Goal: Task Accomplishment & Management: Use online tool/utility

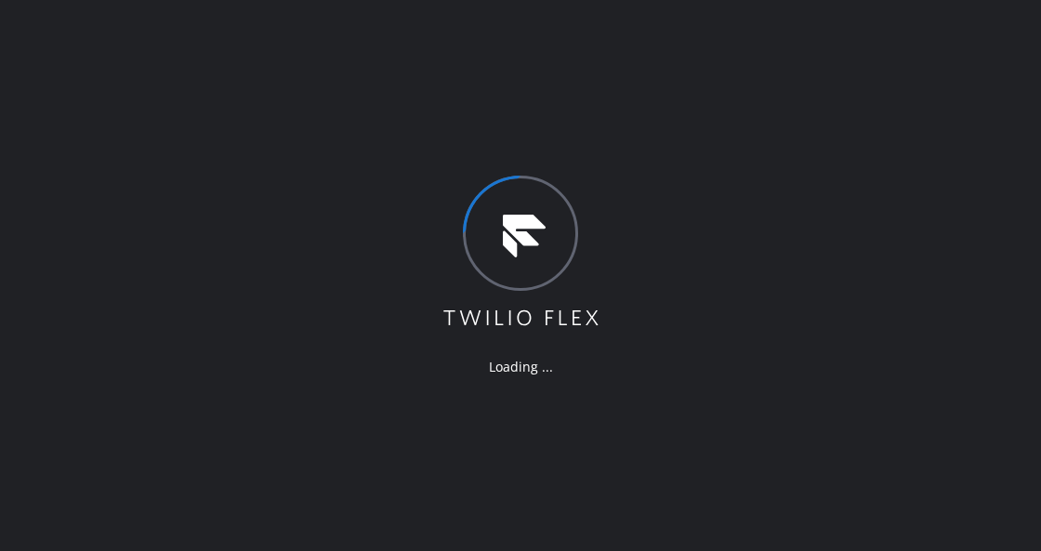
click at [624, 187] on div "Loading ..." at bounding box center [520, 275] width 1041 height 551
click at [839, 186] on div "Loading ..." at bounding box center [520, 275] width 1041 height 551
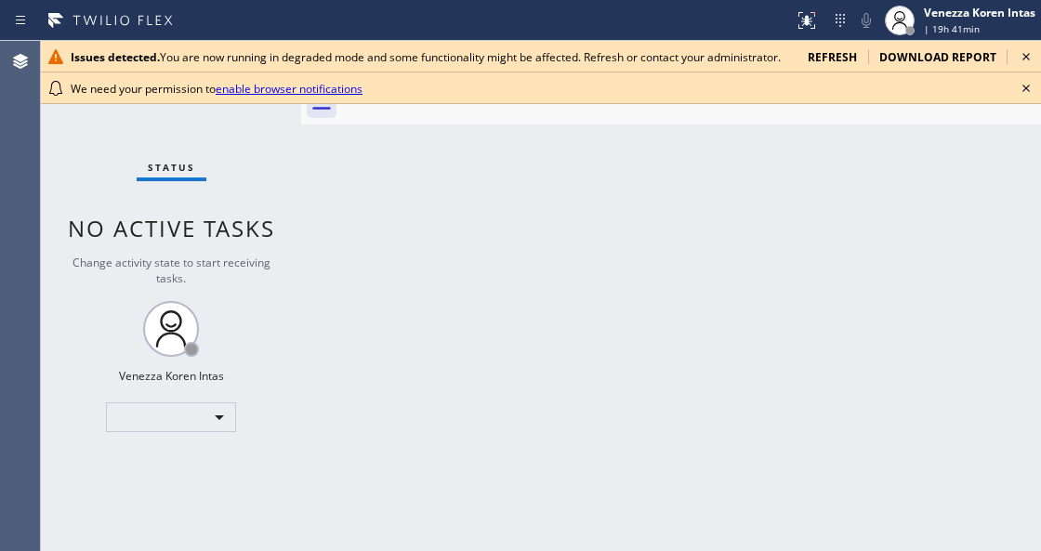
click at [286, 386] on div "Status No active tasks Change activity state to start receiving tasks. Venezza …" at bounding box center [171, 296] width 260 height 510
click at [1027, 91] on icon at bounding box center [1026, 88] width 22 height 22
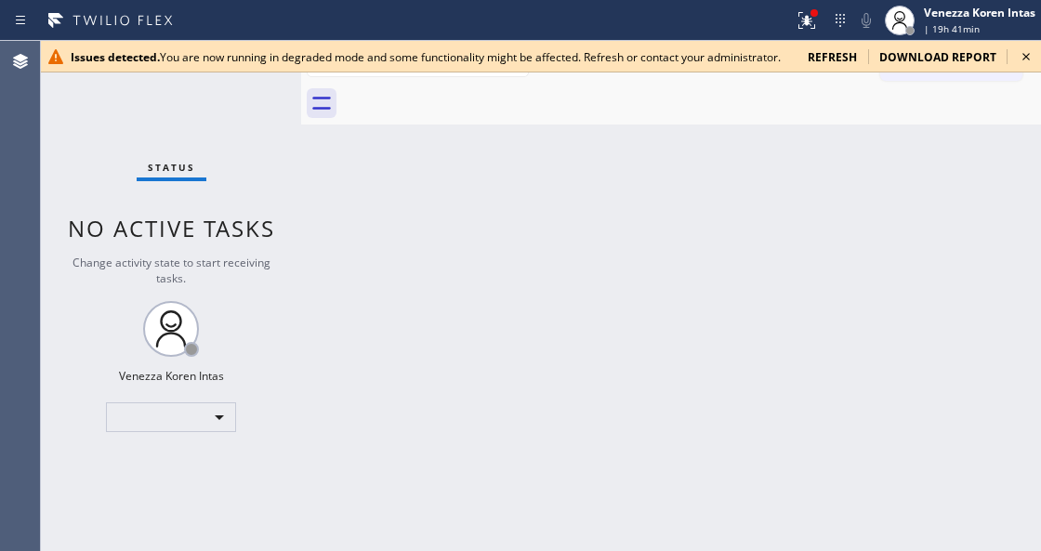
click at [1020, 56] on icon at bounding box center [1026, 57] width 22 height 22
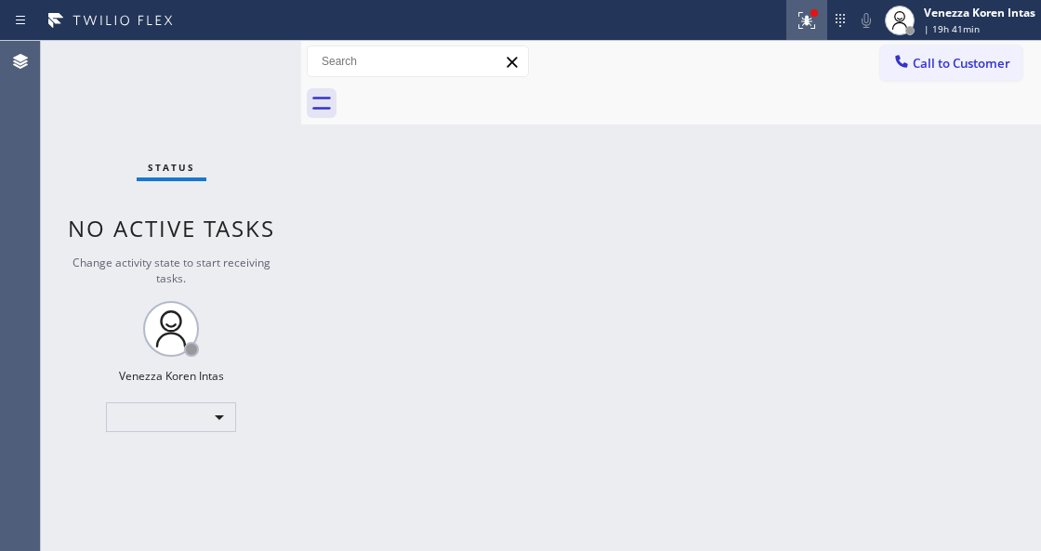
click at [806, 25] on icon at bounding box center [807, 20] width 22 height 22
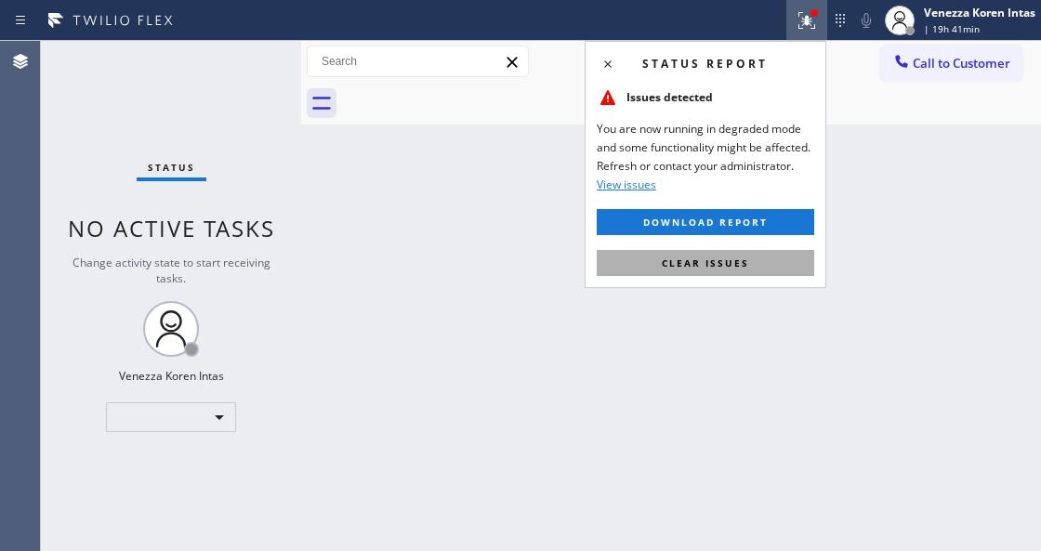
click at [779, 264] on button "Clear issues" at bounding box center [706, 263] width 218 height 26
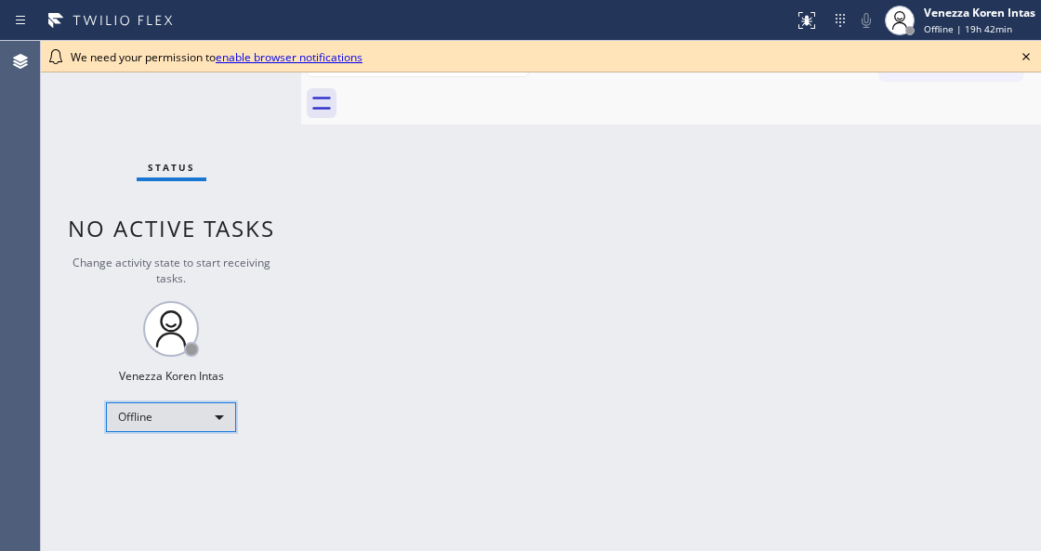
click at [156, 422] on div "Offline" at bounding box center [171, 418] width 130 height 30
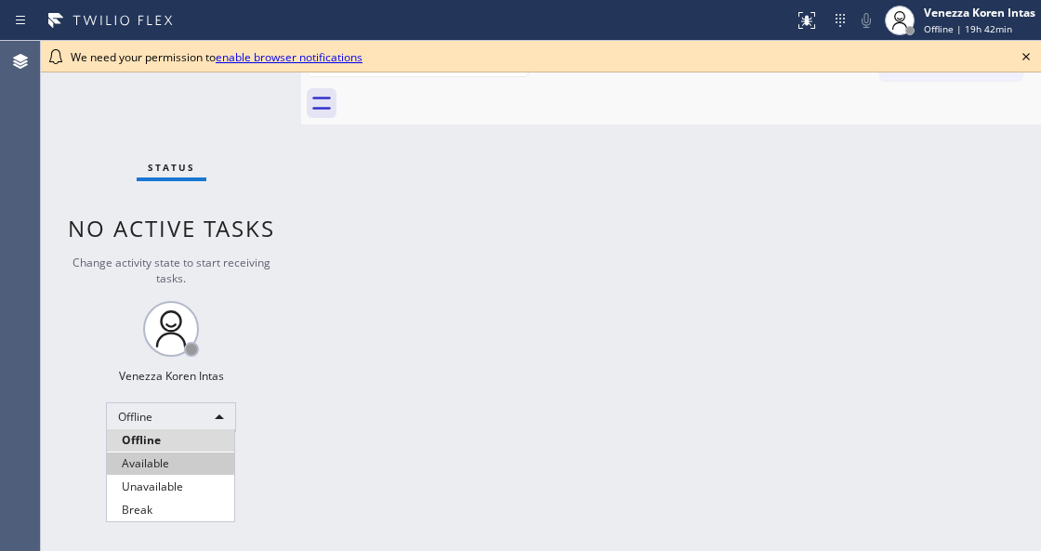
click at [152, 459] on li "Available" at bounding box center [170, 464] width 127 height 22
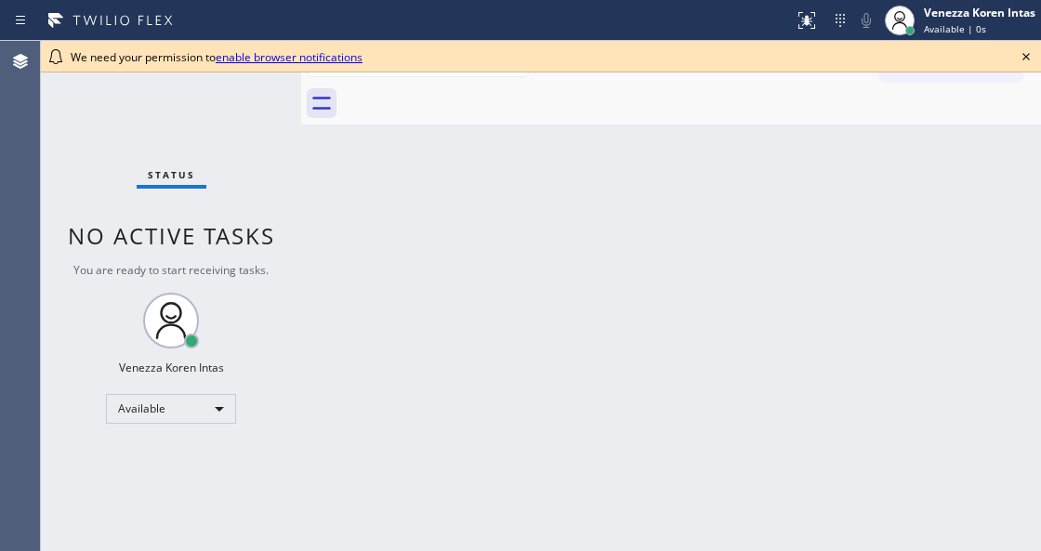
click at [1018, 51] on icon at bounding box center [1026, 57] width 22 height 22
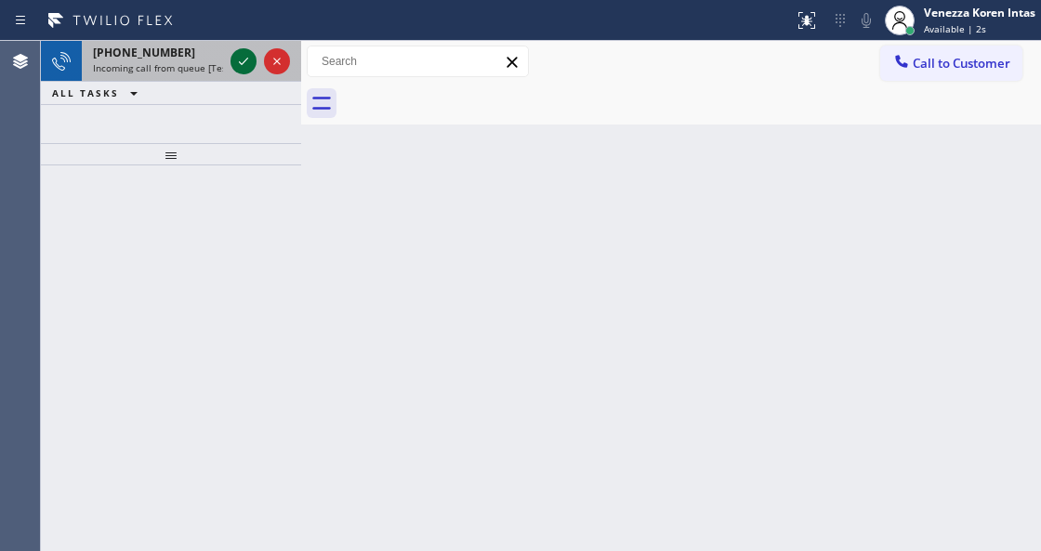
click at [240, 60] on icon at bounding box center [243, 61] width 22 height 22
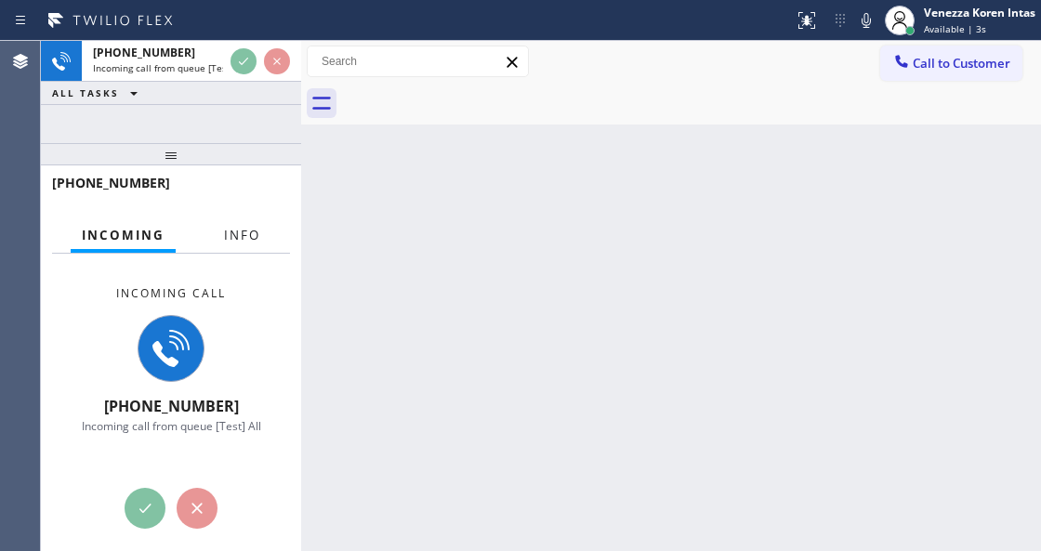
click at [257, 234] on span "Info" at bounding box center [242, 235] width 36 height 17
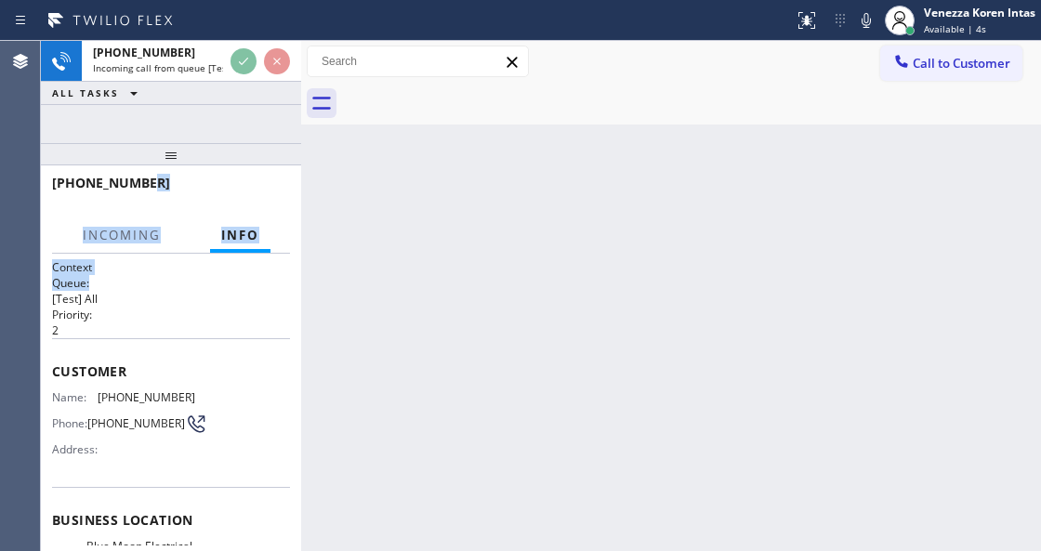
drag, startPoint x: 152, startPoint y: 179, endPoint x: 187, endPoint y: 128, distance: 62.2
click at [158, 281] on div "+17149026754 Incoming Info Incoming call +17149026754 Incoming call from queue …" at bounding box center [171, 359] width 260 height 386
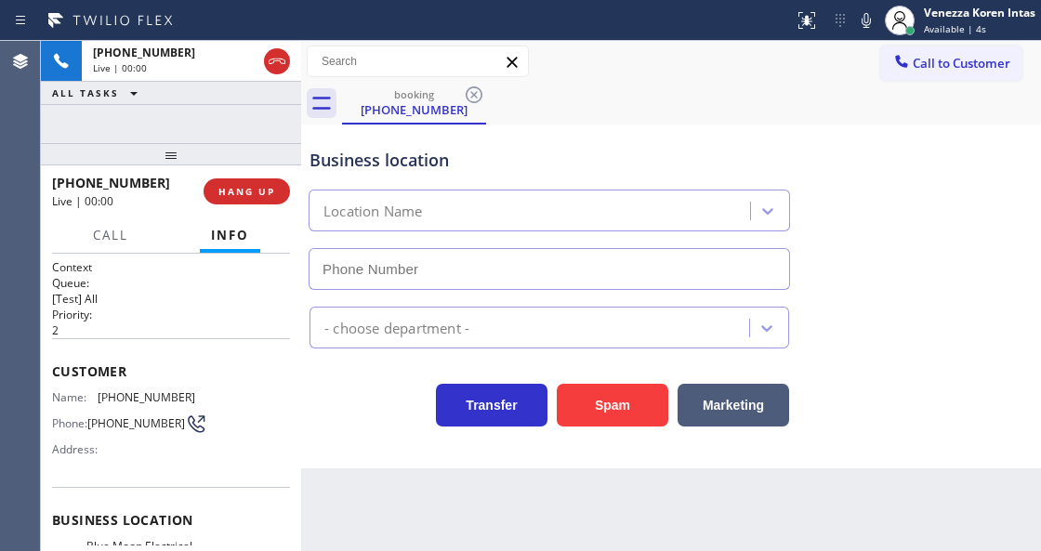
click at [188, 124] on div "+17149026754 Live | 00:00 ALL TASKS ALL TASKS ACTIVE TASKS TASKS IN WRAP UP" at bounding box center [171, 92] width 260 height 102
type input "(714) 463-1848"
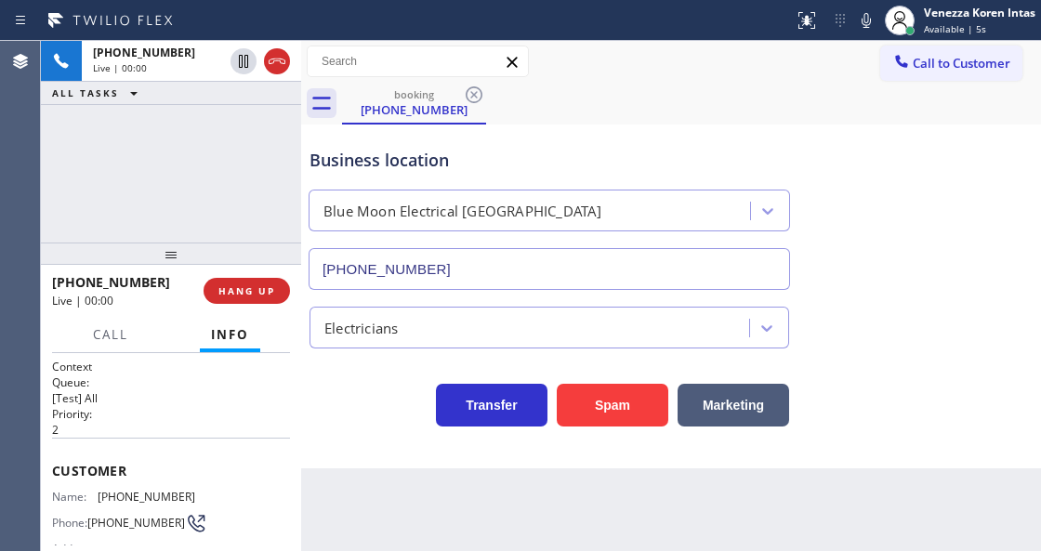
drag, startPoint x: 184, startPoint y: 155, endPoint x: 178, endPoint y: 255, distance: 99.7
click at [178, 255] on div at bounding box center [171, 254] width 260 height 22
click at [247, 299] on button "HANG UP" at bounding box center [247, 291] width 86 height 26
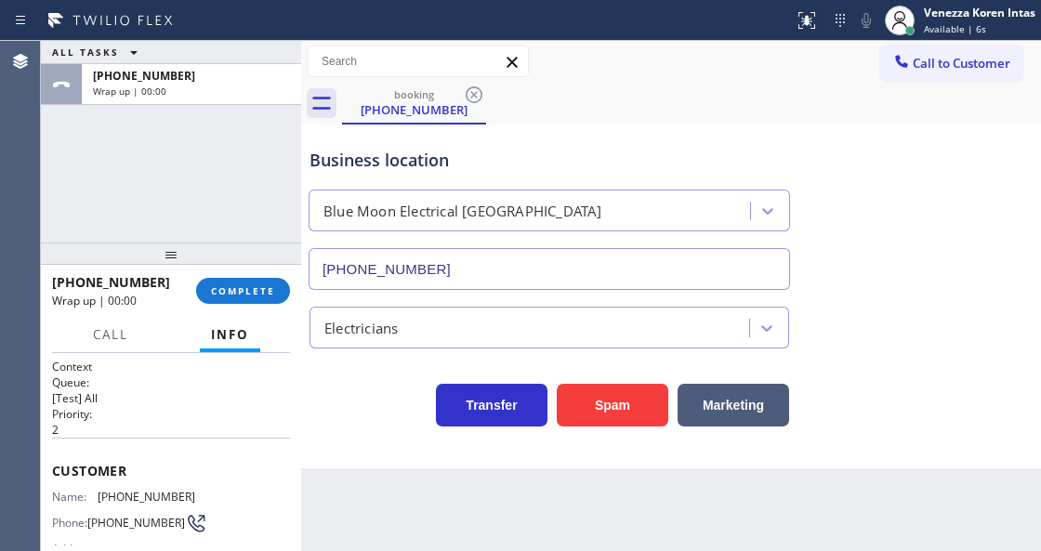
click at [262, 306] on div "+17149026754 Wrap up | 00:00 COMPLETE" at bounding box center [171, 291] width 238 height 48
click at [222, 282] on button "COMPLETE" at bounding box center [243, 291] width 94 height 26
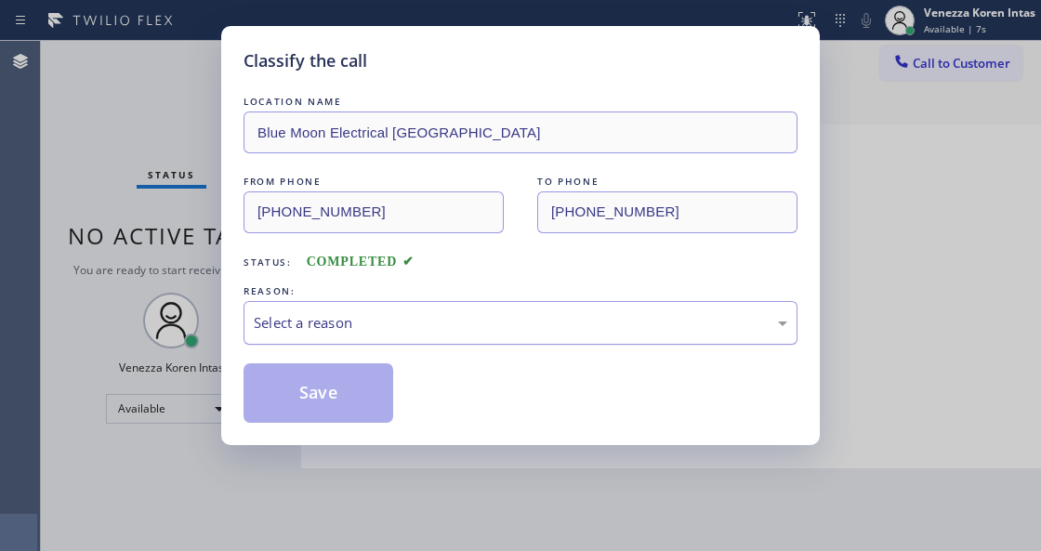
click at [383, 343] on div "Select a reason" at bounding box center [521, 323] width 554 height 44
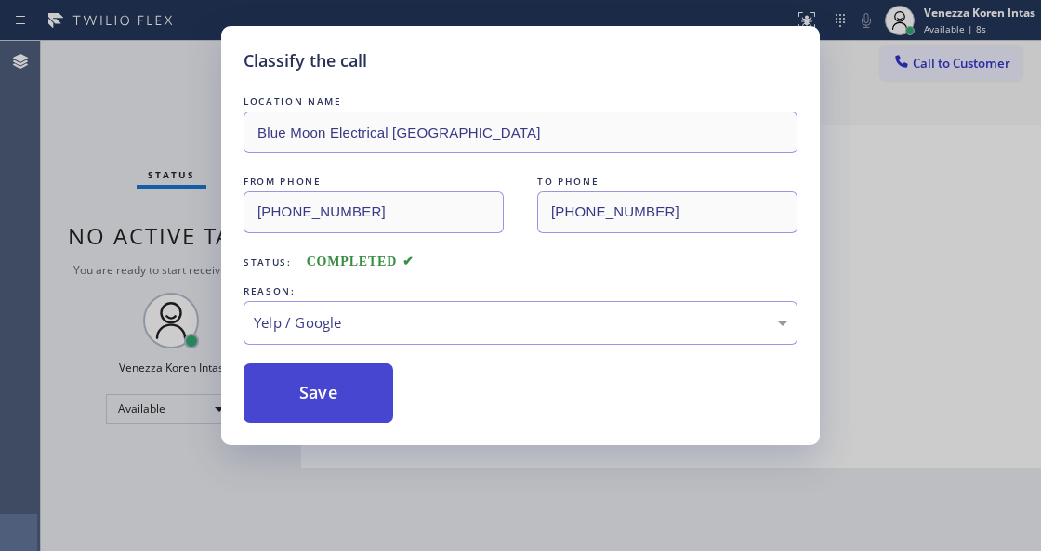
click at [333, 420] on button "Save" at bounding box center [319, 394] width 150 height 60
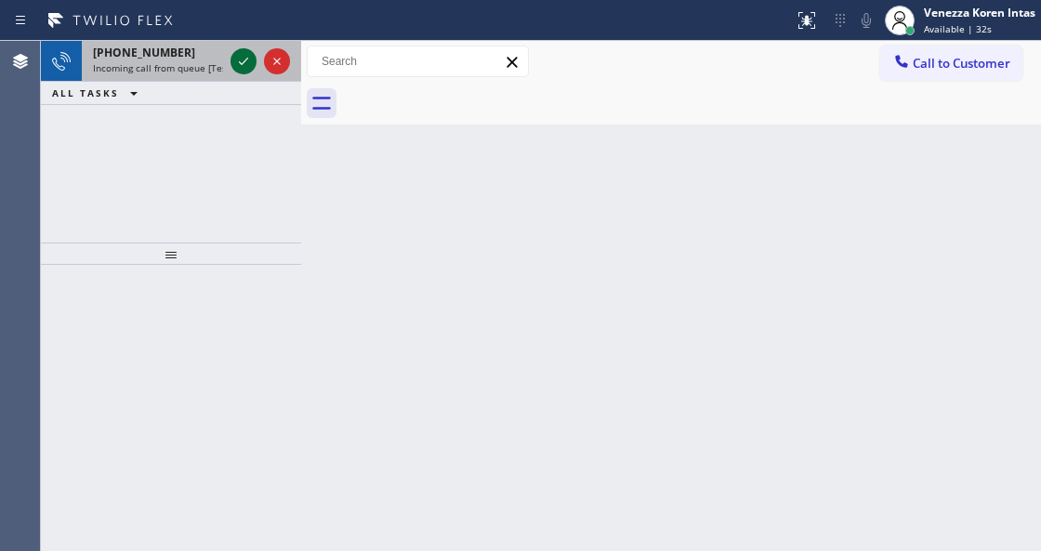
click at [245, 60] on icon at bounding box center [243, 61] width 9 height 7
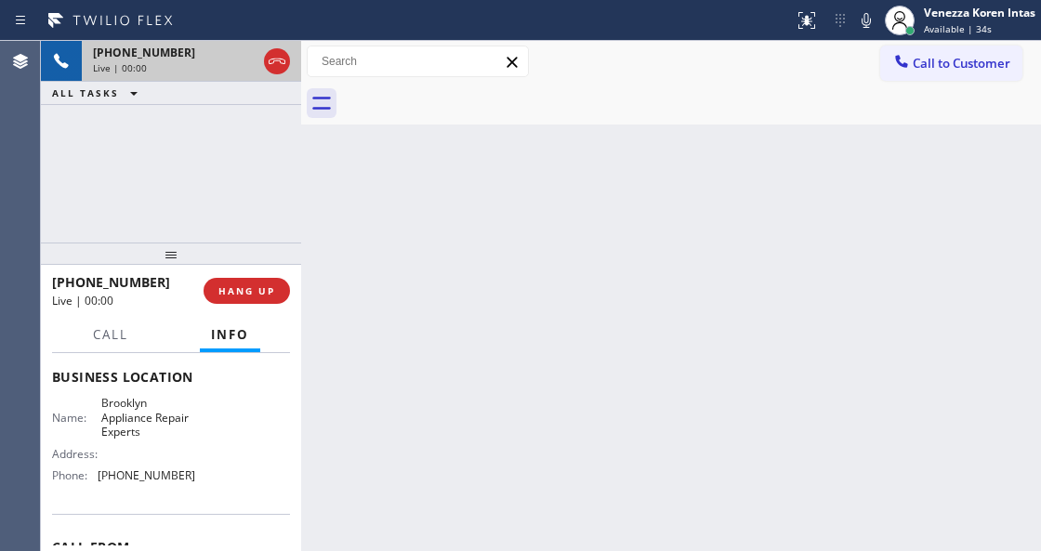
scroll to position [247, 0]
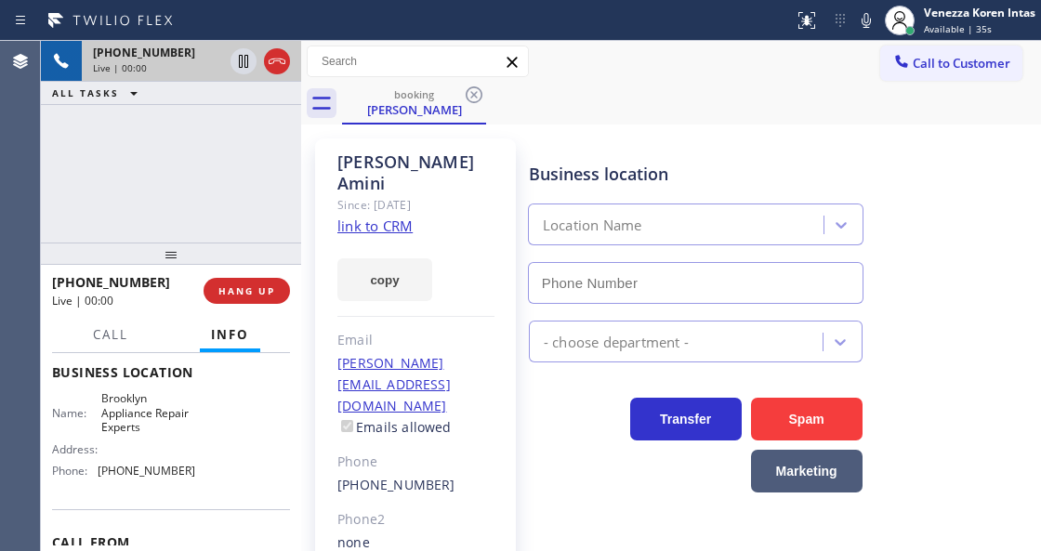
type input "(347) 757-4373"
click at [387, 217] on link "link to CRM" at bounding box center [375, 226] width 75 height 19
click at [354, 217] on link "link to CRM" at bounding box center [375, 226] width 75 height 19
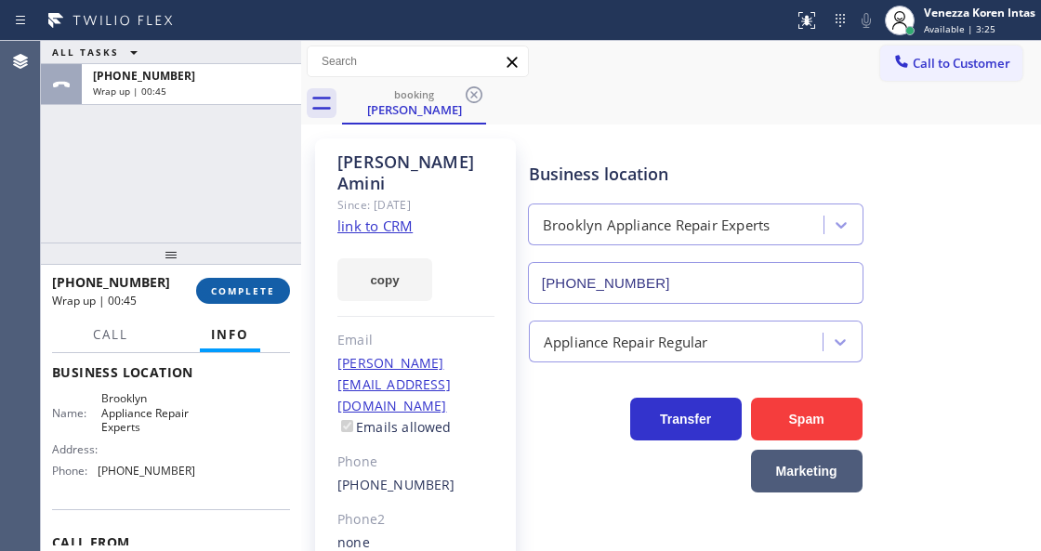
click at [282, 291] on button "COMPLETE" at bounding box center [243, 291] width 94 height 26
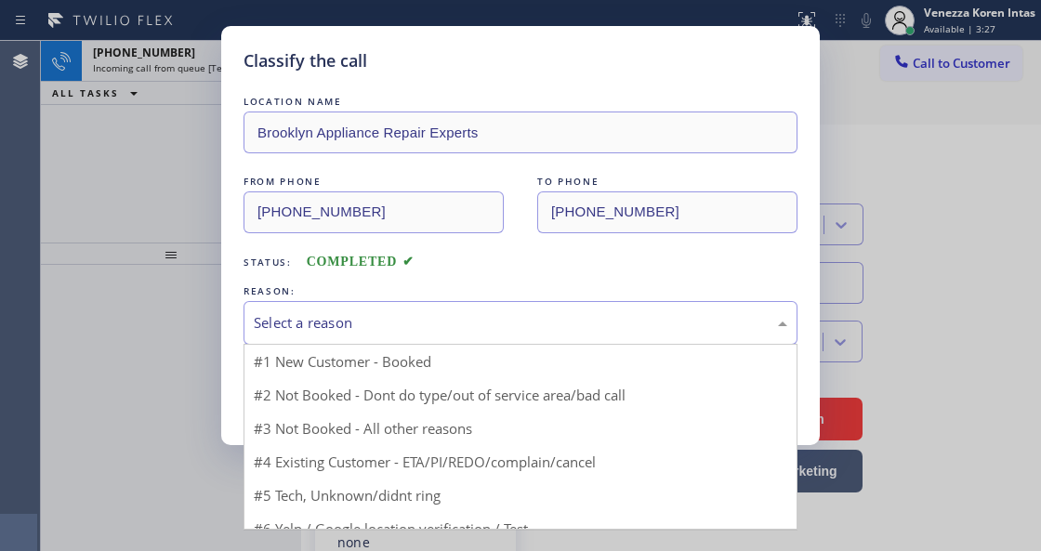
click at [454, 333] on div "Select a reason" at bounding box center [521, 322] width 534 height 21
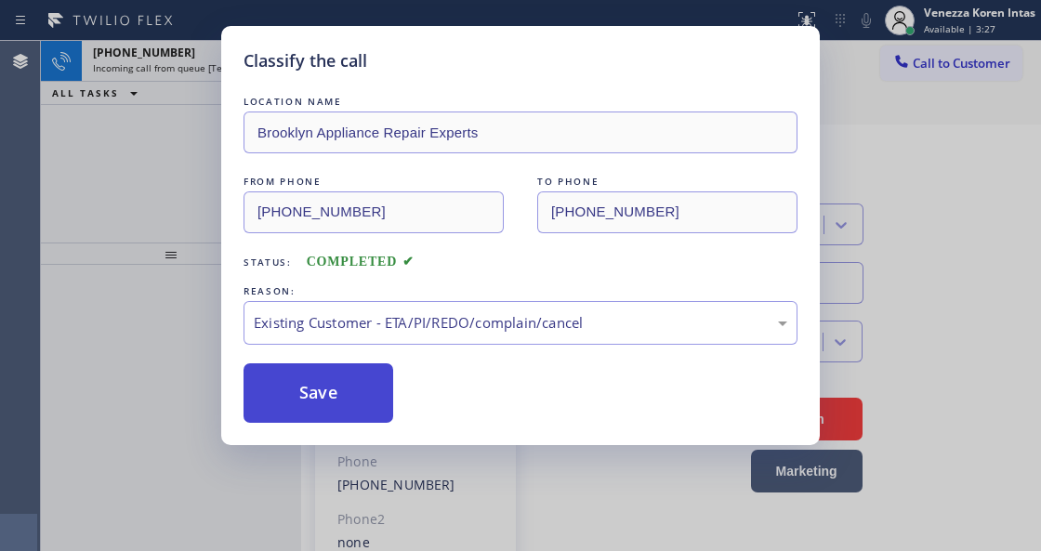
click at [364, 411] on button "Save" at bounding box center [319, 394] width 150 height 60
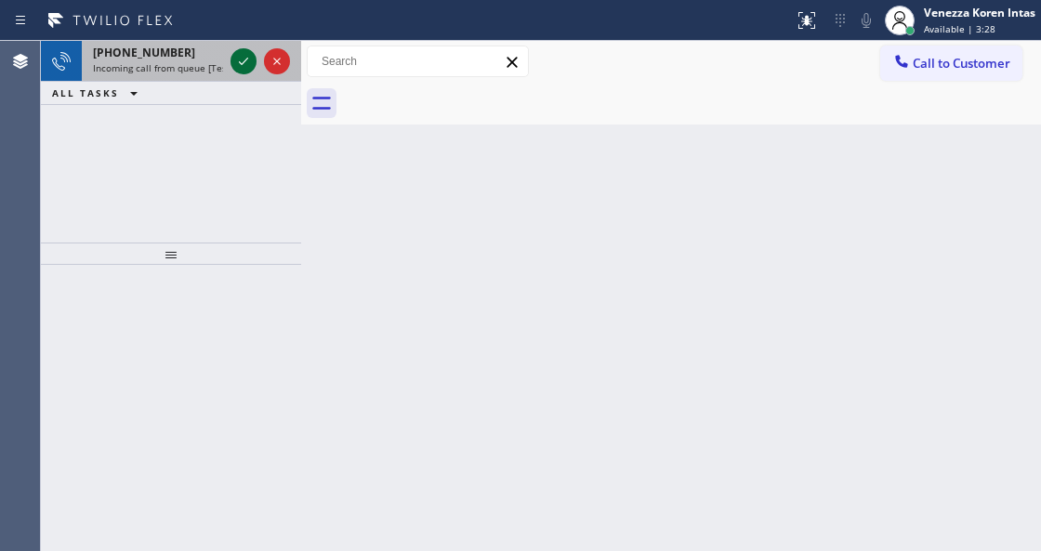
click at [238, 65] on icon at bounding box center [243, 61] width 22 height 22
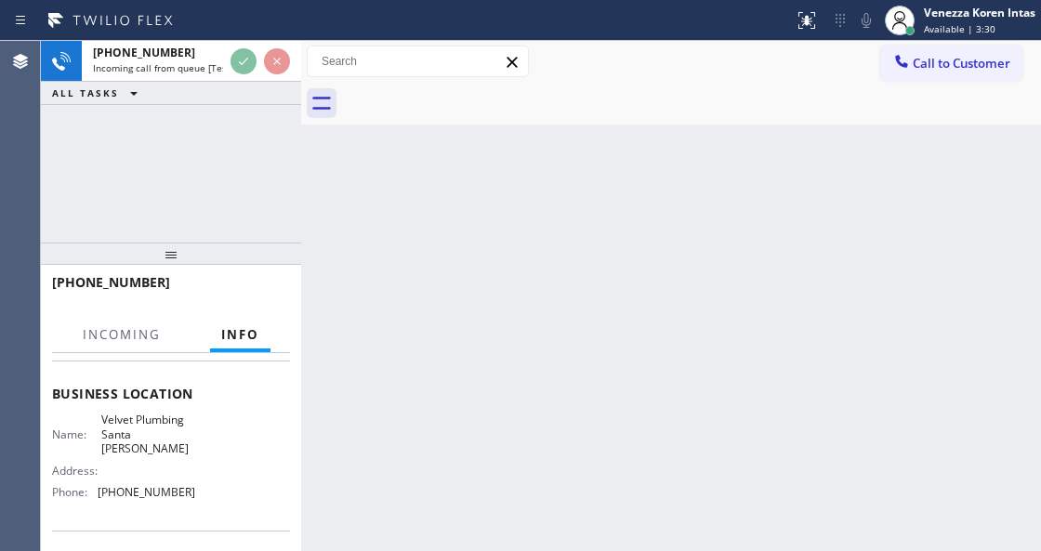
scroll to position [247, 0]
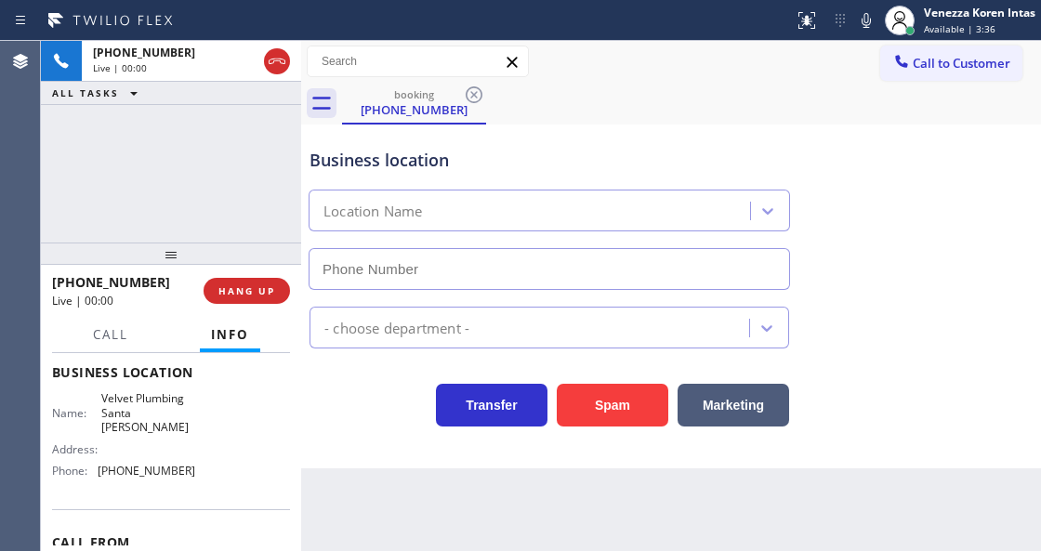
type input "(805) 608-3777"
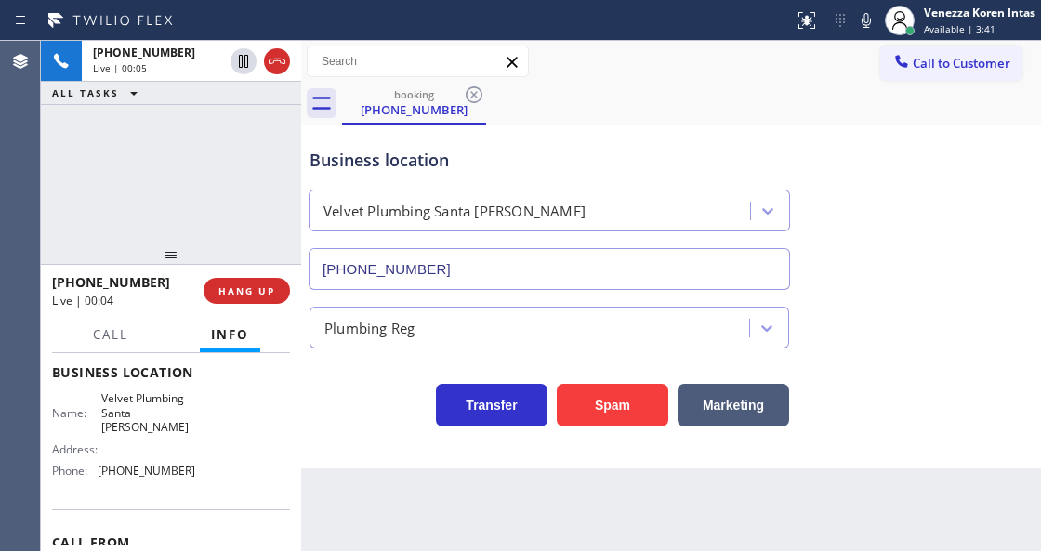
drag, startPoint x: 273, startPoint y: 64, endPoint x: 290, endPoint y: 131, distance: 69.0
click at [273, 64] on icon at bounding box center [277, 61] width 22 height 22
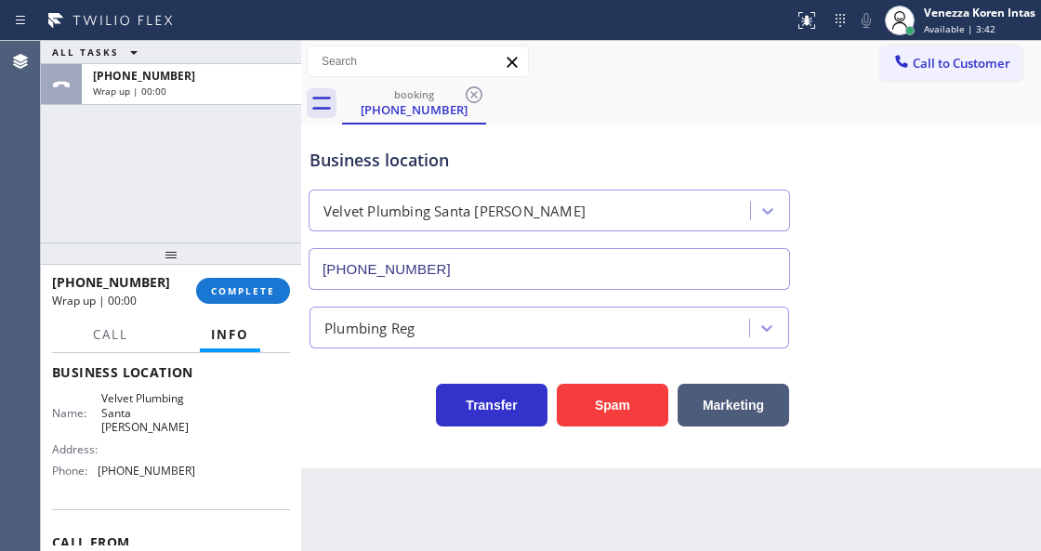
drag, startPoint x: 269, startPoint y: 285, endPoint x: 379, endPoint y: 303, distance: 112.2
click at [272, 285] on span "COMPLETE" at bounding box center [243, 291] width 64 height 13
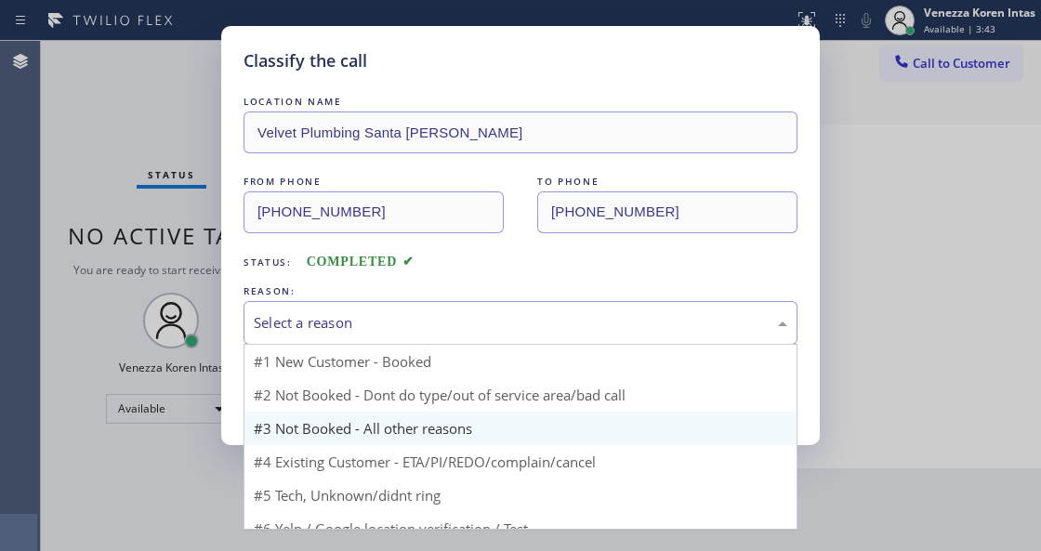
drag, startPoint x: 394, startPoint y: 338, endPoint x: 405, endPoint y: 395, distance: 57.8
click at [394, 339] on div "Select a reason" at bounding box center [521, 323] width 554 height 44
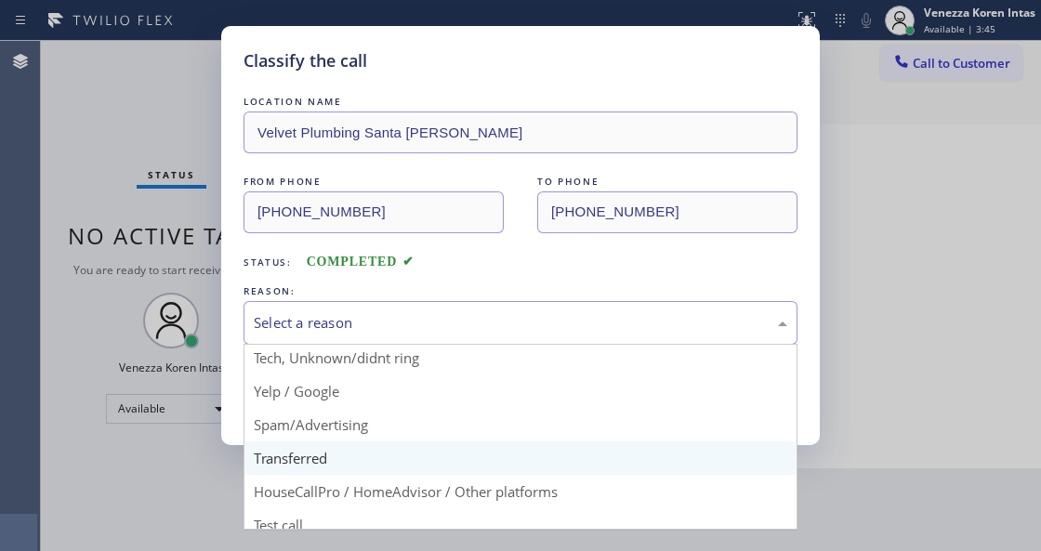
scroll to position [122, 0]
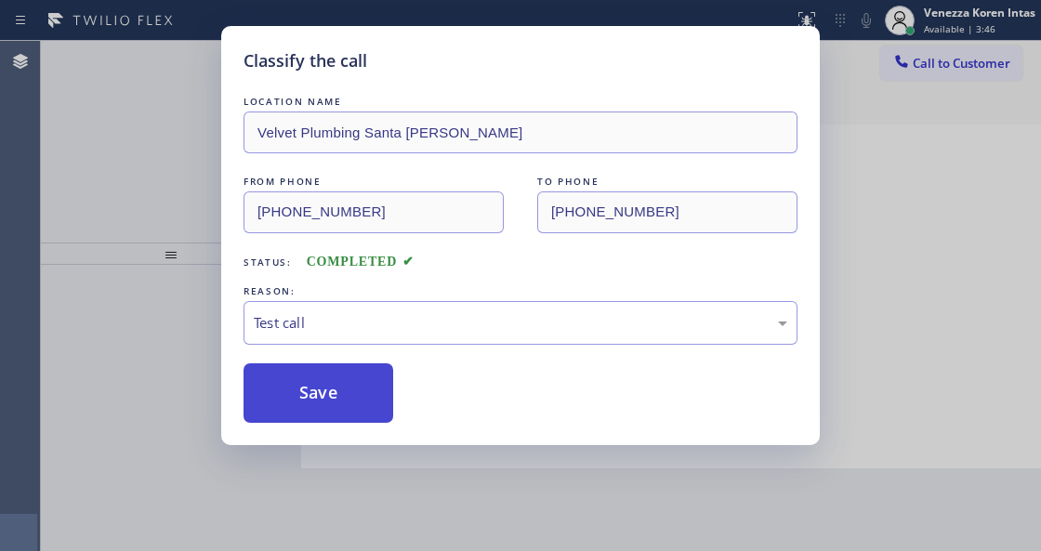
click at [345, 367] on button "Save" at bounding box center [319, 394] width 150 height 60
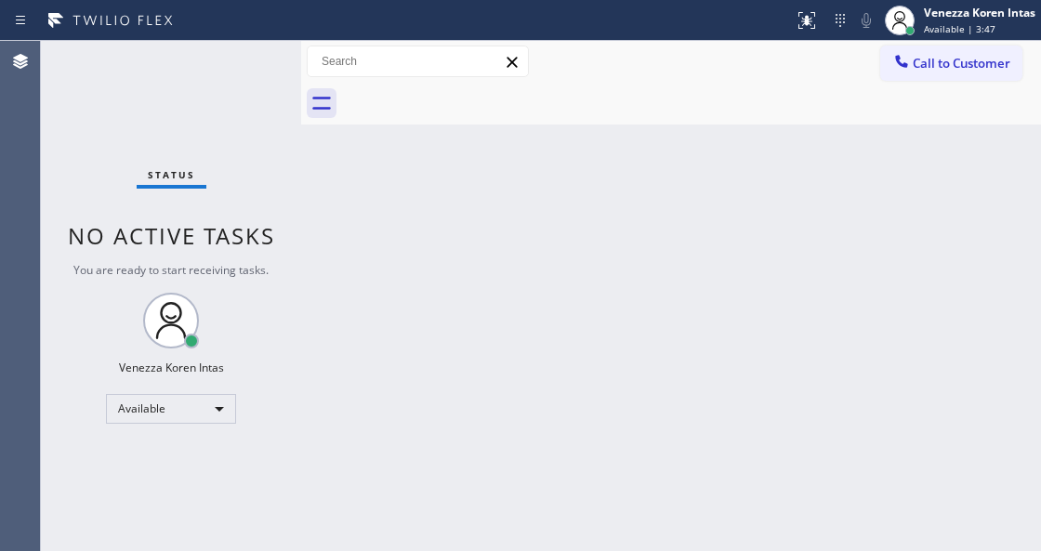
click at [236, 63] on div "Status No active tasks You are ready to start receiving tasks. Venezza Koren In…" at bounding box center [171, 296] width 260 height 510
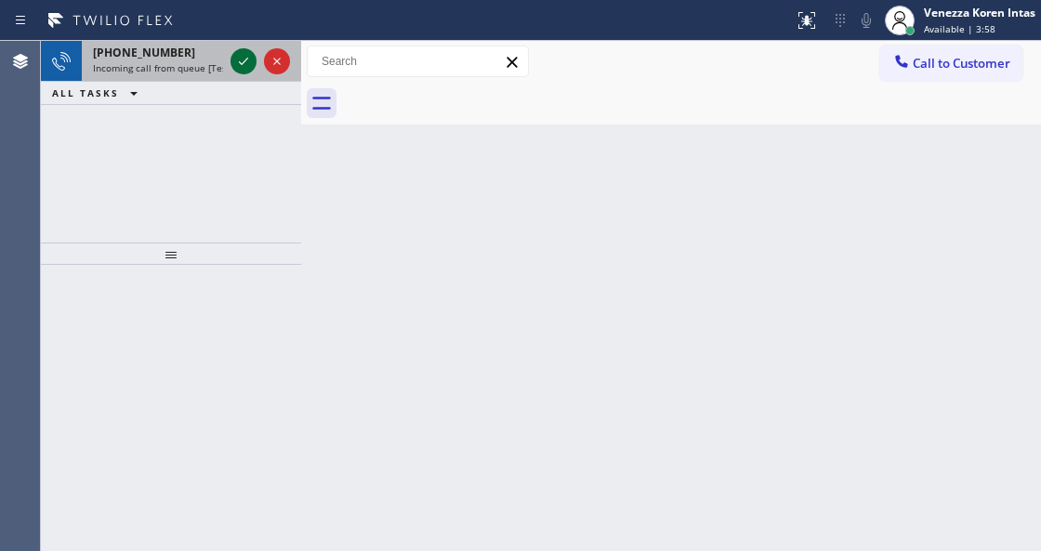
click at [241, 58] on icon at bounding box center [243, 61] width 22 height 22
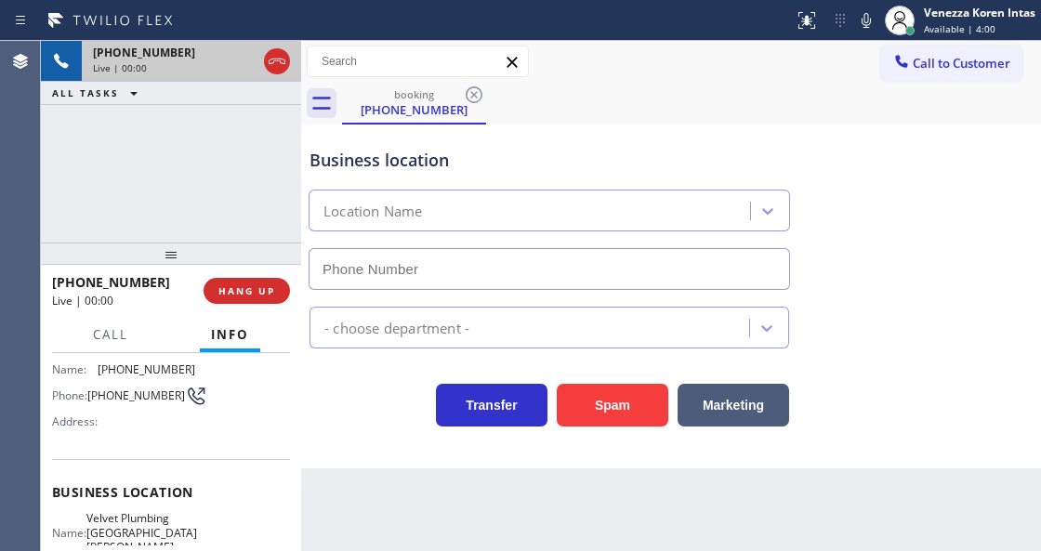
type input "(805) 608-3787"
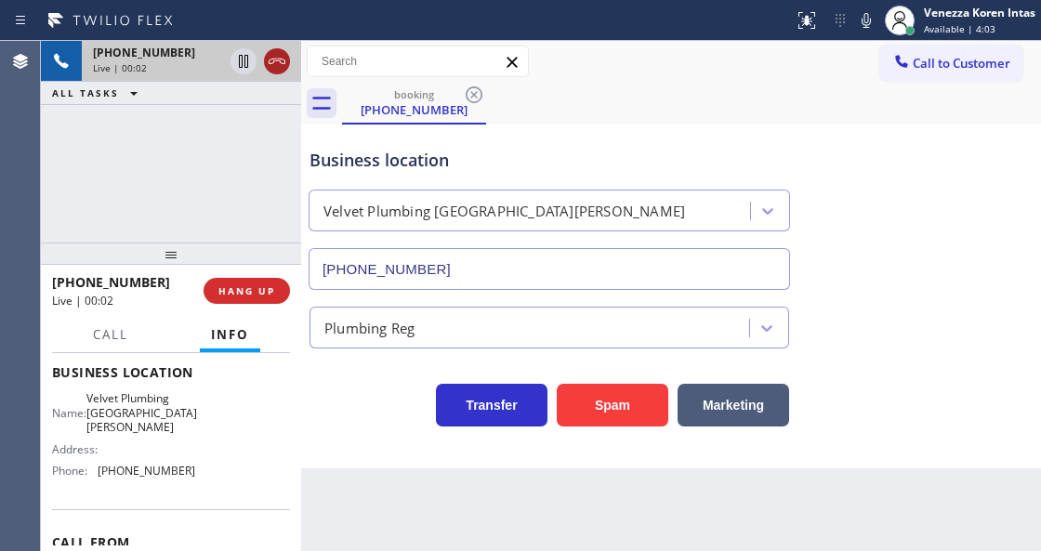
click at [279, 58] on icon at bounding box center [277, 61] width 22 height 22
click at [253, 285] on span "HANG UP" at bounding box center [247, 291] width 57 height 13
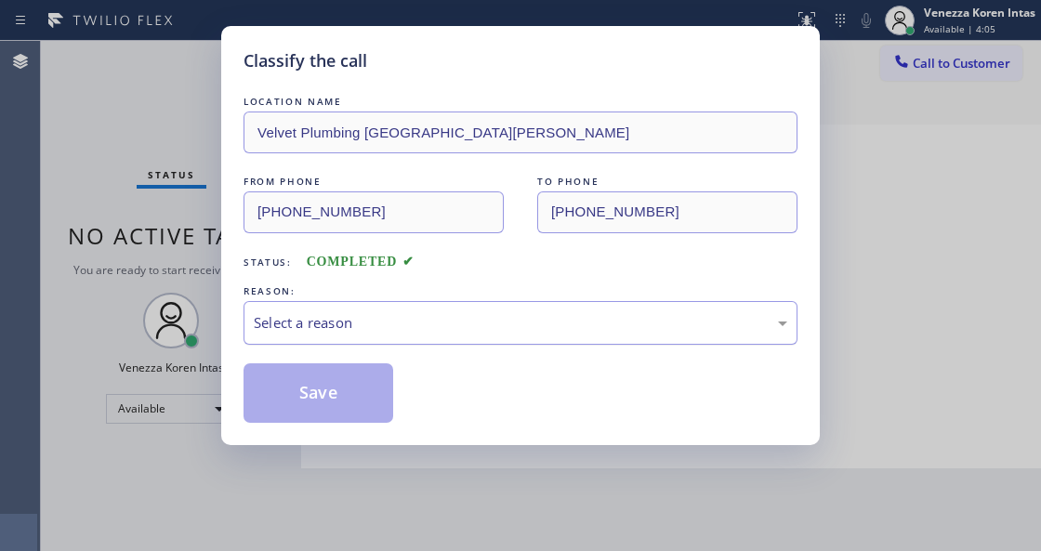
click at [388, 338] on div "Select a reason" at bounding box center [521, 323] width 554 height 44
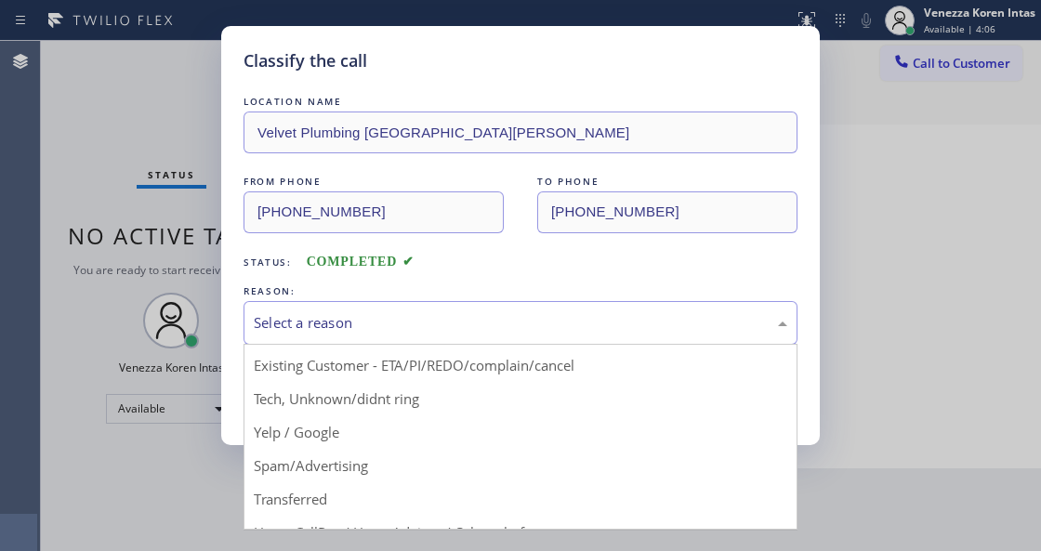
scroll to position [122, 0]
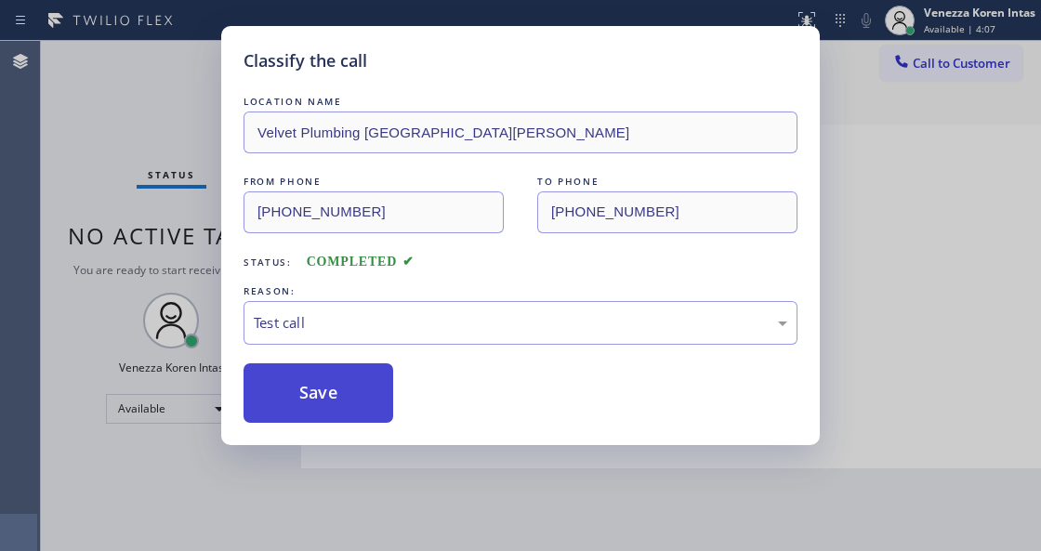
click at [314, 407] on button "Save" at bounding box center [319, 394] width 150 height 60
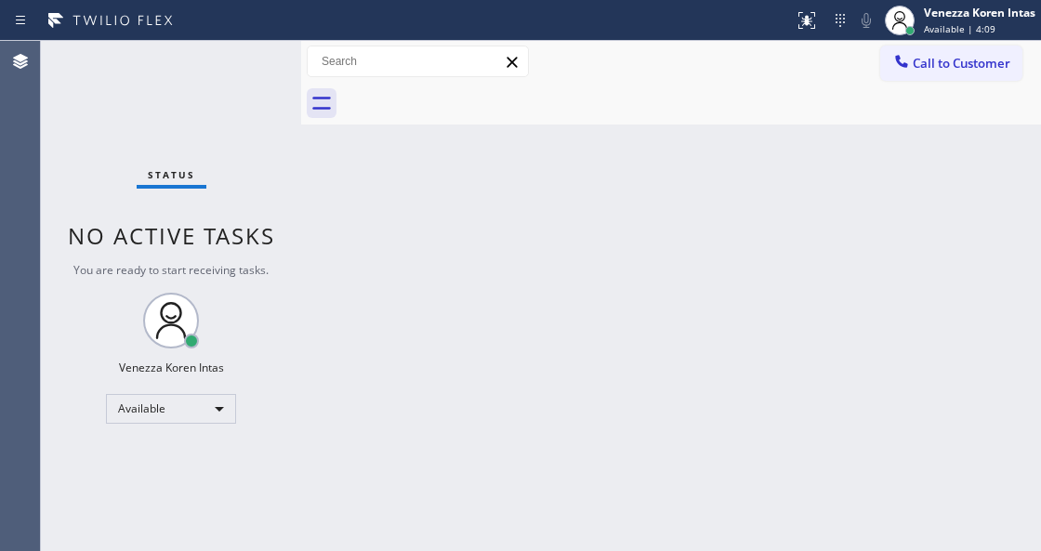
click at [244, 67] on div "Status No active tasks You are ready to start receiving tasks. Venezza Koren In…" at bounding box center [171, 296] width 260 height 510
click at [244, 66] on div "Status No active tasks You are ready to start receiving tasks. Venezza Koren In…" at bounding box center [171, 296] width 260 height 510
click at [247, 63] on div "Status No active tasks You are ready to start receiving tasks. Venezza Koren In…" at bounding box center [171, 296] width 260 height 510
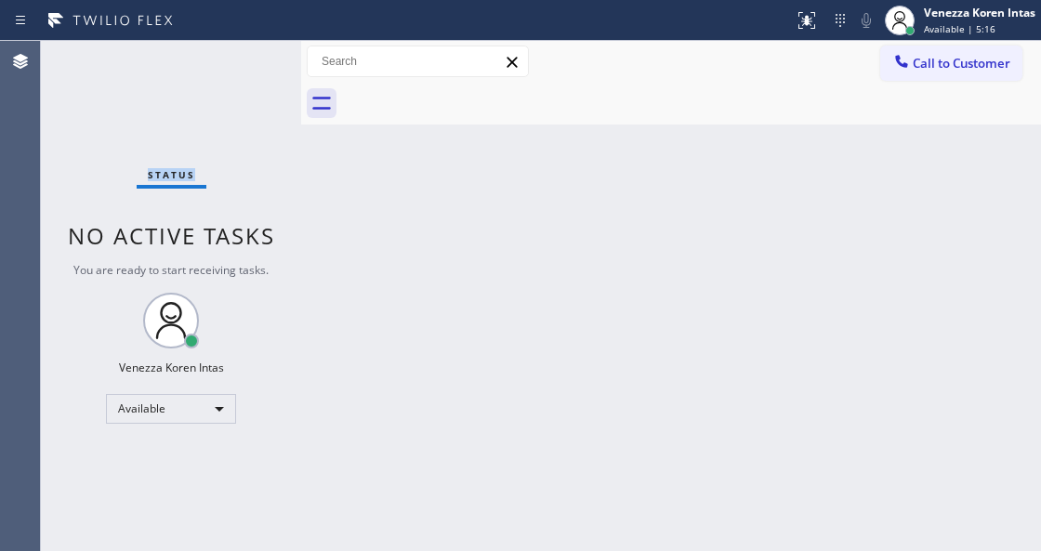
click at [247, 63] on div "Status No active tasks You are ready to start receiving tasks. Venezza Koren In…" at bounding box center [171, 296] width 260 height 510
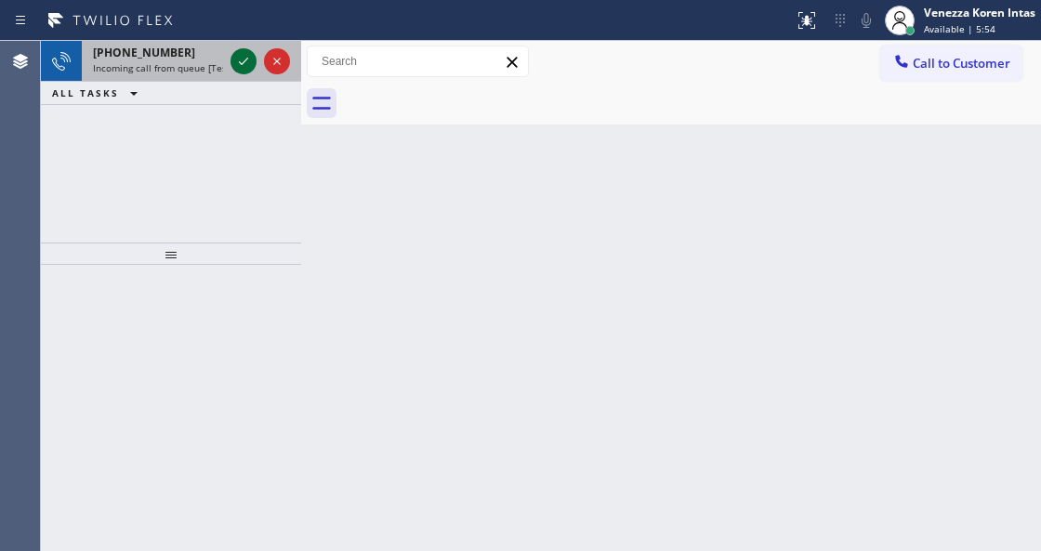
click at [240, 65] on icon at bounding box center [243, 61] width 22 height 22
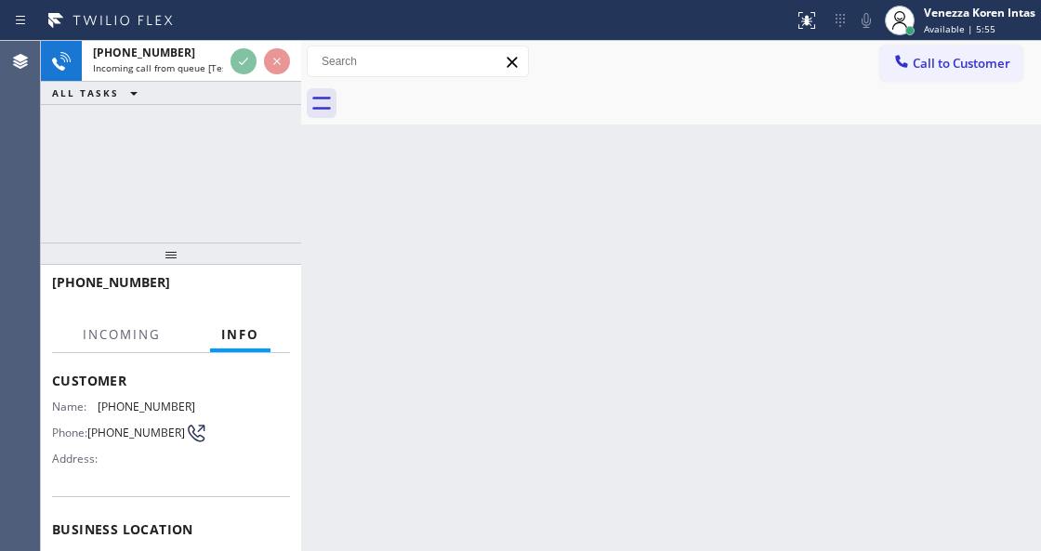
scroll to position [186, 0]
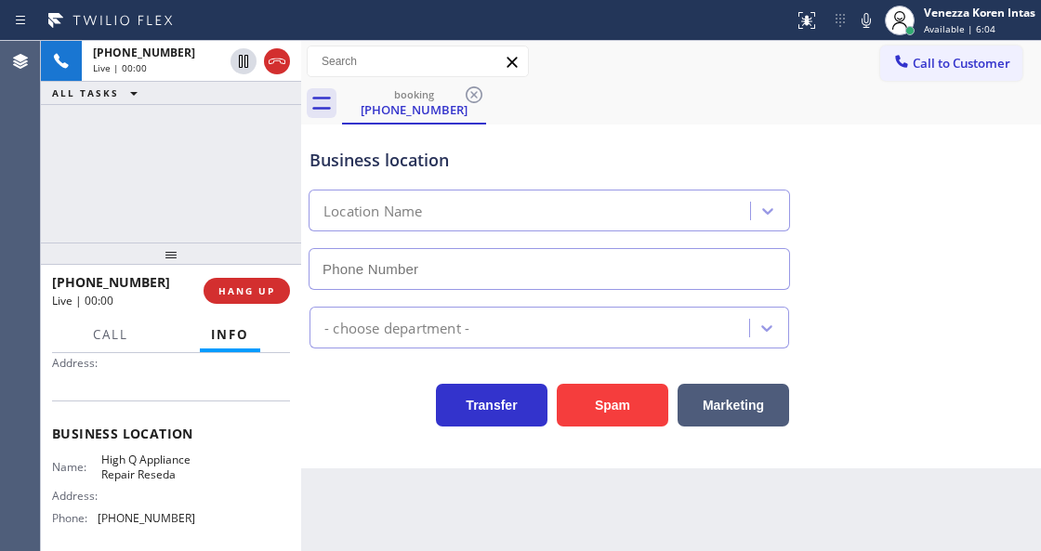
type input "(818) 873-4005"
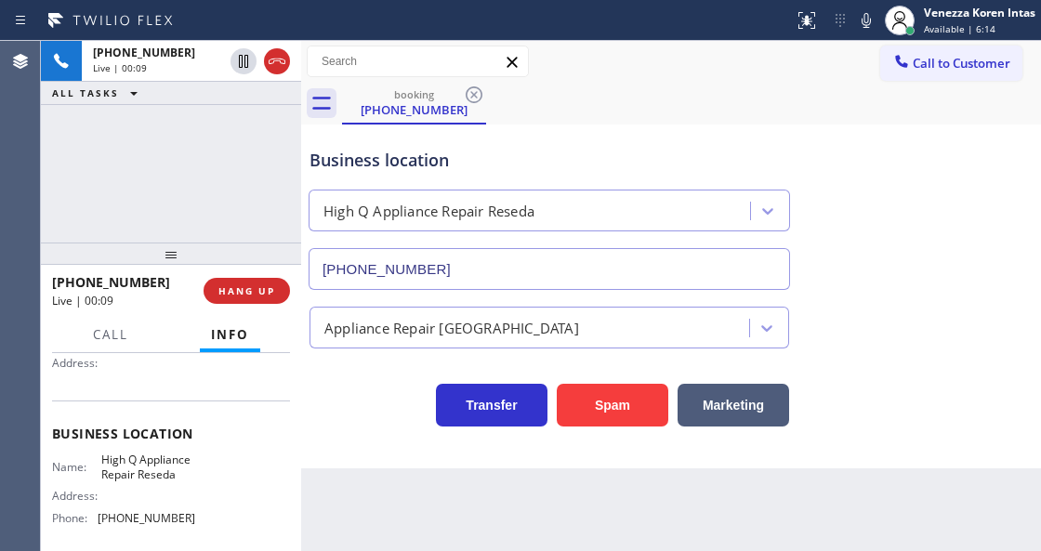
drag, startPoint x: 251, startPoint y: 286, endPoint x: 301, endPoint y: 298, distance: 51.4
click at [251, 286] on span "HANG UP" at bounding box center [247, 291] width 57 height 13
click at [255, 294] on span "HANG UP" at bounding box center [247, 291] width 57 height 13
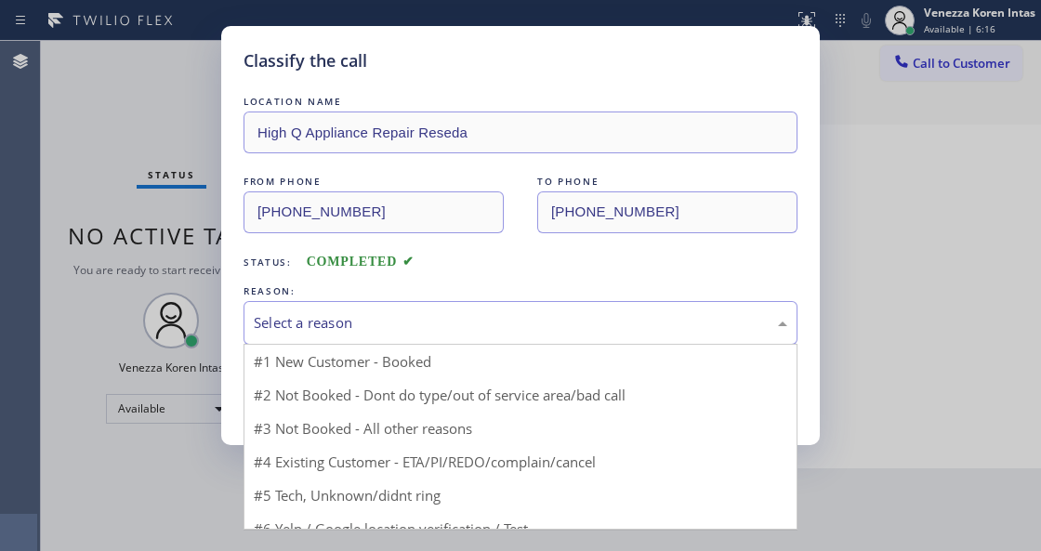
click at [339, 318] on div "Select a reason" at bounding box center [521, 322] width 534 height 21
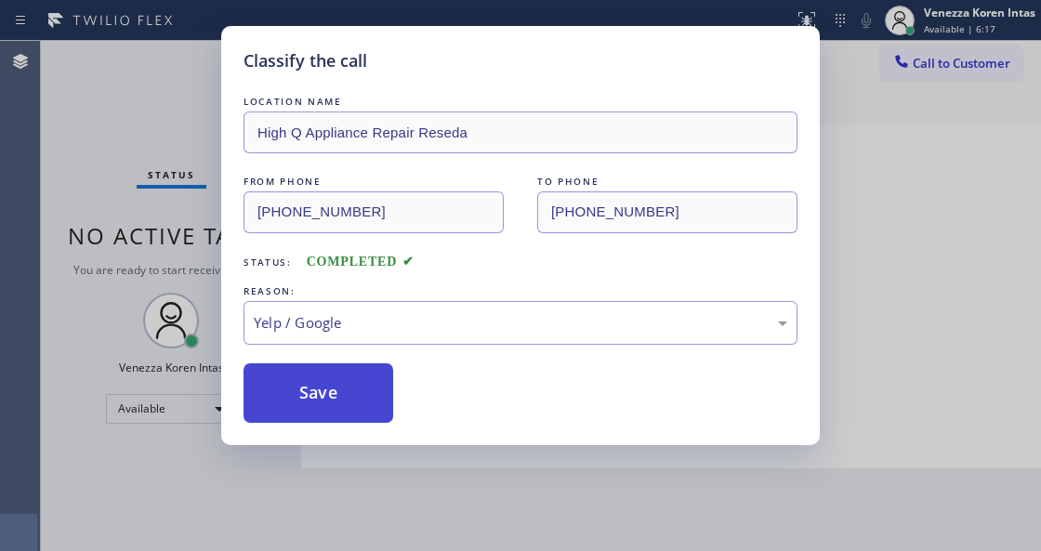
click at [344, 389] on button "Save" at bounding box center [319, 394] width 150 height 60
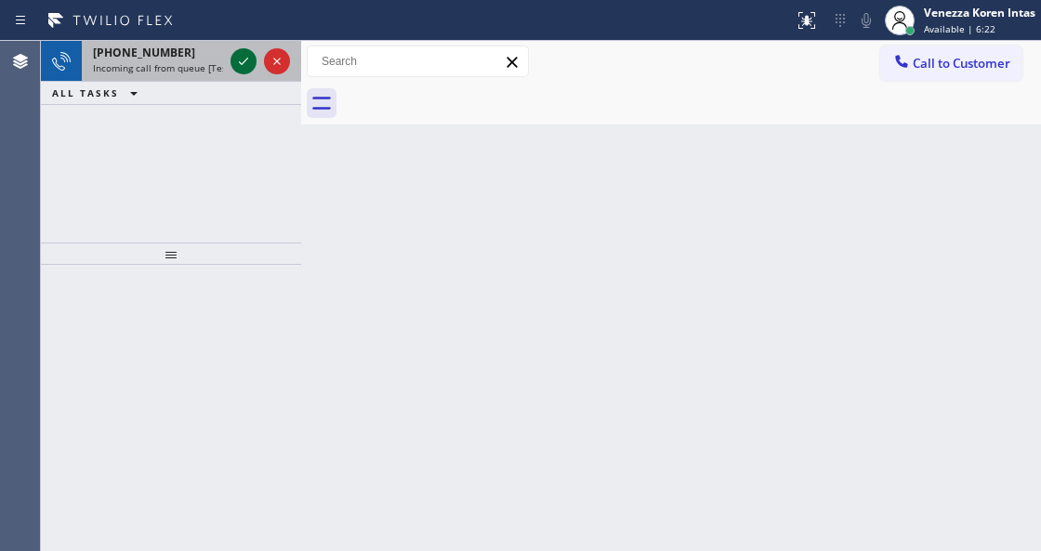
click at [245, 72] on icon at bounding box center [243, 61] width 22 height 22
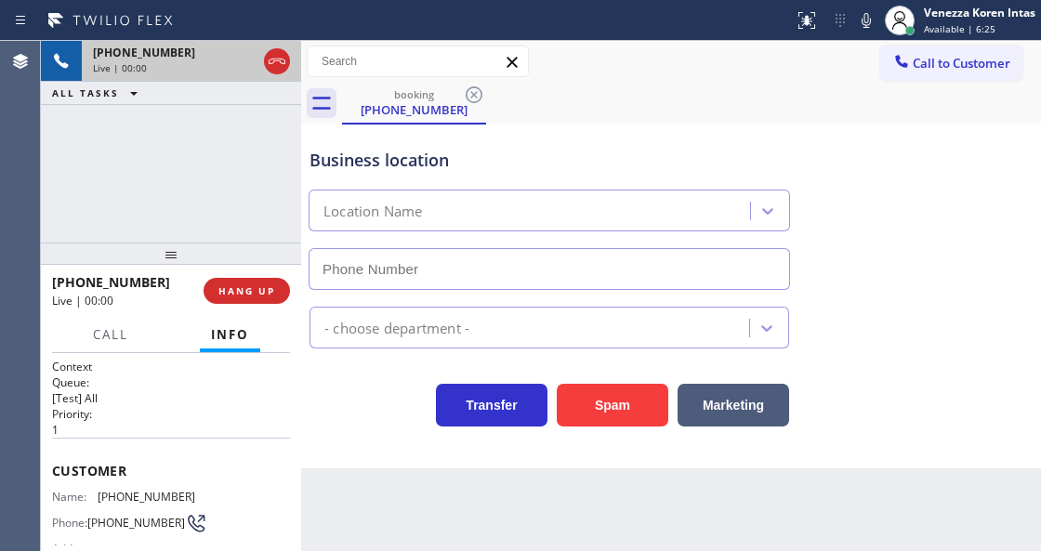
type input "(805) 519-8777"
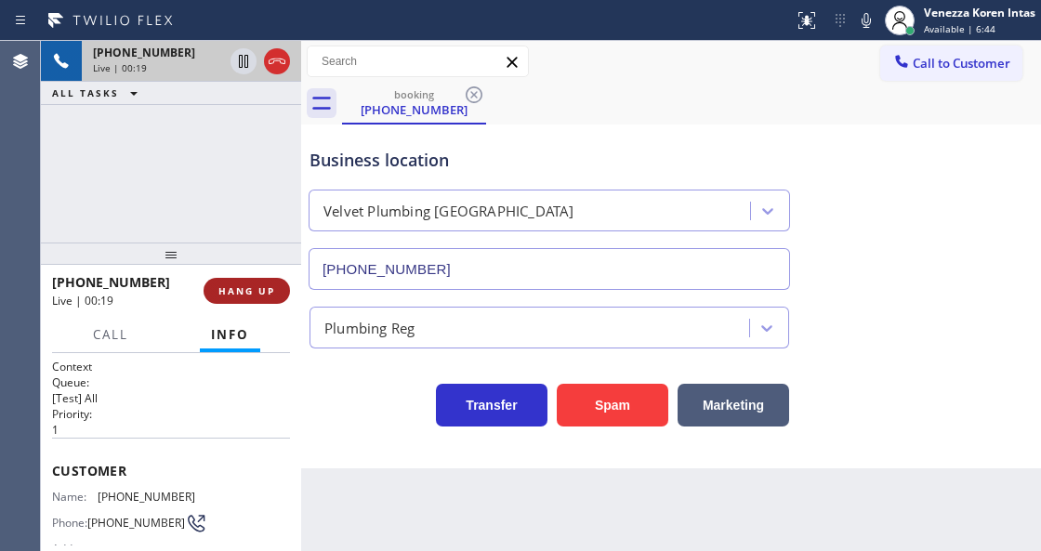
click at [259, 279] on button "HANG UP" at bounding box center [247, 291] width 86 height 26
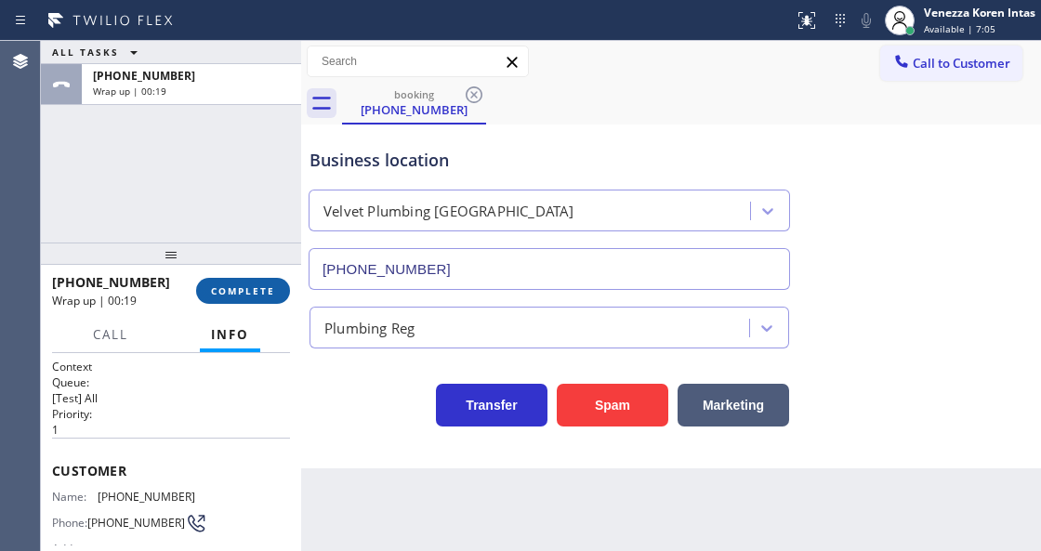
click at [246, 287] on span "COMPLETE" at bounding box center [243, 291] width 64 height 13
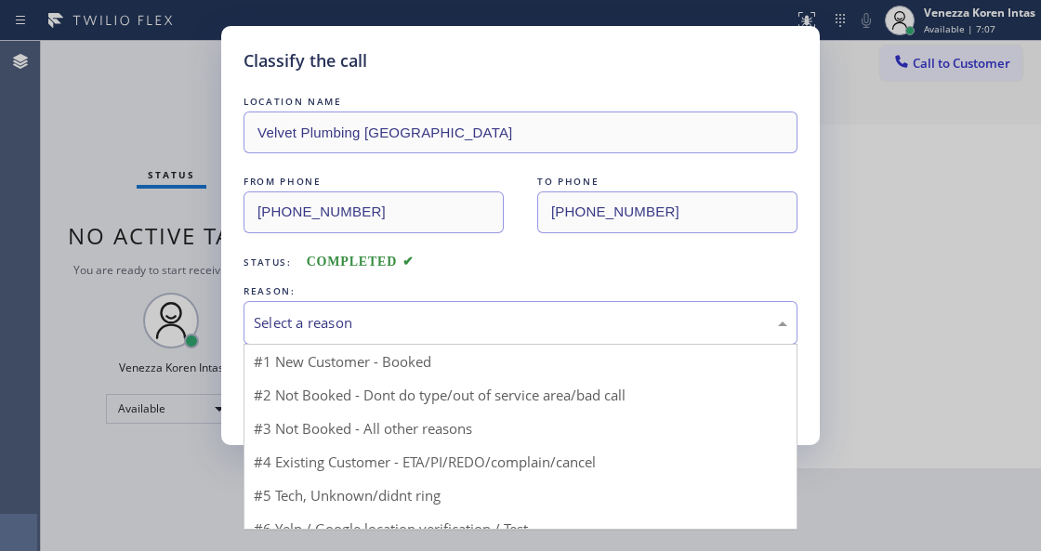
click at [387, 329] on div "Select a reason" at bounding box center [521, 322] width 534 height 21
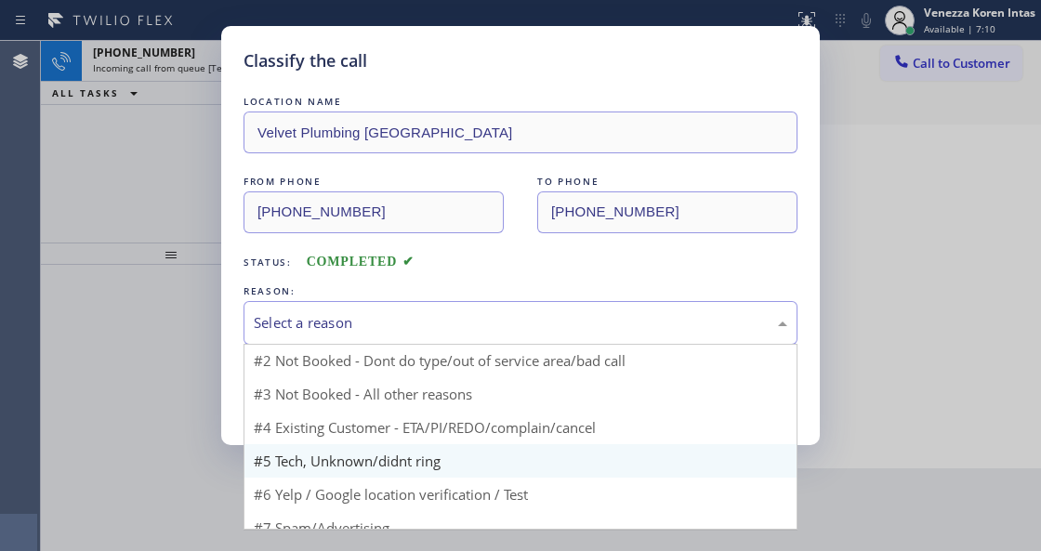
scroll to position [54, 0]
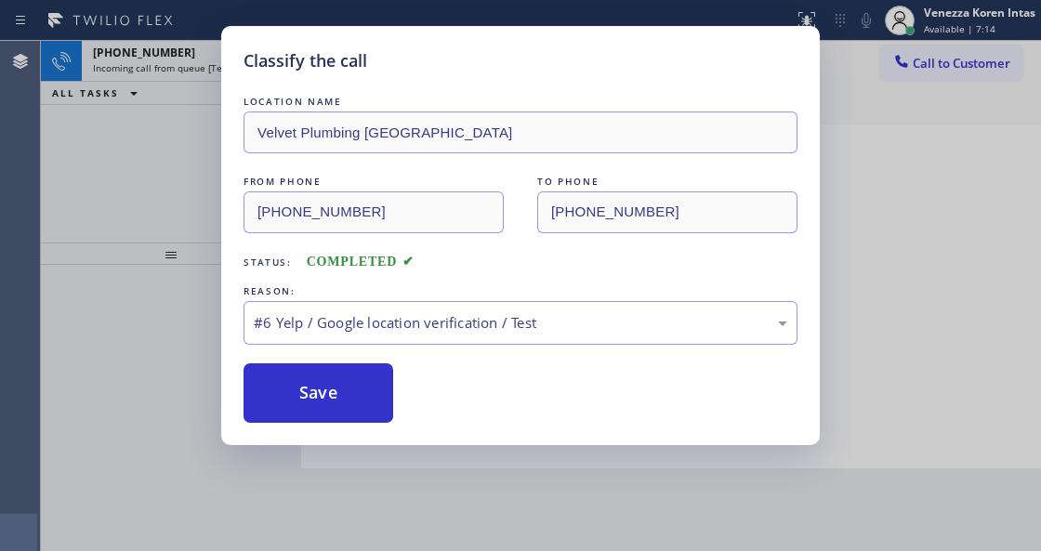
click at [606, 283] on div "REASON:" at bounding box center [521, 292] width 554 height 20
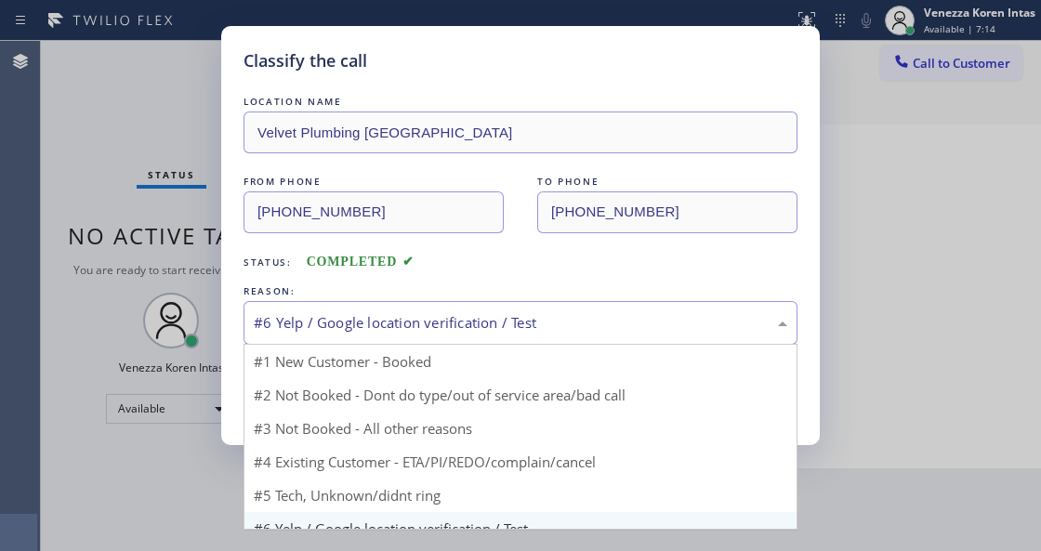
click at [376, 324] on div "#6 Yelp / Google location verification / Test" at bounding box center [521, 322] width 534 height 21
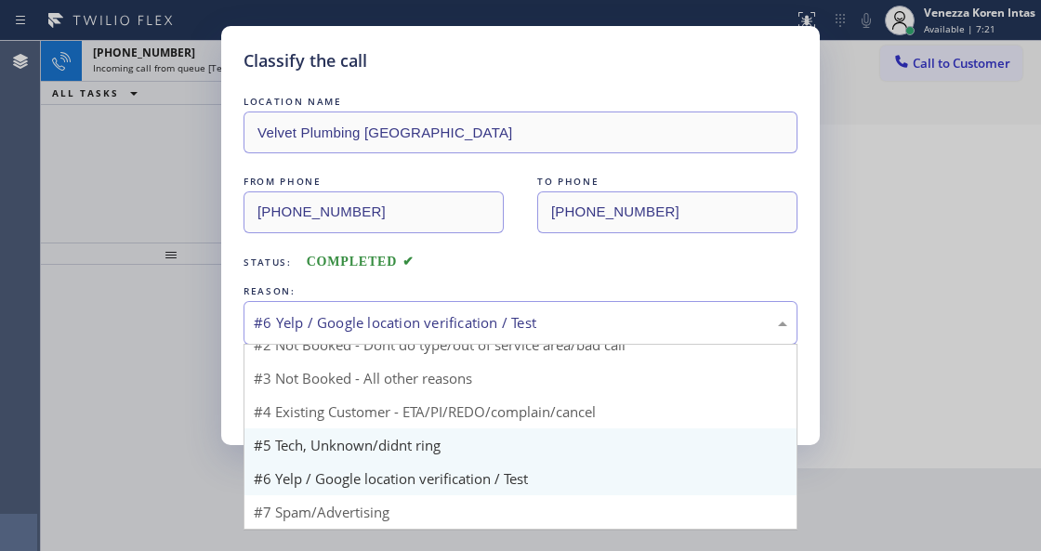
scroll to position [0, 0]
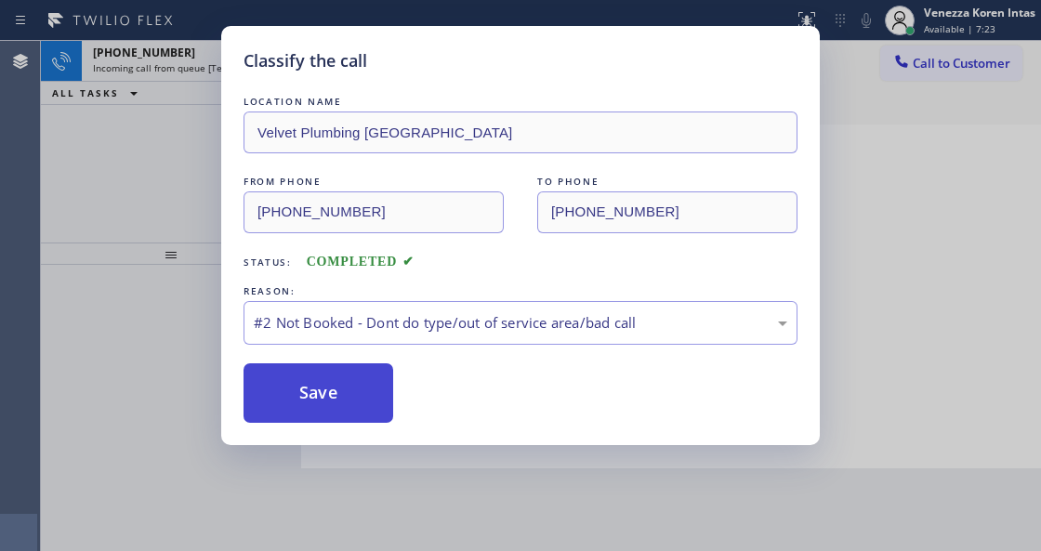
click at [372, 401] on button "Save" at bounding box center [319, 394] width 150 height 60
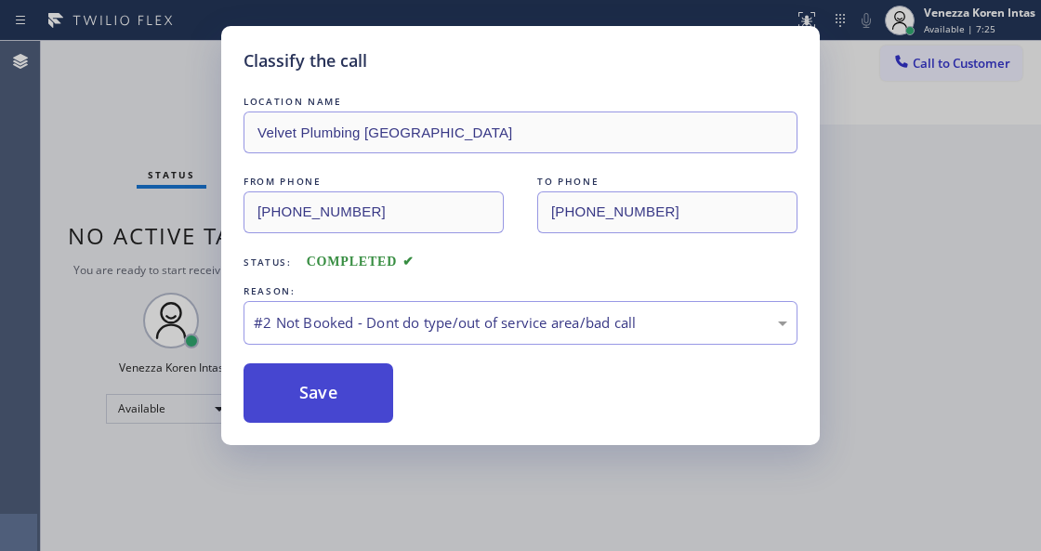
click at [331, 385] on button "Save" at bounding box center [319, 394] width 150 height 60
click at [320, 376] on button "Save" at bounding box center [319, 394] width 150 height 60
click at [350, 378] on button "Save" at bounding box center [319, 394] width 150 height 60
click at [353, 385] on button "Save" at bounding box center [319, 394] width 150 height 60
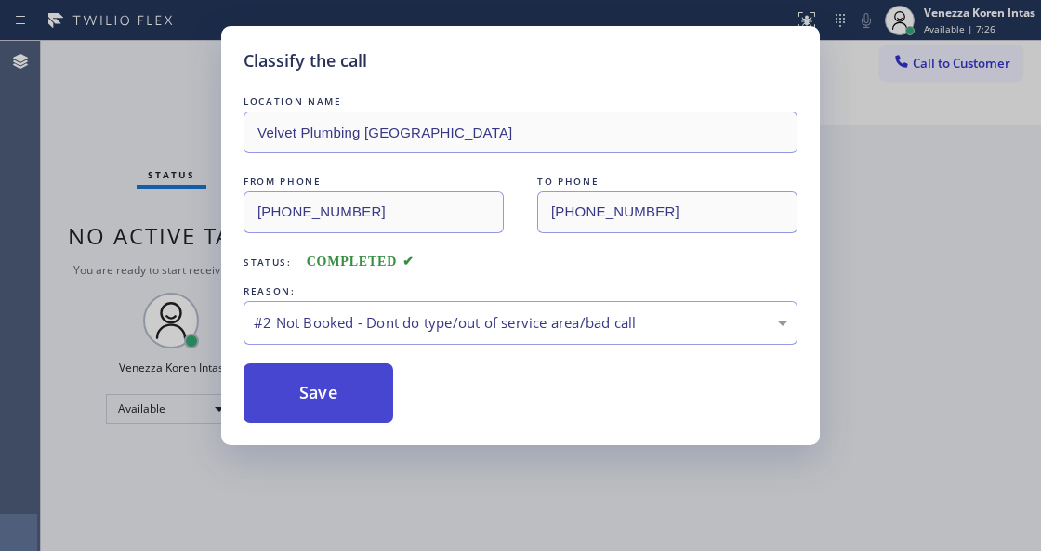
click at [353, 385] on button "Save" at bounding box center [319, 394] width 150 height 60
click at [355, 384] on button "Save" at bounding box center [319, 394] width 150 height 60
click at [361, 387] on button "Save" at bounding box center [319, 394] width 150 height 60
click at [362, 387] on button "Save" at bounding box center [319, 394] width 150 height 60
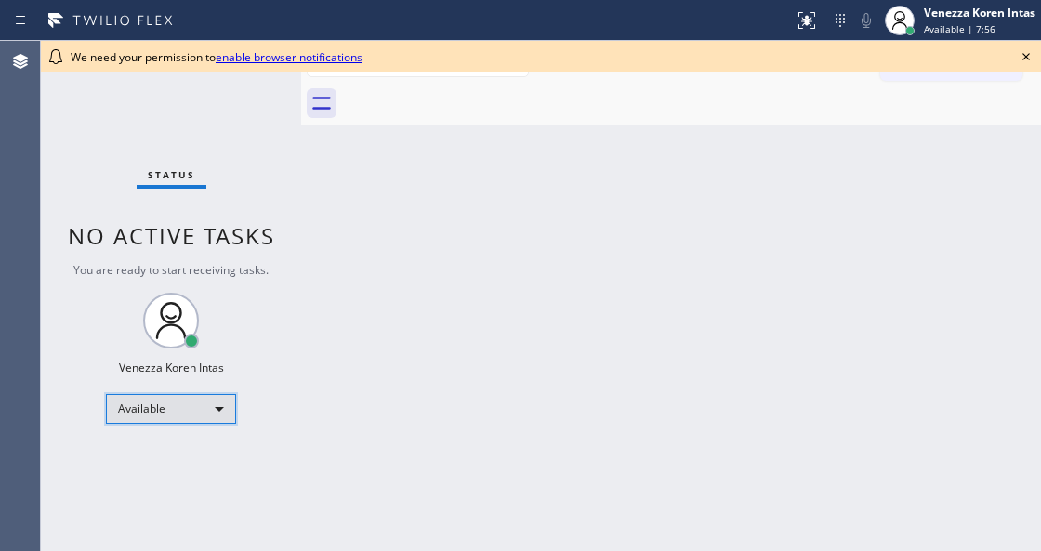
click at [184, 412] on div "Available" at bounding box center [171, 409] width 130 height 30
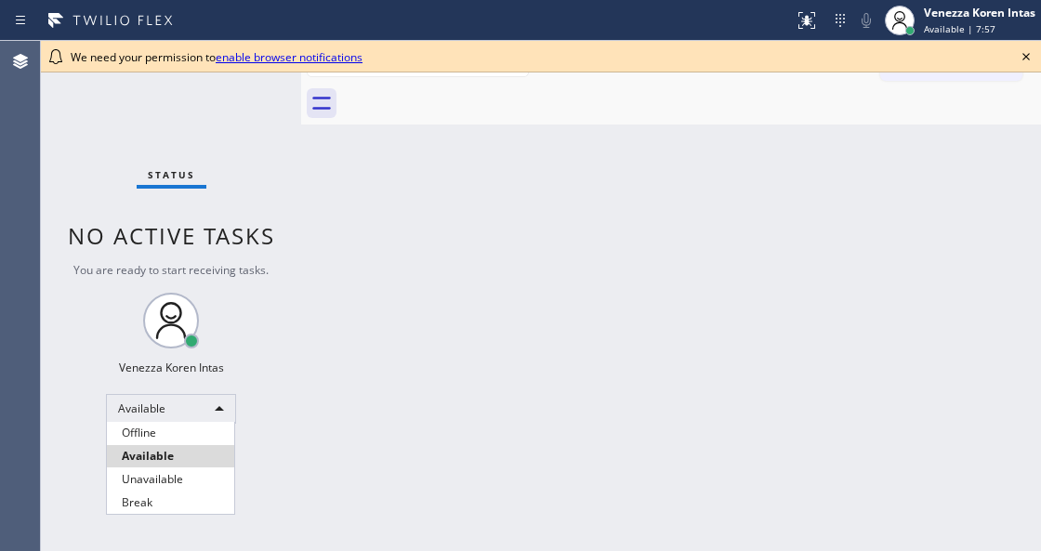
drag, startPoint x: 437, startPoint y: 349, endPoint x: 872, endPoint y: 86, distance: 508.0
click at [441, 349] on div at bounding box center [520, 275] width 1041 height 551
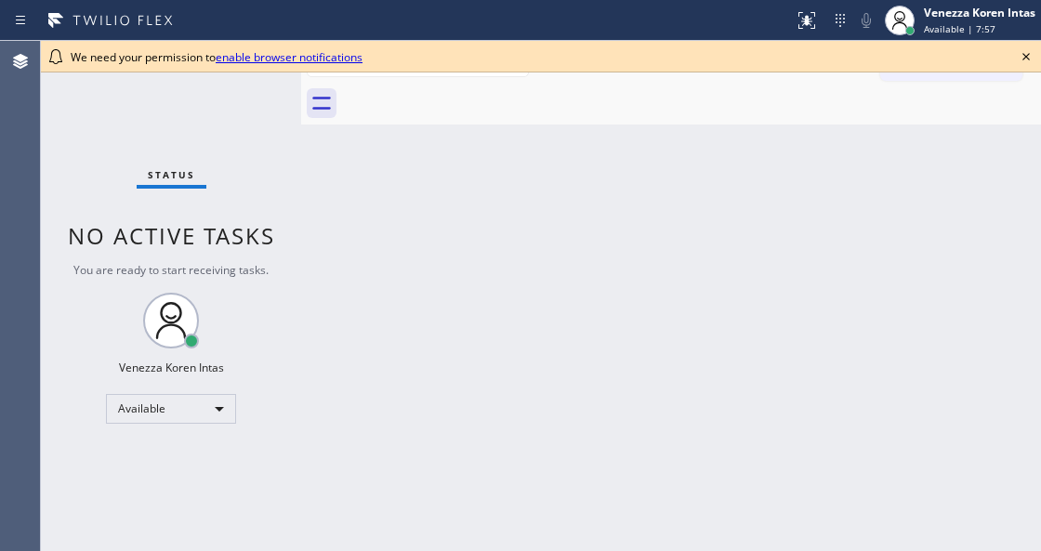
click at [1027, 57] on icon at bounding box center [1026, 57] width 22 height 22
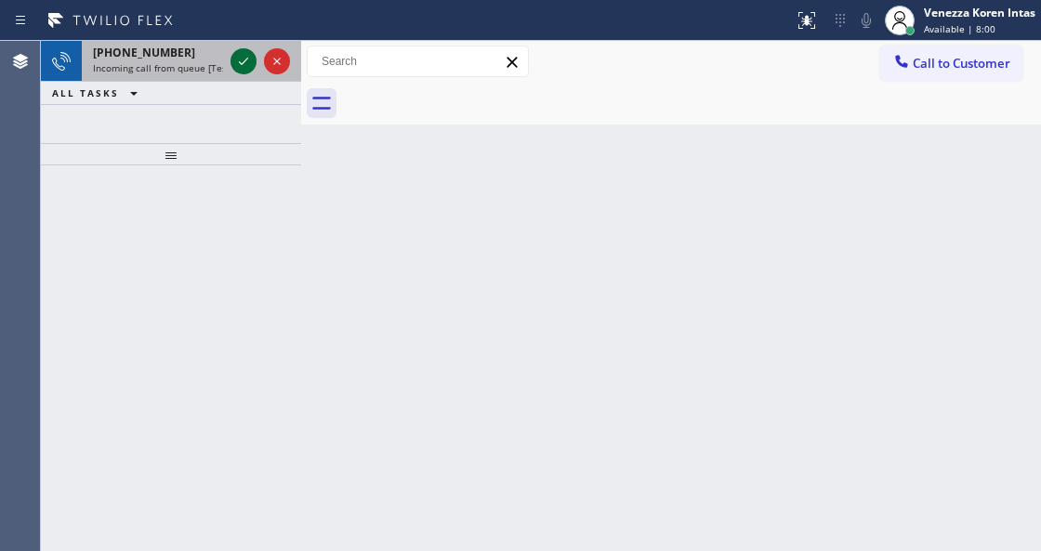
click at [241, 60] on icon at bounding box center [243, 61] width 22 height 22
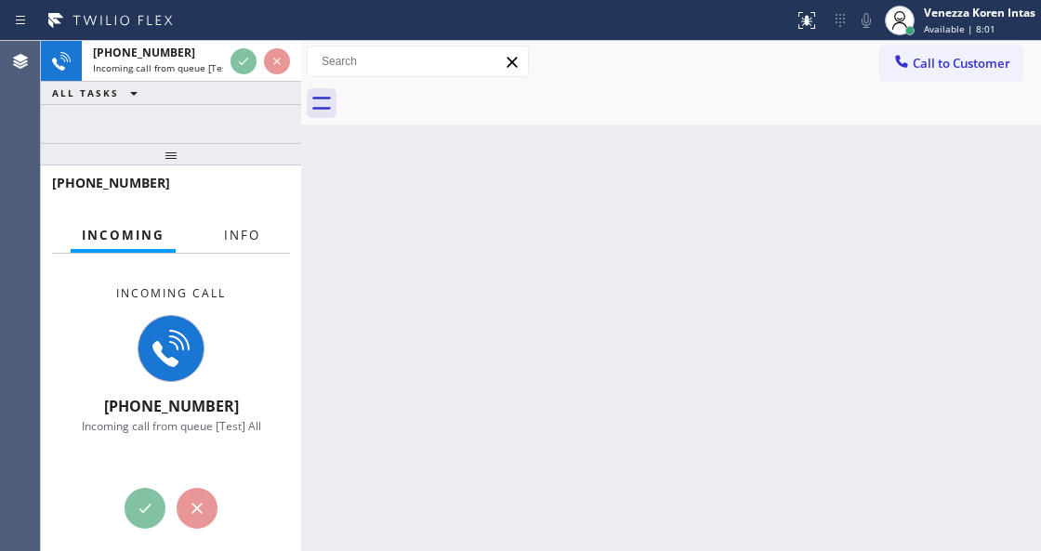
click at [236, 232] on span "Info" at bounding box center [242, 235] width 36 height 17
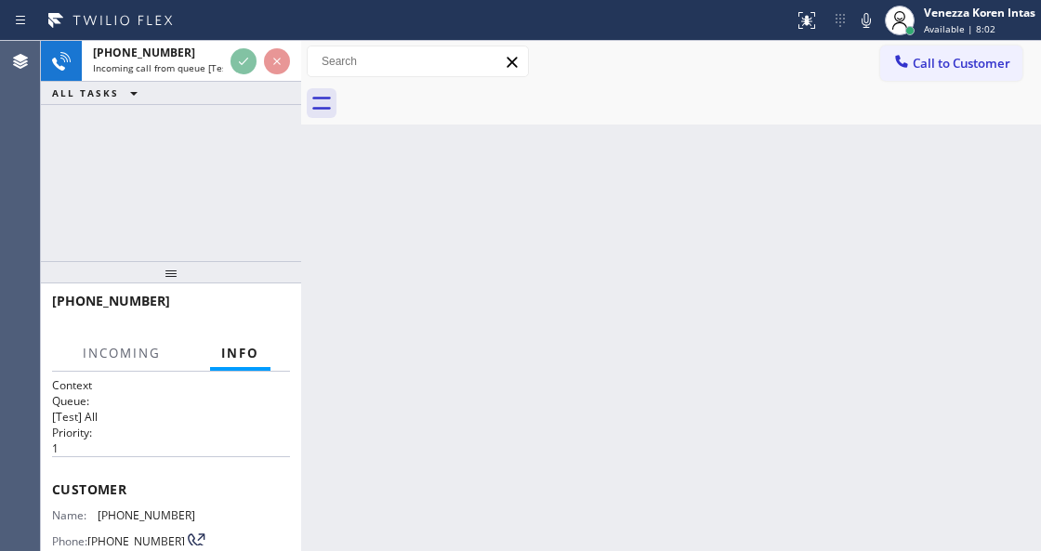
drag, startPoint x: 190, startPoint y: 156, endPoint x: 190, endPoint y: 274, distance: 118.1
click at [190, 274] on div at bounding box center [171, 272] width 260 height 22
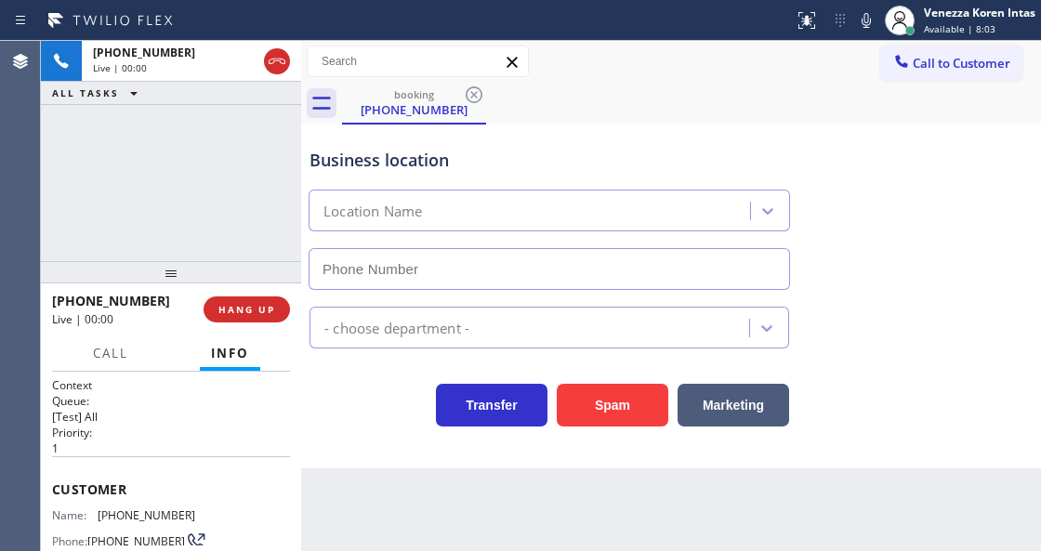
type input "(805) 600-5066"
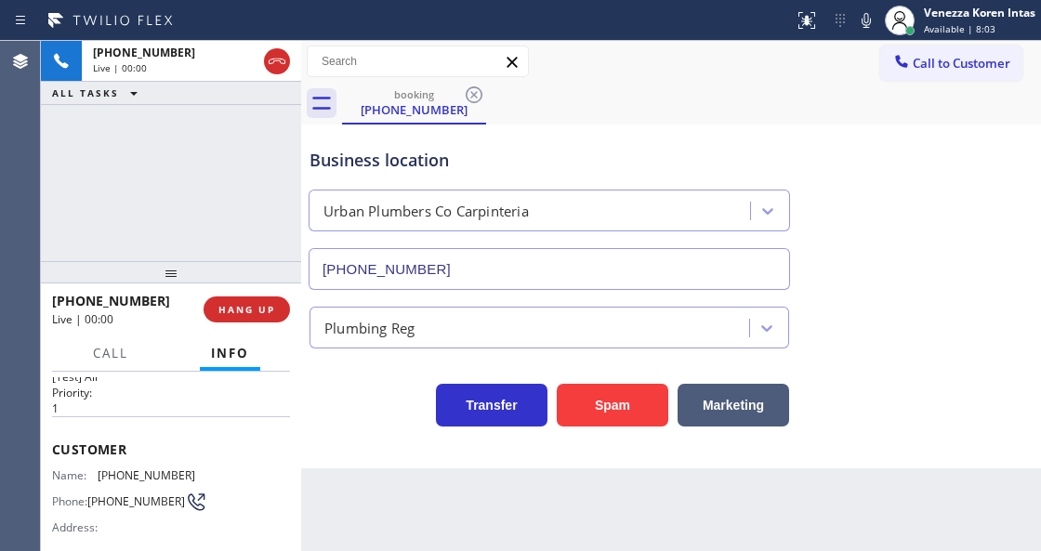
scroll to position [61, 0]
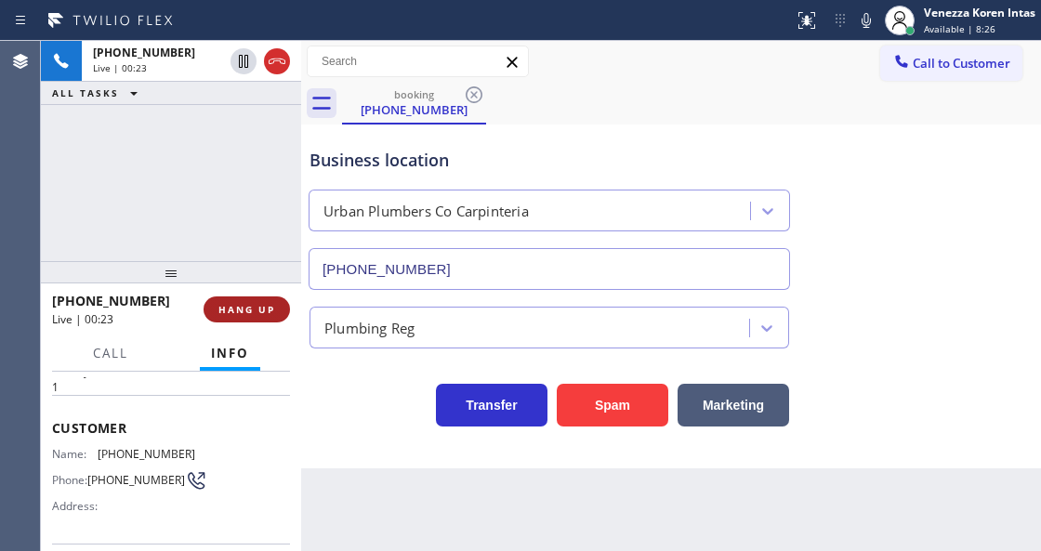
click at [248, 299] on button "HANG UP" at bounding box center [247, 310] width 86 height 26
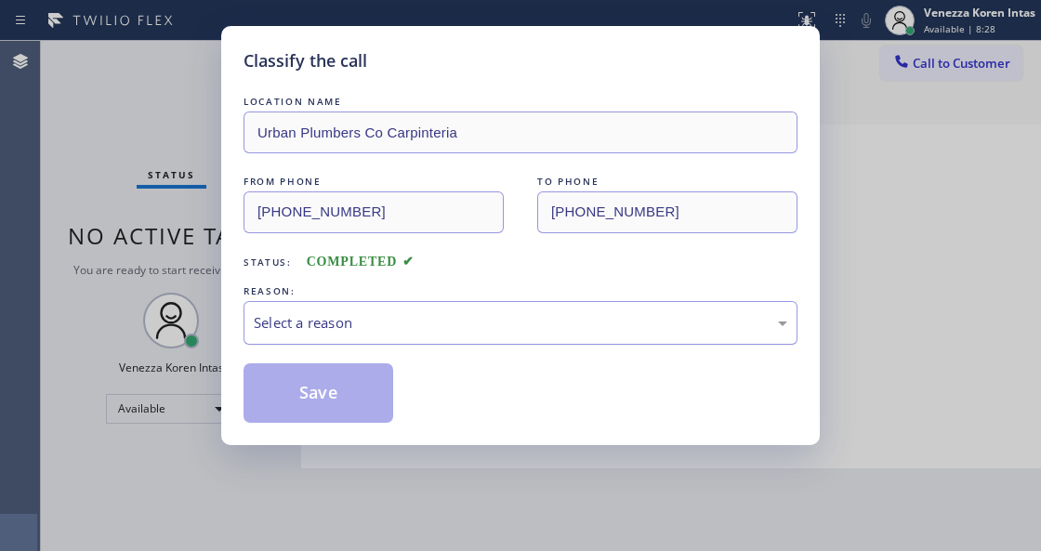
click at [370, 329] on div "Select a reason" at bounding box center [521, 322] width 534 height 21
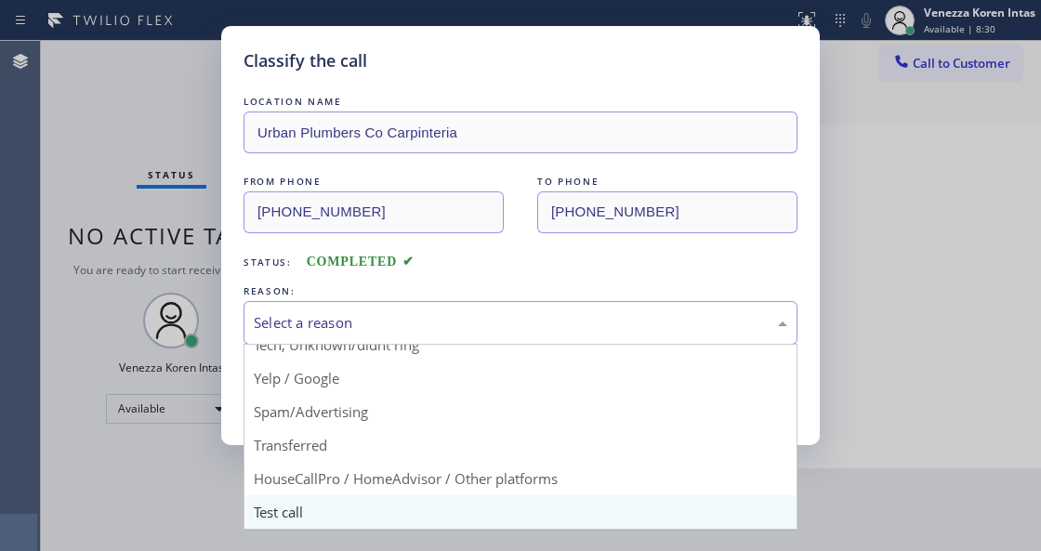
scroll to position [122, 0]
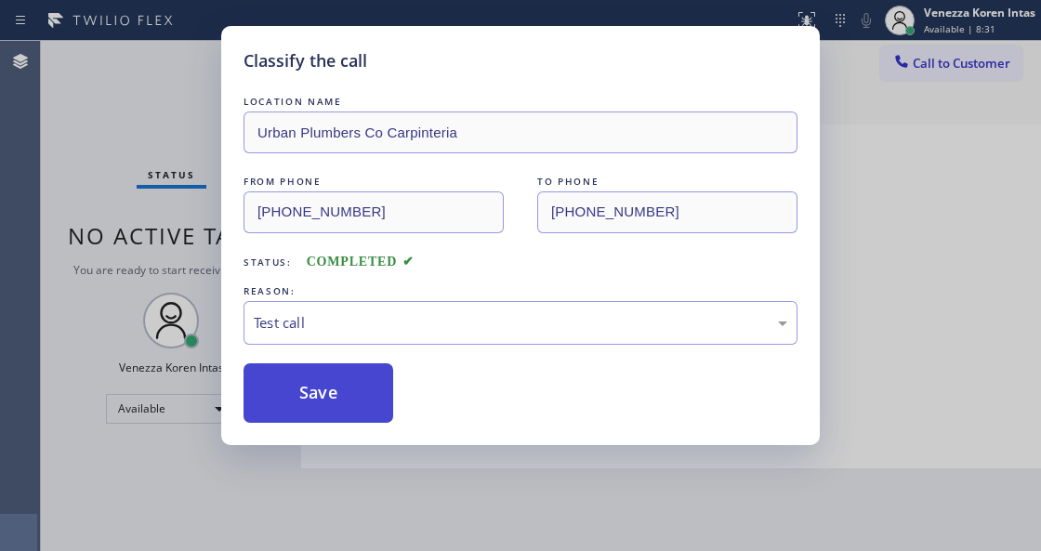
click at [343, 379] on button "Save" at bounding box center [319, 394] width 150 height 60
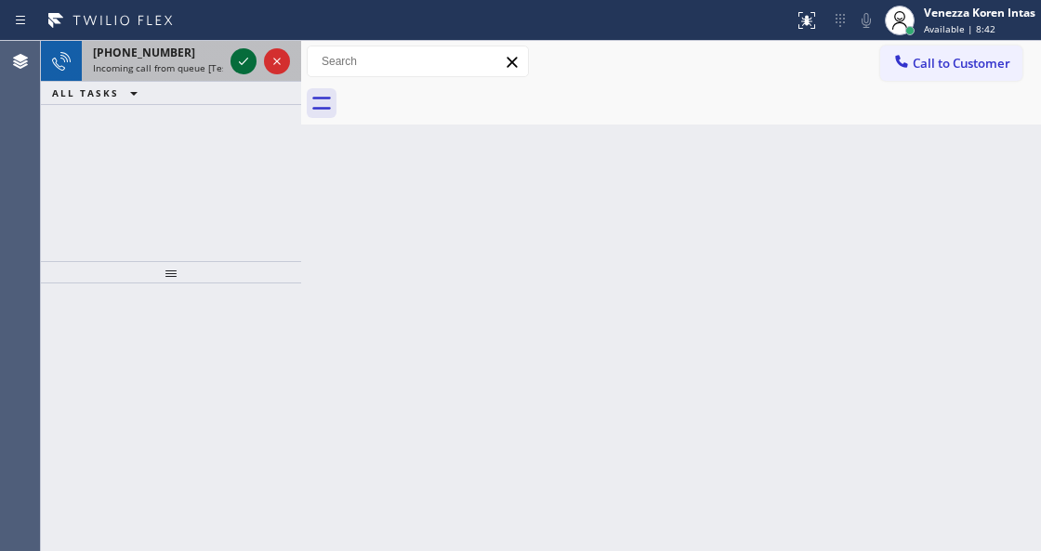
click at [241, 68] on icon at bounding box center [243, 61] width 22 height 22
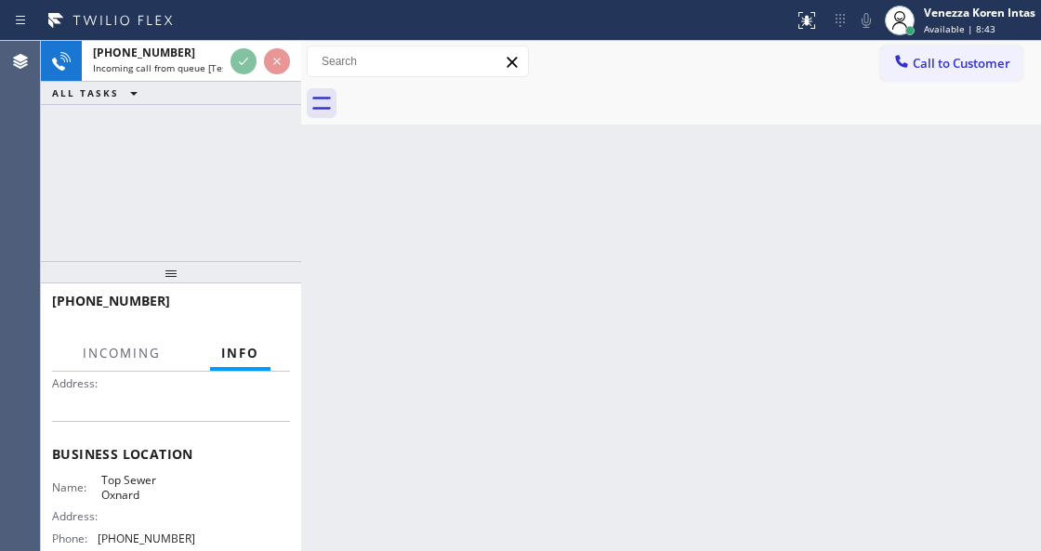
scroll to position [186, 0]
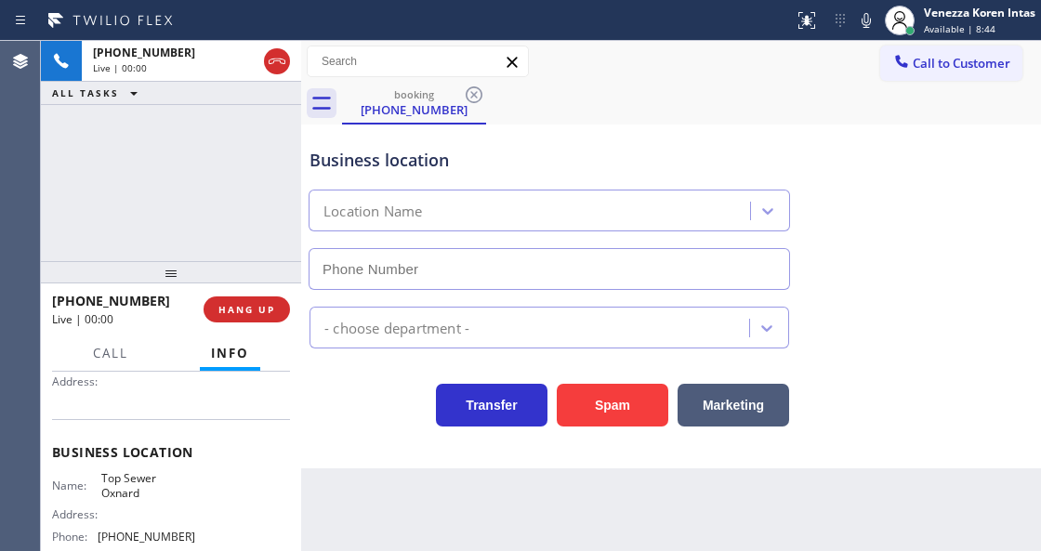
type input "(805) 519-8010"
click at [244, 295] on div "+16507197190 Live | 00:15 HANG UP" at bounding box center [171, 309] width 238 height 48
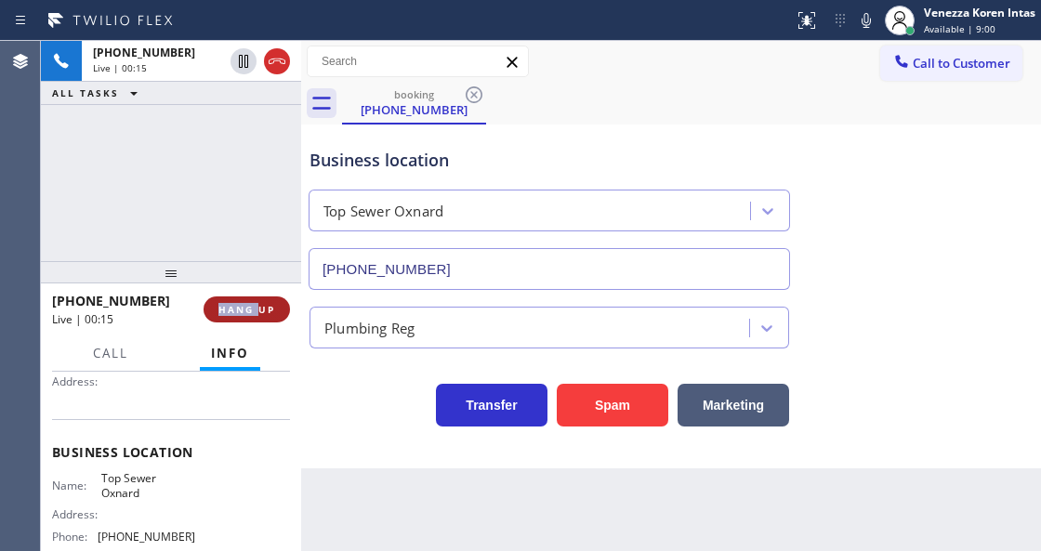
click at [245, 303] on span "HANG UP" at bounding box center [247, 309] width 57 height 13
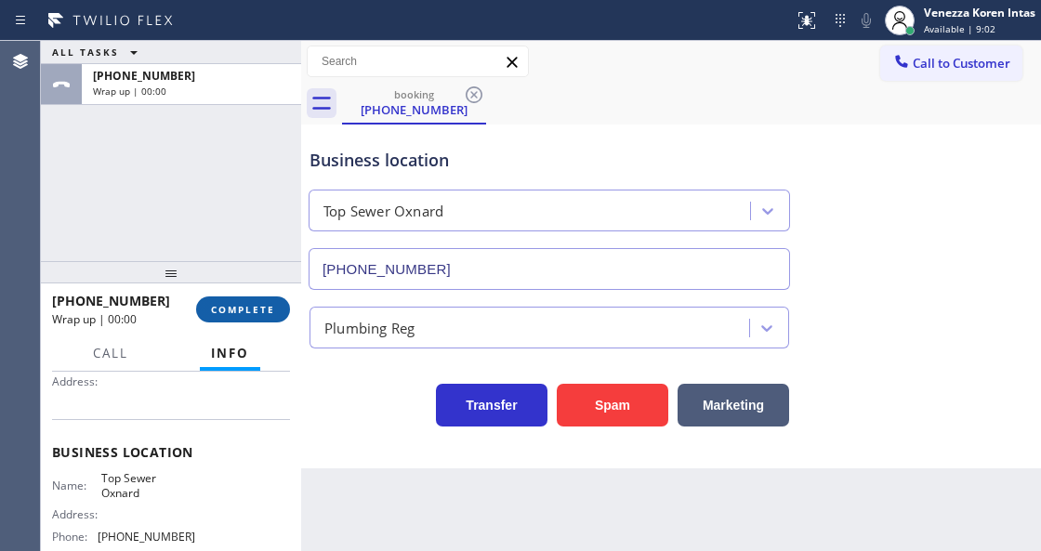
click at [245, 303] on span "COMPLETE" at bounding box center [243, 309] width 64 height 13
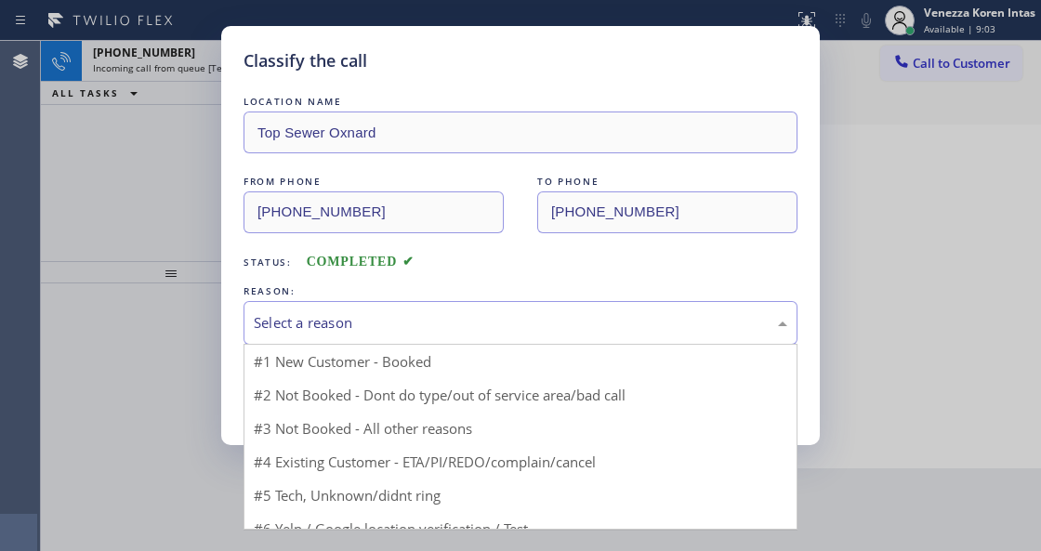
click at [439, 340] on div "Select a reason" at bounding box center [521, 323] width 554 height 44
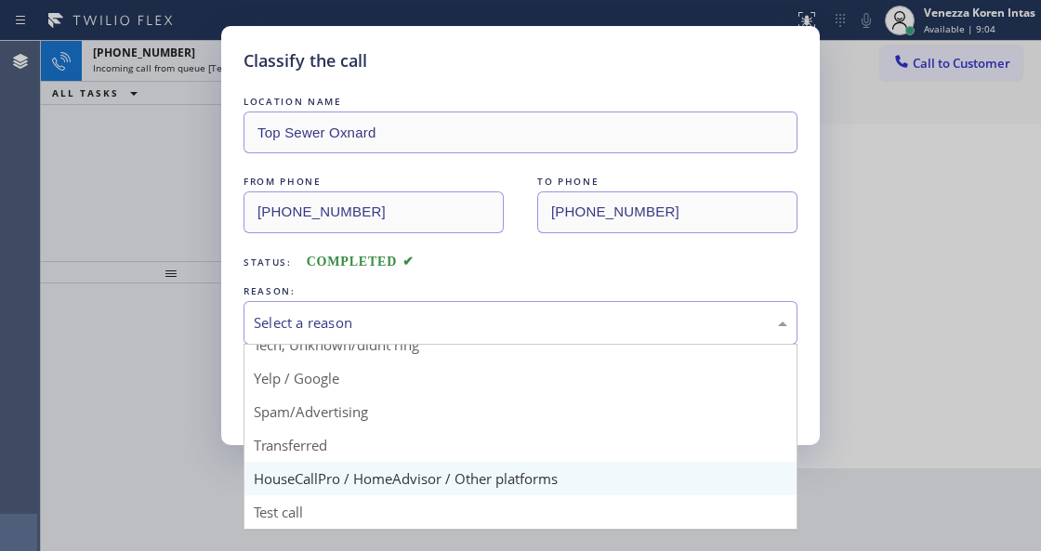
scroll to position [122, 0]
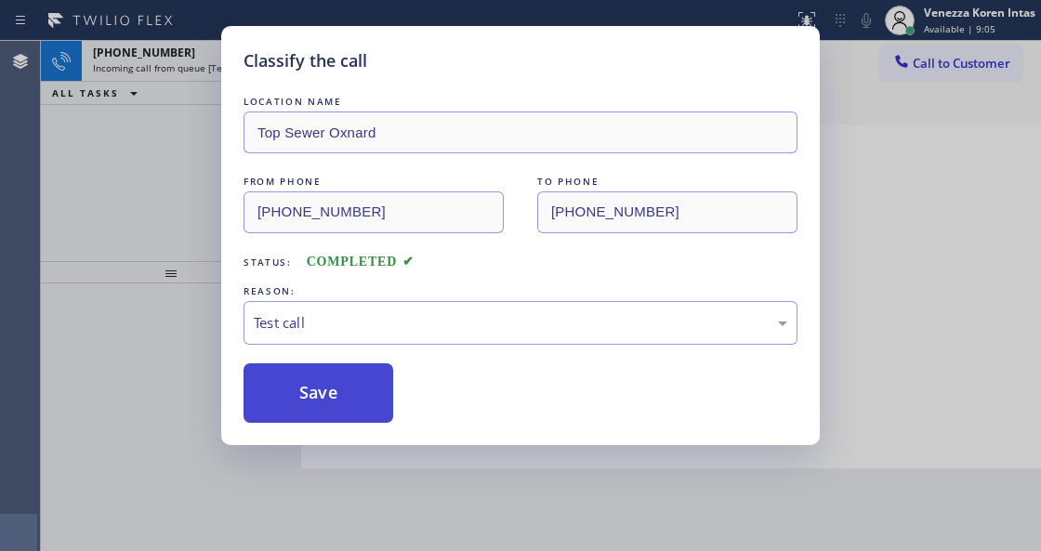
click at [328, 413] on button "Save" at bounding box center [319, 394] width 150 height 60
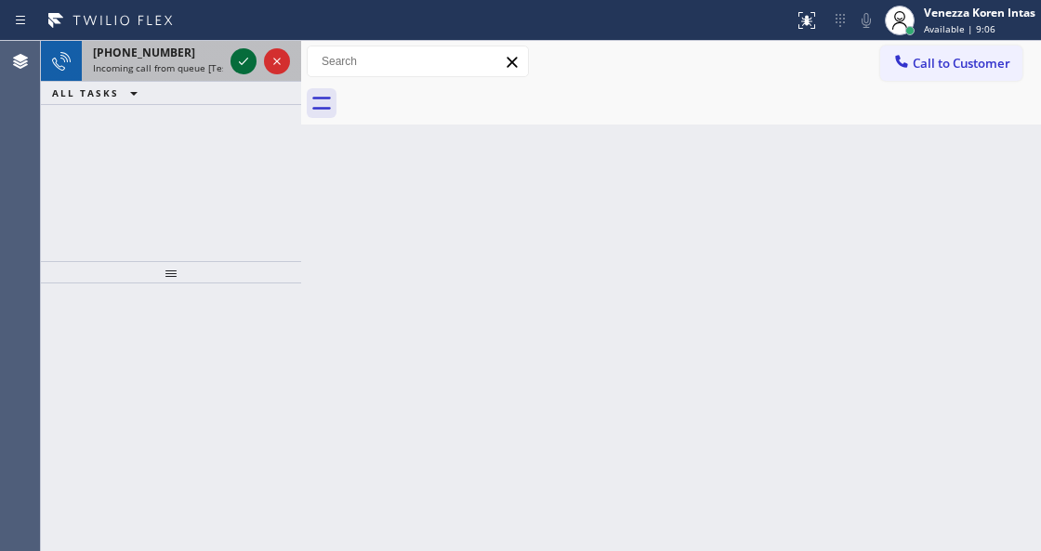
click at [245, 67] on icon at bounding box center [243, 61] width 22 height 22
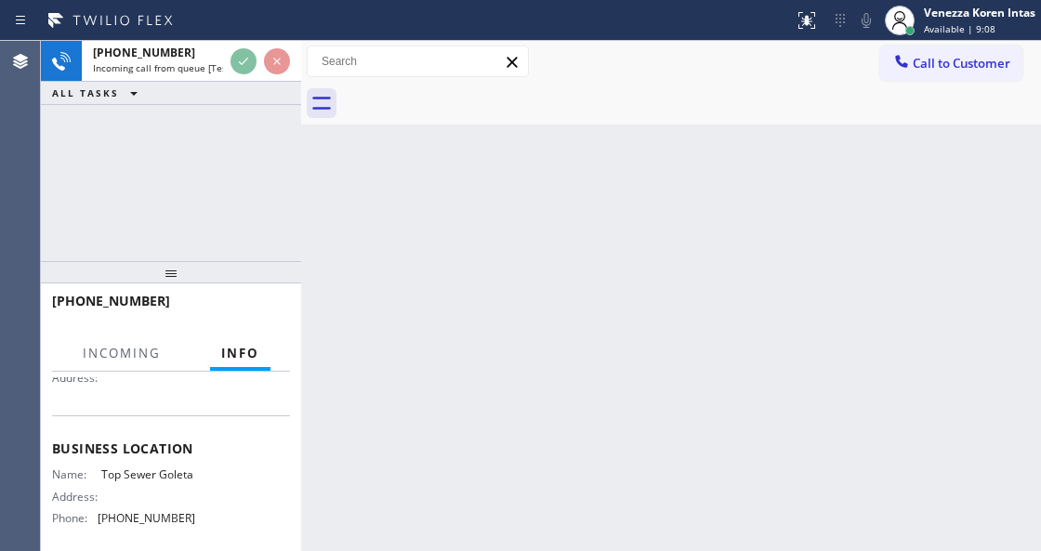
scroll to position [247, 0]
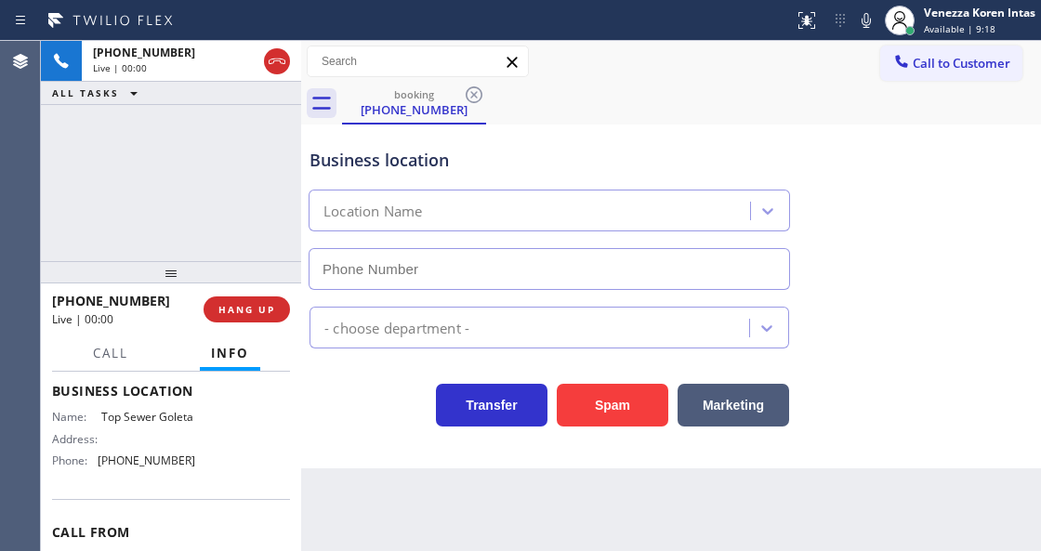
type input "(805) 519-8474"
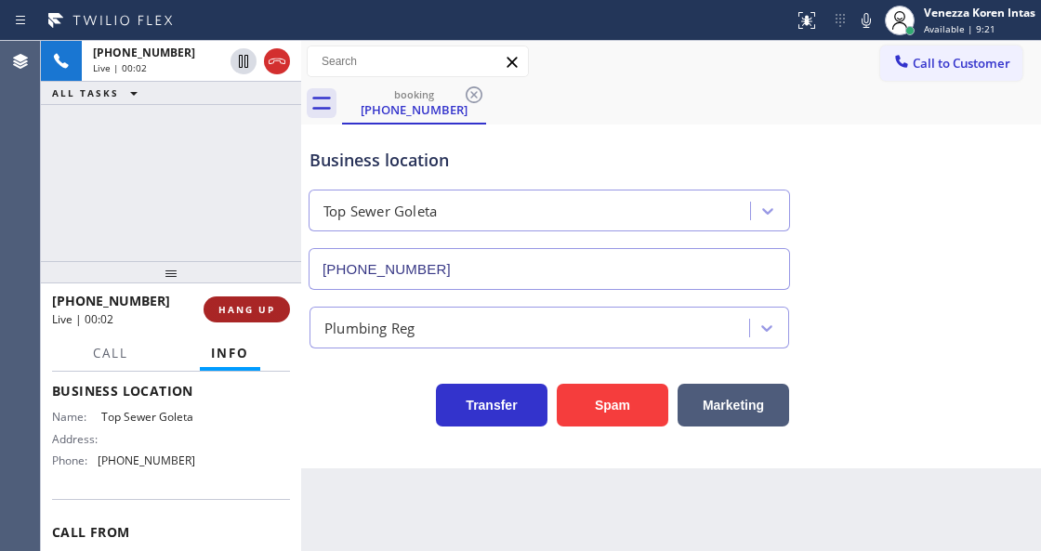
click at [247, 316] on button "HANG UP" at bounding box center [247, 310] width 86 height 26
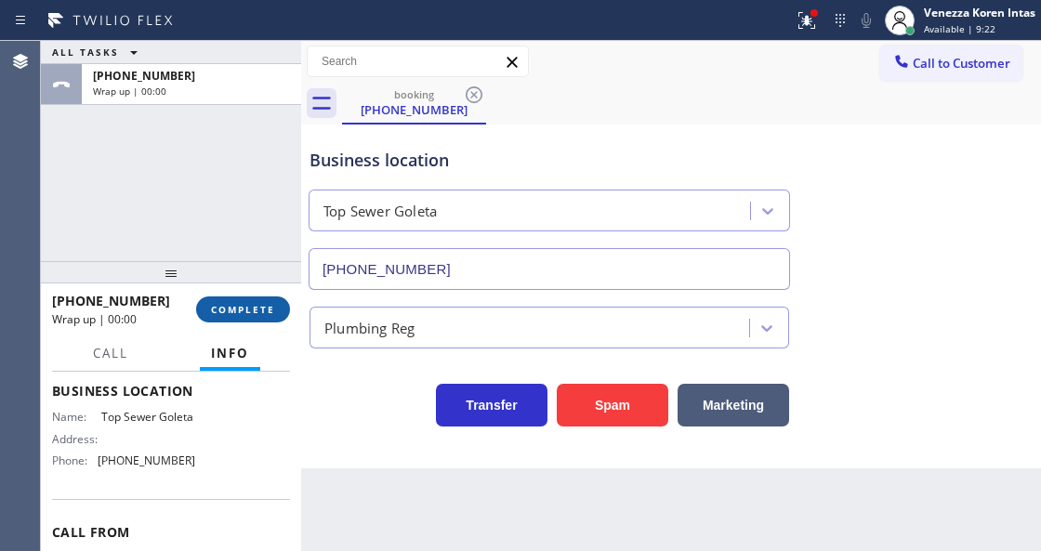
click at [247, 316] on button "COMPLETE" at bounding box center [243, 310] width 94 height 26
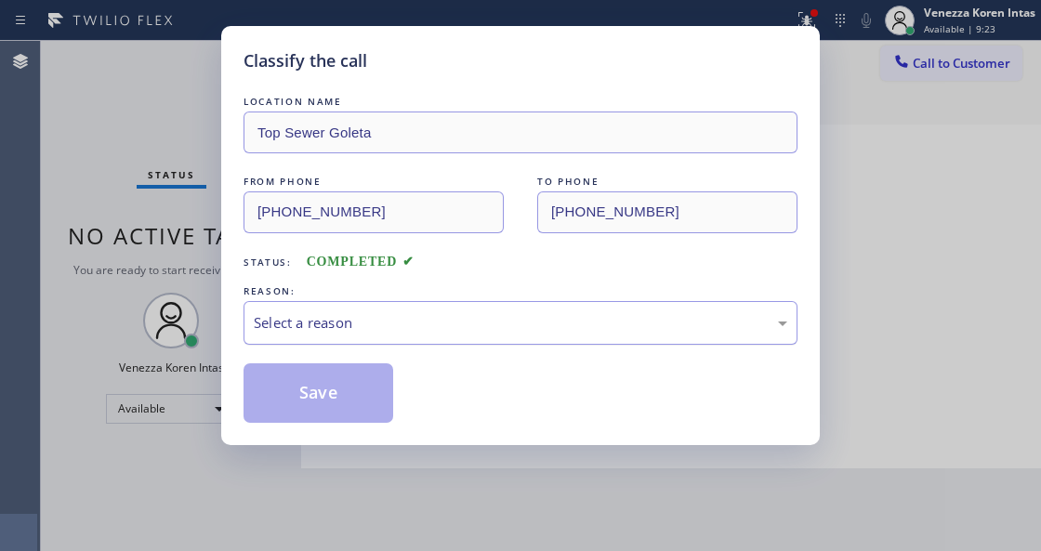
click at [422, 334] on div "Select a reason" at bounding box center [521, 322] width 534 height 21
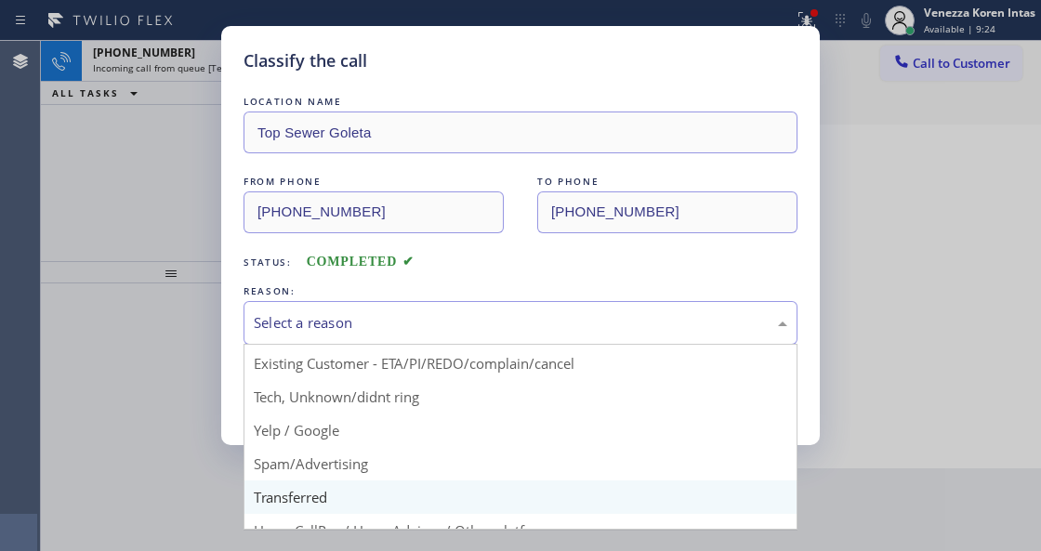
scroll to position [122, 0]
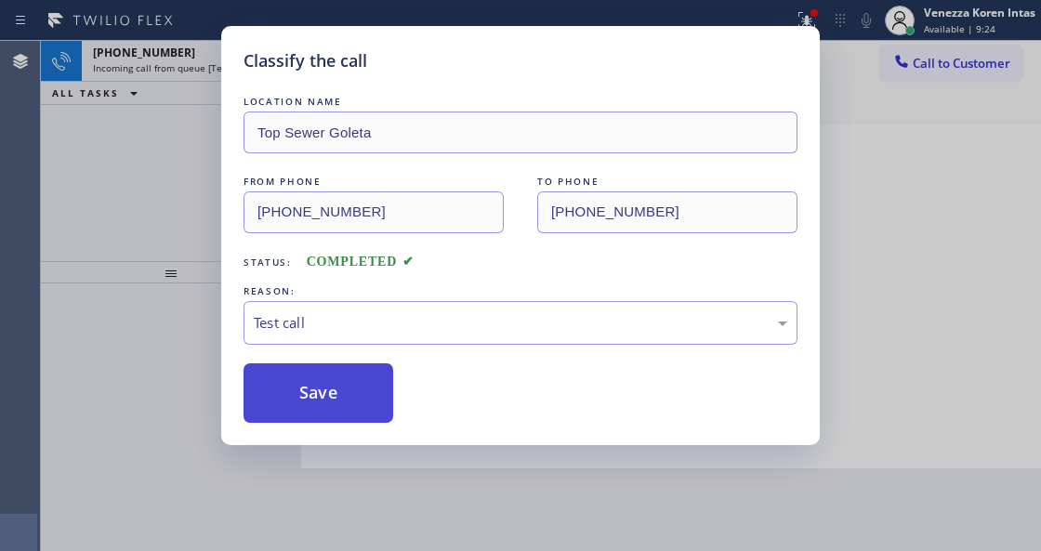
click at [318, 410] on button "Save" at bounding box center [319, 394] width 150 height 60
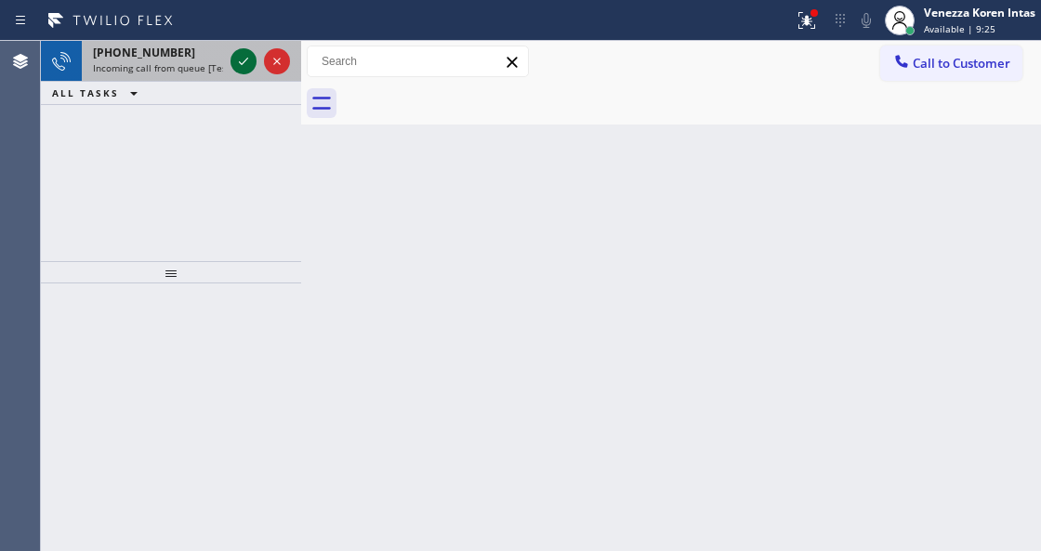
click at [246, 58] on icon at bounding box center [243, 61] width 22 height 22
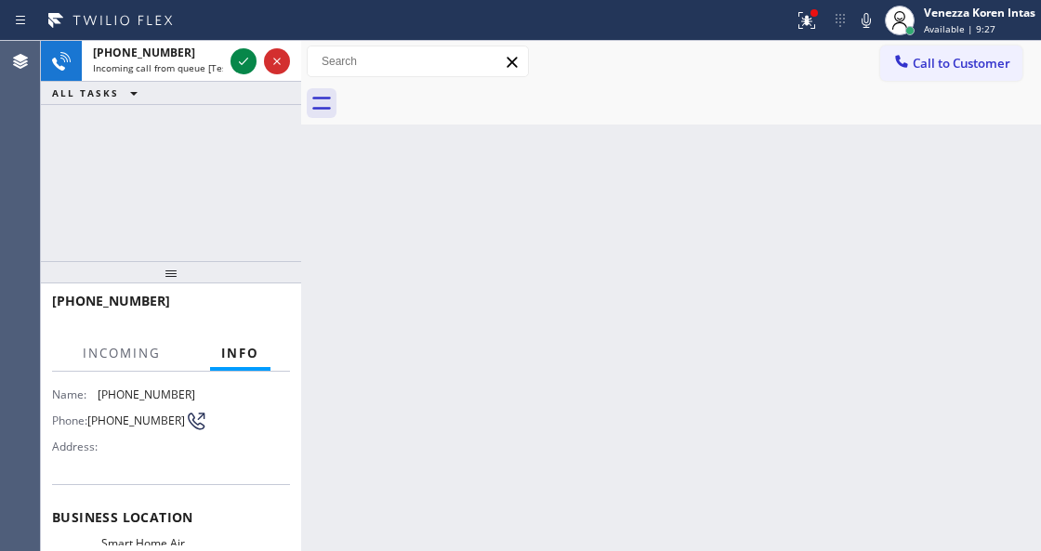
scroll to position [186, 0]
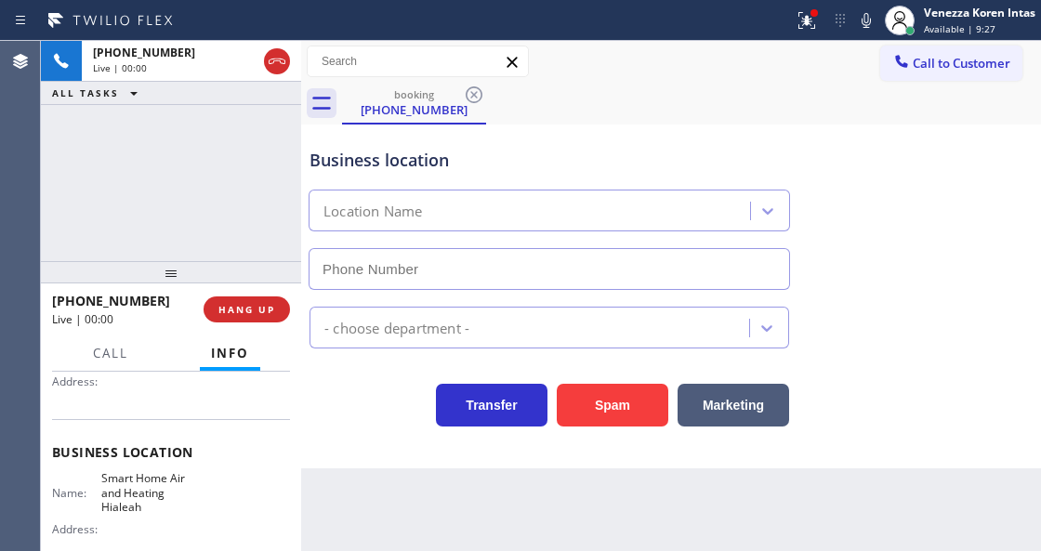
type input "(786) 741-8911"
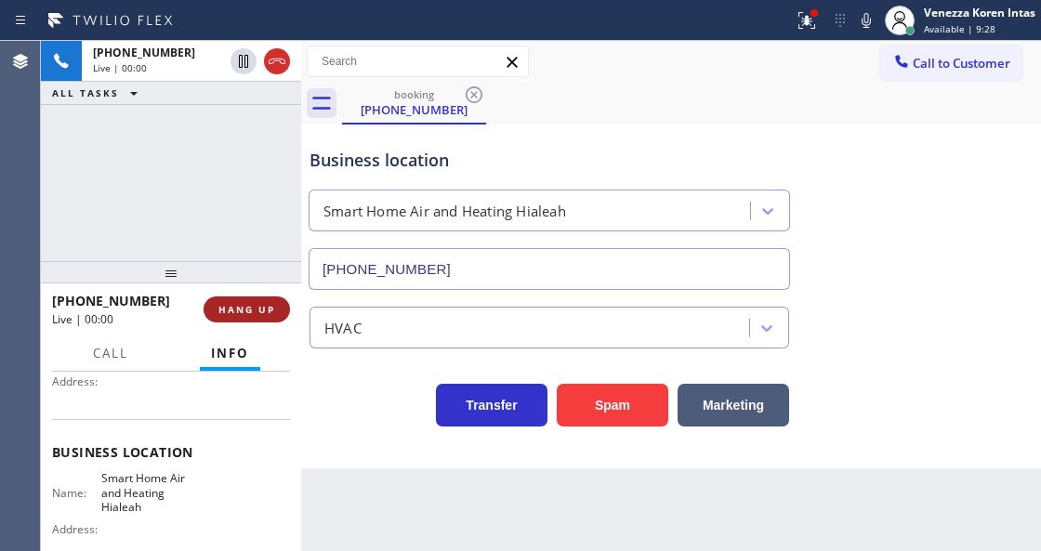
click at [275, 306] on button "HANG UP" at bounding box center [247, 310] width 86 height 26
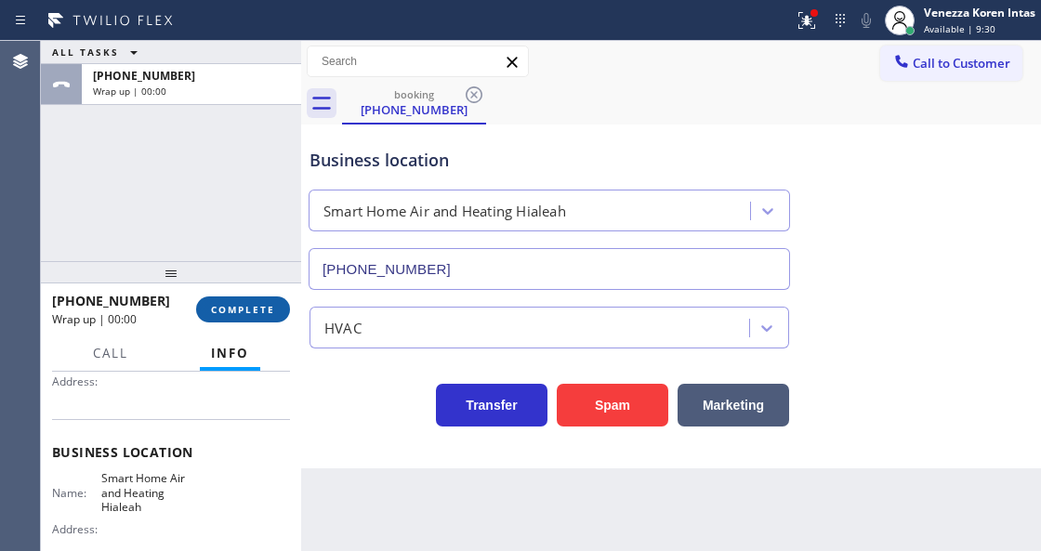
click at [262, 298] on button "COMPLETE" at bounding box center [243, 310] width 94 height 26
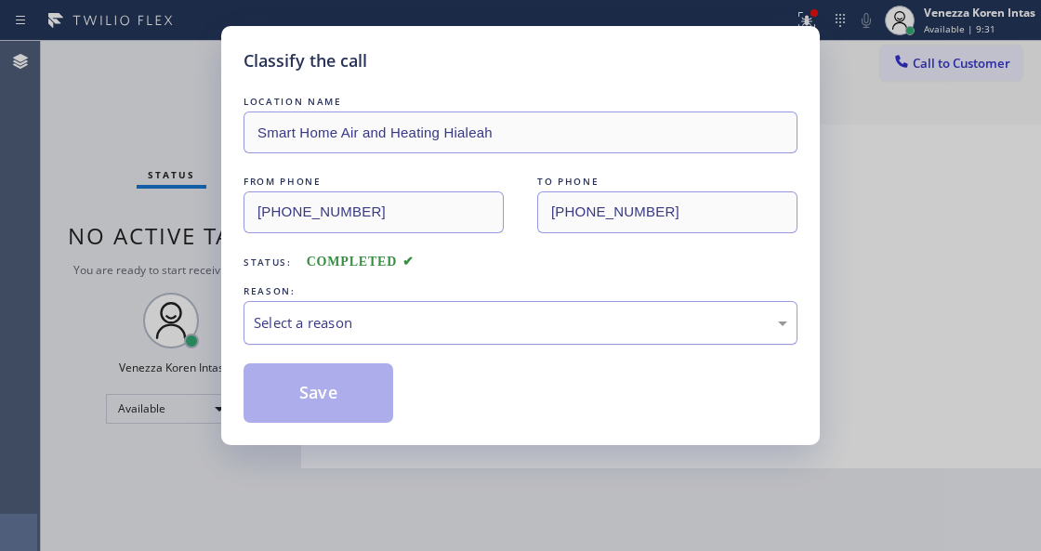
click at [417, 339] on div "Select a reason" at bounding box center [521, 323] width 554 height 44
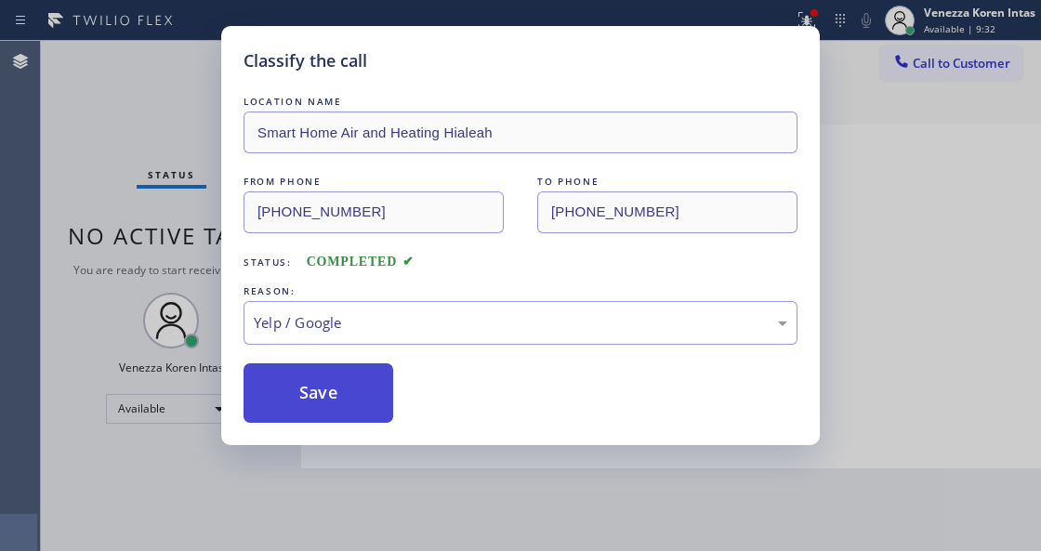
click at [329, 418] on button "Save" at bounding box center [319, 394] width 150 height 60
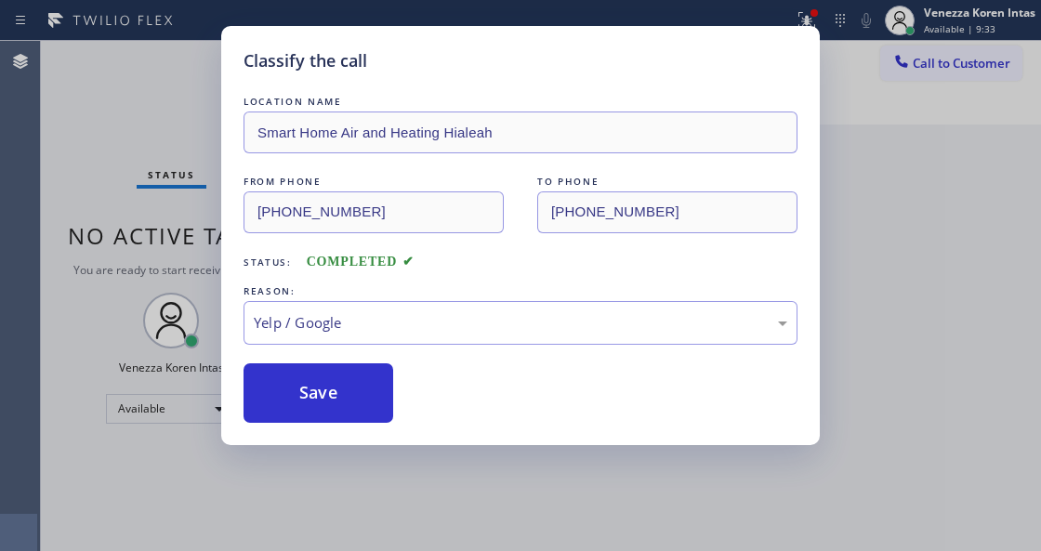
click at [372, 548] on div "Classify the call LOCATION NAME Smart Home Air and Heating Hialeah FROM PHONE (…" at bounding box center [520, 275] width 1041 height 551
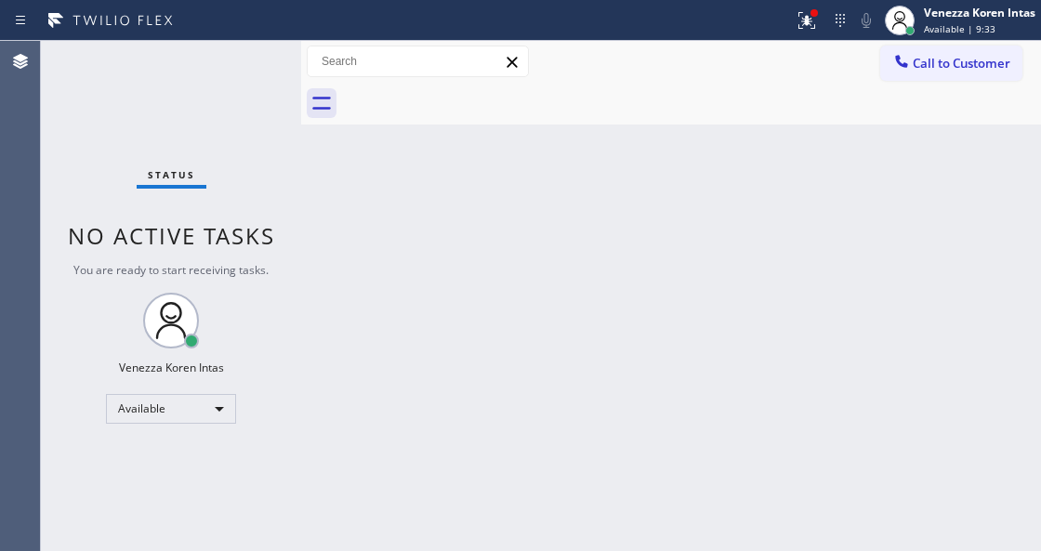
click at [417, 547] on div "Back to Dashboard Change Sender ID Customers Technicians Select a contact Outbo…" at bounding box center [671, 296] width 740 height 510
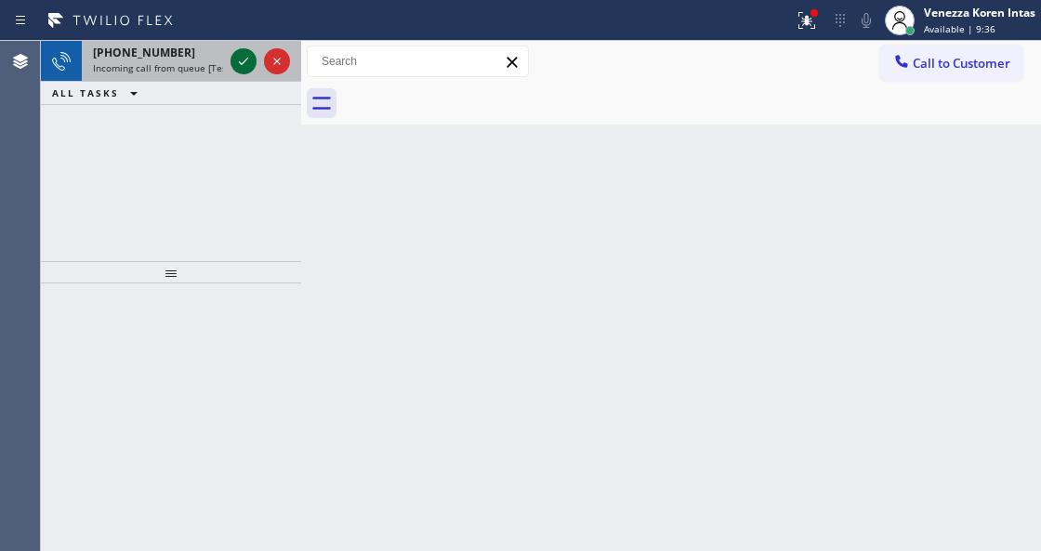
click at [245, 65] on icon at bounding box center [243, 61] width 22 height 22
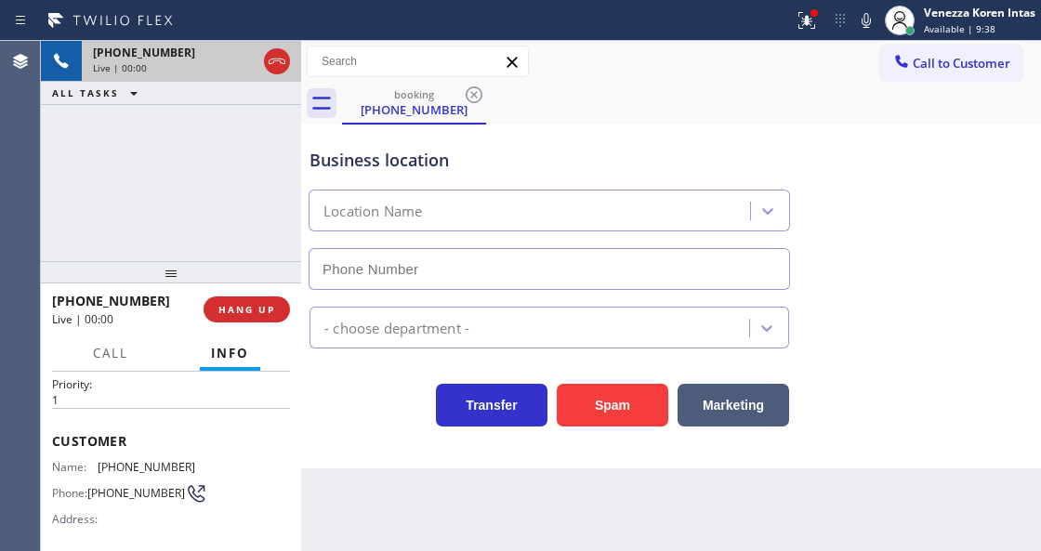
type input "(760) 316-1107"
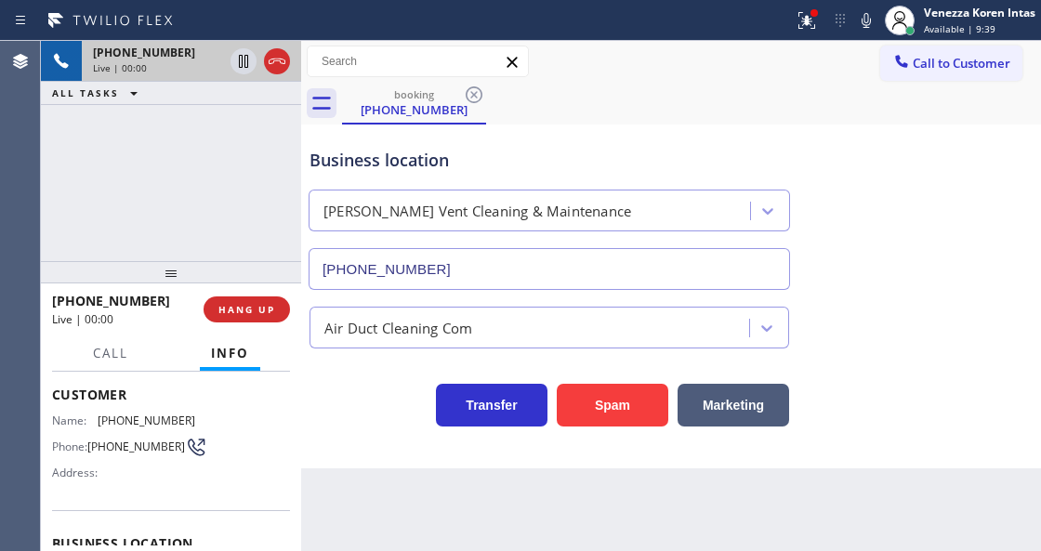
scroll to position [124, 0]
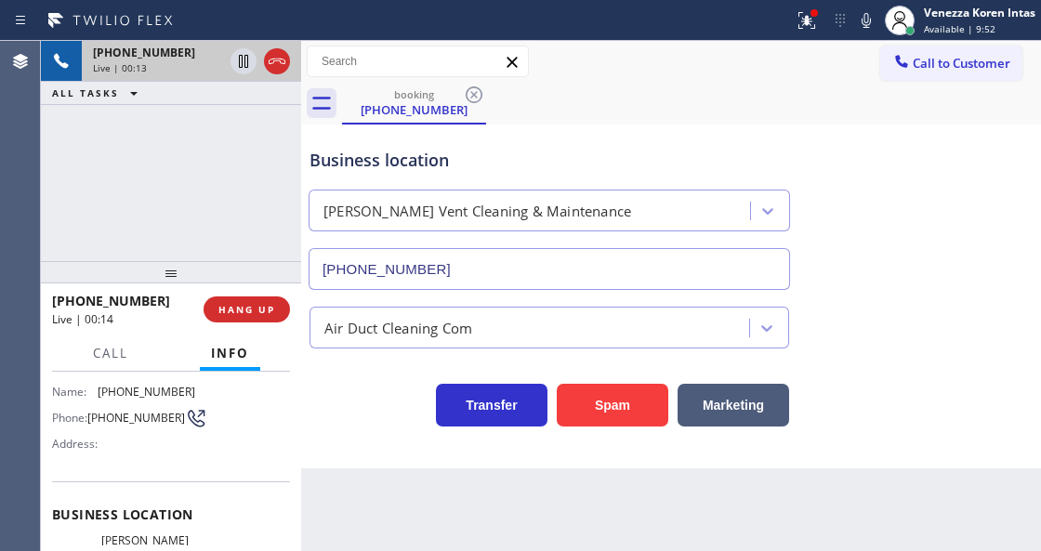
click at [386, 440] on div "Business location Turner's Vent Cleaning & Maintenance (760) 316-1107 Air Duct …" at bounding box center [671, 297] width 740 height 344
click at [860, 23] on icon at bounding box center [866, 20] width 22 height 22
click at [783, 17] on div at bounding box center [396, 21] width 779 height 30
click at [822, 18] on div at bounding box center [807, 20] width 41 height 22
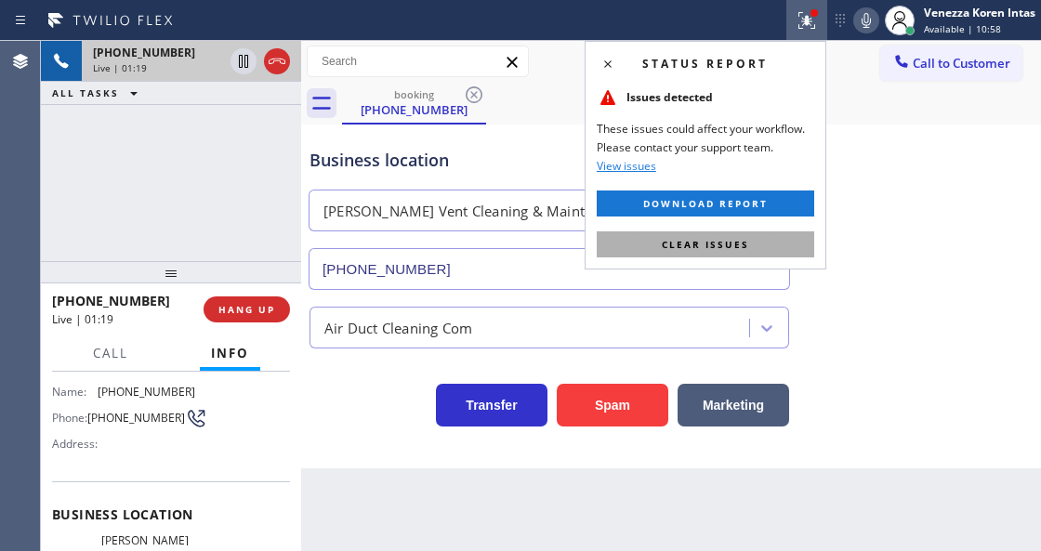
click at [755, 252] on button "Clear issues" at bounding box center [706, 245] width 218 height 26
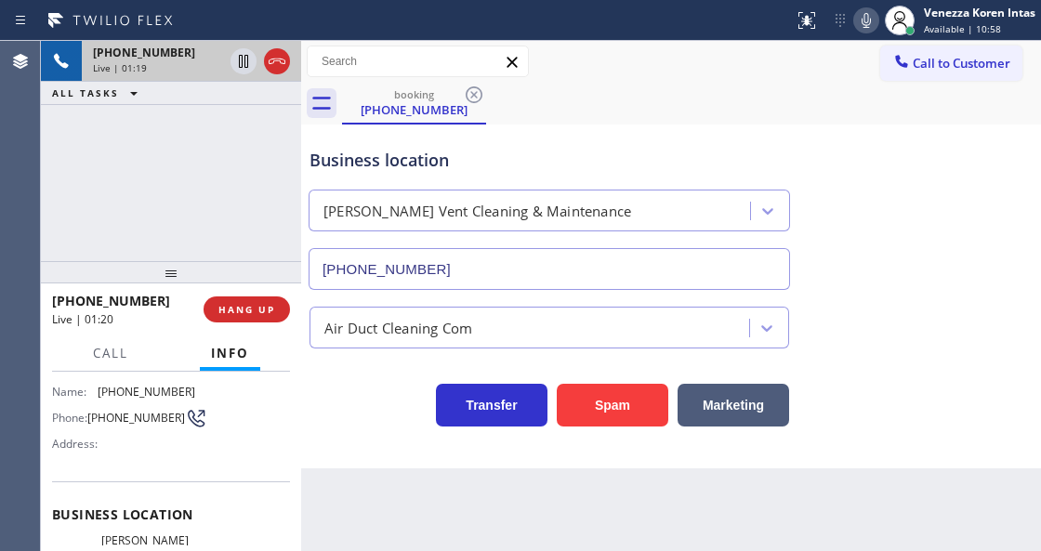
click at [898, 274] on div "Business location Turner's Vent Cleaning & Maintenance (760) 316-1107" at bounding box center [671, 206] width 731 height 168
click at [245, 61] on icon at bounding box center [243, 61] width 9 height 13
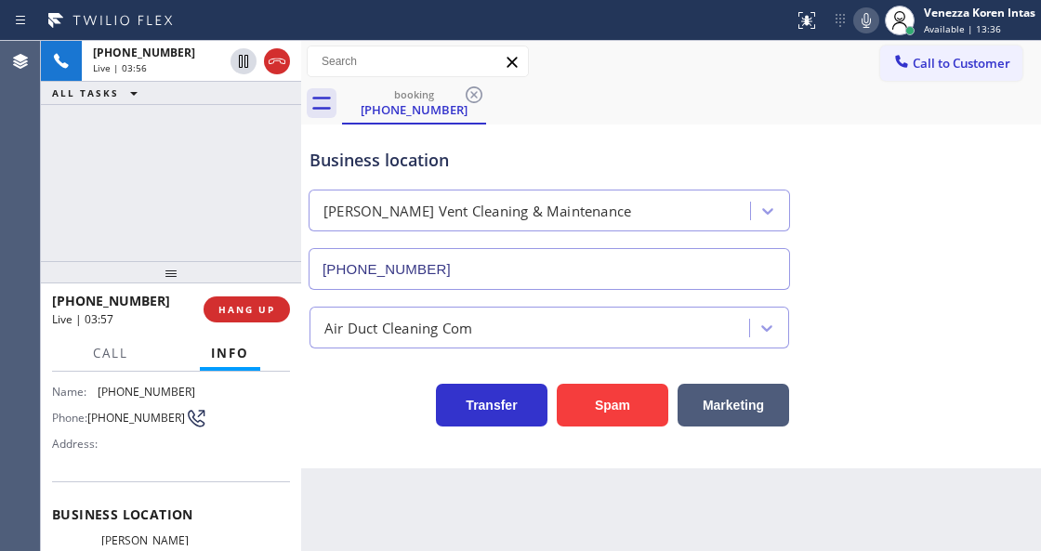
click at [867, 19] on icon at bounding box center [866, 20] width 22 height 22
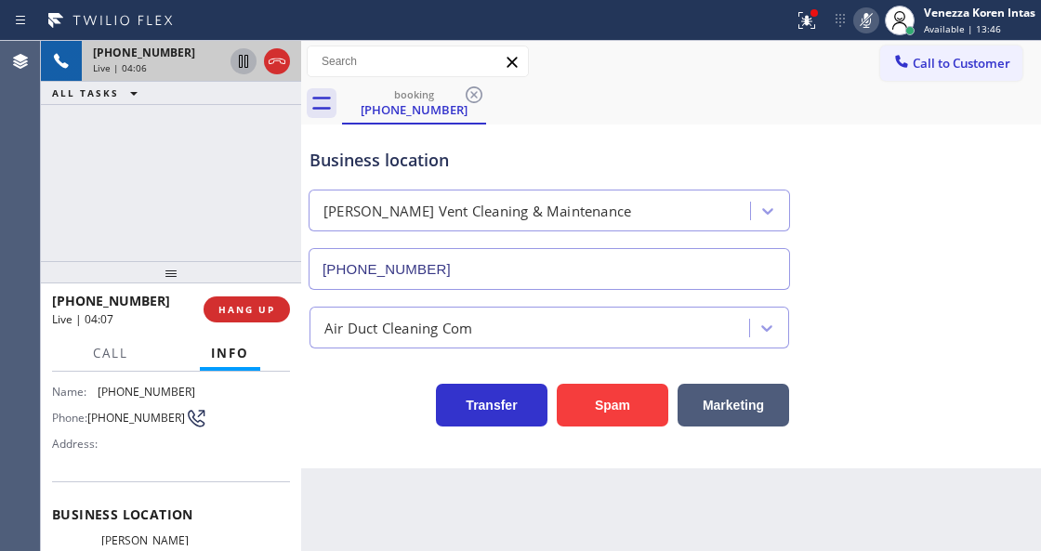
click at [247, 62] on icon at bounding box center [243, 61] width 9 height 13
click at [863, 18] on icon at bounding box center [866, 20] width 22 height 22
click at [245, 63] on icon at bounding box center [243, 61] width 13 height 13
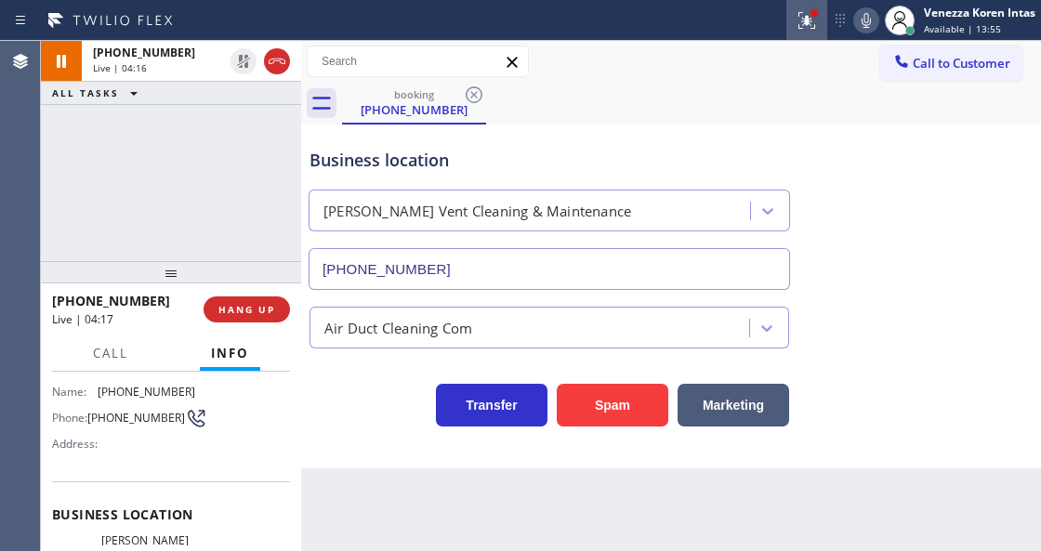
click at [801, 14] on icon at bounding box center [807, 20] width 22 height 22
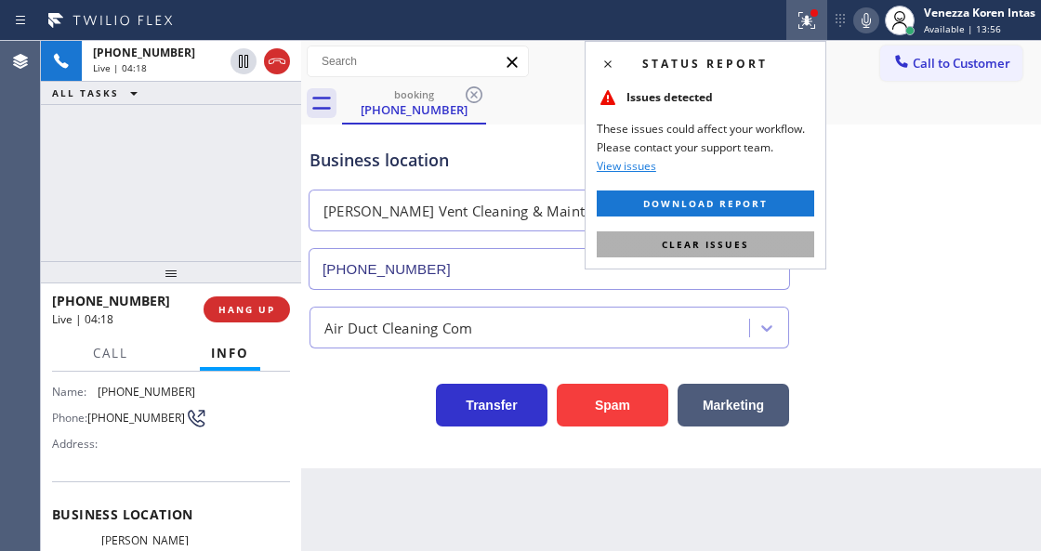
click at [701, 245] on span "Clear issues" at bounding box center [705, 244] width 87 height 13
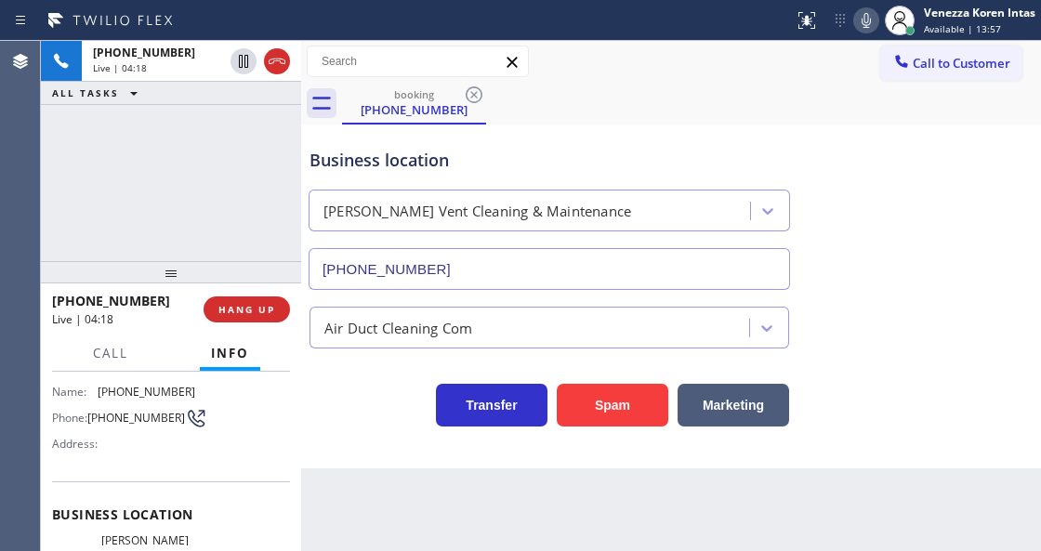
click at [965, 285] on div "Business location Turner's Vent Cleaning & Maintenance (760) 316-1107" at bounding box center [671, 206] width 731 height 168
drag, startPoint x: 398, startPoint y: 537, endPoint x: 394, endPoint y: 549, distance: 11.8
click at [398, 537] on div "Back to Dashboard Change Sender ID Customers Technicians Select a contact Outbo…" at bounding box center [671, 296] width 740 height 510
click at [862, 12] on icon at bounding box center [866, 20] width 22 height 22
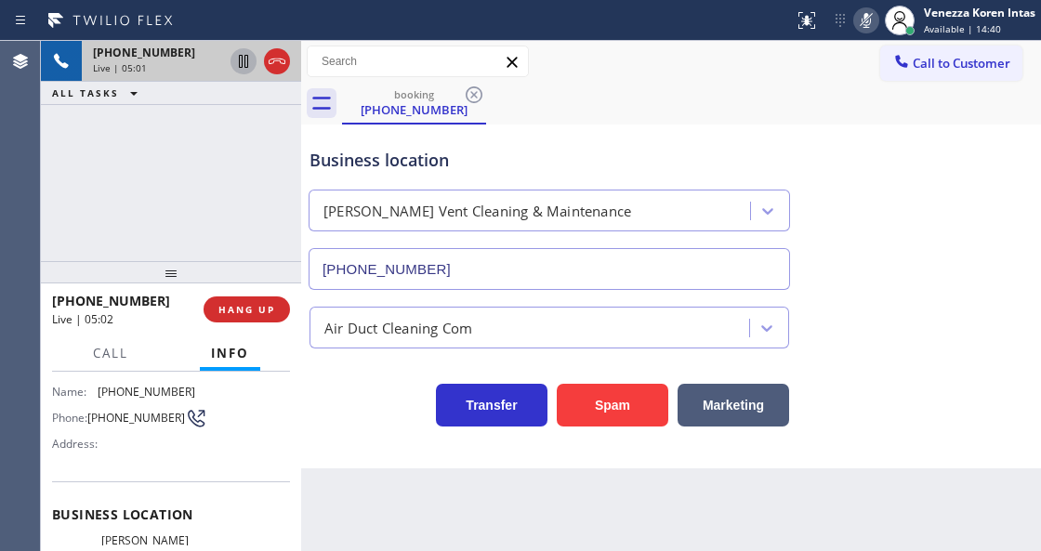
click at [244, 69] on icon at bounding box center [243, 61] width 22 height 22
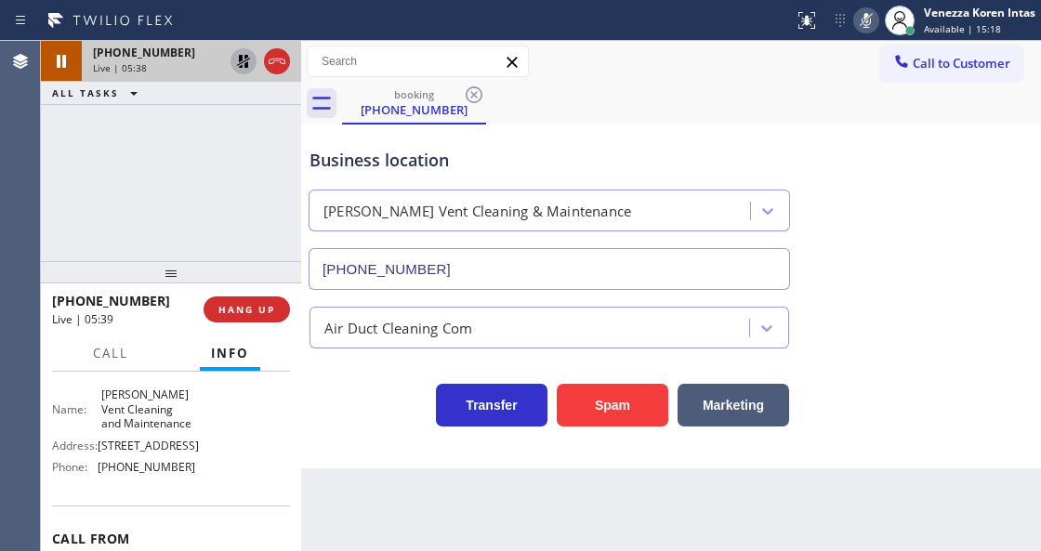
scroll to position [247, 0]
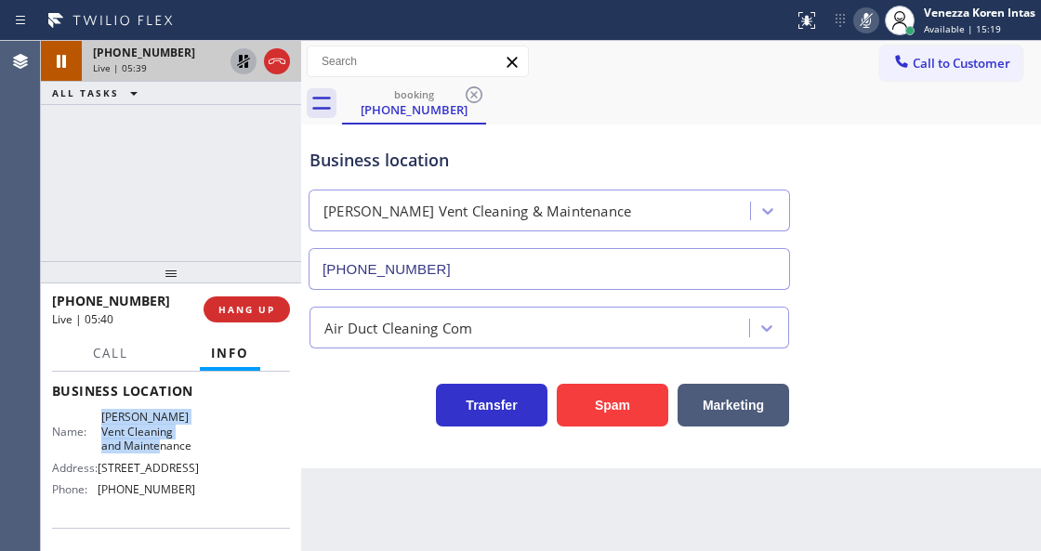
drag, startPoint x: 98, startPoint y: 409, endPoint x: 177, endPoint y: 448, distance: 88.2
click at [177, 448] on div "Name: Turner's Vent Cleaning and Maintenance" at bounding box center [123, 431] width 143 height 43
copy span "Turner's Vent Cleaning and Maintenance"
click at [720, 120] on div "booking (602) 295-8074" at bounding box center [691, 104] width 699 height 42
click at [708, 79] on div "Call to Customer Outbound call Location Search location Your caller id phone nu…" at bounding box center [671, 62] width 740 height 42
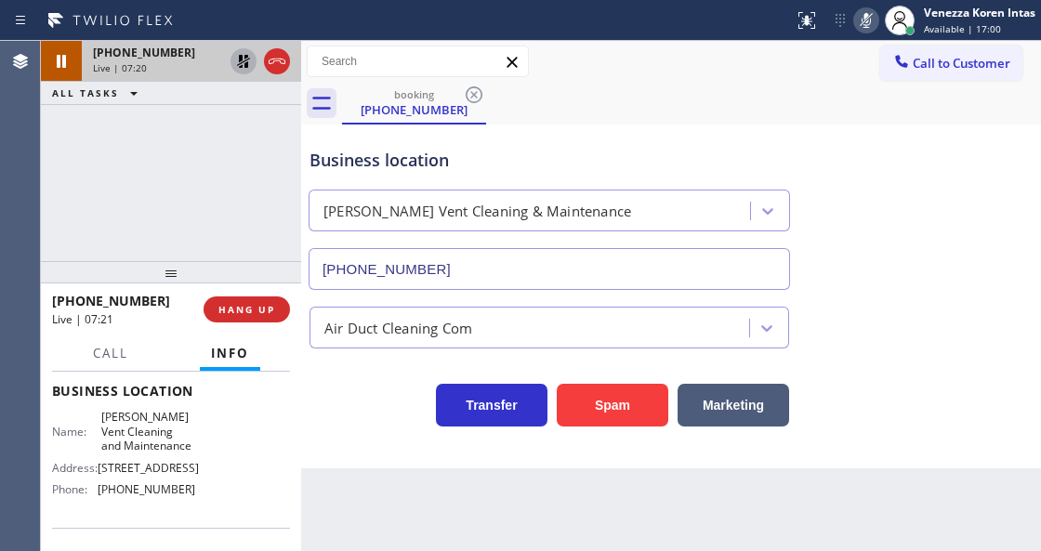
click at [866, 22] on icon at bounding box center [866, 20] width 22 height 22
click at [245, 68] on icon at bounding box center [243, 61] width 22 height 22
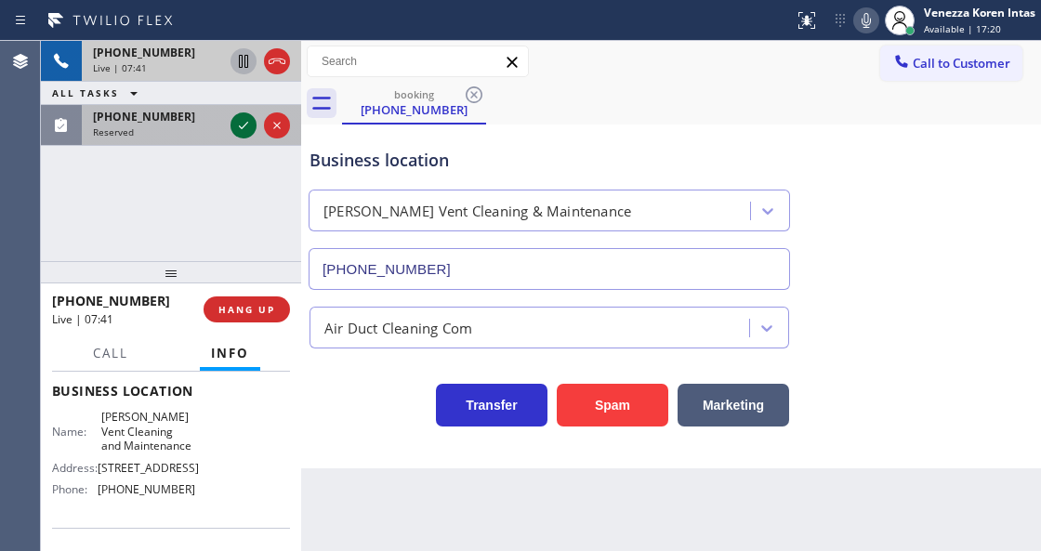
click at [244, 126] on icon at bounding box center [243, 125] width 22 height 22
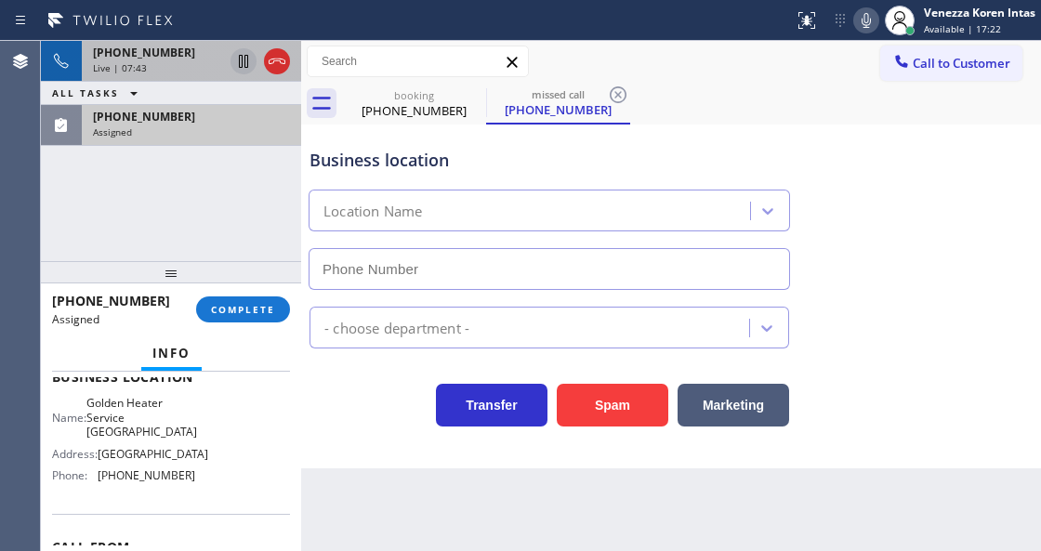
scroll to position [262, 0]
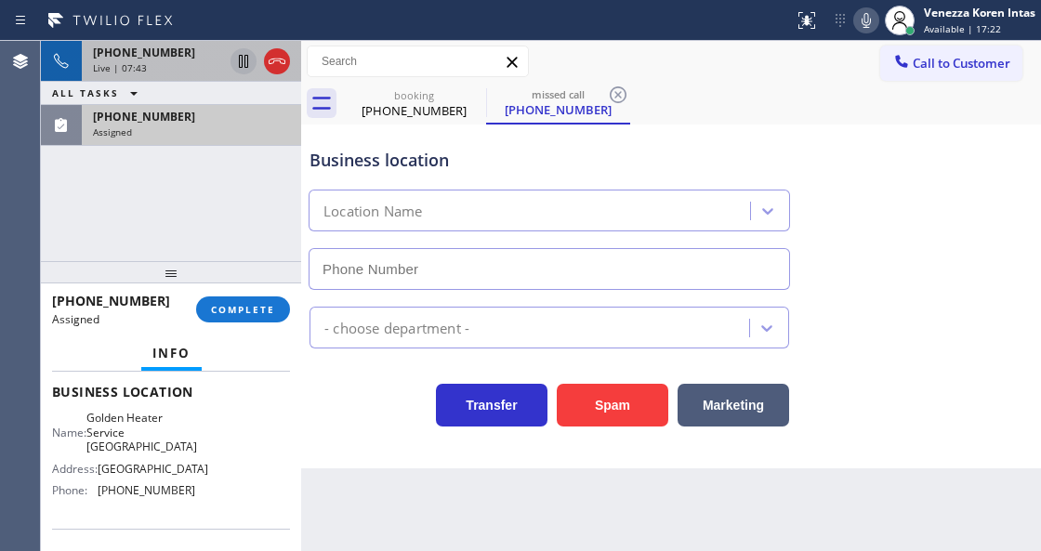
type input "(657) 245-4511"
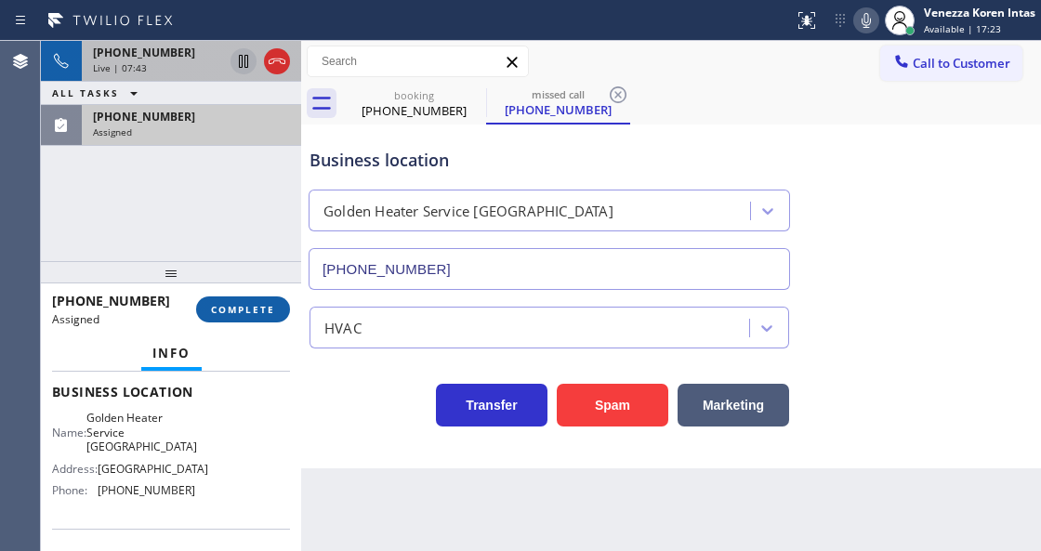
click at [259, 314] on span "COMPLETE" at bounding box center [243, 309] width 64 height 13
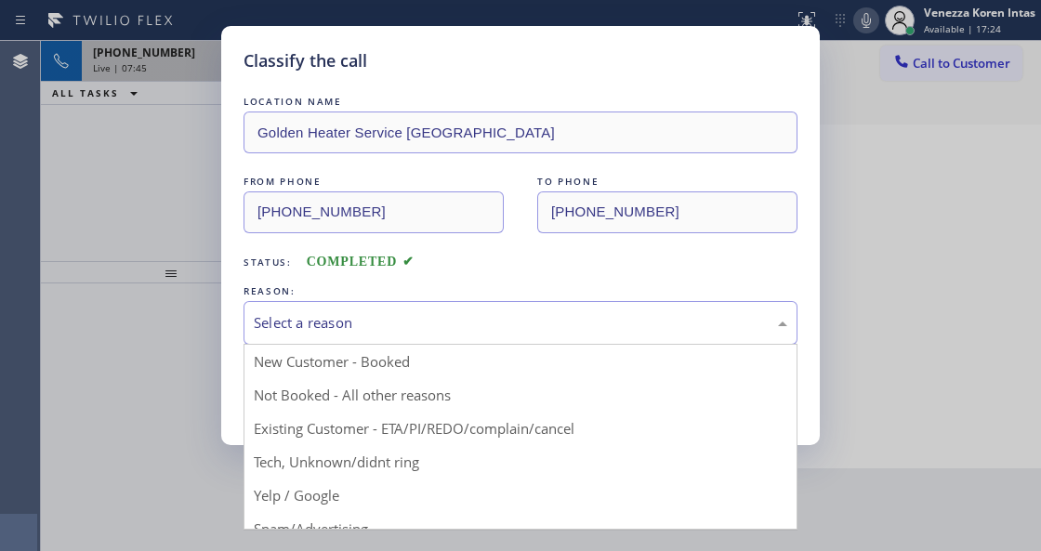
click at [422, 325] on div "Select a reason" at bounding box center [521, 322] width 534 height 21
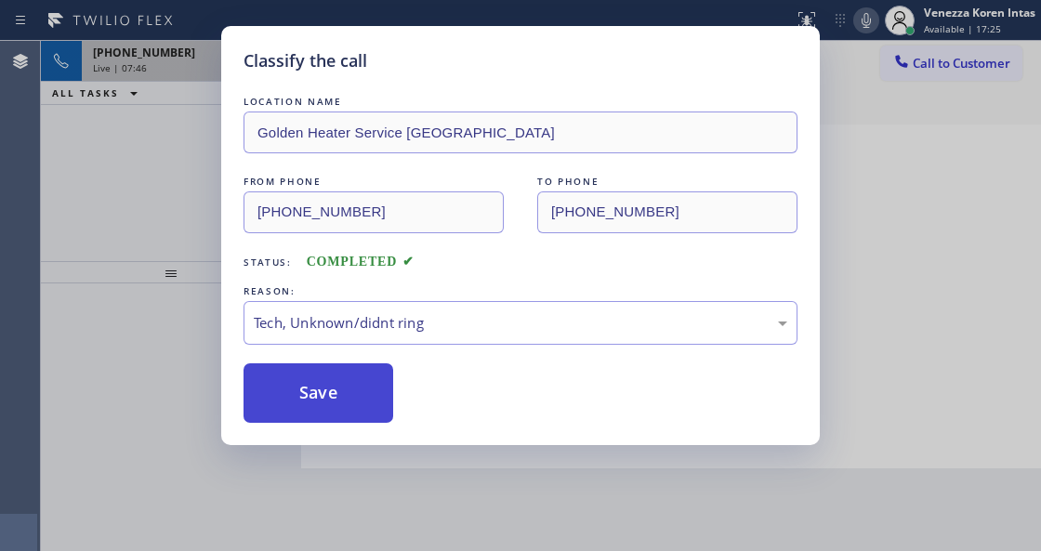
click at [337, 425] on div "Classify the call LOCATION NAME Golden Heater Service Irvine FROM PHONE (310) 4…" at bounding box center [520, 235] width 599 height 419
click at [340, 399] on button "Save" at bounding box center [319, 394] width 150 height 60
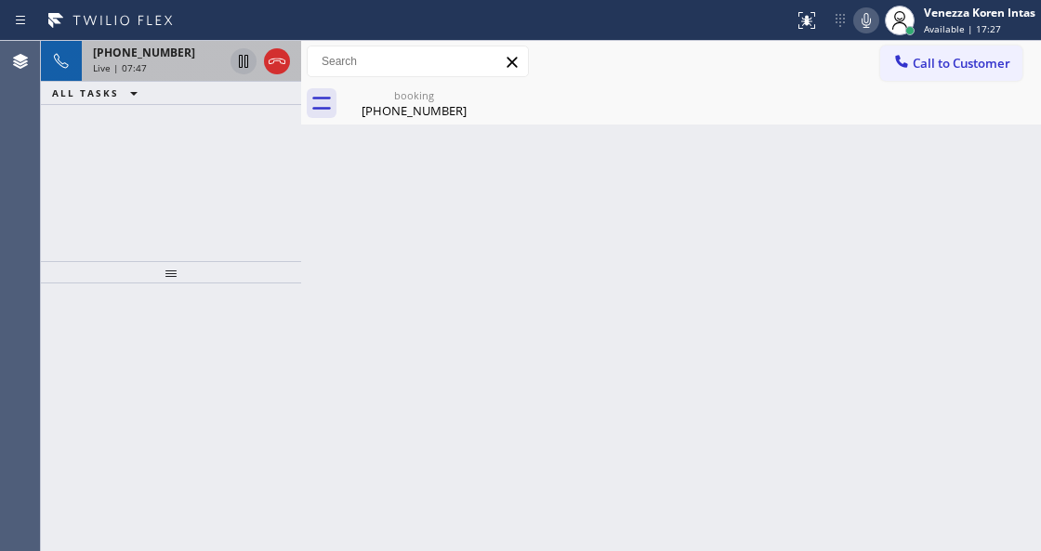
click at [158, 58] on span "+16022958074" at bounding box center [144, 53] width 102 height 16
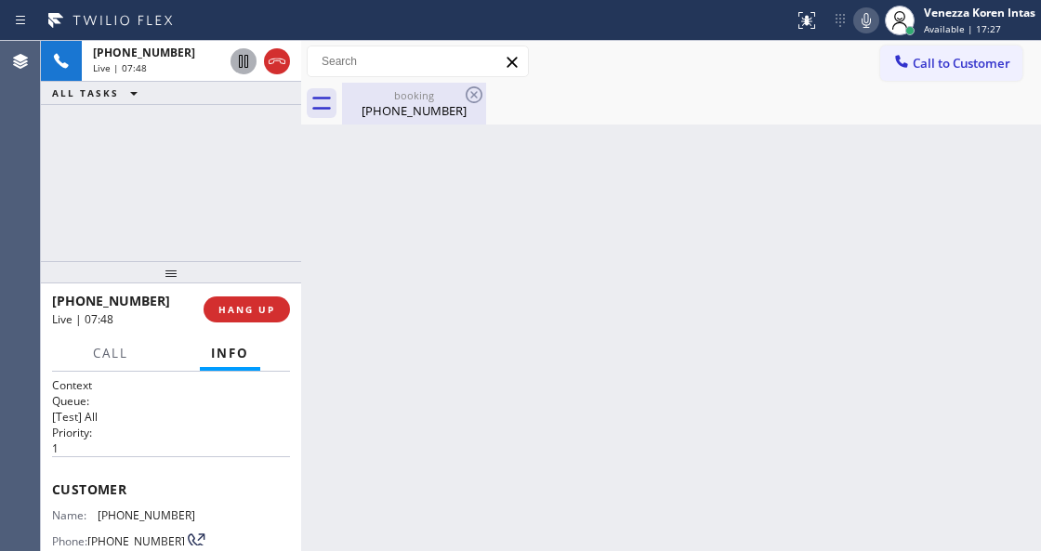
click at [446, 109] on div "(602) 295-8074" at bounding box center [414, 110] width 140 height 17
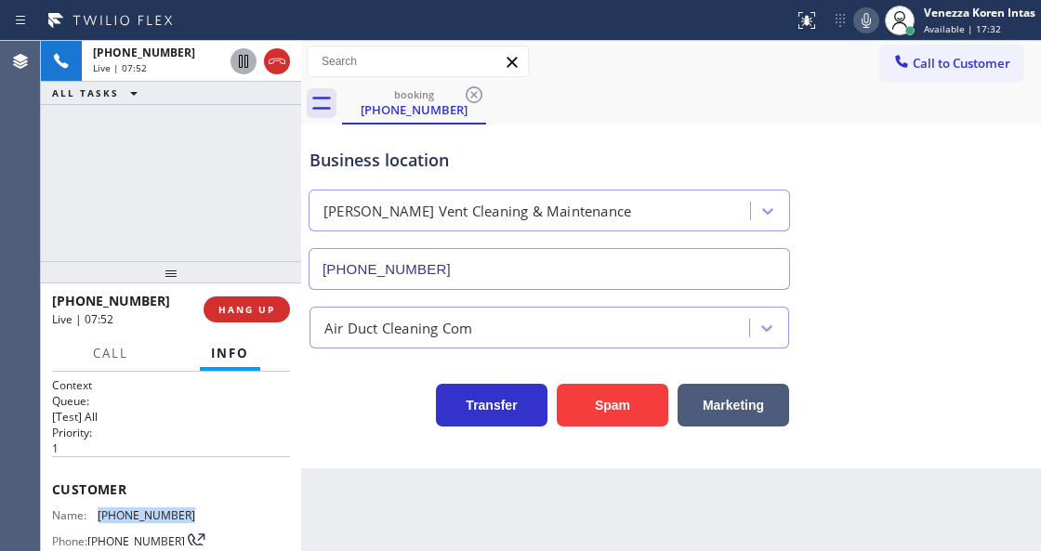
drag, startPoint x: 179, startPoint y: 505, endPoint x: 95, endPoint y: 519, distance: 84.8
click at [95, 519] on div "Name: (602) 295-8074 Phone: (602) 295-8074 Address:" at bounding box center [123, 545] width 143 height 73
copy div "(602) 295-8074"
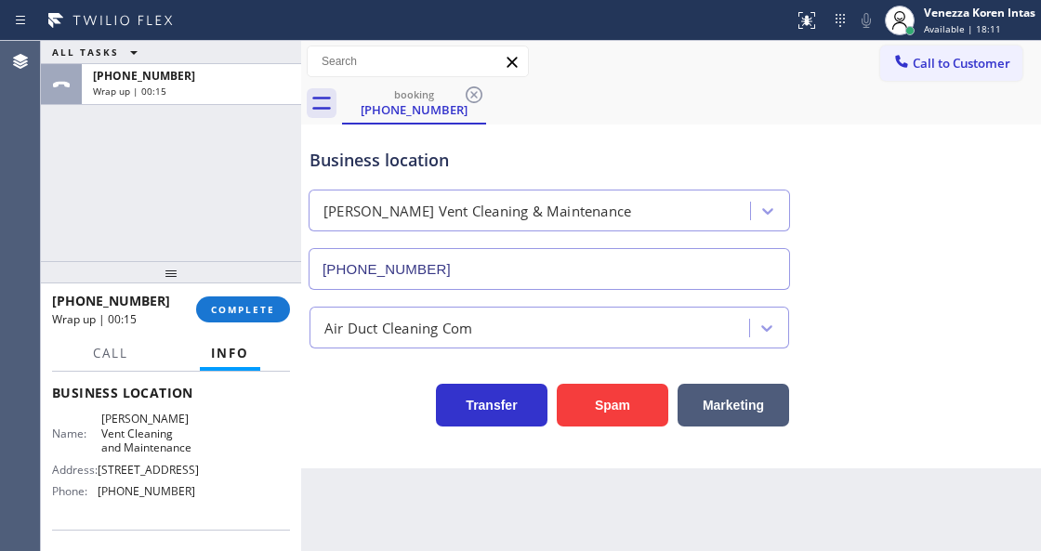
scroll to position [247, 0]
drag, startPoint x: 193, startPoint y: 523, endPoint x: 94, endPoint y: 526, distance: 99.6
click at [94, 504] on div "Name: Turner's Vent Cleaning and Maintenance Address: 777 E Tahquitz Canyon Way…" at bounding box center [171, 457] width 238 height 94
copy div "(760) 316-1107"
click at [247, 304] on span "COMPLETE" at bounding box center [243, 309] width 64 height 13
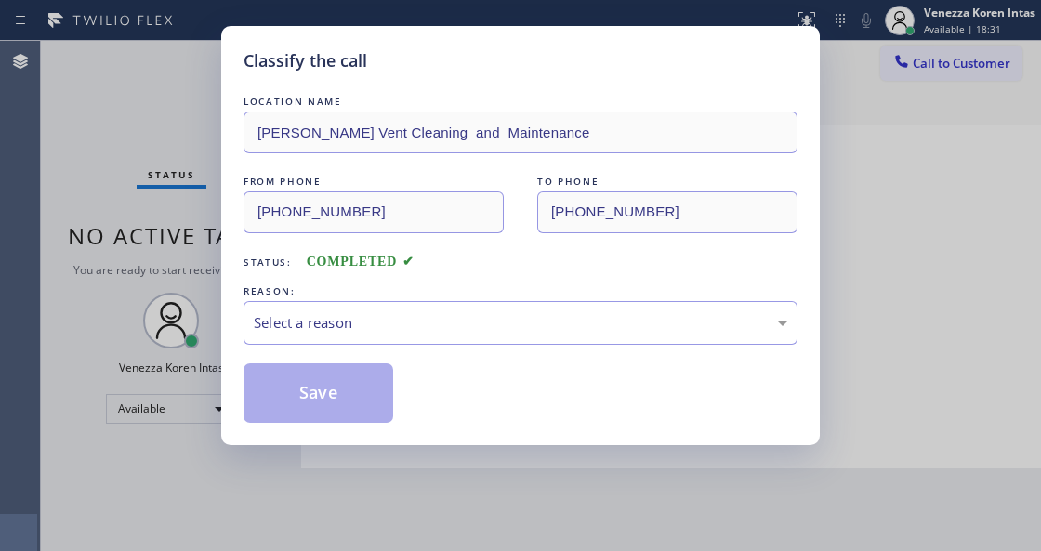
click at [433, 336] on div "Select a reason" at bounding box center [521, 323] width 554 height 44
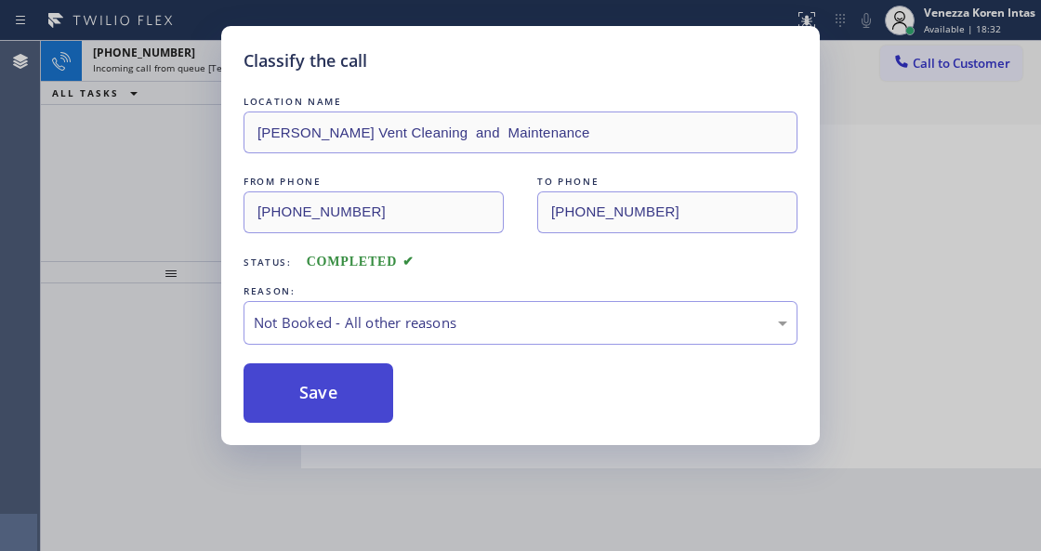
click at [355, 379] on button "Save" at bounding box center [319, 394] width 150 height 60
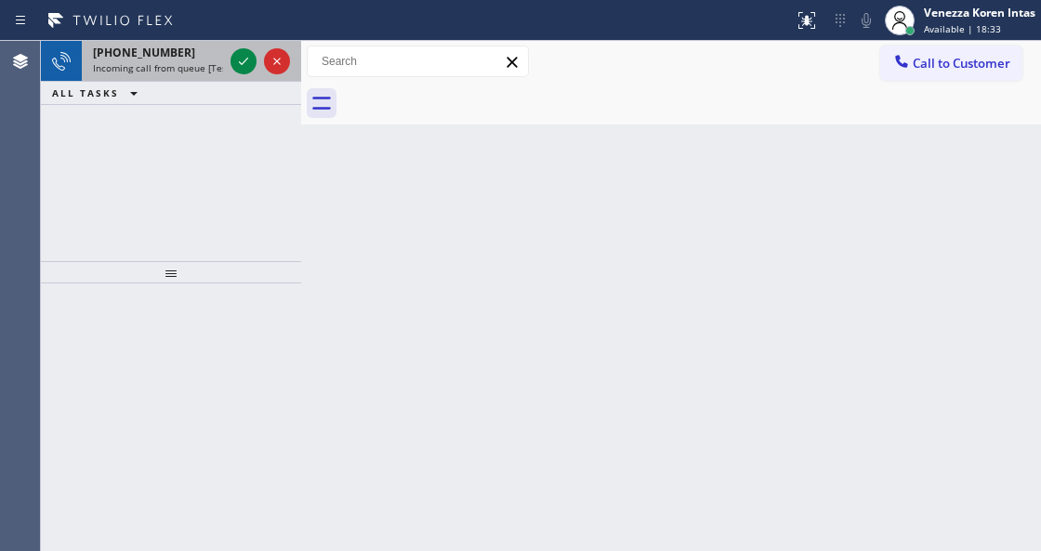
click at [247, 47] on div at bounding box center [260, 61] width 67 height 41
click at [245, 56] on icon at bounding box center [243, 61] width 22 height 22
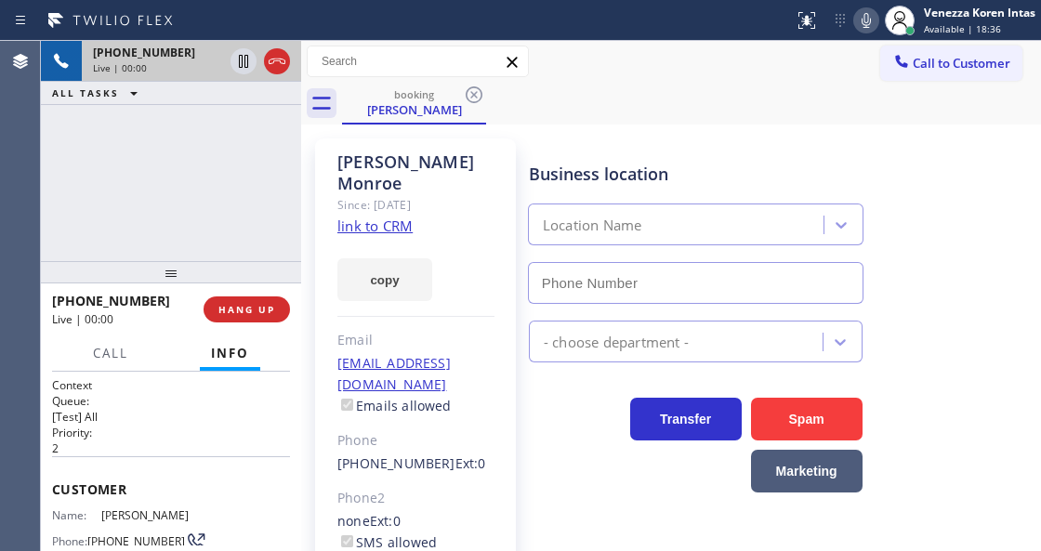
type input "(323) 215-1266"
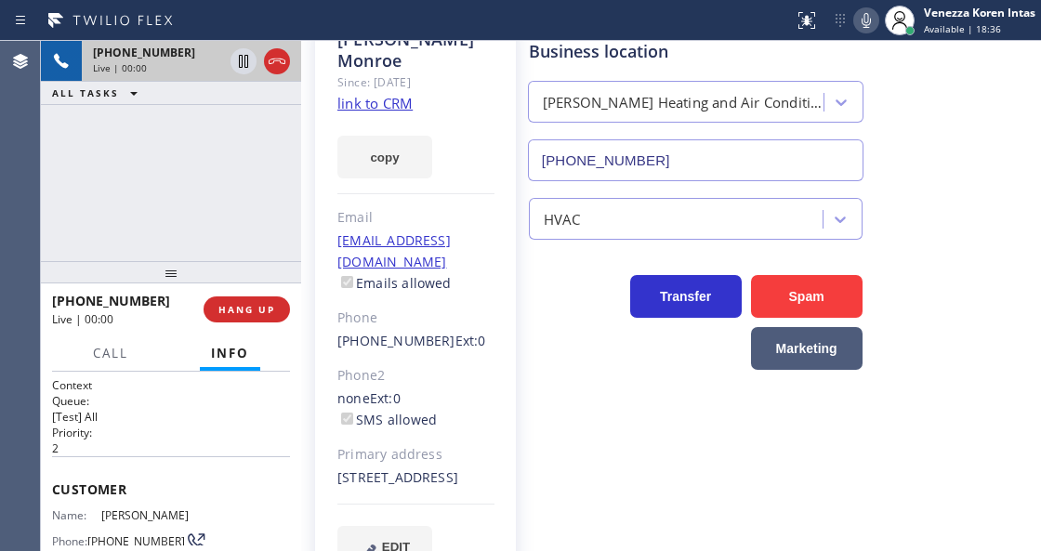
scroll to position [124, 0]
click at [567, 418] on div "Business location Crenshaw Heating and Air Conditioning (323) 215-1266 HVAC Tra…" at bounding box center [780, 291] width 511 height 543
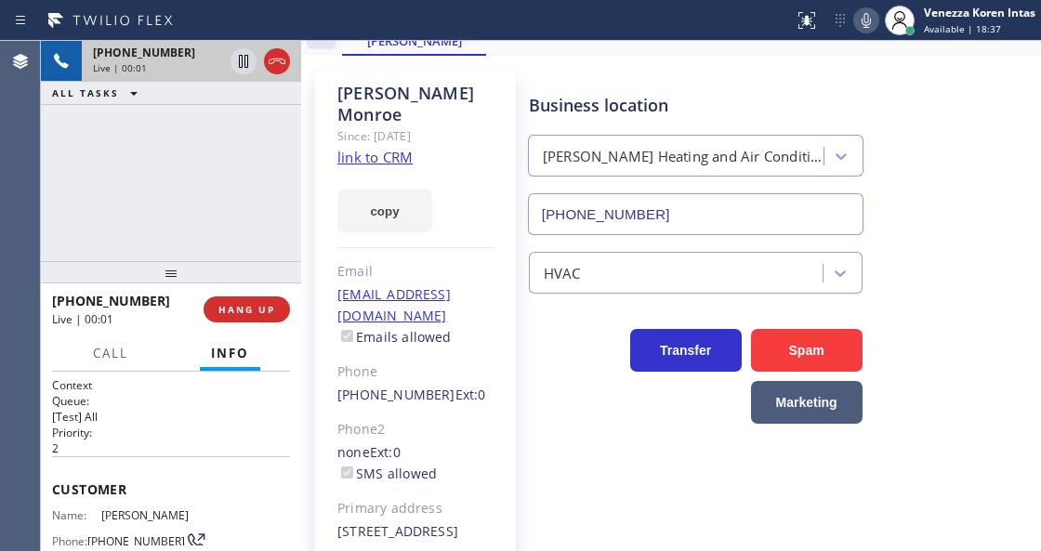
scroll to position [0, 0]
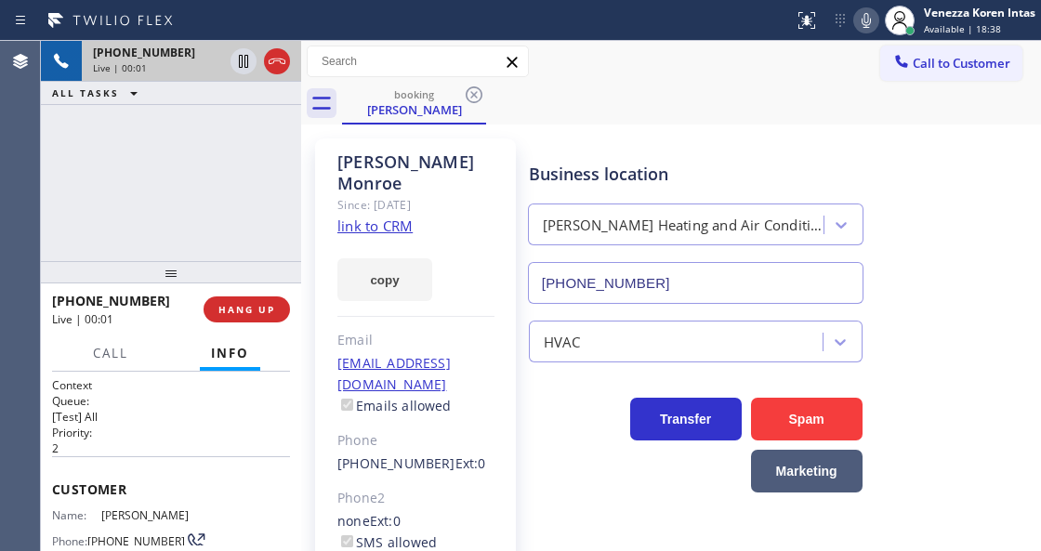
click at [371, 217] on link "link to CRM" at bounding box center [375, 226] width 75 height 19
click at [709, 106] on div "booking Lloyd Monroe" at bounding box center [691, 104] width 699 height 42
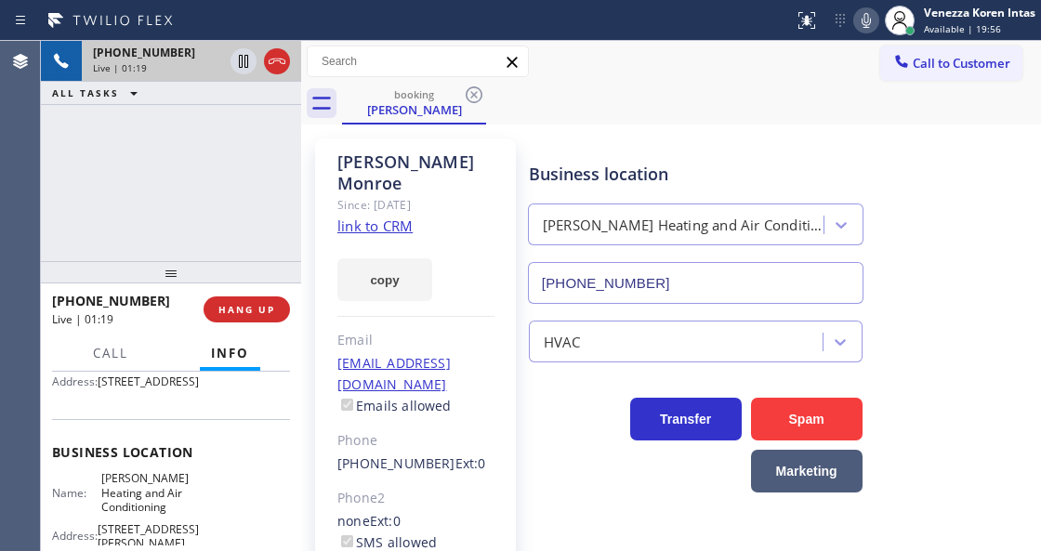
scroll to position [247, 0]
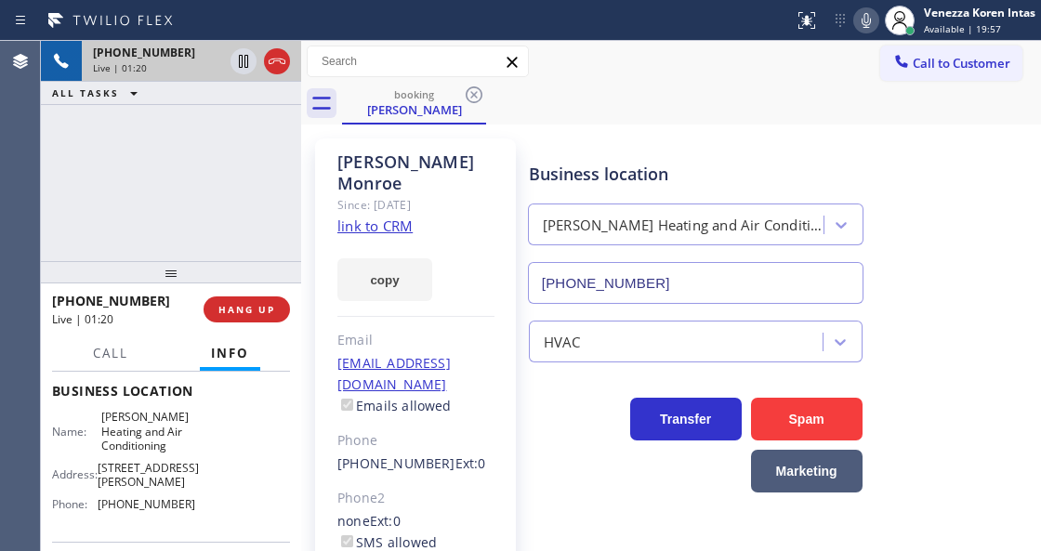
drag, startPoint x: 603, startPoint y: 153, endPoint x: 597, endPoint y: 15, distance: 138.7
click at [603, 152] on div "Business location Crenshaw Heating and Air Conditioning (323) 215-1266" at bounding box center [695, 223] width 341 height 161
click at [866, 28] on icon at bounding box center [866, 20] width 22 height 22
click at [245, 64] on icon at bounding box center [243, 61] width 22 height 22
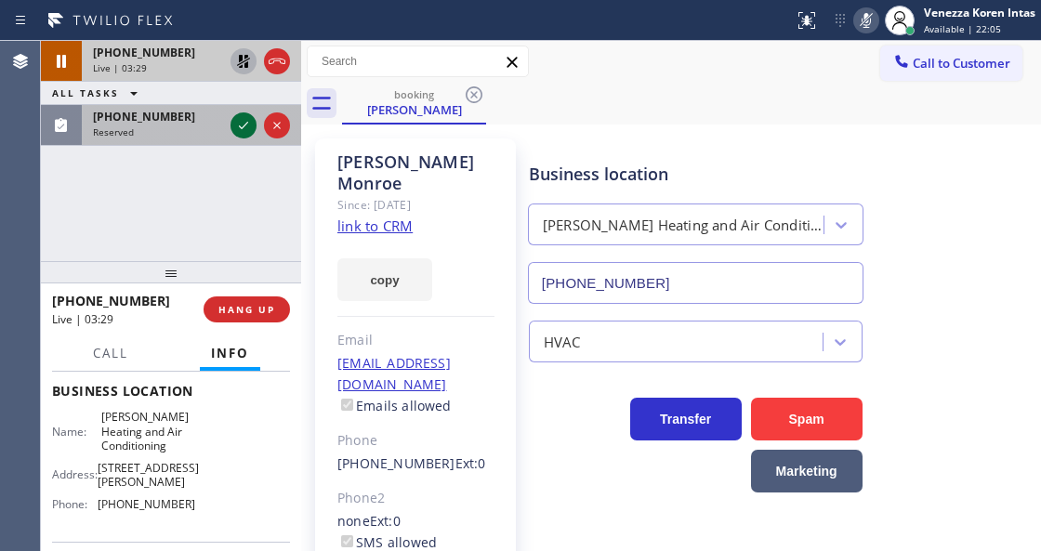
drag, startPoint x: 242, startPoint y: 134, endPoint x: 253, endPoint y: 359, distance: 225.3
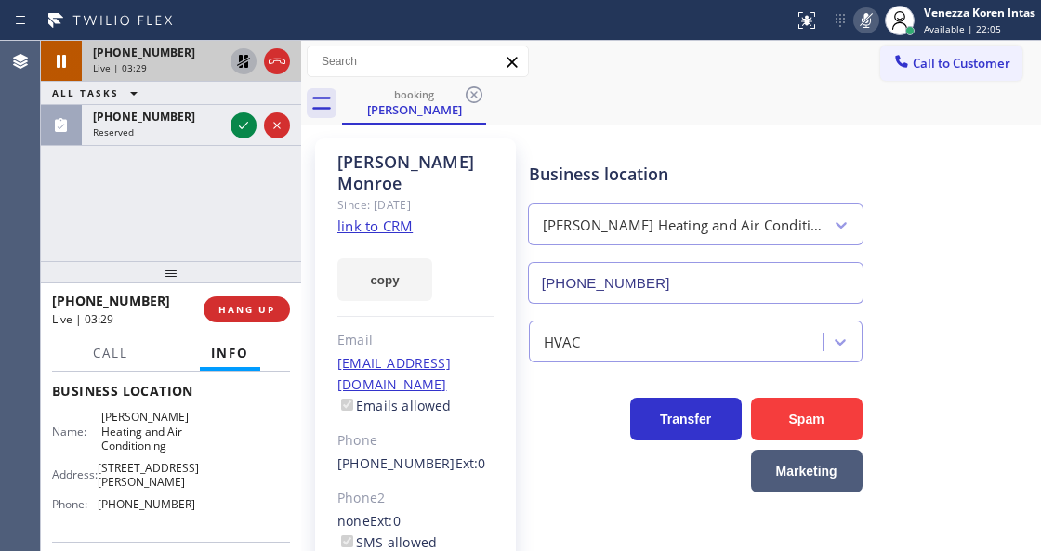
click at [241, 133] on icon at bounding box center [243, 125] width 22 height 22
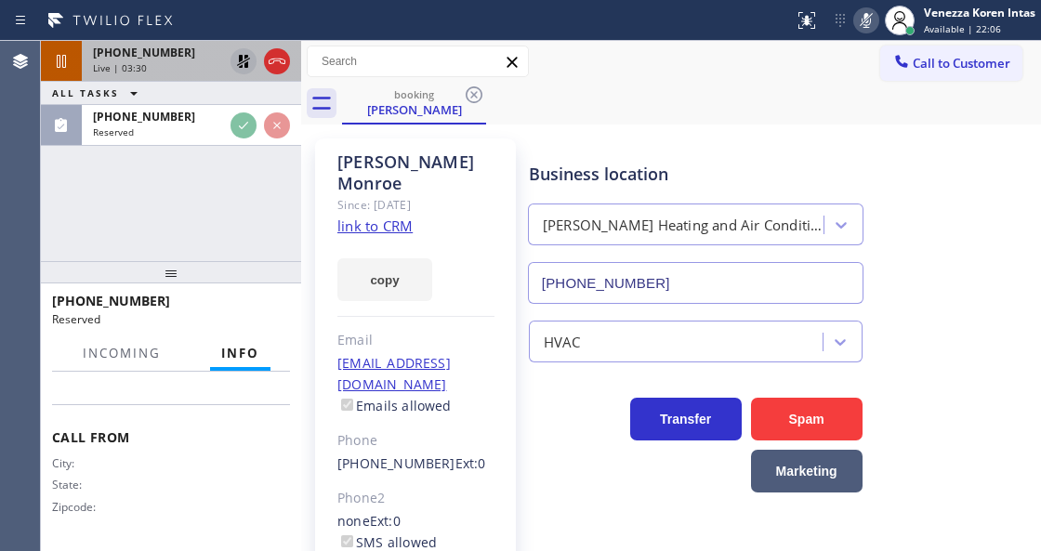
scroll to position [414, 0]
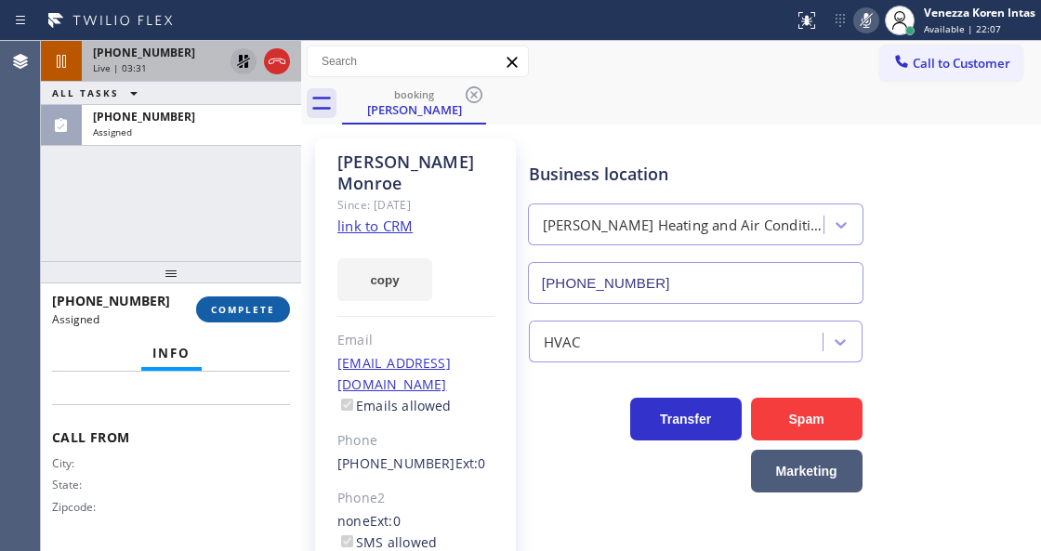
click at [257, 297] on button "COMPLETE" at bounding box center [243, 310] width 94 height 26
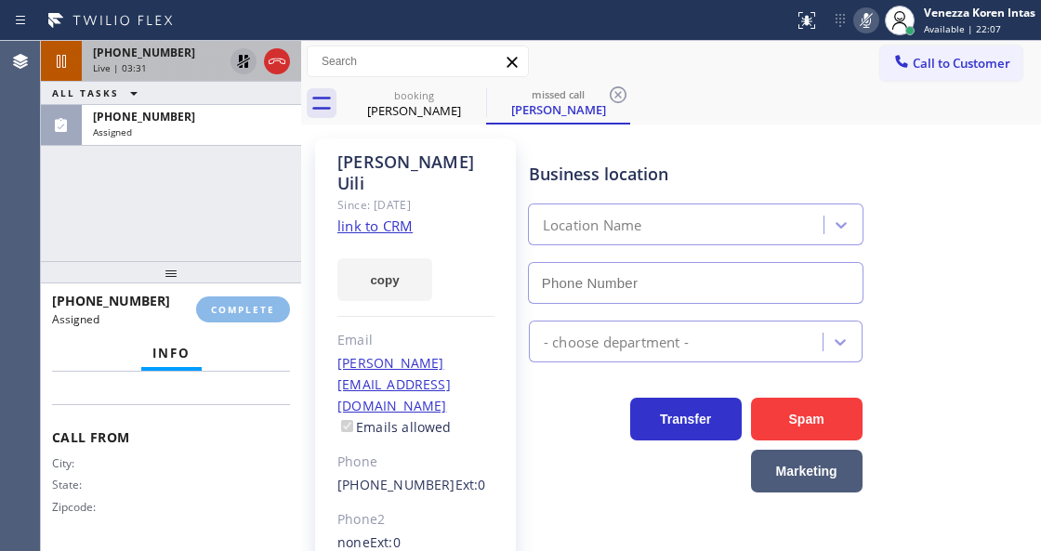
type input "(408) 638-6856"
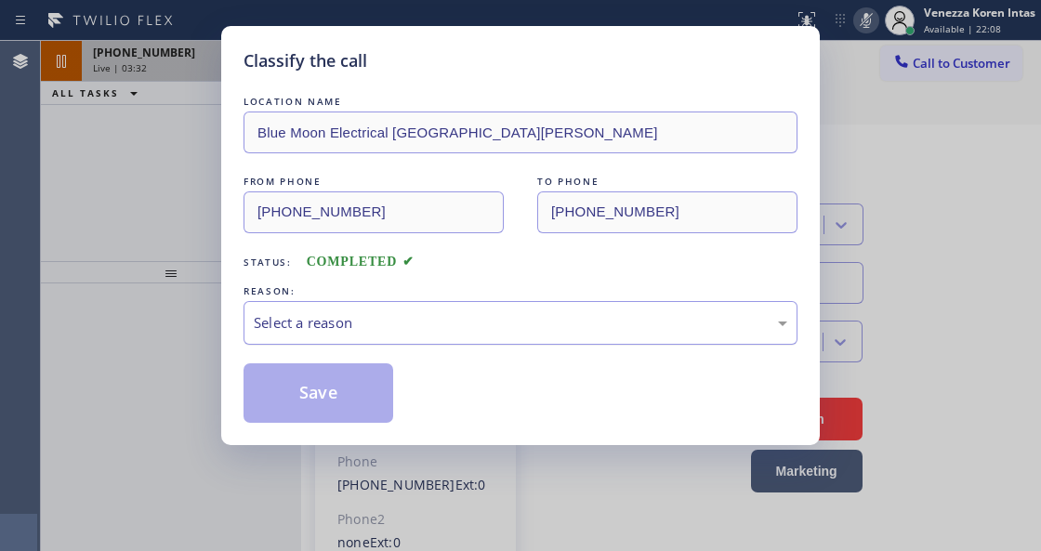
click at [373, 335] on div "Select a reason" at bounding box center [521, 323] width 554 height 44
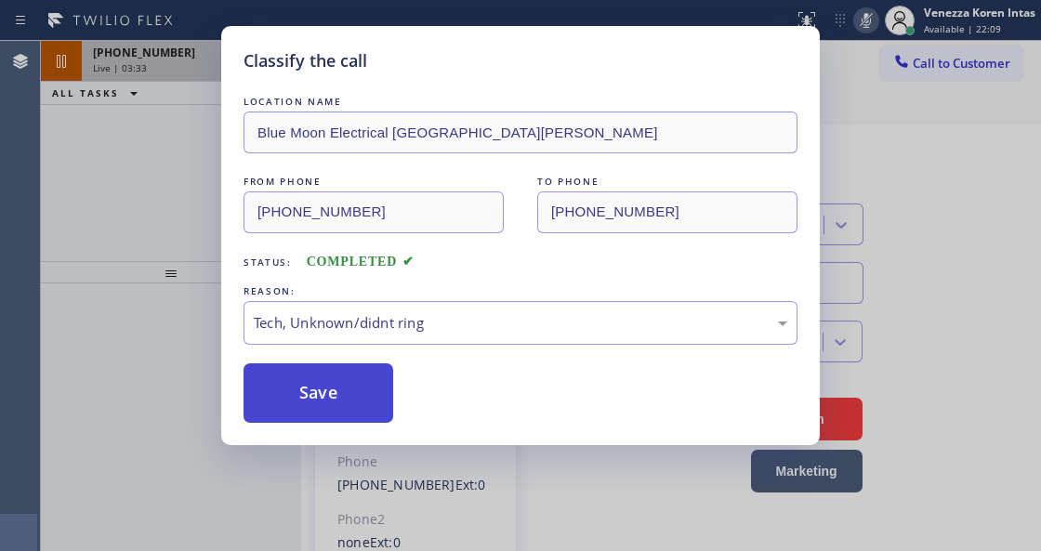
click at [325, 409] on button "Save" at bounding box center [319, 394] width 150 height 60
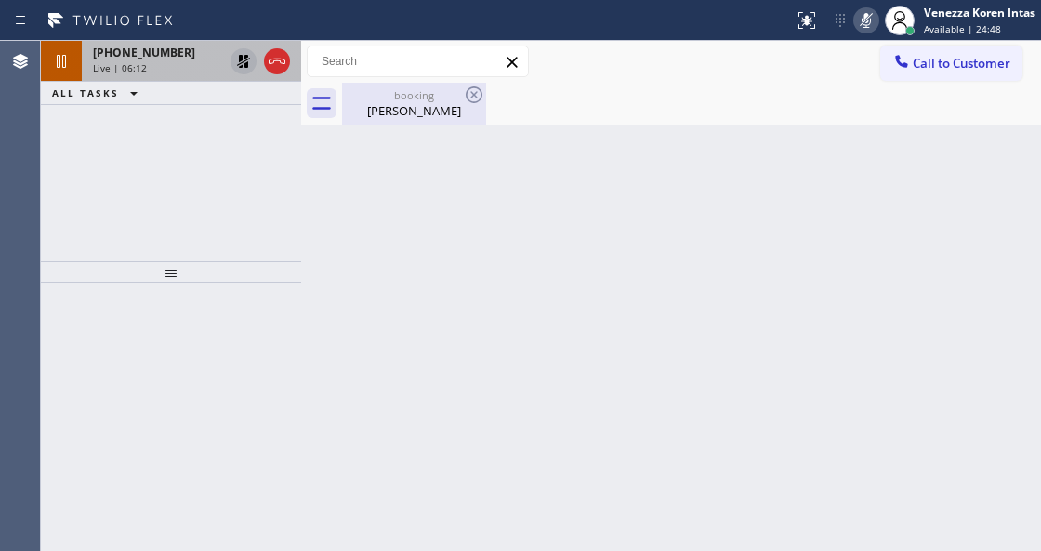
click at [400, 88] on div "booking" at bounding box center [414, 95] width 140 height 14
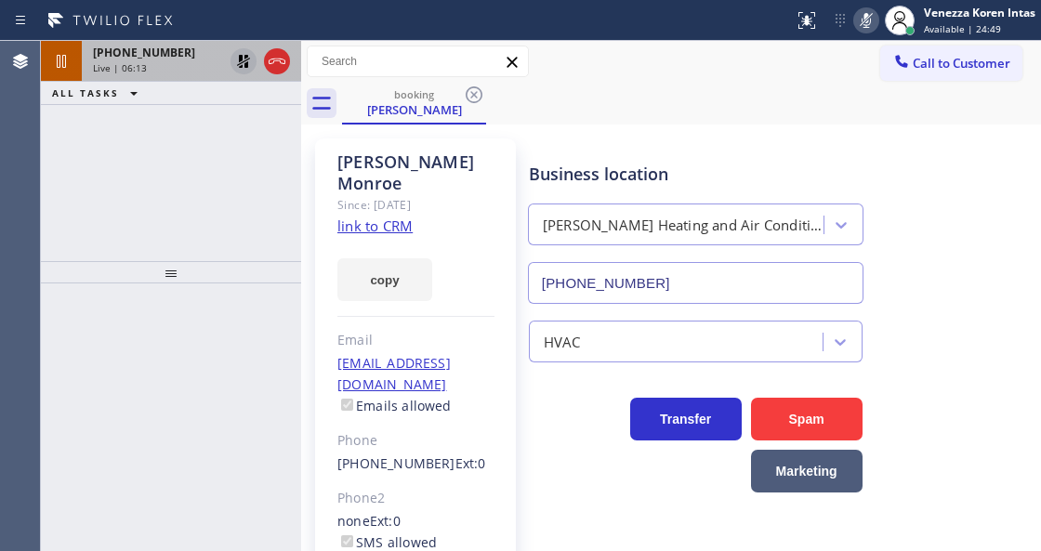
click at [205, 82] on div "ALL TASKS ALL TASKS ACTIVE TASKS TASKS IN WRAP UP" at bounding box center [171, 93] width 260 height 23
click at [203, 76] on div "+13237705012 Live | 06:13" at bounding box center [154, 61] width 145 height 41
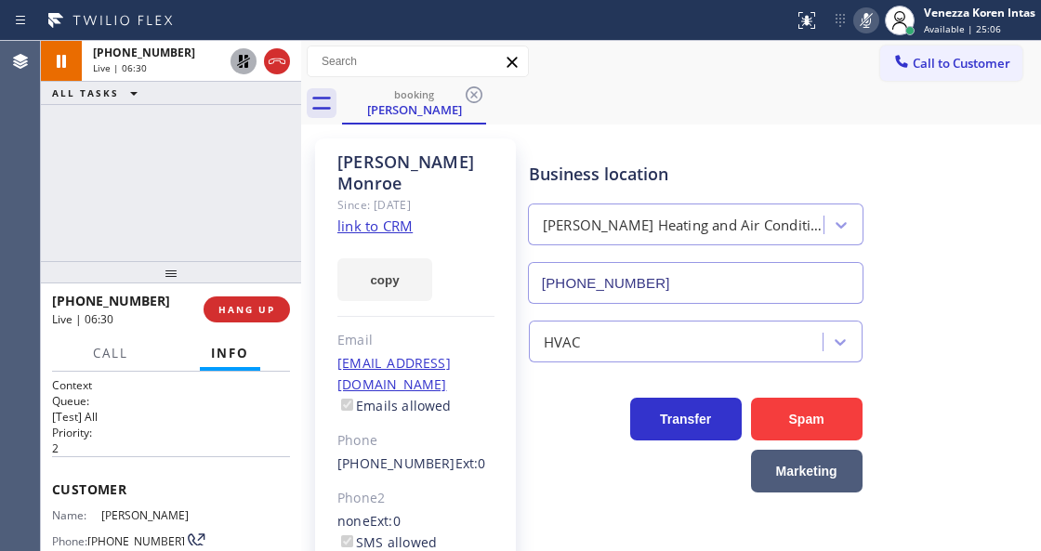
click at [857, 22] on icon at bounding box center [866, 20] width 22 height 22
click at [245, 68] on icon at bounding box center [243, 61] width 22 height 22
click at [855, 17] on icon at bounding box center [866, 20] width 22 height 22
click at [871, 28] on icon at bounding box center [866, 20] width 22 height 22
click at [301, 218] on div at bounding box center [301, 296] width 0 height 510
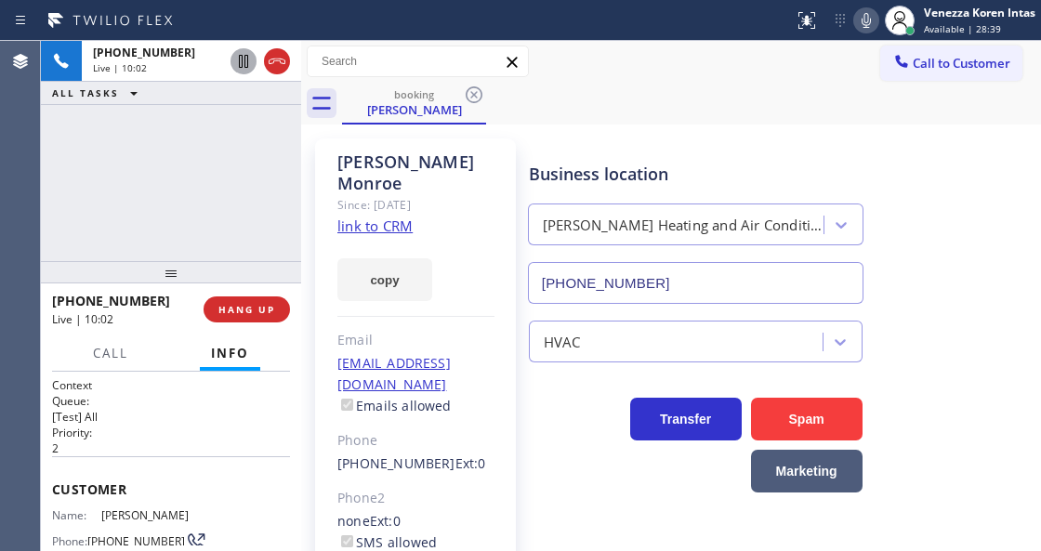
click at [868, 17] on icon at bounding box center [866, 20] width 9 height 15
click at [237, 57] on icon at bounding box center [243, 61] width 22 height 22
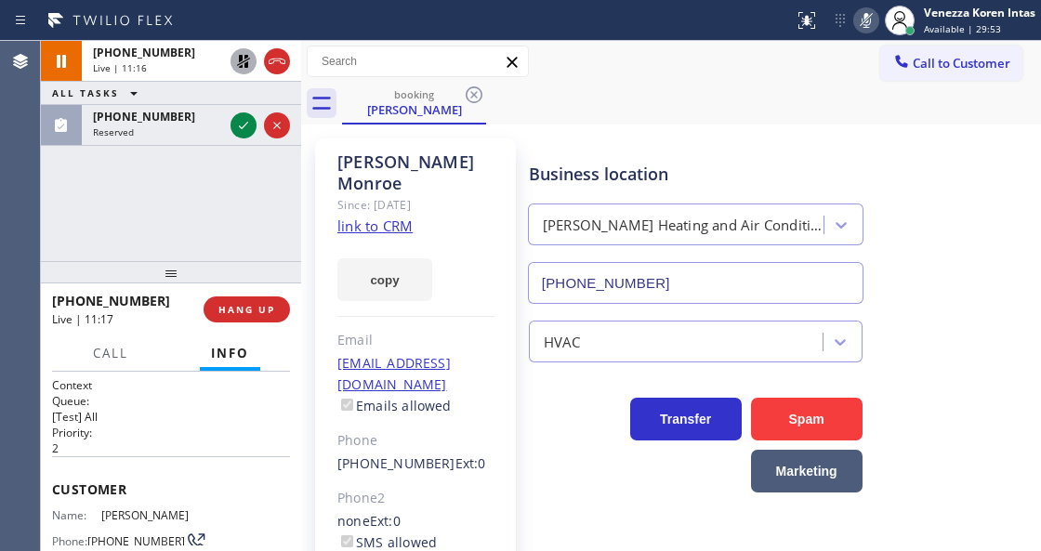
drag, startPoint x: 245, startPoint y: 126, endPoint x: 276, endPoint y: 192, distance: 72.0
click at [244, 126] on icon at bounding box center [243, 125] width 22 height 22
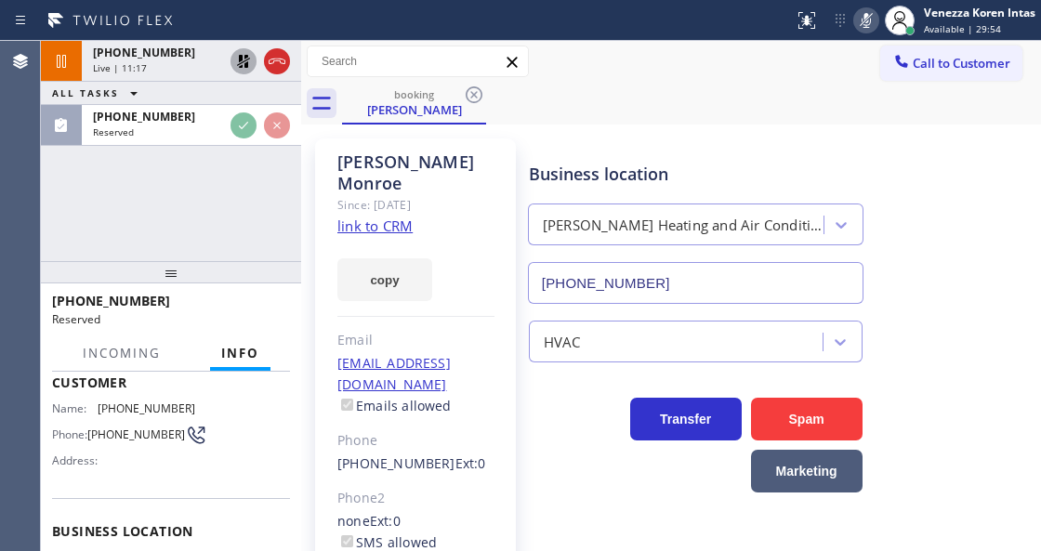
scroll to position [124, 0]
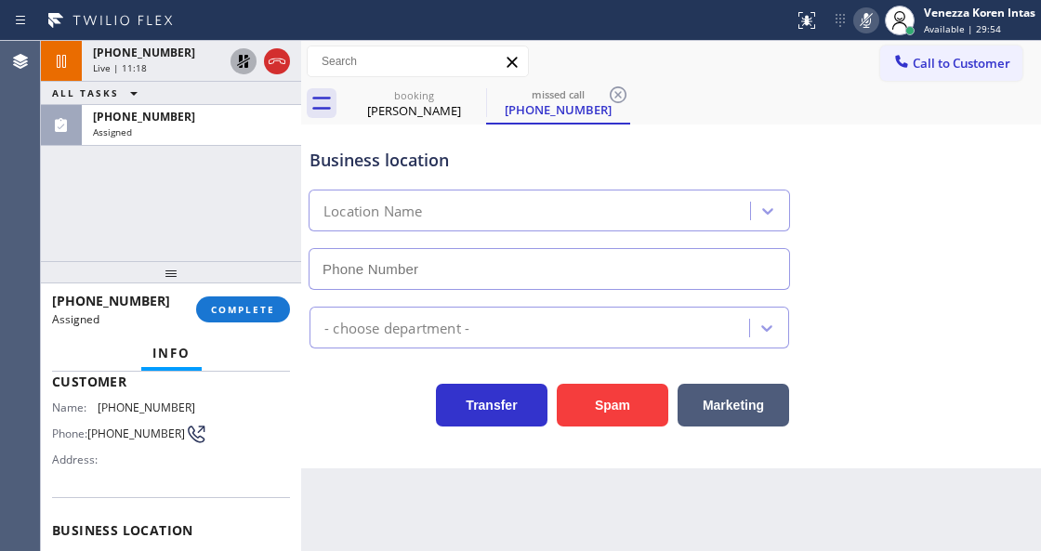
type input "(626) 548-3326"
click at [251, 318] on button "COMPLETE" at bounding box center [243, 310] width 94 height 26
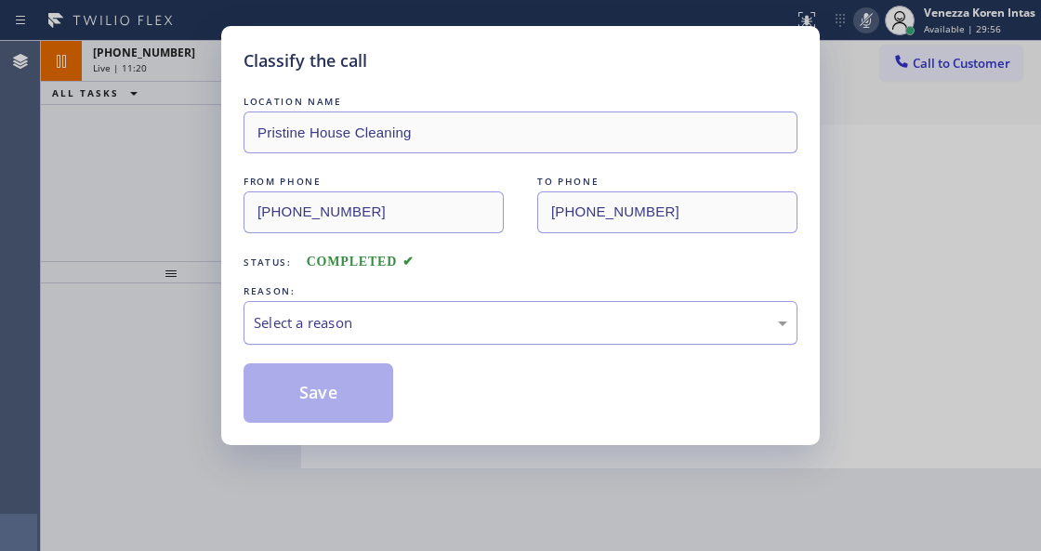
click at [404, 338] on div "Select a reason" at bounding box center [521, 323] width 554 height 44
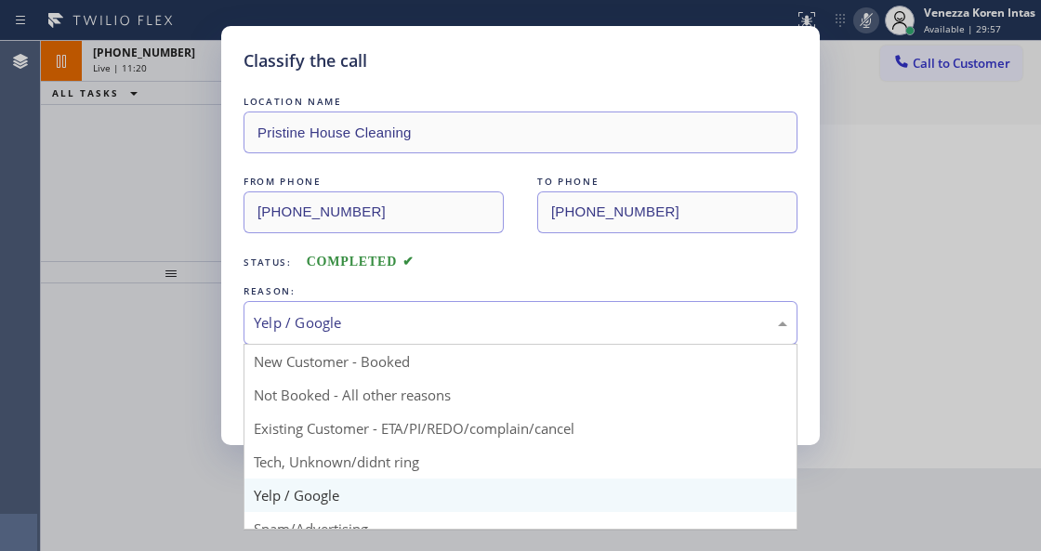
click at [386, 324] on div "Yelp / Google" at bounding box center [521, 322] width 534 height 21
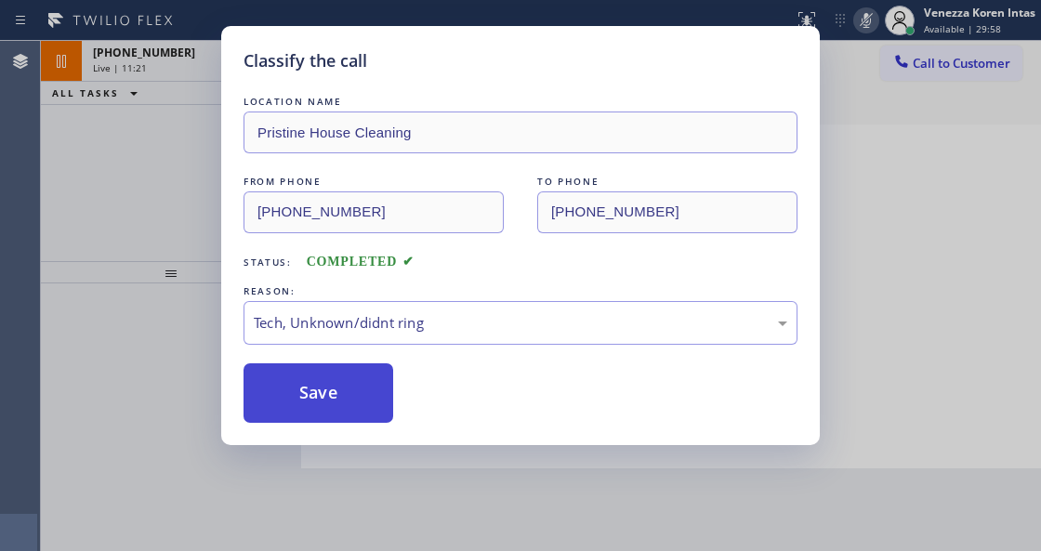
click at [361, 417] on button "Save" at bounding box center [319, 394] width 150 height 60
type input "(323) 215-1266"
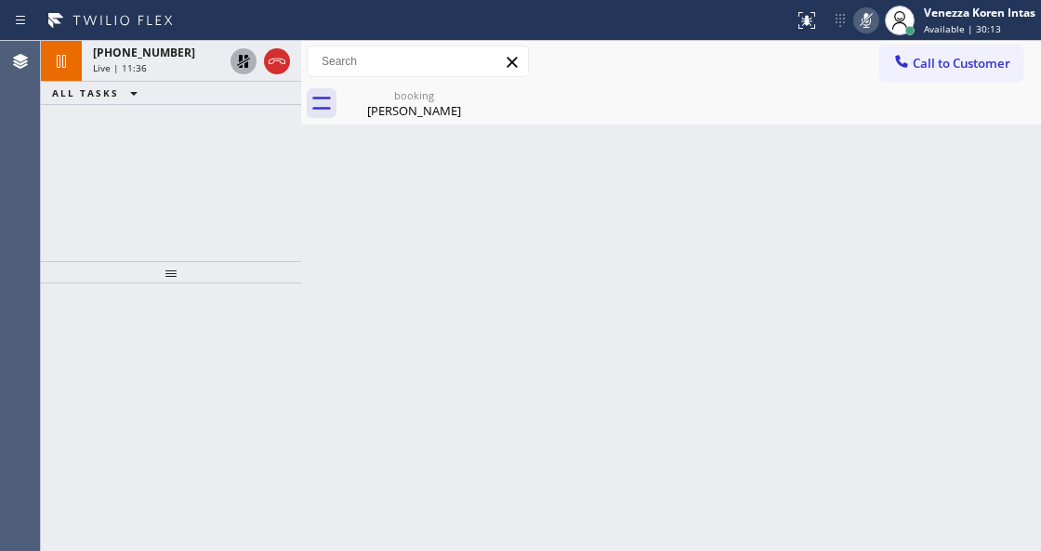
click at [867, 28] on icon at bounding box center [866, 20] width 22 height 22
click at [242, 55] on icon at bounding box center [243, 61] width 13 height 13
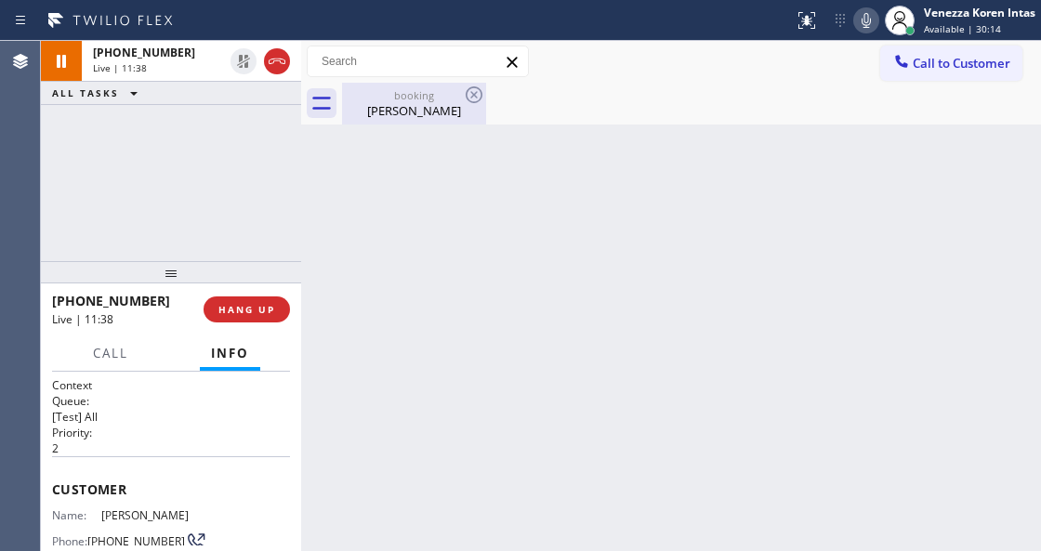
click at [387, 102] on div "Lloyd Monroe" at bounding box center [414, 110] width 140 height 17
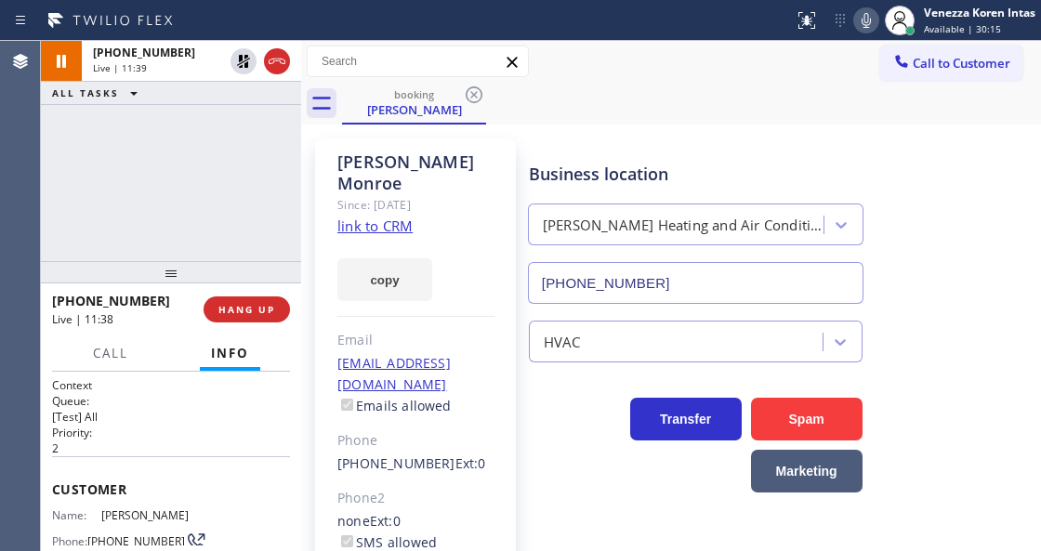
click at [144, 292] on div "+13237705012" at bounding box center [121, 301] width 139 height 18
click at [214, 192] on div "+13237705012 Live | 11:40 ALL TASKS ALL TASKS ACTIVE TASKS TASKS IN WRAP UP" at bounding box center [171, 151] width 260 height 220
click at [623, 182] on div "Business location" at bounding box center [696, 174] width 334 height 25
click at [859, 11] on icon at bounding box center [866, 20] width 22 height 22
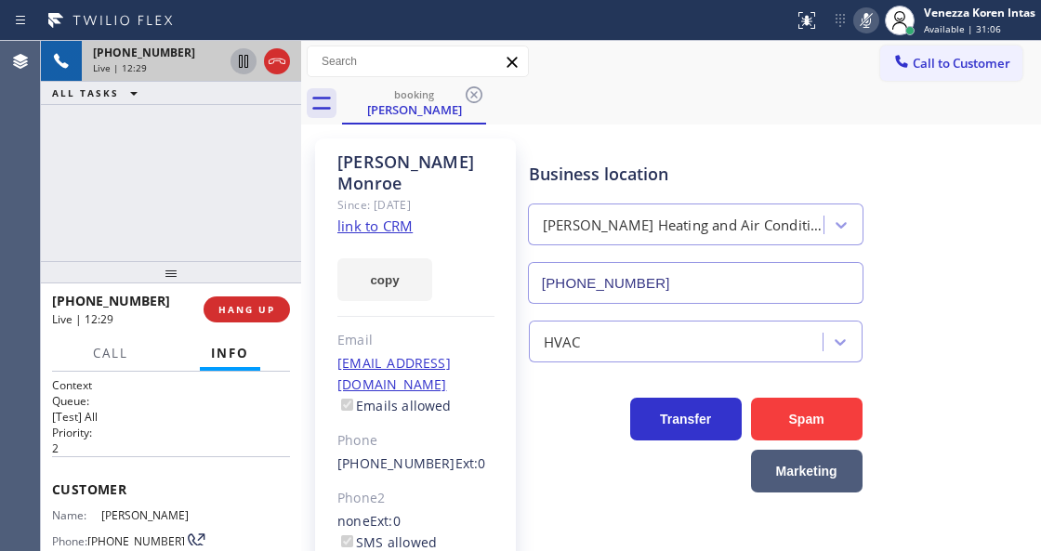
click at [246, 61] on icon at bounding box center [243, 61] width 22 height 22
click at [258, 178] on div "+13237705012 Live | 12:32 ALL TASKS ALL TASKS ACTIVE TASKS TASKS IN WRAP UP" at bounding box center [171, 151] width 260 height 220
click at [262, 227] on div "+13237705012 Live | 12:35 ALL TASKS ALL TASKS ACTIVE TASKS TASKS IN WRAP UP" at bounding box center [171, 151] width 260 height 220
click at [865, 15] on icon at bounding box center [866, 20] width 9 height 15
click at [236, 60] on icon at bounding box center [243, 61] width 22 height 22
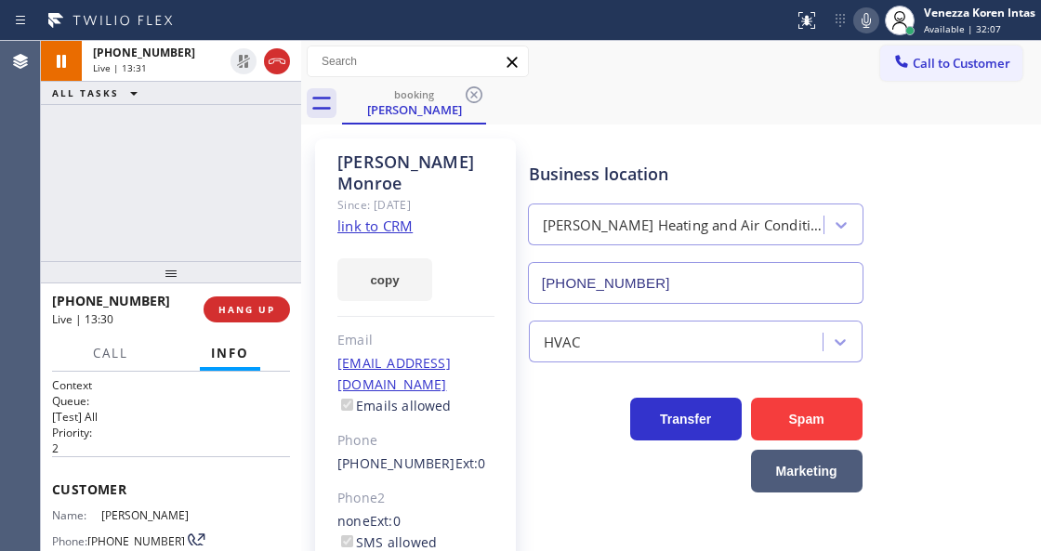
click at [629, 100] on div "booking Lloyd Monroe" at bounding box center [691, 104] width 699 height 42
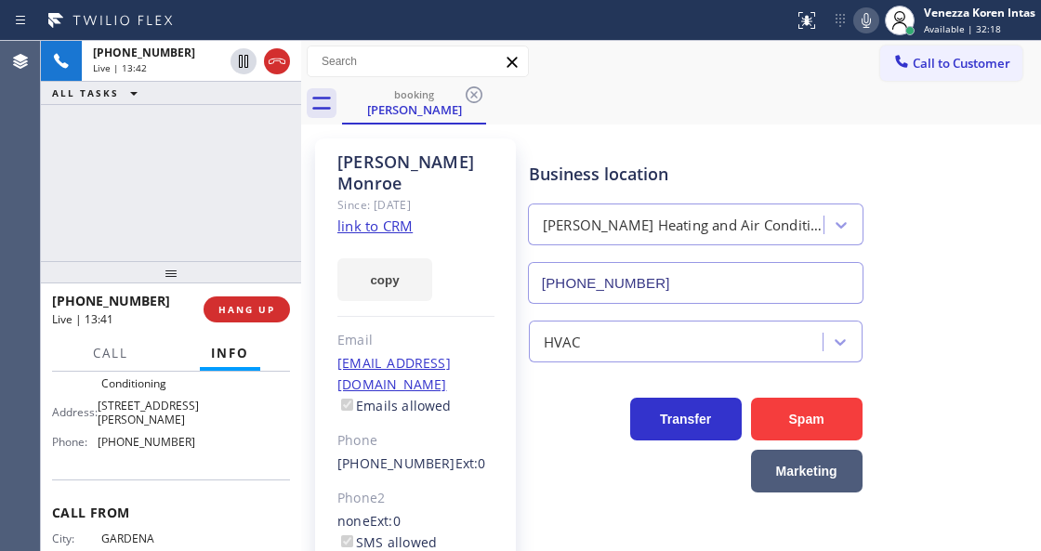
scroll to position [275, 0]
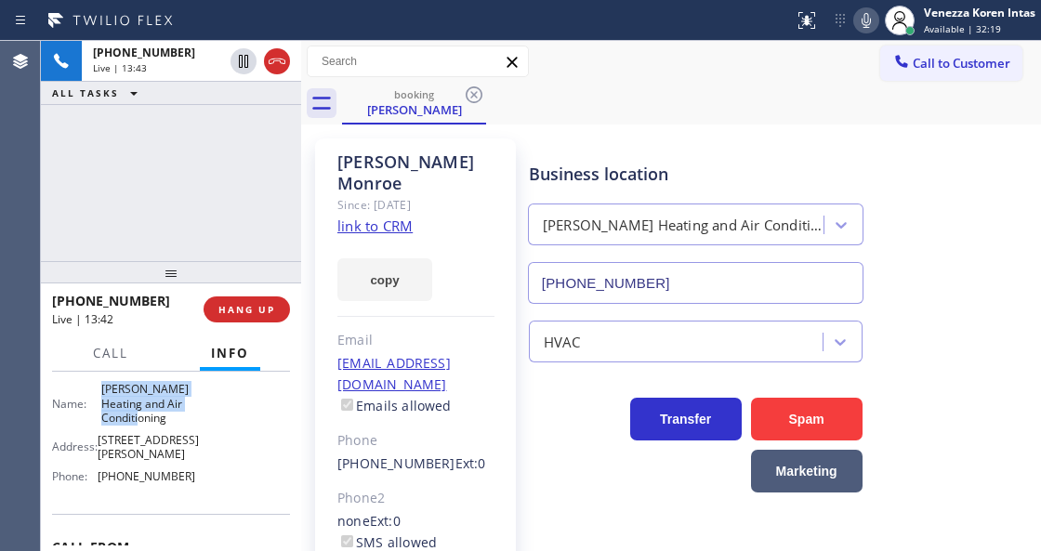
drag, startPoint x: 99, startPoint y: 386, endPoint x: 185, endPoint y: 448, distance: 106.6
click at [185, 425] on div "Name: Crenshaw Heating and Air Conditioning" at bounding box center [123, 403] width 143 height 43
copy span "Crenshaw Heating and Air Conditioning"
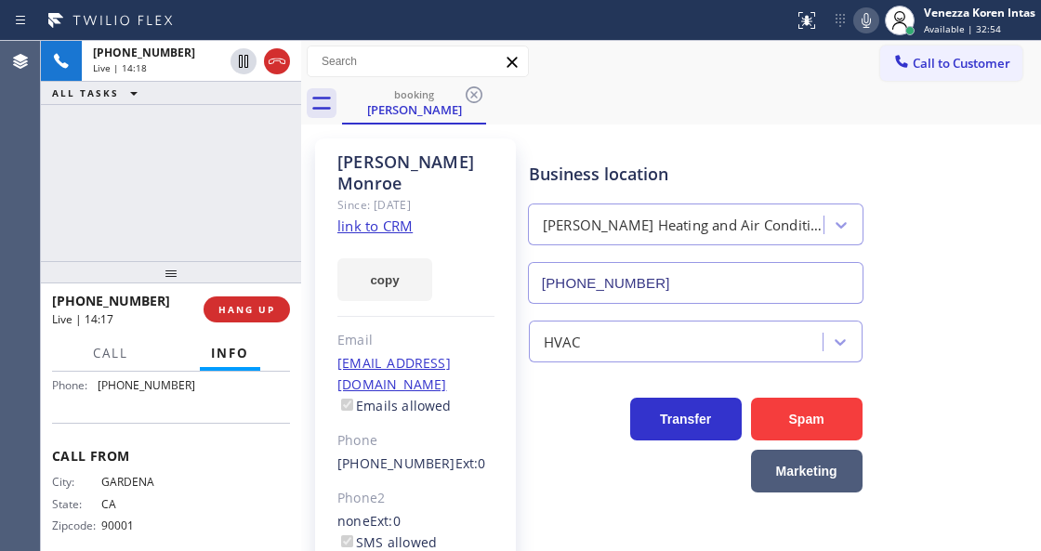
scroll to position [338, 0]
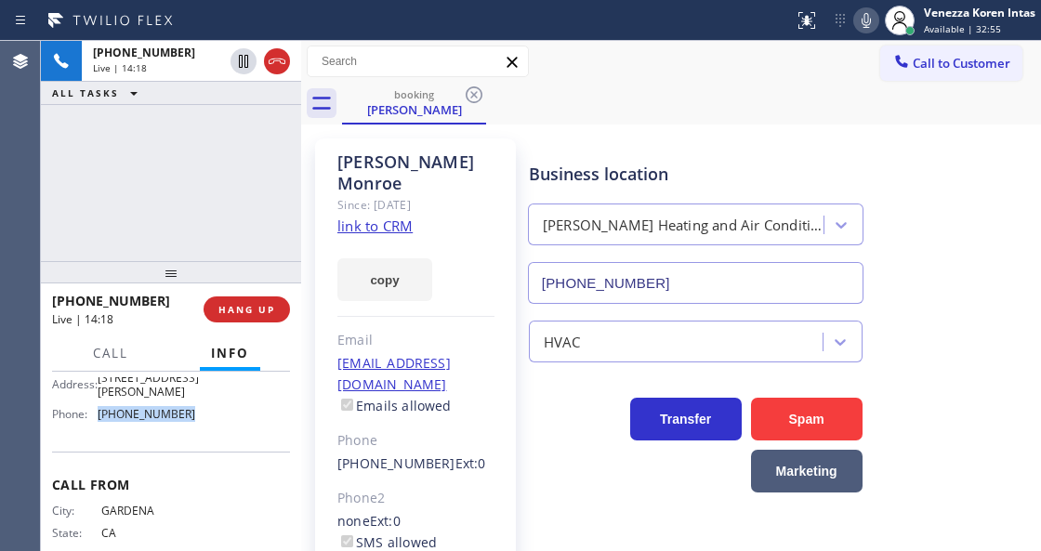
drag, startPoint x: 198, startPoint y: 444, endPoint x: 93, endPoint y: 448, distance: 105.1
click at [93, 429] on div "Name: Crenshaw Heating and Air Conditioning Address: 3818 Crenshaw Blvd Phone: …" at bounding box center [171, 374] width 238 height 109
copy div "(323) 215-1266"
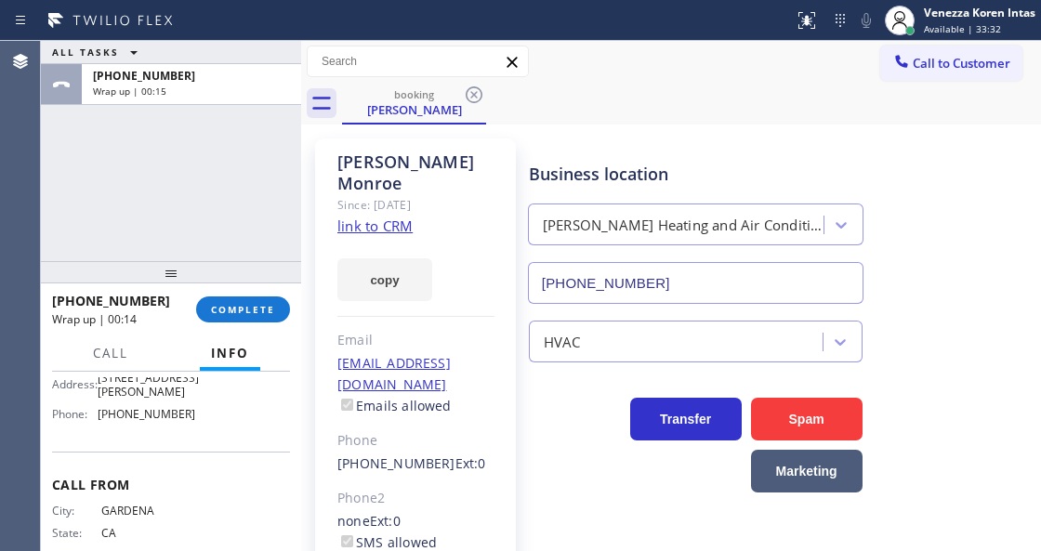
click at [255, 284] on div at bounding box center [171, 272] width 260 height 22
click at [271, 322] on button "COMPLETE" at bounding box center [243, 310] width 94 height 26
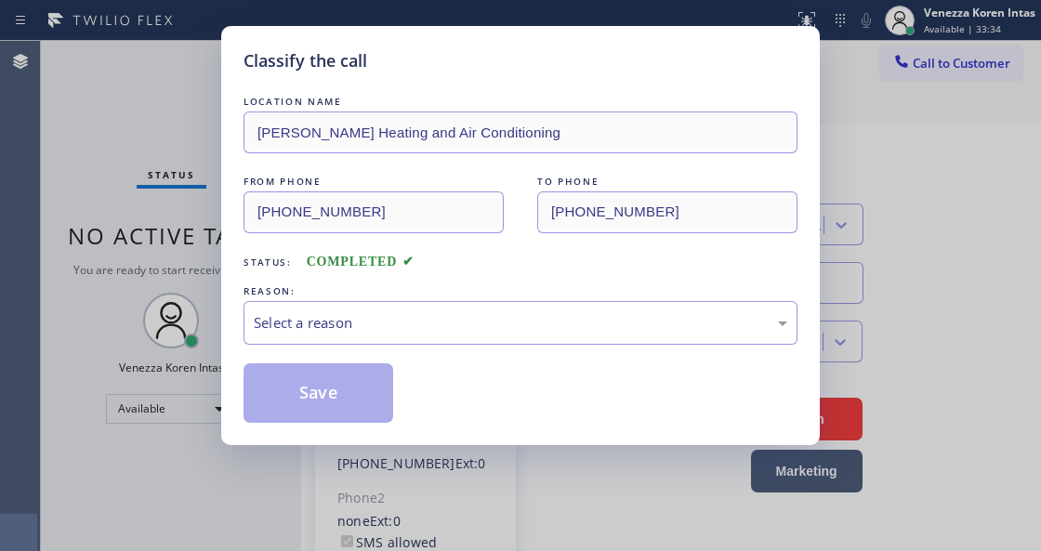
click at [441, 350] on div "LOCATION NAME Crenshaw Heating and Air Conditioning FROM PHONE (323) 770-5012 T…" at bounding box center [521, 257] width 554 height 331
click at [435, 324] on div "Select a reason" at bounding box center [521, 322] width 534 height 21
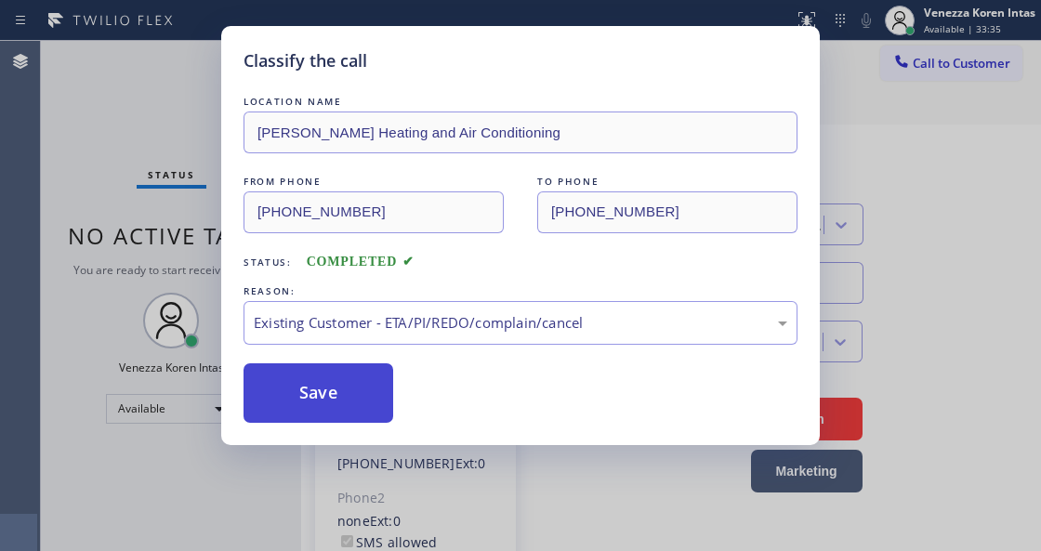
click at [372, 392] on button "Save" at bounding box center [319, 394] width 150 height 60
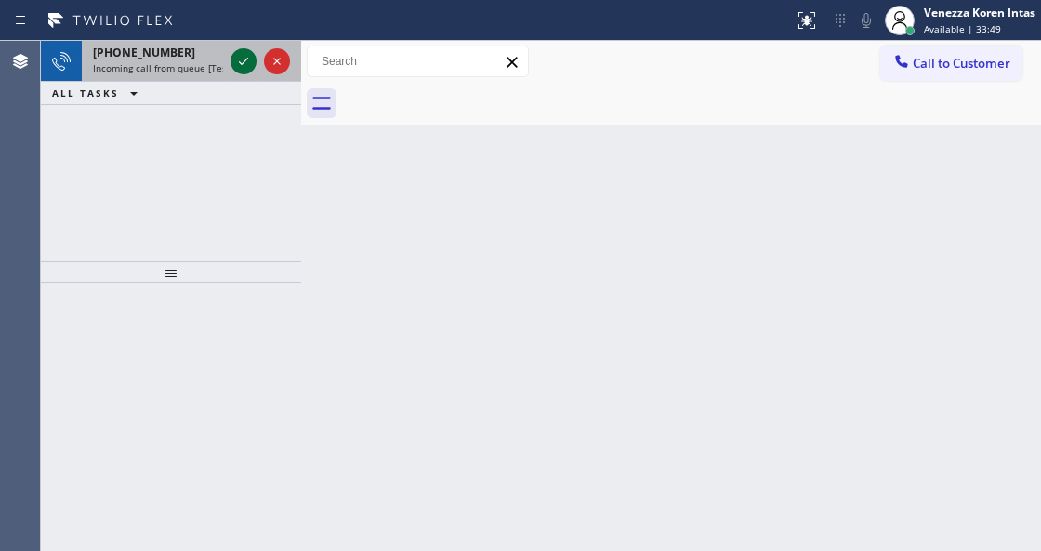
click at [244, 58] on icon at bounding box center [243, 61] width 22 height 22
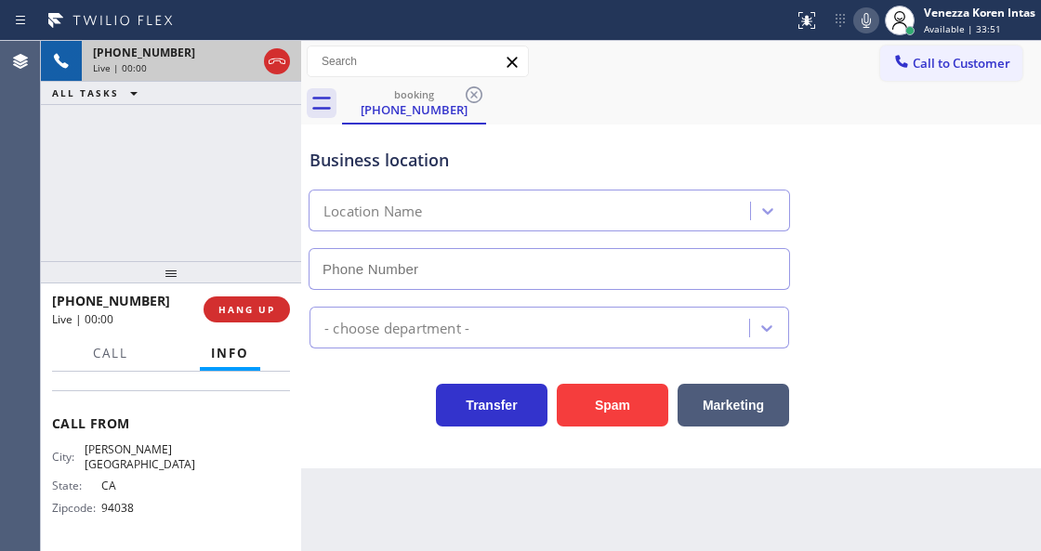
scroll to position [308, 0]
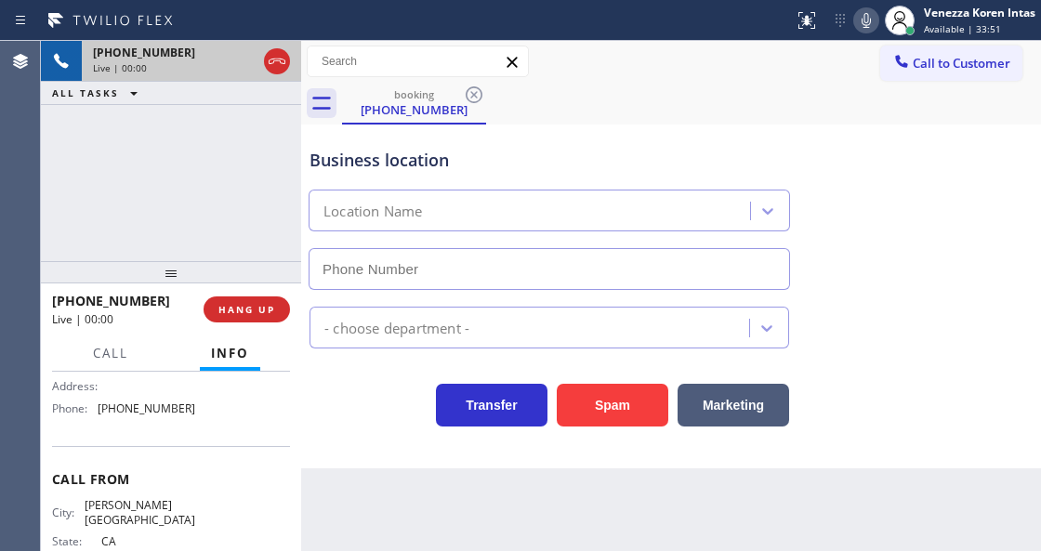
type input "(805) 556-7032"
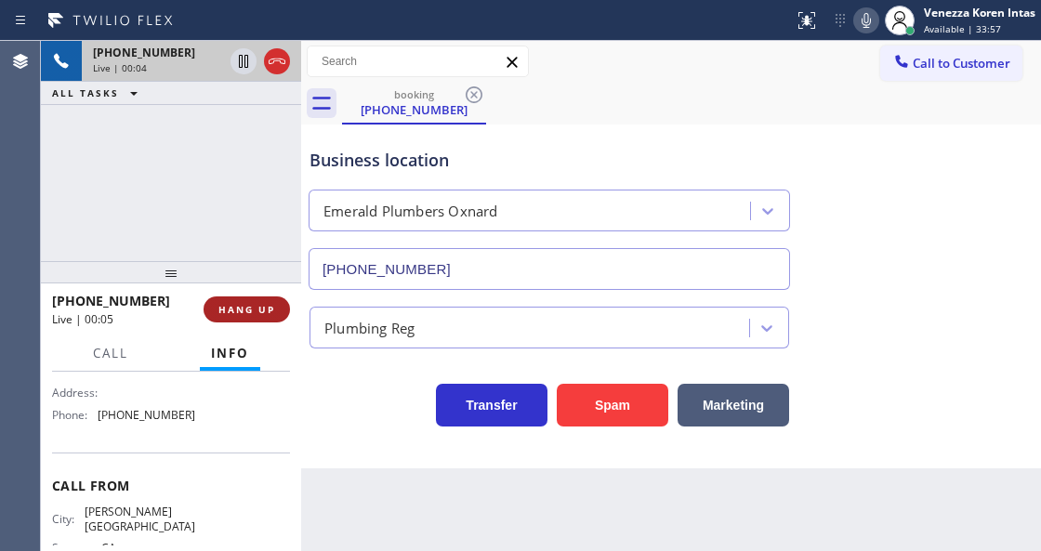
click at [245, 304] on span "HANG UP" at bounding box center [247, 309] width 57 height 13
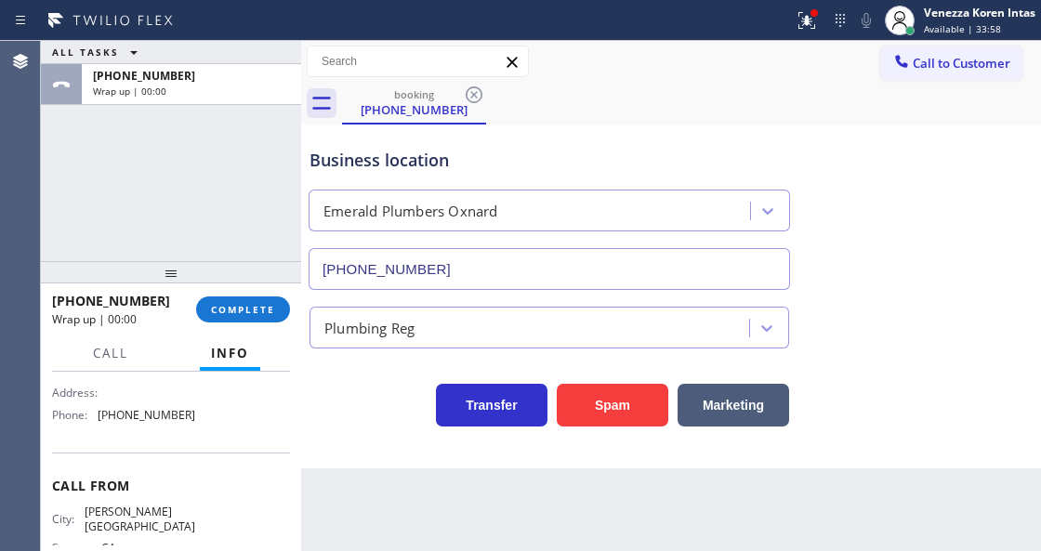
click at [218, 288] on div "+16507197190 Wrap up | 00:00 COMPLETE" at bounding box center [171, 309] width 238 height 48
click at [264, 316] on button "COMPLETE" at bounding box center [243, 310] width 94 height 26
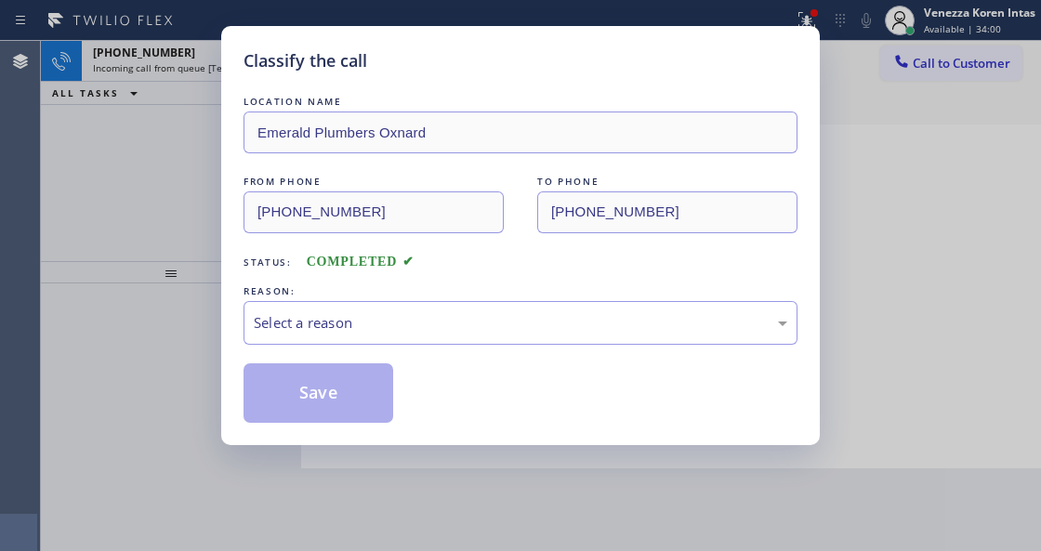
click at [431, 314] on div "Select a reason" at bounding box center [521, 322] width 534 height 21
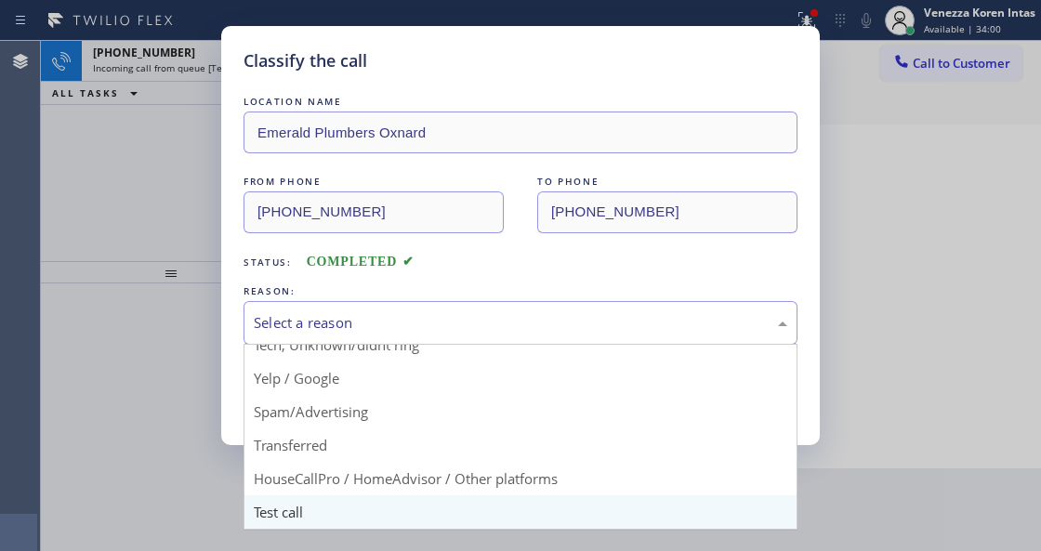
scroll to position [122, 0]
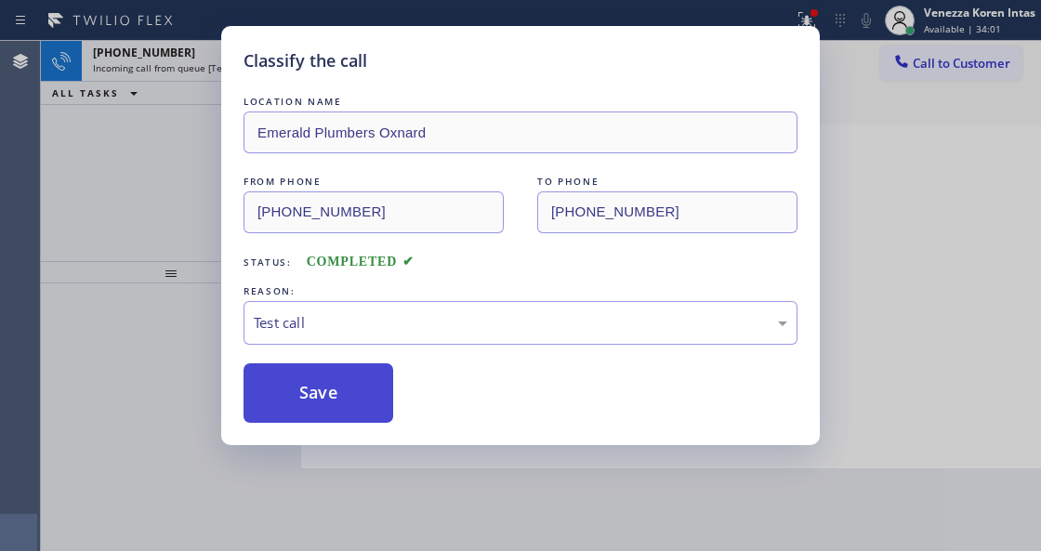
click at [350, 422] on button "Save" at bounding box center [319, 394] width 150 height 60
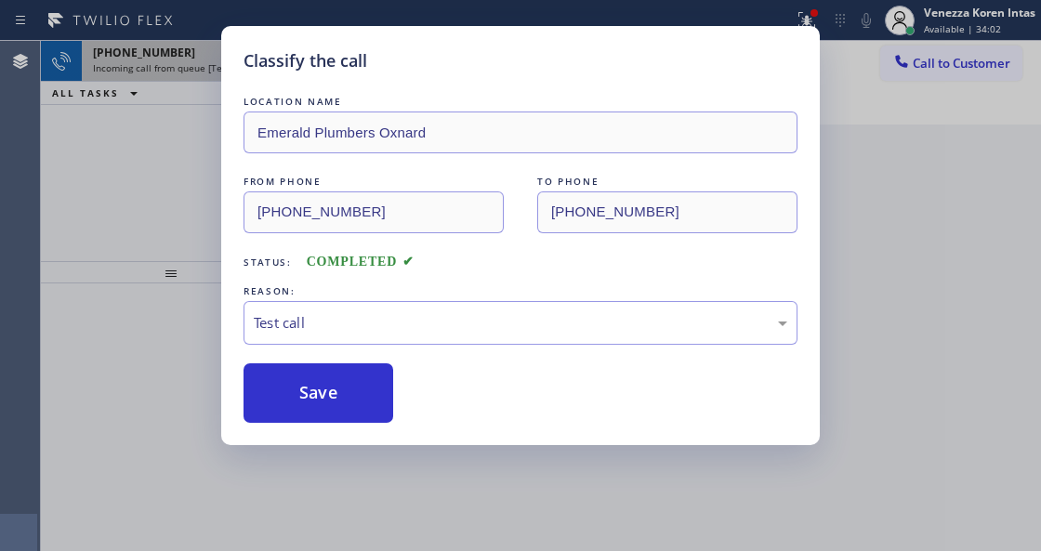
click at [237, 65] on icon at bounding box center [243, 61] width 22 height 22
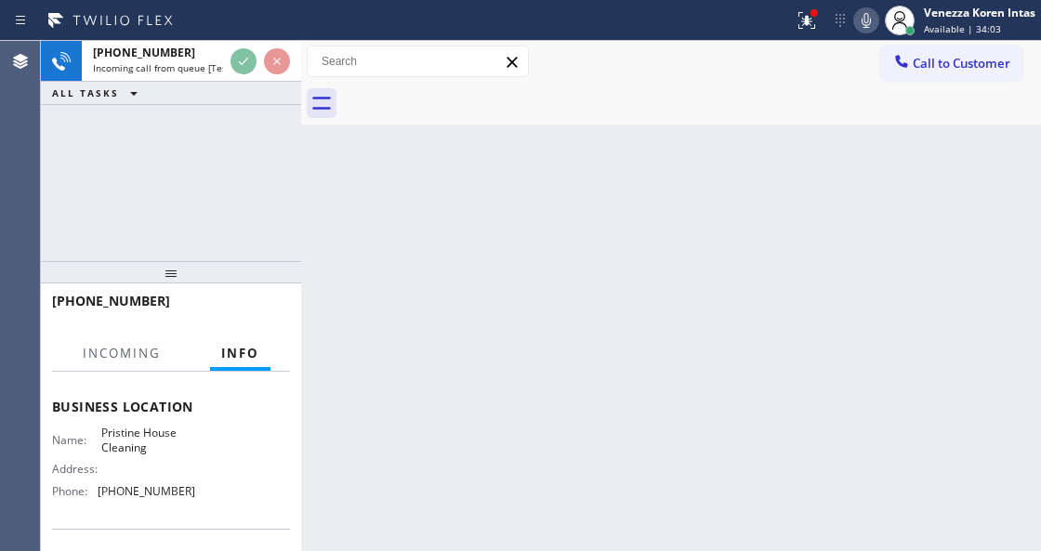
scroll to position [247, 0]
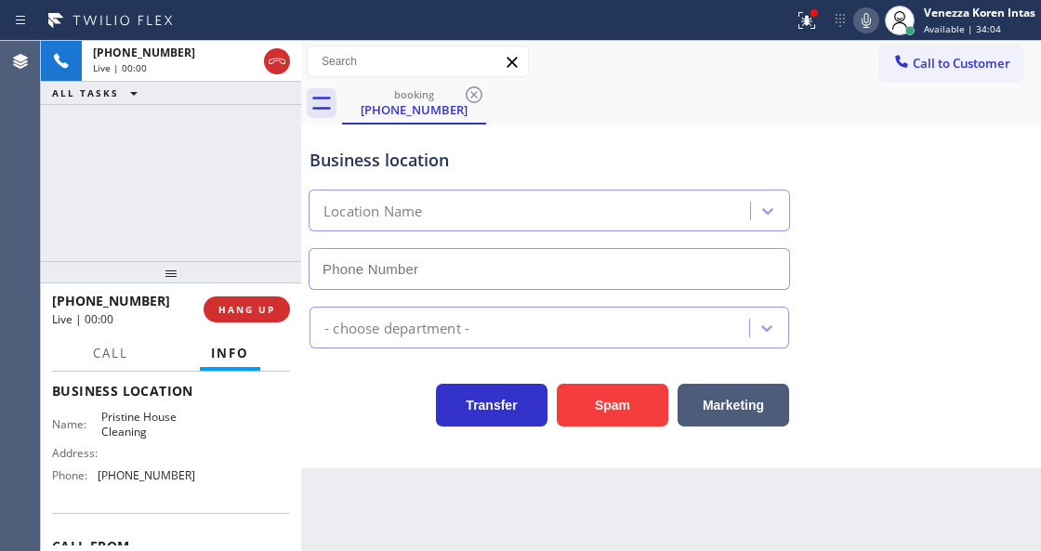
type input "(626) 548-3326"
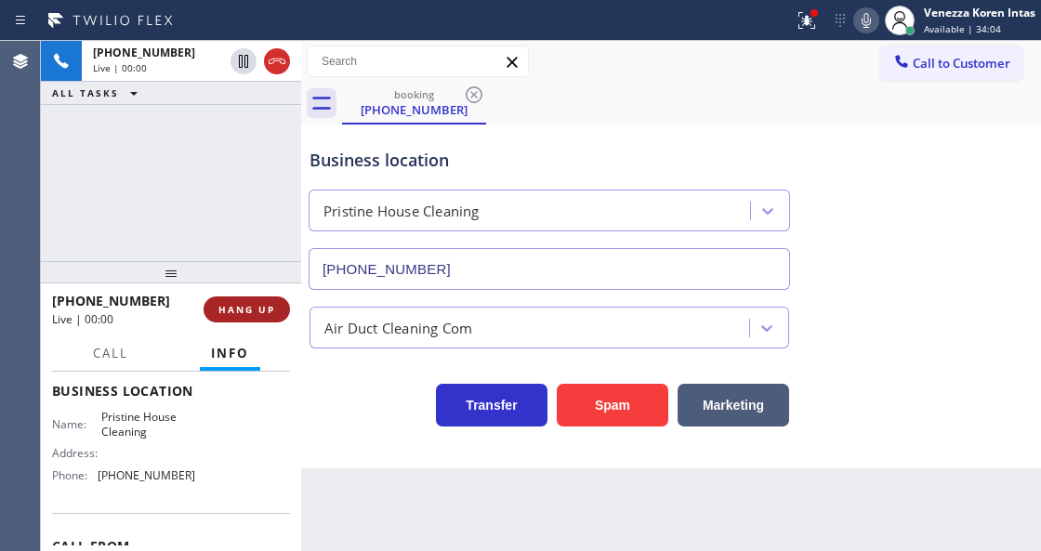
click at [259, 301] on button "HANG UP" at bounding box center [247, 310] width 86 height 26
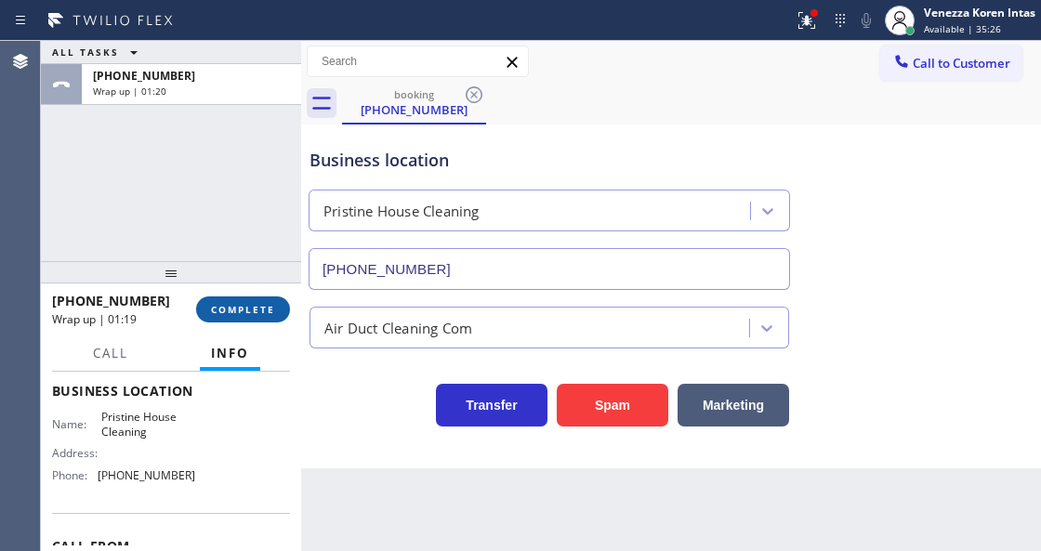
click at [224, 311] on span "COMPLETE" at bounding box center [243, 309] width 64 height 13
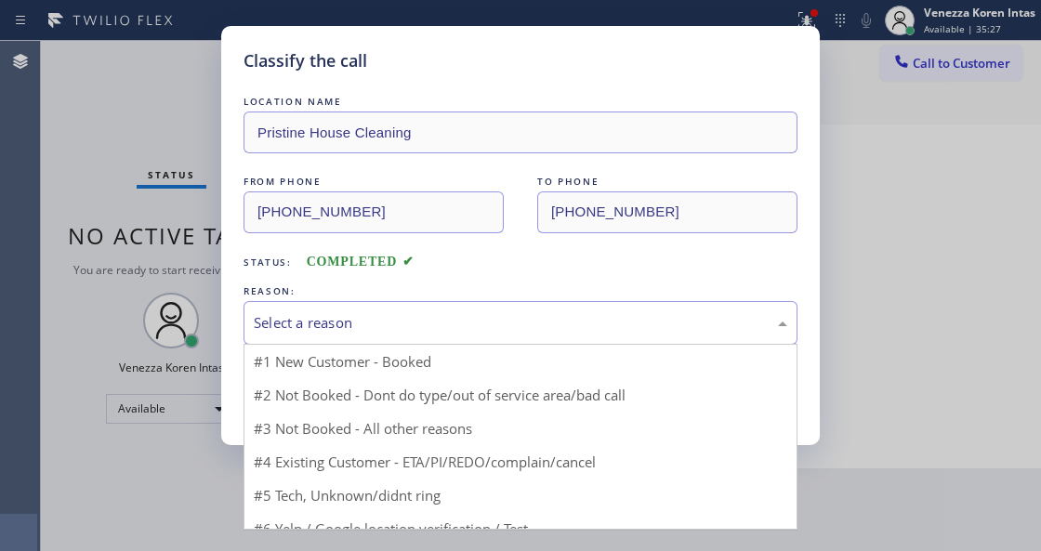
click at [494, 333] on div "Select a reason" at bounding box center [521, 322] width 534 height 21
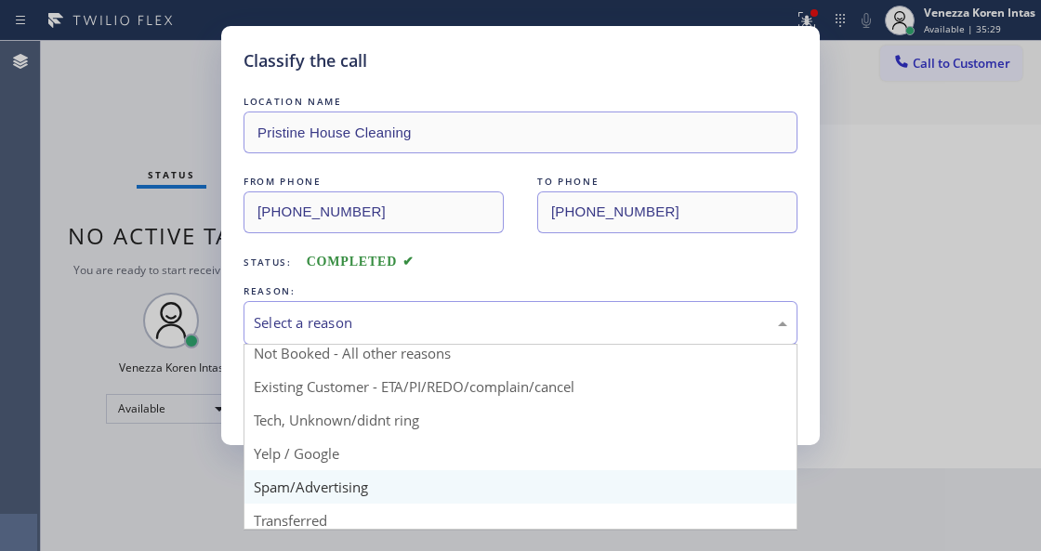
scroll to position [61, 0]
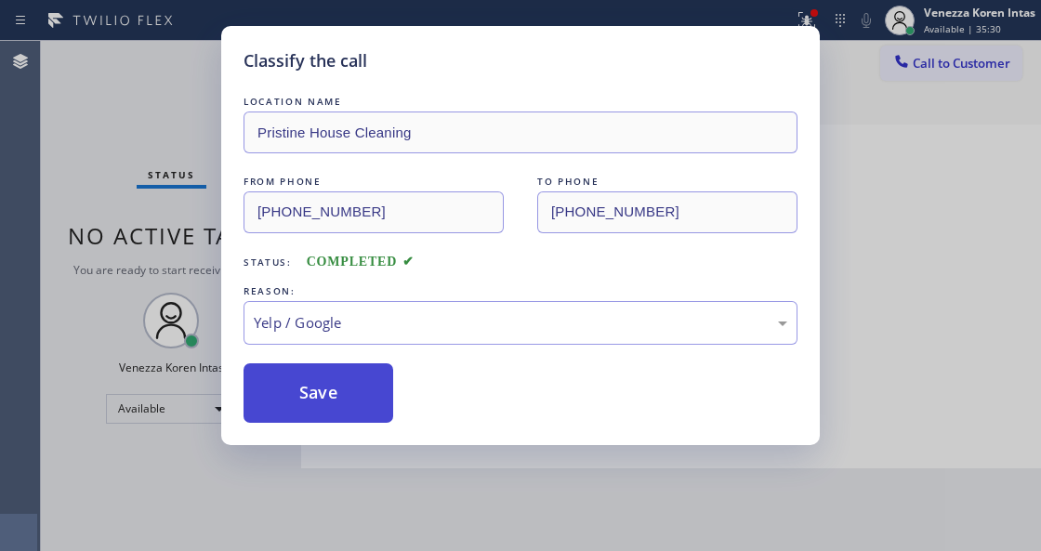
click at [365, 405] on button "Save" at bounding box center [319, 394] width 150 height 60
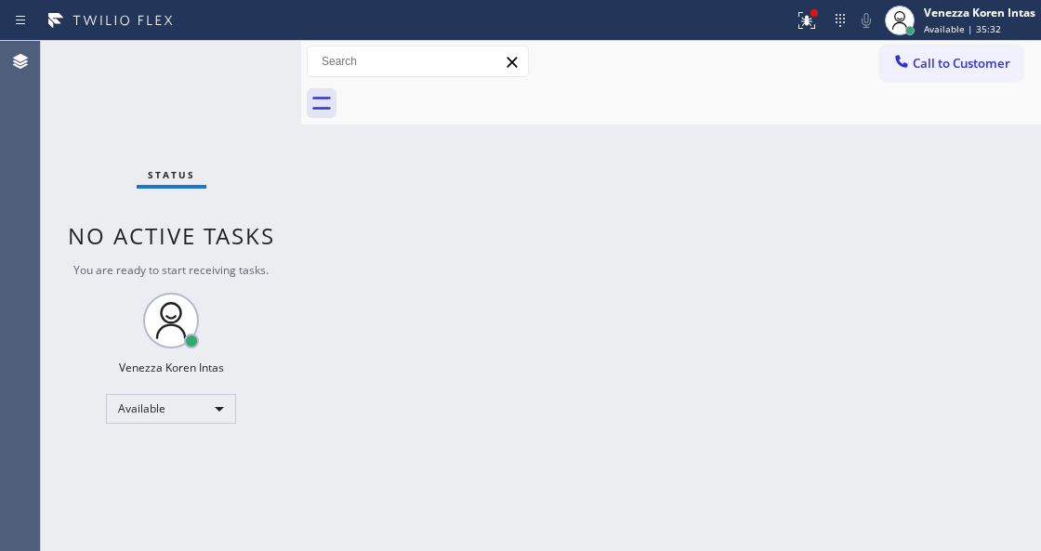
click at [284, 70] on div "Status No active tasks You are ready to start receiving tasks. Venezza Koren In…" at bounding box center [171, 296] width 260 height 510
drag, startPoint x: 815, startPoint y: 16, endPoint x: 753, endPoint y: 219, distance: 212.7
click at [813, 19] on div at bounding box center [807, 20] width 41 height 41
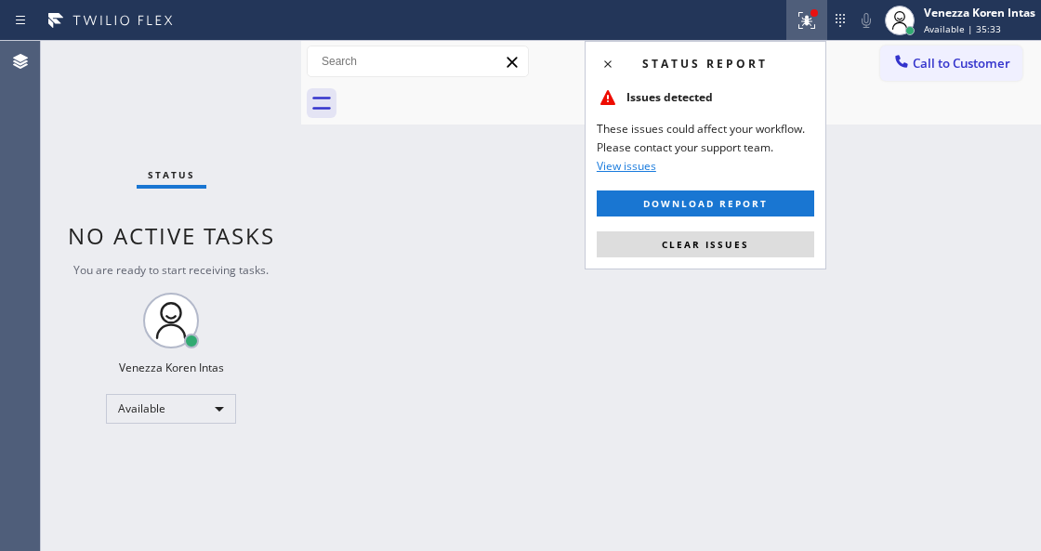
click at [716, 253] on button "Clear issues" at bounding box center [706, 245] width 218 height 26
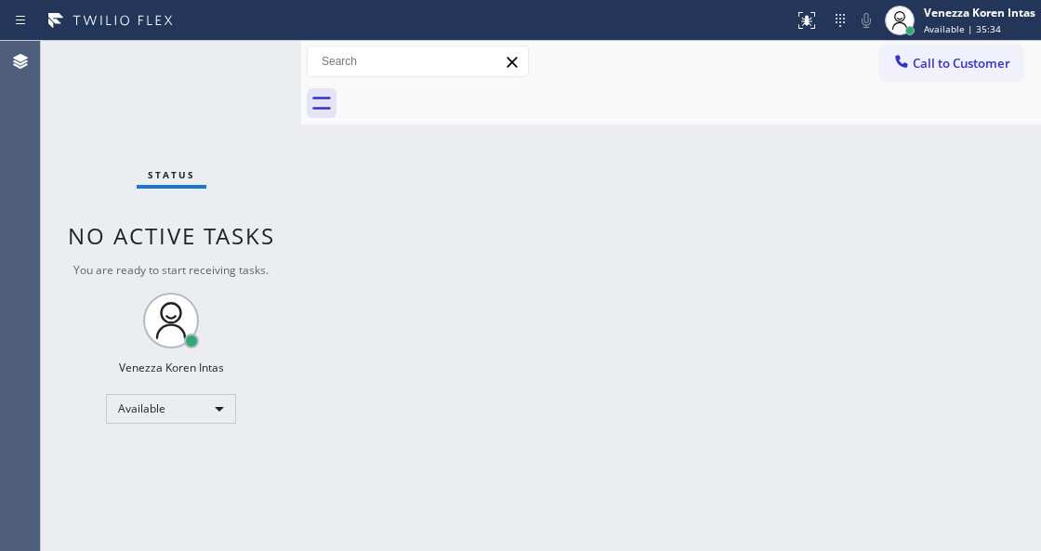
click at [234, 85] on div "Status No active tasks You are ready to start receiving tasks. Venezza Koren In…" at bounding box center [171, 296] width 260 height 510
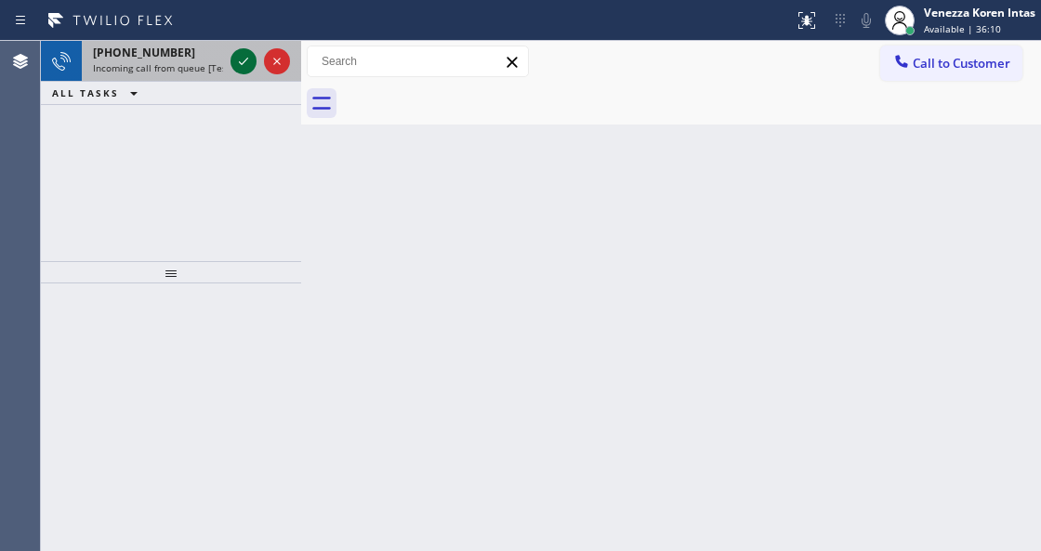
click at [242, 54] on icon at bounding box center [243, 61] width 22 height 22
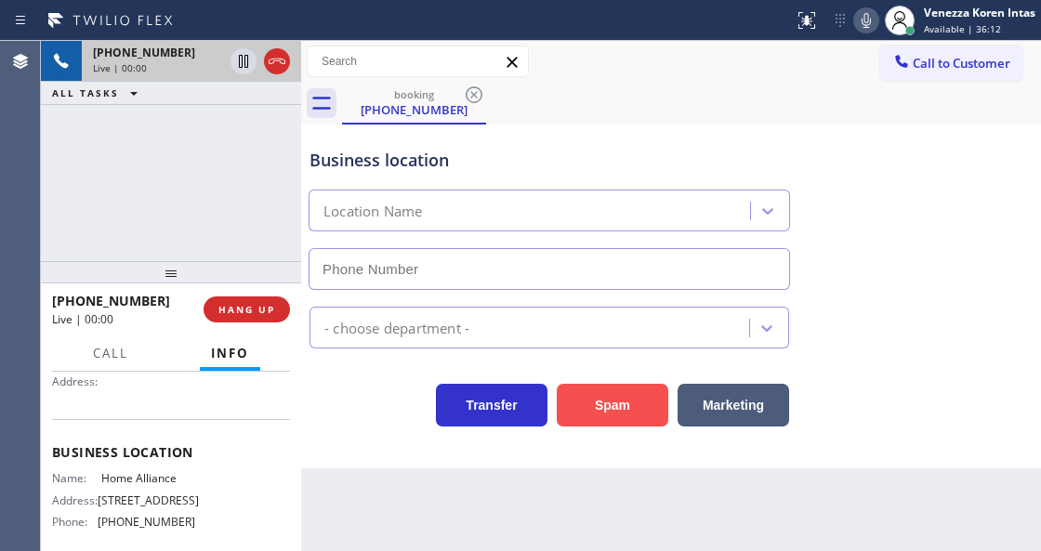
scroll to position [247, 0]
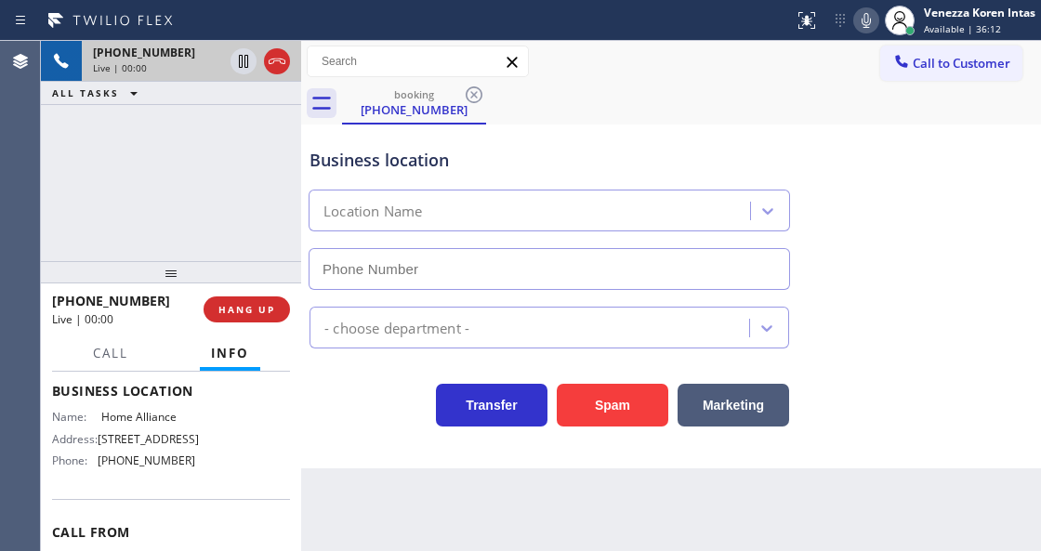
type input "(877) 777-0796"
click at [921, 301] on div "Appliance Repair [GEOGRAPHIC_DATA]" at bounding box center [671, 323] width 731 height 49
click at [474, 151] on div "Business location" at bounding box center [550, 160] width 480 height 25
click at [510, 152] on div "Business location" at bounding box center [550, 160] width 480 height 25
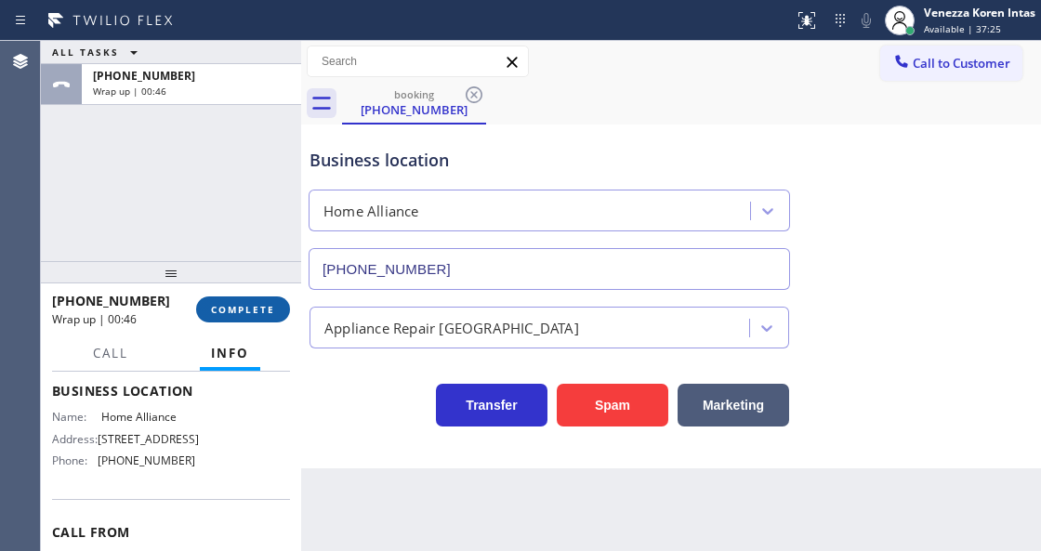
click at [285, 315] on button "COMPLETE" at bounding box center [243, 310] width 94 height 26
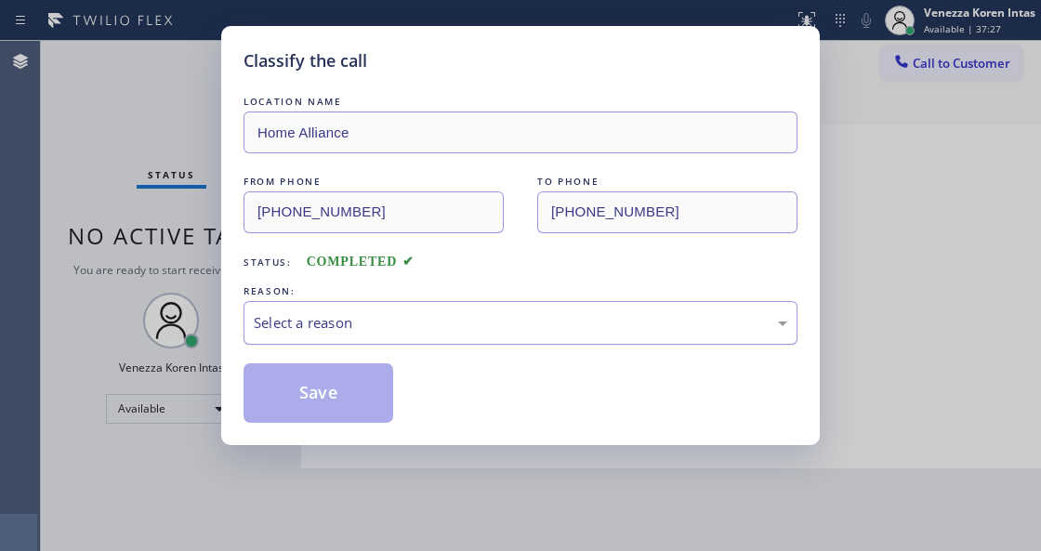
click at [471, 331] on div "Select a reason" at bounding box center [521, 322] width 534 height 21
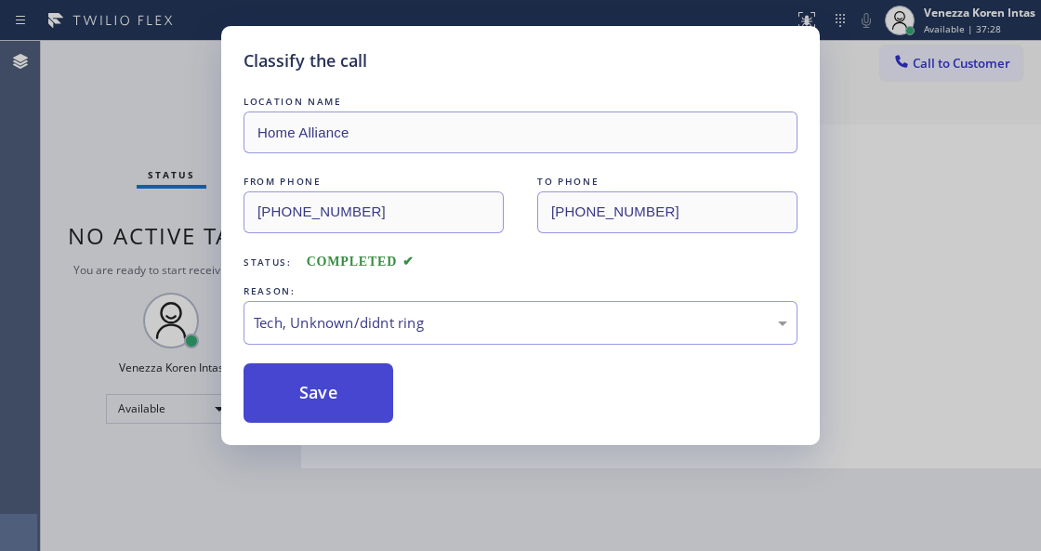
click at [331, 422] on button "Save" at bounding box center [319, 394] width 150 height 60
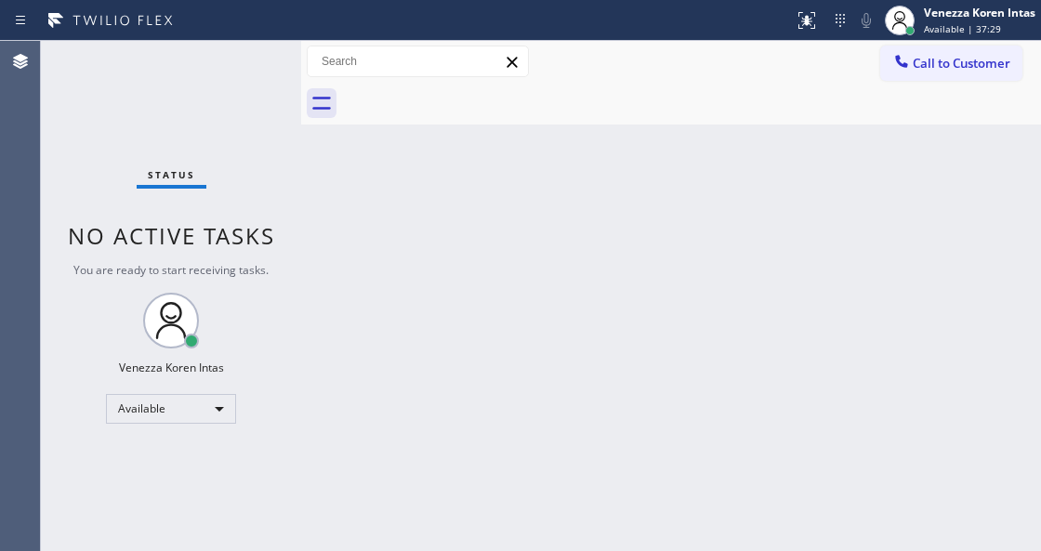
click at [258, 78] on div "Status No active tasks You are ready to start receiving tasks. Venezza Koren In…" at bounding box center [171, 296] width 260 height 510
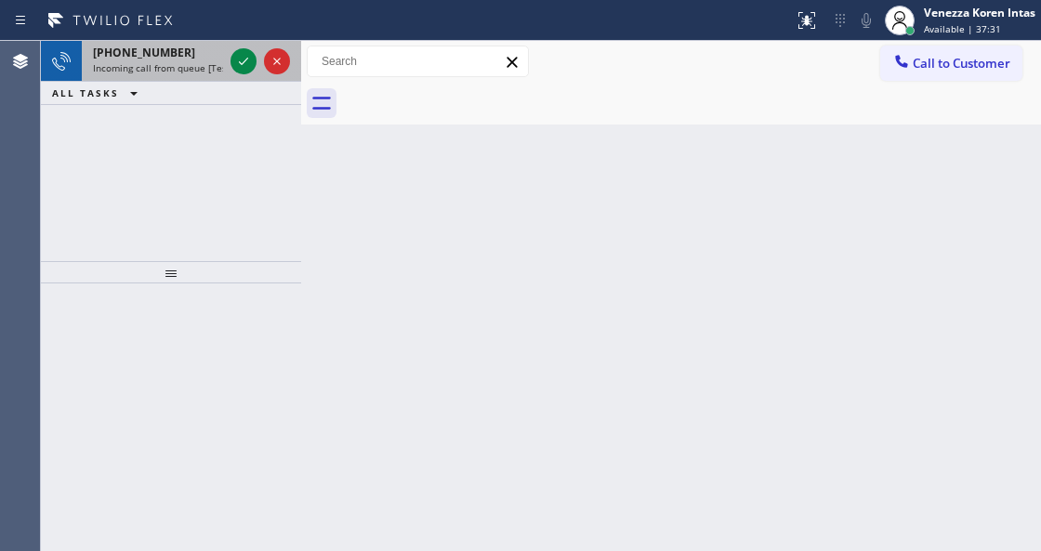
click at [229, 56] on div at bounding box center [260, 61] width 67 height 41
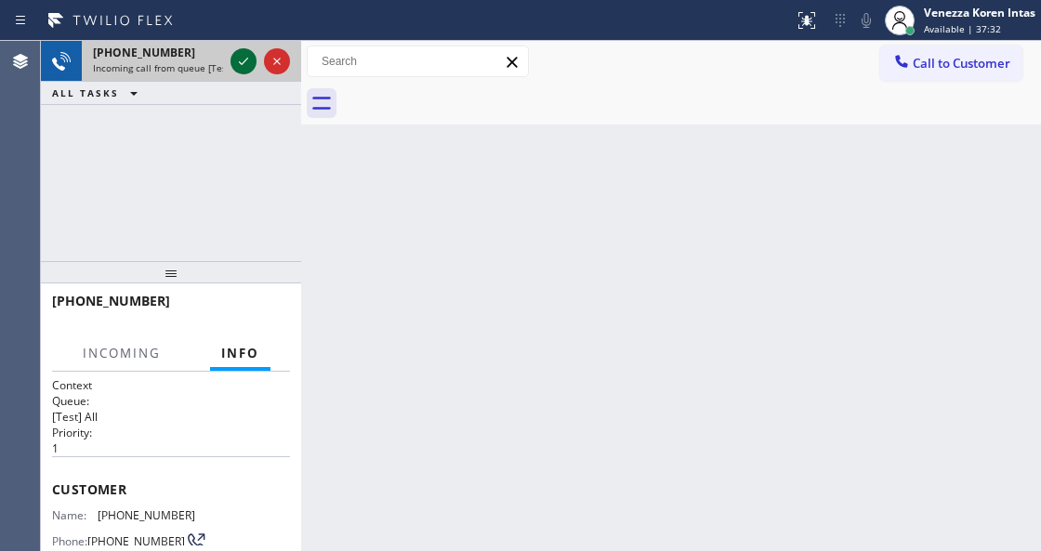
click at [236, 59] on icon at bounding box center [243, 61] width 22 height 22
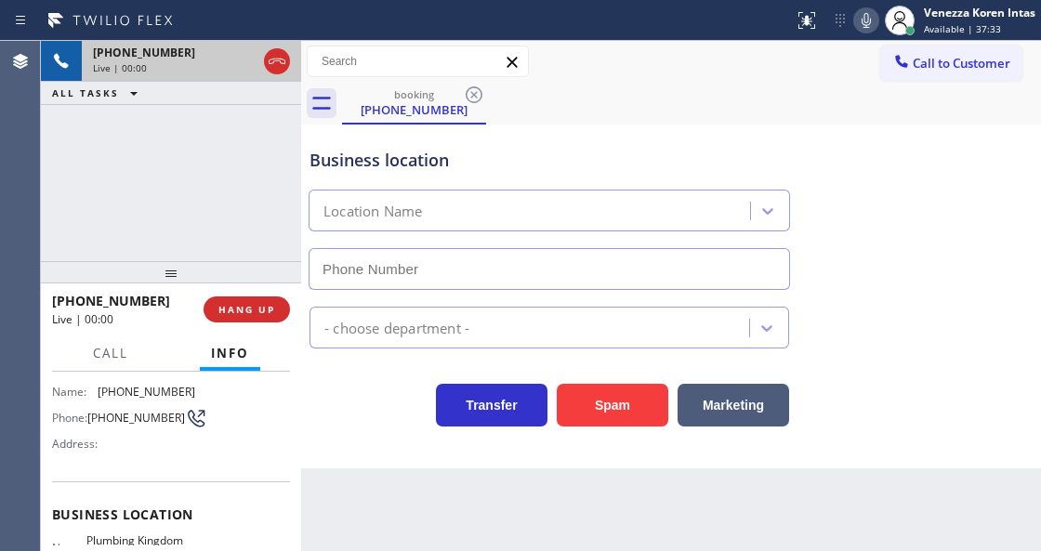
type input "(805) 600-2566"
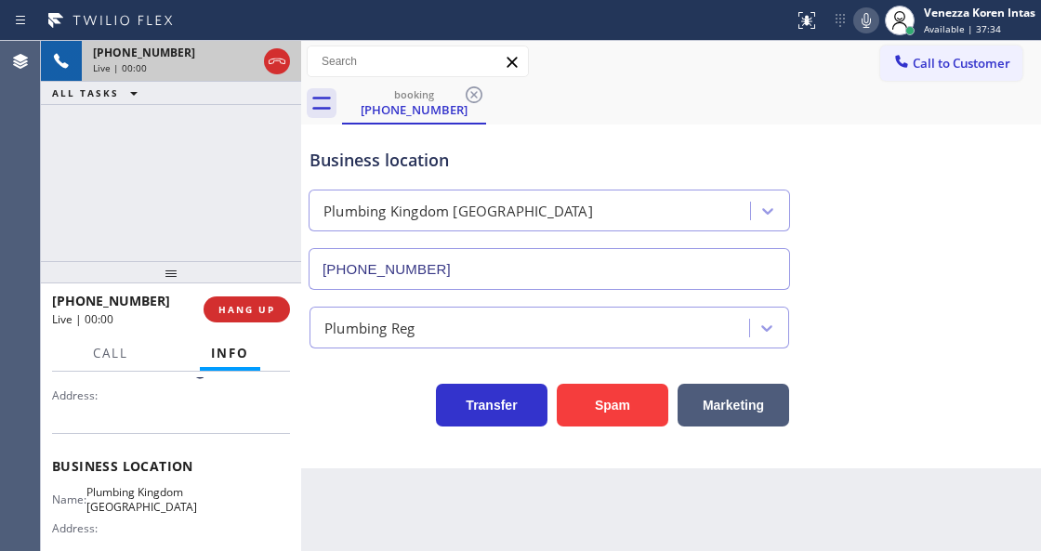
scroll to position [186, 0]
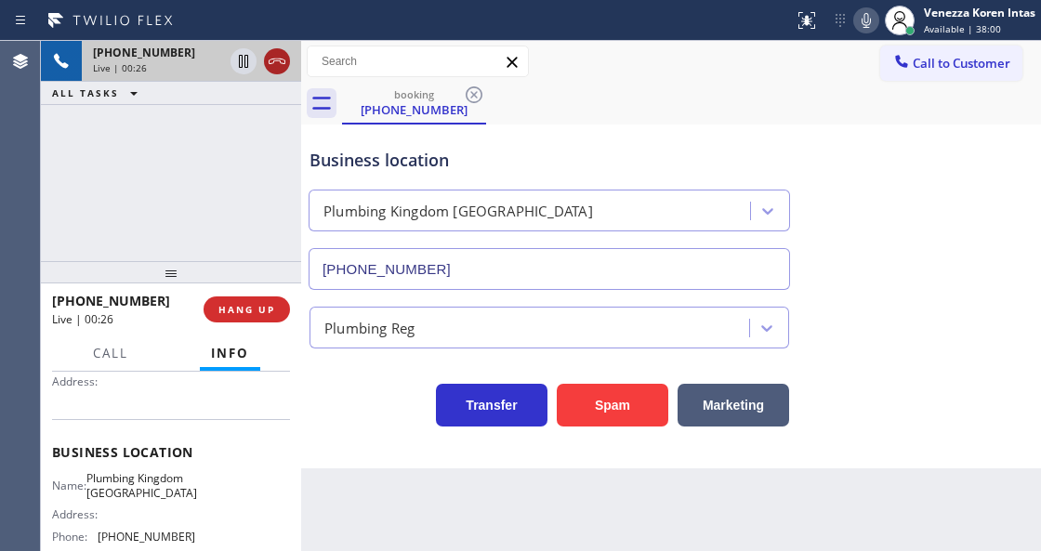
click at [286, 67] on icon at bounding box center [277, 61] width 22 height 22
click at [245, 305] on span "HANG UP" at bounding box center [247, 309] width 57 height 13
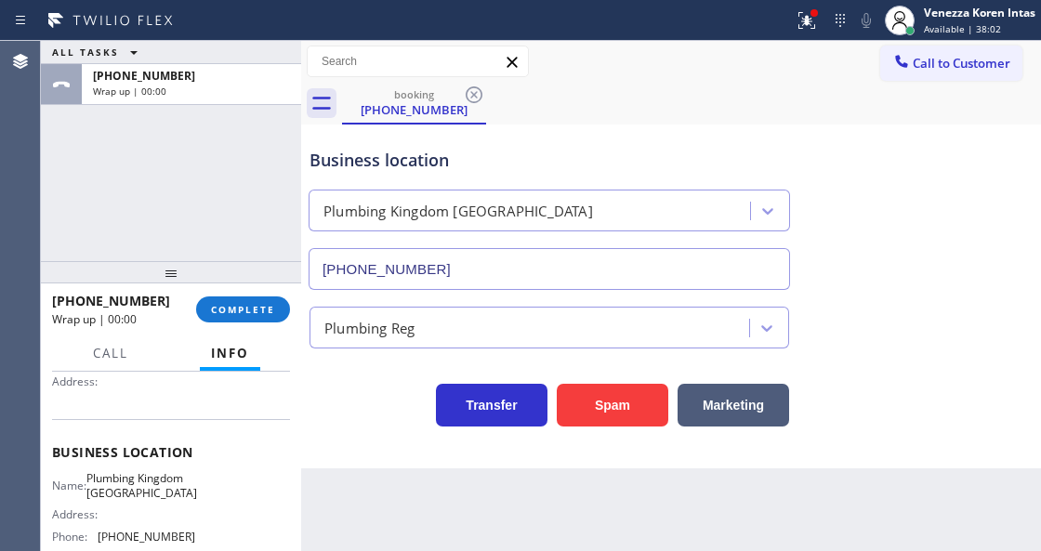
drag, startPoint x: 273, startPoint y: 313, endPoint x: 294, endPoint y: 317, distance: 20.8
click at [273, 313] on span "COMPLETE" at bounding box center [243, 309] width 64 height 13
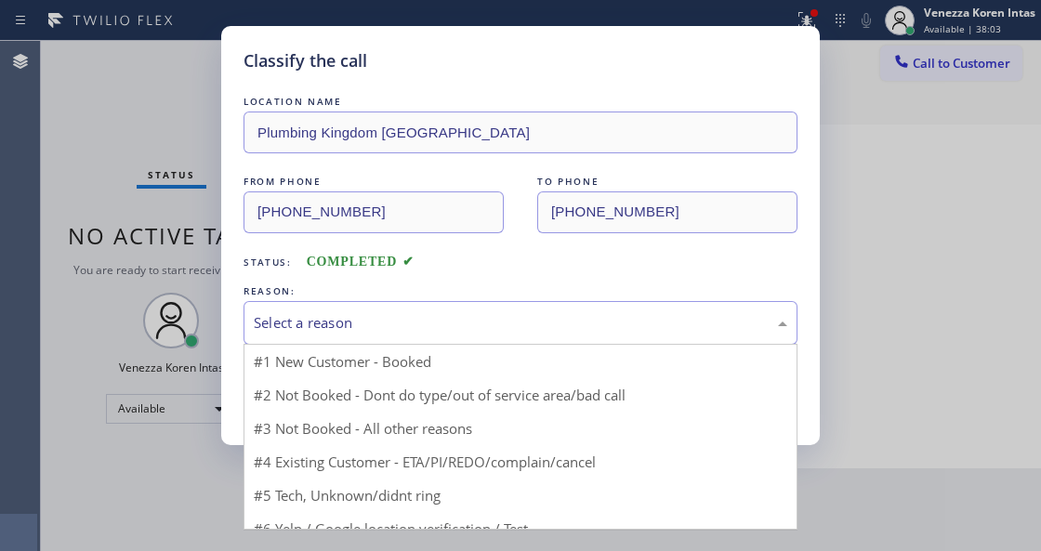
click at [387, 325] on div "Select a reason" at bounding box center [521, 322] width 534 height 21
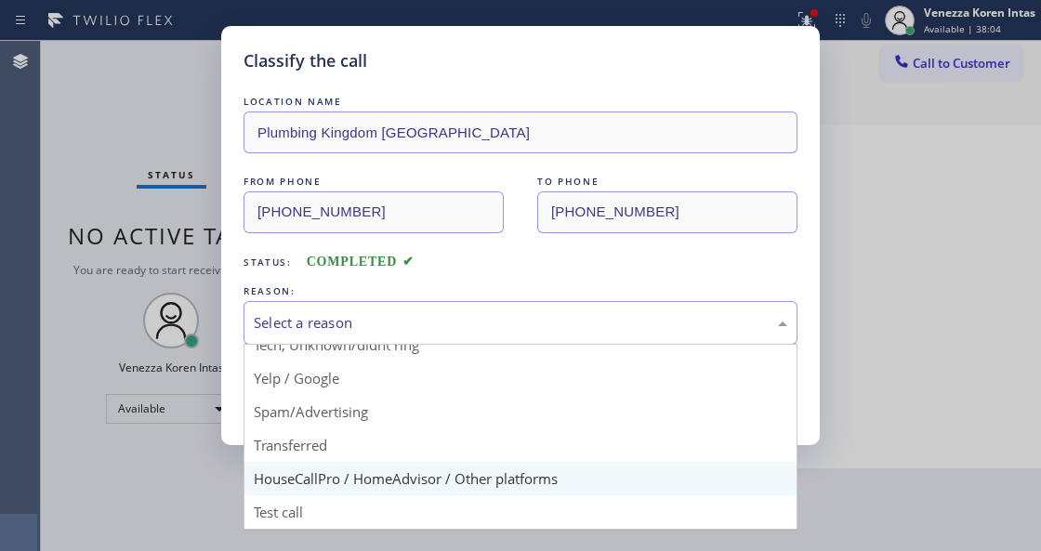
scroll to position [122, 0]
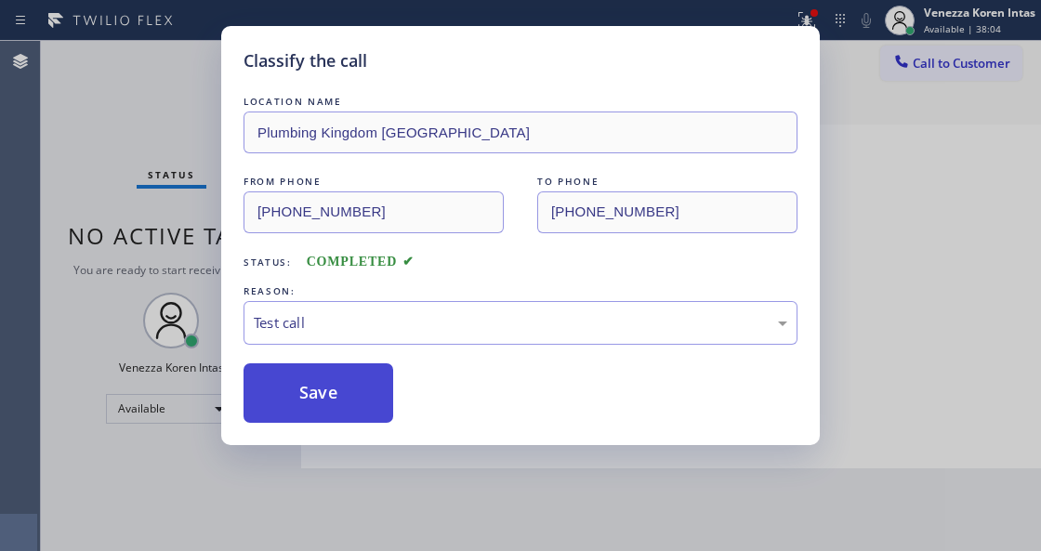
click at [340, 411] on button "Save" at bounding box center [319, 394] width 150 height 60
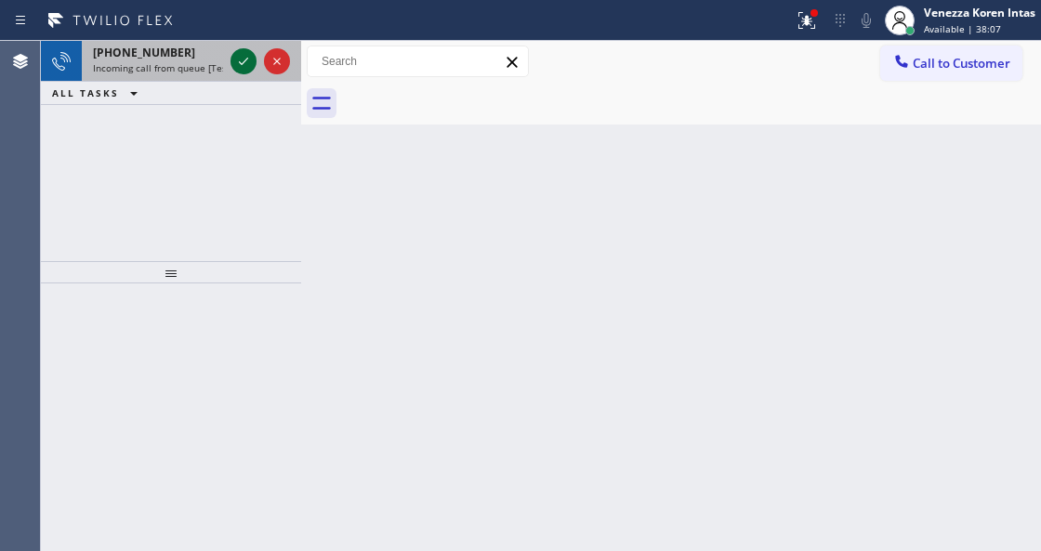
click at [241, 56] on icon at bounding box center [243, 61] width 22 height 22
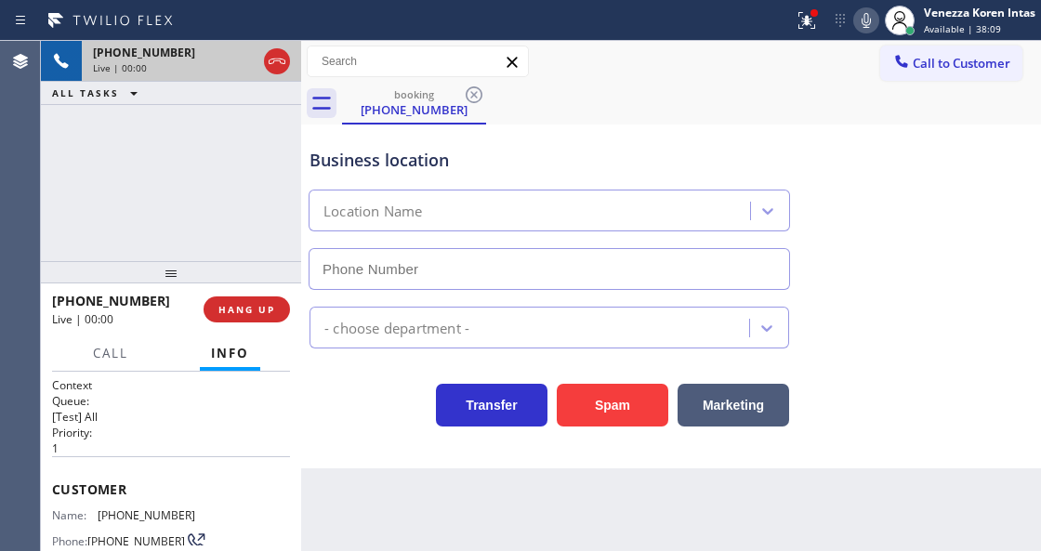
type input "(805) 600-2522"
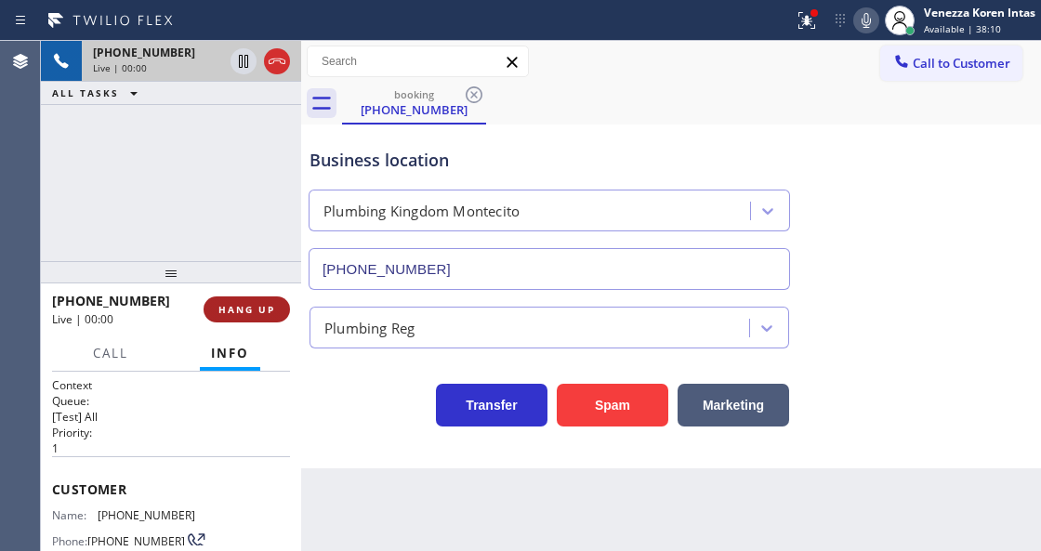
click at [263, 307] on span "HANG UP" at bounding box center [247, 309] width 57 height 13
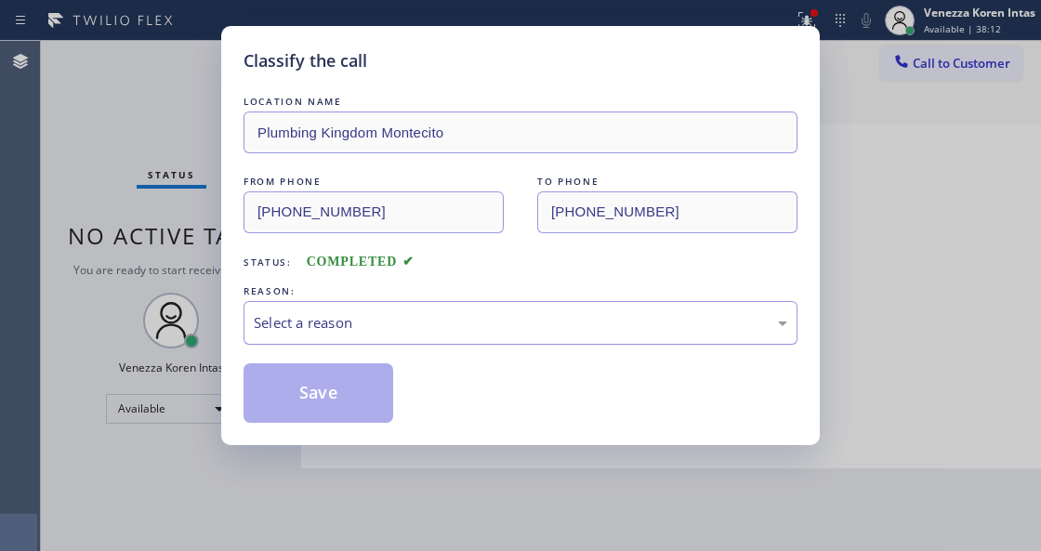
click at [388, 327] on div "Select a reason" at bounding box center [521, 322] width 534 height 21
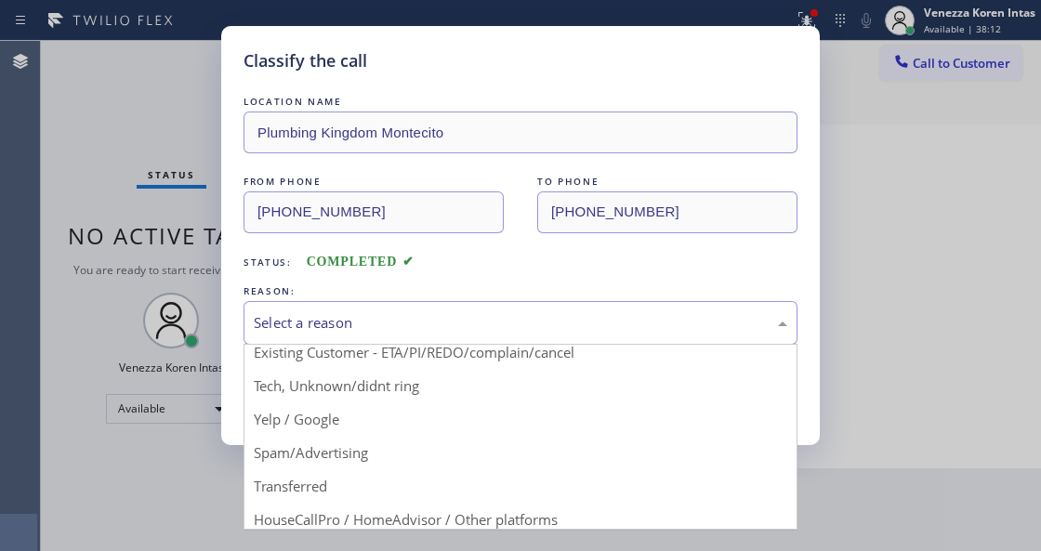
scroll to position [122, 0]
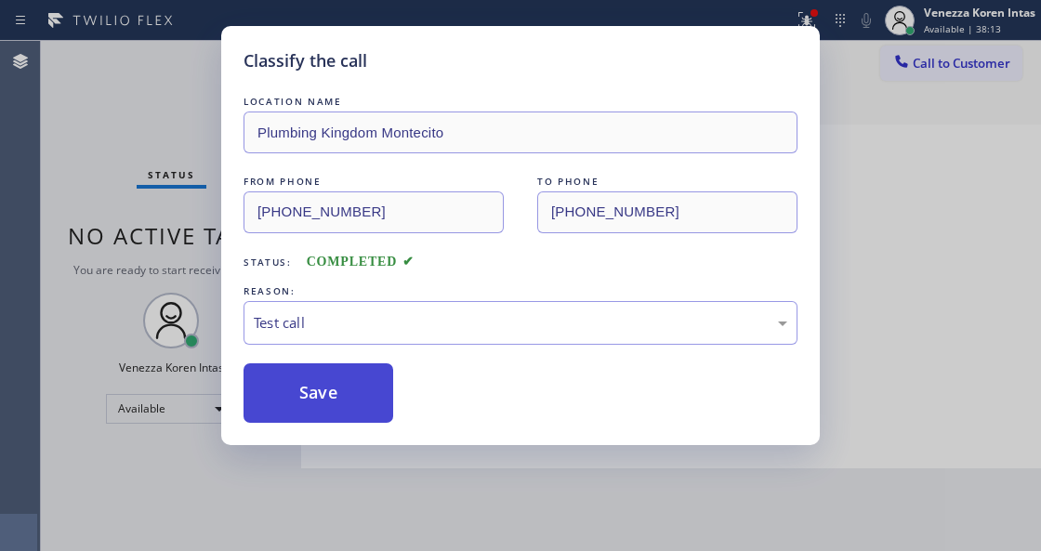
click at [338, 408] on button "Save" at bounding box center [319, 394] width 150 height 60
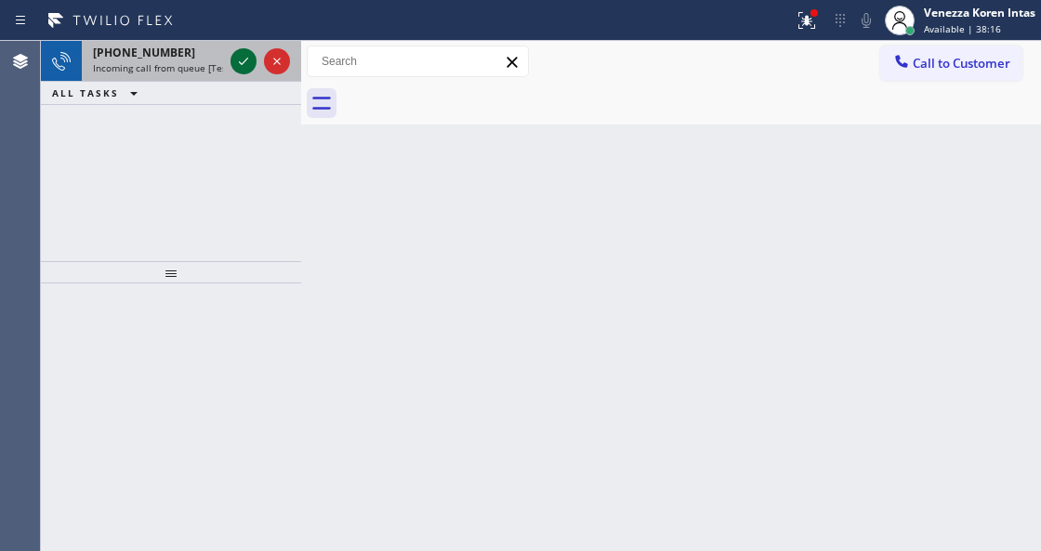
click at [242, 67] on icon at bounding box center [243, 61] width 22 height 22
click at [247, 73] on button at bounding box center [244, 61] width 26 height 26
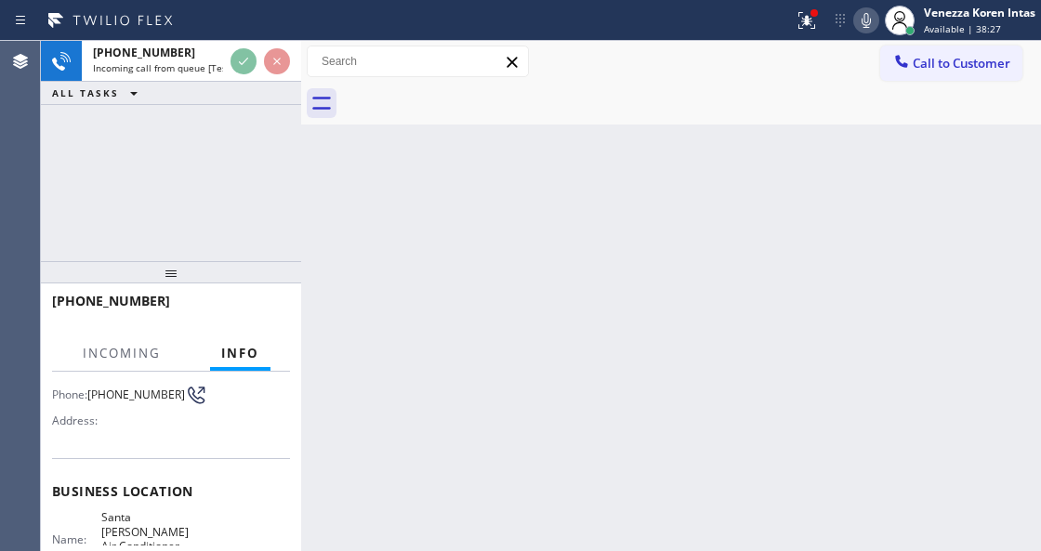
scroll to position [186, 0]
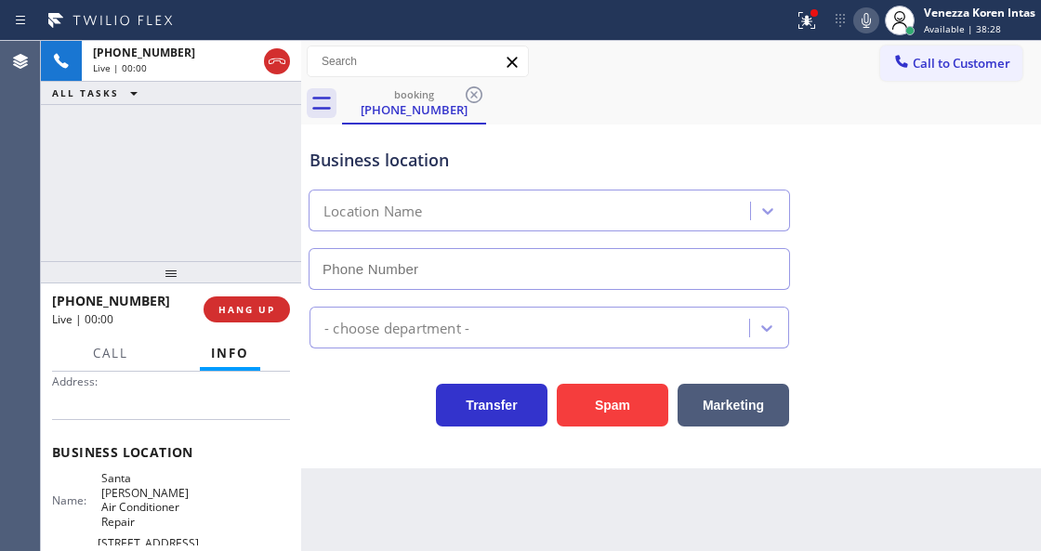
type input "(562) 379-6447"
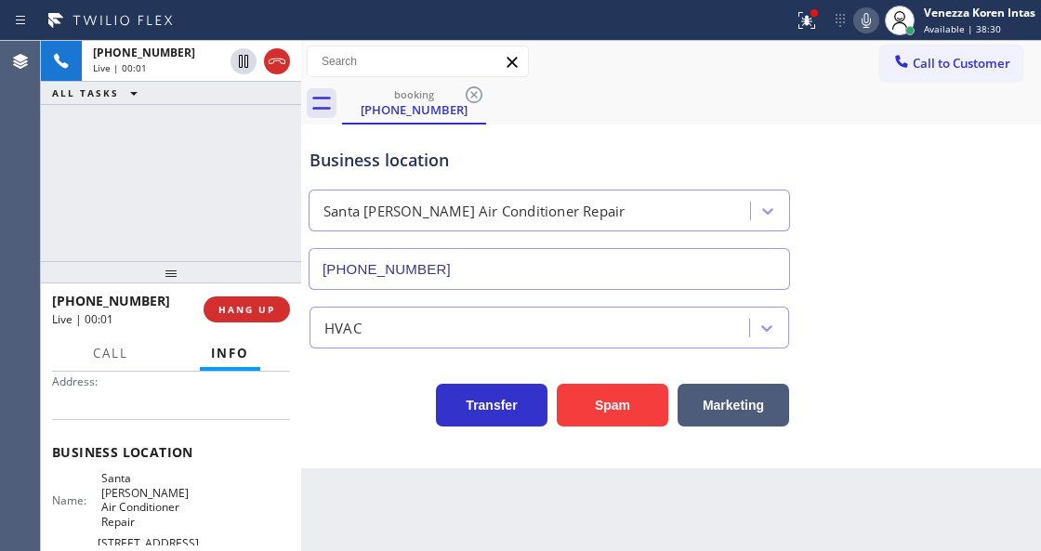
click at [378, 463] on div "Business location Santa Ana Air Conditioner Repair (562) 379-6447 HVAC Transfer…" at bounding box center [671, 297] width 740 height 344
drag, startPoint x: 222, startPoint y: 172, endPoint x: 287, endPoint y: 251, distance: 102.4
click at [222, 172] on div "+15626794177 Live | 00:03 ALL TASKS ALL TASKS ACTIVE TASKS TASKS IN WRAP UP" at bounding box center [171, 151] width 260 height 220
click at [402, 438] on div "Business location Santa Ana Air Conditioner Repair (562) 379-6447 HVAC Transfer…" at bounding box center [671, 297] width 740 height 344
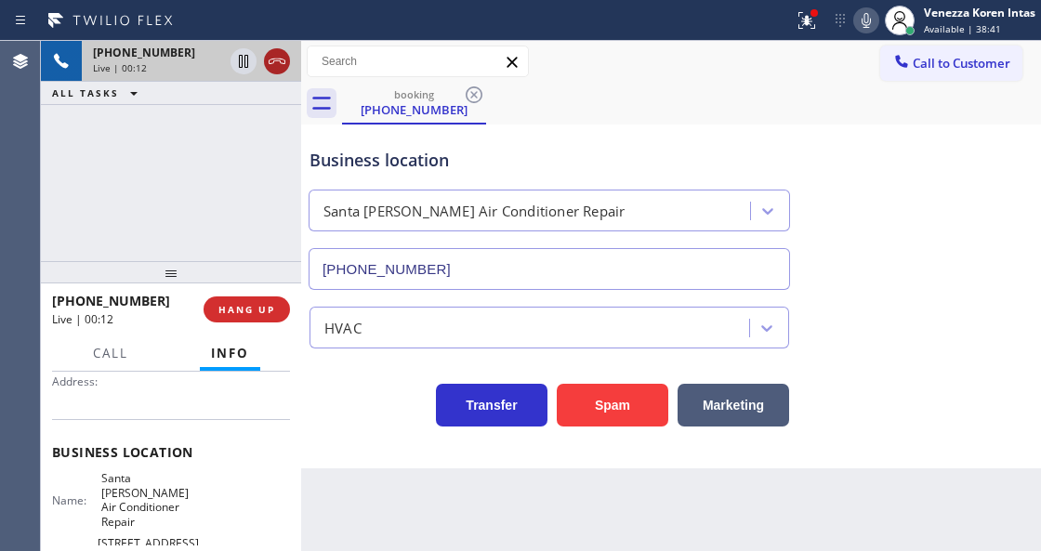
click at [275, 60] on icon at bounding box center [277, 61] width 22 height 22
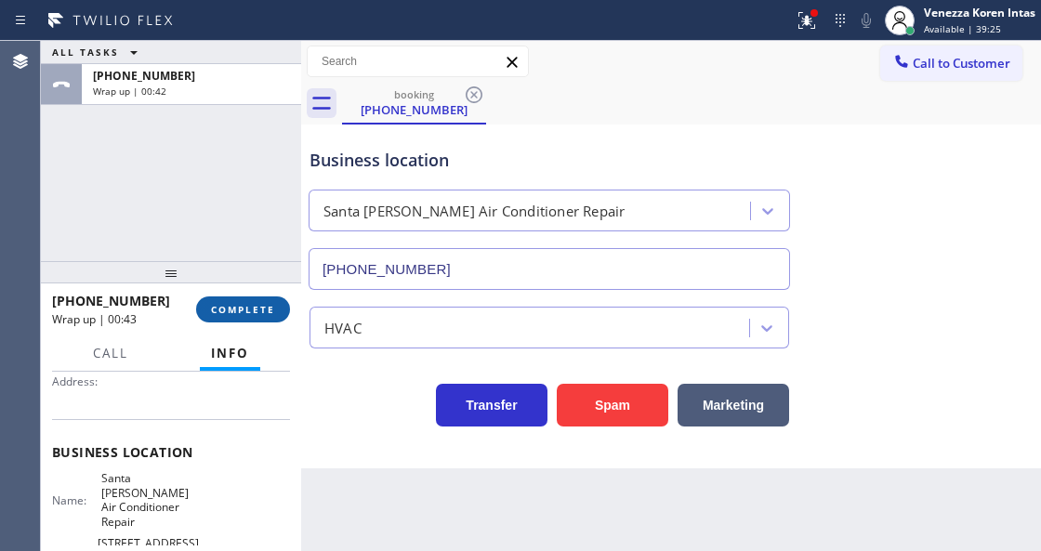
click at [259, 312] on span "COMPLETE" at bounding box center [243, 309] width 64 height 13
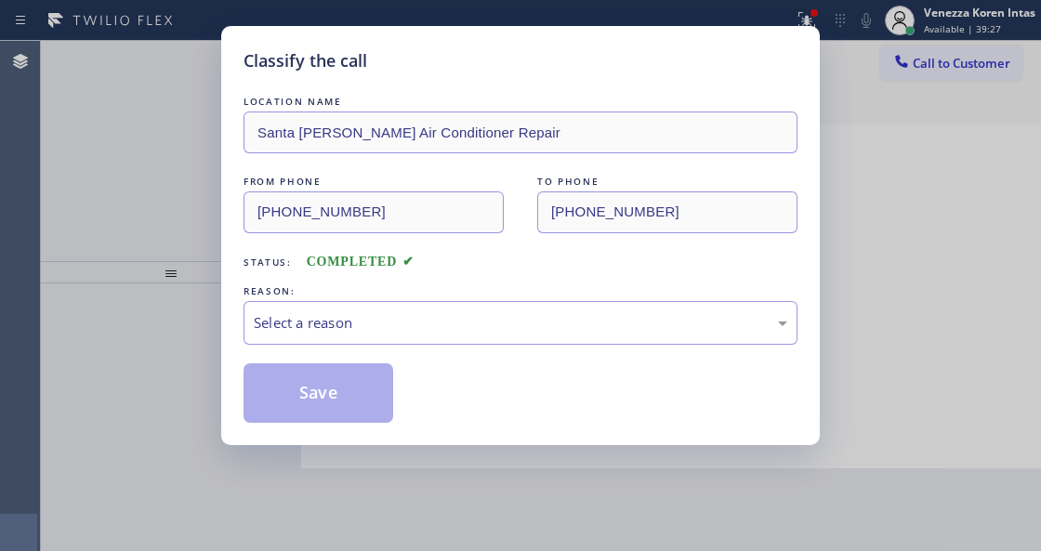
click at [400, 361] on div "LOCATION NAME Santa Ana Air Conditioner Repair FROM PHONE (562) 679-4177 TO PHO…" at bounding box center [521, 257] width 554 height 331
click at [409, 325] on div "Select a reason" at bounding box center [521, 322] width 534 height 21
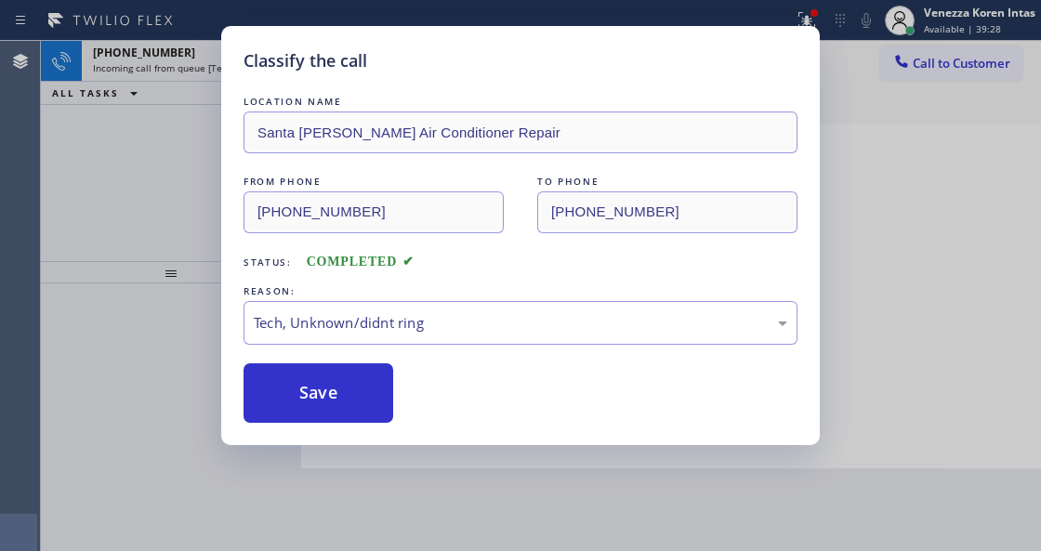
click at [355, 434] on div "Classify the call LOCATION NAME Santa Ana Air Conditioner Repair FROM PHONE (56…" at bounding box center [520, 235] width 599 height 419
click at [351, 392] on button "Save" at bounding box center [319, 394] width 150 height 60
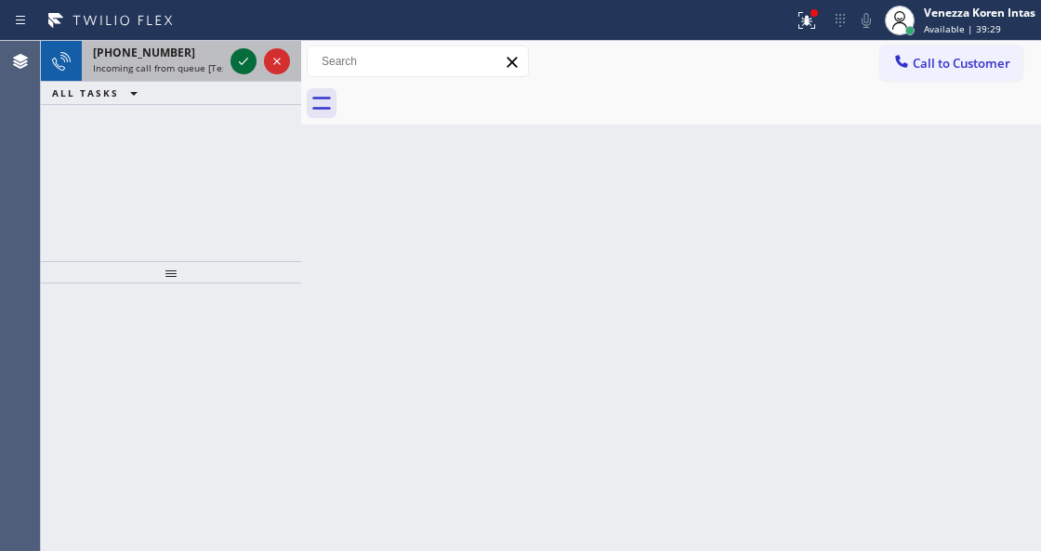
click at [245, 60] on icon at bounding box center [243, 61] width 9 height 7
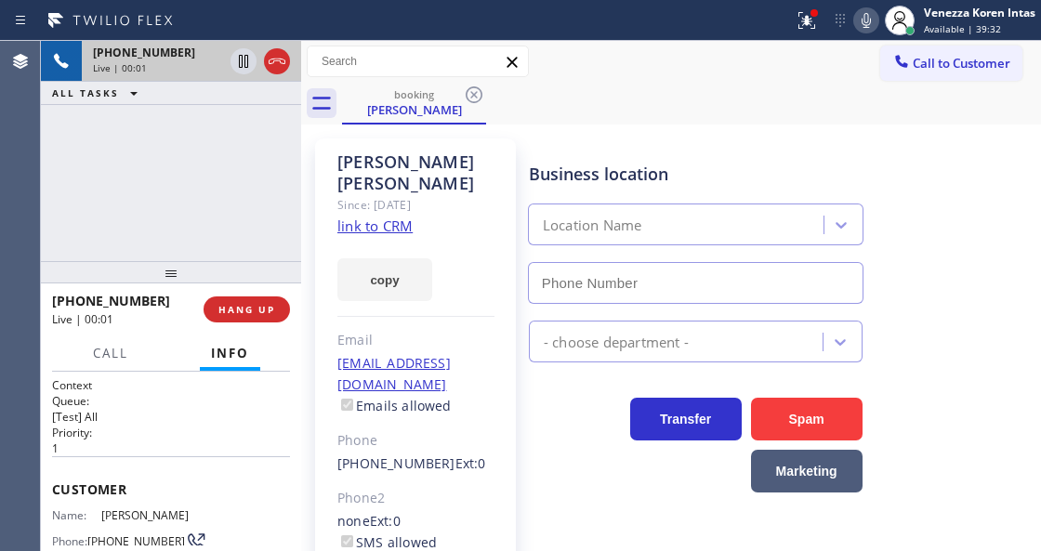
type input "(833) 692-2271"
click at [389, 217] on link "link to CRM" at bounding box center [375, 226] width 75 height 19
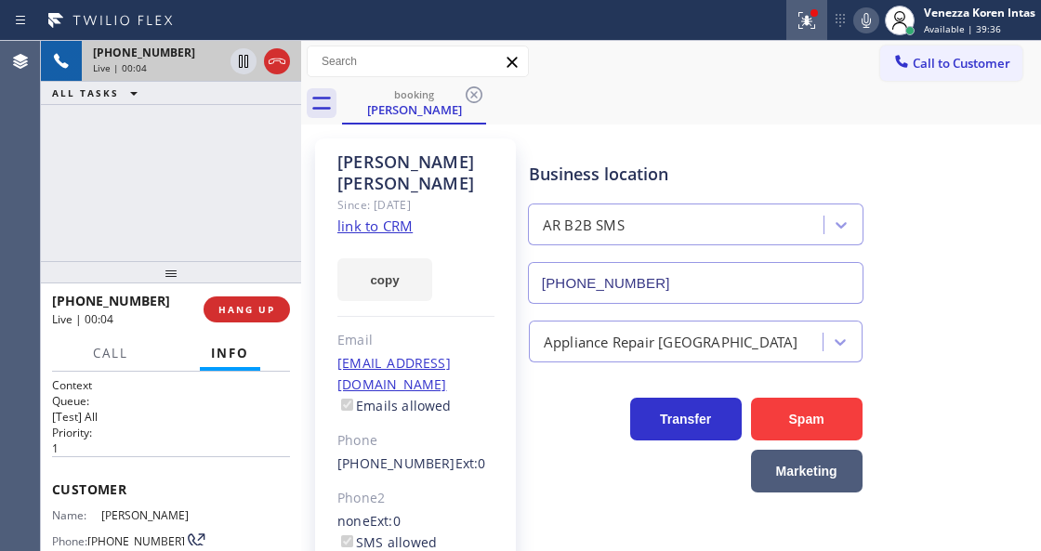
click at [806, 22] on icon at bounding box center [804, 18] width 11 height 13
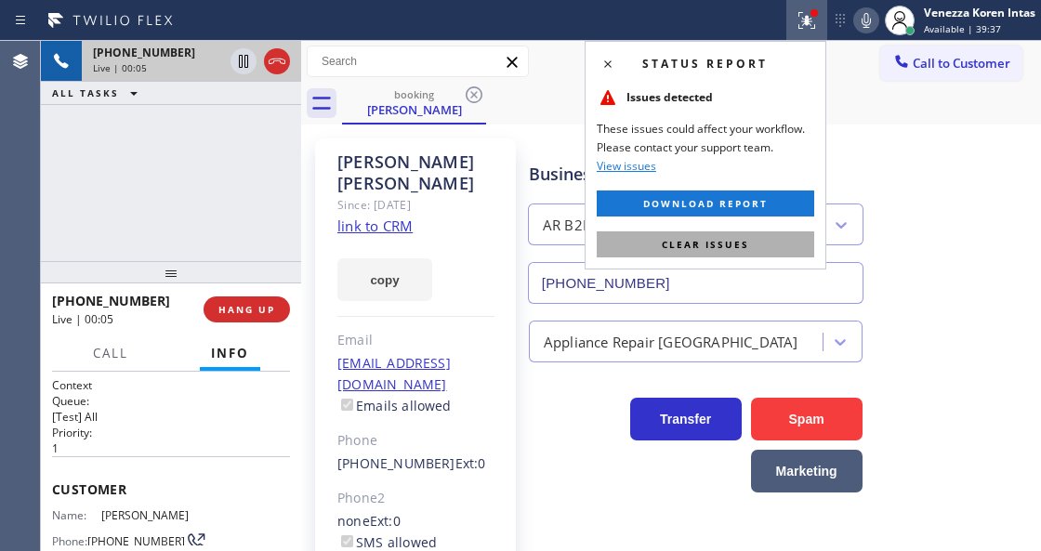
click at [748, 249] on button "Clear issues" at bounding box center [706, 245] width 218 height 26
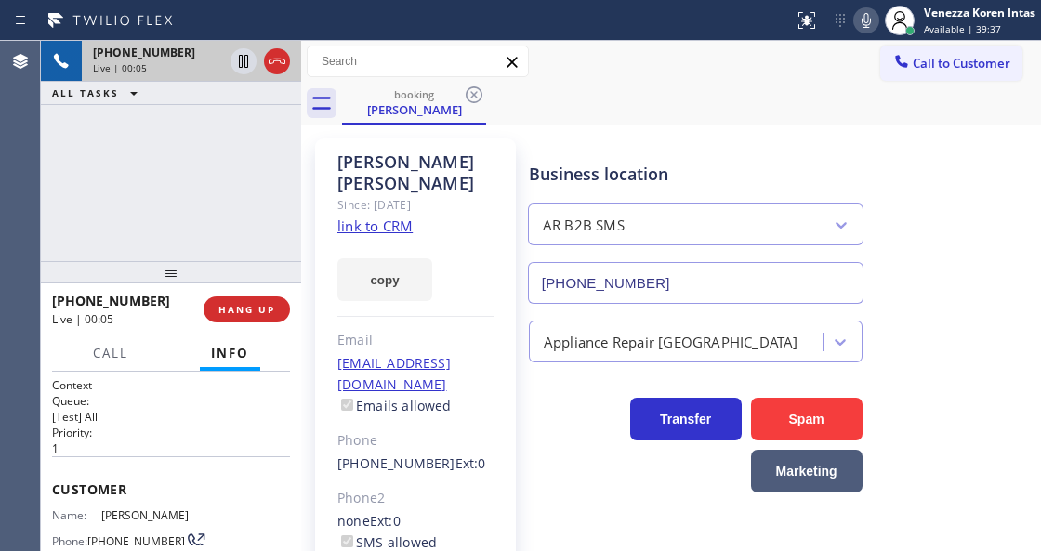
click at [641, 80] on div "Call to Customer Outbound call Location Search location Your caller id phone nu…" at bounding box center [671, 62] width 740 height 42
click at [867, 31] on icon at bounding box center [866, 20] width 22 height 22
click at [239, 62] on icon at bounding box center [243, 61] width 22 height 22
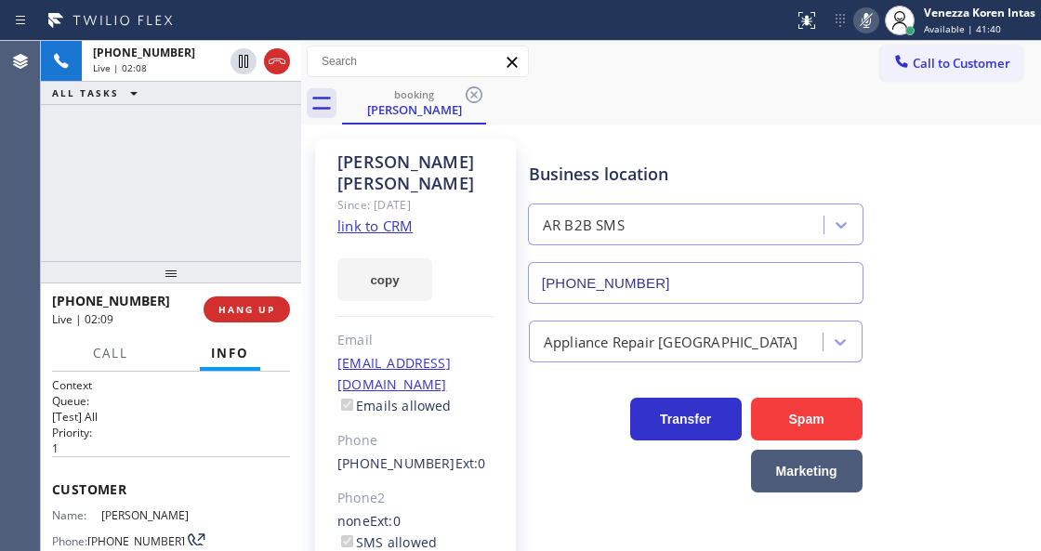
click at [151, 141] on div "+19175893189 Live | 02:08 ALL TASKS ALL TASKS ACTIVE TASKS TASKS IN WRAP UP" at bounding box center [171, 151] width 260 height 220
click at [257, 183] on div "+19175893189 Live | 05:44 ALL TASKS ALL TASKS ACTIVE TASKS TASKS IN WRAP UP" at bounding box center [171, 151] width 260 height 220
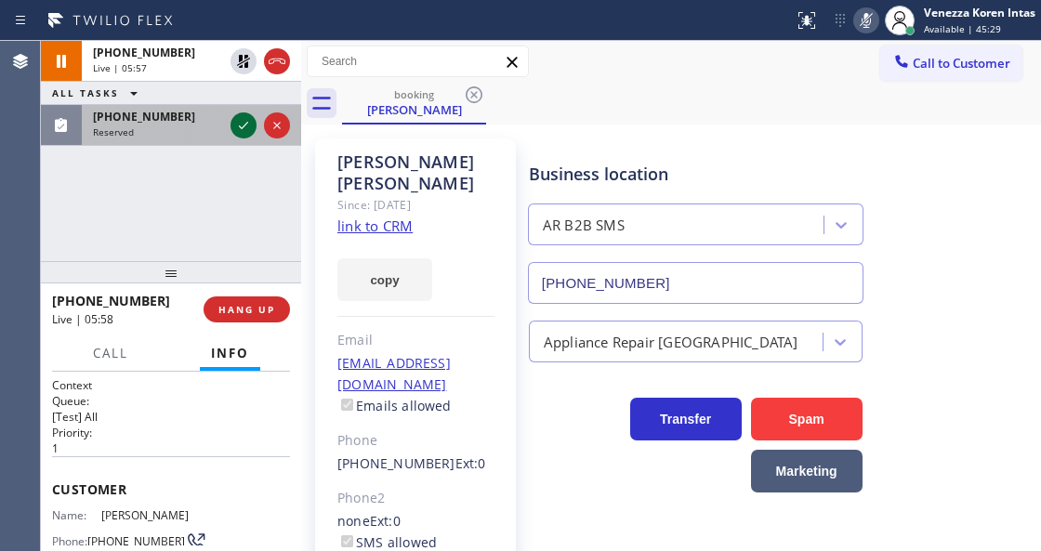
click at [246, 128] on icon at bounding box center [243, 125] width 22 height 22
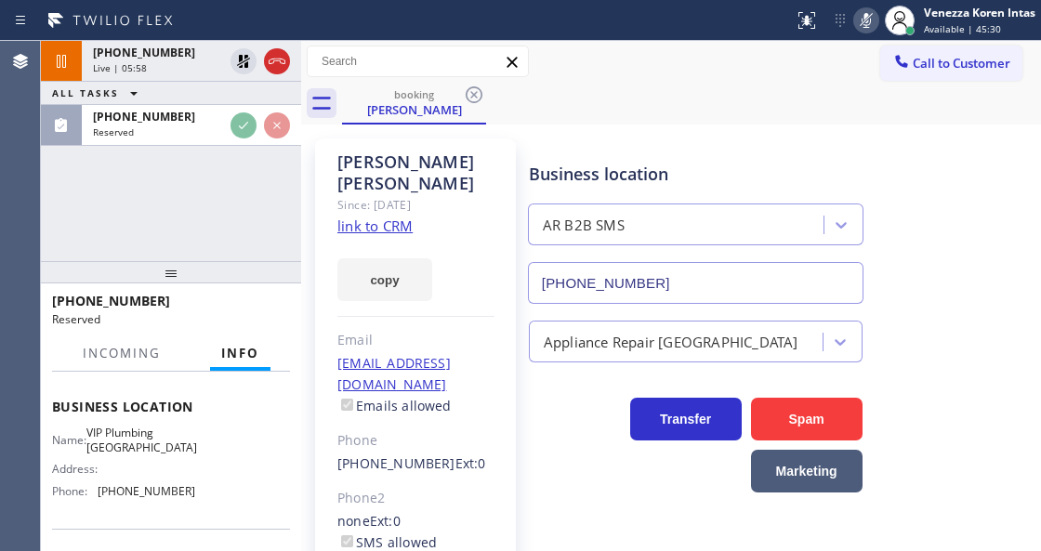
scroll to position [232, 0]
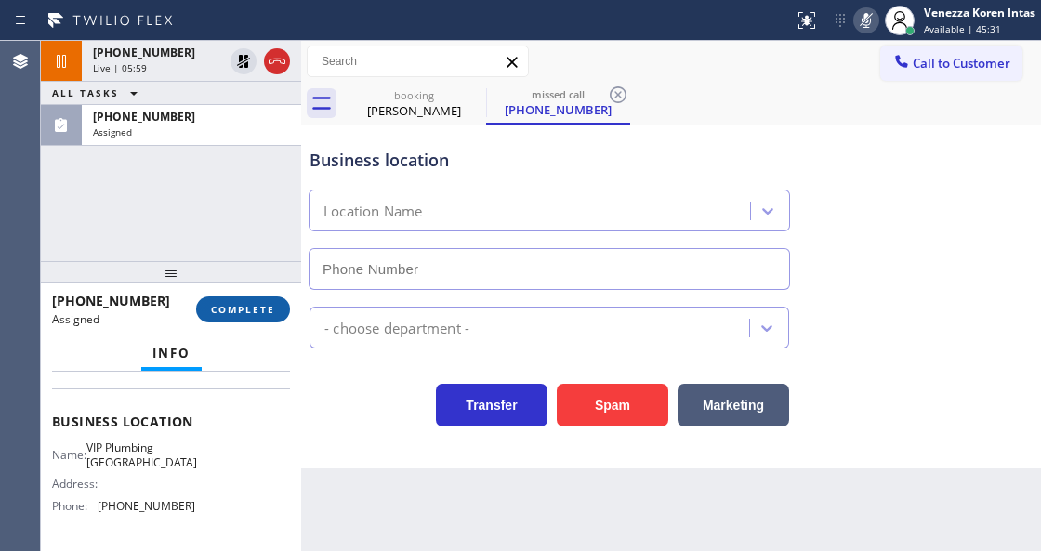
type input "(949) 674-3744"
click at [270, 306] on span "COMPLETE" at bounding box center [243, 309] width 64 height 13
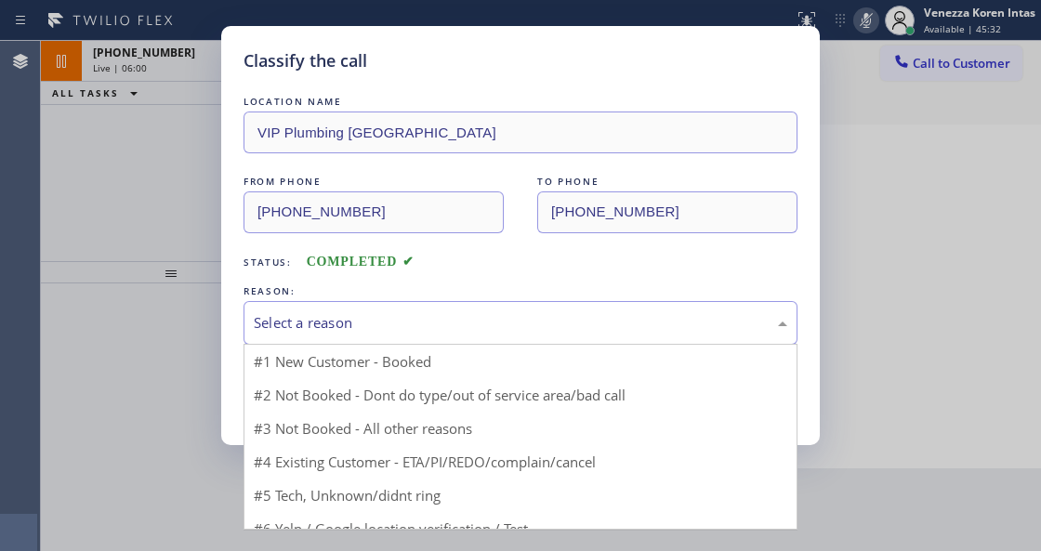
click at [433, 336] on div "Select a reason" at bounding box center [521, 323] width 554 height 44
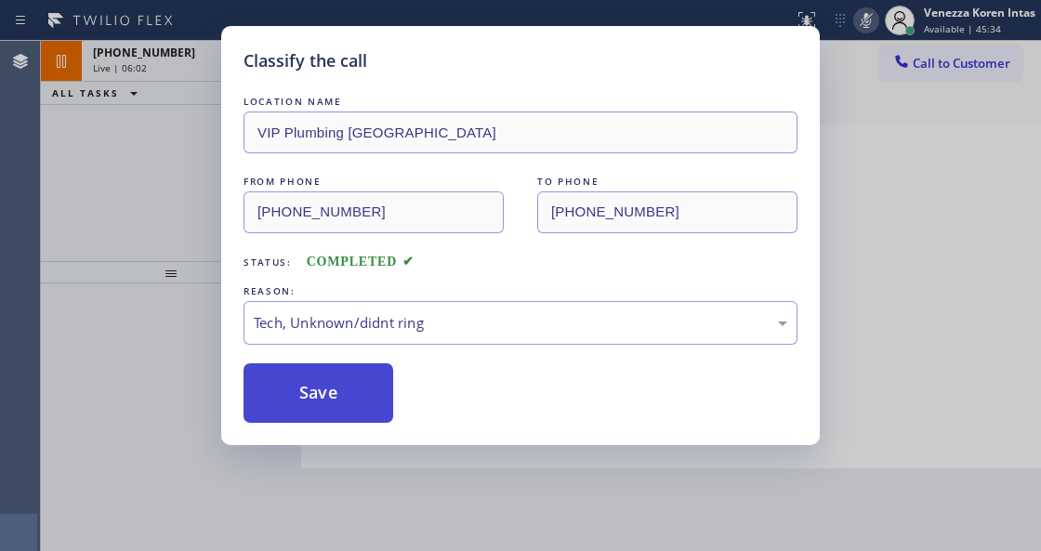
click at [350, 392] on button "Save" at bounding box center [319, 394] width 150 height 60
type input "(833) 692-2271"
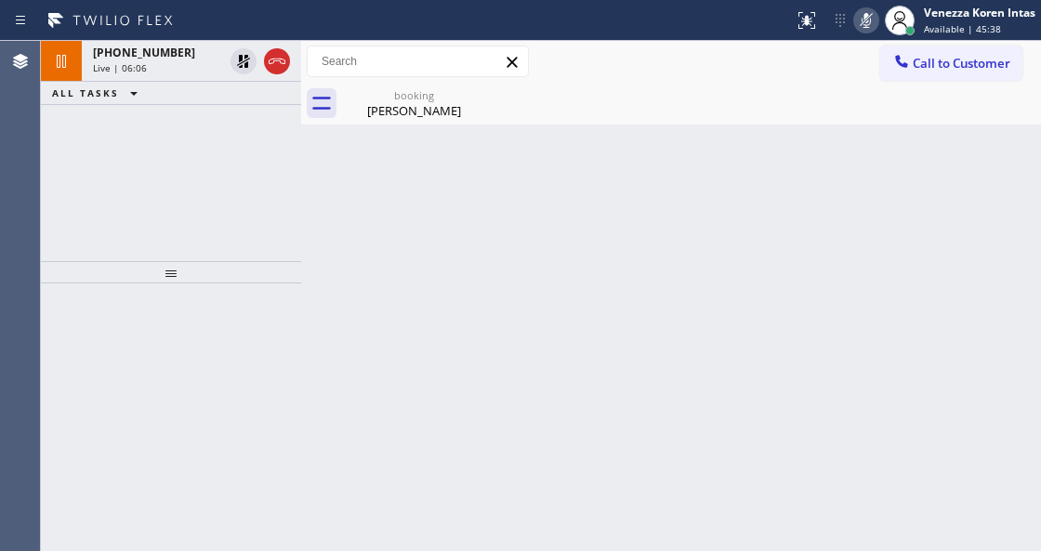
click at [867, 22] on icon at bounding box center [866, 20] width 9 height 15
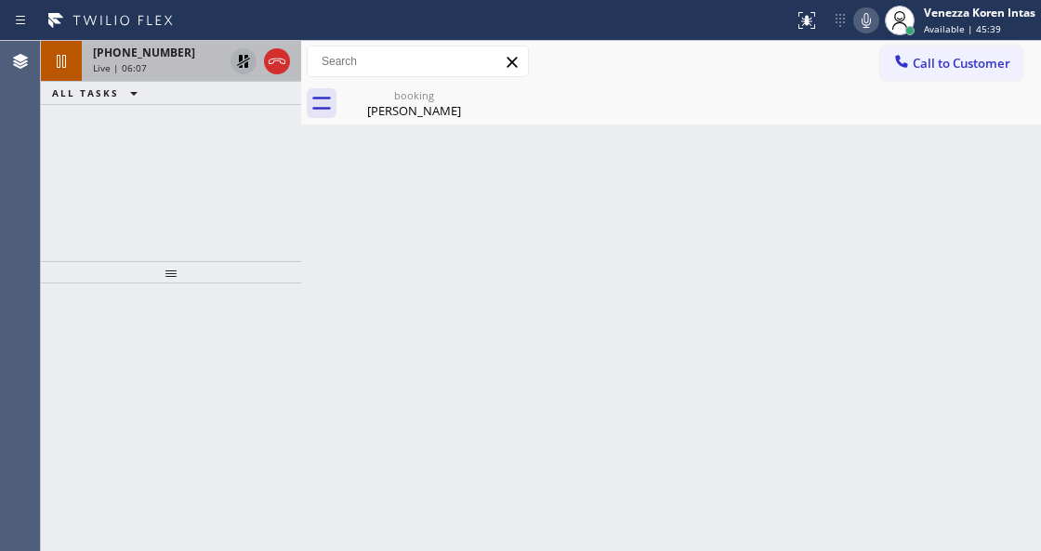
click at [247, 60] on icon at bounding box center [243, 61] width 13 height 13
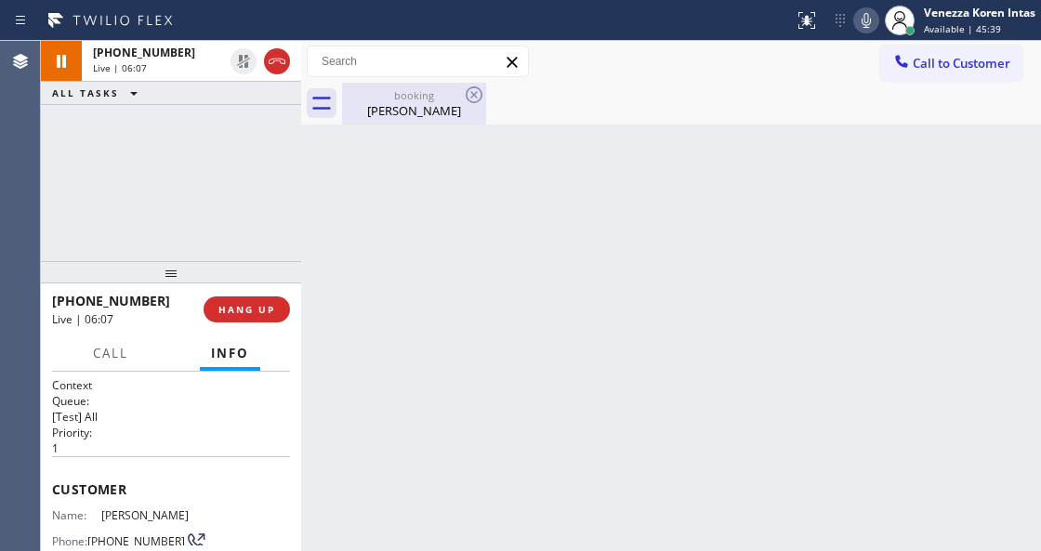
click at [390, 117] on div "Megan Xu" at bounding box center [414, 110] width 140 height 17
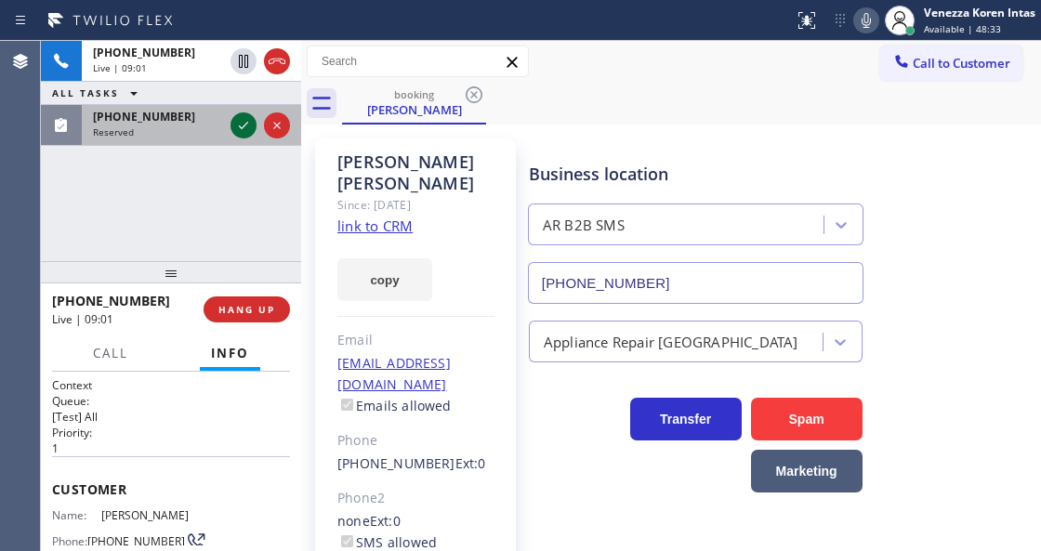
click at [245, 121] on icon at bounding box center [243, 125] width 22 height 22
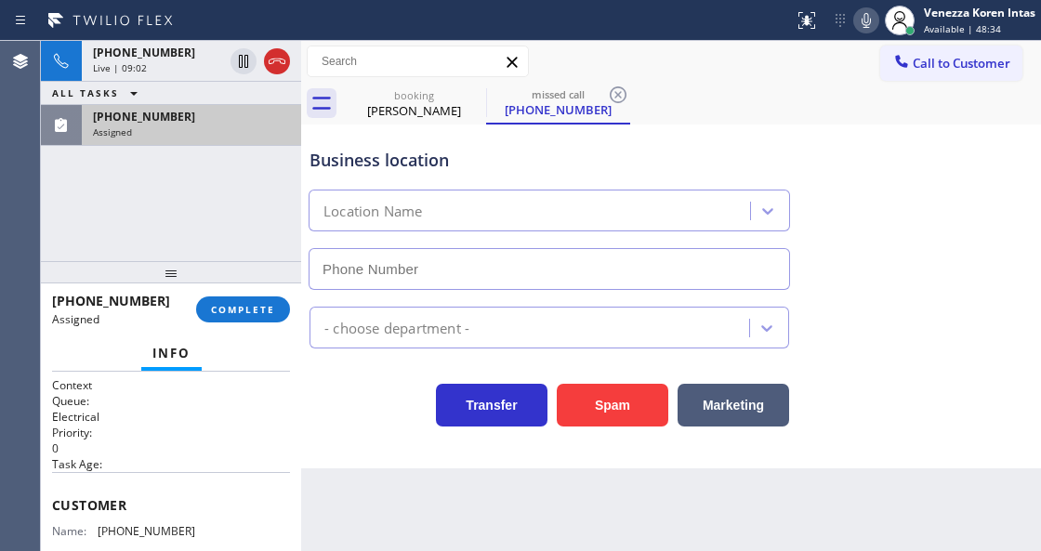
type input "(714) 463-1800"
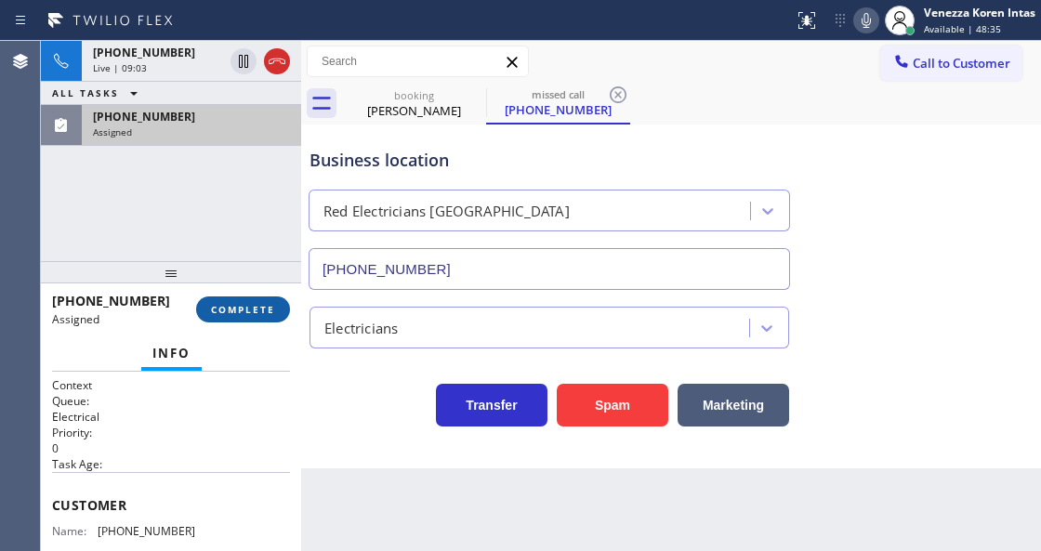
click at [240, 311] on span "COMPLETE" at bounding box center [243, 309] width 64 height 13
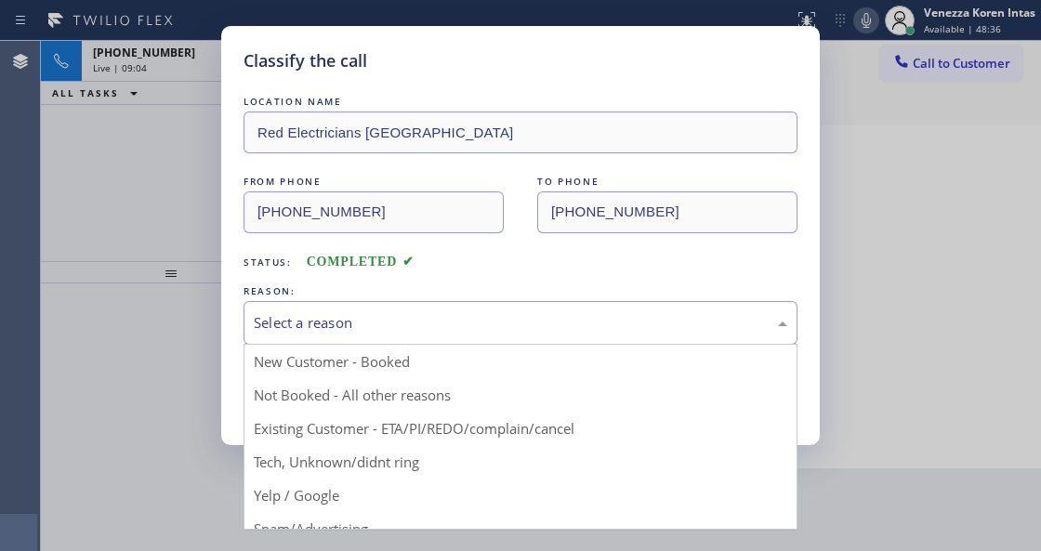
click at [400, 335] on div "Select a reason" at bounding box center [521, 323] width 554 height 44
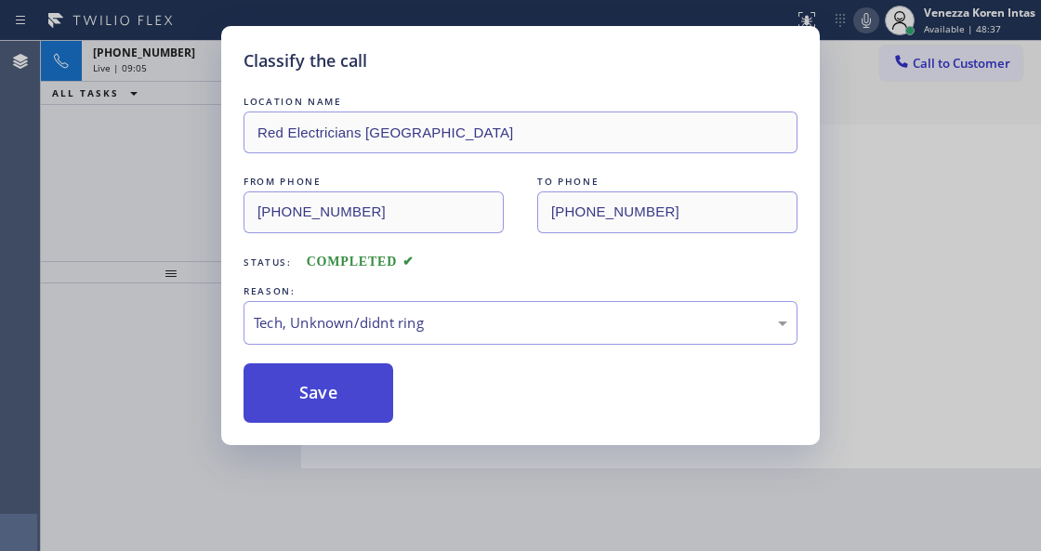
click at [317, 402] on button "Save" at bounding box center [319, 394] width 150 height 60
type input "(833) 692-2271"
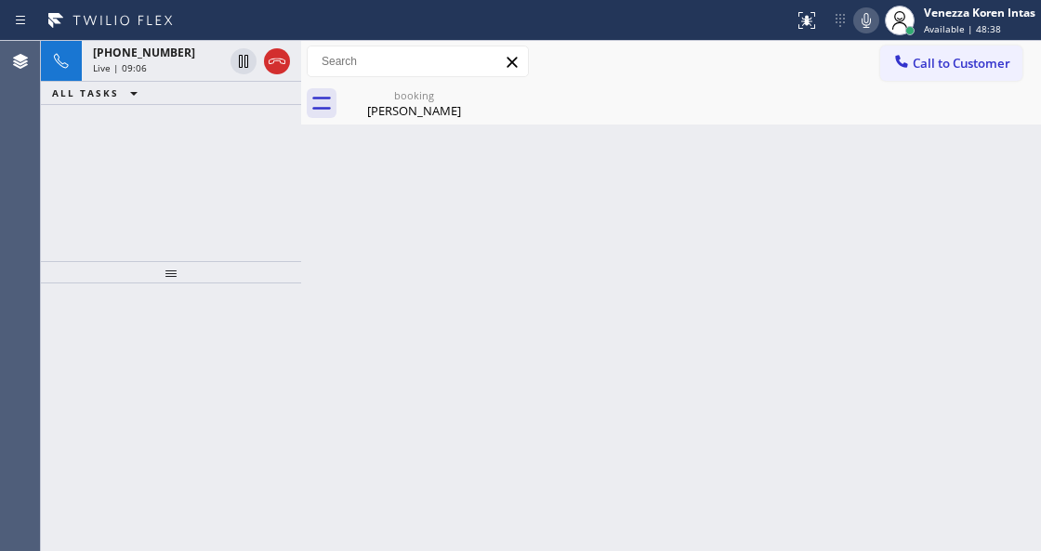
click at [217, 273] on div at bounding box center [171, 272] width 260 height 22
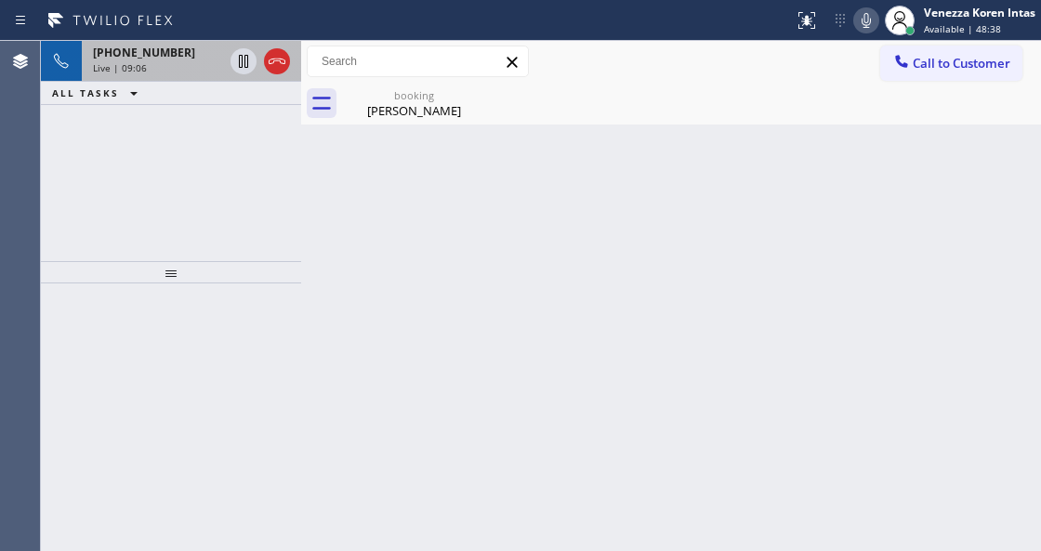
click at [177, 43] on div "+19175893189 Live | 09:06" at bounding box center [154, 61] width 145 height 41
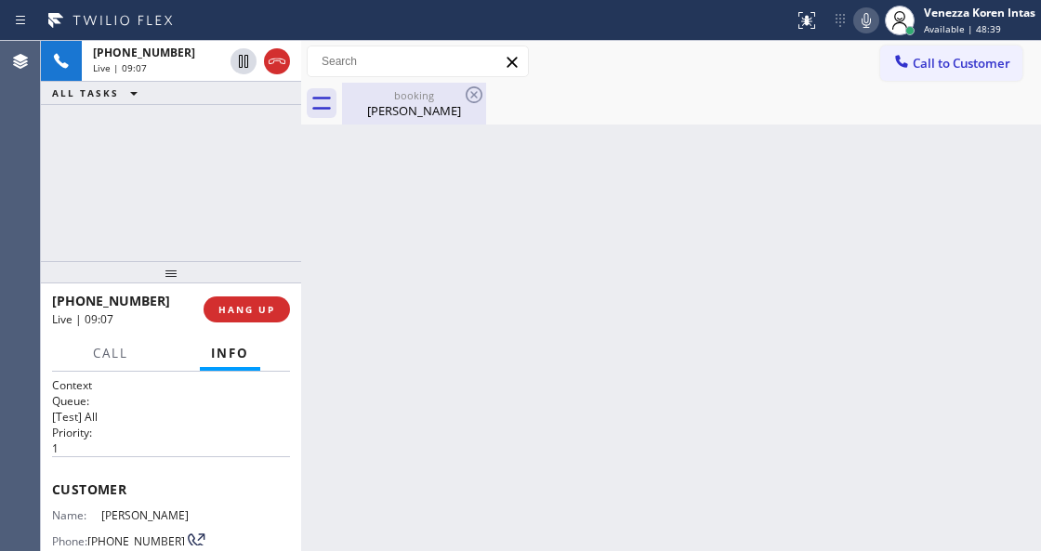
click at [403, 121] on div "booking Megan Xu" at bounding box center [414, 104] width 140 height 42
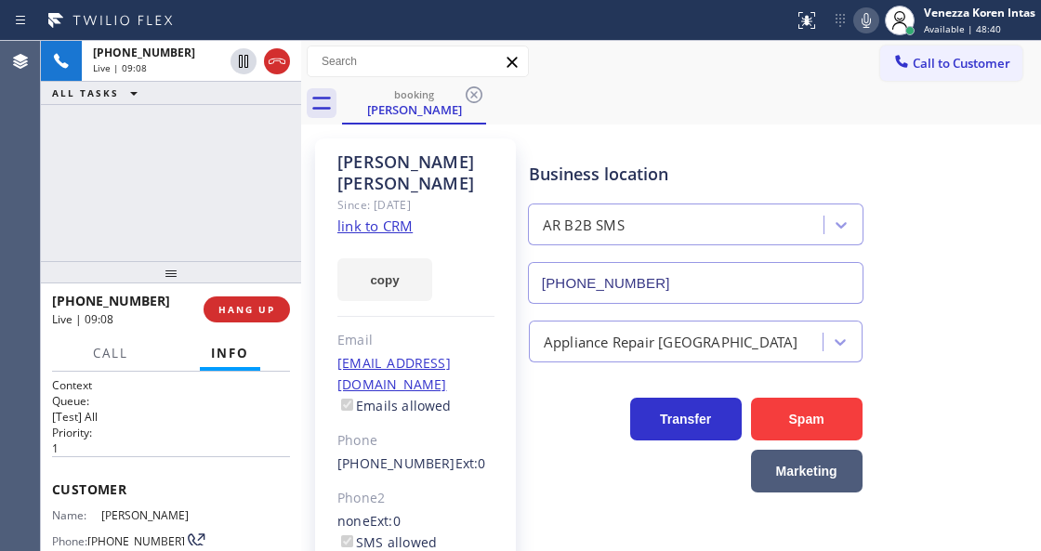
click at [878, 20] on div at bounding box center [867, 20] width 26 height 22
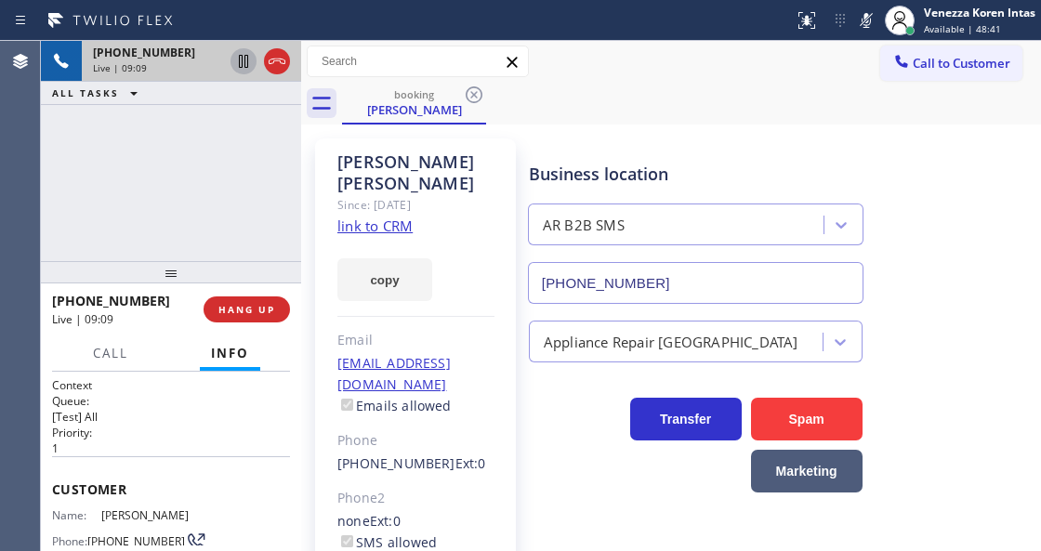
click at [245, 64] on icon at bounding box center [243, 61] width 9 height 13
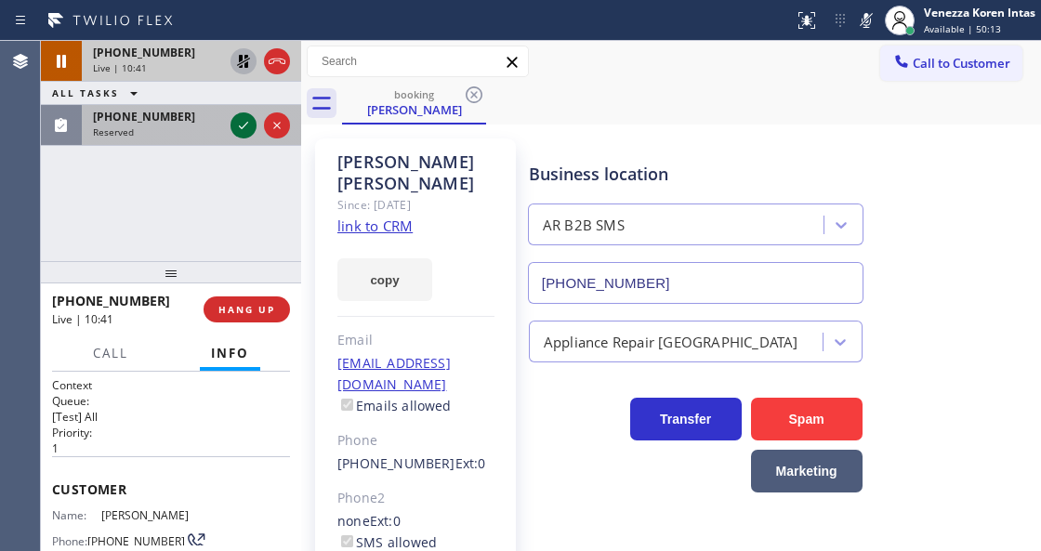
click at [236, 125] on icon at bounding box center [243, 125] width 22 height 22
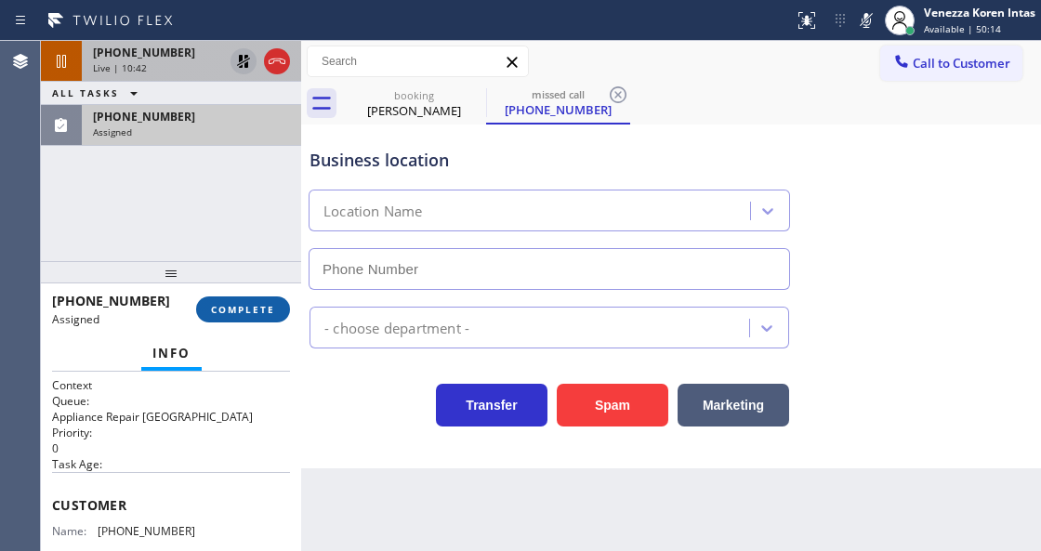
type input "(714) 583-6969"
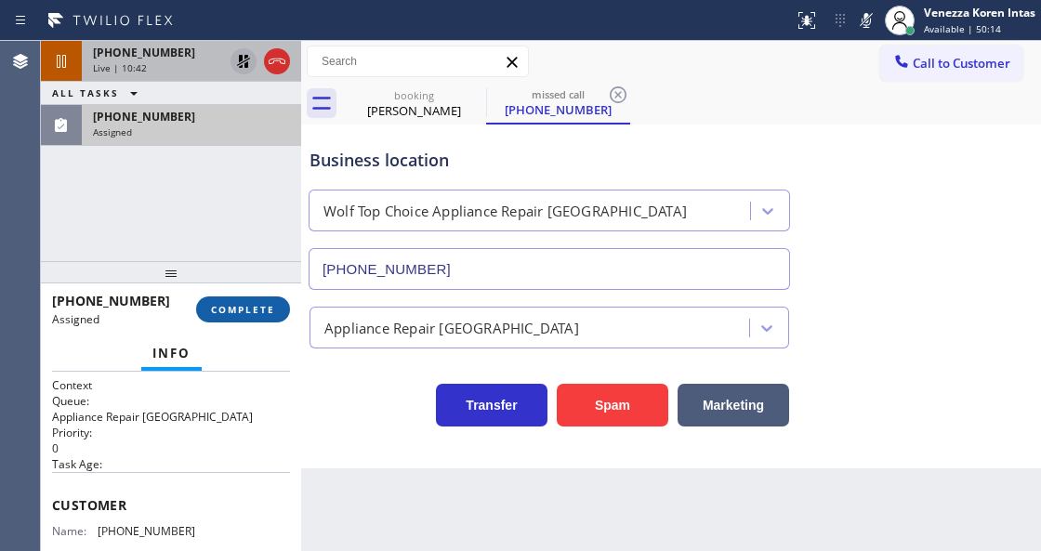
click at [236, 311] on span "COMPLETE" at bounding box center [243, 309] width 64 height 13
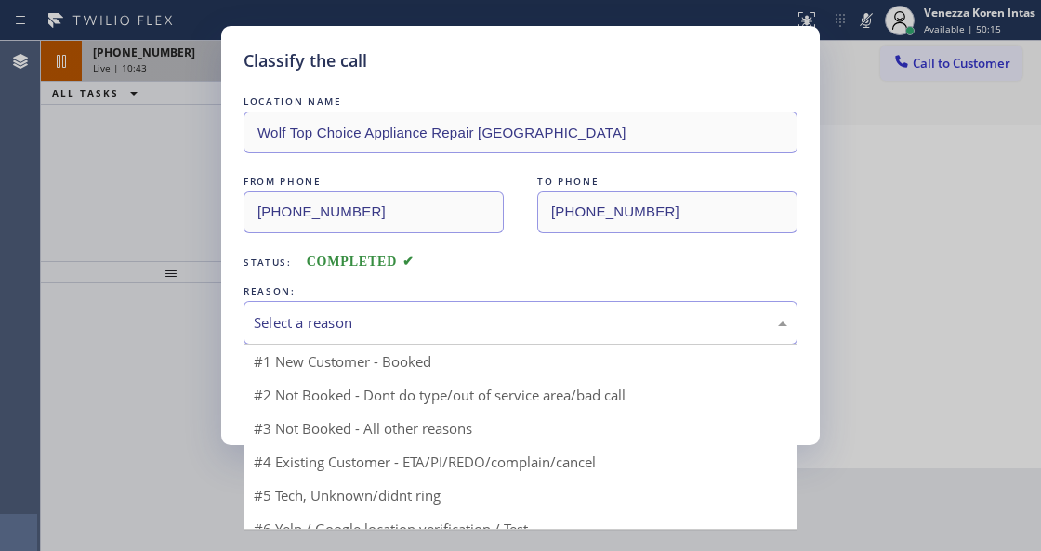
click at [399, 321] on div "Select a reason" at bounding box center [521, 322] width 534 height 21
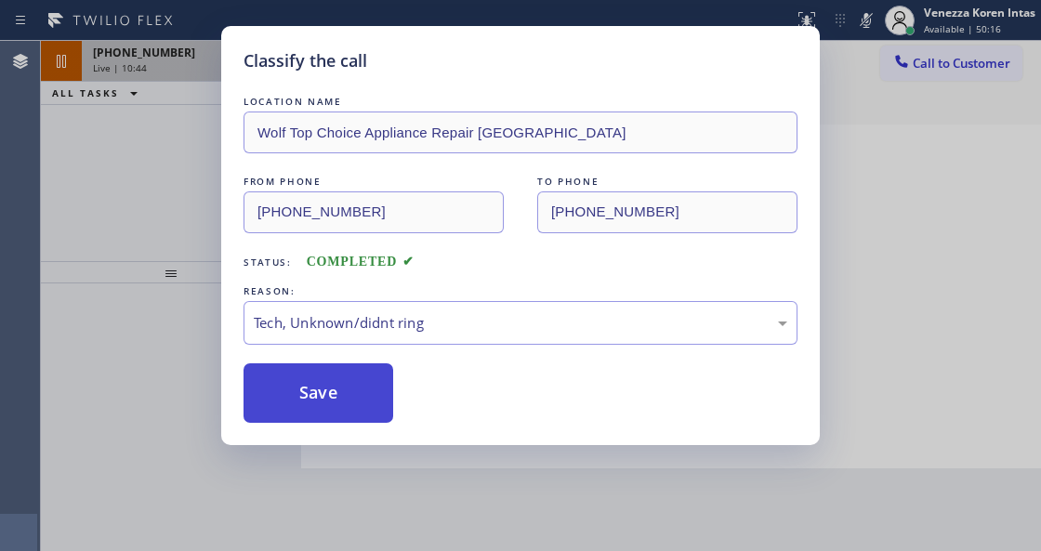
click at [342, 405] on button "Save" at bounding box center [319, 394] width 150 height 60
type input "(833) 692-2271"
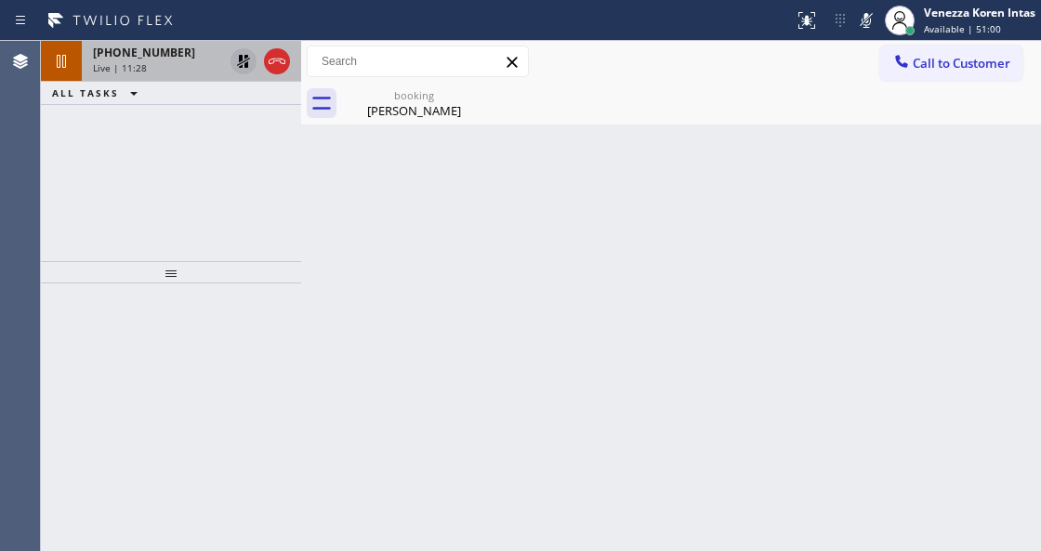
drag, startPoint x: 300, startPoint y: 220, endPoint x: 298, endPoint y: 186, distance: 34.5
click at [301, 220] on div at bounding box center [301, 296] width 0 height 510
click at [248, 65] on icon at bounding box center [243, 61] width 22 height 22
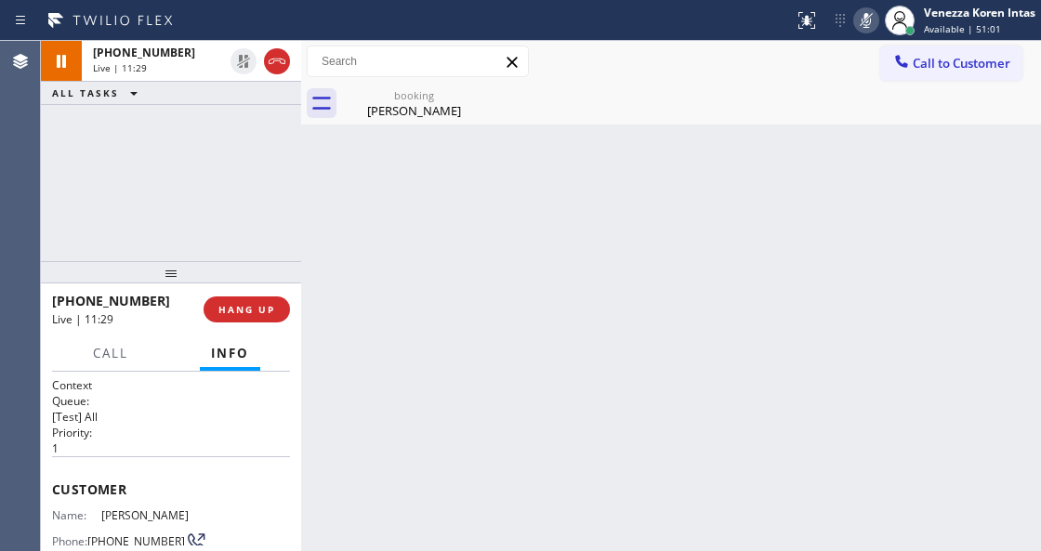
click at [860, 11] on icon at bounding box center [866, 20] width 22 height 22
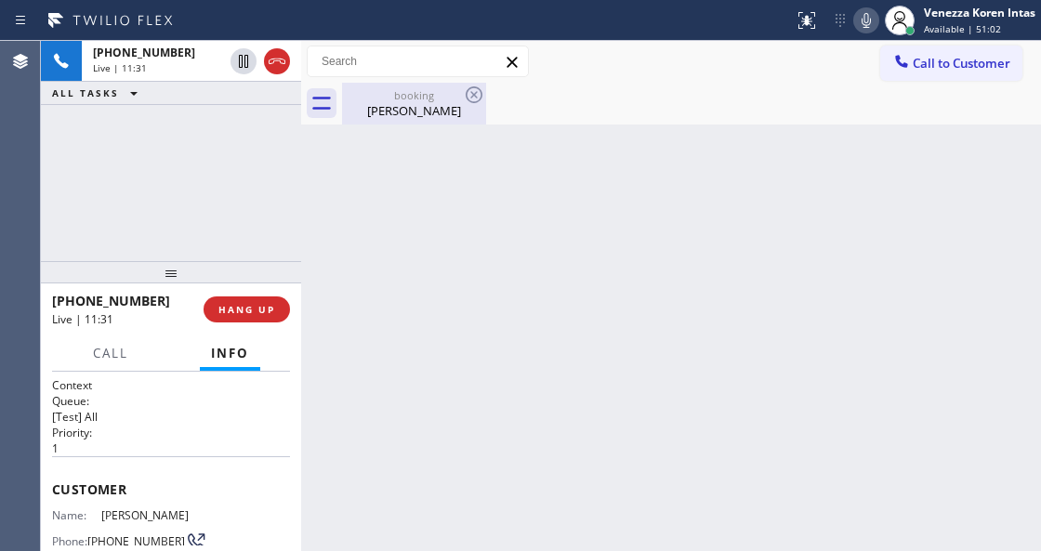
click at [397, 115] on div "Megan Xu" at bounding box center [414, 110] width 140 height 17
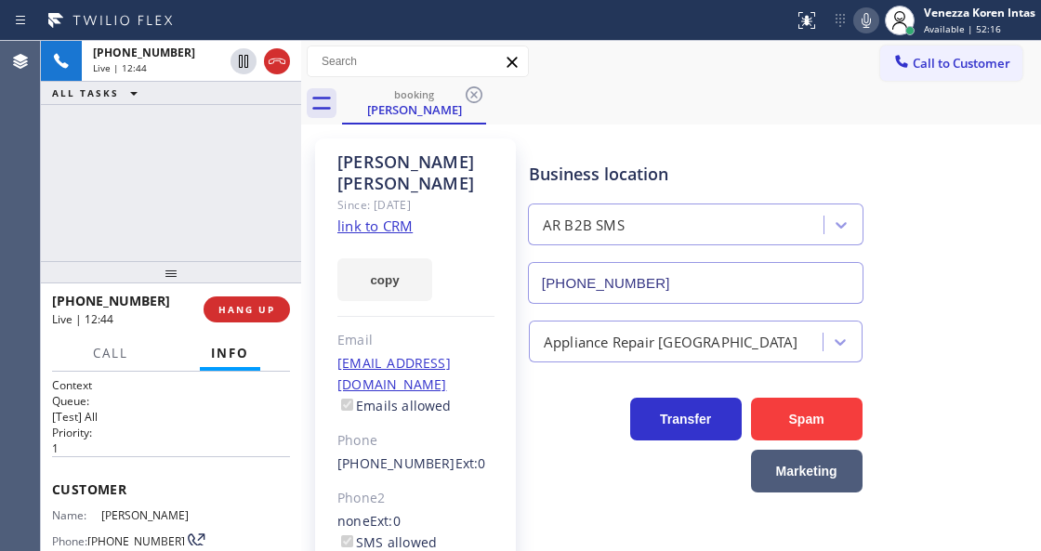
click at [379, 169] on div "Megan Xu" at bounding box center [416, 173] width 157 height 43
click at [435, 194] on div "Since: [DATE]" at bounding box center [416, 204] width 157 height 21
click at [454, 194] on div "Since: [DATE]" at bounding box center [416, 204] width 157 height 21
drag, startPoint x: 441, startPoint y: 185, endPoint x: 423, endPoint y: 190, distance: 18.3
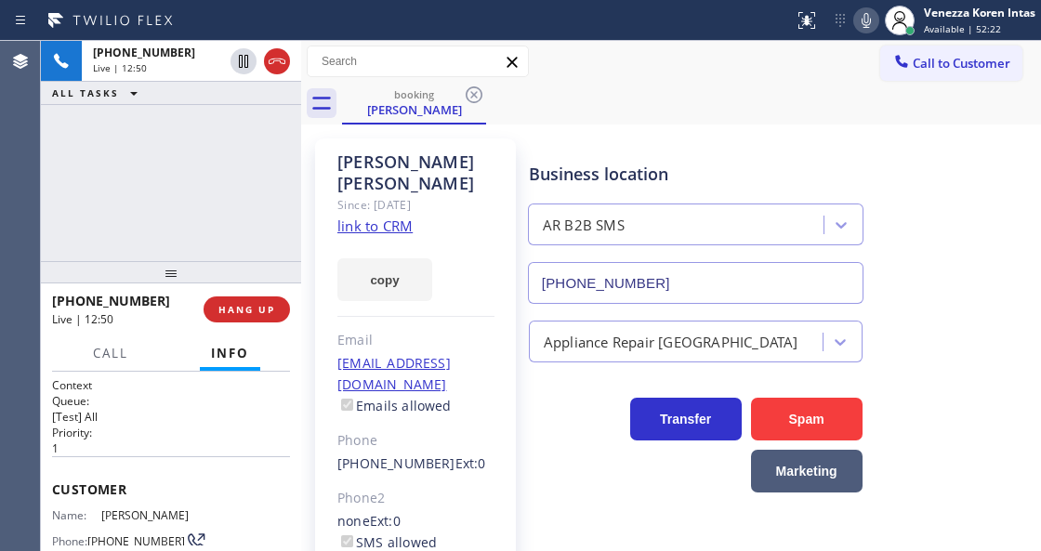
click at [423, 194] on div "Since: [DATE]" at bounding box center [416, 204] width 157 height 21
click at [420, 194] on div "Since: [DATE]" at bounding box center [416, 204] width 157 height 21
drag, startPoint x: 247, startPoint y: 145, endPoint x: 538, endPoint y: 45, distance: 307.9
click at [247, 145] on div "+19175893189 Live | 12:58 ALL TASKS ALL TASKS ACTIVE TASKS TASKS IN WRAP UP" at bounding box center [171, 151] width 260 height 220
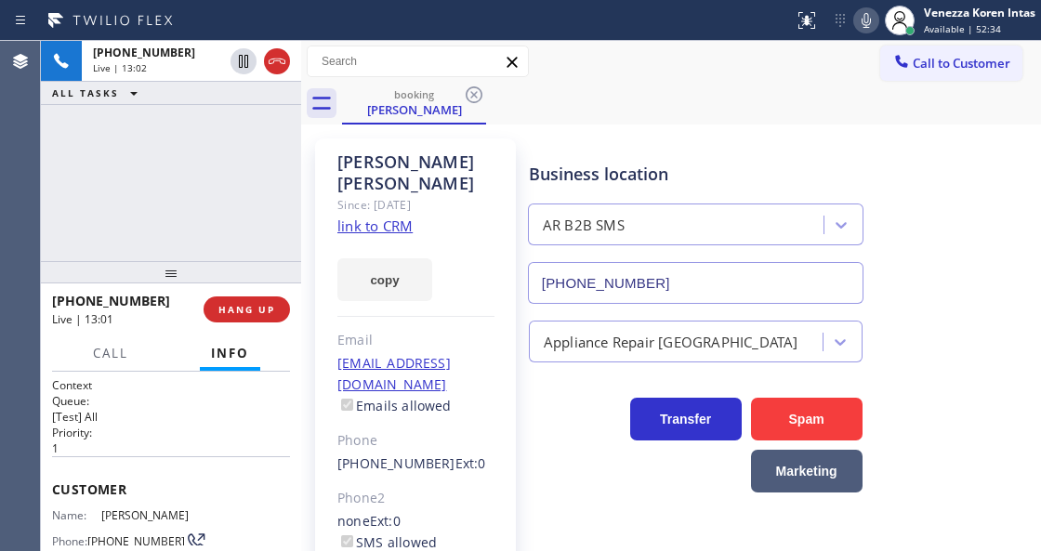
click at [562, 100] on div "booking Megan Xu" at bounding box center [691, 104] width 699 height 42
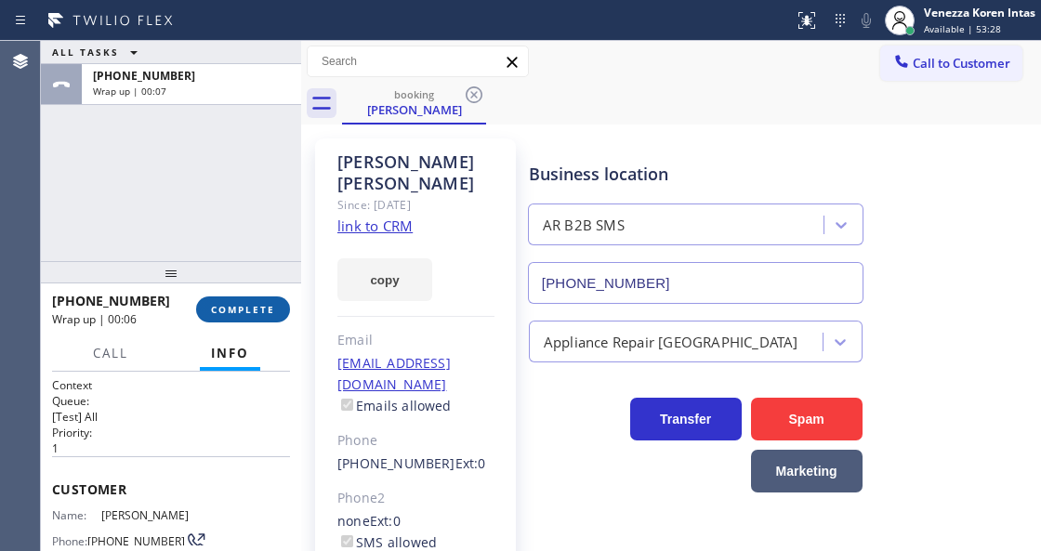
click at [247, 313] on span "COMPLETE" at bounding box center [243, 309] width 64 height 13
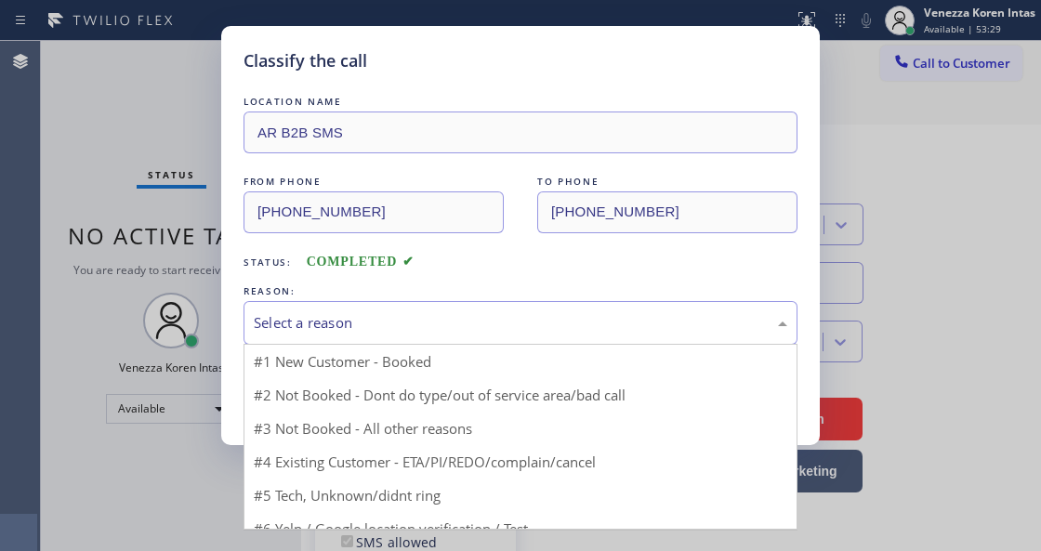
click at [400, 343] on div "Select a reason" at bounding box center [521, 323] width 554 height 44
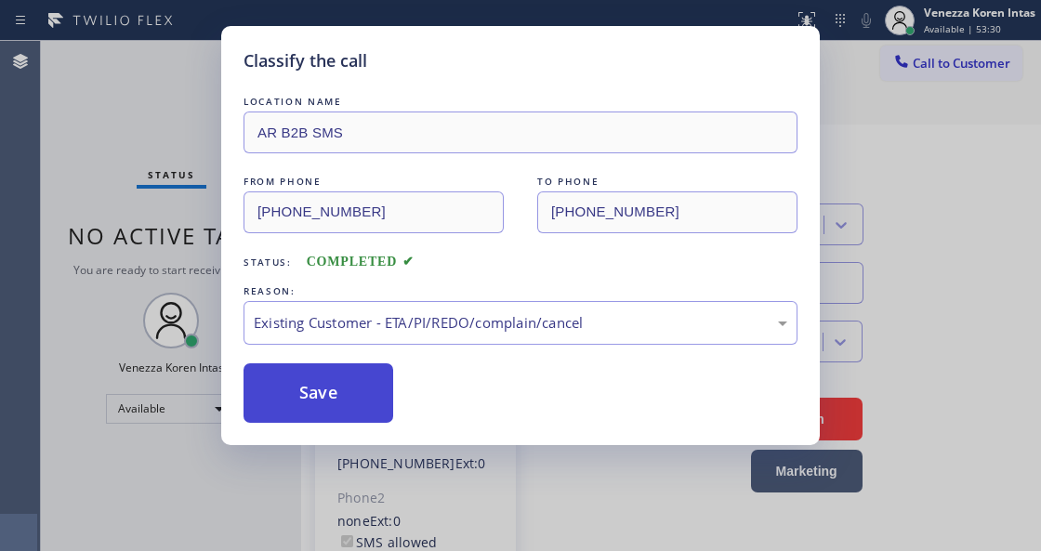
click at [327, 404] on button "Save" at bounding box center [319, 394] width 150 height 60
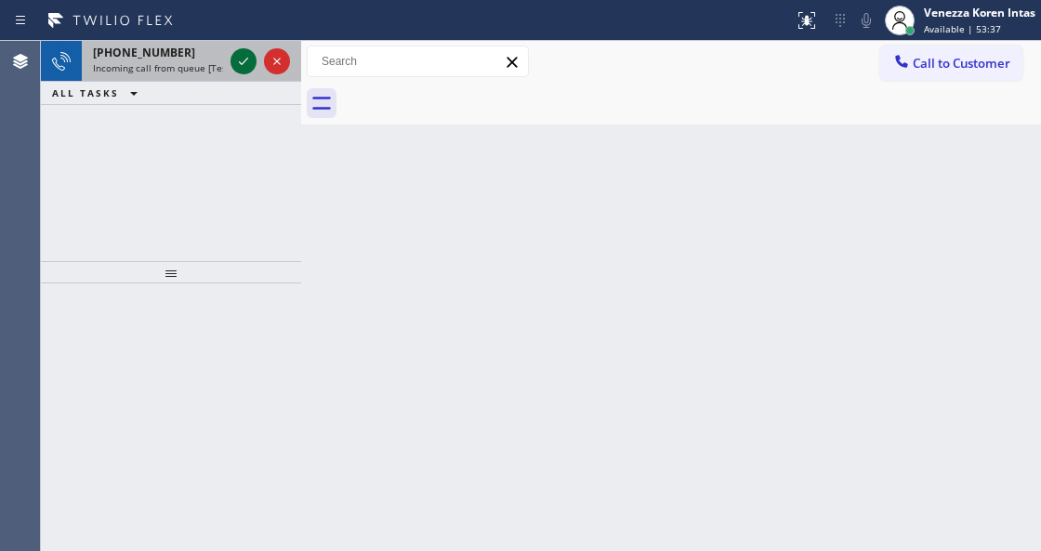
click at [244, 59] on icon at bounding box center [243, 61] width 22 height 22
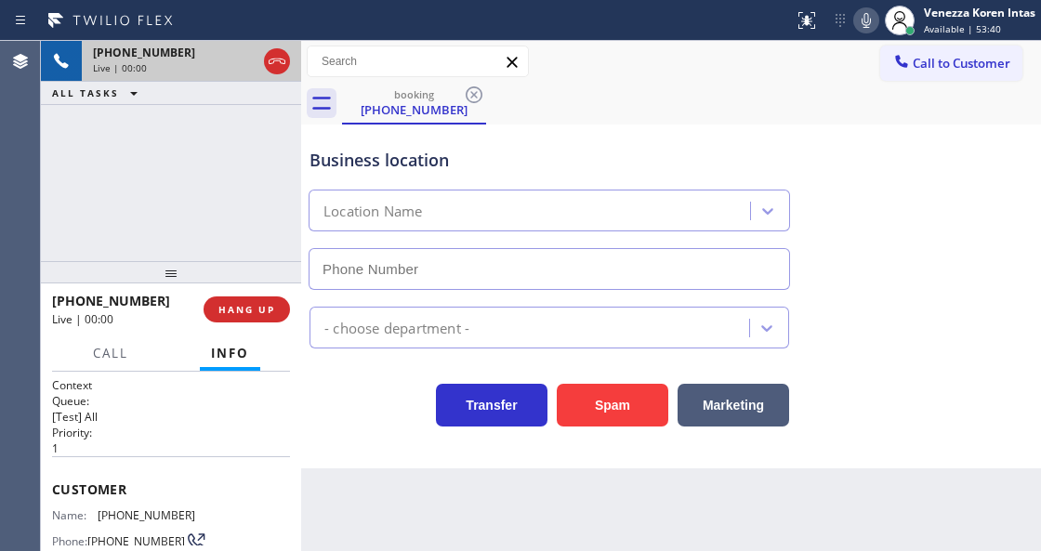
type input "(332) 456-0495"
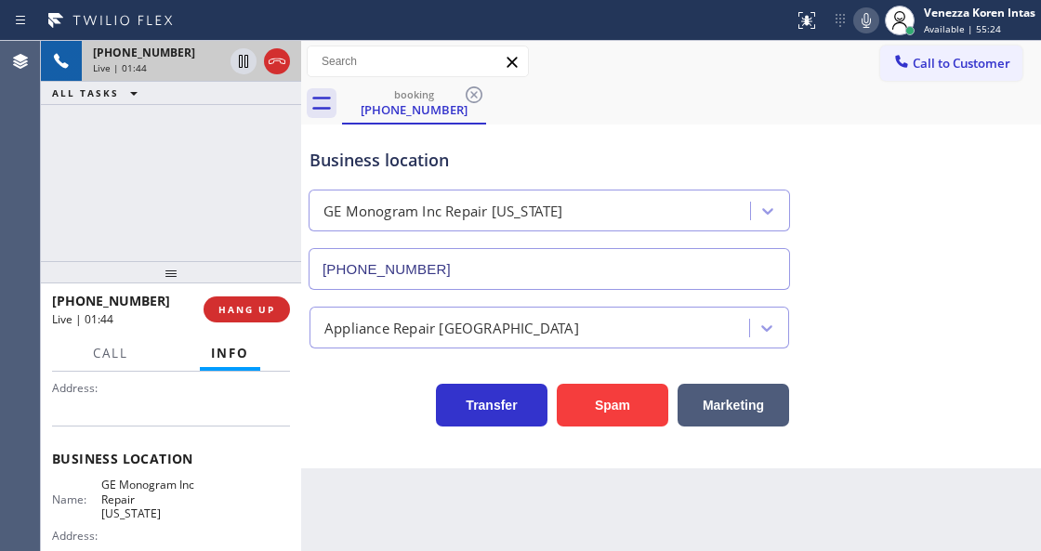
scroll to position [247, 0]
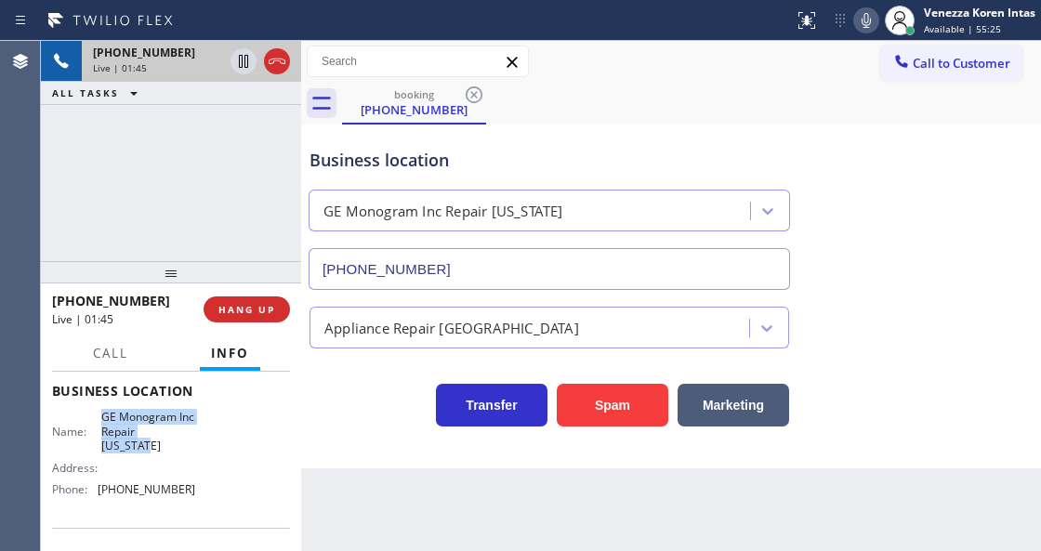
drag, startPoint x: 94, startPoint y: 409, endPoint x: 139, endPoint y: 456, distance: 65.1
click at [139, 456] on div "Name: GE Monogram Inc Repair New York Address: Phone: (332) 456-0495" at bounding box center [123, 457] width 143 height 94
copy span "GE Monogram Inc Repair New York"
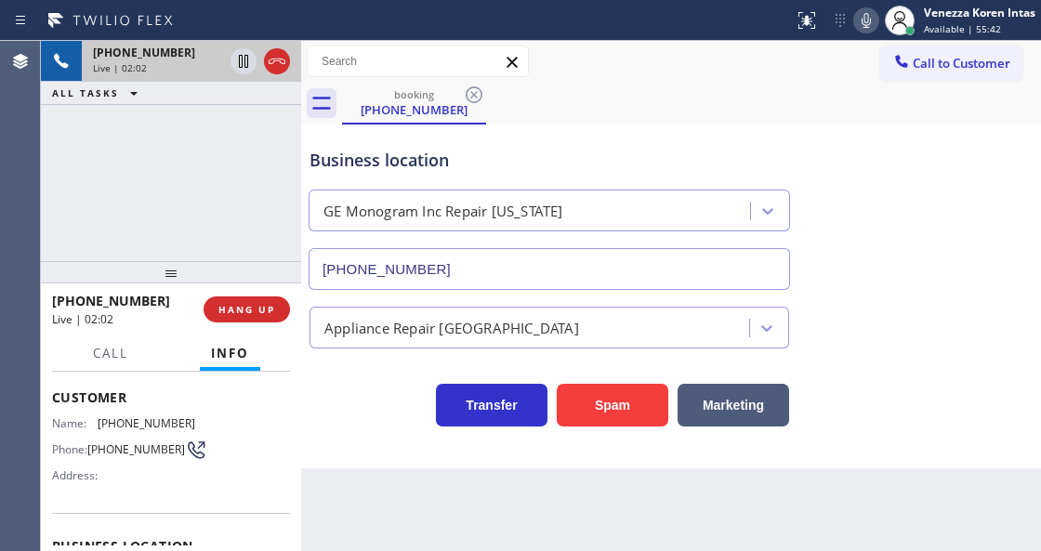
scroll to position [61, 0]
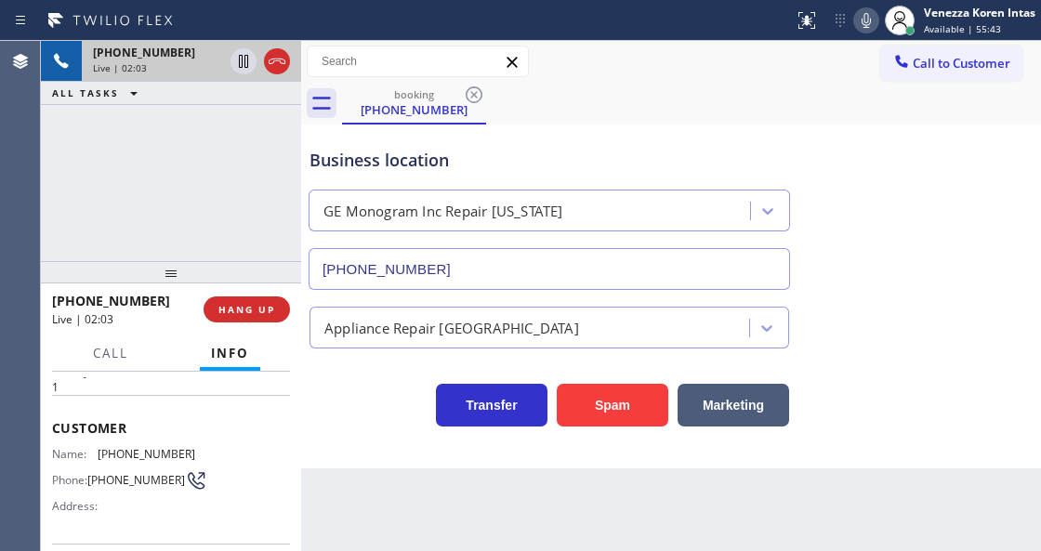
click at [563, 139] on div "Business location GE Monogram Inc Repair New York (332) 456-0495" at bounding box center [549, 209] width 487 height 161
click at [695, 124] on div "Business location GE Monogram Inc Repair New York (332) 456-0495" at bounding box center [671, 206] width 731 height 168
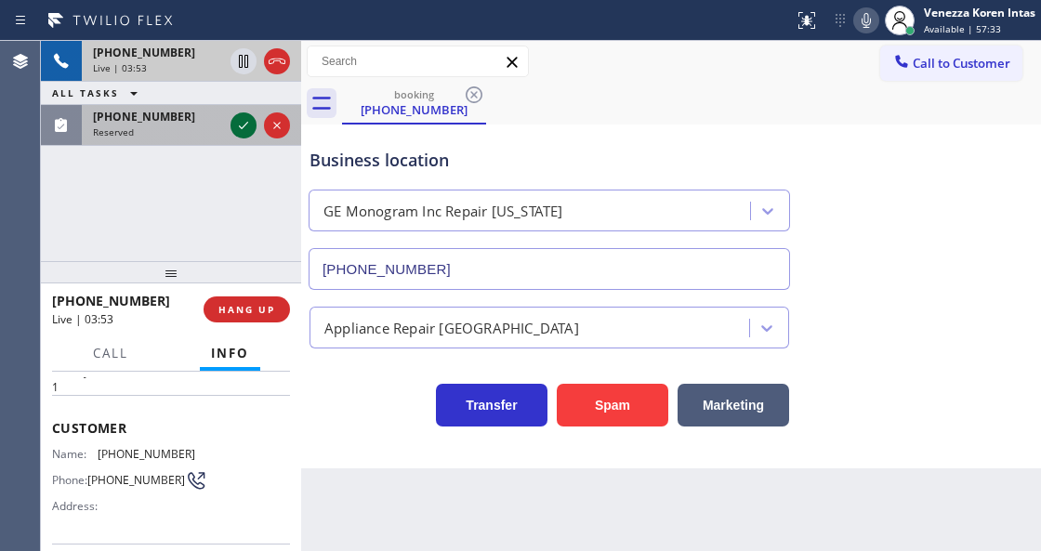
click at [245, 127] on icon at bounding box center [243, 125] width 22 height 22
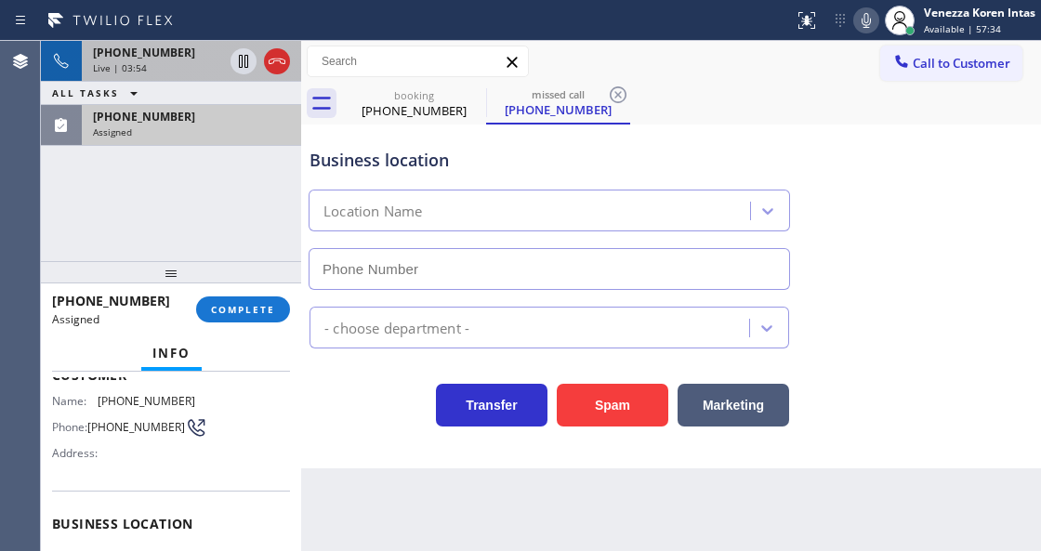
scroll to position [310, 0]
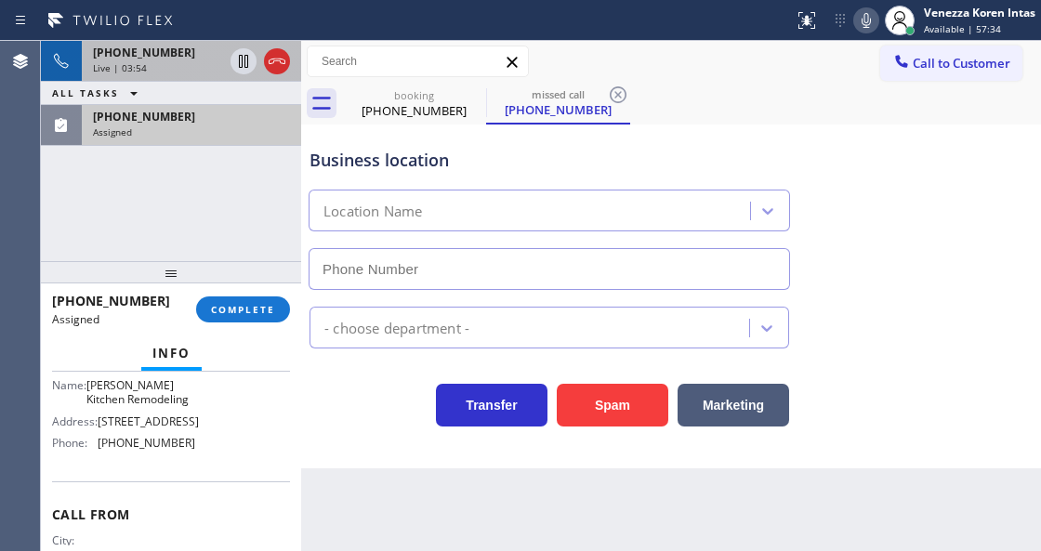
type input "(310) 773-4162"
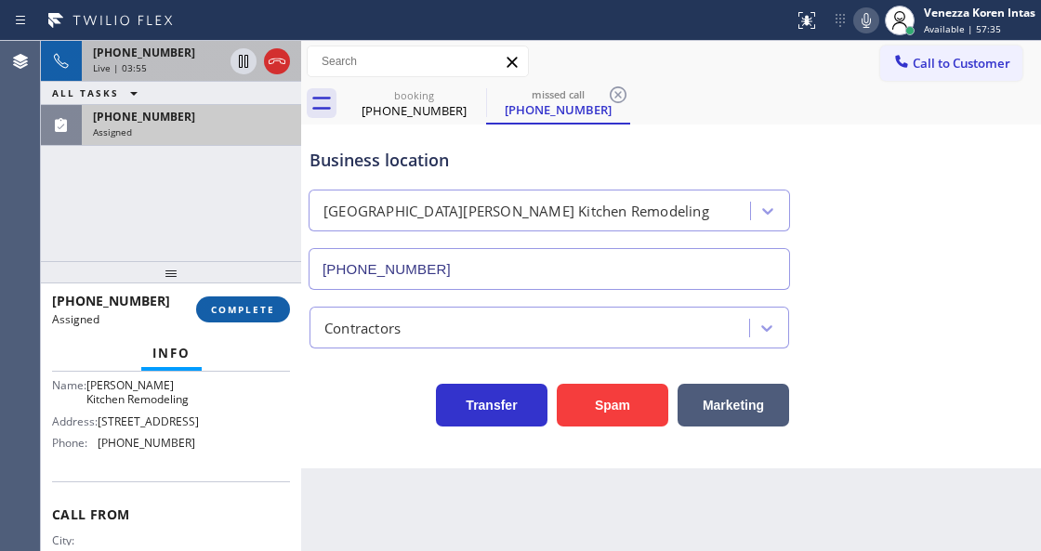
click at [238, 316] on button "COMPLETE" at bounding box center [243, 310] width 94 height 26
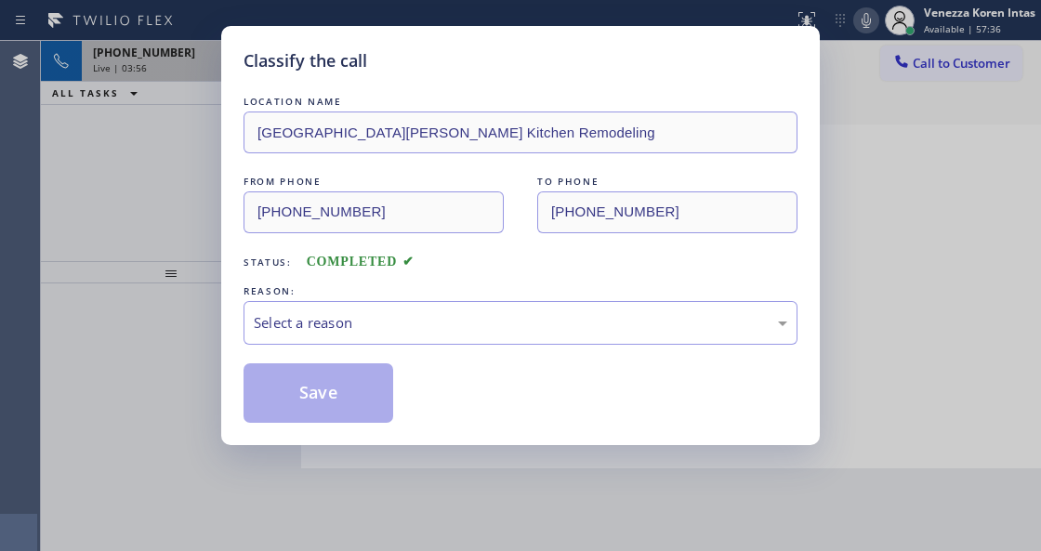
click at [397, 348] on div "LOCATION NAME Santa Monica Kitchen Remodeling FROM PHONE (310) 213-3688 TO PHON…" at bounding box center [521, 257] width 554 height 331
click at [398, 340] on div "Select a reason" at bounding box center [521, 323] width 554 height 44
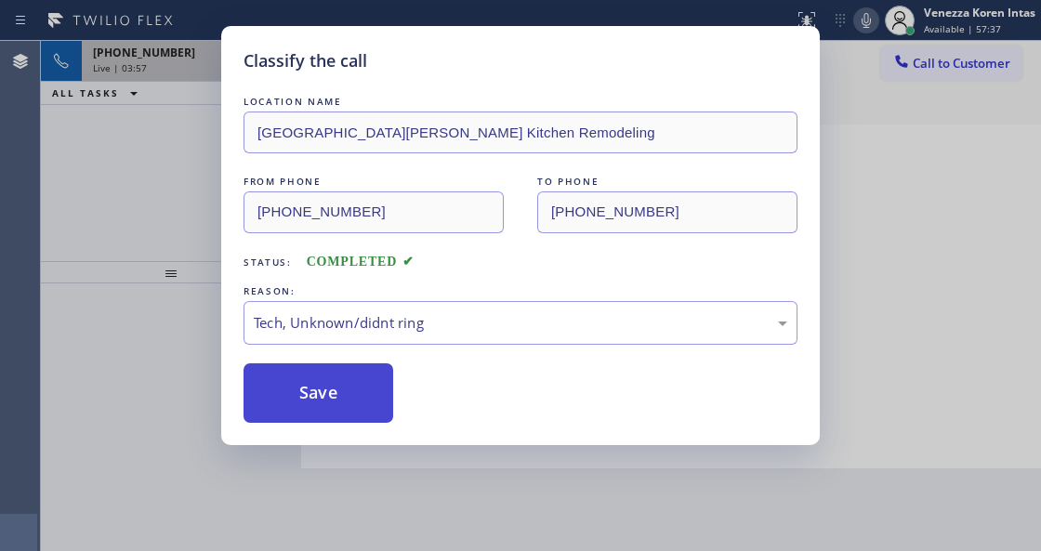
click at [330, 416] on button "Save" at bounding box center [319, 394] width 150 height 60
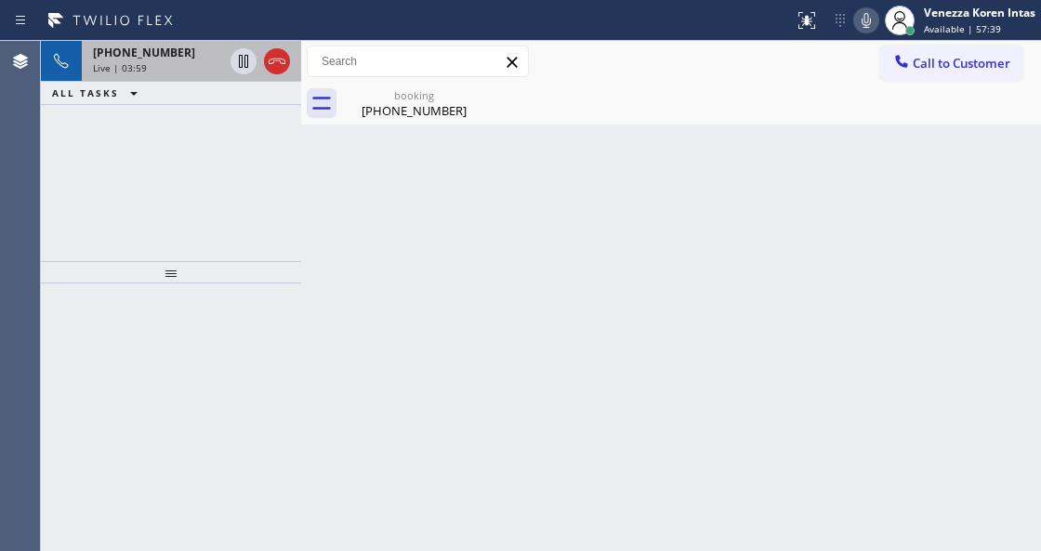
click at [596, 523] on div "Back to Dashboard Change Sender ID Customers Technicians Select a contact Outbo…" at bounding box center [671, 296] width 740 height 510
click at [428, 97] on div "booking" at bounding box center [414, 95] width 140 height 14
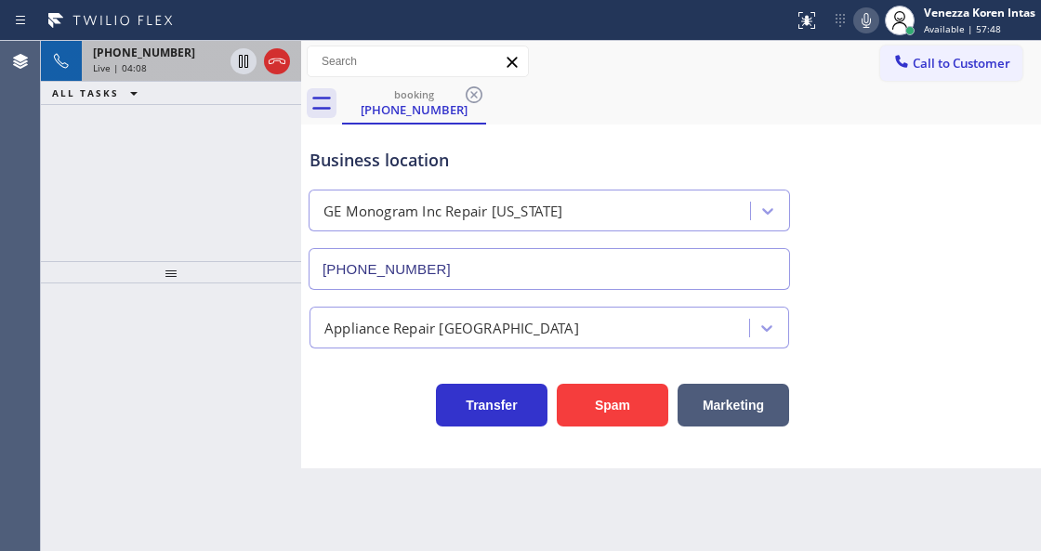
click at [194, 71] on div "Live | 04:08" at bounding box center [158, 67] width 130 height 13
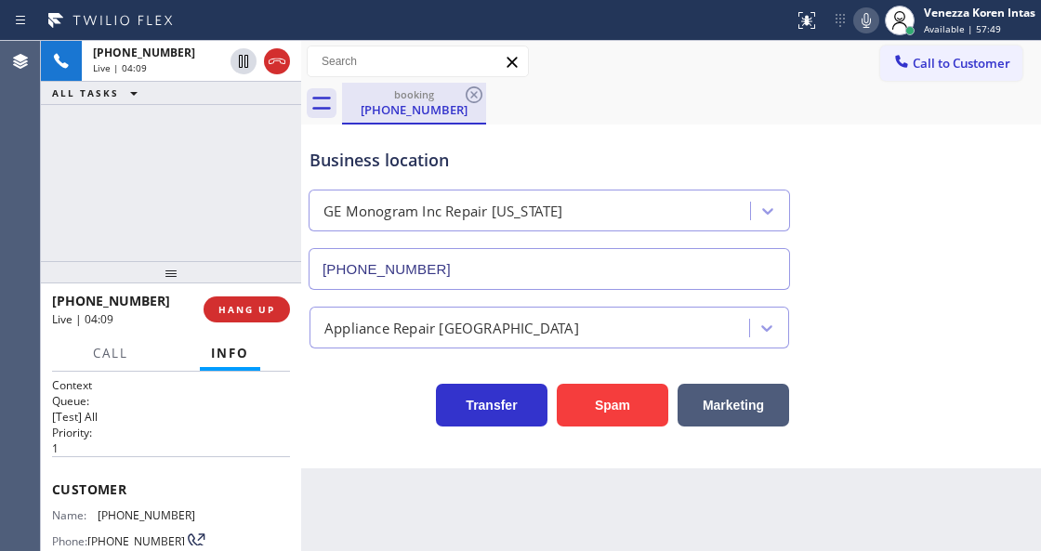
click at [402, 88] on div "booking" at bounding box center [414, 94] width 140 height 14
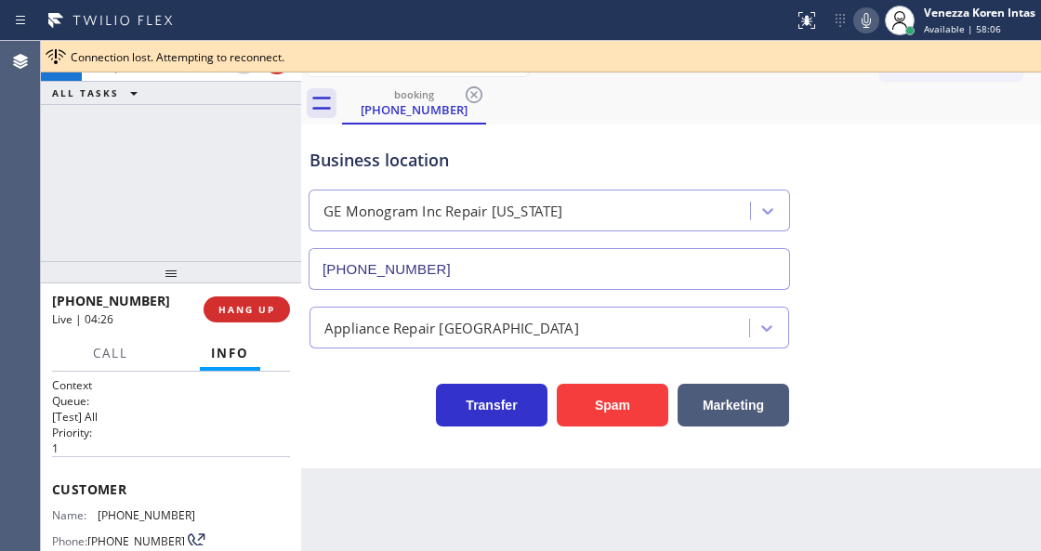
click at [509, 166] on div "Business location" at bounding box center [550, 160] width 480 height 25
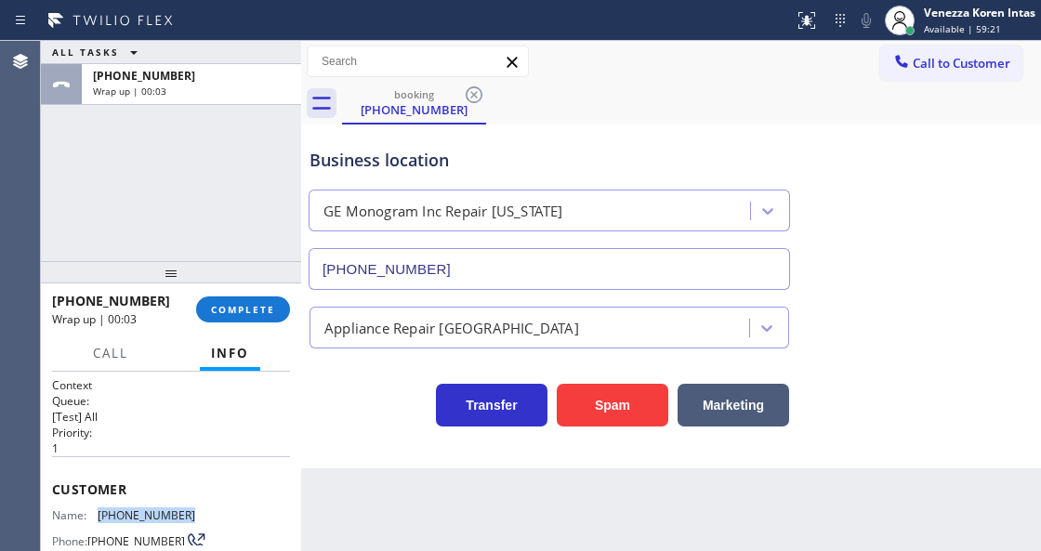
drag, startPoint x: 201, startPoint y: 512, endPoint x: 95, endPoint y: 513, distance: 106.0
click at [95, 513] on div "Name: (845) 395-8209 Phone: (845) 395-8209 Address:" at bounding box center [171, 545] width 238 height 73
copy div "(845) 395-8209"
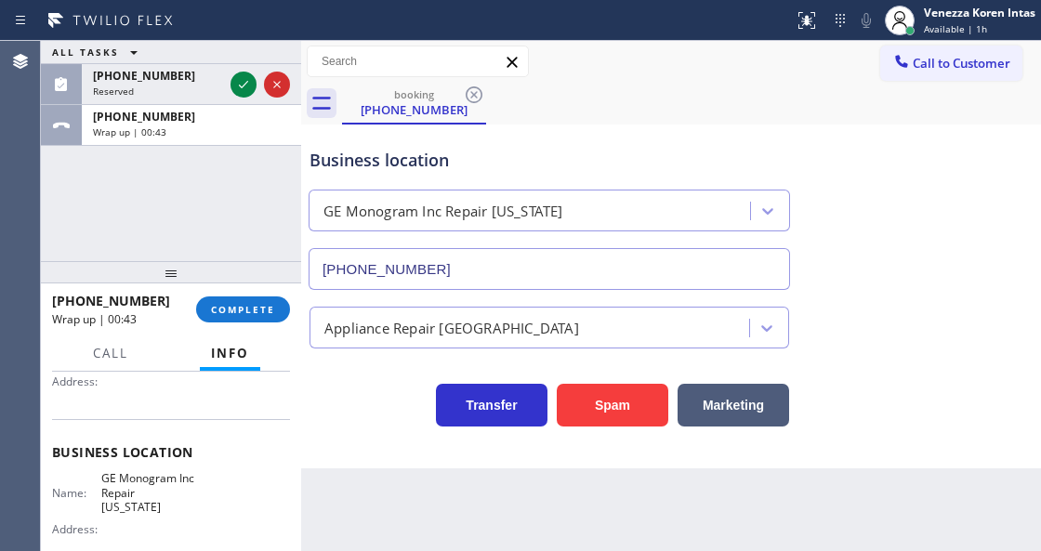
scroll to position [310, 0]
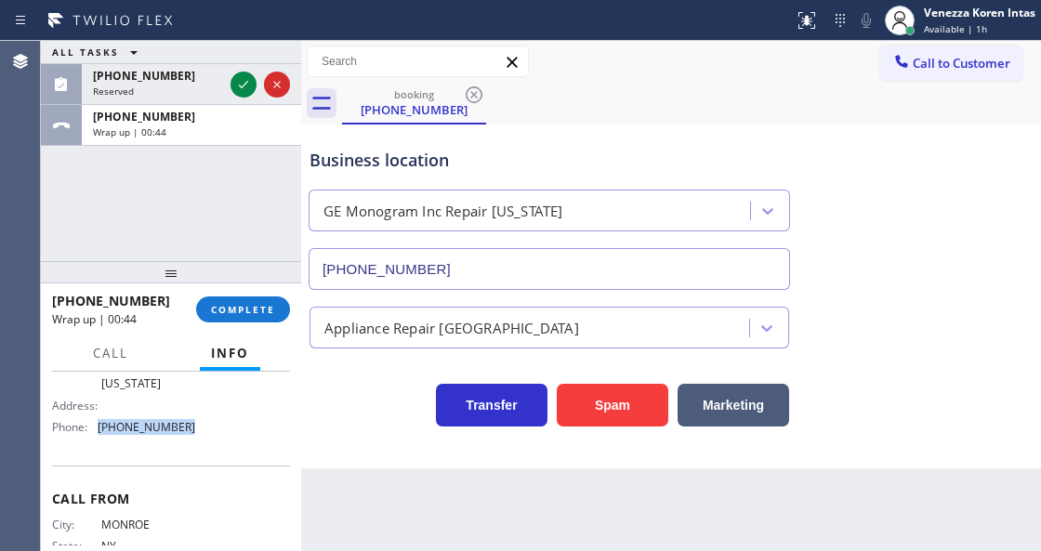
drag, startPoint x: 194, startPoint y: 437, endPoint x: 100, endPoint y: 425, distance: 94.7
click at [100, 425] on div "Name: GE Monogram Inc Repair New York Address: Phone: (332) 456-0495" at bounding box center [171, 395] width 238 height 94
copy span "(332) 456-0495"
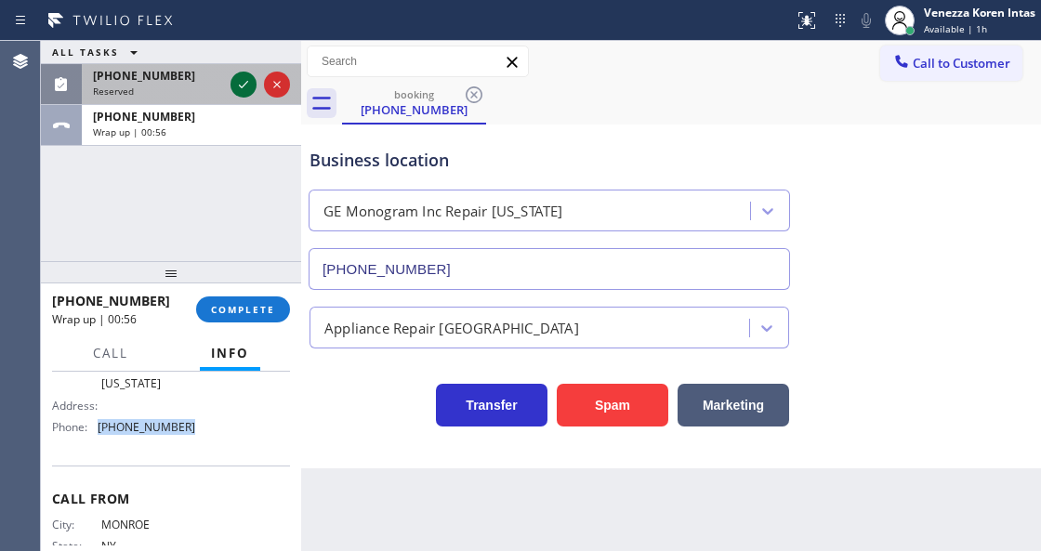
click at [236, 82] on icon at bounding box center [243, 84] width 22 height 22
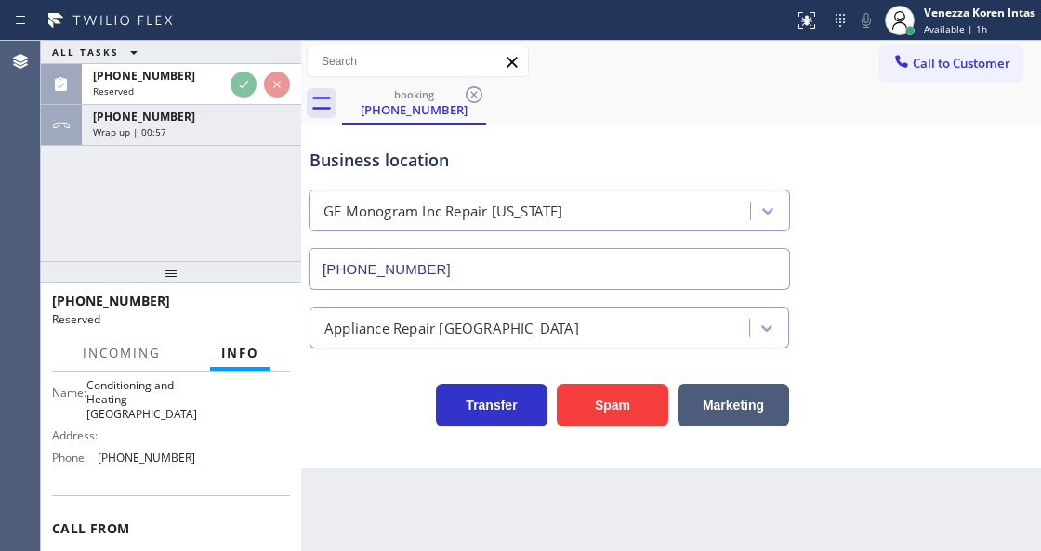
scroll to position [325, 0]
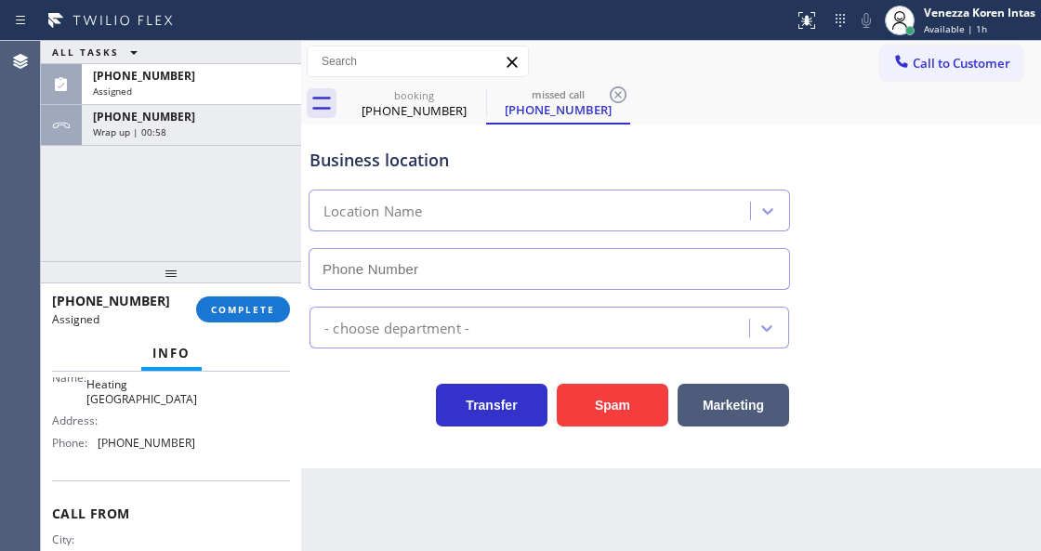
type input "(657) 312-3323"
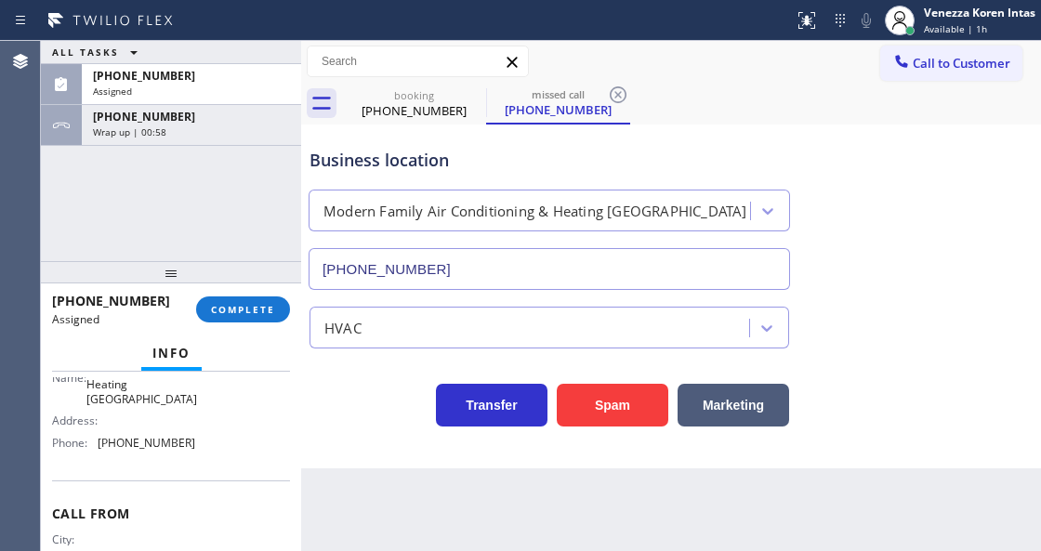
click at [239, 290] on div "(657) 588-6162 Assigned COMPLETE" at bounding box center [171, 309] width 238 height 48
click at [307, 328] on div "HVAC" at bounding box center [549, 328] width 487 height 42
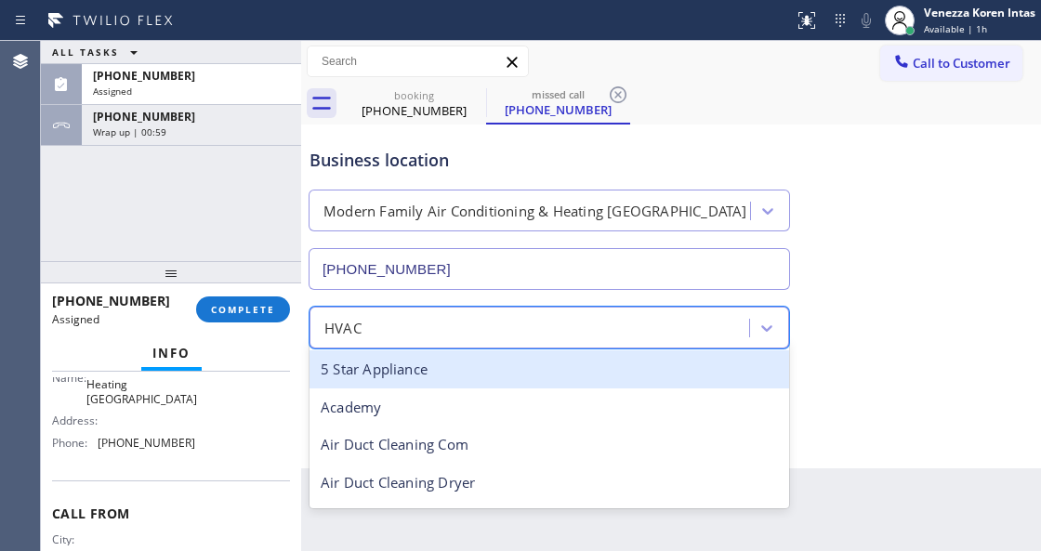
click at [273, 324] on div "(657) 588-6162 Assigned COMPLETE" at bounding box center [171, 309] width 238 height 48
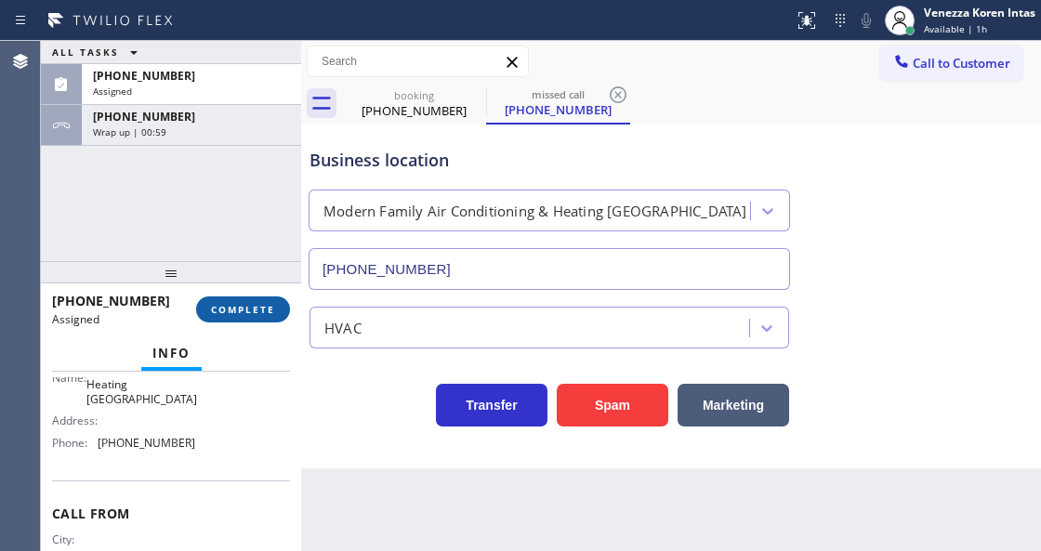
click at [273, 311] on span "COMPLETE" at bounding box center [243, 309] width 64 height 13
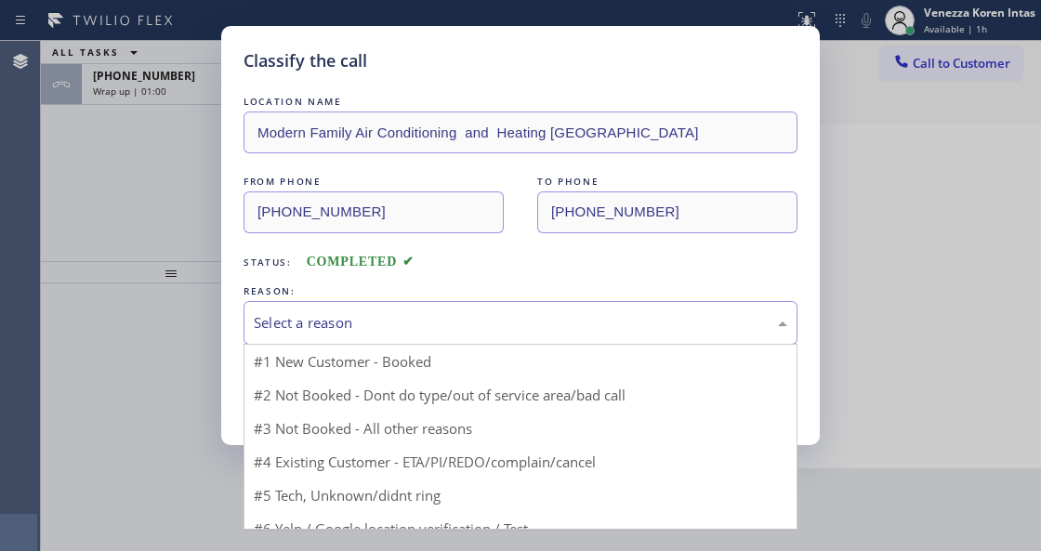
click at [385, 325] on div "Select a reason" at bounding box center [521, 322] width 534 height 21
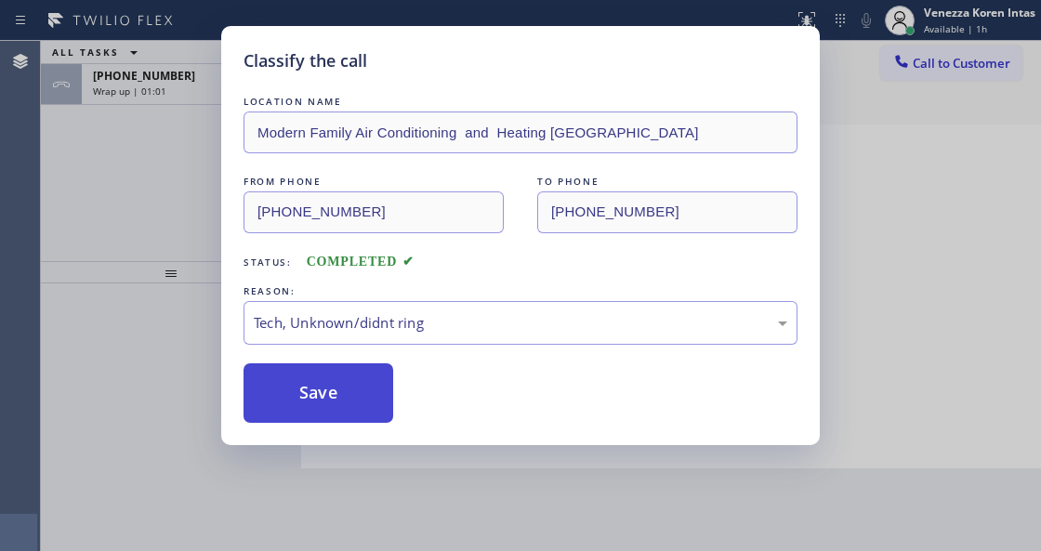
click at [350, 402] on button "Save" at bounding box center [319, 394] width 150 height 60
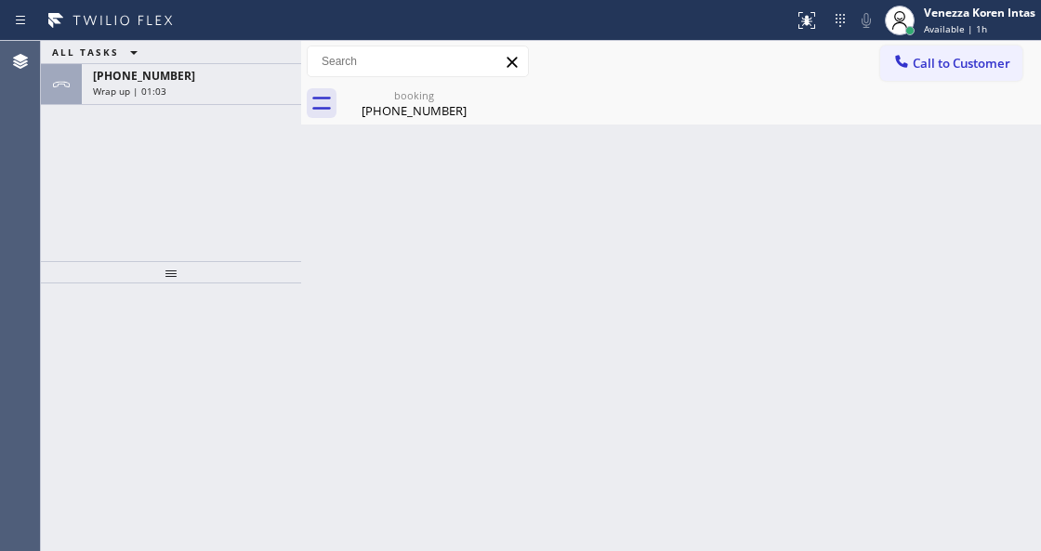
click at [348, 251] on div "Back to Dashboard Change Sender ID Customers Technicians Select a contact Outbo…" at bounding box center [671, 296] width 740 height 510
click at [346, 91] on div "booking" at bounding box center [414, 95] width 140 height 14
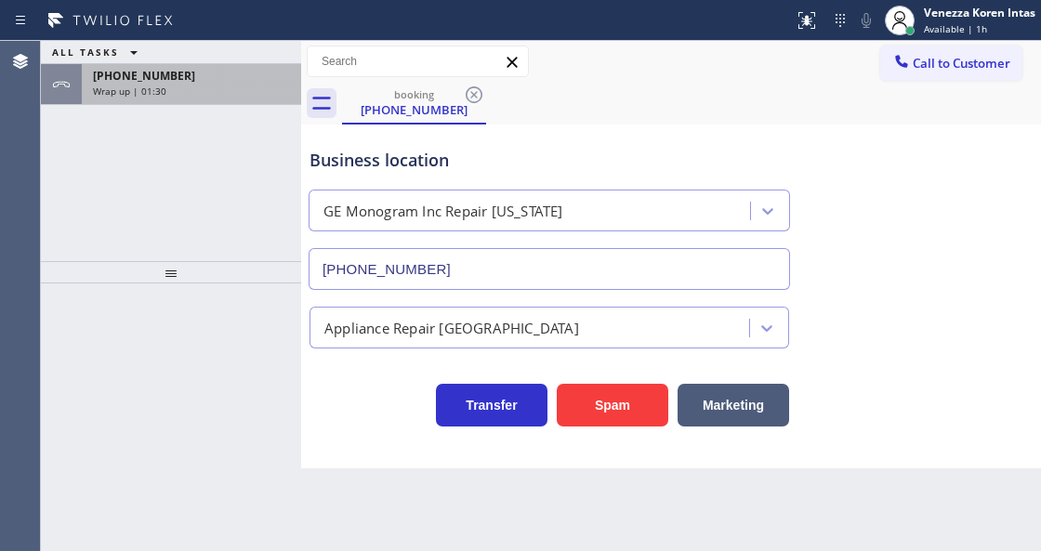
click at [223, 76] on div "+18453958209" at bounding box center [191, 76] width 197 height 16
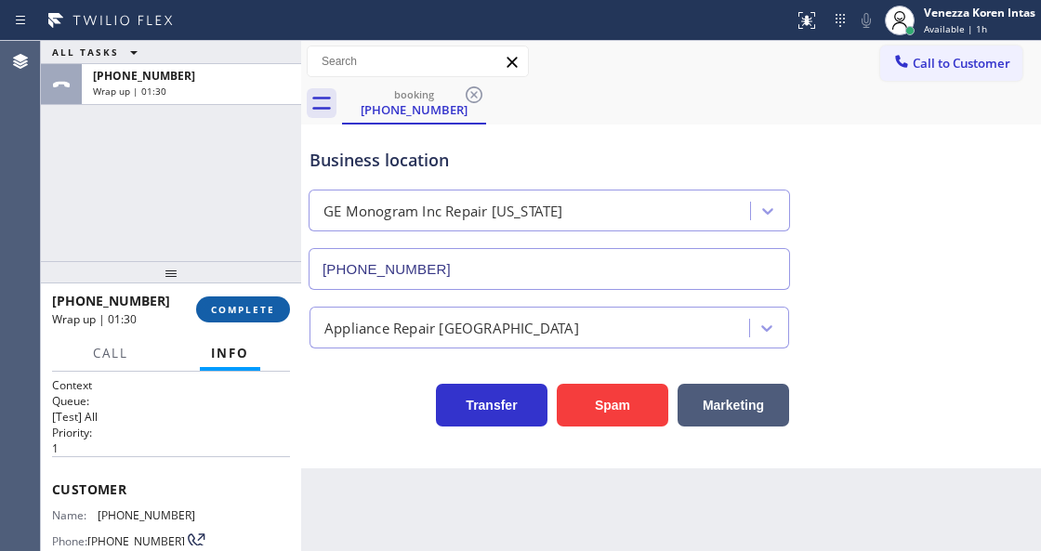
click at [230, 310] on span "COMPLETE" at bounding box center [243, 309] width 64 height 13
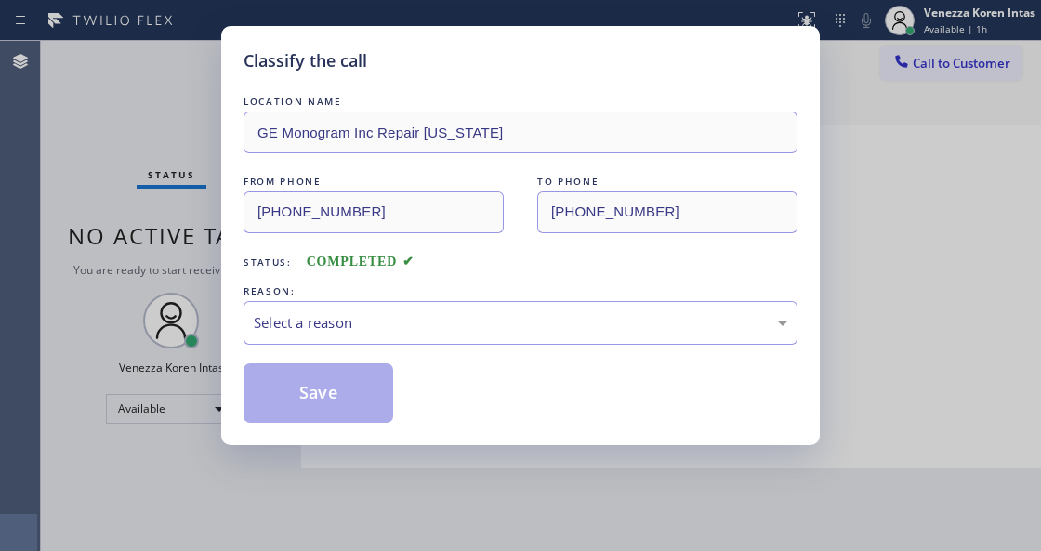
click at [354, 334] on div "Select a reason" at bounding box center [521, 322] width 534 height 21
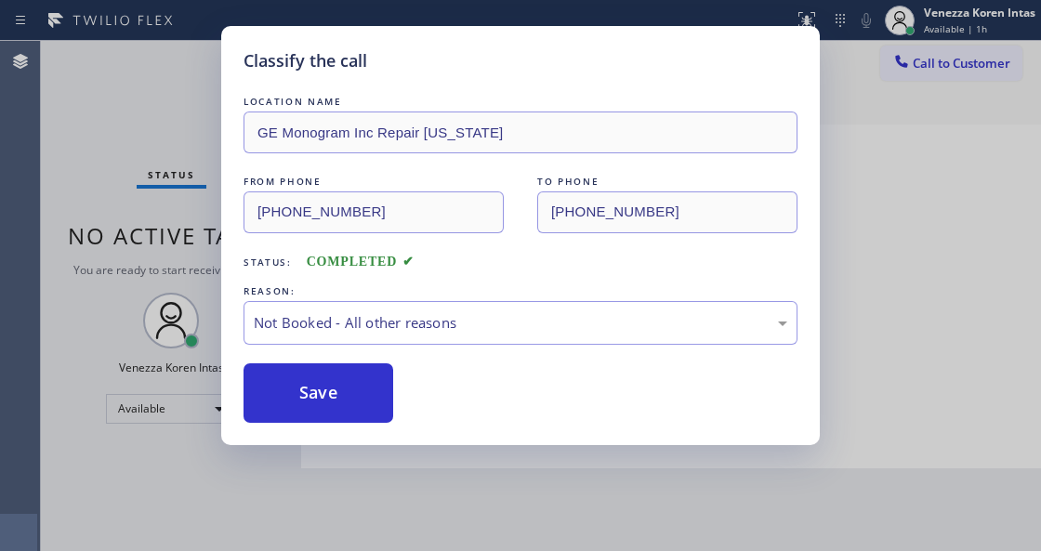
click at [361, 394] on button "Save" at bounding box center [319, 394] width 150 height 60
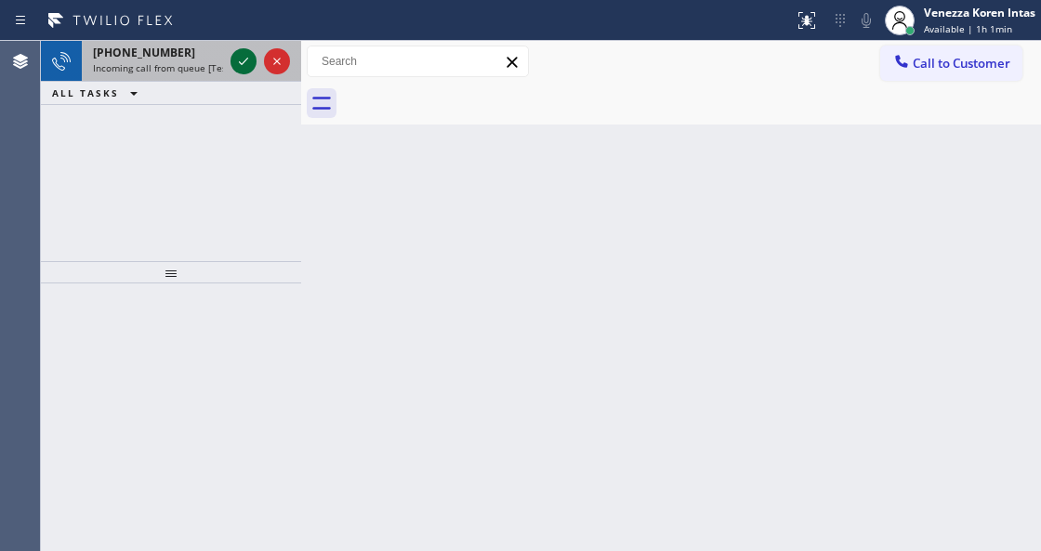
click at [242, 63] on icon at bounding box center [243, 61] width 9 height 7
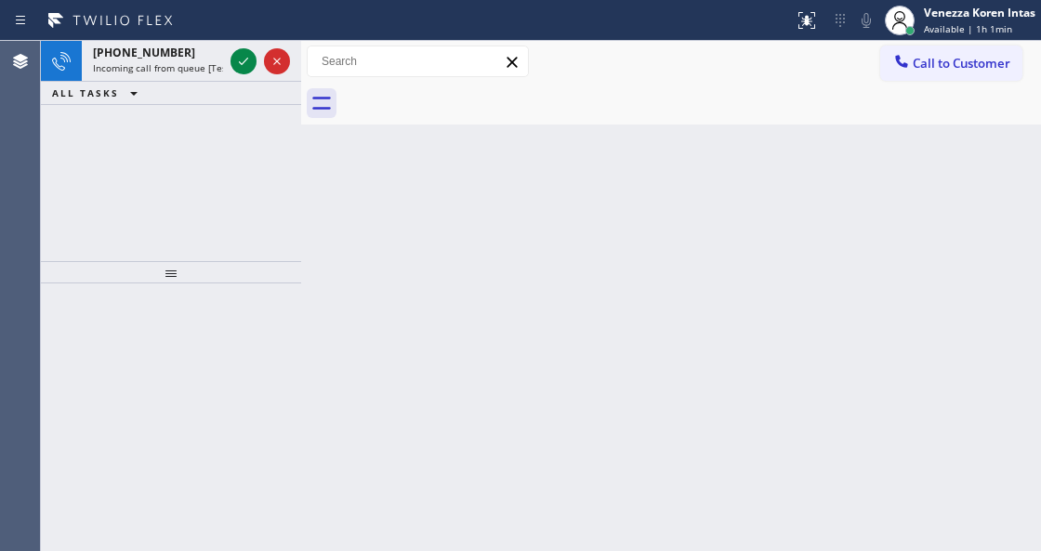
click at [242, 63] on icon at bounding box center [243, 61] width 9 height 7
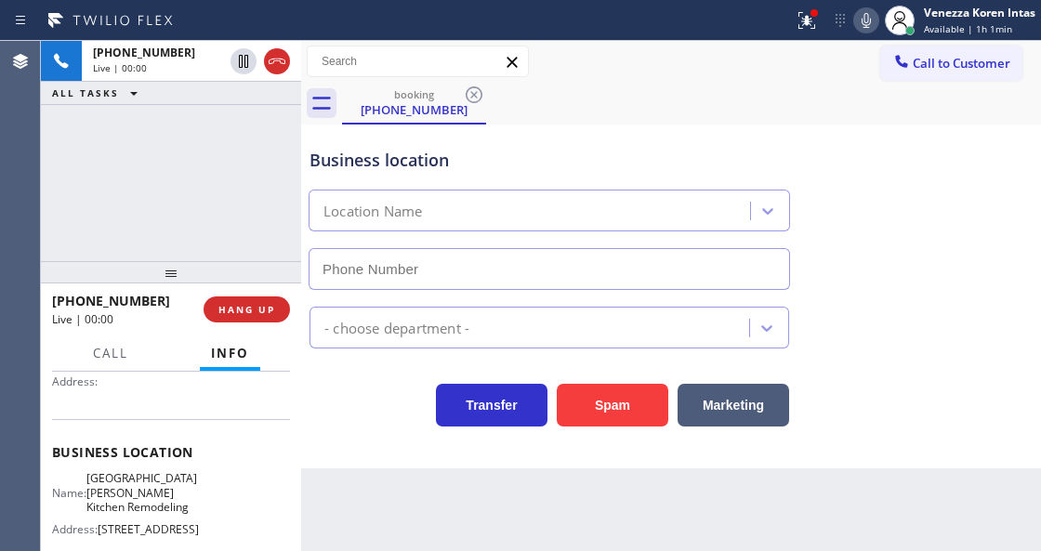
scroll to position [247, 0]
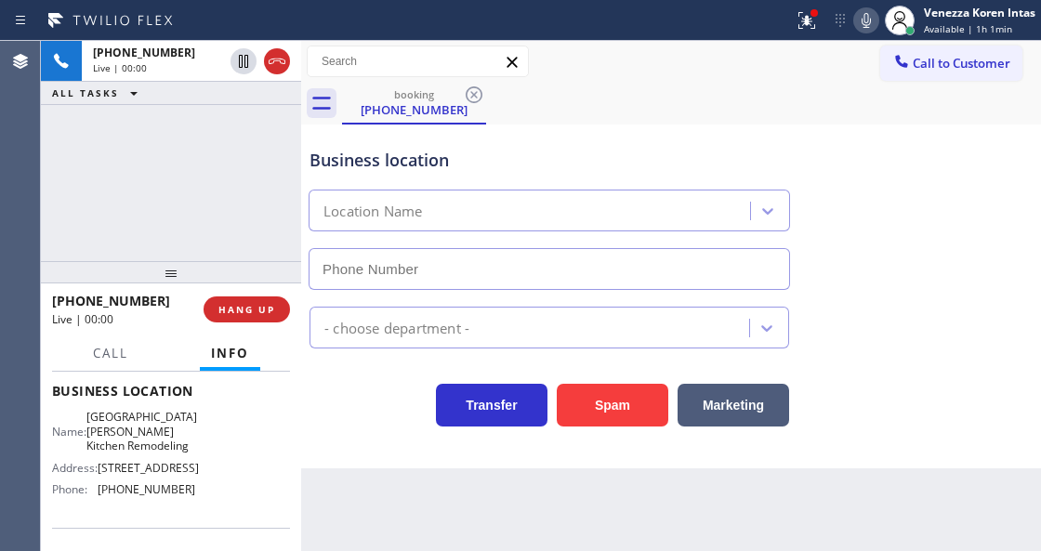
type input "(310) 773-4162"
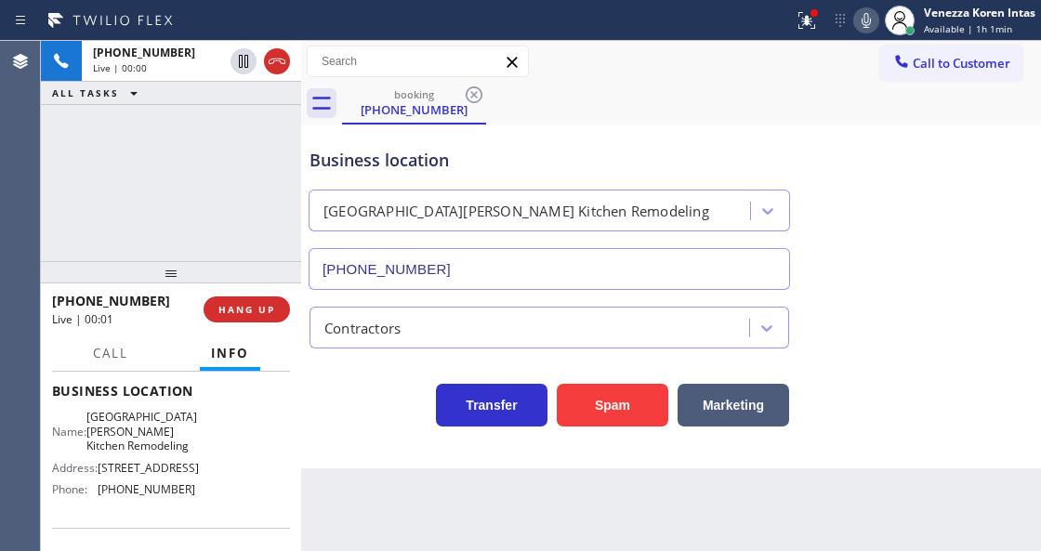
click at [84, 234] on div "+13102133688 Live | 00:00 ALL TASKS ALL TASKS ACTIVE TASKS TASKS IN WRAP UP" at bounding box center [171, 151] width 260 height 220
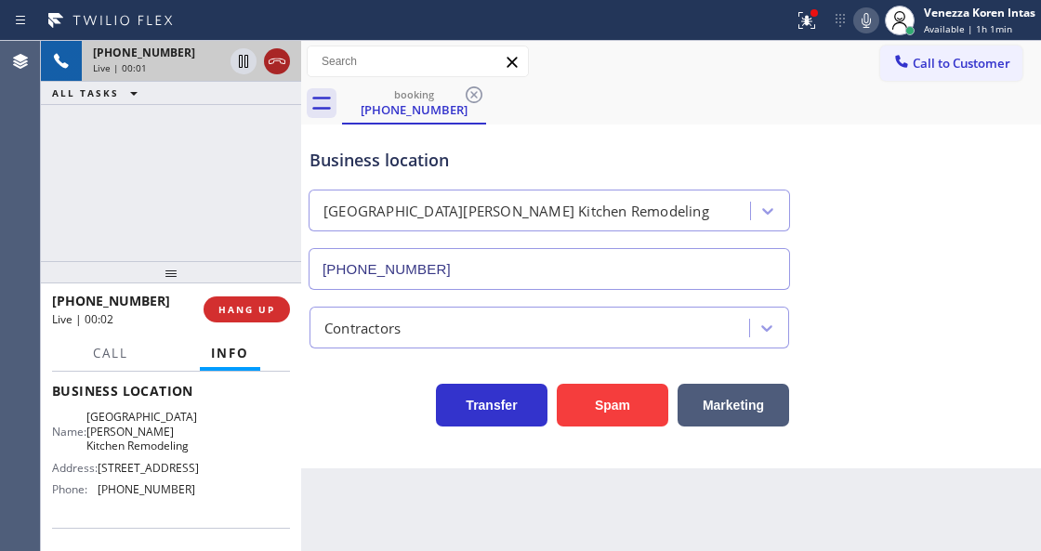
click at [283, 58] on icon at bounding box center [277, 61] width 22 height 22
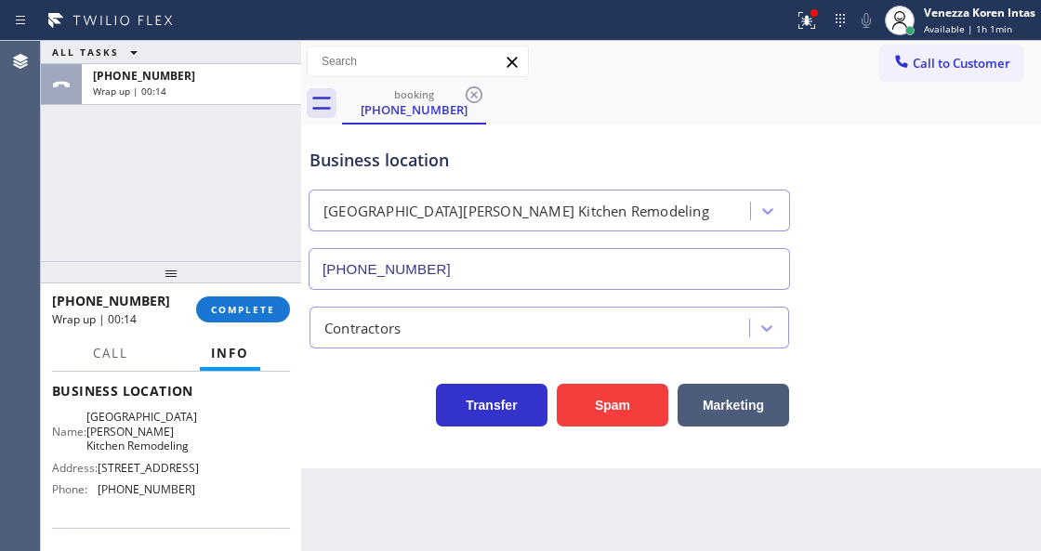
drag, startPoint x: 253, startPoint y: 306, endPoint x: 312, endPoint y: 315, distance: 60.2
click at [253, 306] on span "COMPLETE" at bounding box center [243, 309] width 64 height 13
click at [257, 305] on span "COMPLETE" at bounding box center [243, 309] width 64 height 13
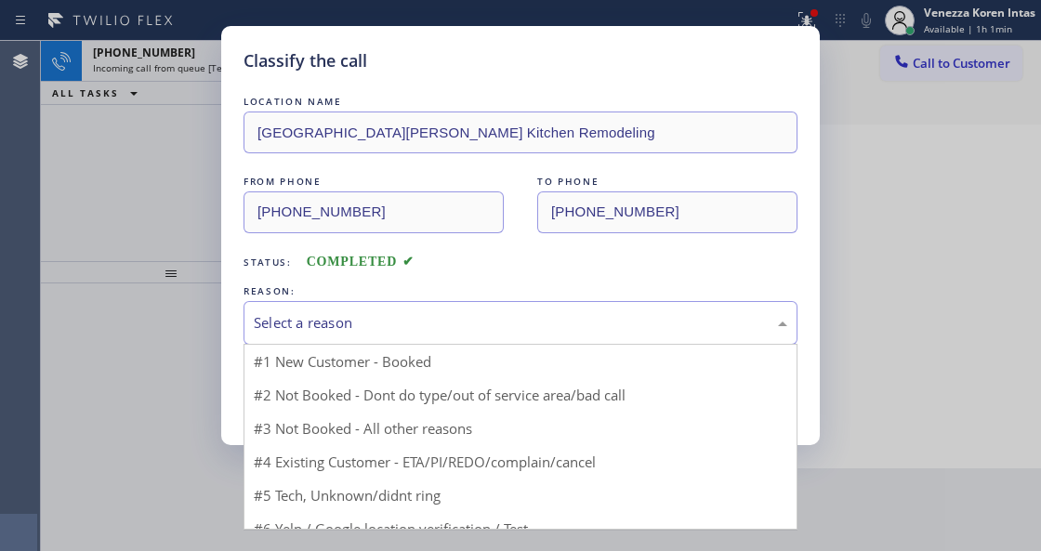
click at [413, 328] on div "Select a reason" at bounding box center [521, 322] width 534 height 21
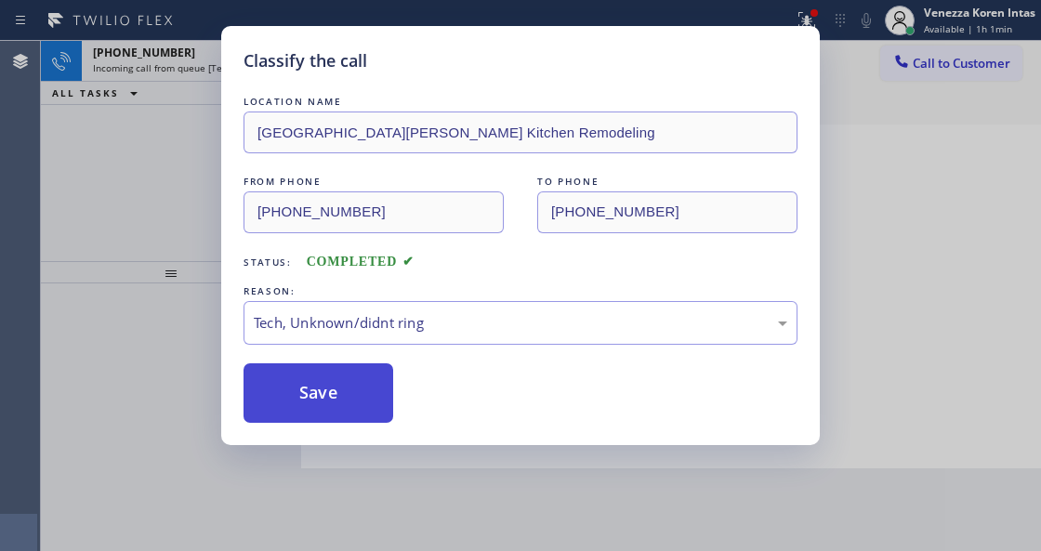
click at [350, 402] on button "Save" at bounding box center [319, 394] width 150 height 60
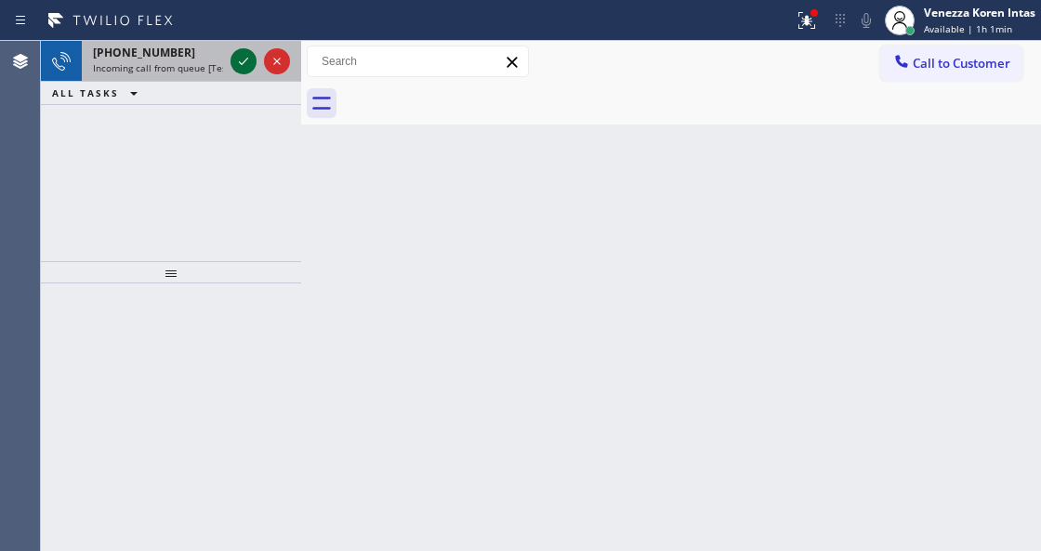
click at [246, 64] on icon at bounding box center [243, 61] width 22 height 22
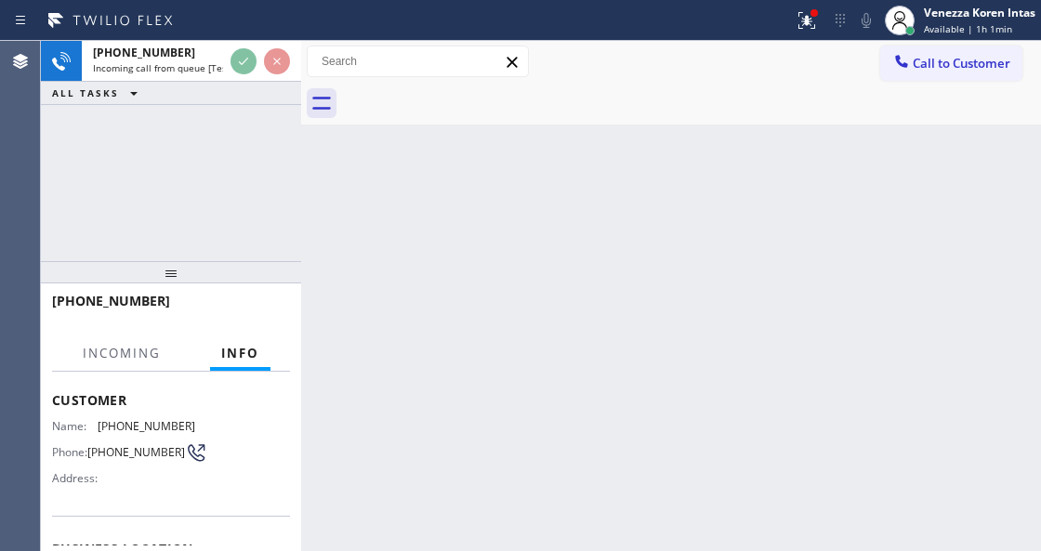
scroll to position [186, 0]
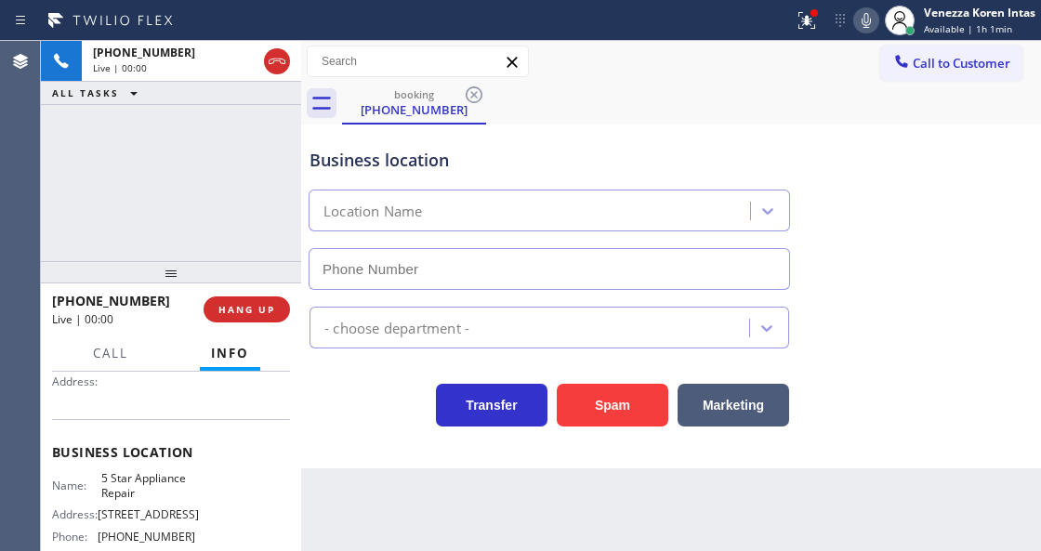
type input "(855) 731-4952"
click at [803, 10] on icon at bounding box center [807, 20] width 22 height 22
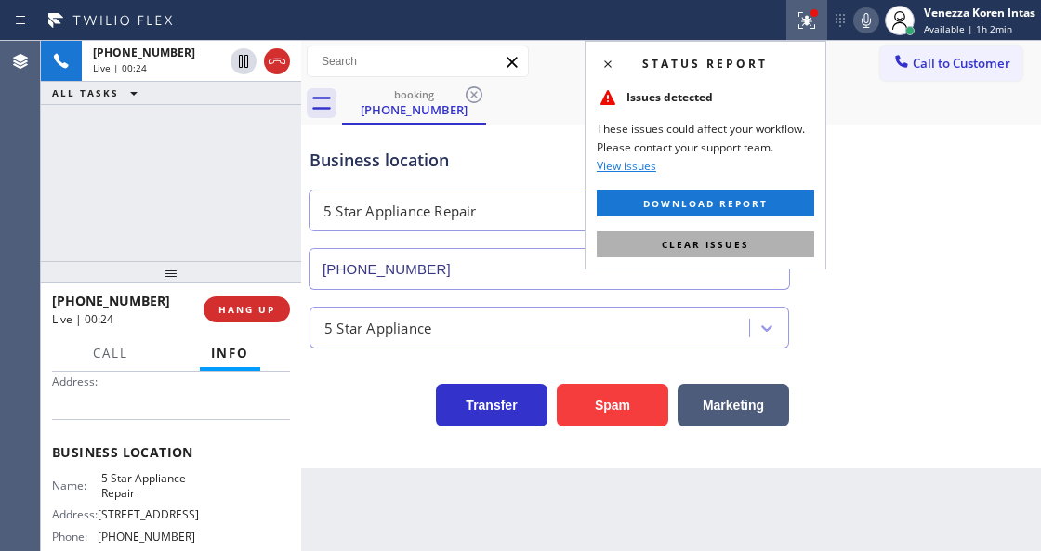
click at [746, 253] on button "Clear issues" at bounding box center [706, 245] width 218 height 26
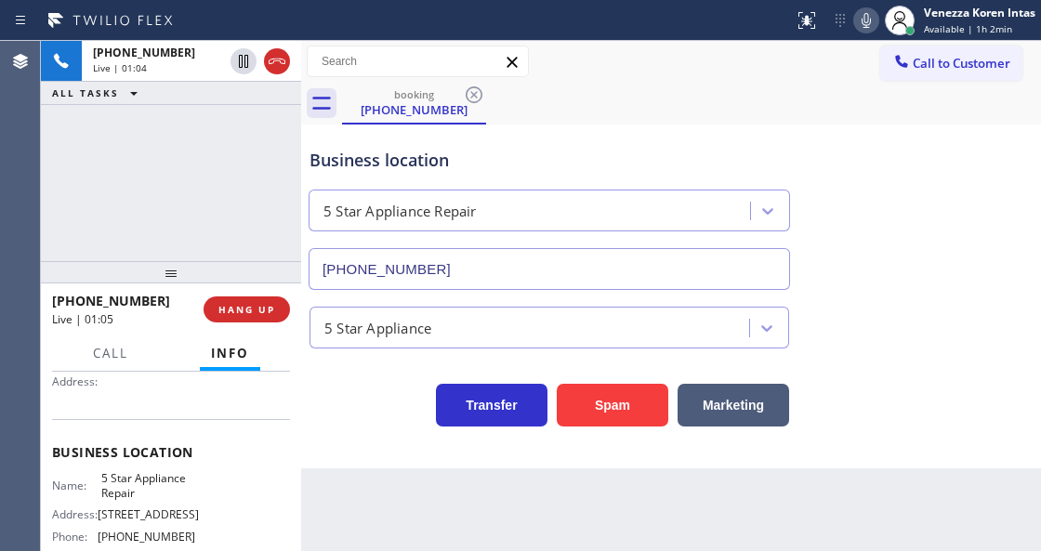
click at [866, 24] on icon at bounding box center [866, 20] width 22 height 22
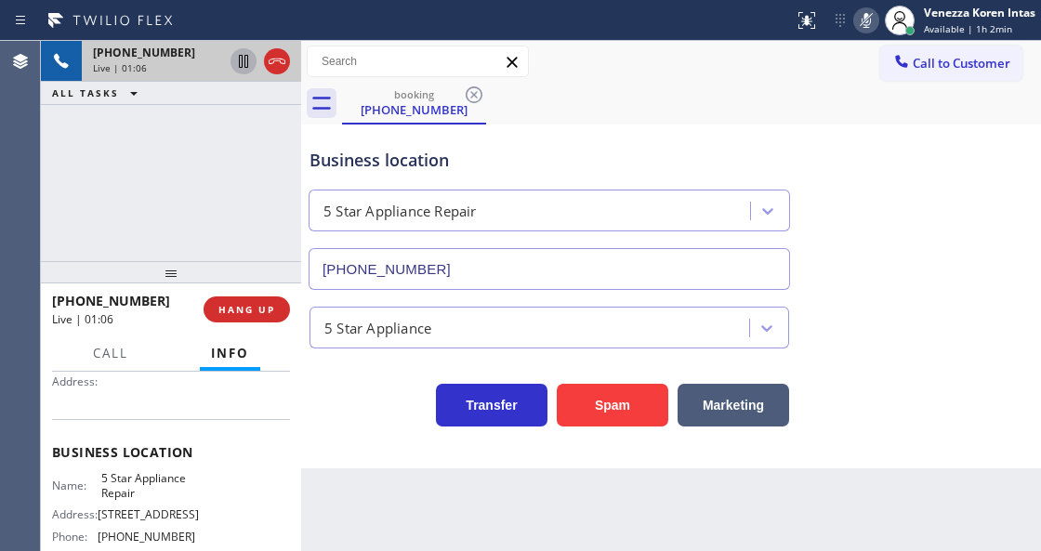
click at [244, 64] on icon at bounding box center [243, 61] width 22 height 22
click at [628, 143] on div "Business location 5 Star Appliance Repair (855) 731-4952" at bounding box center [549, 209] width 487 height 161
click at [294, 170] on div "+19257087524 Live | 02:07 ALL TASKS ALL TASKS ACTIVE TASKS TASKS IN WRAP UP" at bounding box center [171, 151] width 260 height 220
click at [878, 20] on div at bounding box center [867, 20] width 26 height 22
click at [231, 61] on div at bounding box center [244, 61] width 26 height 22
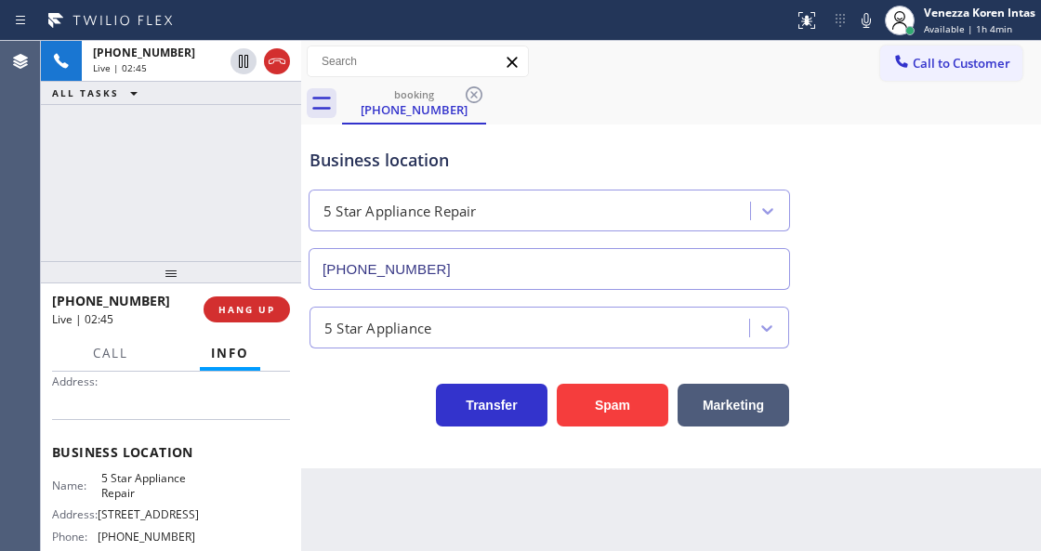
click at [601, 91] on div "booking (925) 708-7524" at bounding box center [691, 104] width 699 height 42
click at [639, 88] on div "booking (925) 708-7524" at bounding box center [691, 104] width 699 height 42
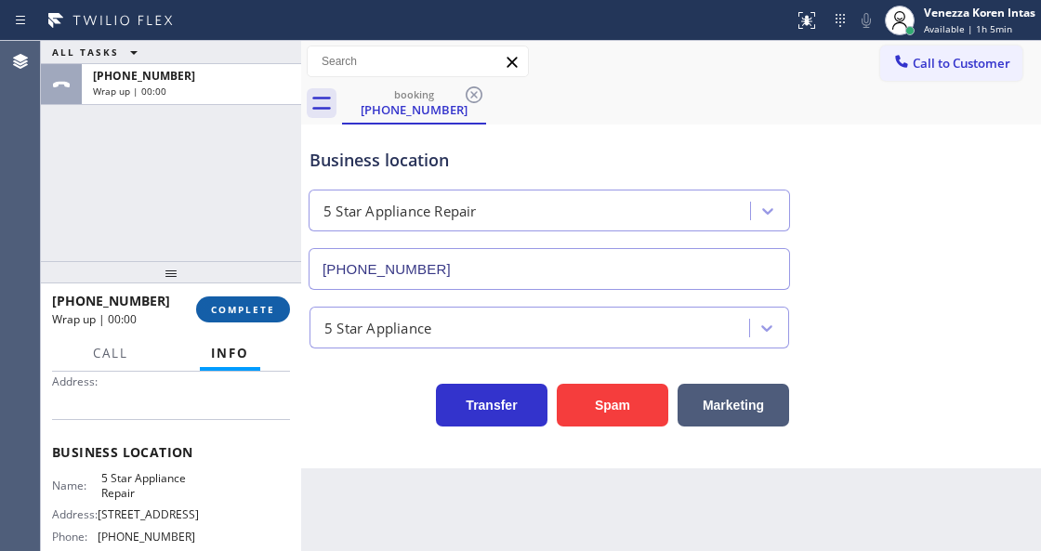
click at [251, 311] on span "COMPLETE" at bounding box center [243, 309] width 64 height 13
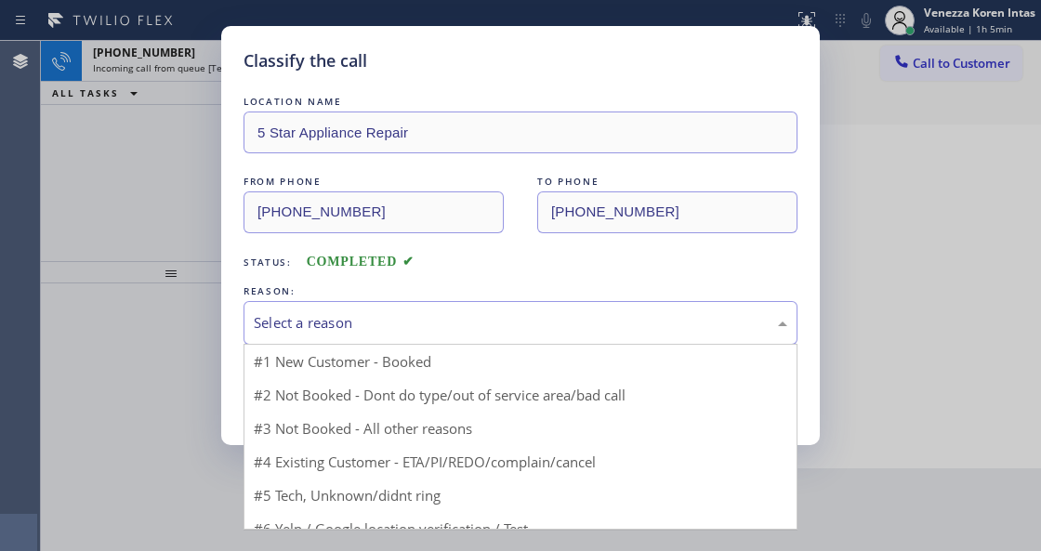
click at [429, 338] on div "Select a reason" at bounding box center [521, 323] width 554 height 44
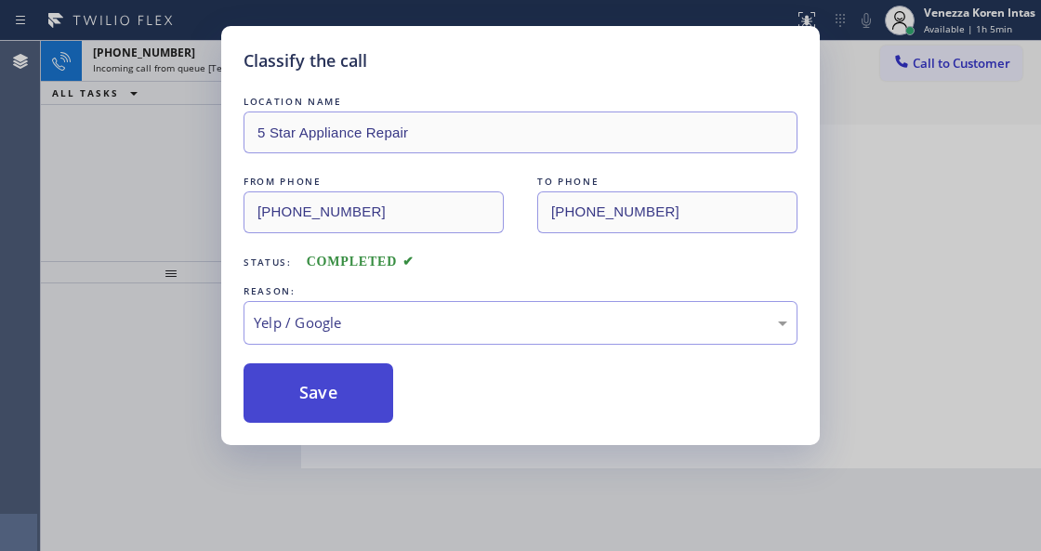
click at [355, 409] on button "Save" at bounding box center [319, 394] width 150 height 60
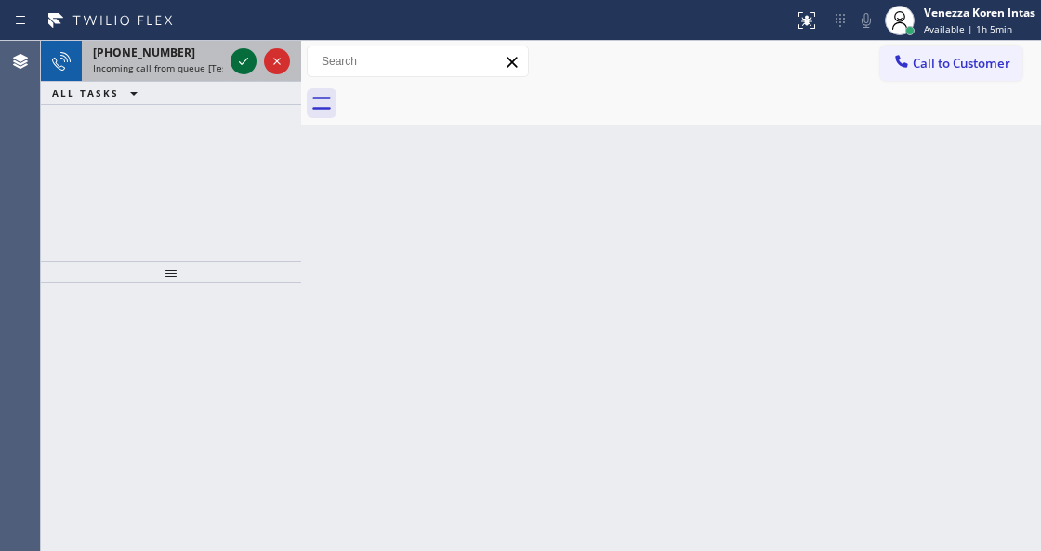
click at [253, 63] on icon at bounding box center [243, 61] width 22 height 22
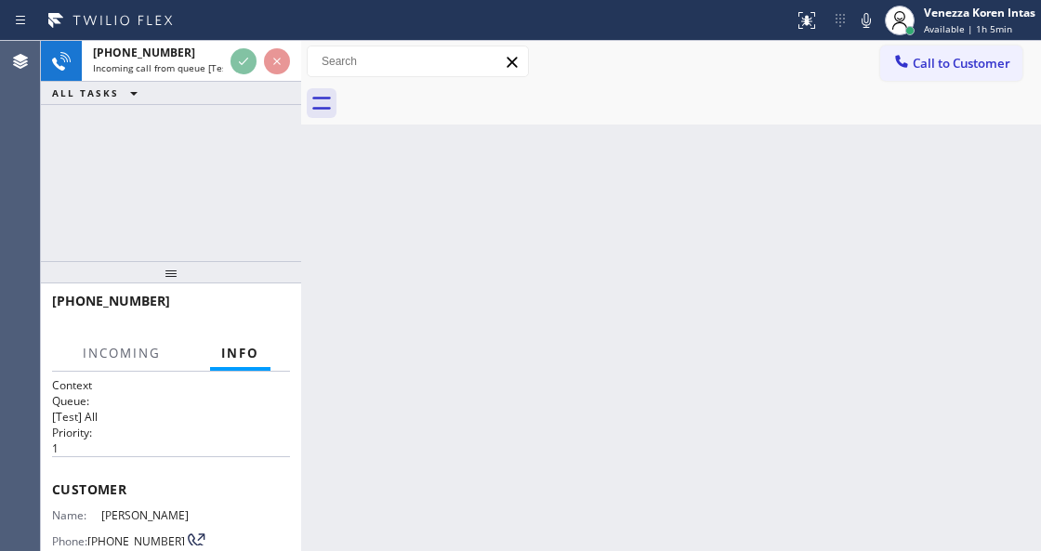
scroll to position [247, 0]
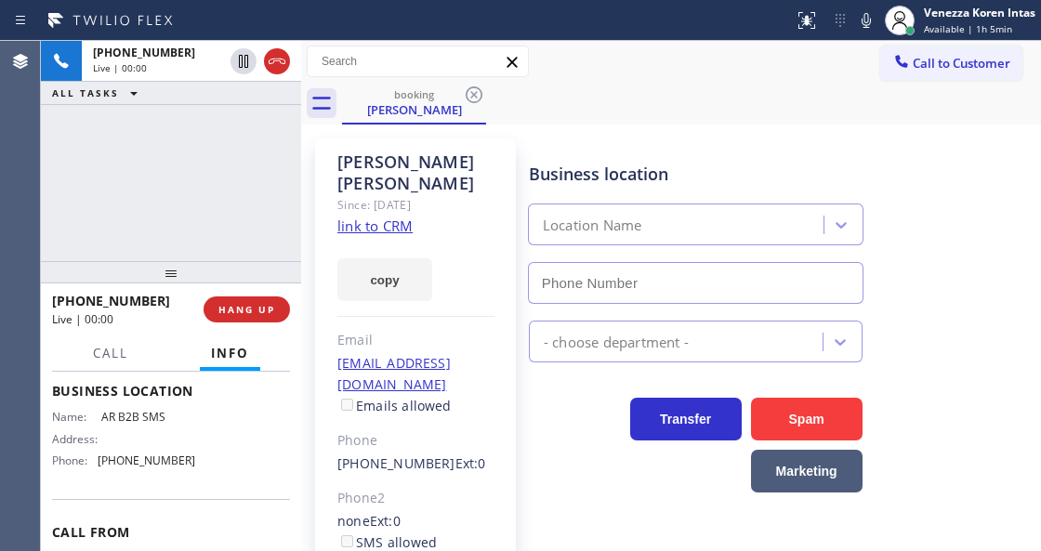
type input "(833) 692-2271"
click at [391, 214] on div "Pete Cervantes Since: 20 may 2020 link to CRM copy Email cpetemaria@yahoo.com E…" at bounding box center [415, 427] width 201 height 576
click at [391, 217] on link "link to CRM" at bounding box center [375, 226] width 75 height 19
click at [123, 355] on span "Call" at bounding box center [110, 353] width 35 height 17
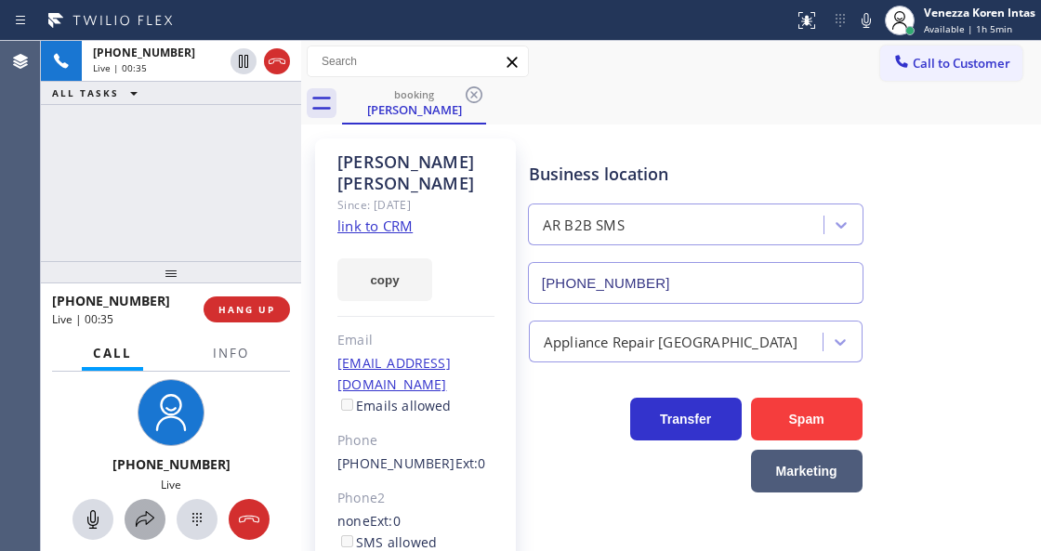
click at [139, 505] on button at bounding box center [145, 519] width 41 height 41
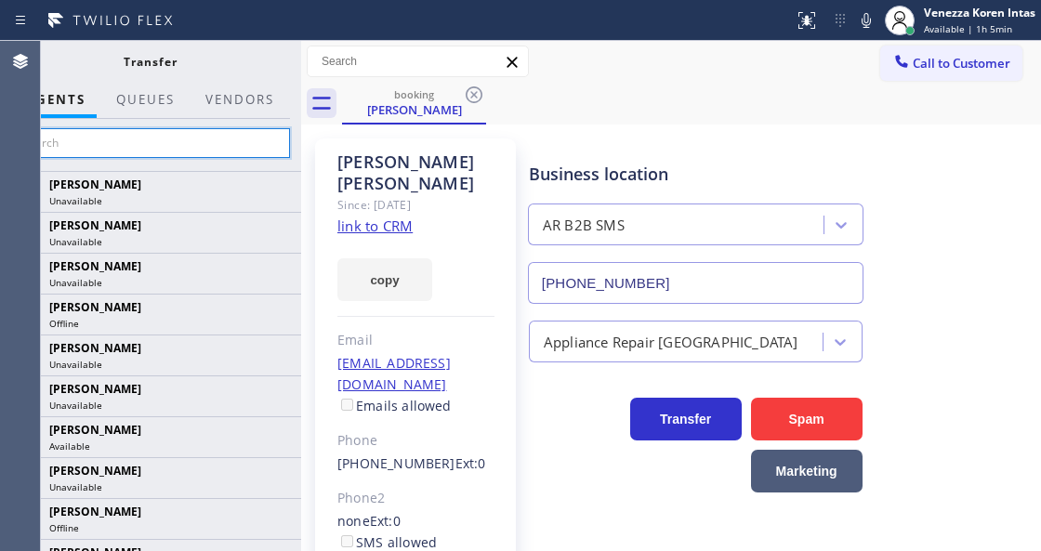
click at [240, 133] on input "text" at bounding box center [150, 143] width 280 height 30
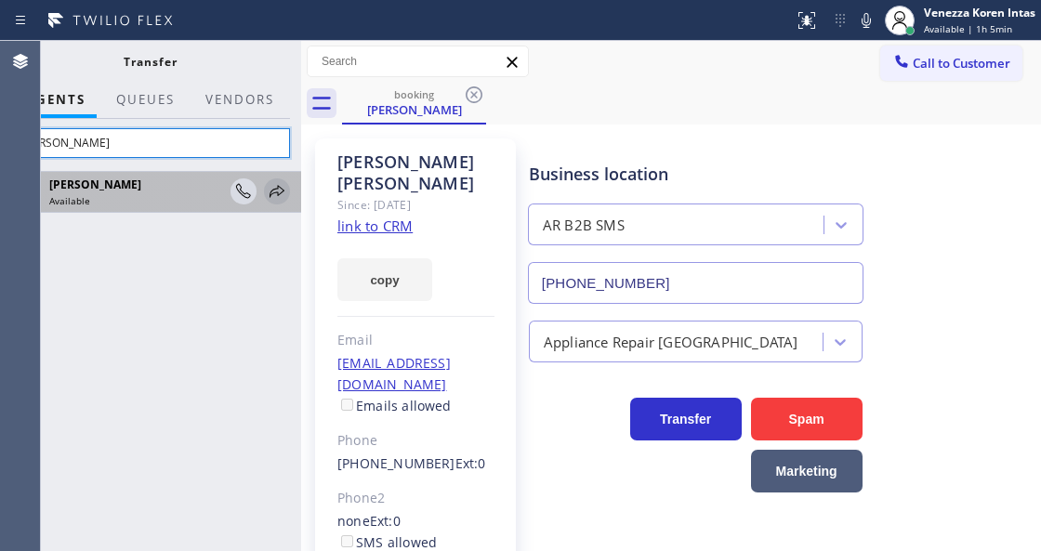
type input "vera"
click at [281, 192] on icon at bounding box center [277, 191] width 15 height 12
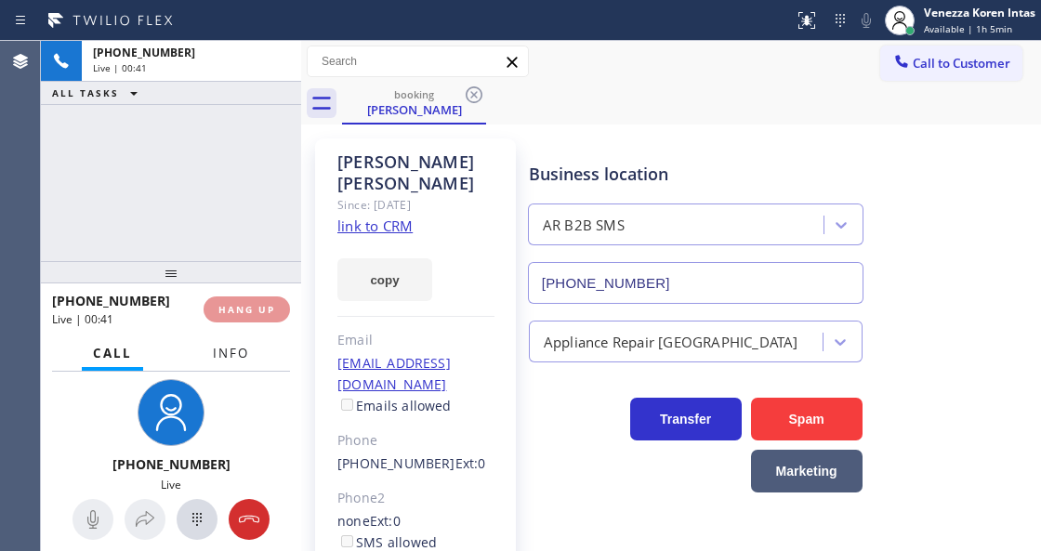
click at [236, 359] on span "Info" at bounding box center [231, 353] width 36 height 17
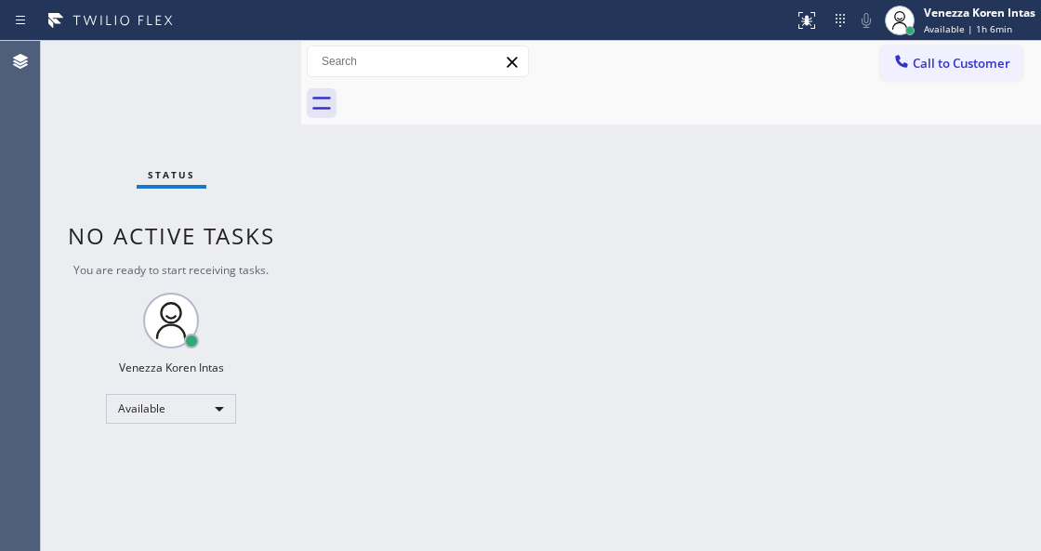
drag, startPoint x: 393, startPoint y: 251, endPoint x: 350, endPoint y: 204, distance: 64.5
click at [393, 251] on div "Back to Dashboard Change Sender ID Customers Technicians Select a contact Outbo…" at bounding box center [671, 296] width 740 height 510
drag, startPoint x: 349, startPoint y: 203, endPoint x: 285, endPoint y: 158, distance: 78.2
click at [347, 201] on div "Back to Dashboard Change Sender ID Customers Technicians Select a contact Outbo…" at bounding box center [671, 296] width 740 height 510
click at [237, 122] on div "Status No active tasks You are ready to start receiving tasks. Venezza Koren In…" at bounding box center [171, 296] width 260 height 510
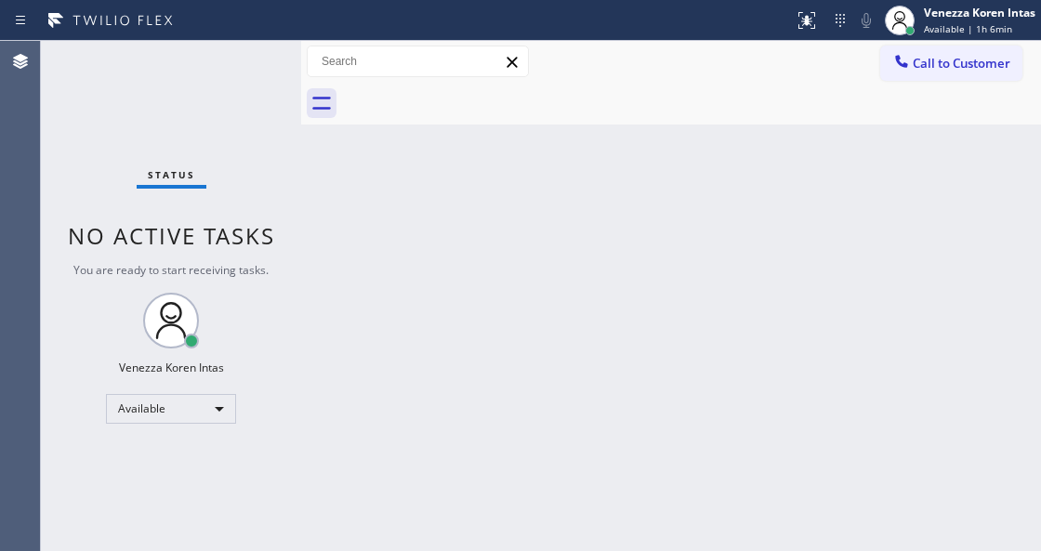
click at [19, 160] on div "Agent Desktop" at bounding box center [20, 296] width 40 height 510
click at [240, 98] on div "Status No active tasks You are ready to start receiving tasks. Venezza Koren In…" at bounding box center [171, 296] width 260 height 510
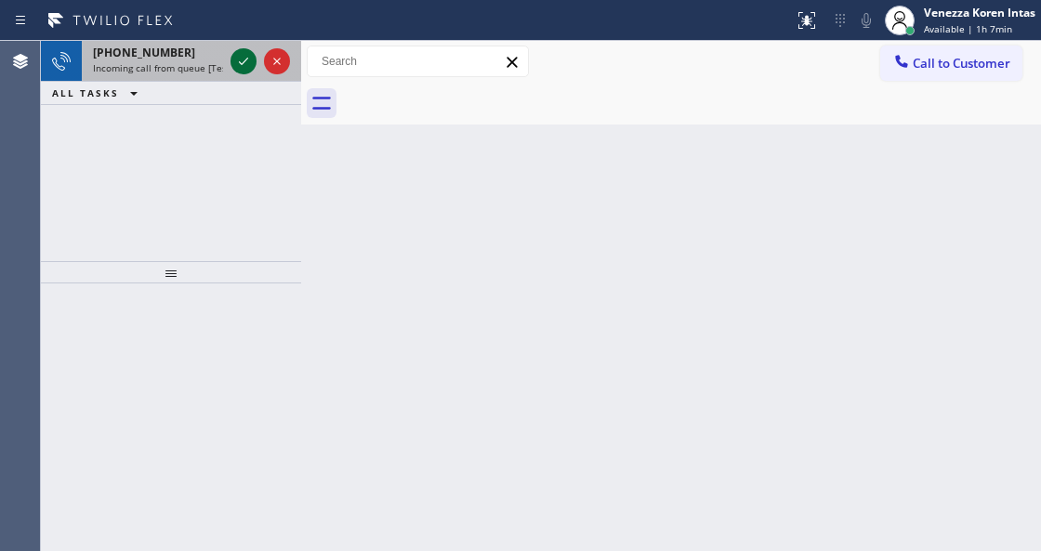
click at [245, 48] on button at bounding box center [244, 61] width 26 height 26
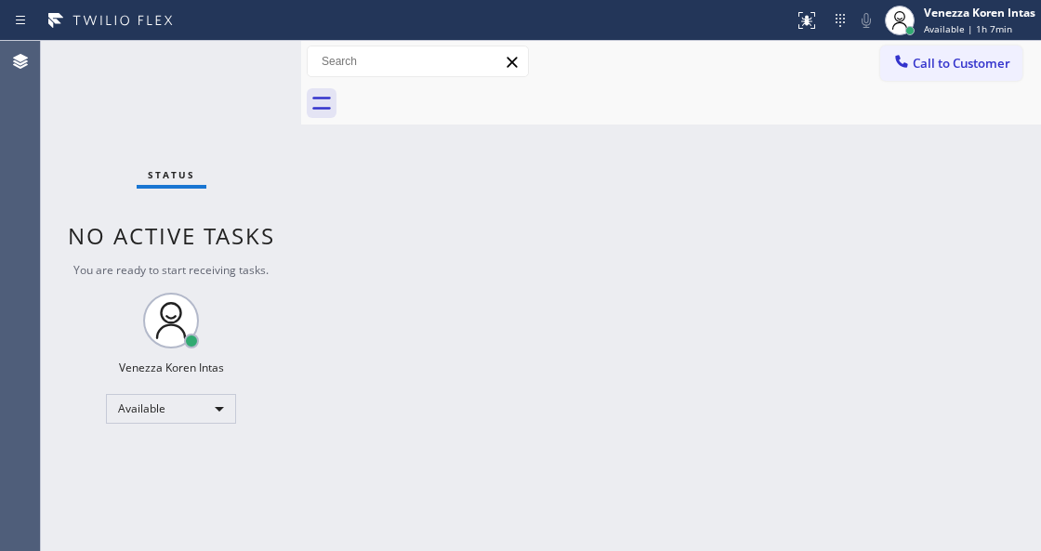
click at [250, 50] on div "Status No active tasks You are ready to start receiving tasks. Venezza Koren In…" at bounding box center [171, 296] width 260 height 510
click at [234, 74] on div "Status No active tasks You are ready to start receiving tasks. Venezza Koren In…" at bounding box center [171, 296] width 260 height 510
drag, startPoint x: 417, startPoint y: 344, endPoint x: 469, endPoint y: 435, distance: 104.5
click at [427, 343] on div "Back to Dashboard Change Sender ID Customers Technicians Select a contact Outbo…" at bounding box center [671, 296] width 740 height 510
click at [205, 177] on div "Status No active tasks You are ready to start receiving tasks. Venezza Koren In…" at bounding box center [171, 296] width 260 height 510
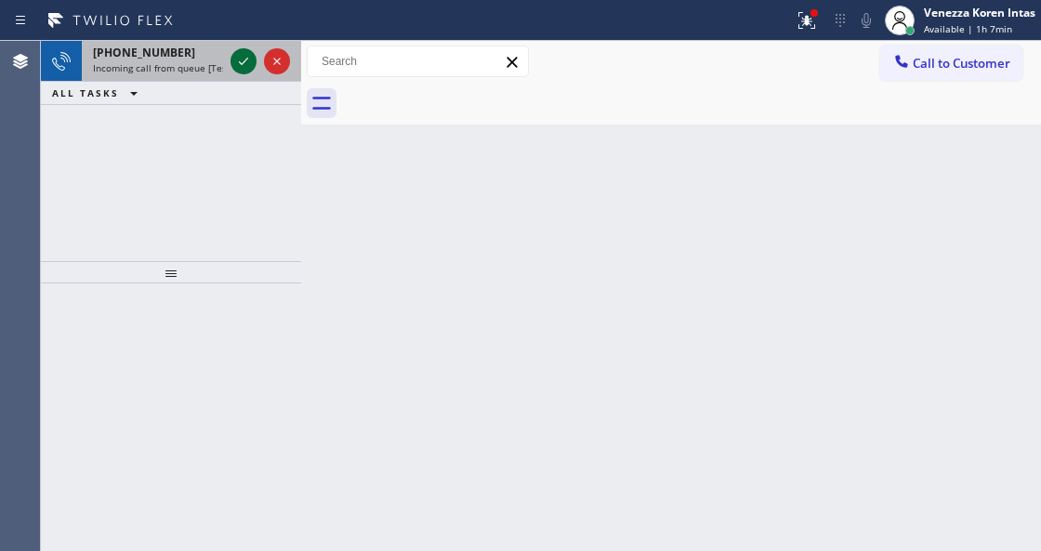
click at [247, 66] on icon at bounding box center [243, 61] width 22 height 22
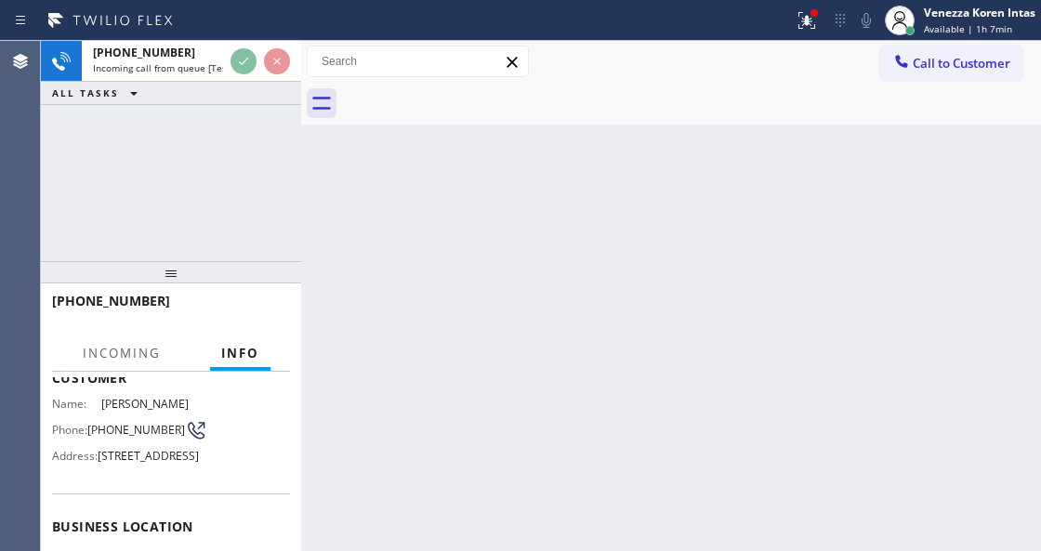
scroll to position [186, 0]
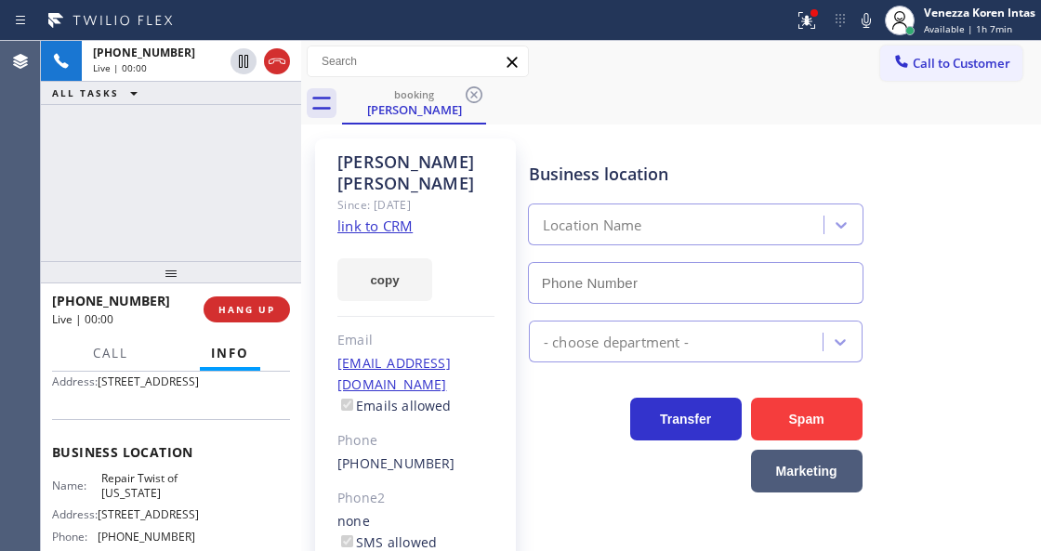
type input "(347) 284-6179"
click at [378, 217] on link "link to CRM" at bounding box center [375, 226] width 75 height 19
click at [575, 145] on div "Business location Repair Twist of New York (347) 284-6179" at bounding box center [695, 223] width 341 height 161
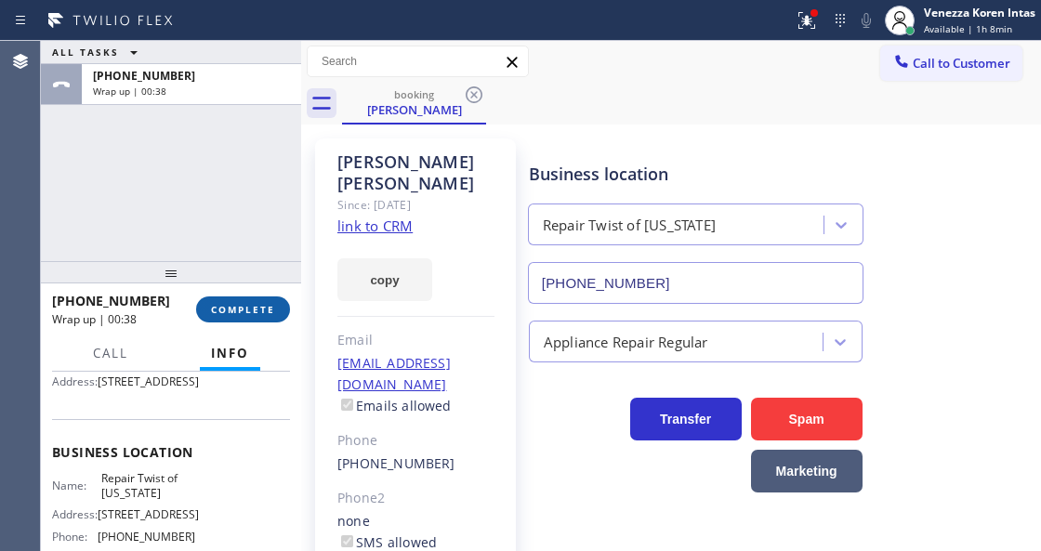
click at [263, 317] on button "COMPLETE" at bounding box center [243, 310] width 94 height 26
click at [227, 303] on span "COMPLETE" at bounding box center [243, 309] width 64 height 13
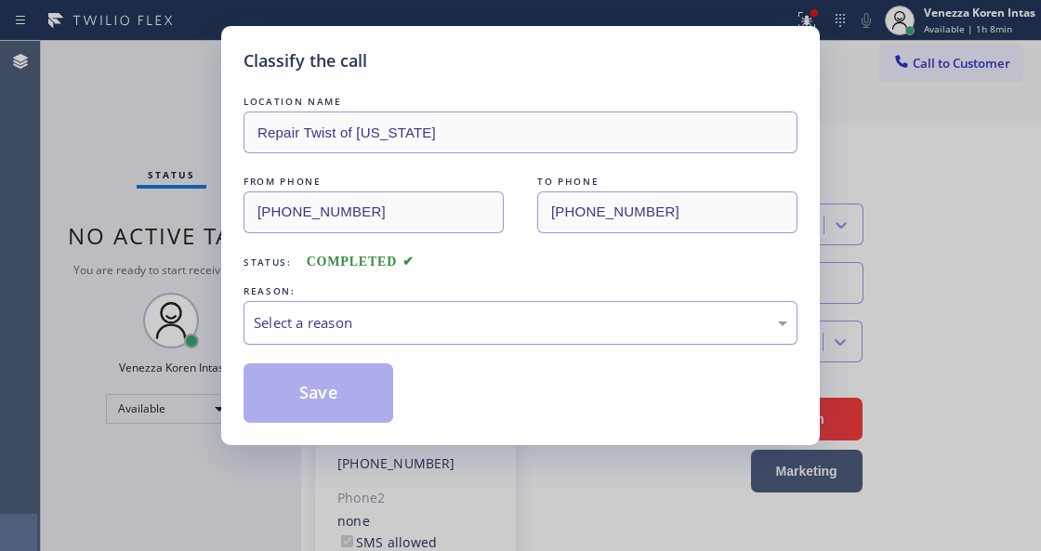
click at [381, 317] on div "Select a reason" at bounding box center [521, 322] width 534 height 21
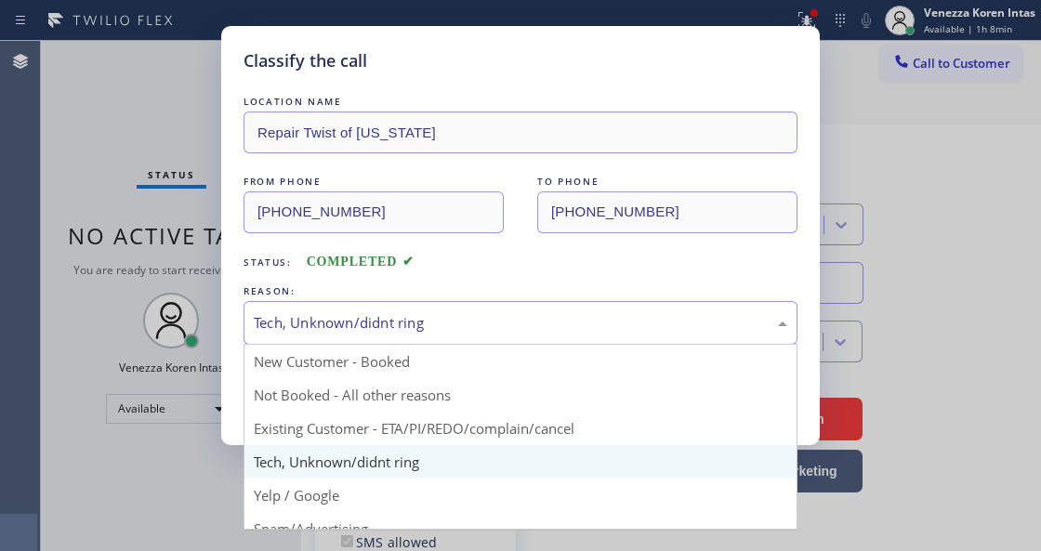
click at [384, 325] on div "Tech, Unknown/didnt ring" at bounding box center [521, 322] width 534 height 21
drag, startPoint x: 425, startPoint y: 425, endPoint x: 415, endPoint y: 423, distance: 10.4
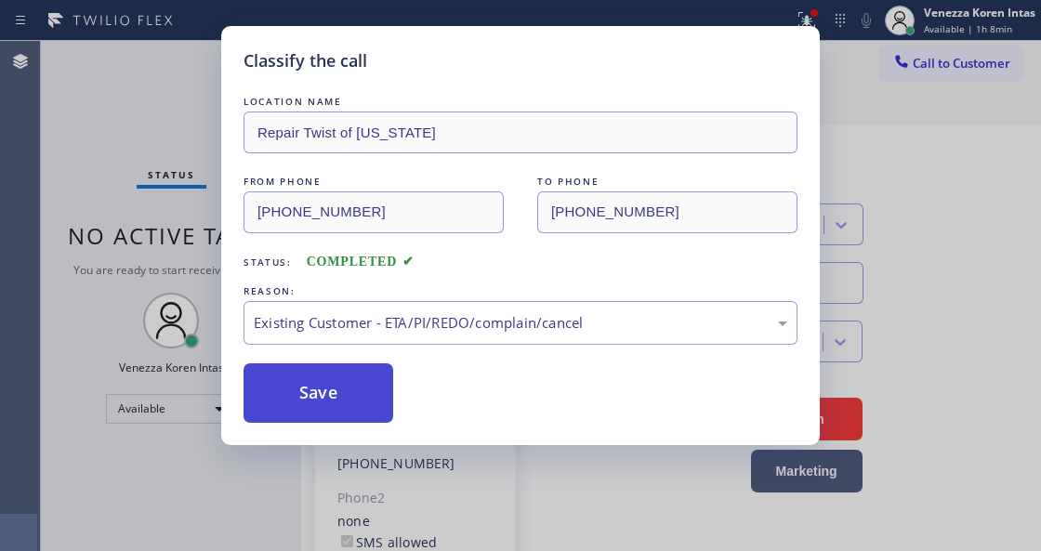
click at [382, 410] on button "Save" at bounding box center [319, 394] width 150 height 60
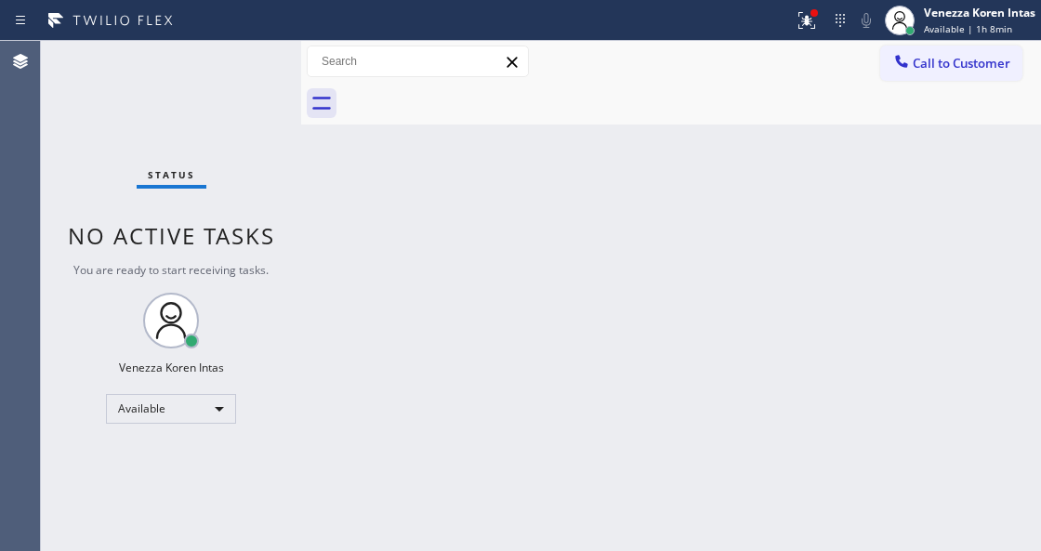
click at [152, 177] on span "Status" at bounding box center [171, 174] width 47 height 13
click at [817, 33] on button at bounding box center [807, 20] width 41 height 41
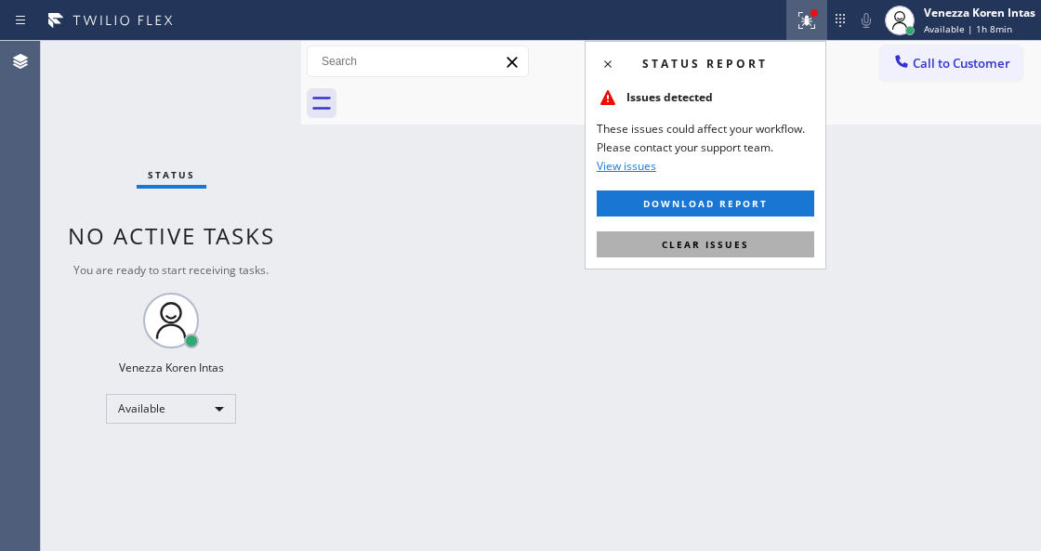
click at [748, 246] on button "Clear issues" at bounding box center [706, 245] width 218 height 26
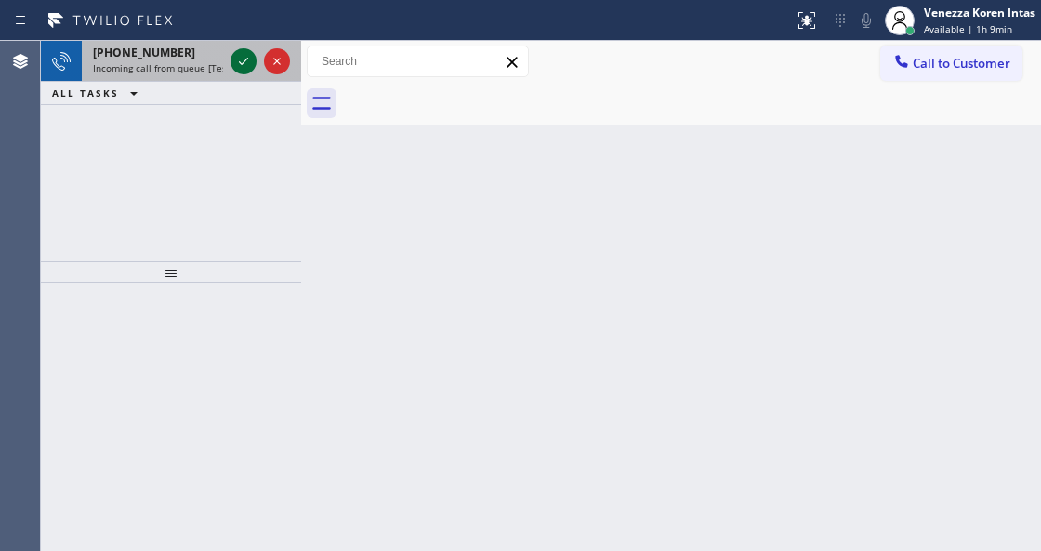
click at [242, 66] on icon at bounding box center [243, 61] width 22 height 22
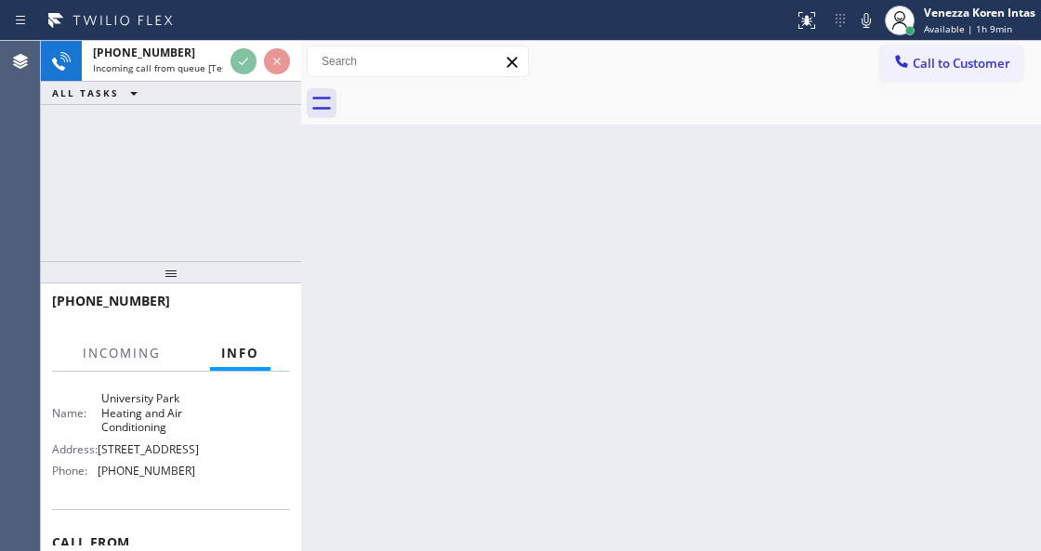
scroll to position [186, 0]
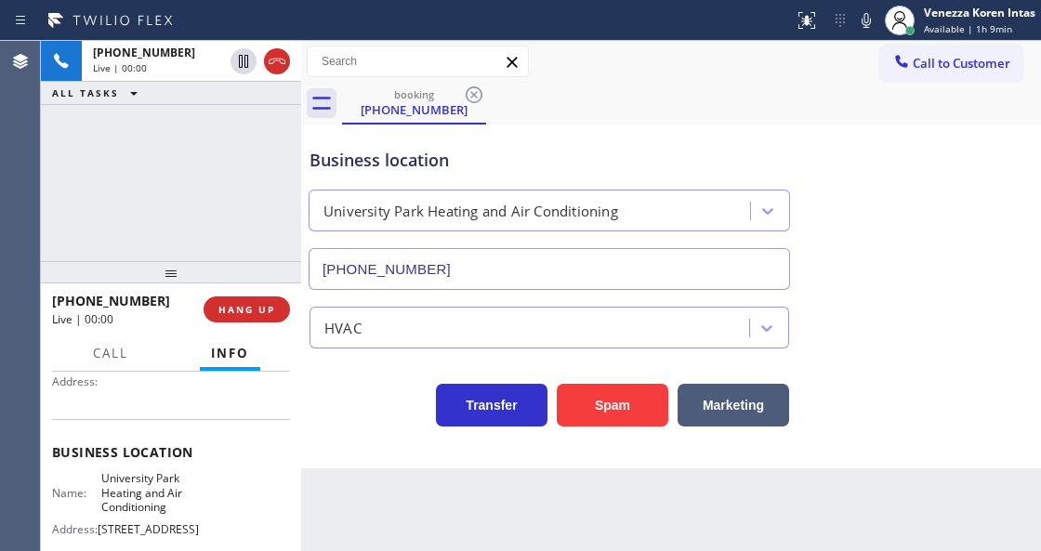
type input "(949) 239-0307"
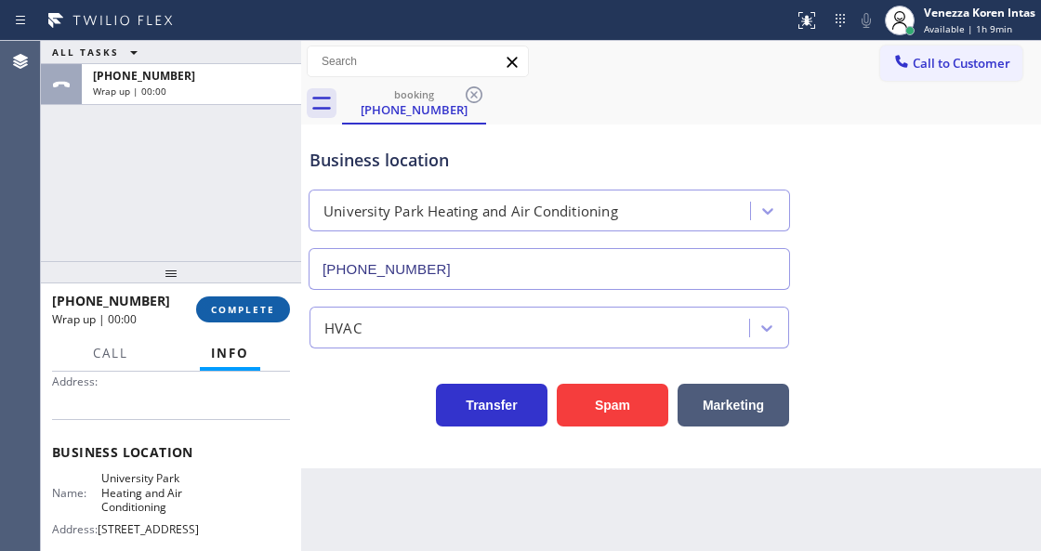
click at [273, 311] on span "COMPLETE" at bounding box center [243, 309] width 64 height 13
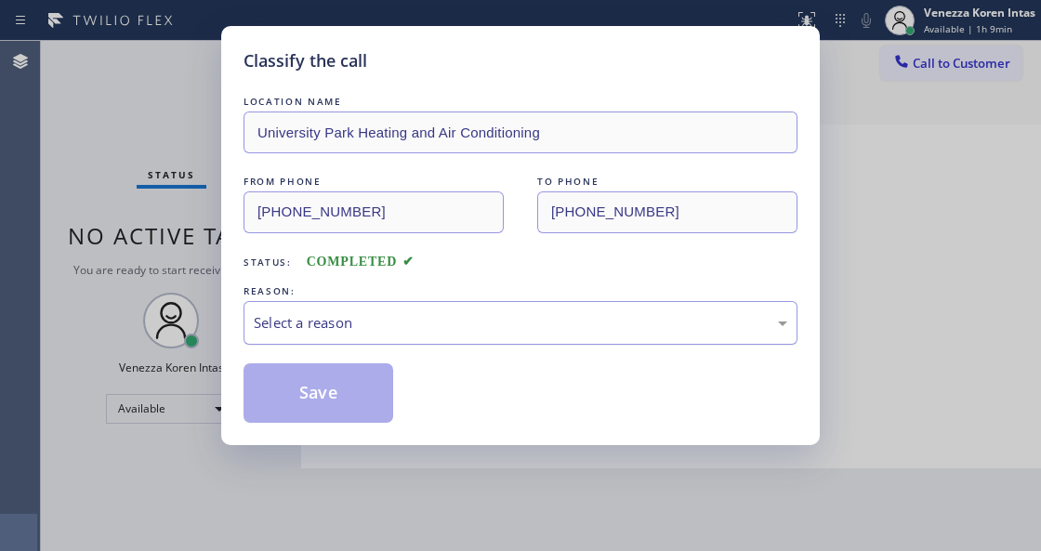
click at [387, 321] on div "Select a reason" at bounding box center [521, 322] width 534 height 21
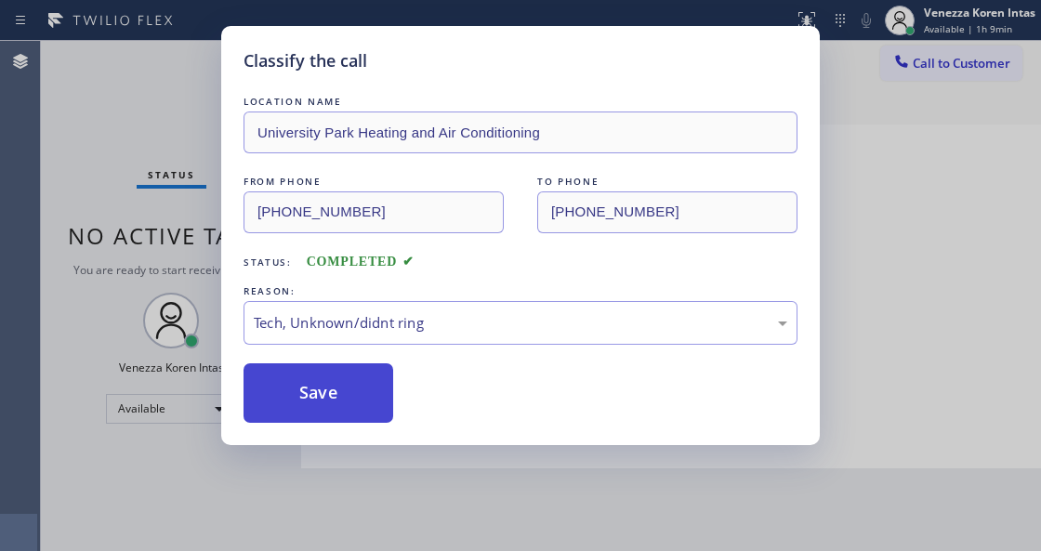
drag, startPoint x: 337, startPoint y: 404, endPoint x: 270, endPoint y: 368, distance: 75.7
click at [338, 404] on button "Save" at bounding box center [319, 394] width 150 height 60
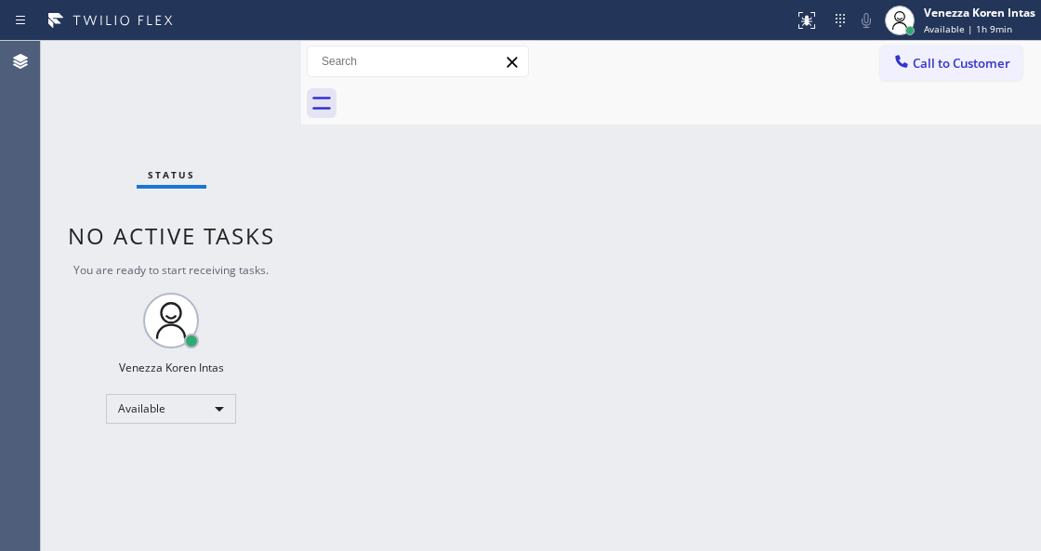
click at [245, 62] on div "Status No active tasks You are ready to start receiving tasks. Venezza Koren In…" at bounding box center [171, 296] width 260 height 510
drag, startPoint x: 257, startPoint y: 197, endPoint x: 269, endPoint y: 162, distance: 37.3
click at [259, 195] on div "Status No active tasks You are ready to start receiving tasks. Venezza Koren In…" at bounding box center [171, 296] width 260 height 510
click at [272, 86] on div "Status No active tasks You are ready to start receiving tasks. Venezza Koren In…" at bounding box center [171, 296] width 260 height 510
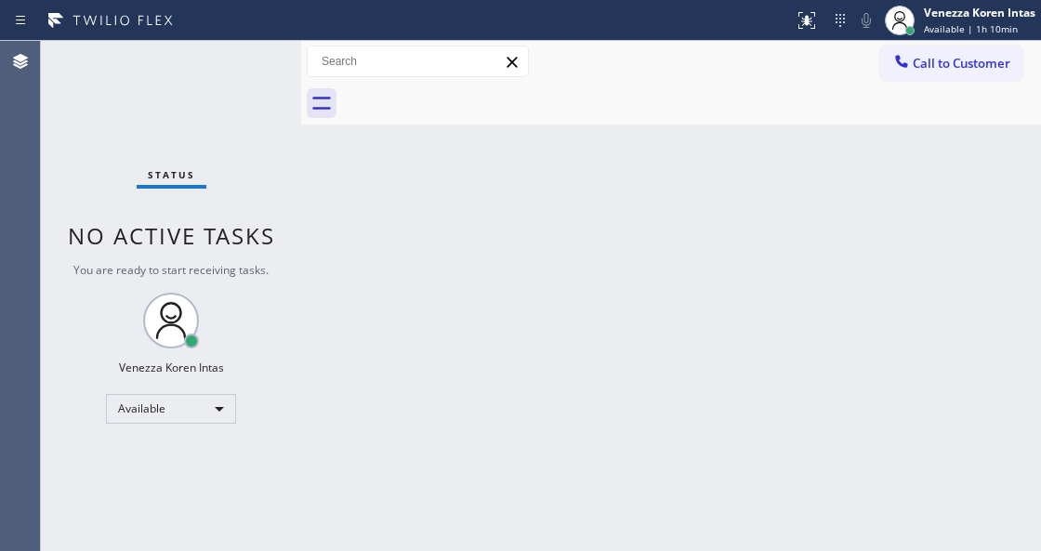
click at [108, 142] on div "Status No active tasks You are ready to start receiving tasks. Venezza Koren In…" at bounding box center [171, 296] width 260 height 510
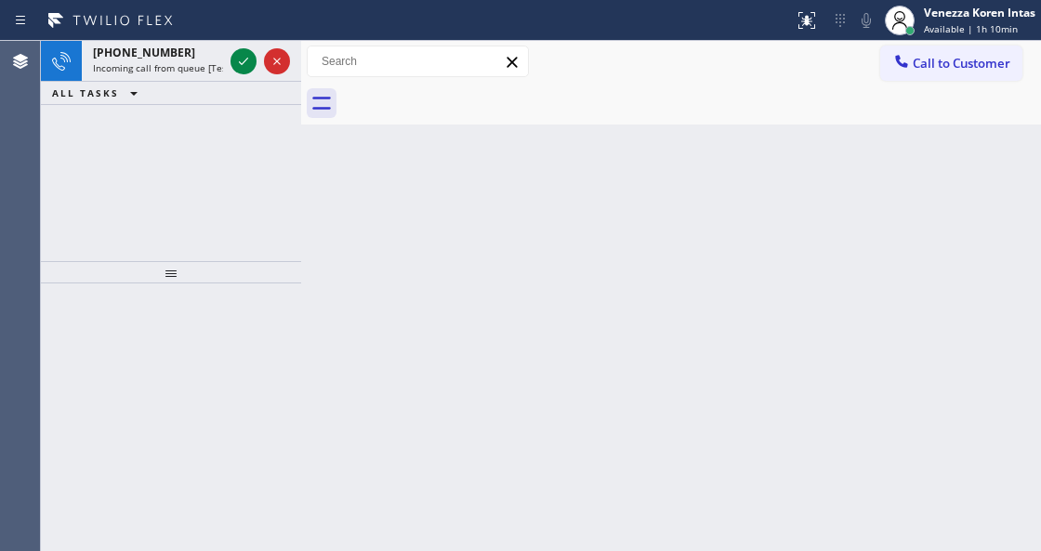
drag, startPoint x: 235, startPoint y: 66, endPoint x: 271, endPoint y: 247, distance: 184.7
click at [239, 69] on icon at bounding box center [243, 61] width 22 height 22
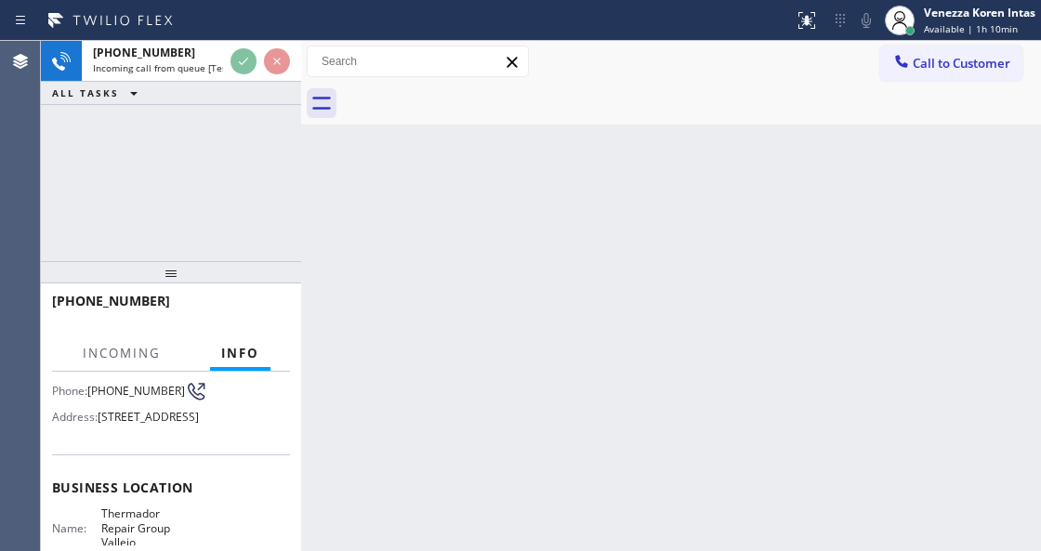
scroll to position [61, 0]
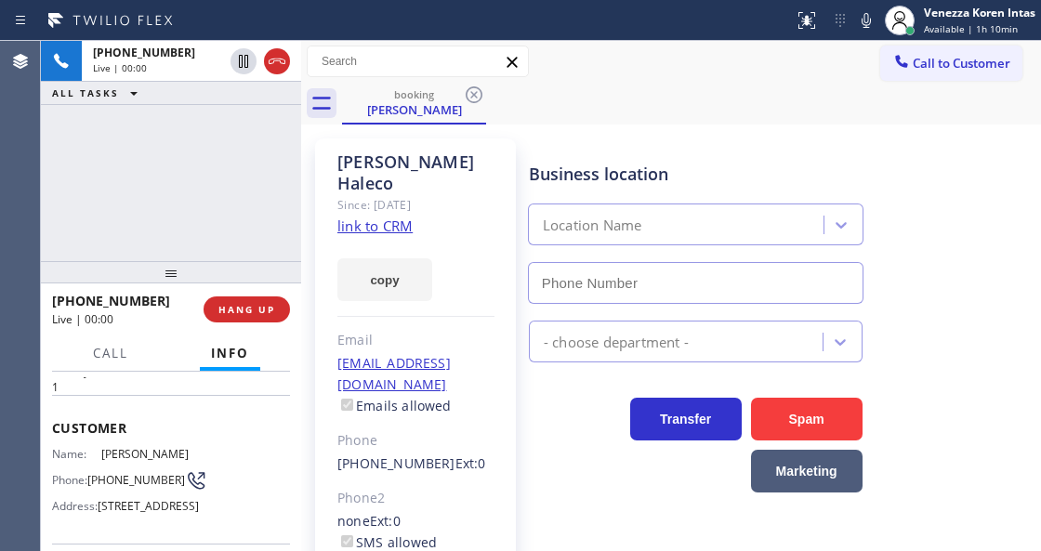
type input "(707) 504-3963"
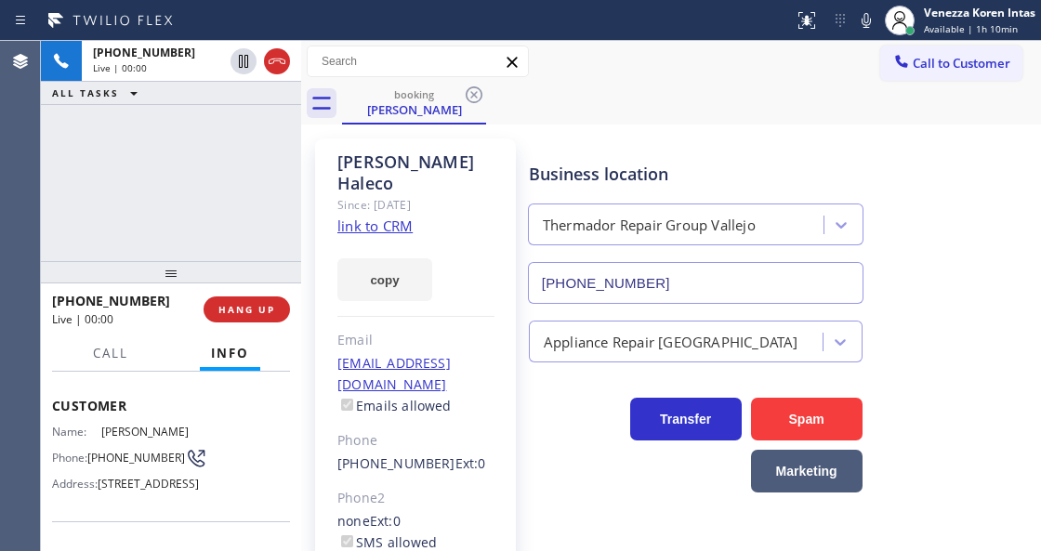
scroll to position [124, 0]
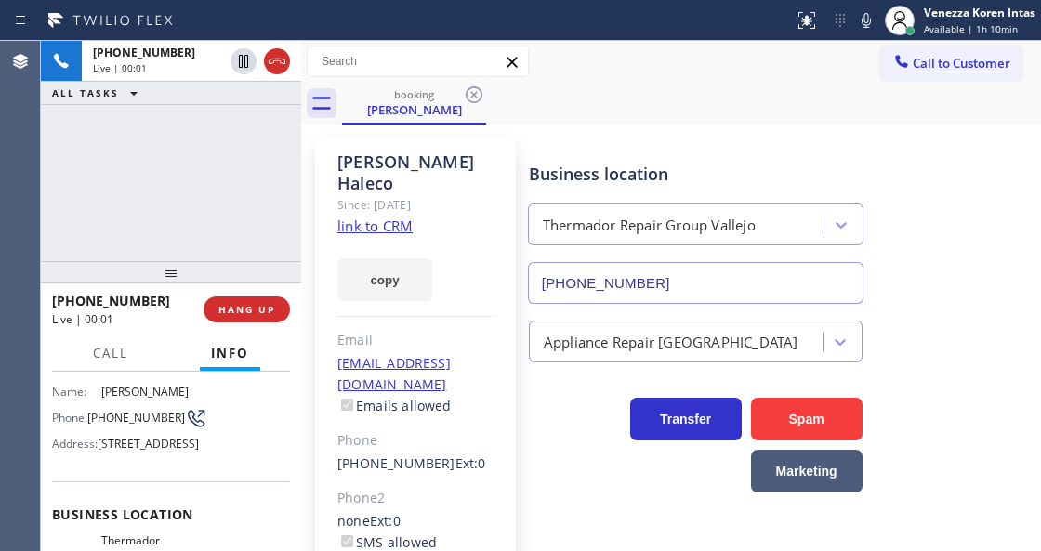
click at [353, 217] on link "link to CRM" at bounding box center [375, 226] width 75 height 19
click at [863, 18] on icon at bounding box center [866, 20] width 22 height 22
click at [858, 24] on icon at bounding box center [866, 20] width 22 height 22
click at [862, 30] on icon at bounding box center [866, 20] width 22 height 22
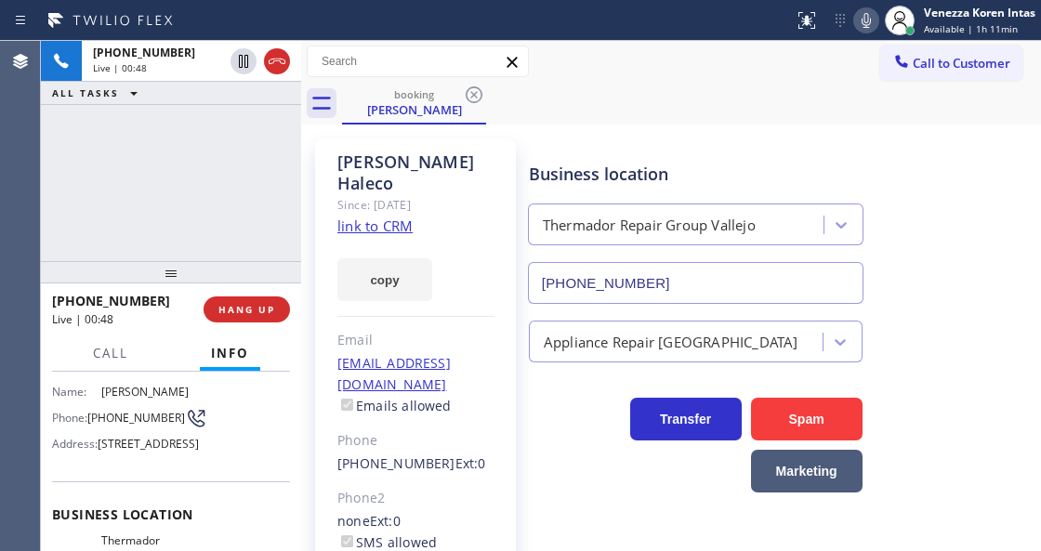
click at [254, 143] on div "+15108044770 Live | 00:48 ALL TASKS ALL TASKS ACTIVE TASKS TASKS IN WRAP UP" at bounding box center [171, 151] width 260 height 220
click at [276, 179] on div "+15108044770 Live | 00:53 ALL TASKS ALL TASKS ACTIVE TASKS TASKS IN WRAP UP" at bounding box center [171, 151] width 260 height 220
drag, startPoint x: 258, startPoint y: 219, endPoint x: 422, endPoint y: 143, distance: 180.5
click at [258, 219] on div "+15108044770 Live | 01:29 ALL TASKS ALL TASKS ACTIVE TASKS TASKS IN WRAP UP" at bounding box center [171, 151] width 260 height 220
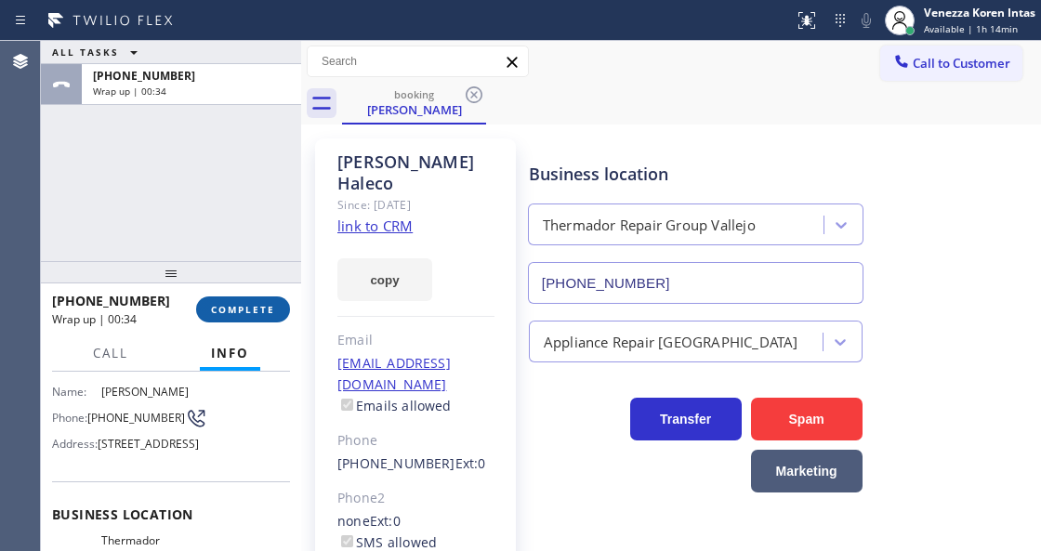
click at [279, 311] on button "COMPLETE" at bounding box center [243, 310] width 94 height 26
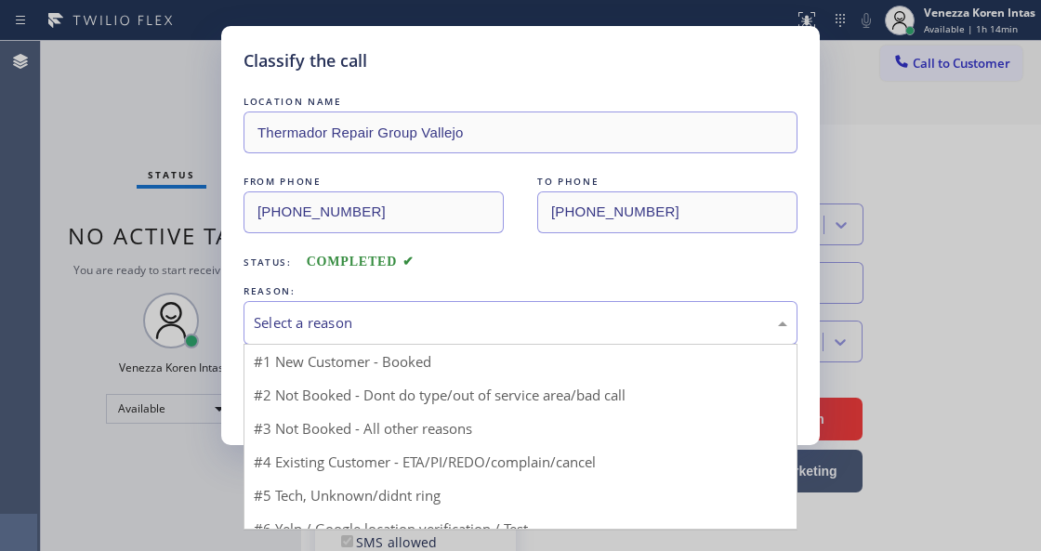
drag, startPoint x: 418, startPoint y: 335, endPoint x: 448, endPoint y: 434, distance: 103.8
click at [420, 337] on div "Select a reason" at bounding box center [521, 323] width 554 height 44
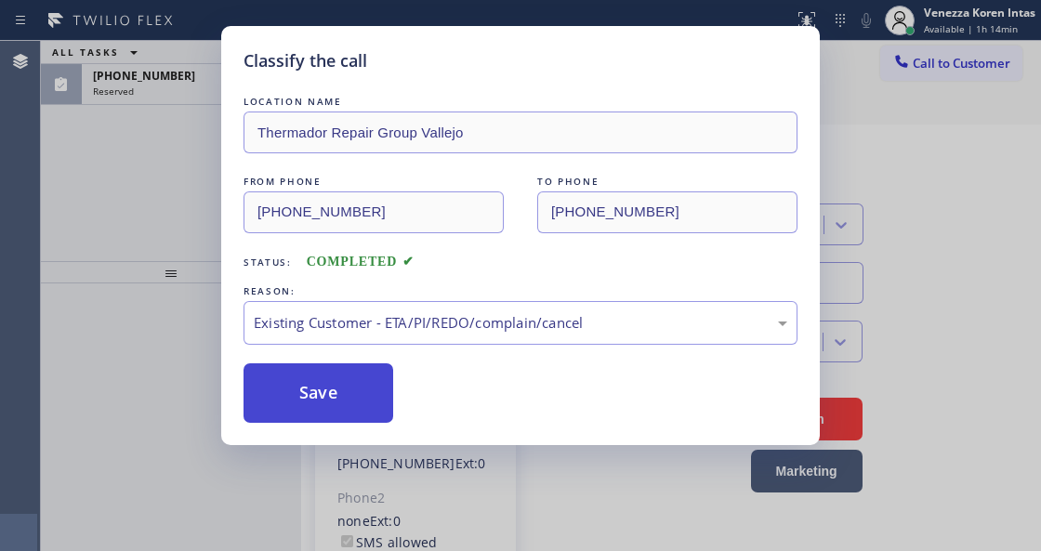
click at [350, 404] on button "Save" at bounding box center [319, 394] width 150 height 60
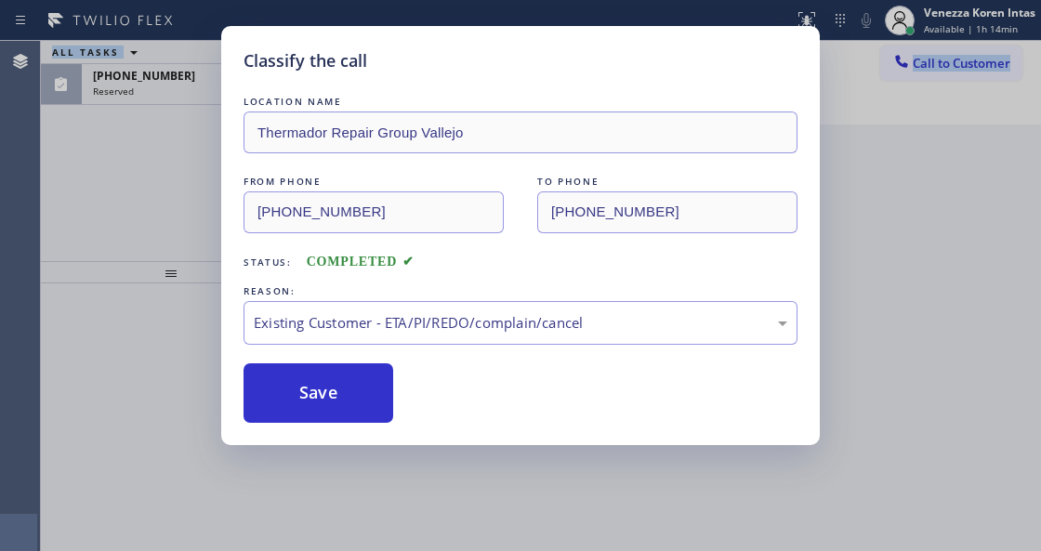
click at [391, 550] on html "Status report No issues detected If you experience an issue, please download th…" at bounding box center [520, 275] width 1041 height 551
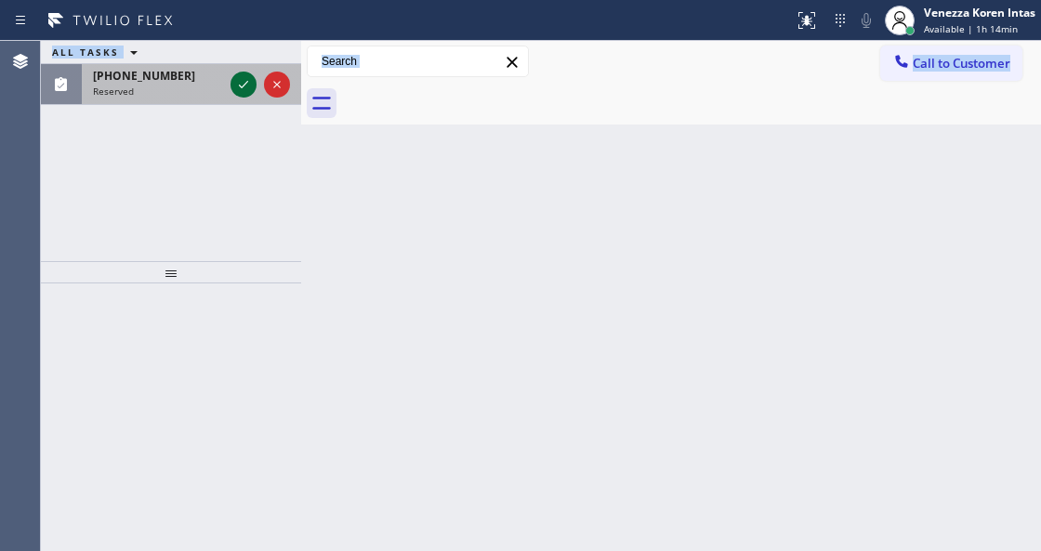
click at [236, 87] on icon at bounding box center [243, 84] width 22 height 22
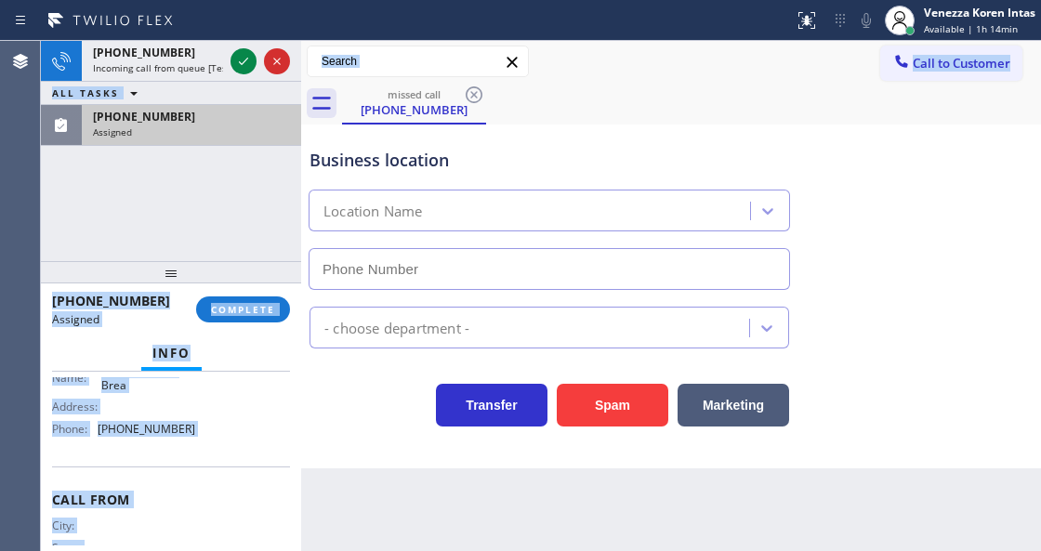
type input "(714) 463-1693"
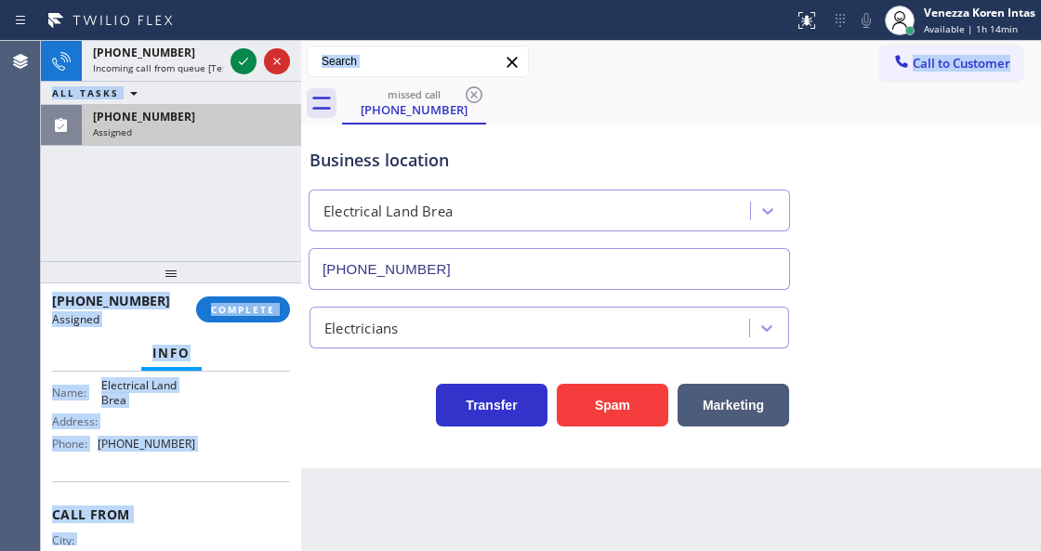
click at [270, 290] on div "(224) 264-7654 Assigned COMPLETE" at bounding box center [171, 309] width 238 height 48
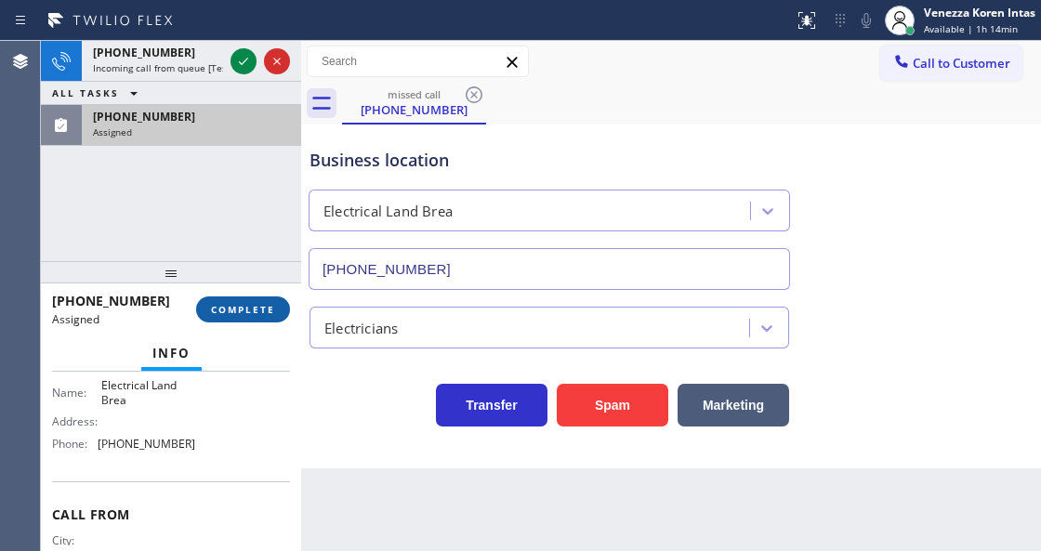
click at [268, 309] on span "COMPLETE" at bounding box center [243, 309] width 64 height 13
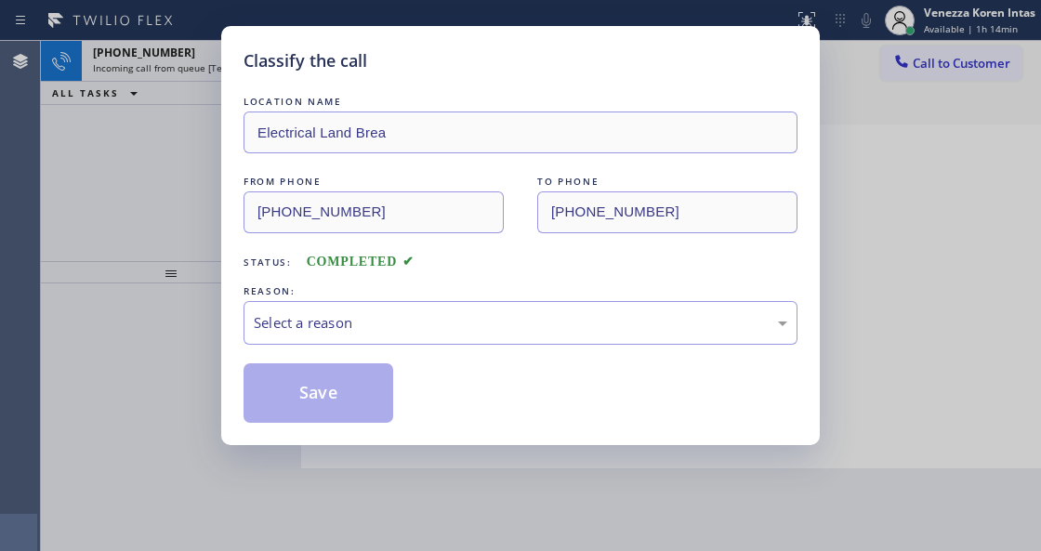
click at [411, 317] on div "Select a reason" at bounding box center [521, 322] width 534 height 21
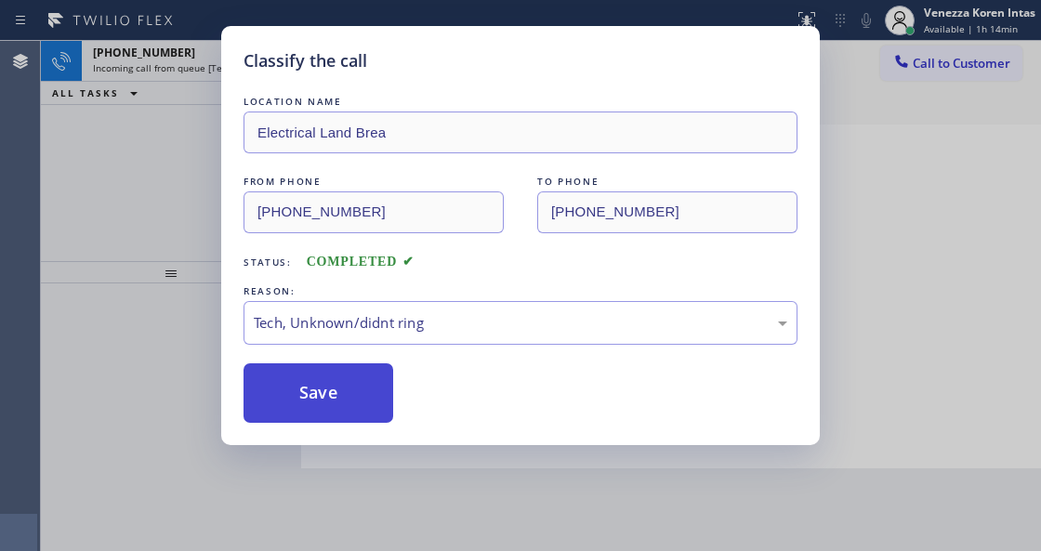
drag, startPoint x: 364, startPoint y: 430, endPoint x: 371, endPoint y: 401, distance: 29.5
click at [364, 428] on div "Classify the call LOCATION NAME Electrical Land Brea FROM PHONE (224) 264-7654 …" at bounding box center [520, 235] width 599 height 419
click at [371, 401] on button "Save" at bounding box center [319, 394] width 150 height 60
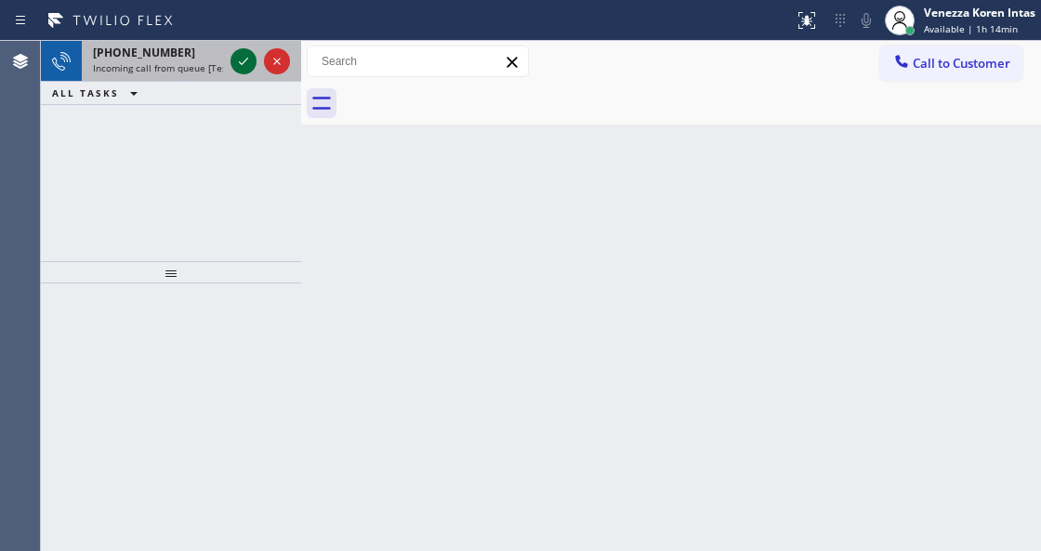
click at [239, 60] on icon at bounding box center [243, 61] width 22 height 22
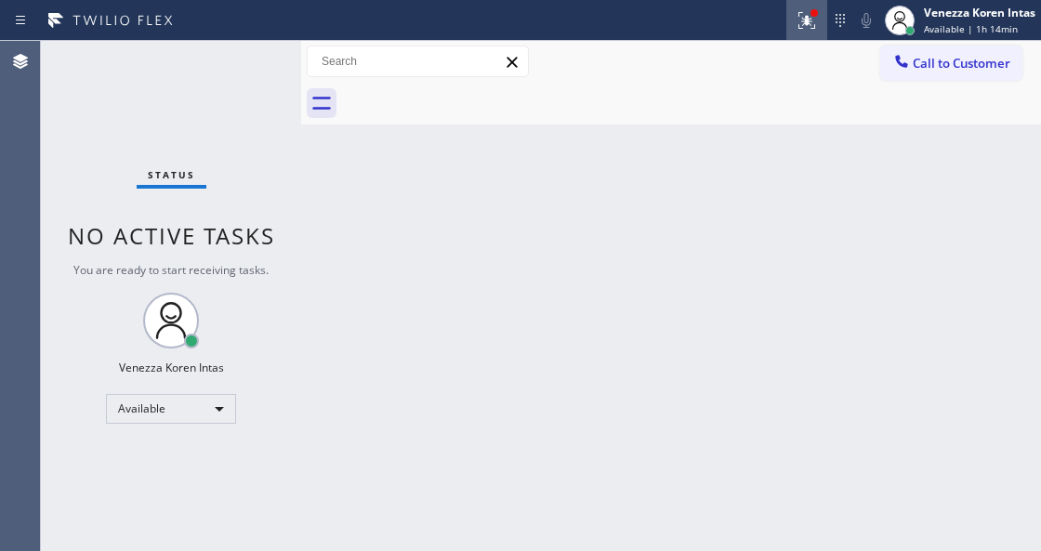
drag, startPoint x: 824, startPoint y: 25, endPoint x: 801, endPoint y: 93, distance: 71.5
click at [824, 24] on div at bounding box center [807, 20] width 41 height 22
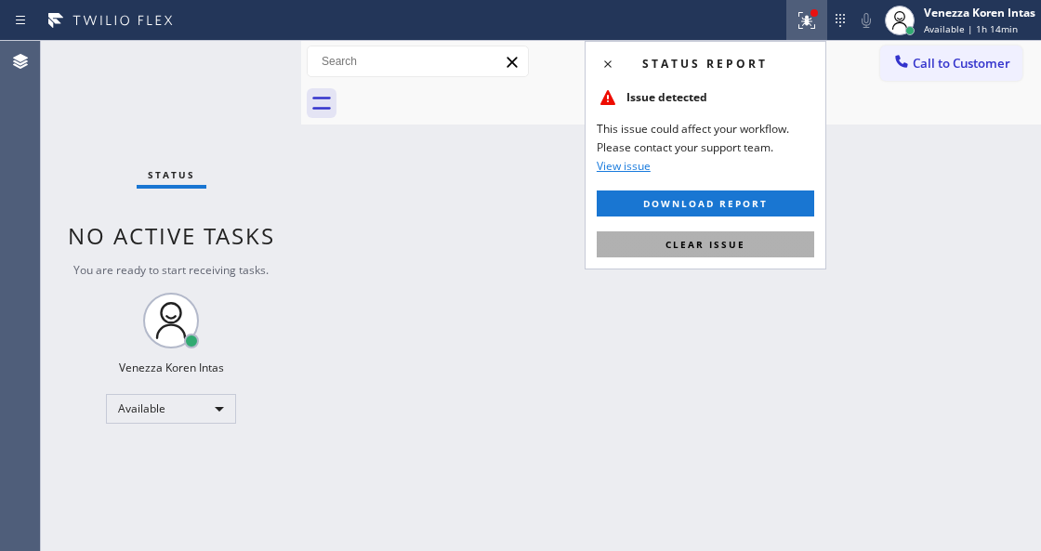
click at [766, 239] on button "Clear issue" at bounding box center [706, 245] width 218 height 26
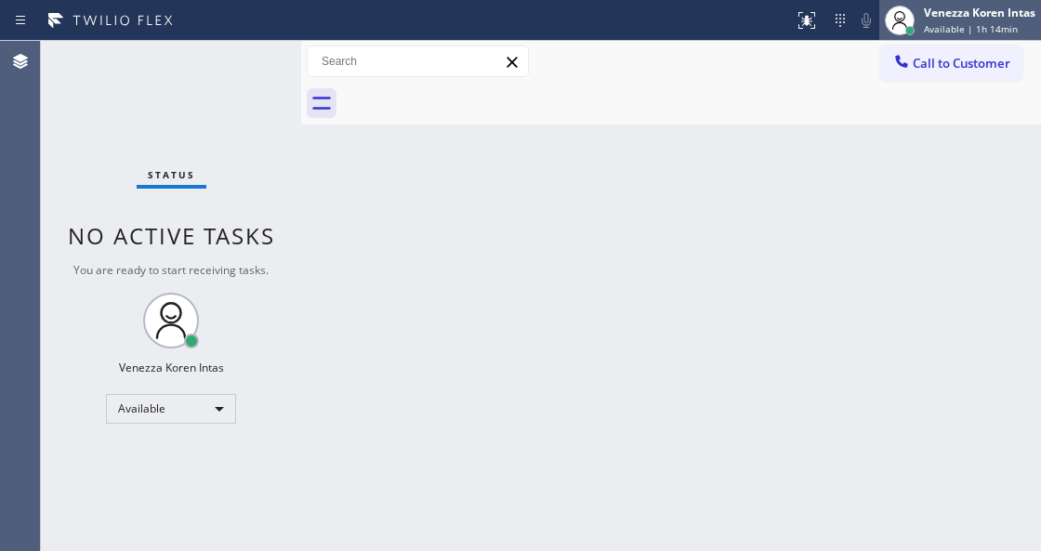
click at [938, 17] on div "Venezza Koren Intas" at bounding box center [980, 13] width 112 height 16
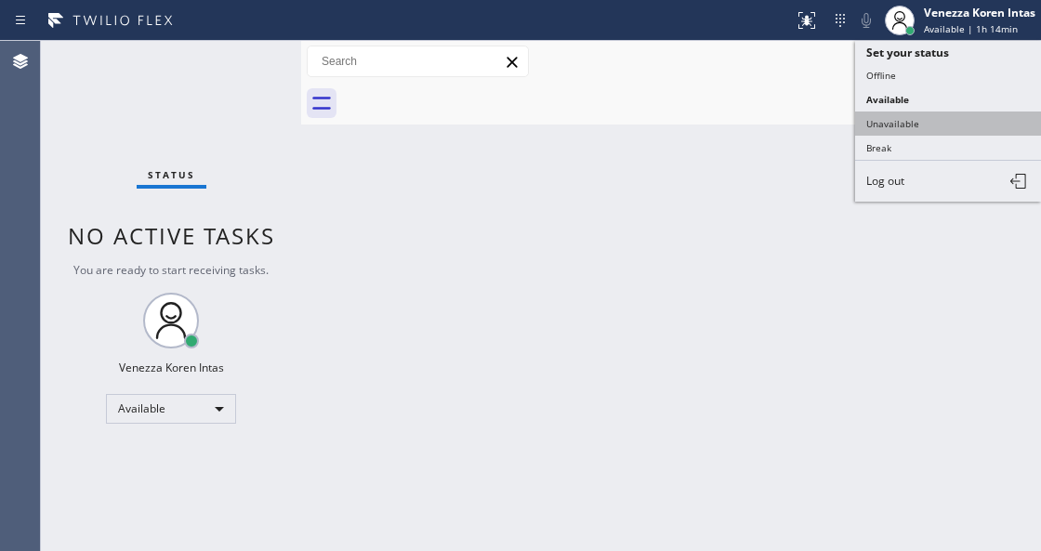
click at [913, 112] on button "Unavailable" at bounding box center [948, 124] width 186 height 24
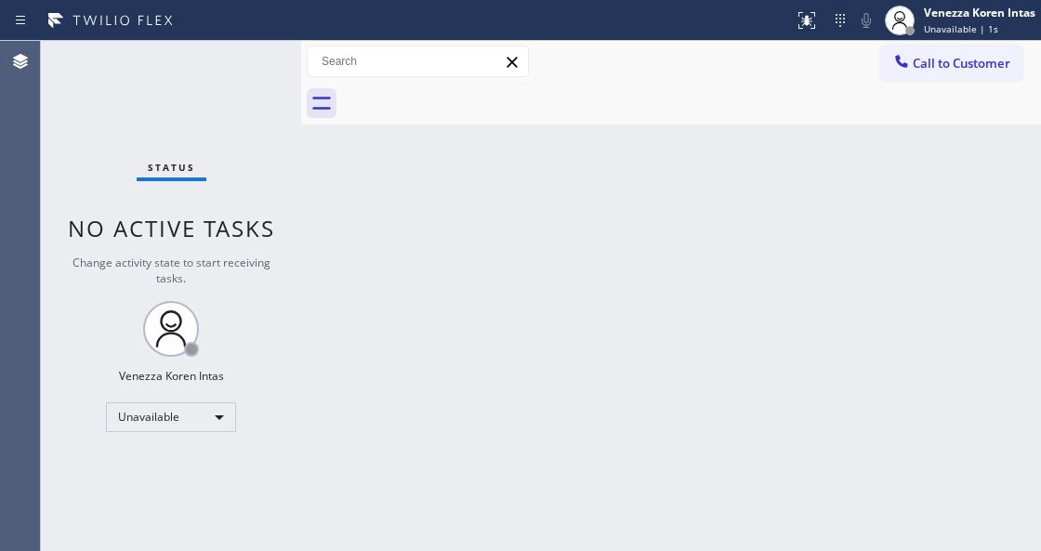
drag, startPoint x: 334, startPoint y: 231, endPoint x: 386, endPoint y: 344, distance: 124.8
click at [334, 231] on div "Back to Dashboard Change Sender ID Customers Technicians Select a contact Outbo…" at bounding box center [671, 296] width 740 height 510
drag, startPoint x: 339, startPoint y: 175, endPoint x: 562, endPoint y: 124, distance: 228.0
click at [339, 175] on div "Back to Dashboard Change Sender ID Customers Technicians Select a contact Outbo…" at bounding box center [671, 296] width 740 height 510
click at [978, 16] on div "Venezza Koren Intas" at bounding box center [980, 13] width 112 height 16
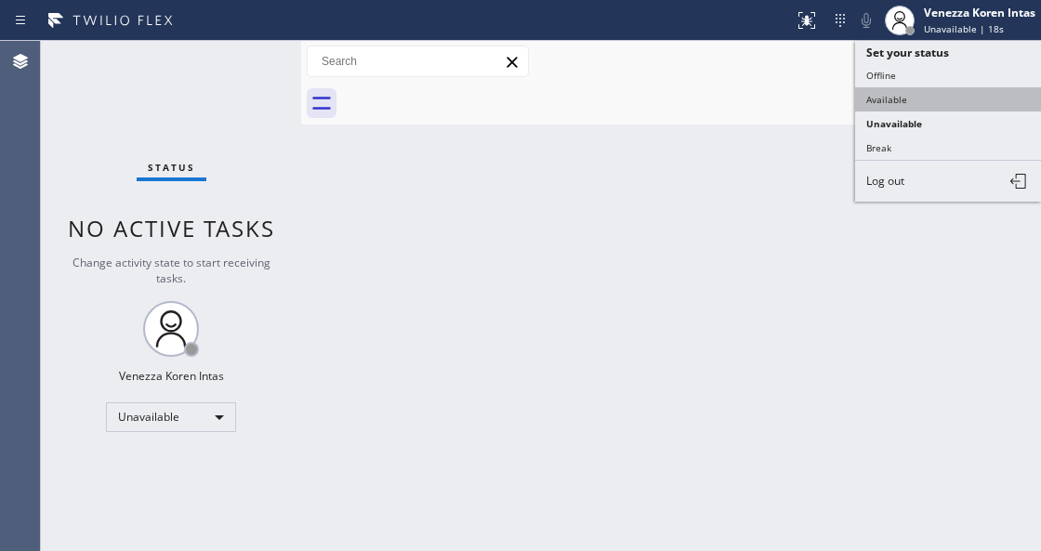
click at [951, 93] on button "Available" at bounding box center [948, 99] width 186 height 24
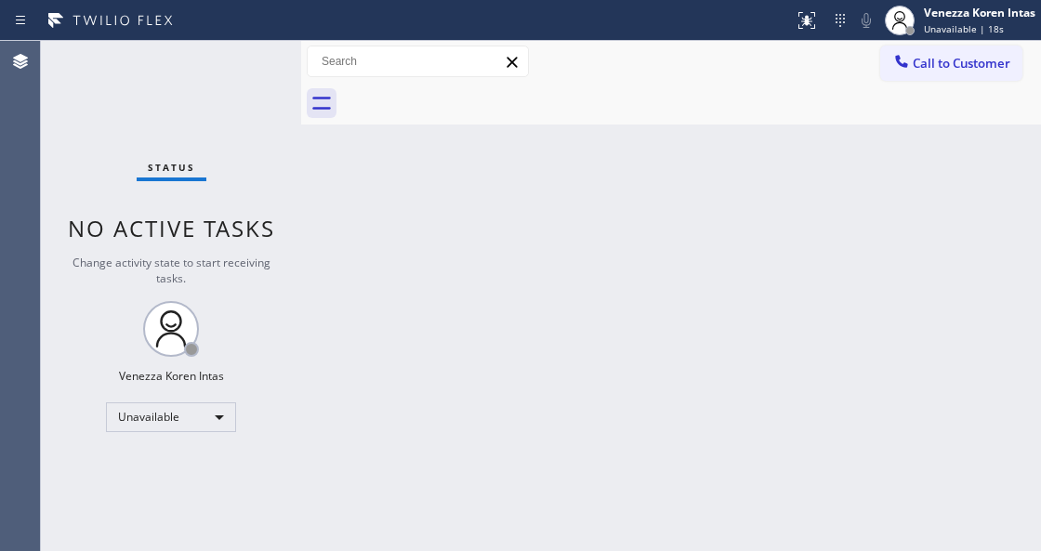
click at [740, 126] on div "Back to Dashboard Change Sender ID Customers Technicians Select a contact Outbo…" at bounding box center [671, 296] width 740 height 510
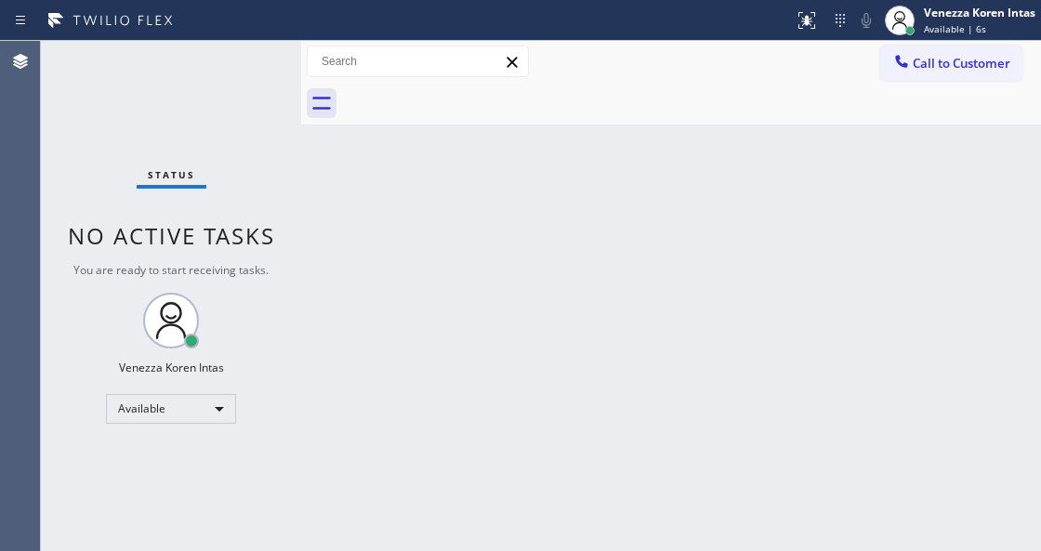
click at [265, 61] on div "Status No active tasks You are ready to start receiving tasks. Venezza Koren In…" at bounding box center [171, 296] width 260 height 510
click at [242, 69] on div "Status No active tasks You are ready to start receiving tasks. Venezza Koren In…" at bounding box center [171, 296] width 260 height 510
click at [253, 72] on div "Status No active tasks You are ready to start receiving tasks. Venezza Koren In…" at bounding box center [171, 296] width 260 height 510
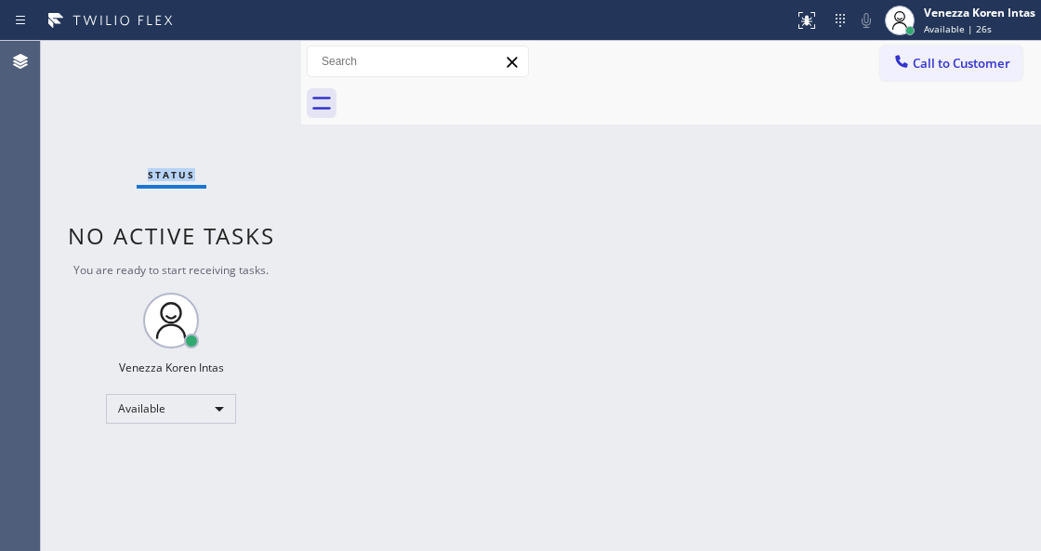
click at [253, 72] on div "Status No active tasks You are ready to start receiving tasks. Venezza Koren In…" at bounding box center [171, 296] width 260 height 510
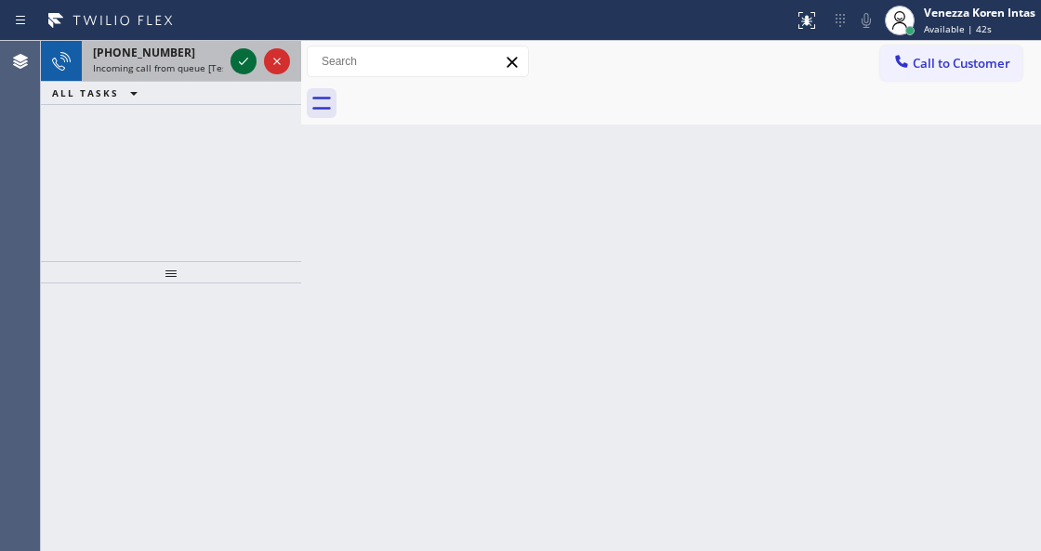
click at [244, 71] on icon at bounding box center [243, 61] width 22 height 22
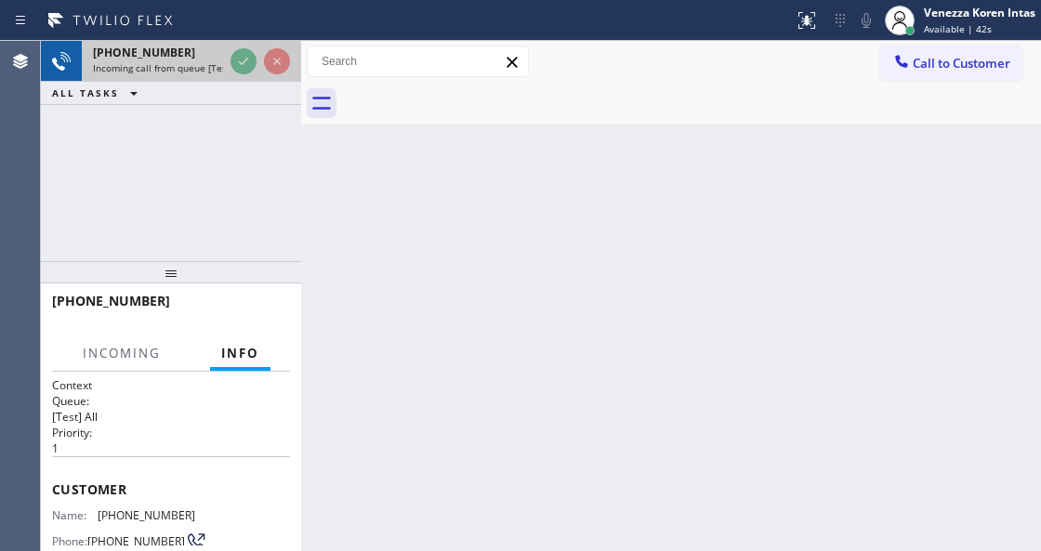
click at [243, 67] on icon at bounding box center [243, 61] width 22 height 22
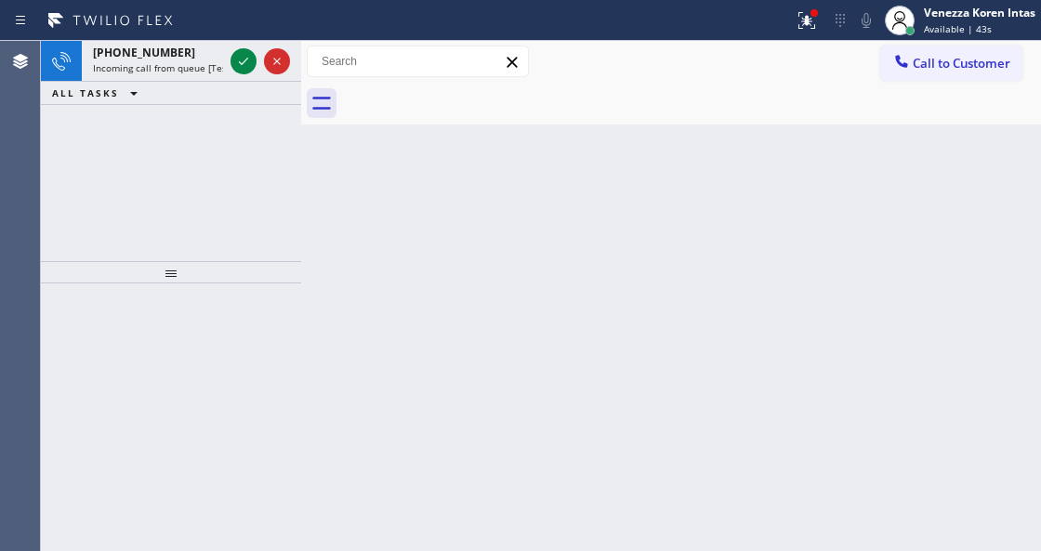
click at [243, 67] on icon at bounding box center [243, 61] width 22 height 22
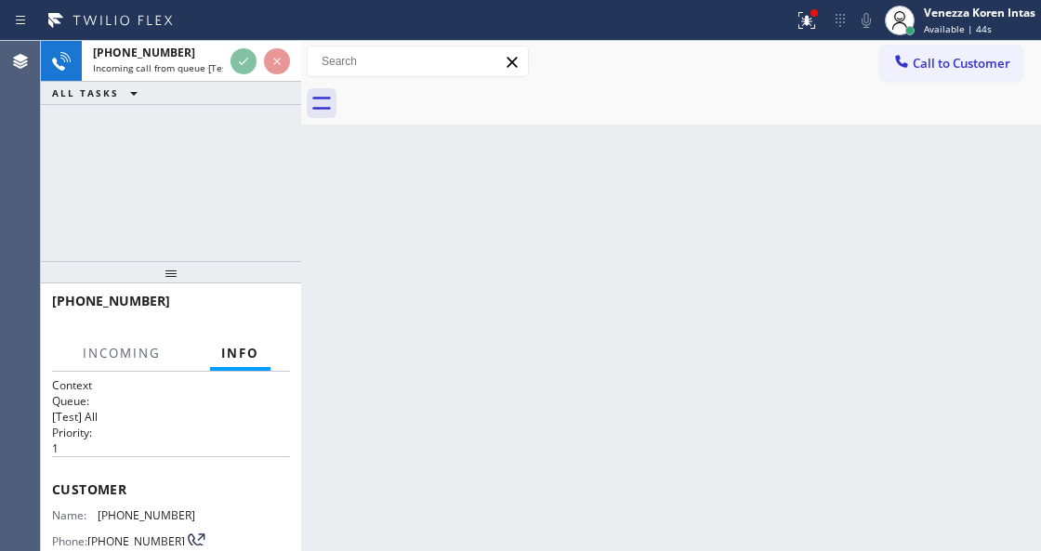
scroll to position [186, 0]
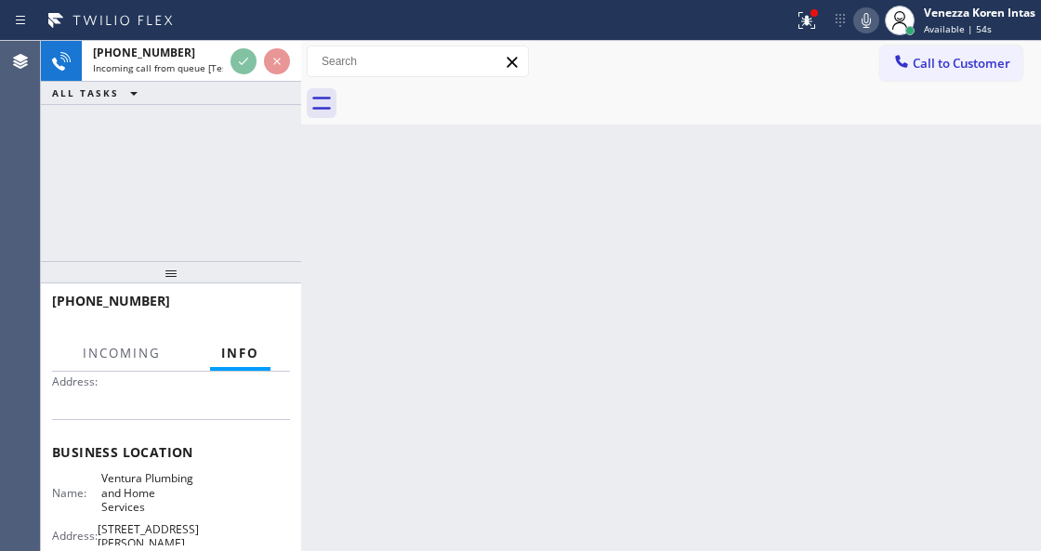
drag, startPoint x: 279, startPoint y: 176, endPoint x: 378, endPoint y: 258, distance: 128.1
click at [279, 176] on div "+16507197190 Incoming call from queue [Test] All ALL TASKS ALL TASKS ACTIVE TAS…" at bounding box center [171, 151] width 260 height 220
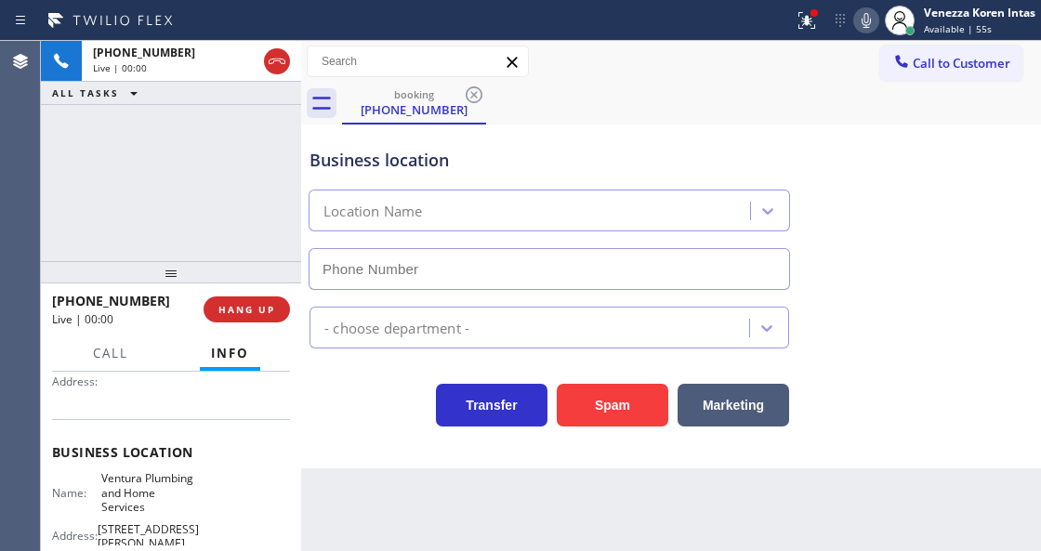
type input "(805) 272-7962"
click at [295, 171] on div "+16507197190 Live | 00:01 ALL TASKS ALL TASKS ACTIVE TASKS TASKS IN WRAP UP" at bounding box center [171, 151] width 260 height 220
drag, startPoint x: 279, startPoint y: 63, endPoint x: 351, endPoint y: 173, distance: 131.5
click at [279, 63] on icon at bounding box center [277, 61] width 22 height 22
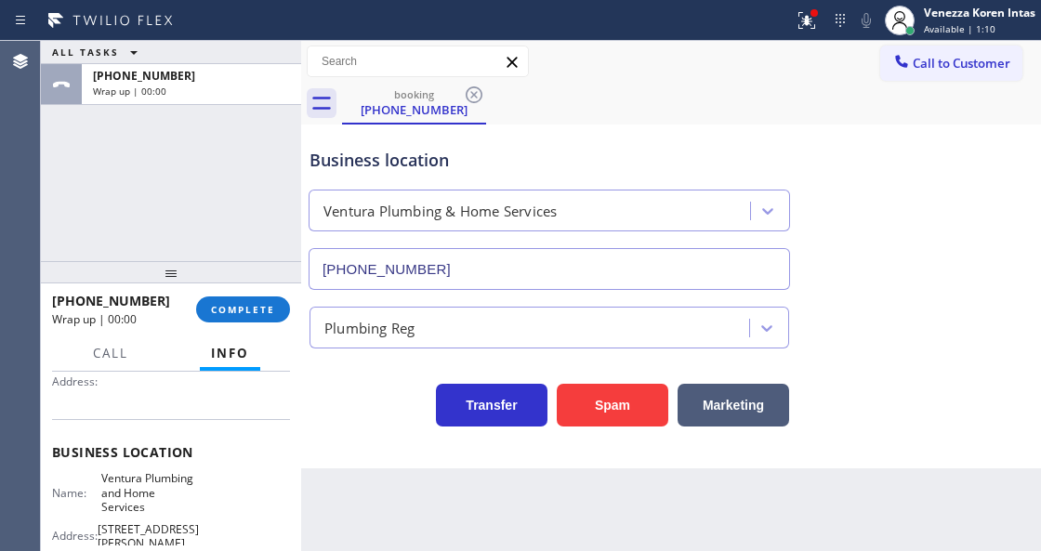
click at [264, 303] on span "COMPLETE" at bounding box center [243, 309] width 64 height 13
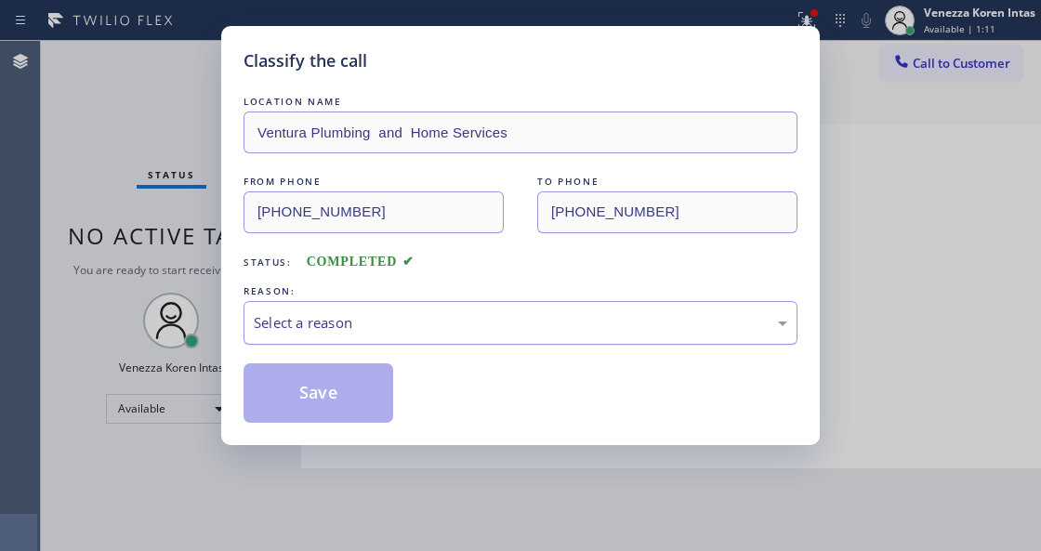
click at [430, 323] on div "Select a reason" at bounding box center [521, 322] width 534 height 21
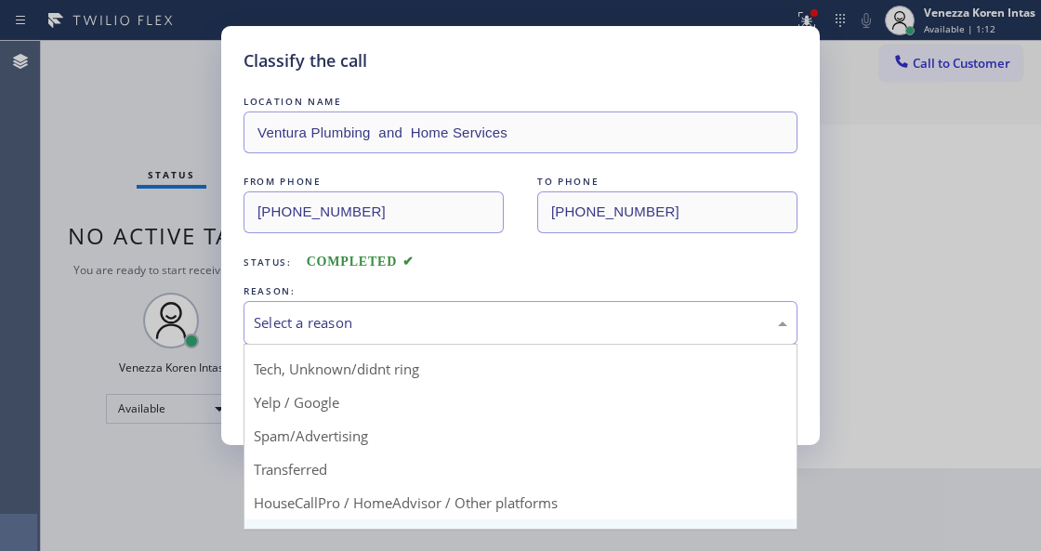
scroll to position [122, 0]
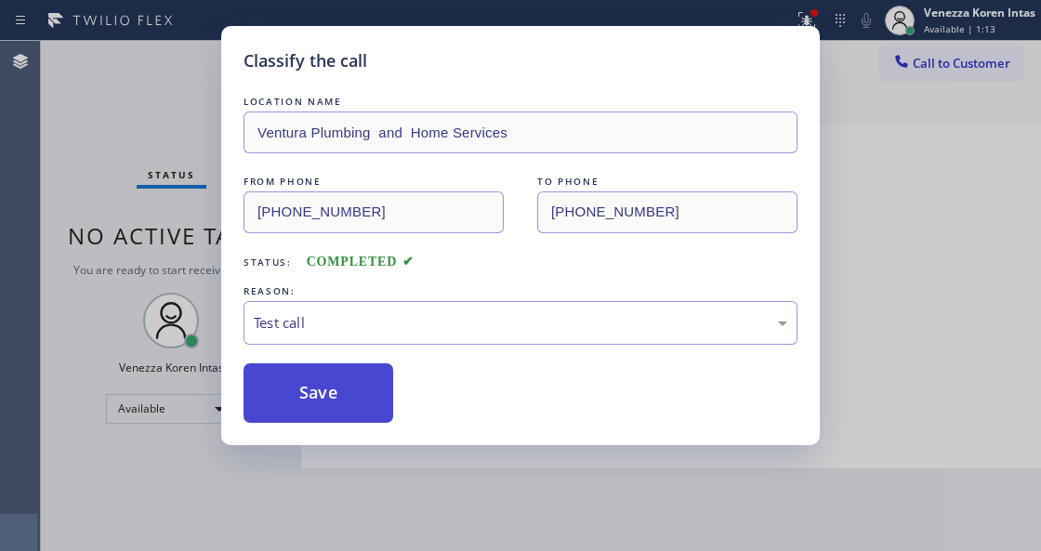
click at [330, 374] on button "Save" at bounding box center [319, 394] width 150 height 60
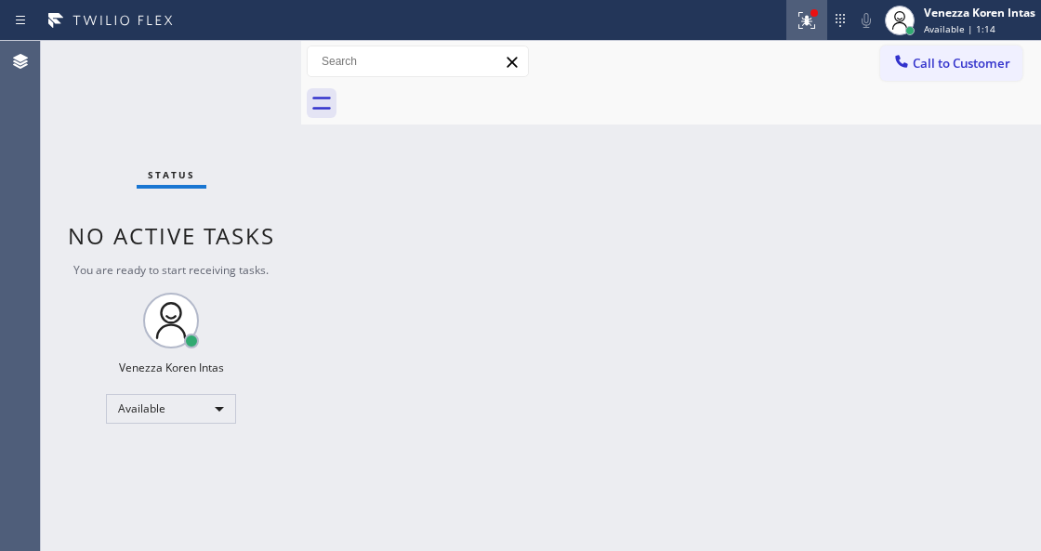
click at [801, 9] on icon at bounding box center [807, 20] width 22 height 22
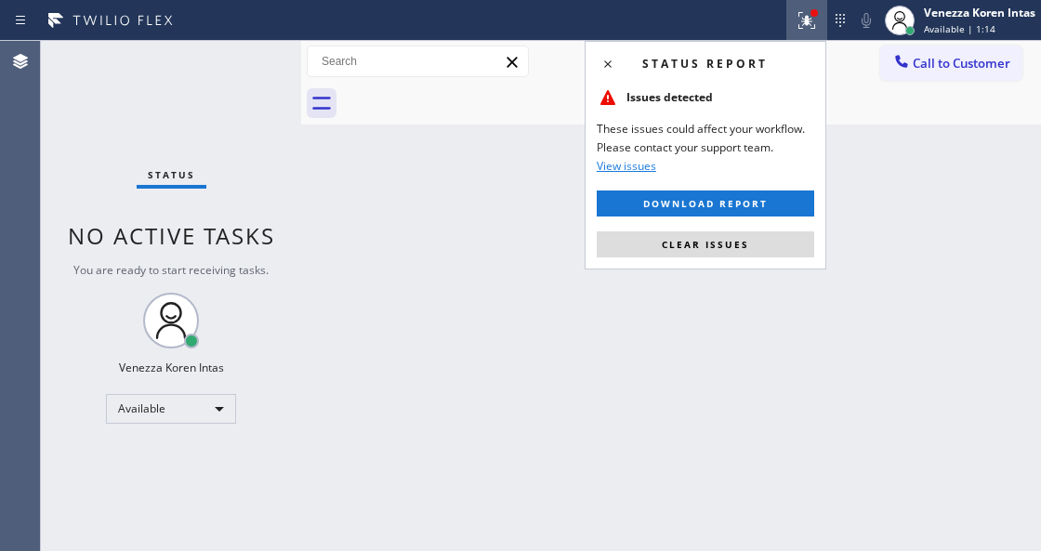
click at [774, 225] on div "Status report Issues detected These issues could affect your workflow. Please c…" at bounding box center [706, 155] width 242 height 229
click at [781, 246] on button "Clear issues" at bounding box center [706, 245] width 218 height 26
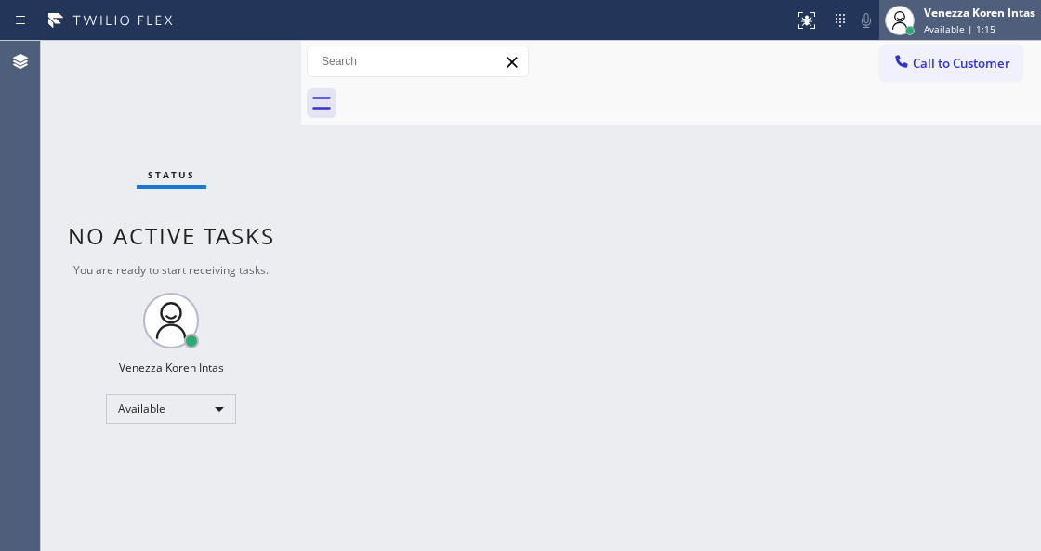
click at [917, 39] on div at bounding box center [900, 20] width 41 height 41
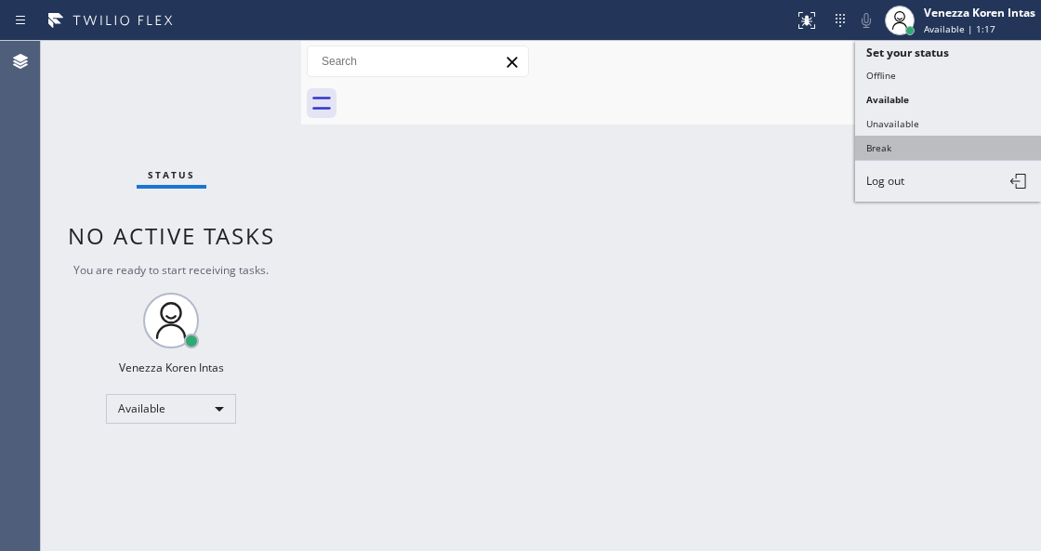
click at [906, 140] on button "Break" at bounding box center [948, 148] width 186 height 24
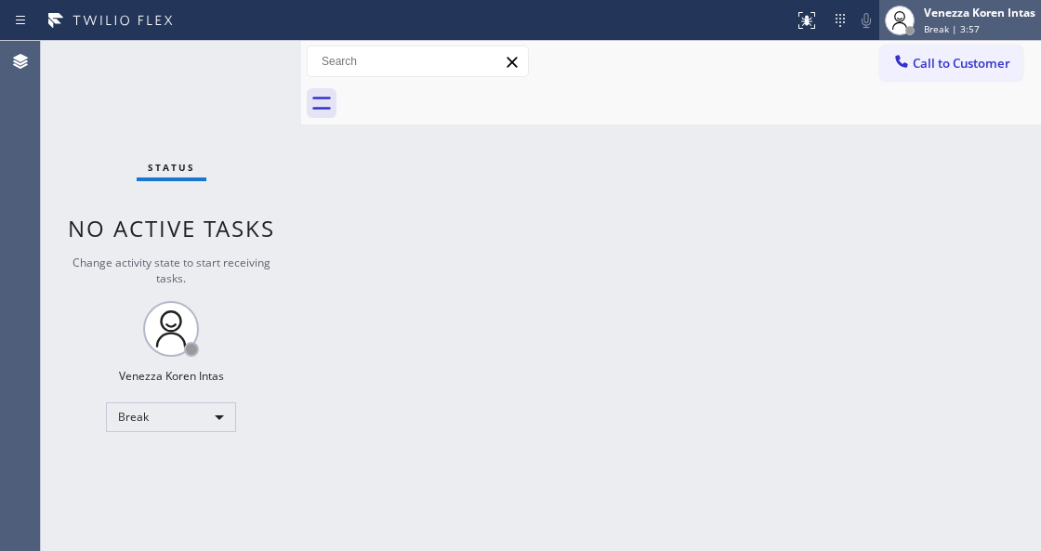
click at [947, 24] on span "Break | 3:57" at bounding box center [952, 28] width 56 height 13
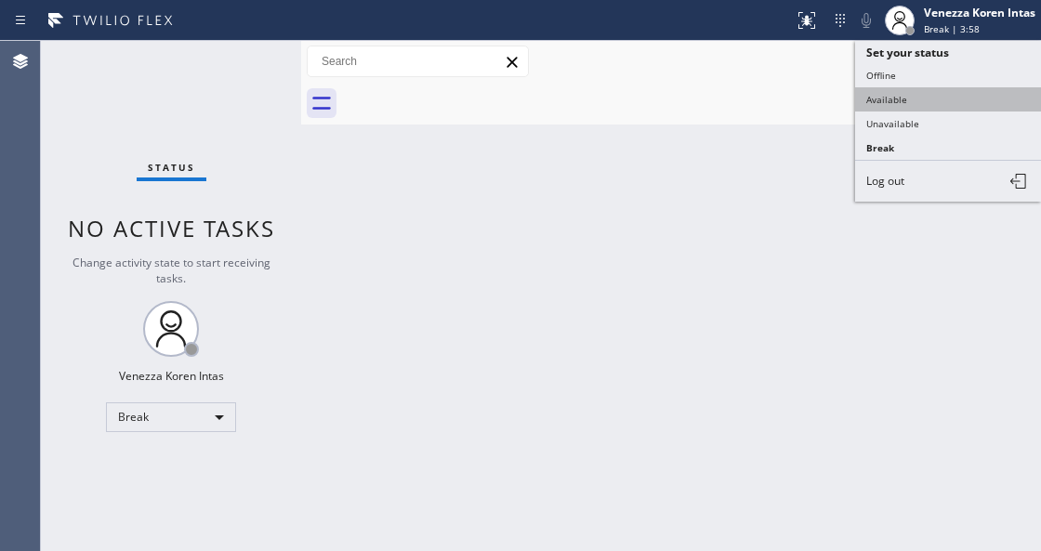
click at [945, 96] on button "Available" at bounding box center [948, 99] width 186 height 24
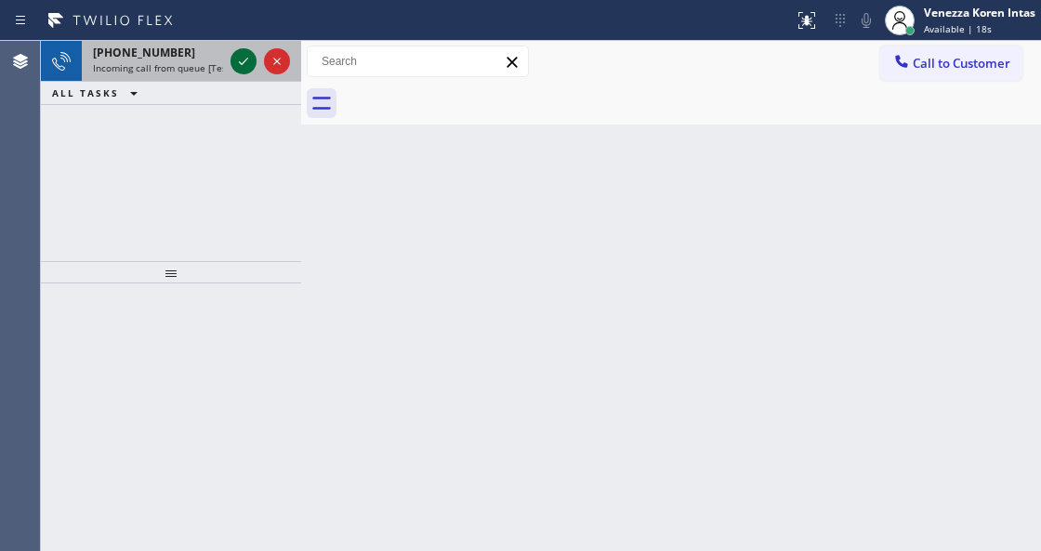
click at [243, 61] on icon at bounding box center [243, 61] width 22 height 22
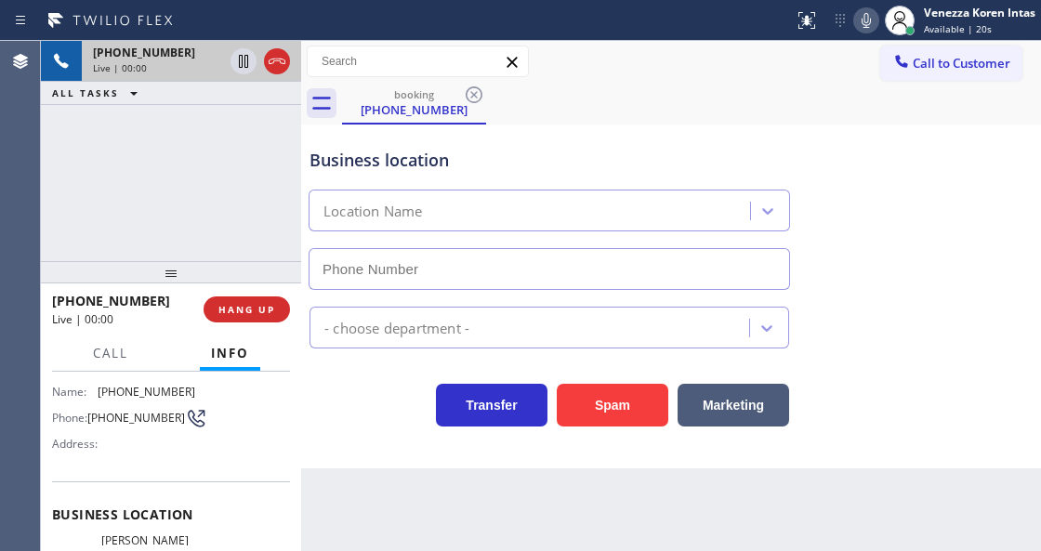
scroll to position [186, 0]
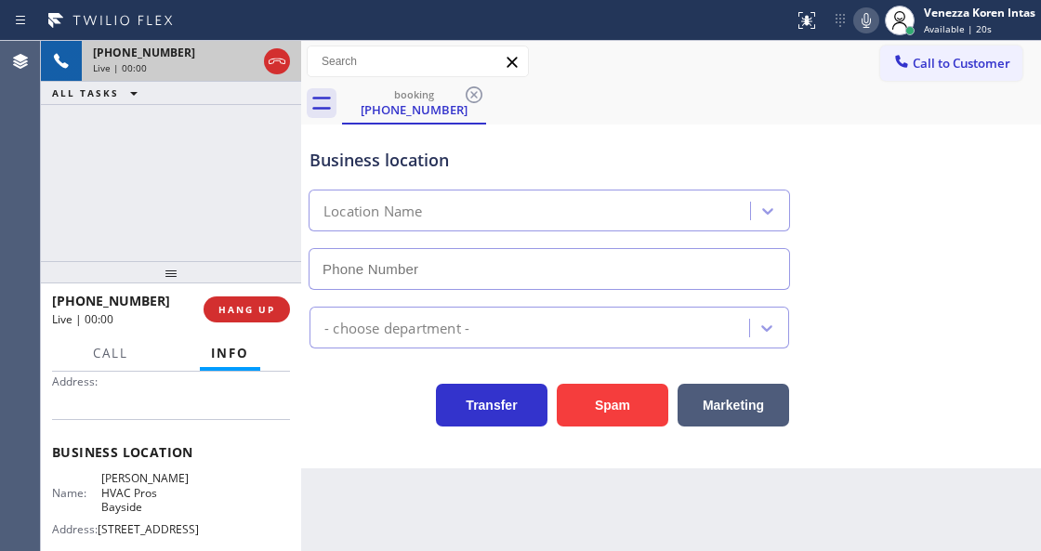
type input "(786) 901-6885"
click at [126, 212] on div "+13058329864 Live | 00:02 ALL TASKS ALL TASKS ACTIVE TASKS TASKS IN WRAP UP" at bounding box center [171, 151] width 260 height 220
click at [462, 152] on div "Business location" at bounding box center [550, 160] width 480 height 25
click at [336, 162] on div "Business location" at bounding box center [550, 160] width 480 height 25
click at [275, 62] on icon at bounding box center [277, 61] width 22 height 22
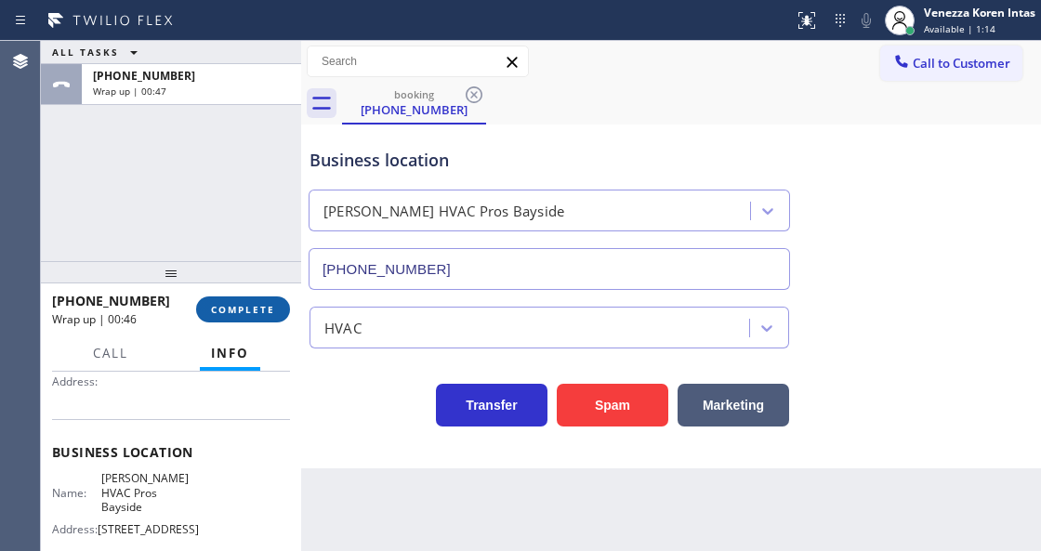
click at [258, 311] on span "COMPLETE" at bounding box center [243, 309] width 64 height 13
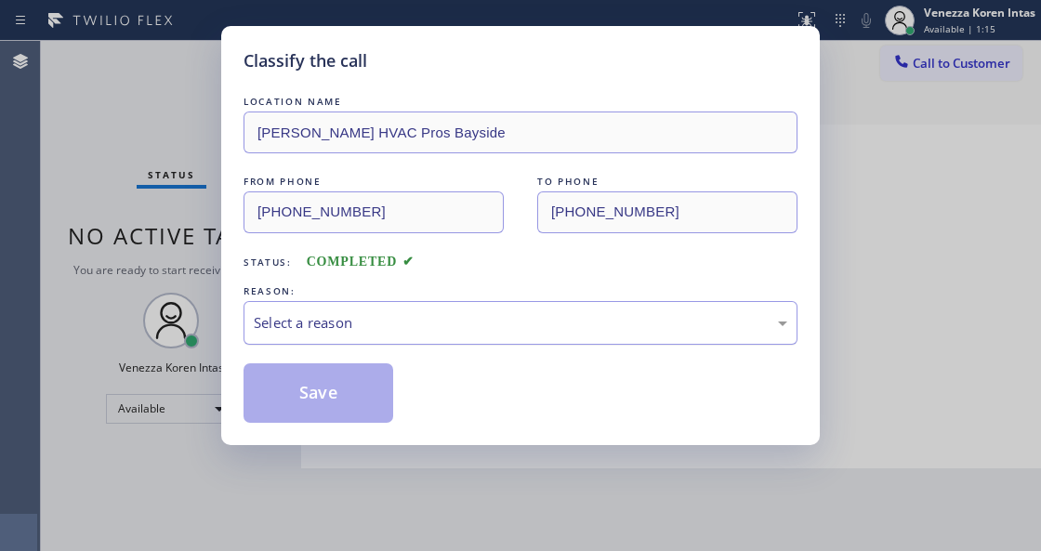
click at [462, 325] on div "Select a reason" at bounding box center [521, 322] width 534 height 21
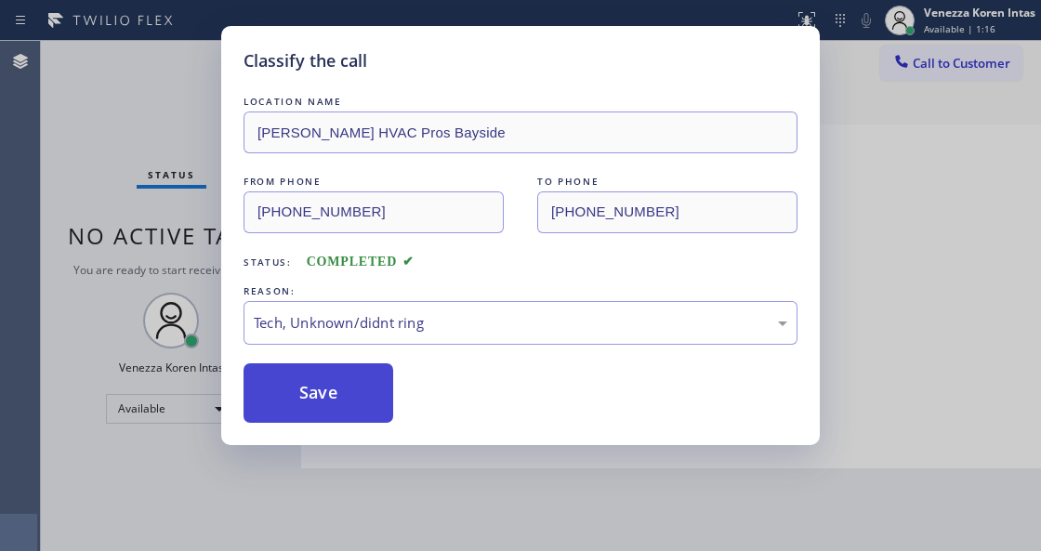
click at [342, 380] on button "Save" at bounding box center [319, 394] width 150 height 60
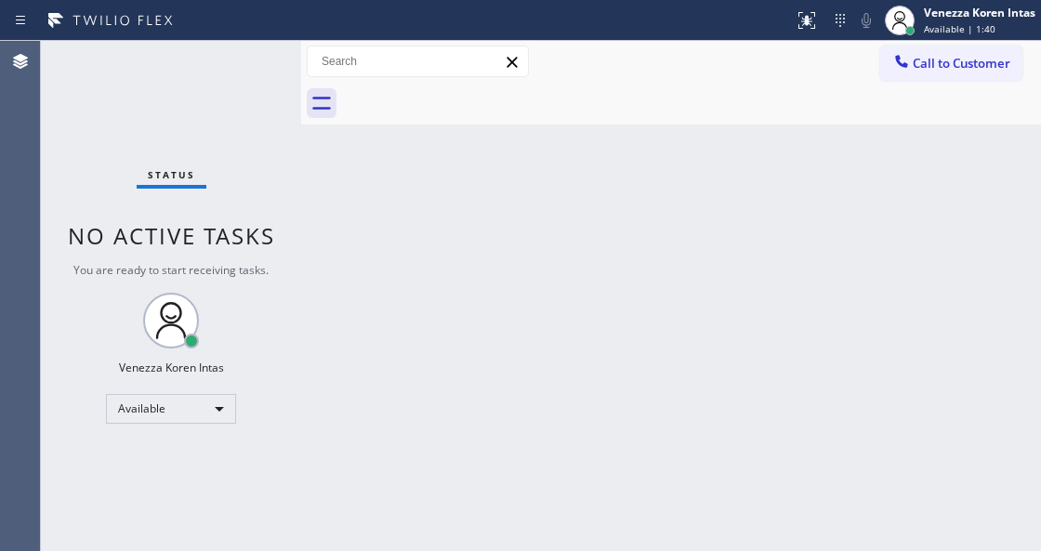
click at [339, 498] on div "Back to Dashboard Change Sender ID Customers Technicians Select a contact Outbo…" at bounding box center [671, 296] width 740 height 510
click at [204, 73] on div "Status No active tasks You are ready to start receiving tasks. Venezza Koren In…" at bounding box center [171, 296] width 260 height 510
click at [390, 547] on div "Back to Dashboard Change Sender ID Customers Technicians Select a contact Outbo…" at bounding box center [671, 296] width 740 height 510
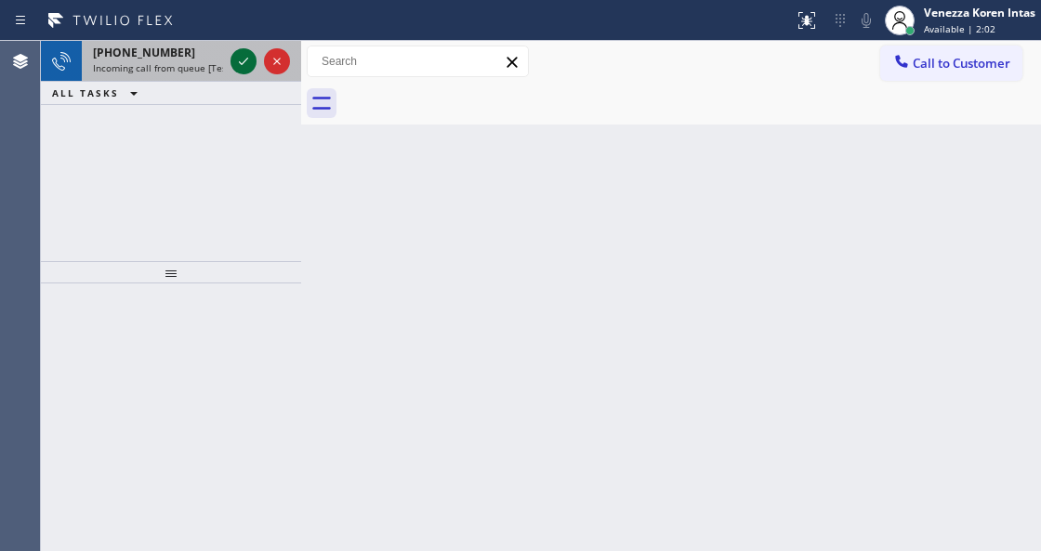
click at [243, 65] on icon at bounding box center [243, 61] width 22 height 22
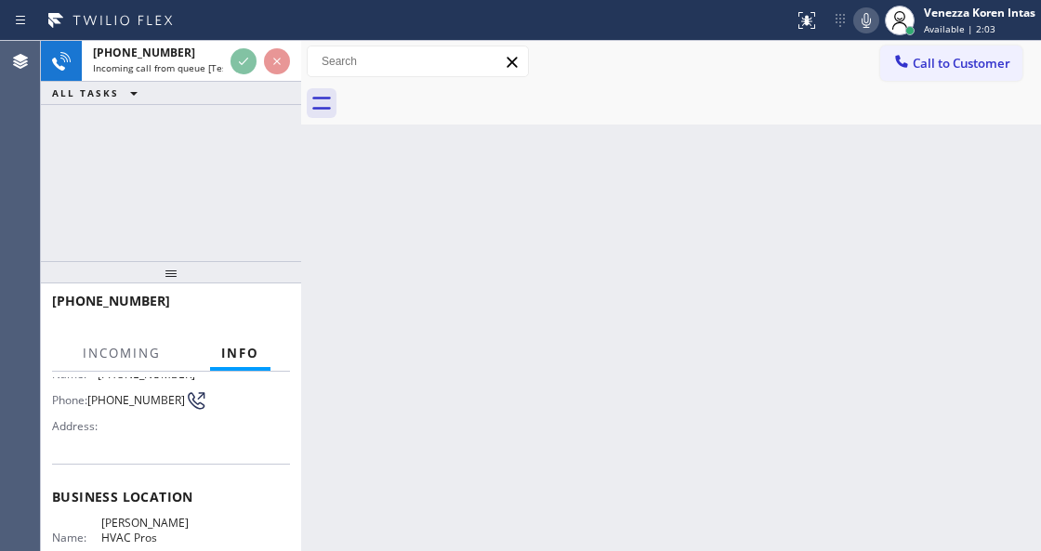
scroll to position [247, 0]
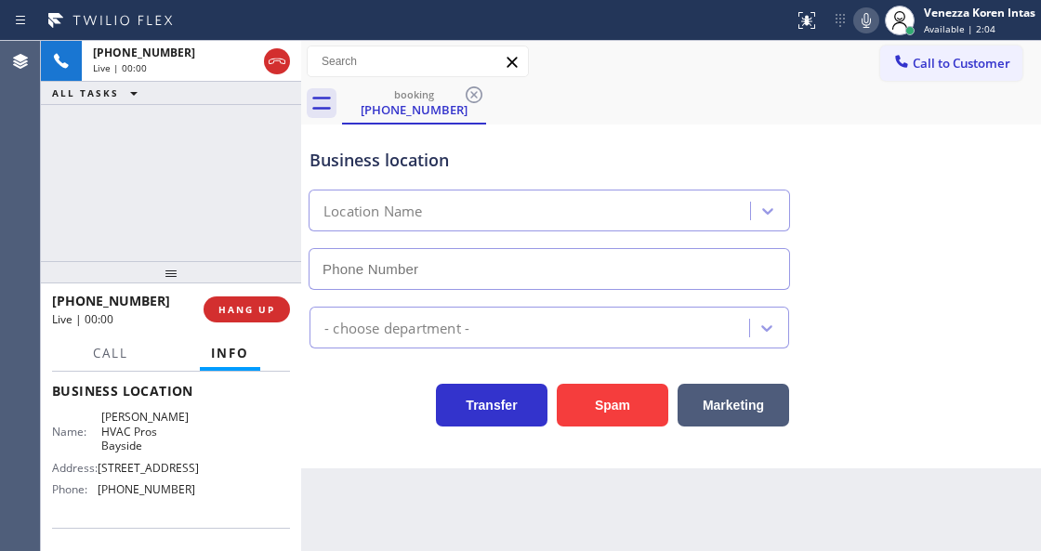
type input "(786) 901-6885"
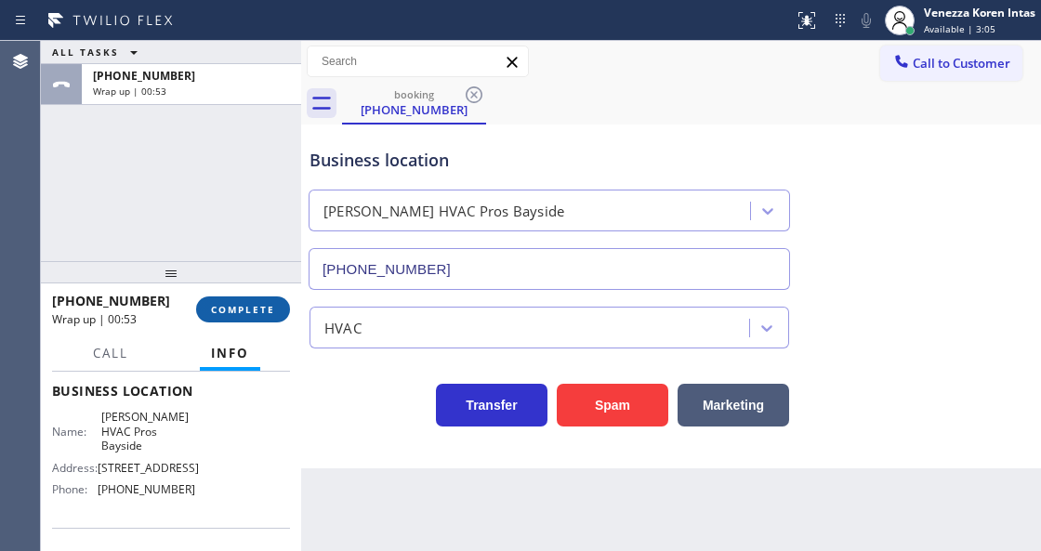
drag, startPoint x: 210, startPoint y: 301, endPoint x: 240, endPoint y: 318, distance: 34.1
click at [210, 301] on button "COMPLETE" at bounding box center [243, 310] width 94 height 26
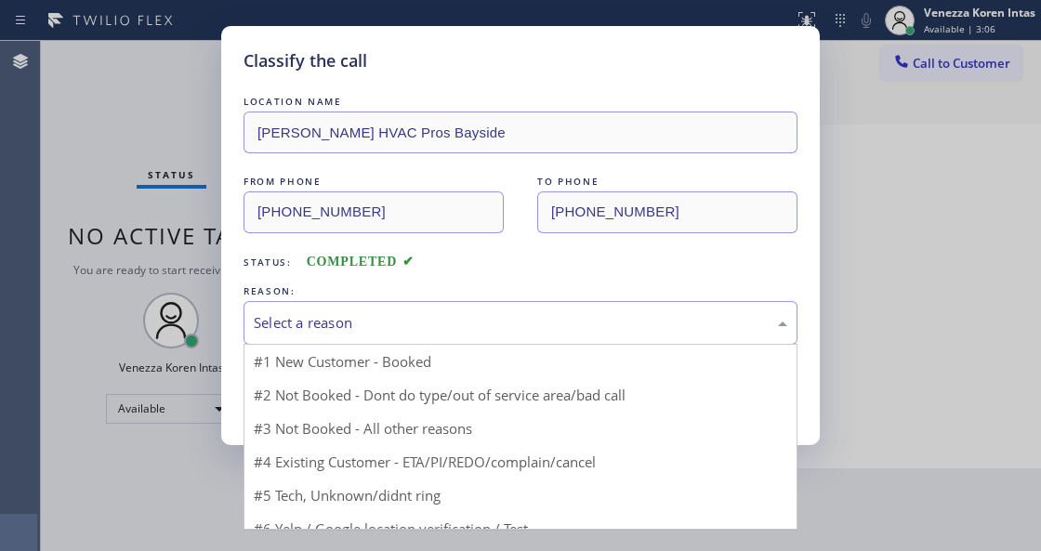
click at [400, 325] on div "Select a reason" at bounding box center [521, 322] width 534 height 21
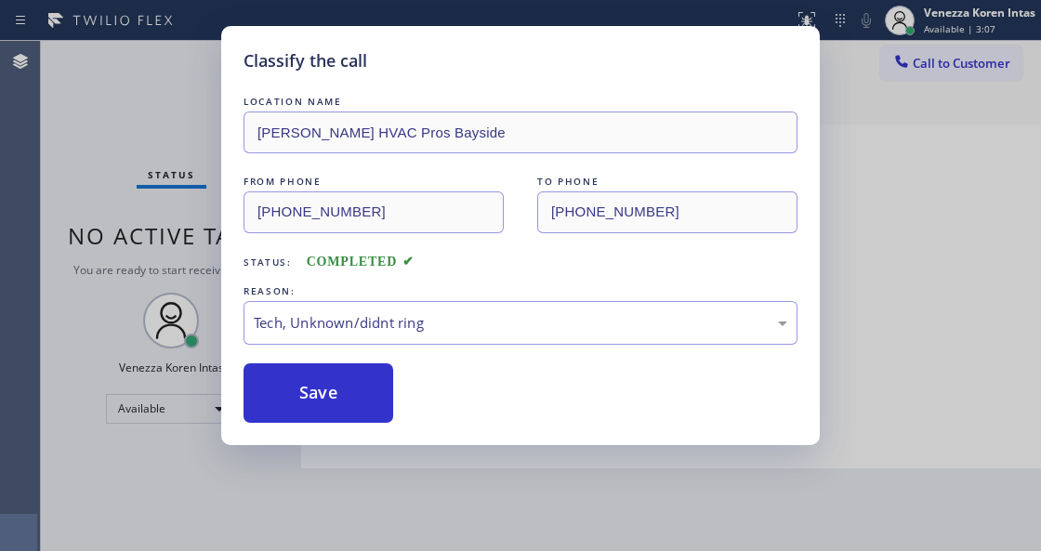
click at [335, 431] on div "Classify the call LOCATION NAME Lindsey HVAC Pros Bayside FROM PHONE (305) 832-…" at bounding box center [520, 235] width 599 height 419
click at [345, 417] on button "Save" at bounding box center [319, 394] width 150 height 60
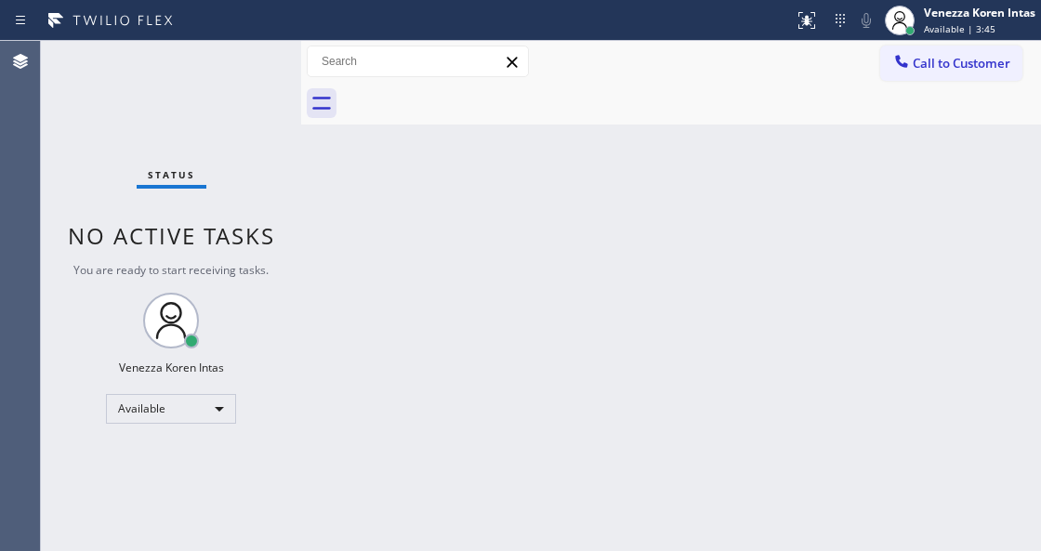
click at [236, 61] on div "Status No active tasks You are ready to start receiving tasks. Venezza Koren In…" at bounding box center [171, 296] width 260 height 510
click at [256, 52] on div "Status No active tasks You are ready to start receiving tasks. Venezza Koren In…" at bounding box center [171, 296] width 260 height 510
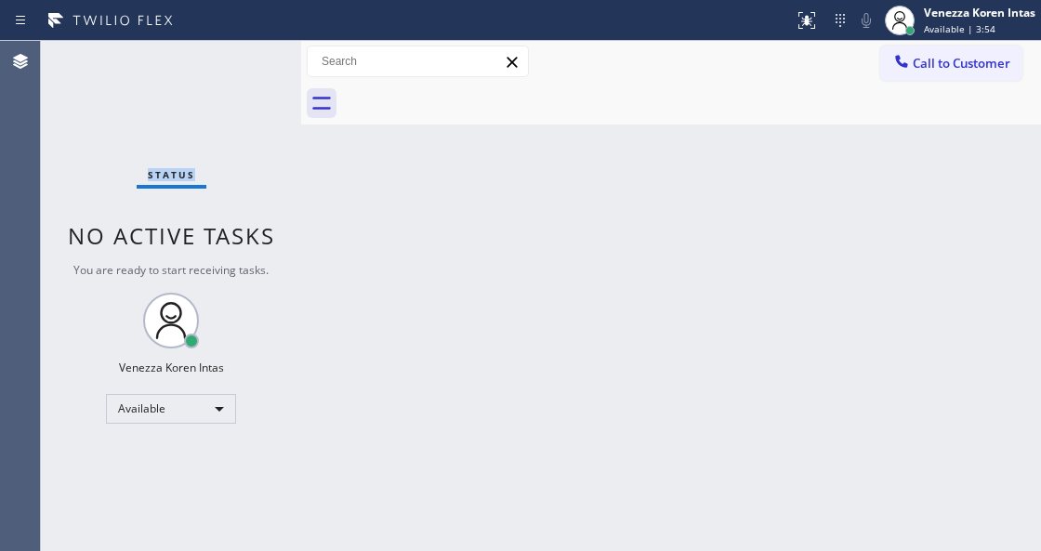
click at [276, 45] on div "Status No active tasks You are ready to start receiving tasks. Venezza Koren In…" at bounding box center [171, 296] width 260 height 510
click at [206, 110] on div "Status No active tasks You are ready to start receiving tasks. Venezza Koren In…" at bounding box center [171, 296] width 260 height 510
click at [231, 78] on div "Status No active tasks You are ready to start receiving tasks. Venezza Koren In…" at bounding box center [171, 296] width 260 height 510
drag, startPoint x: 324, startPoint y: 218, endPoint x: 149, endPoint y: 100, distance: 210.4
click at [324, 218] on div "Back to Dashboard Change Sender ID Customers Technicians Select a contact Outbo…" at bounding box center [671, 296] width 740 height 510
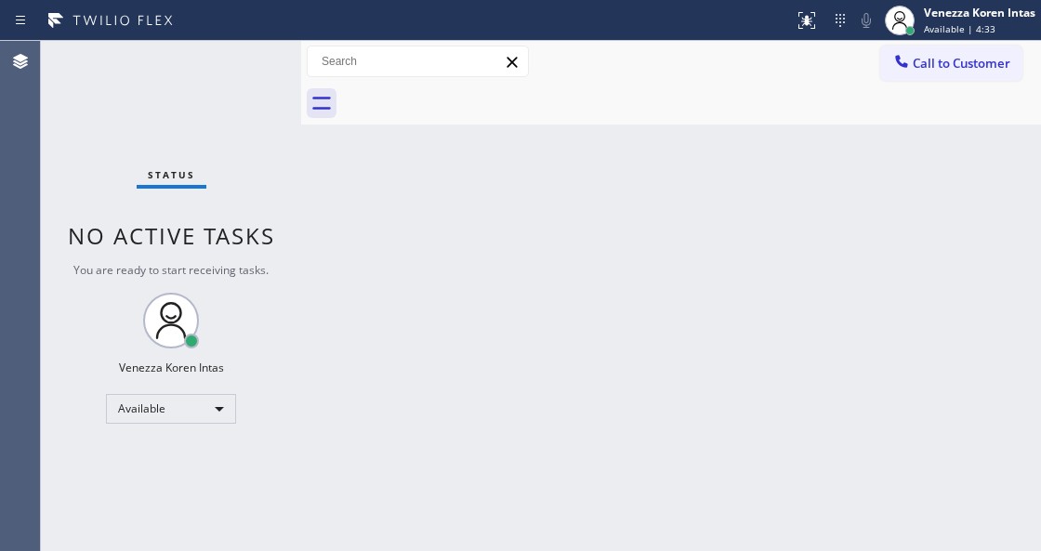
click at [206, 71] on div "Status No active tasks You are ready to start receiving tasks. Venezza Koren In…" at bounding box center [171, 296] width 260 height 510
click at [265, 39] on div "Status report No issues detected If you experience an issue, please download th…" at bounding box center [520, 20] width 1041 height 41
click at [260, 54] on div "Status No active tasks You are ready to start receiving tasks. Venezza Koren In…" at bounding box center [171, 296] width 260 height 510
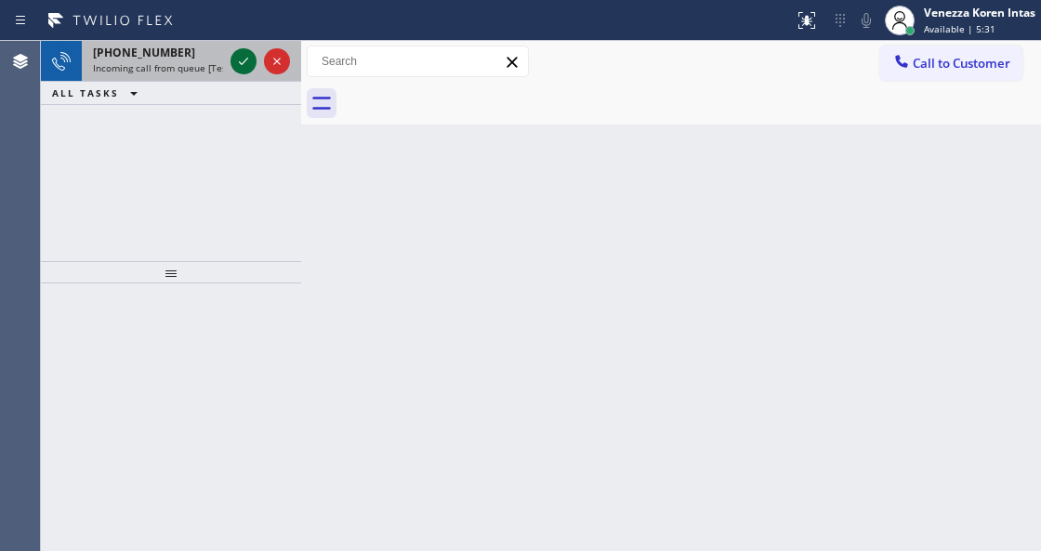
click at [249, 56] on icon at bounding box center [243, 61] width 22 height 22
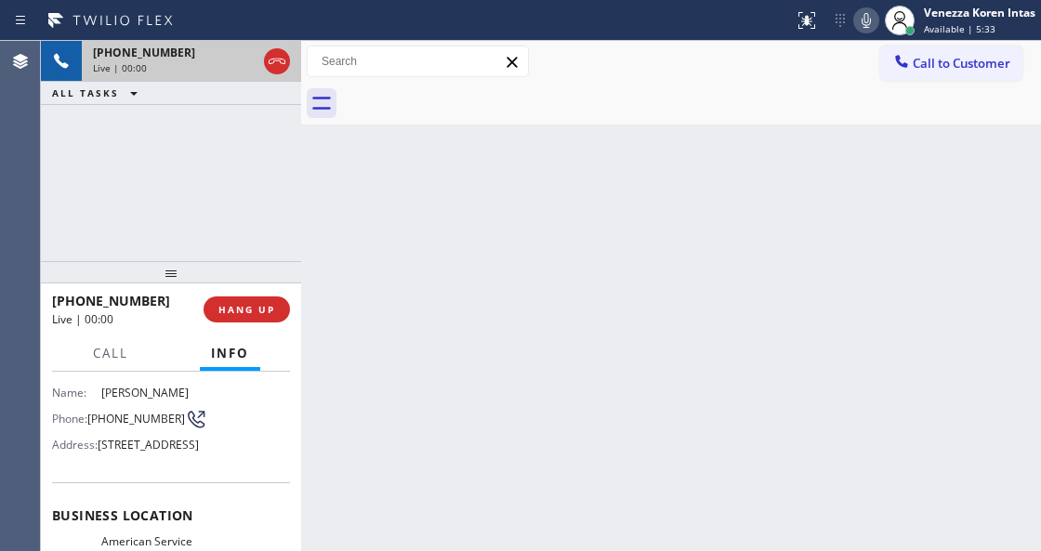
scroll to position [186, 0]
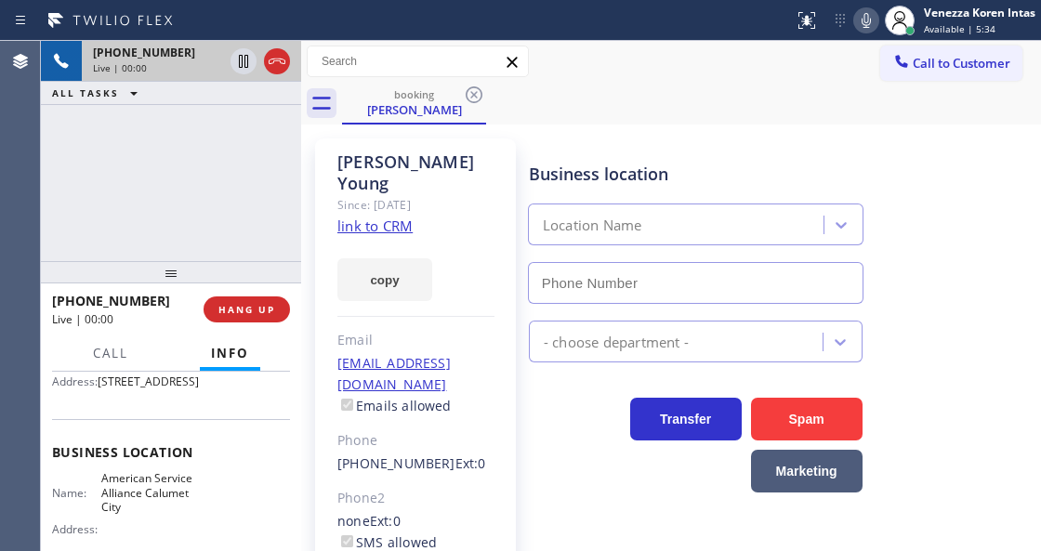
type input "(708) 554-7898"
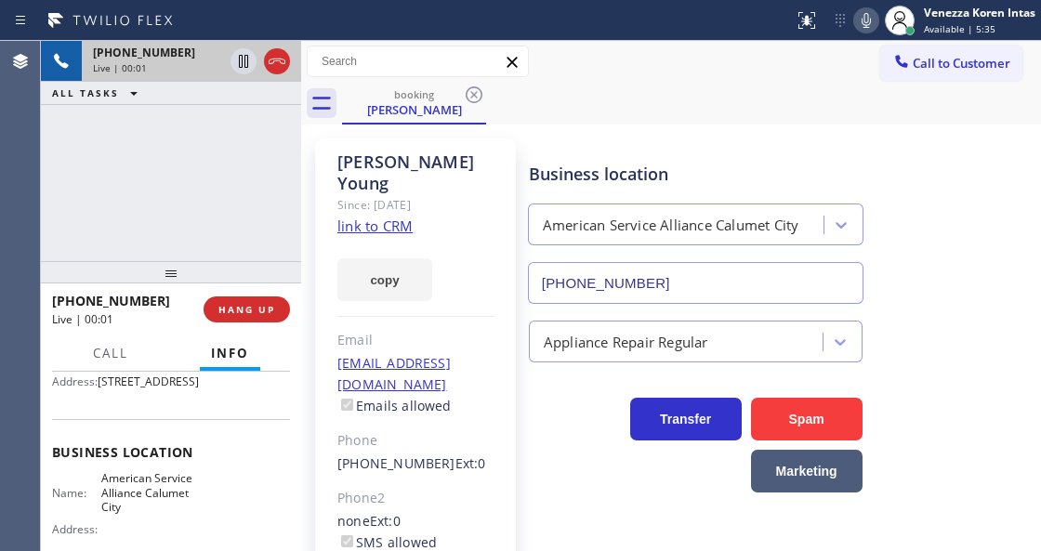
click at [373, 217] on link "link to CRM" at bounding box center [375, 226] width 75 height 19
click at [589, 87] on div "booking Sherry Young" at bounding box center [691, 104] width 699 height 42
click at [122, 350] on span "Call" at bounding box center [110, 353] width 35 height 17
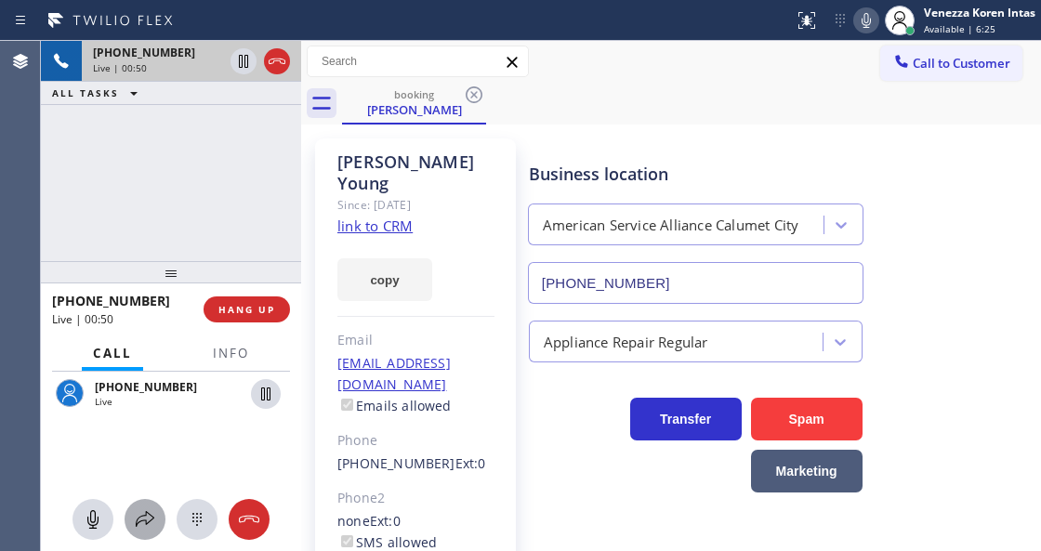
click at [139, 515] on icon at bounding box center [145, 520] width 22 height 22
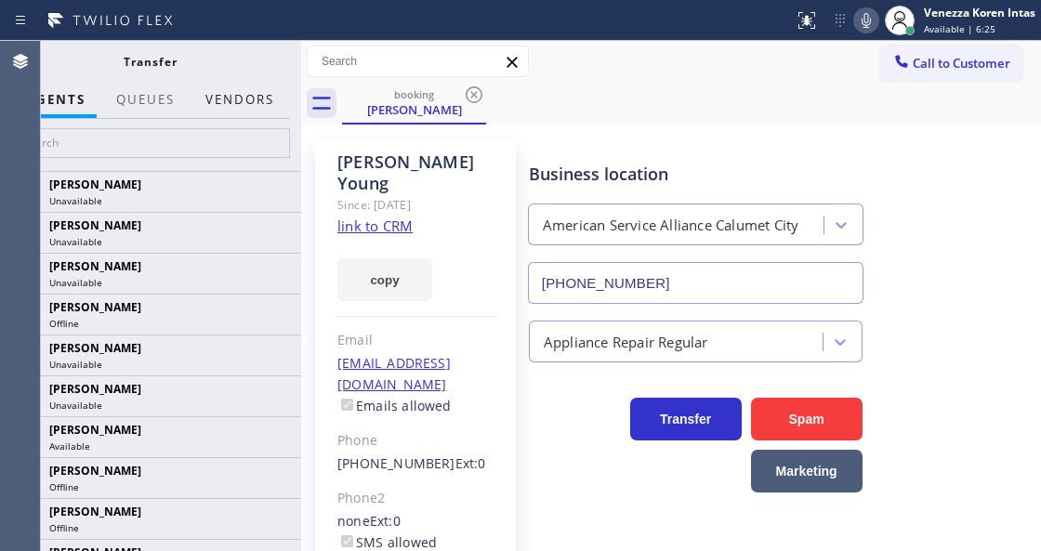
click at [275, 94] on button "Vendors" at bounding box center [239, 100] width 91 height 36
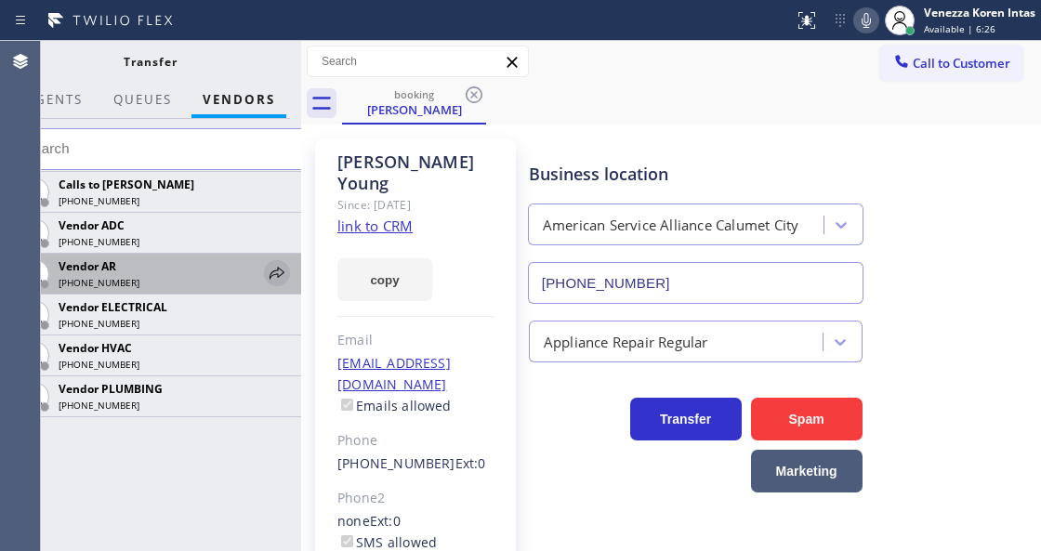
click at [284, 267] on icon at bounding box center [277, 273] width 22 height 22
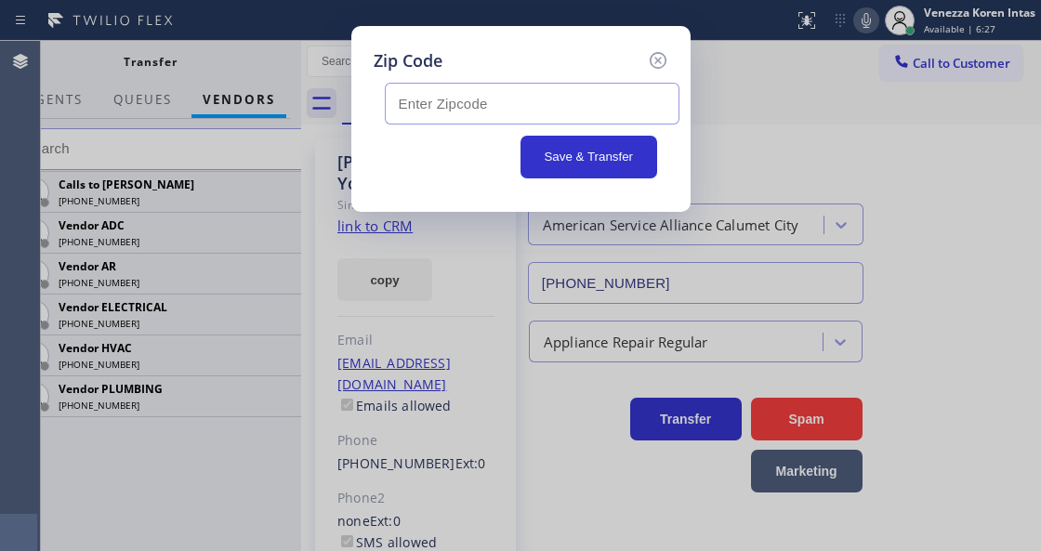
click at [424, 112] on input "text" at bounding box center [532, 104] width 295 height 42
paste input "60473"
type input "60473"
click at [618, 158] on button "Save & Transfer" at bounding box center [589, 157] width 137 height 43
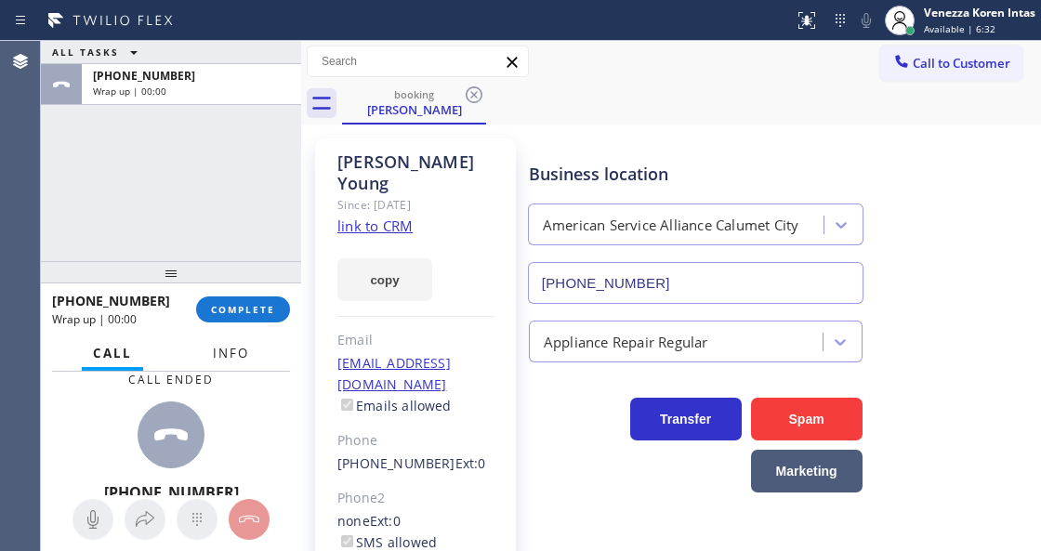
click at [226, 348] on span "Info" at bounding box center [231, 353] width 36 height 17
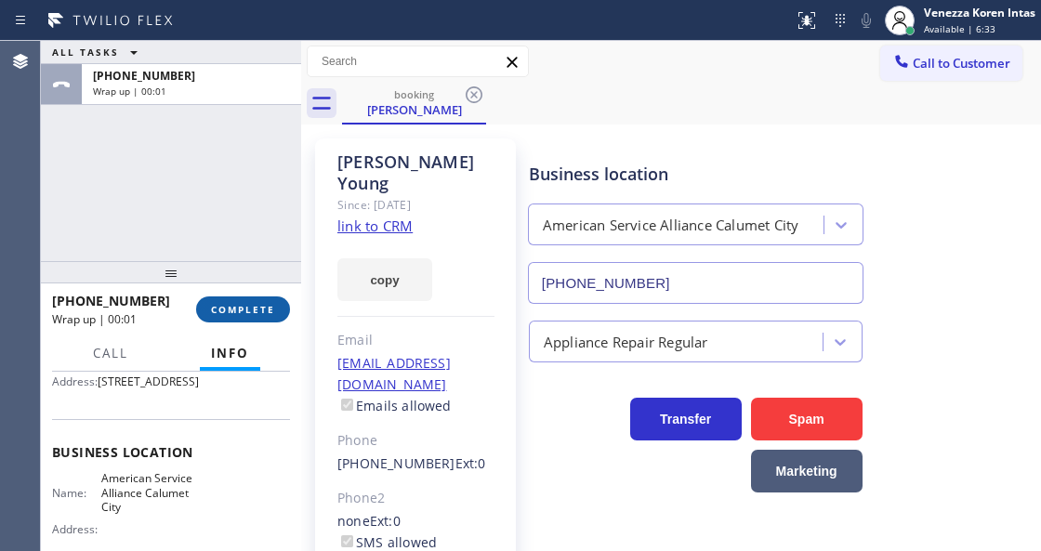
click at [261, 312] on span "COMPLETE" at bounding box center [243, 309] width 64 height 13
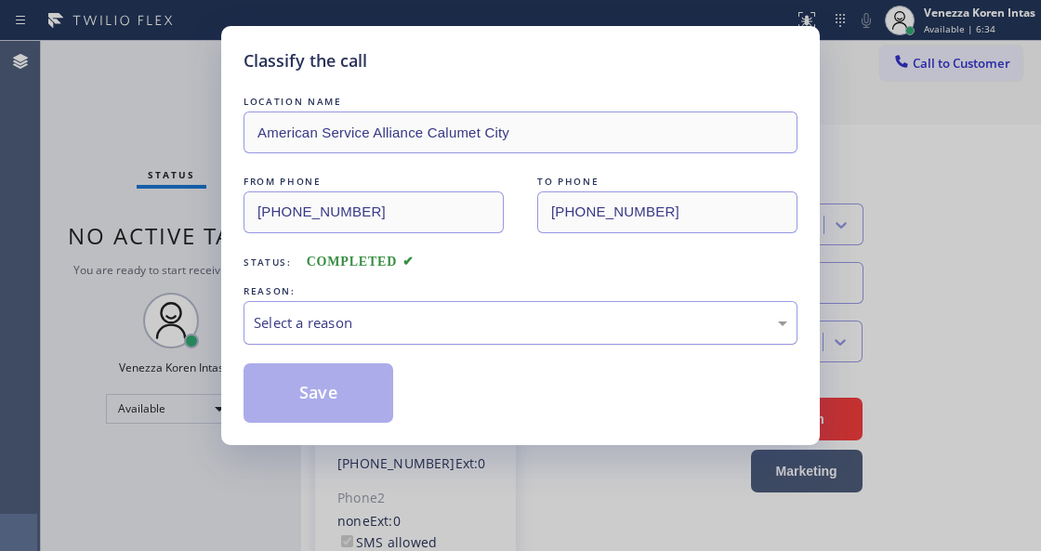
click at [408, 322] on div "Select a reason" at bounding box center [521, 322] width 534 height 21
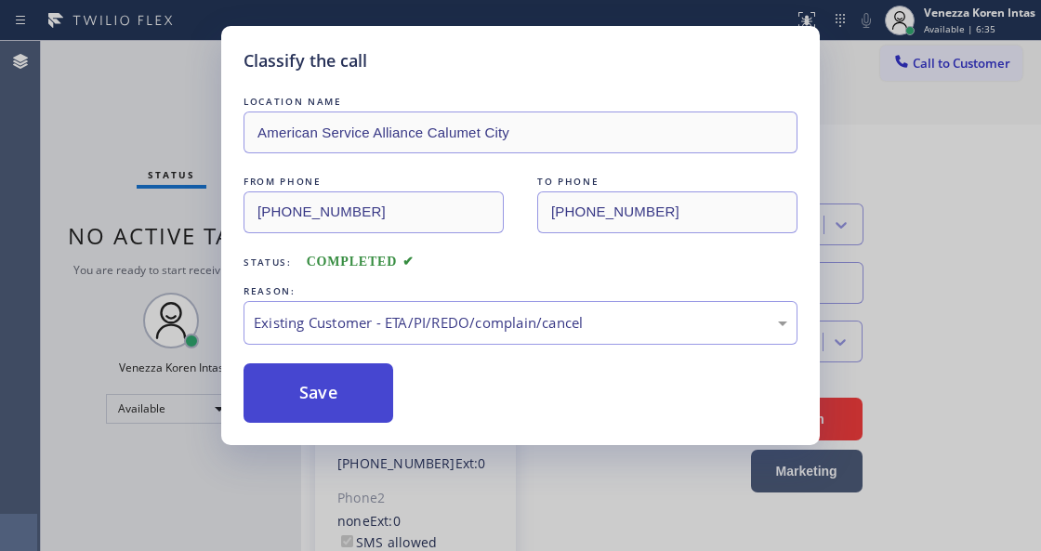
click at [322, 389] on button "Save" at bounding box center [319, 394] width 150 height 60
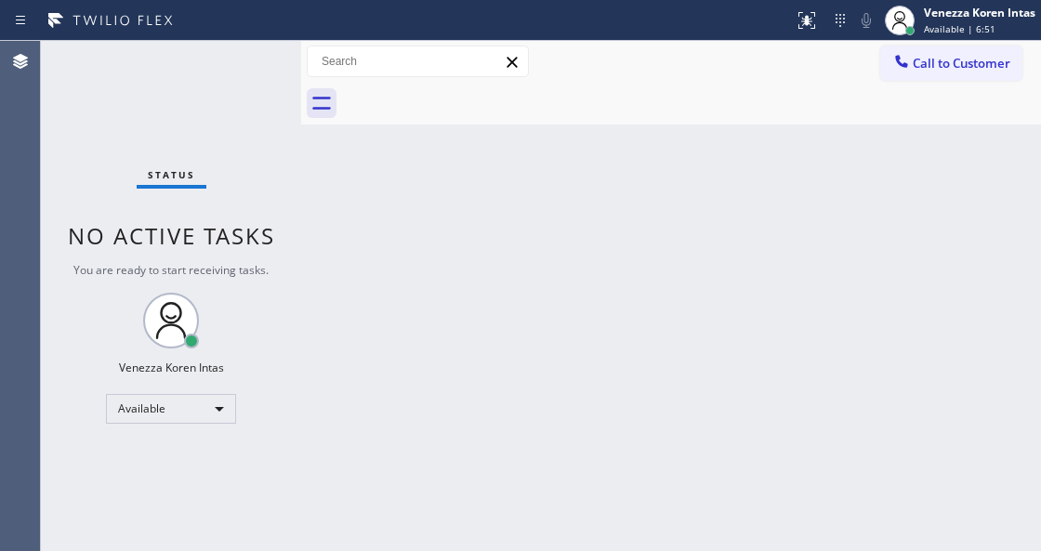
click at [361, 231] on div "Back to Dashboard Change Sender ID Customers Technicians Select a contact Outbo…" at bounding box center [671, 296] width 740 height 510
click at [219, 123] on div "Status No active tasks You are ready to start receiving tasks. Venezza Koren In…" at bounding box center [171, 296] width 260 height 510
click at [324, 237] on div "Back to Dashboard Change Sender ID Customers Technicians Select a contact Outbo…" at bounding box center [671, 296] width 740 height 510
click at [175, 90] on div "Status No active tasks You are ready to start receiving tasks. Venezza Koren In…" at bounding box center [171, 296] width 260 height 510
click at [254, 117] on div "Status No active tasks You are ready to start receiving tasks. Venezza Koren In…" at bounding box center [171, 296] width 260 height 510
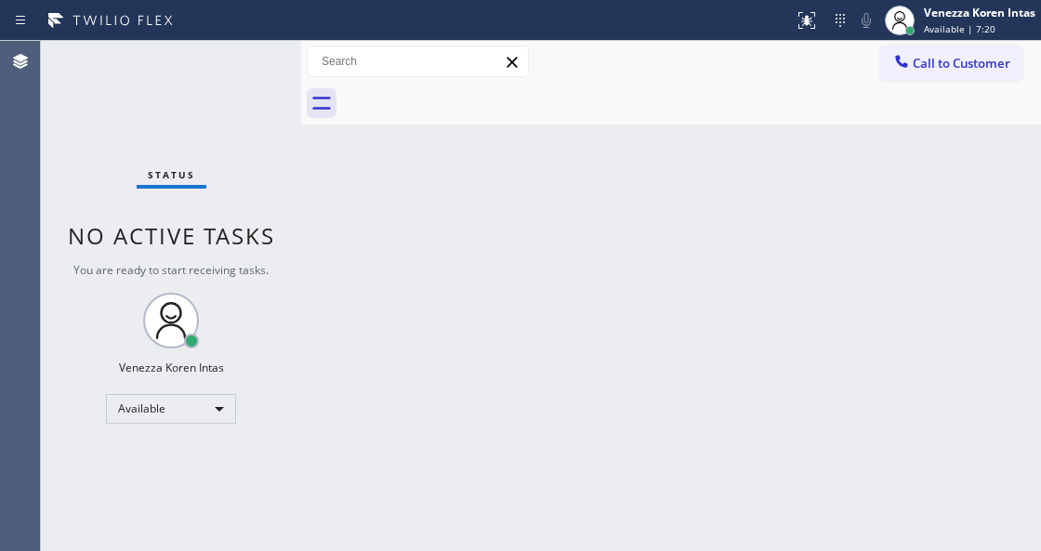
drag, startPoint x: 582, startPoint y: 105, endPoint x: 497, endPoint y: 170, distance: 106.8
click at [582, 106] on div at bounding box center [691, 104] width 699 height 42
click at [130, 115] on div "Status No active tasks You are ready to start receiving tasks. Venezza Koren In…" at bounding box center [171, 296] width 260 height 510
click at [238, 76] on div "Status No active tasks You are ready to start receiving tasks. Venezza Koren In…" at bounding box center [171, 296] width 260 height 510
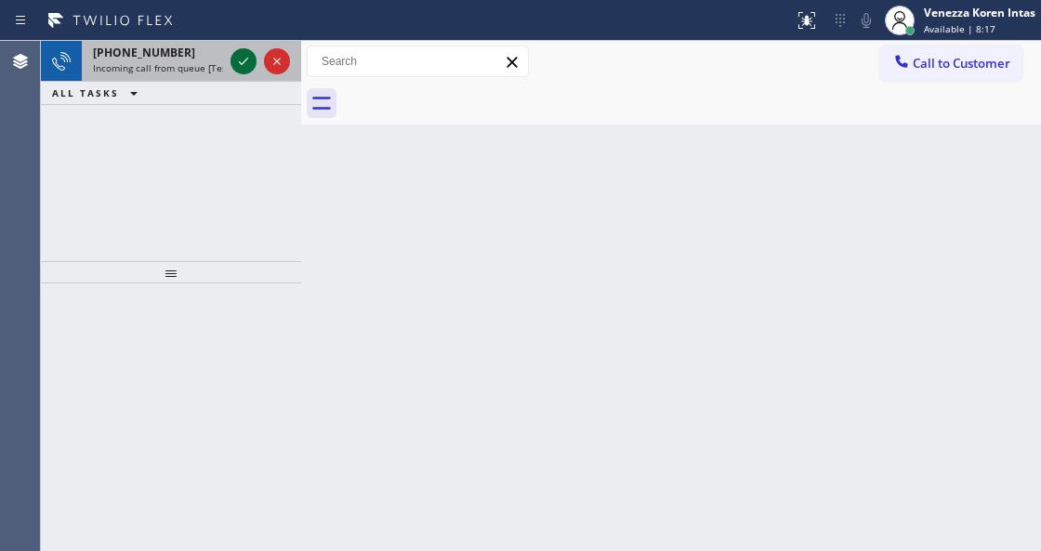
click at [241, 63] on icon at bounding box center [243, 61] width 9 height 7
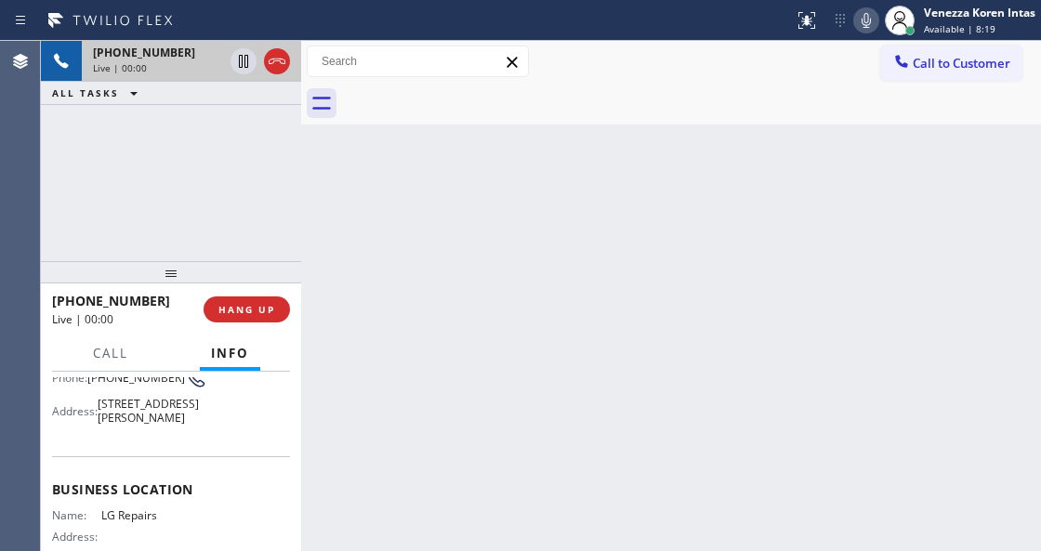
scroll to position [186, 0]
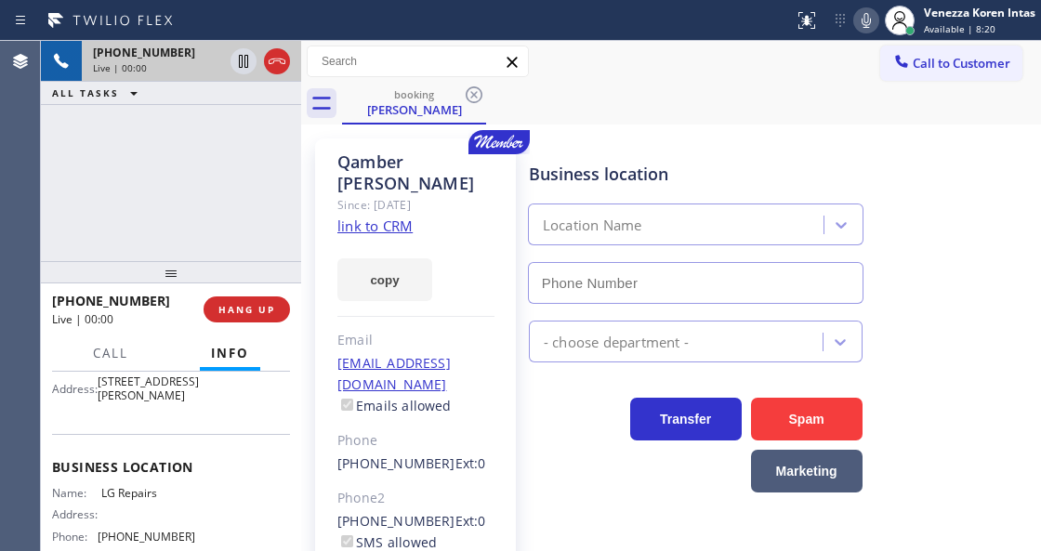
type input "(877) 748-5179"
click at [410, 217] on link "link to CRM" at bounding box center [375, 226] width 75 height 19
click at [866, 24] on icon at bounding box center [866, 20] width 9 height 15
click at [751, 52] on div "Call to Customer Outbound call Location Search location Your caller id phone nu…" at bounding box center [671, 62] width 740 height 33
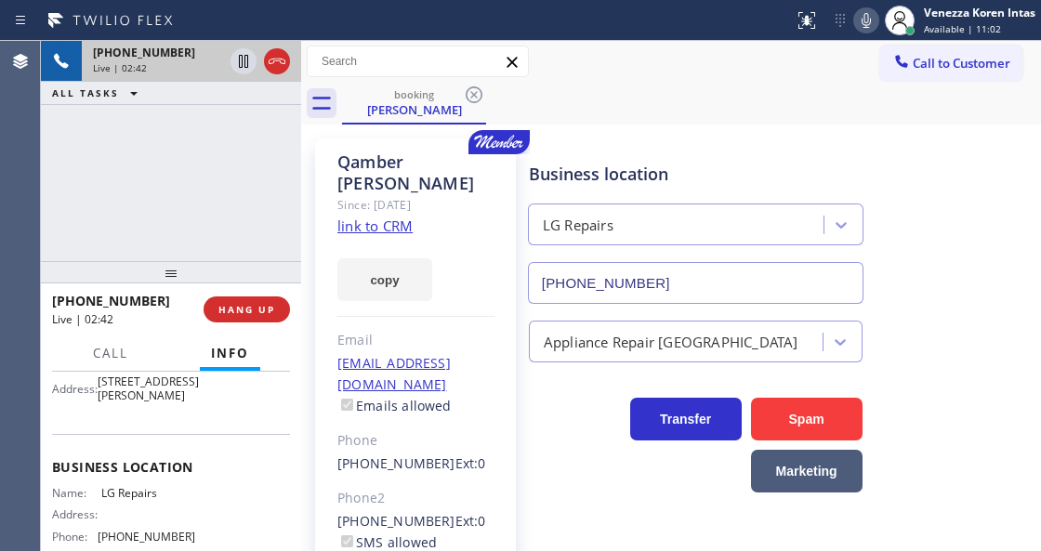
click at [863, 28] on icon at bounding box center [866, 20] width 22 height 22
click at [253, 61] on icon at bounding box center [243, 61] width 22 height 22
click at [865, 21] on icon at bounding box center [866, 20] width 22 height 22
click at [240, 61] on icon at bounding box center [243, 61] width 13 height 13
click at [364, 217] on link "link to CRM" at bounding box center [375, 226] width 75 height 19
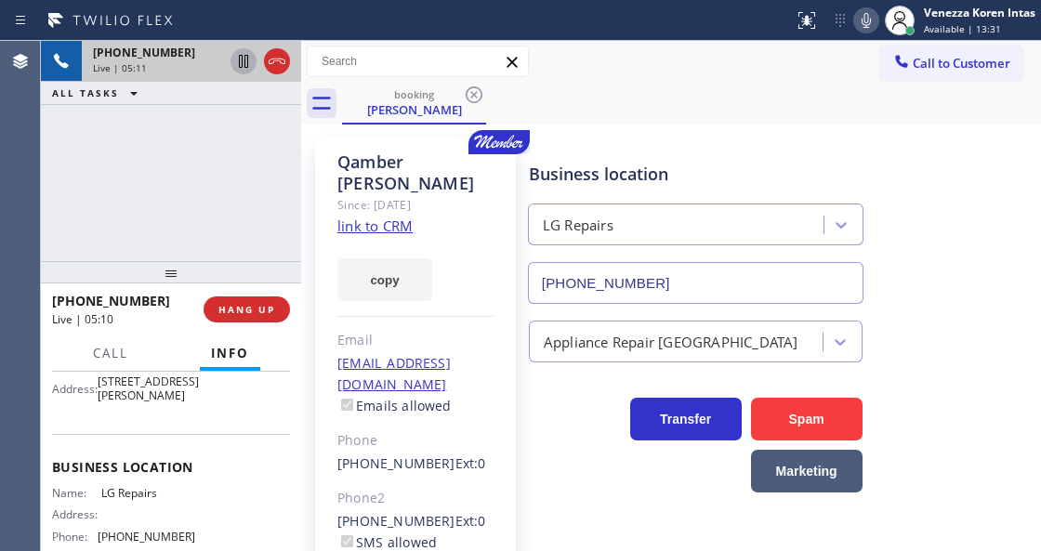
click at [863, 20] on icon at bounding box center [866, 20] width 9 height 15
click at [865, 20] on icon at bounding box center [866, 20] width 22 height 22
click at [396, 217] on link "link to CRM" at bounding box center [375, 226] width 75 height 19
click at [860, 26] on icon at bounding box center [866, 20] width 22 height 22
click at [854, 12] on div at bounding box center [867, 20] width 26 height 22
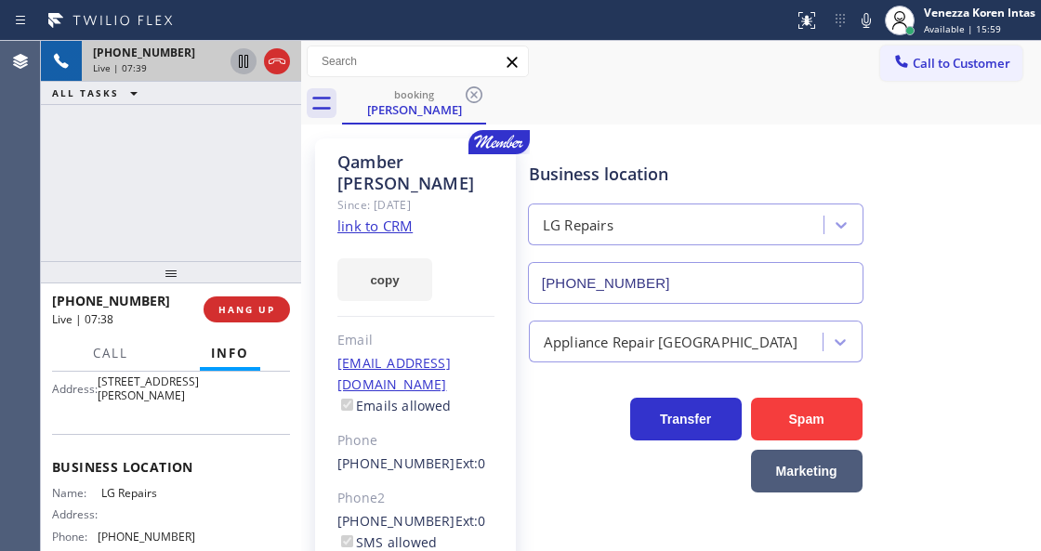
click at [275, 71] on icon at bounding box center [277, 61] width 22 height 22
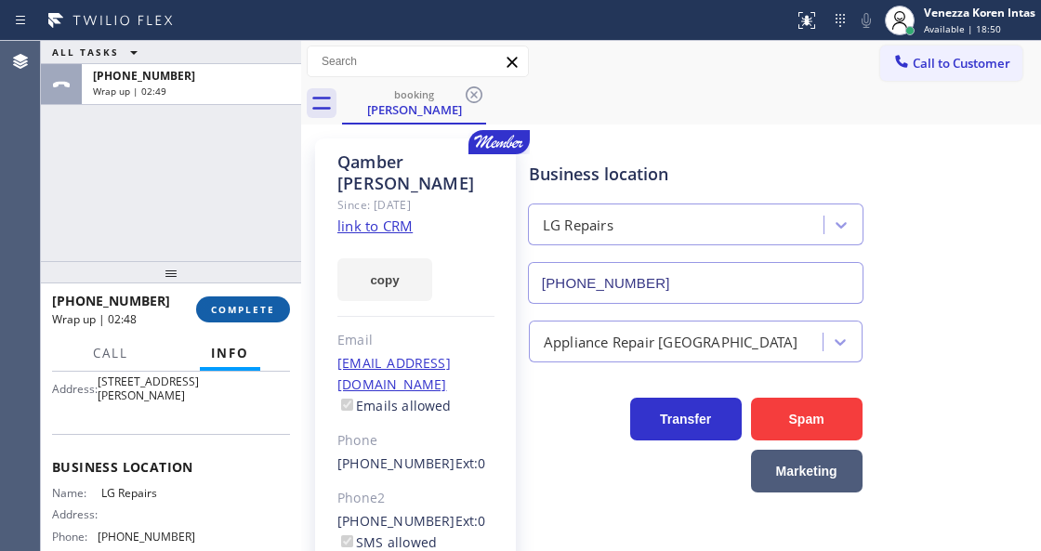
click at [236, 322] on button "COMPLETE" at bounding box center [243, 310] width 94 height 26
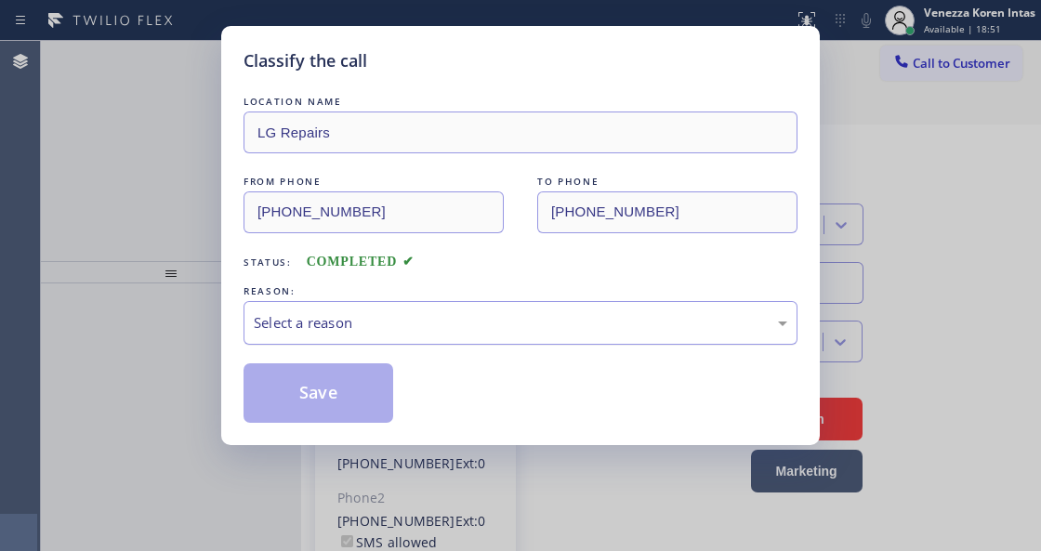
click at [404, 330] on div "Select a reason" at bounding box center [521, 322] width 534 height 21
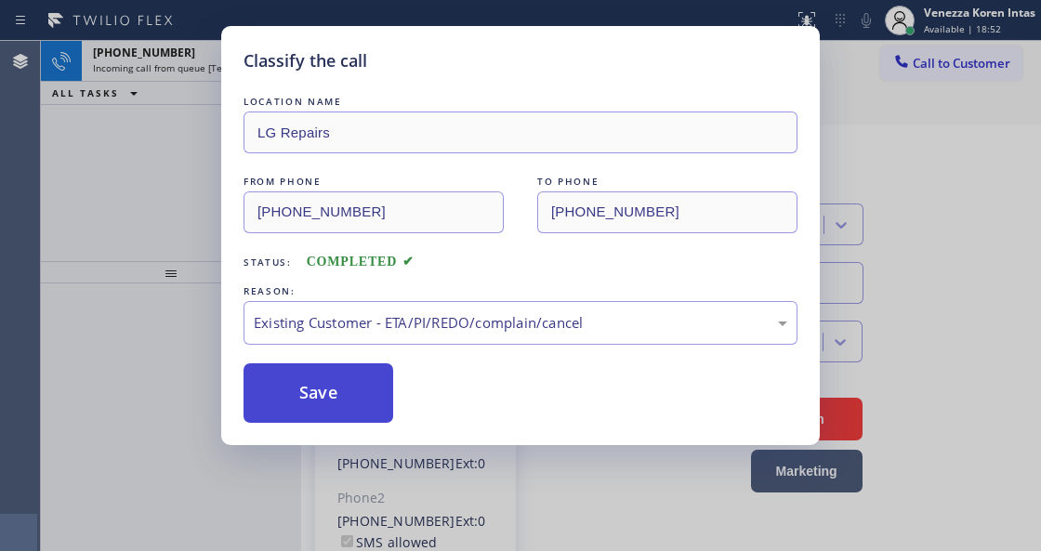
click at [357, 393] on button "Save" at bounding box center [319, 394] width 150 height 60
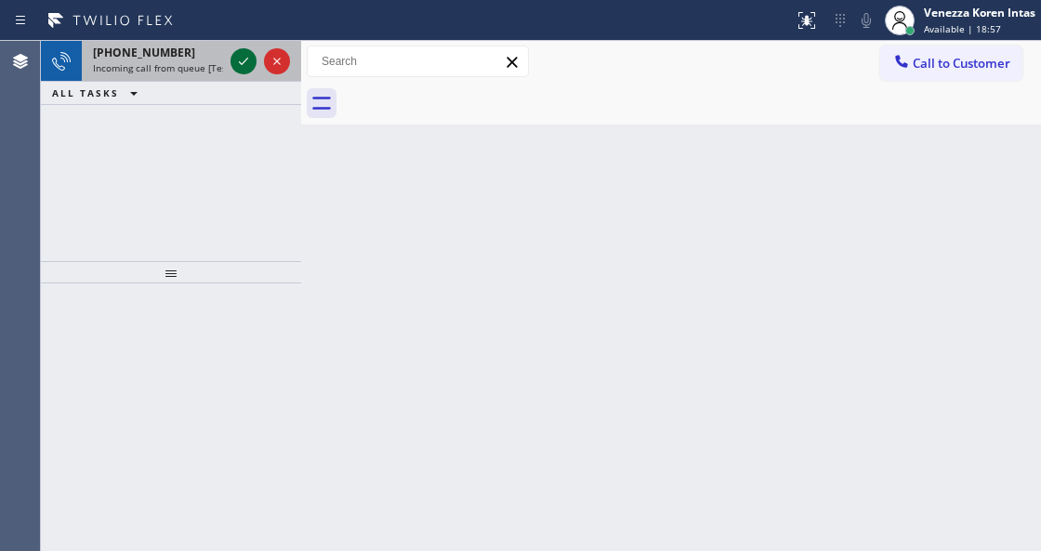
click at [238, 61] on icon at bounding box center [243, 61] width 22 height 22
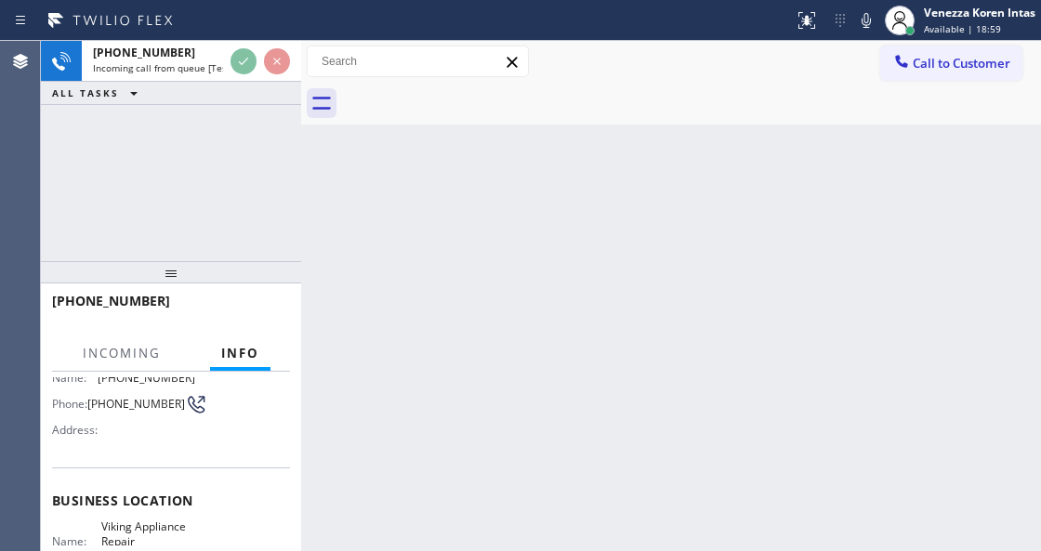
scroll to position [186, 0]
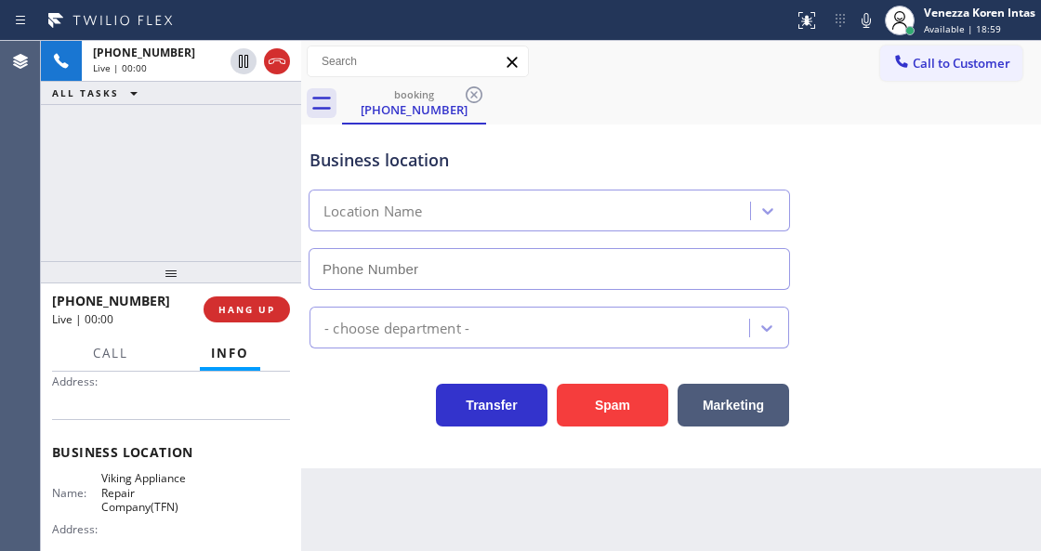
type input "(877) 516-1750"
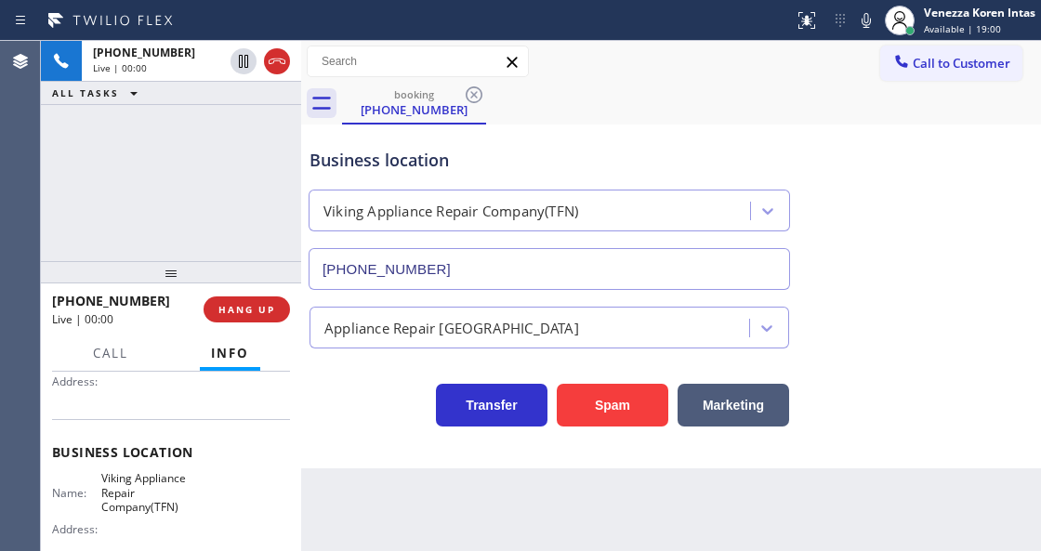
click at [232, 198] on div "+19493031654 Live | 00:00 ALL TASKS ALL TASKS ACTIVE TASKS TASKS IN WRAP UP" at bounding box center [171, 151] width 260 height 220
click at [688, 152] on div "Business location" at bounding box center [550, 160] width 480 height 25
click at [864, 24] on icon at bounding box center [866, 20] width 9 height 15
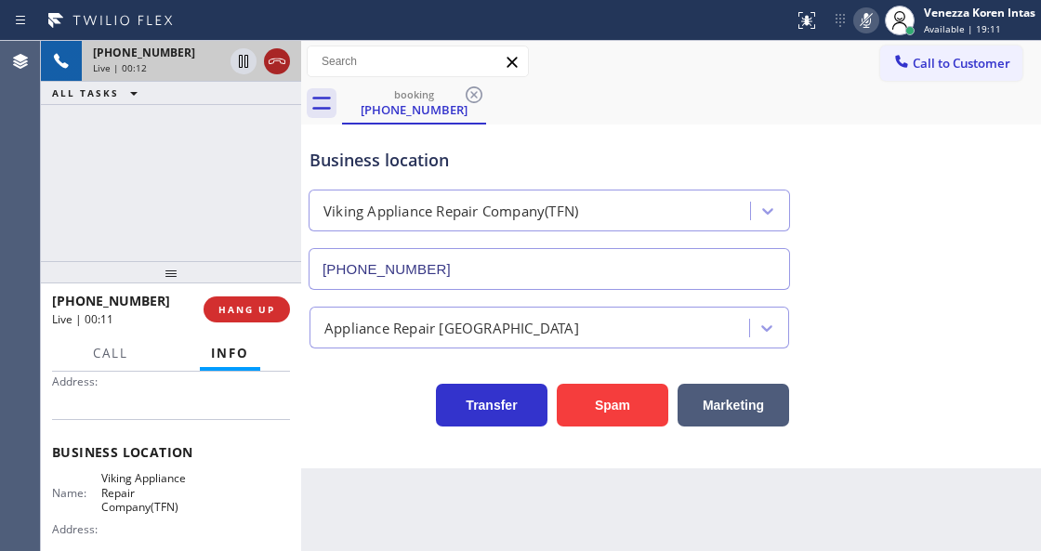
click at [284, 65] on icon at bounding box center [277, 61] width 22 height 22
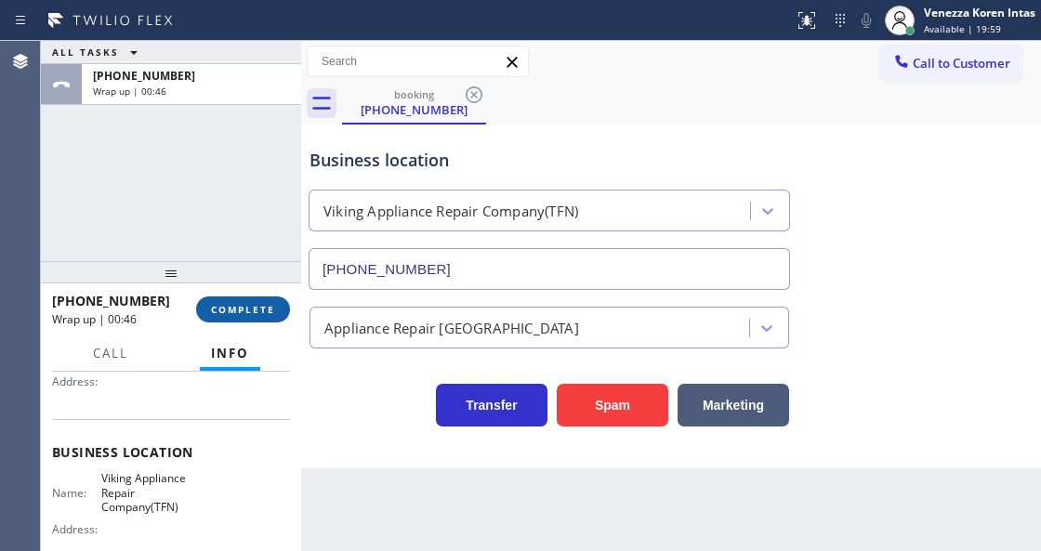
click at [231, 298] on button "COMPLETE" at bounding box center [243, 310] width 94 height 26
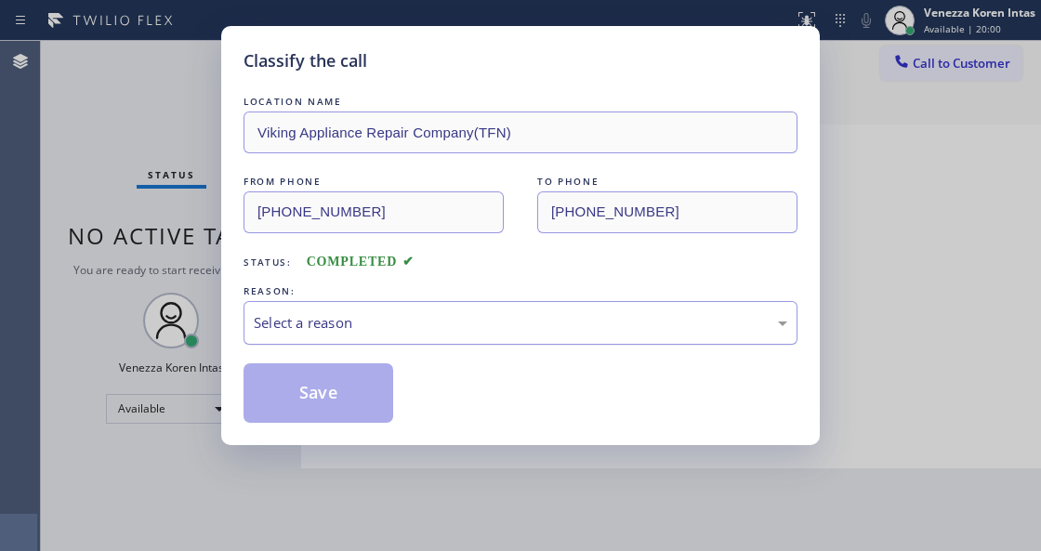
drag, startPoint x: 376, startPoint y: 322, endPoint x: 380, endPoint y: 333, distance: 12.1
click at [377, 322] on div "Select a reason" at bounding box center [521, 322] width 534 height 21
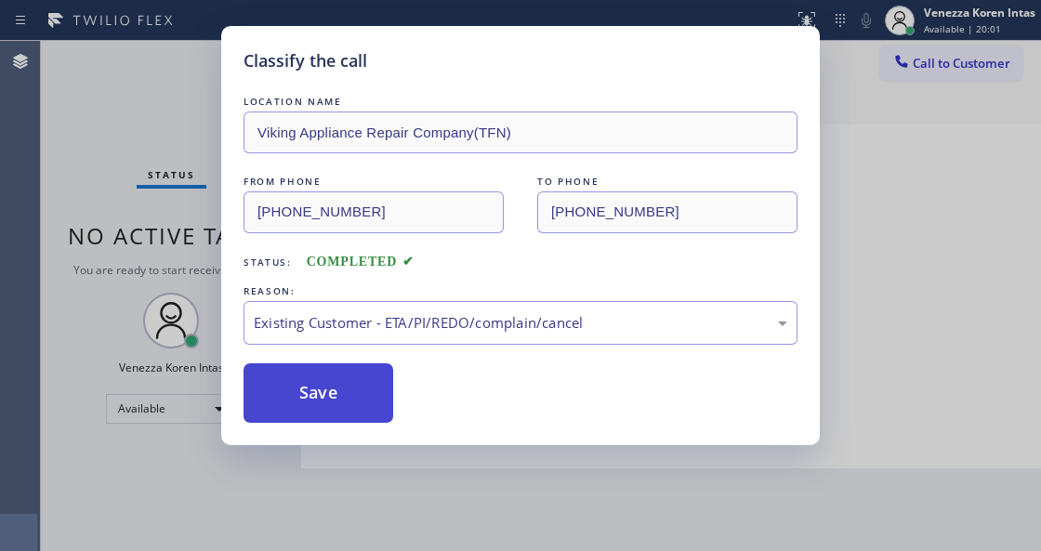
click at [381, 417] on button "Save" at bounding box center [319, 394] width 150 height 60
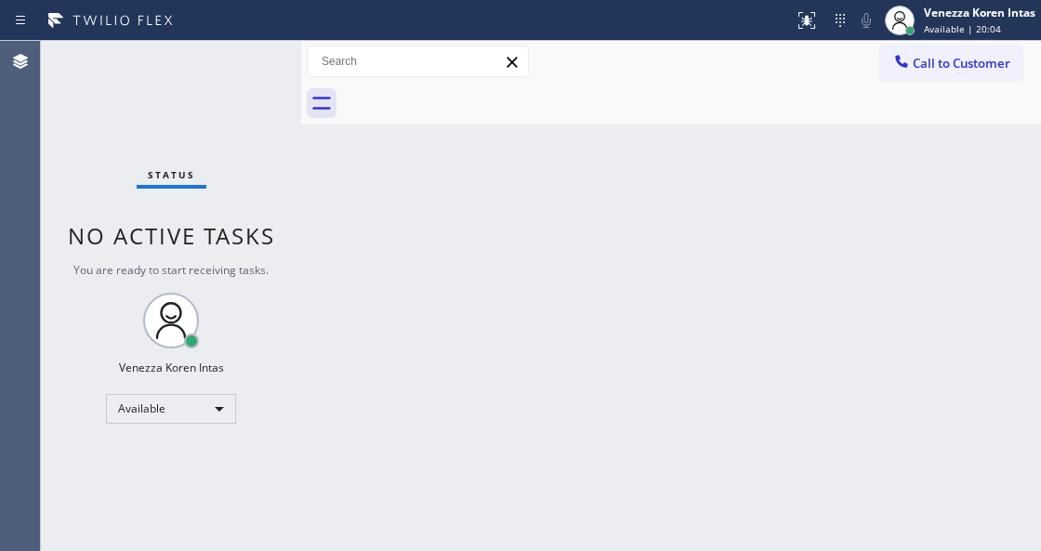
click at [239, 57] on div "Status No active tasks You are ready to start receiving tasks. Venezza Koren In…" at bounding box center [171, 296] width 260 height 510
click at [245, 63] on div "Status No active tasks You are ready to start receiving tasks. Venezza Koren In…" at bounding box center [171, 296] width 260 height 510
click at [251, 63] on div "Status No active tasks You are ready to start receiving tasks. Venezza Koren In…" at bounding box center [171, 296] width 260 height 510
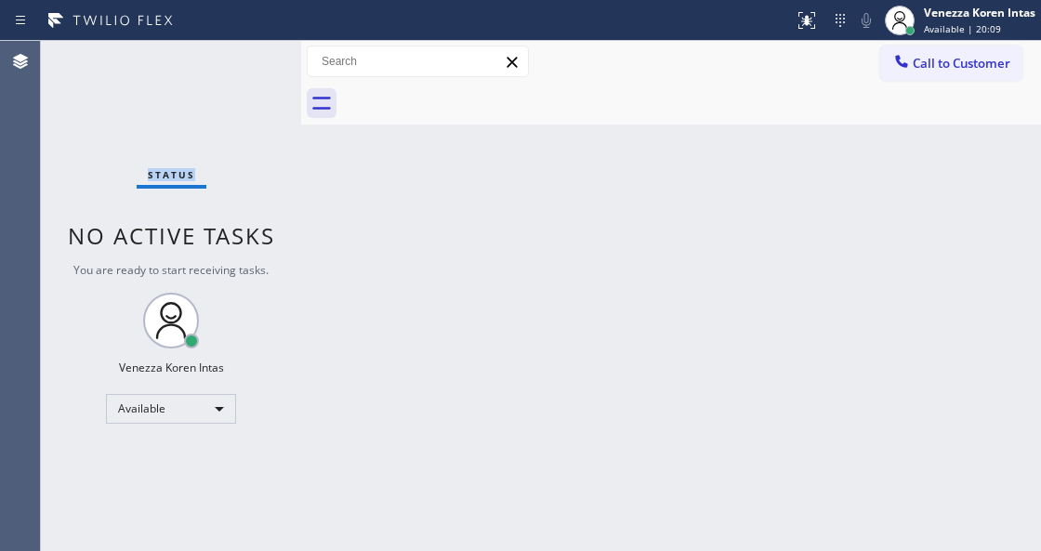
click at [251, 63] on div "Status No active tasks You are ready to start receiving tasks. Venezza Koren In…" at bounding box center [171, 296] width 260 height 510
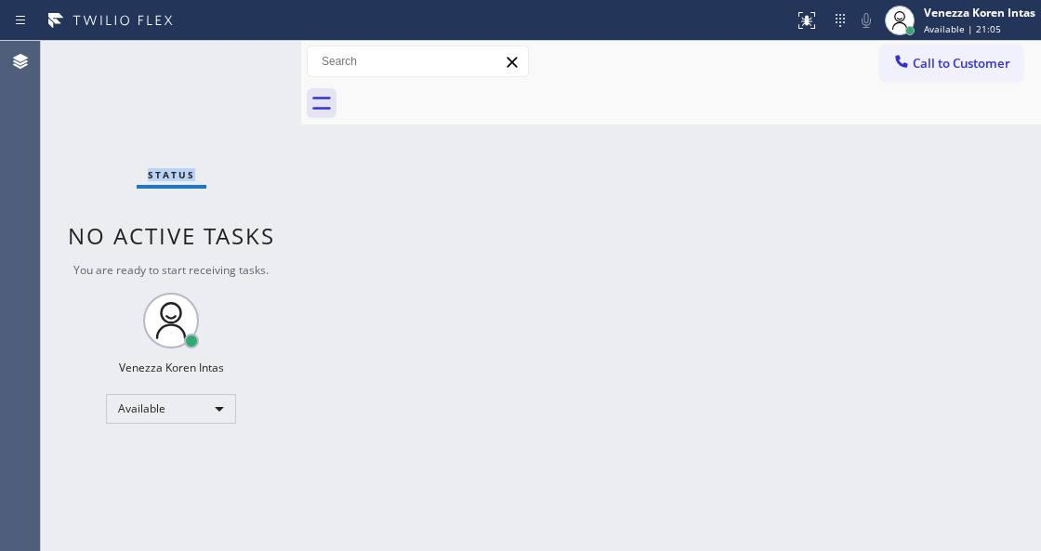
click at [251, 63] on div "Status No active tasks You are ready to start receiving tasks. Venezza Koren In…" at bounding box center [171, 296] width 260 height 510
click at [258, 217] on div "Status No active tasks You are ready to start receiving tasks. Venezza Koren In…" at bounding box center [171, 296] width 260 height 510
click at [952, 22] on span "Available | 21:31" at bounding box center [962, 28] width 77 height 13
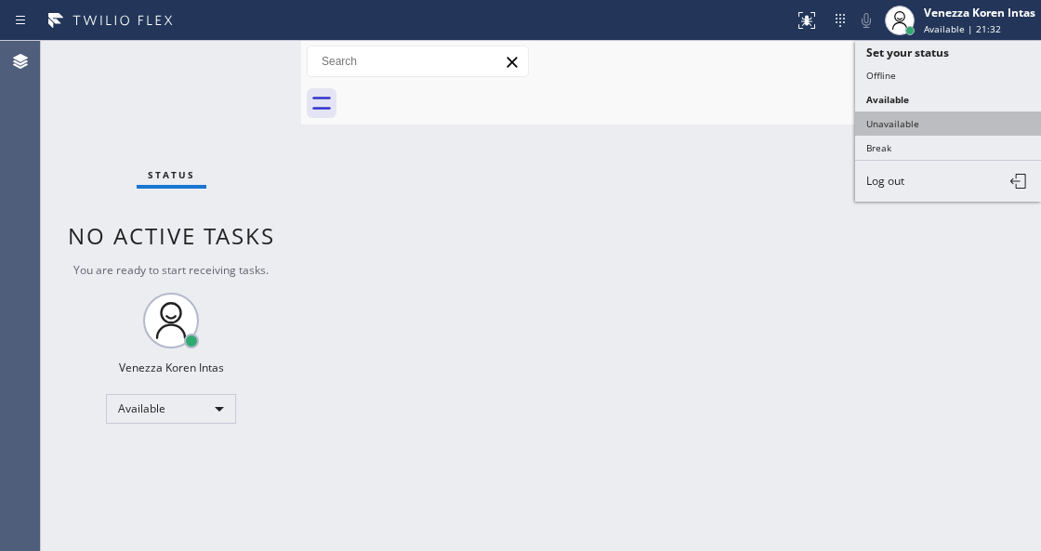
click at [932, 122] on button "Unavailable" at bounding box center [948, 124] width 186 height 24
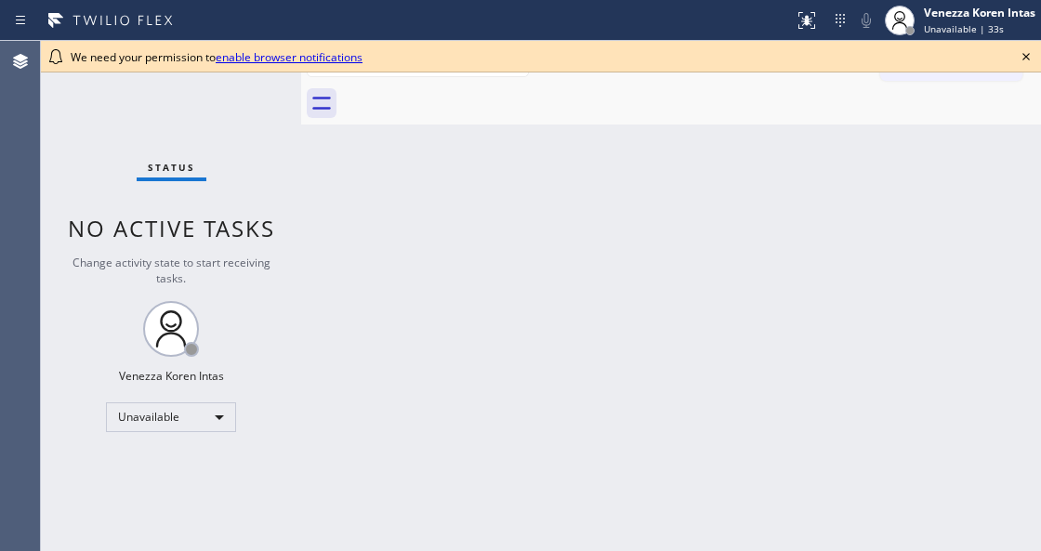
click at [316, 266] on div "Back to Dashboard Change Sender ID Customers Technicians Select a contact Outbo…" at bounding box center [671, 296] width 740 height 510
click at [174, 408] on div "Unavailable" at bounding box center [171, 418] width 130 height 30
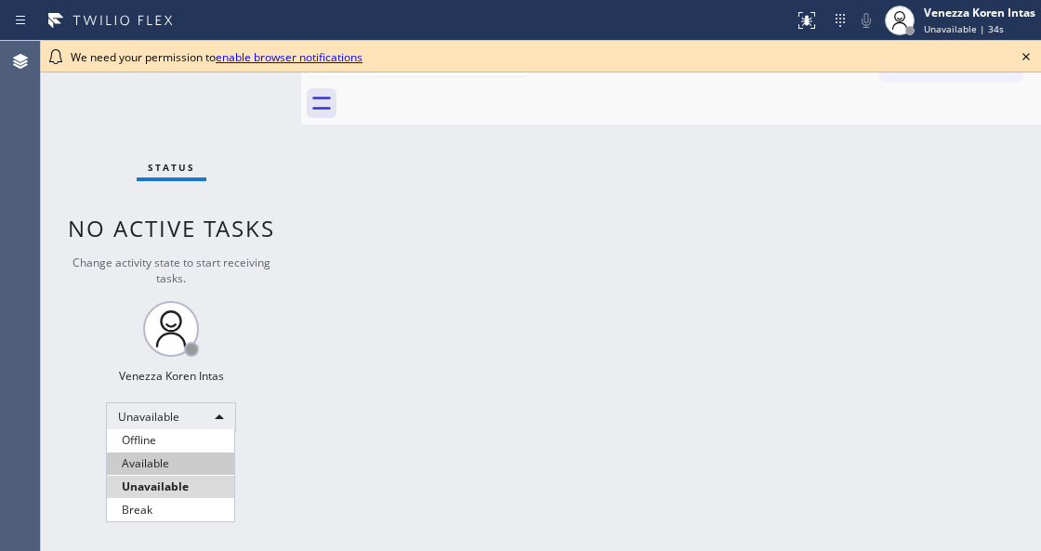
click at [175, 467] on li "Available" at bounding box center [170, 464] width 127 height 22
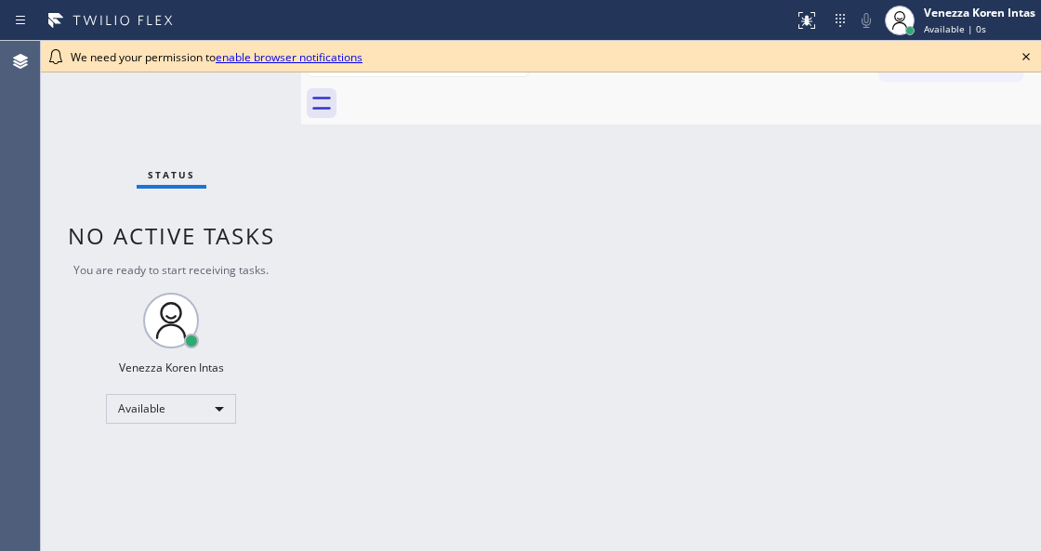
drag, startPoint x: 283, startPoint y: 177, endPoint x: 363, endPoint y: 192, distance: 81.3
click at [283, 177] on div "Status No active tasks You are ready to start receiving tasks. Venezza Koren In…" at bounding box center [171, 296] width 260 height 510
click at [1026, 52] on icon at bounding box center [1026, 57] width 22 height 22
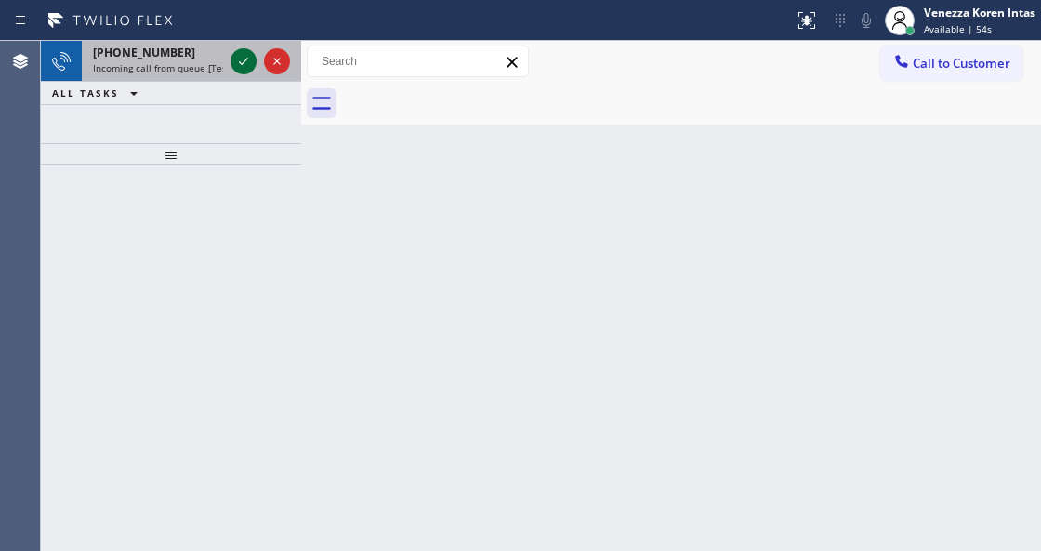
click at [240, 67] on icon at bounding box center [243, 61] width 22 height 22
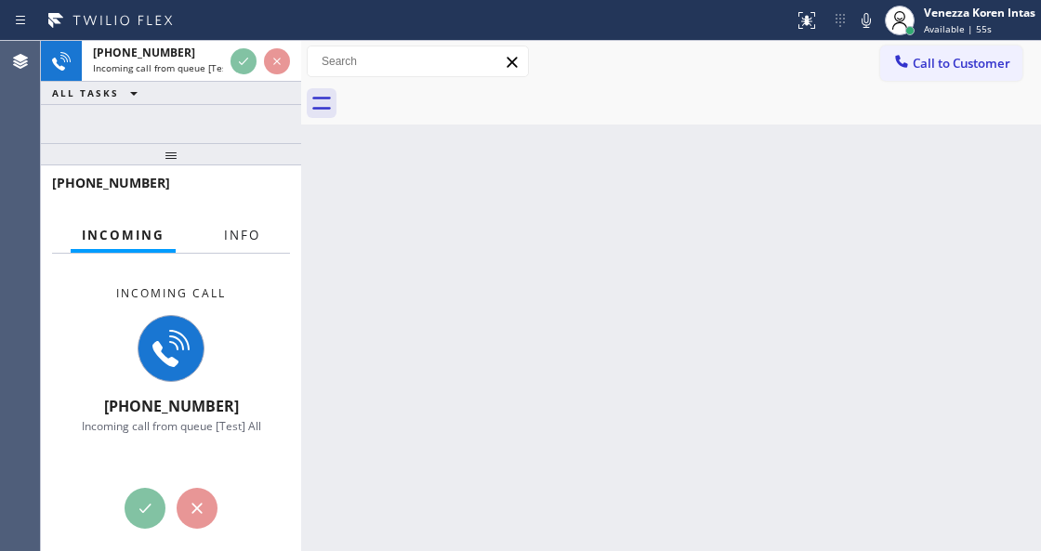
click at [242, 224] on button "Info" at bounding box center [242, 236] width 59 height 36
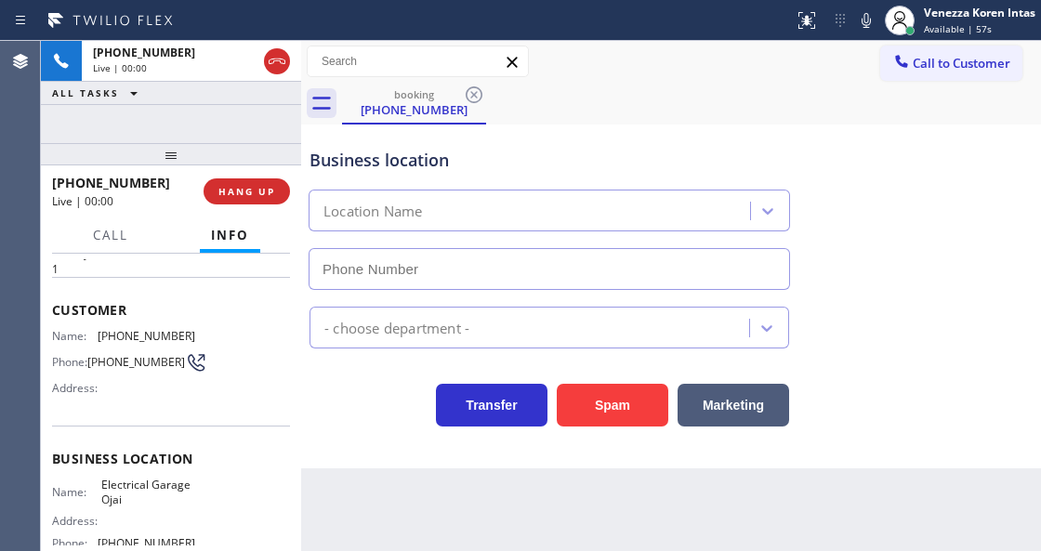
type input "[PHONE_NUMBER]"
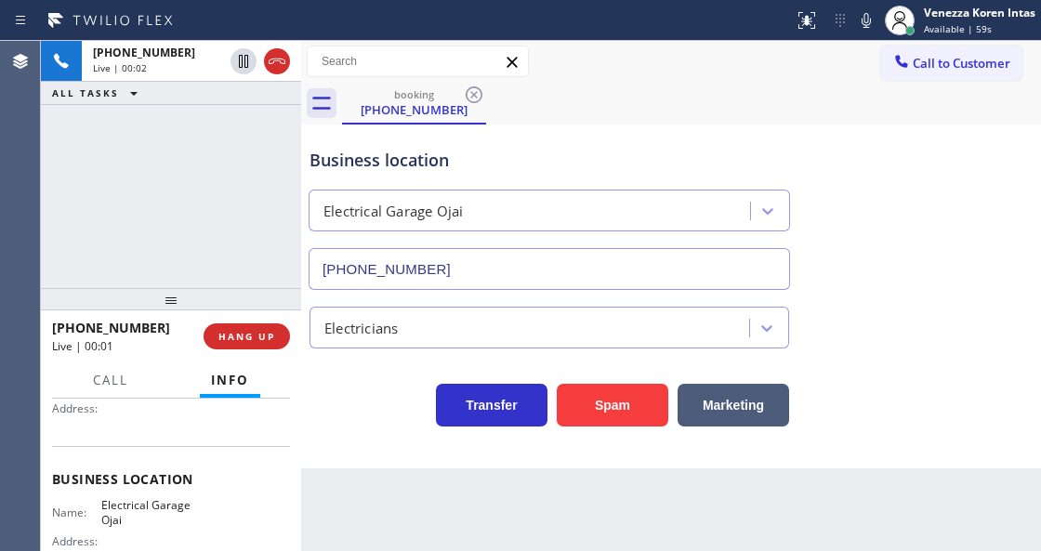
drag, startPoint x: 176, startPoint y: 158, endPoint x: 158, endPoint y: 303, distance: 146.1
click at [158, 303] on div at bounding box center [171, 299] width 260 height 22
click at [227, 192] on div "[PHONE_NUMBER] Live | 00:02 ALL TASKS ALL TASKS ACTIVE TASKS TASKS IN WRAP UP" at bounding box center [171, 164] width 260 height 247
click at [412, 130] on div "Business location Electrical Garage [GEOGRAPHIC_DATA] [PHONE_NUMBER]" at bounding box center [549, 209] width 487 height 161
click at [551, 164] on div "Business location" at bounding box center [550, 160] width 480 height 25
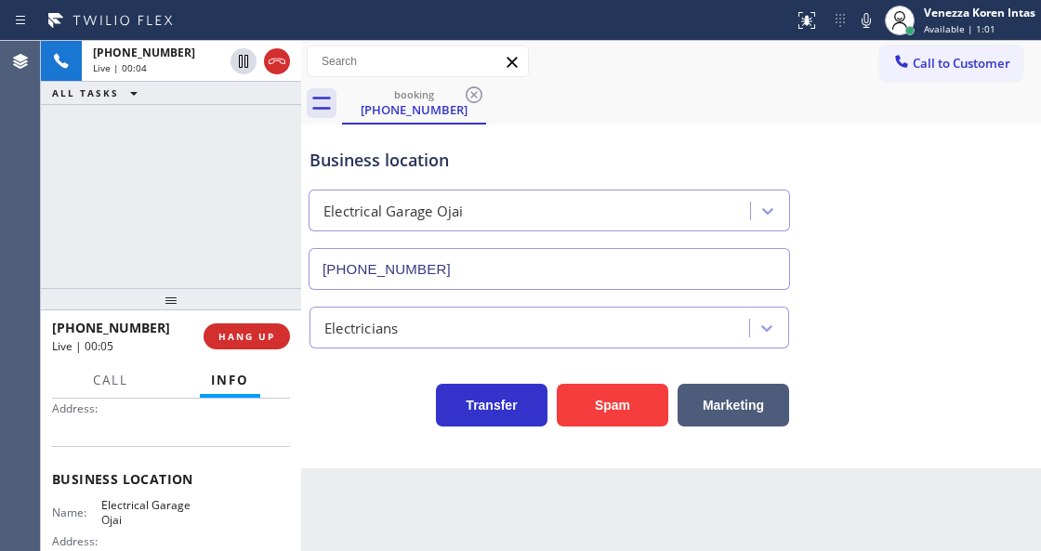
click at [189, 182] on div "[PHONE_NUMBER] Live | 00:04 ALL TASKS ALL TASKS ACTIVE TASKS TASKS IN WRAP UP" at bounding box center [171, 164] width 260 height 247
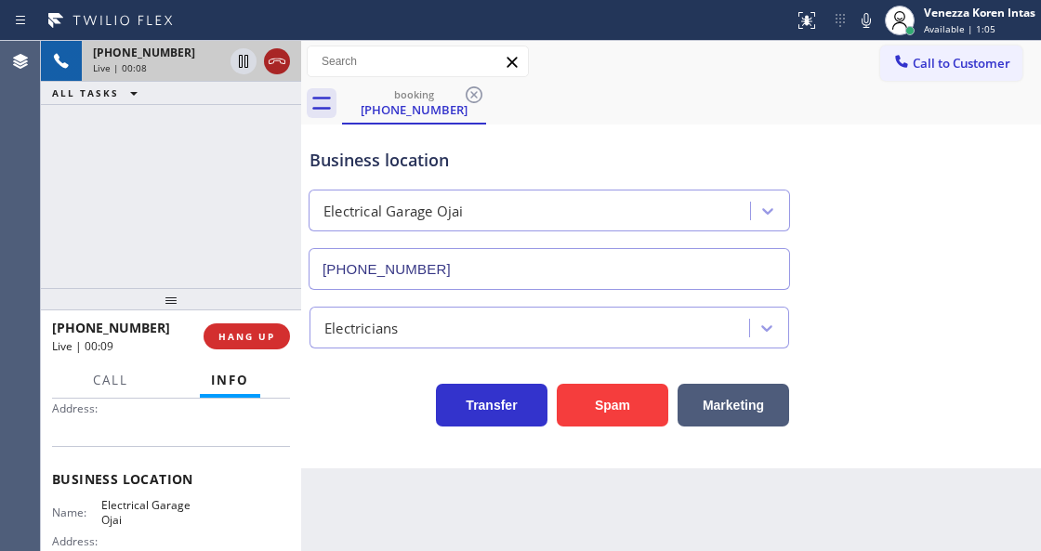
click at [272, 60] on icon at bounding box center [277, 61] width 22 height 22
click at [268, 341] on span "HANG UP" at bounding box center [247, 336] width 57 height 13
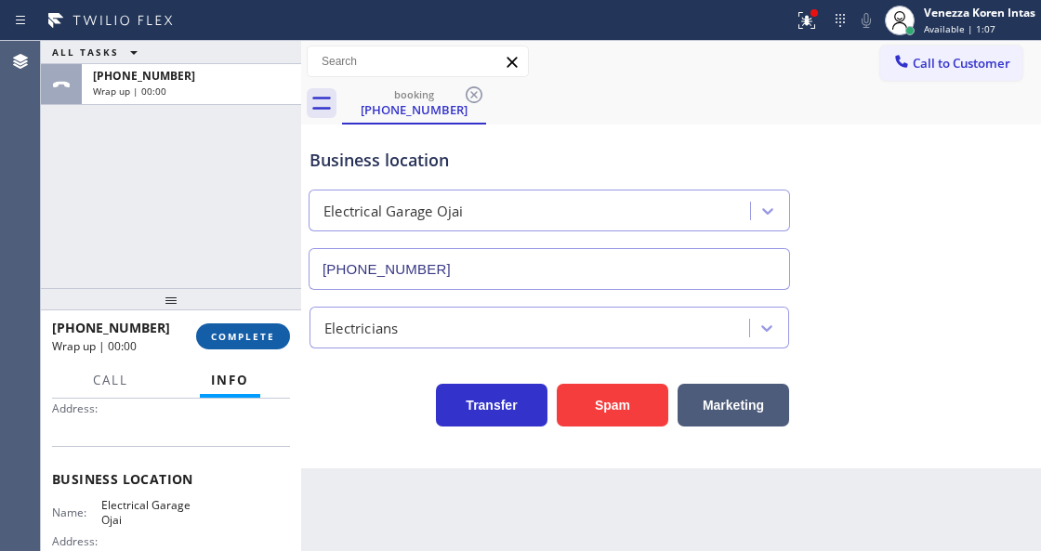
click at [281, 346] on div "[PHONE_NUMBER] Wrap up | 00:00 COMPLETE" at bounding box center [171, 336] width 238 height 48
click at [279, 343] on button "COMPLETE" at bounding box center [243, 337] width 94 height 26
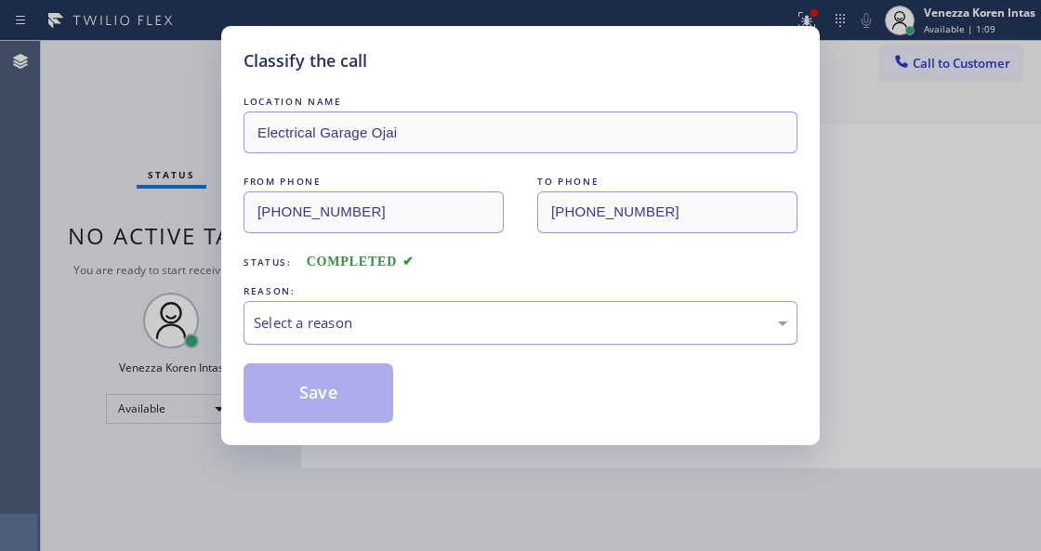
click at [399, 324] on div "Select a reason" at bounding box center [521, 322] width 534 height 21
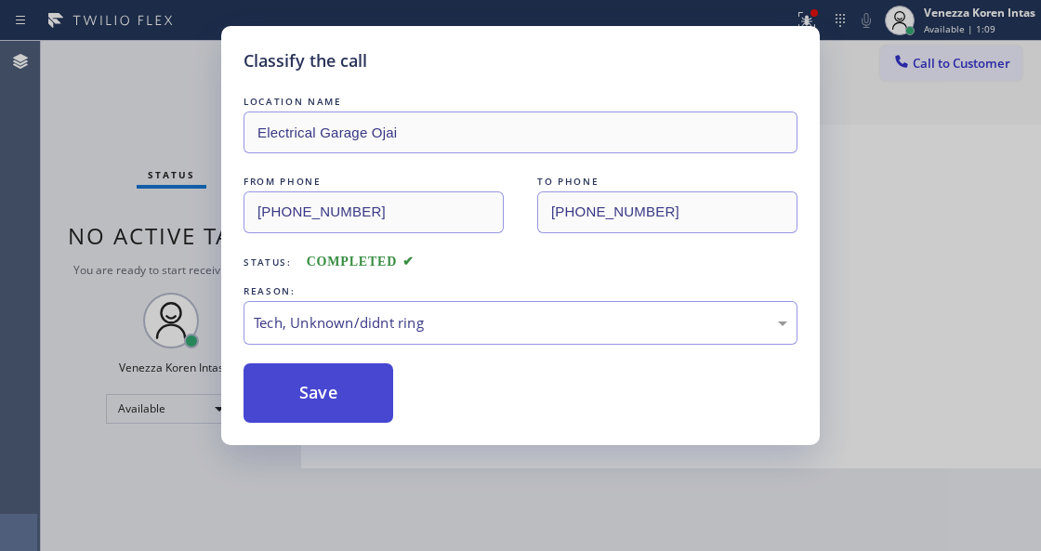
click at [335, 406] on button "Save" at bounding box center [319, 394] width 150 height 60
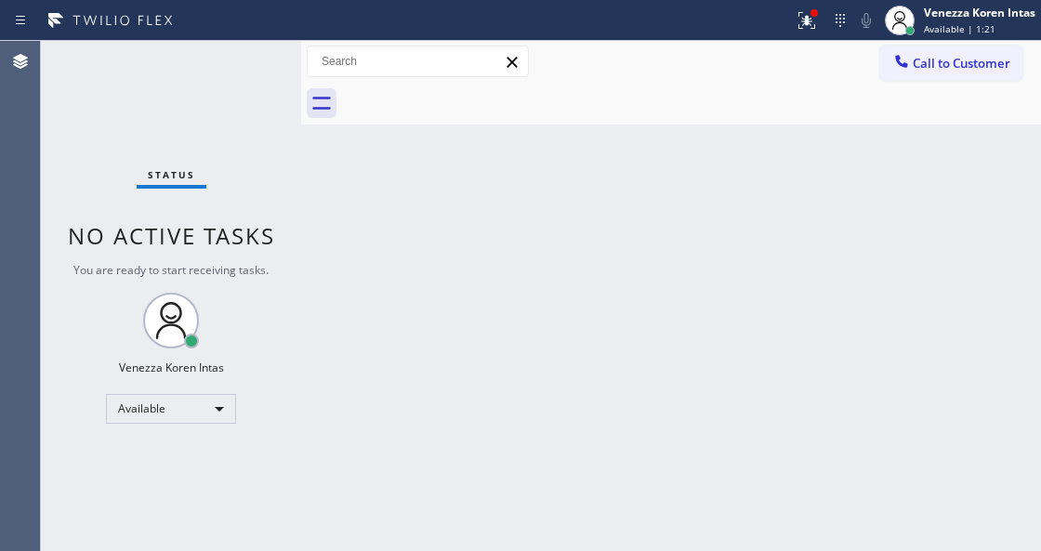
drag, startPoint x: 806, startPoint y: 22, endPoint x: 816, endPoint y: 91, distance: 69.6
click at [806, 22] on icon at bounding box center [804, 18] width 11 height 13
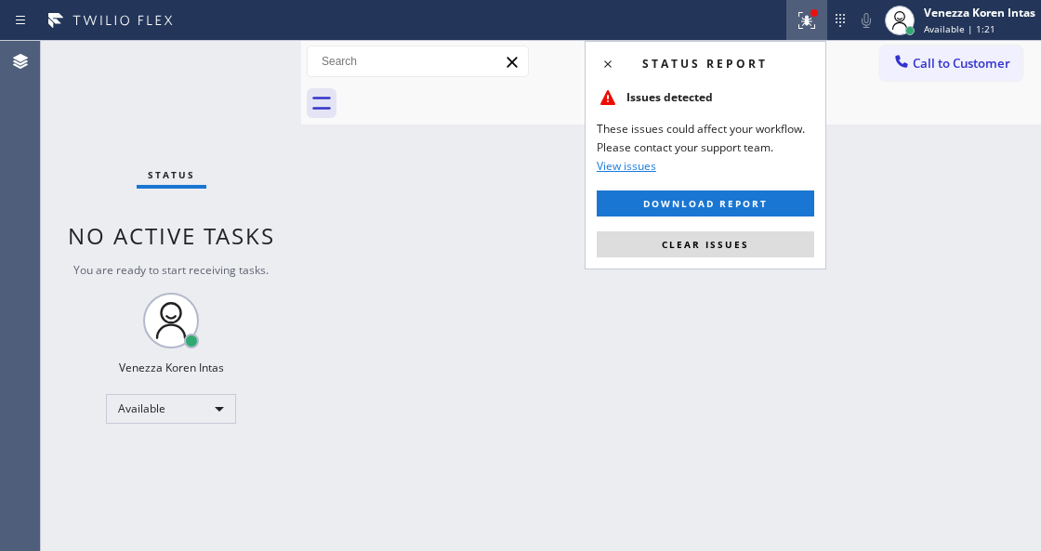
click at [791, 230] on div "Status report Issues detected These issues could affect your workflow. Please c…" at bounding box center [706, 155] width 242 height 229
click at [777, 272] on div "Back to Dashboard Change Sender ID Customers Technicians Select a contact Outbo…" at bounding box center [671, 296] width 740 height 510
drag, startPoint x: 766, startPoint y: 245, endPoint x: 758, endPoint y: 252, distance: 11.2
click at [765, 244] on button "Clear issues" at bounding box center [706, 245] width 218 height 26
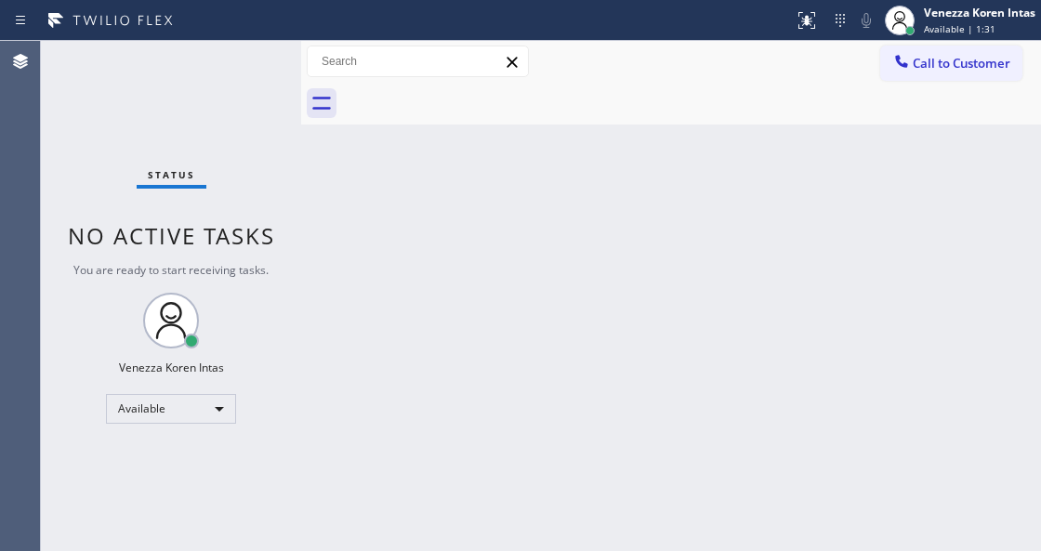
click at [391, 185] on div "Back to Dashboard Change Sender ID Customers Technicians Select a contact Outbo…" at bounding box center [671, 296] width 740 height 510
drag, startPoint x: 238, startPoint y: 130, endPoint x: 42, endPoint y: 119, distance: 196.5
click at [225, 130] on div "Status No active tasks You are ready to start receiving tasks. Venezza Koren In…" at bounding box center [171, 296] width 260 height 510
click at [232, 68] on div "Status No active tasks You are ready to start receiving tasks. Venezza Koren In…" at bounding box center [171, 296] width 260 height 510
click at [269, 186] on div "Status No active tasks You are ready to start receiving tasks. Venezza Koren In…" at bounding box center [171, 296] width 260 height 510
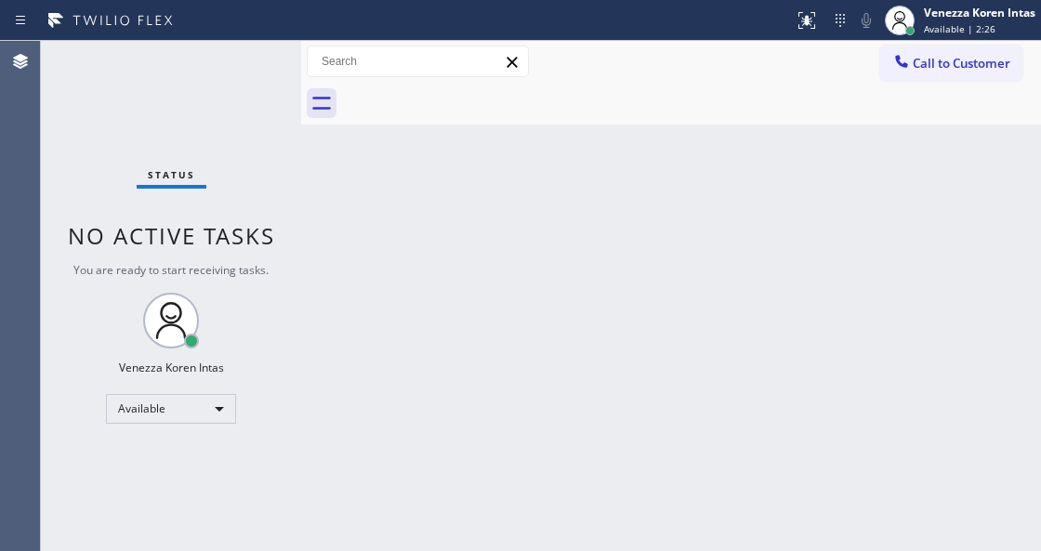
click at [376, 363] on div "Back to Dashboard Change Sender ID Customers Technicians Select a contact Outbo…" at bounding box center [671, 296] width 740 height 510
click at [606, 311] on div "Back to Dashboard Change Sender ID Customers Technicians Select a contact Outbo…" at bounding box center [671, 296] width 740 height 510
click at [238, 93] on div "Status No active tasks You are ready to start receiving tasks. Venezza Koren In…" at bounding box center [171, 296] width 260 height 510
click at [232, 76] on div "Status No active tasks You are ready to start receiving tasks. Venezza Koren In…" at bounding box center [171, 296] width 260 height 510
click at [233, 78] on div "Status No active tasks You are ready to start receiving tasks. Venezza Koren In…" at bounding box center [171, 296] width 260 height 510
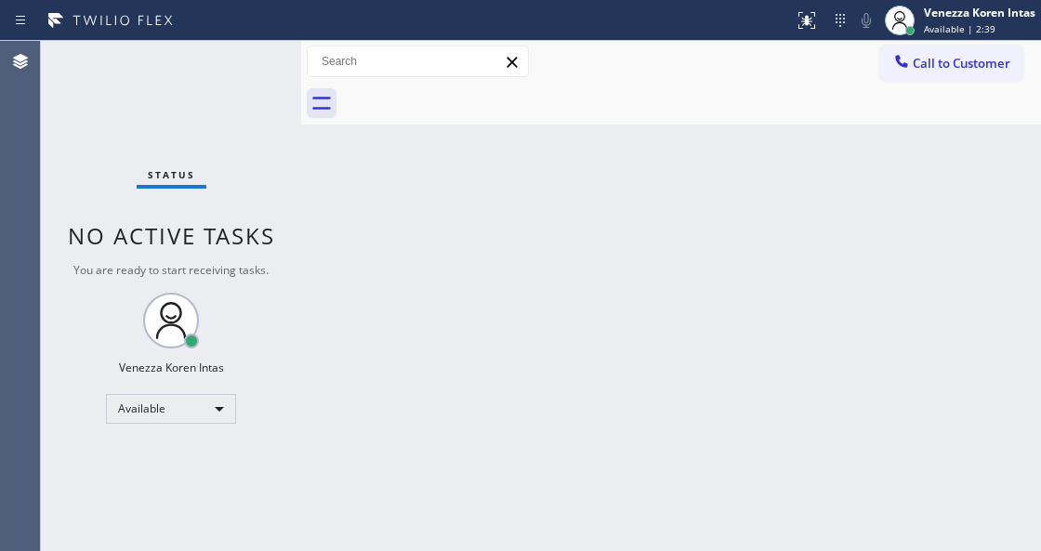
click at [234, 78] on div "Status No active tasks You are ready to start receiving tasks. Venezza Koren In…" at bounding box center [171, 296] width 260 height 510
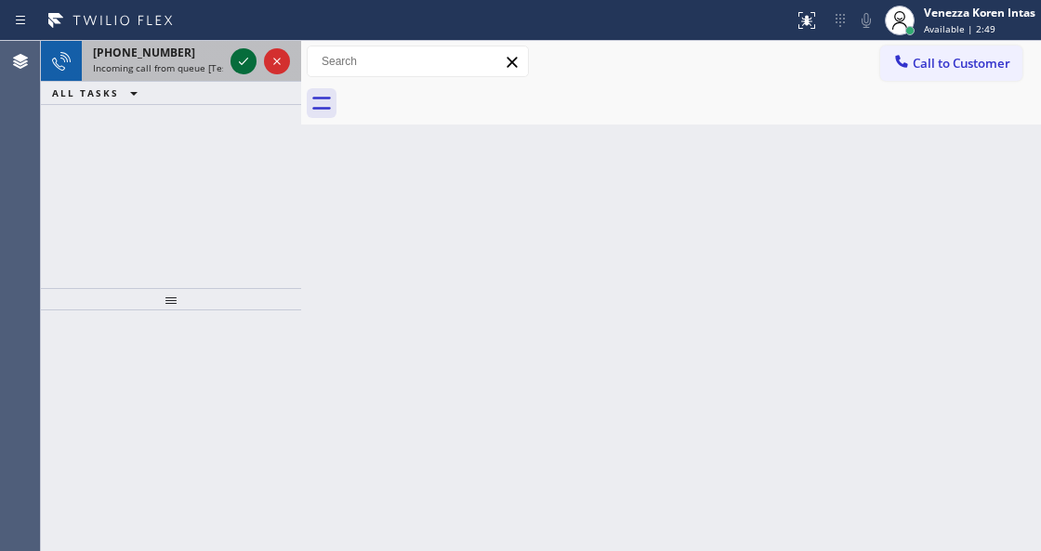
click at [243, 65] on icon at bounding box center [243, 61] width 22 height 22
click at [245, 52] on icon at bounding box center [243, 61] width 22 height 22
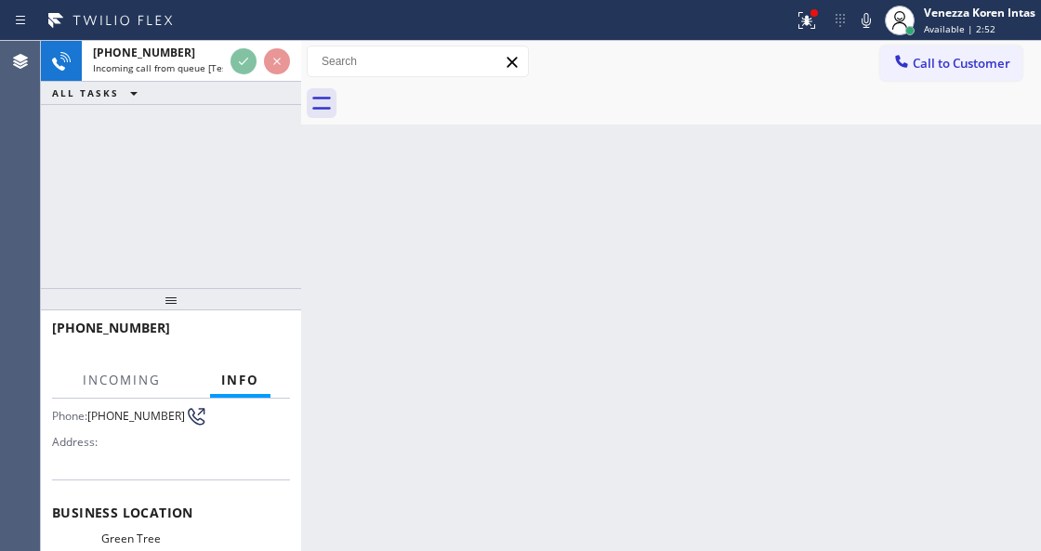
scroll to position [247, 0]
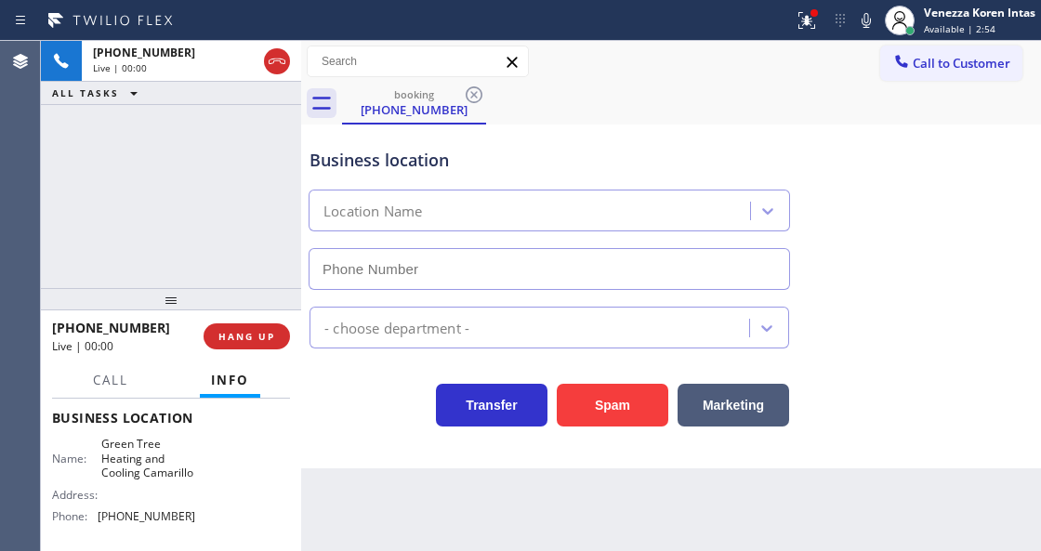
type input "[PHONE_NUMBER]"
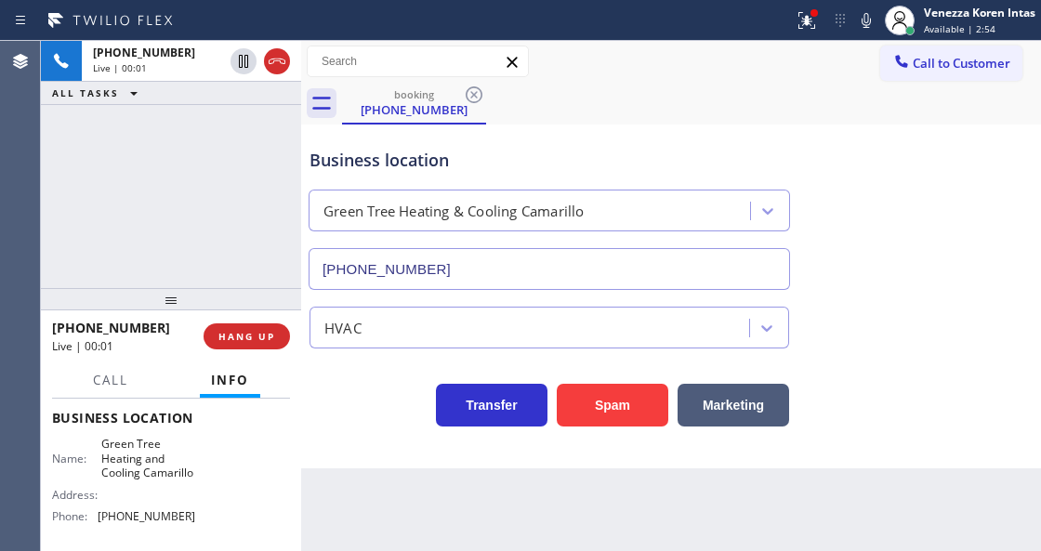
click at [206, 266] on div "[PHONE_NUMBER] Live | 00:01 ALL TASKS ALL TASKS ACTIVE TASKS TASKS IN WRAP UP" at bounding box center [171, 164] width 260 height 247
click at [824, 13] on div at bounding box center [807, 20] width 41 height 22
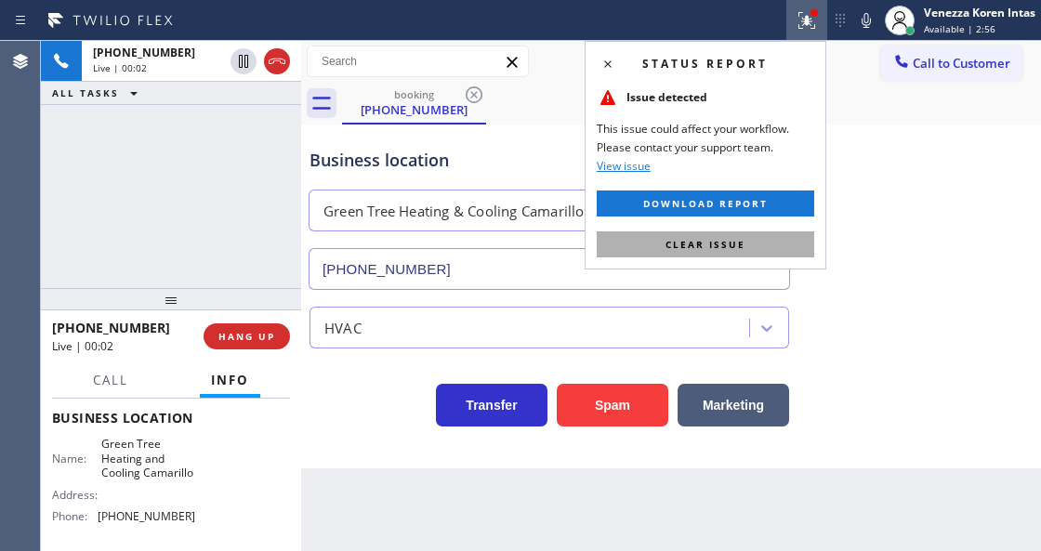
click at [724, 242] on span "Clear issue" at bounding box center [706, 244] width 80 height 13
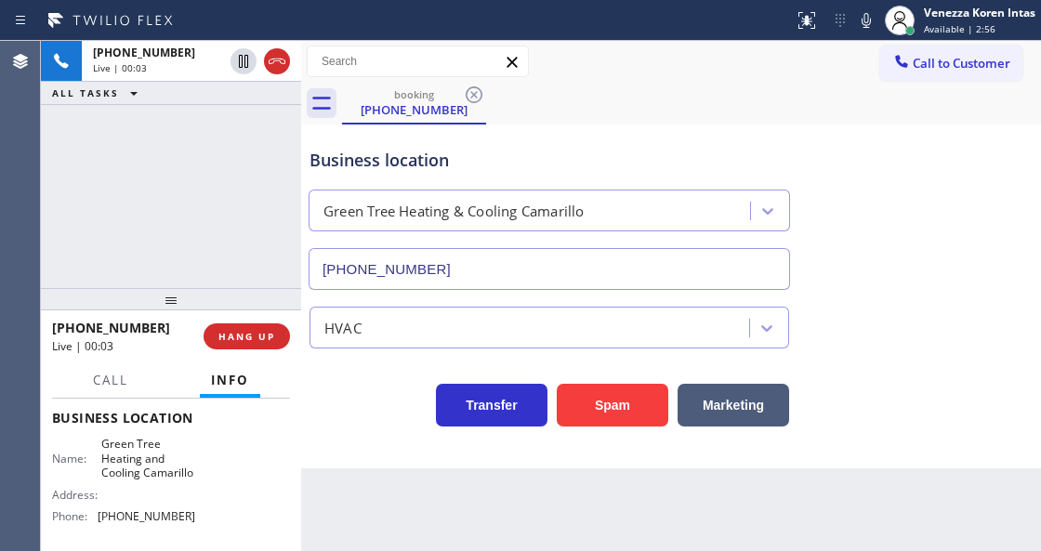
click at [831, 199] on div "Business location Green Tree Heating & Cooling Camarillo [PHONE_NUMBER]" at bounding box center [671, 206] width 731 height 168
click at [876, 20] on icon at bounding box center [866, 20] width 22 height 22
click at [862, 20] on icon at bounding box center [866, 20] width 22 height 22
click at [913, 225] on div "Business location Green Tree Heating & Cooling Camarillo [PHONE_NUMBER]" at bounding box center [671, 206] width 731 height 168
click at [662, 37] on div "Status report No issues detected If you experience an issue, please download th…" at bounding box center [520, 20] width 1041 height 41
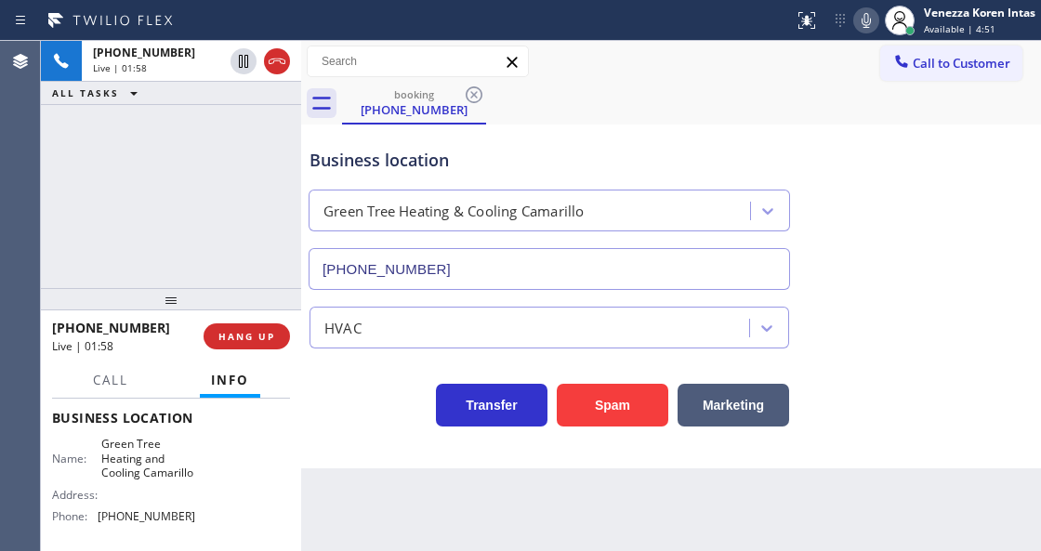
drag, startPoint x: 714, startPoint y: 65, endPoint x: 650, endPoint y: 353, distance: 295.3
click at [714, 82] on div "Call to Customer Outbound call Location Search location Your caller id phone nu…" at bounding box center [671, 83] width 740 height 84
click at [258, 238] on div "[PHONE_NUMBER] Live | 02:41 ALL TASKS ALL TASKS ACTIVE TASKS TASKS IN WRAP UP" at bounding box center [171, 164] width 260 height 247
click at [870, 25] on icon at bounding box center [866, 20] width 22 height 22
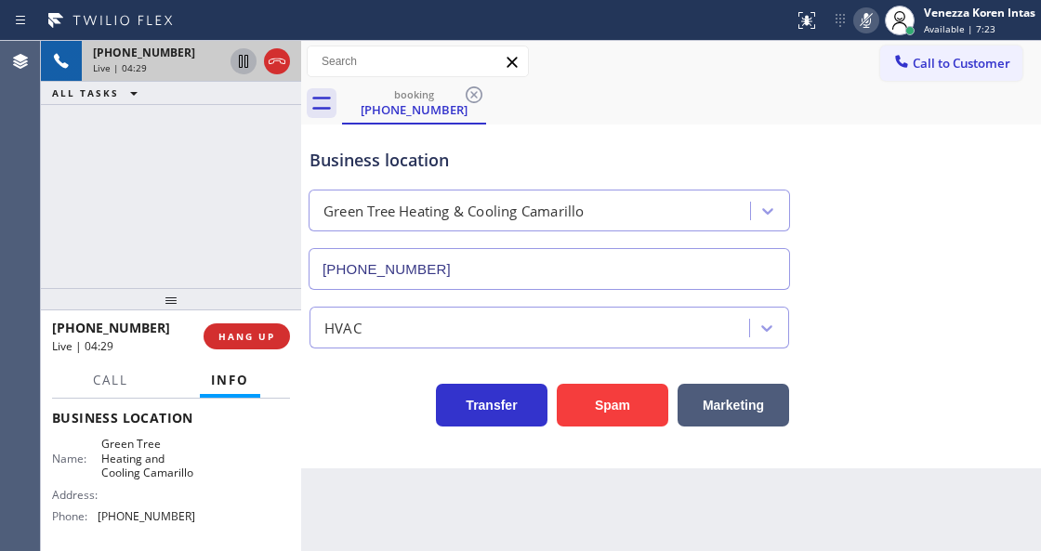
click at [245, 63] on icon at bounding box center [243, 61] width 9 height 13
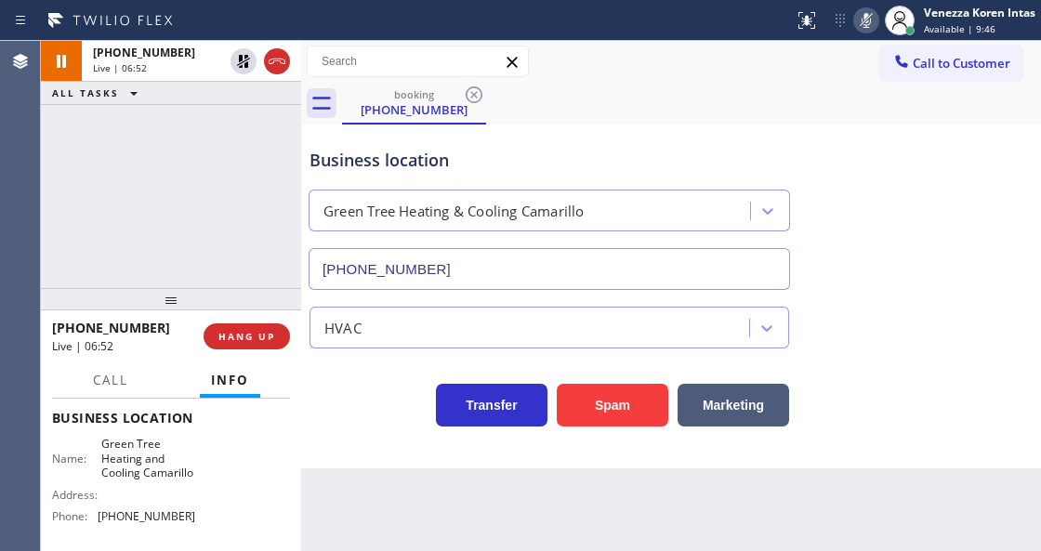
drag, startPoint x: 249, startPoint y: 64, endPoint x: 299, endPoint y: 48, distance: 52.6
click at [249, 64] on icon at bounding box center [243, 61] width 22 height 22
click at [867, 14] on icon at bounding box center [866, 20] width 9 height 15
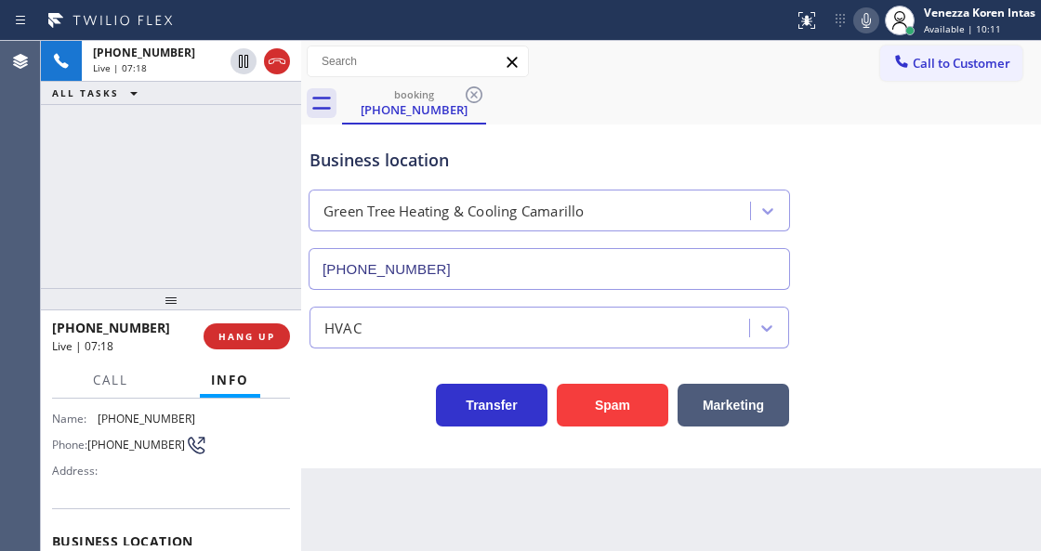
scroll to position [61, 0]
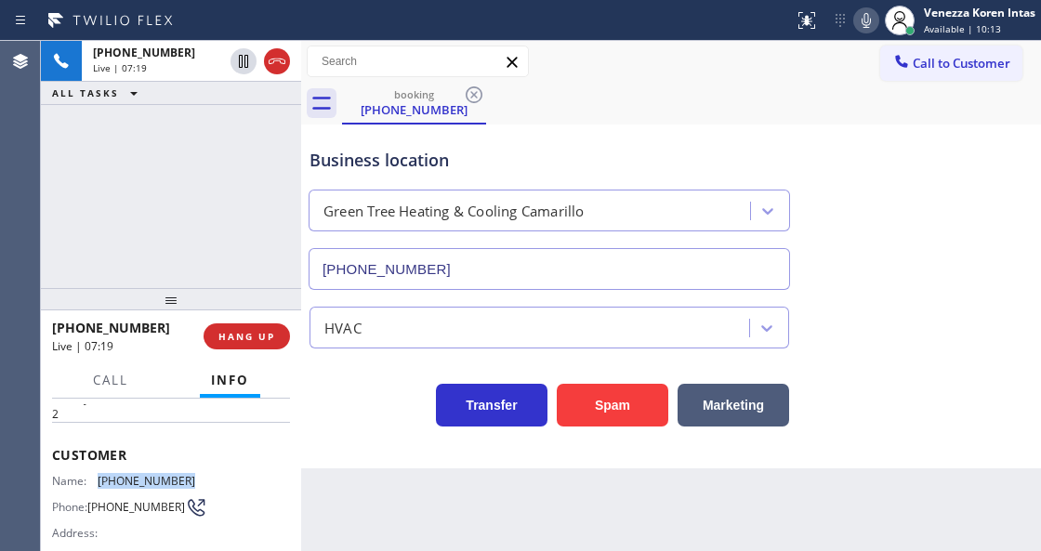
drag, startPoint x: 195, startPoint y: 478, endPoint x: 96, endPoint y: 478, distance: 99.5
click at [96, 478] on div "Name: [PHONE_NUMBER] Phone: [PHONE_NUMBER] Address:" at bounding box center [171, 510] width 238 height 73
copy div "[PHONE_NUMBER]"
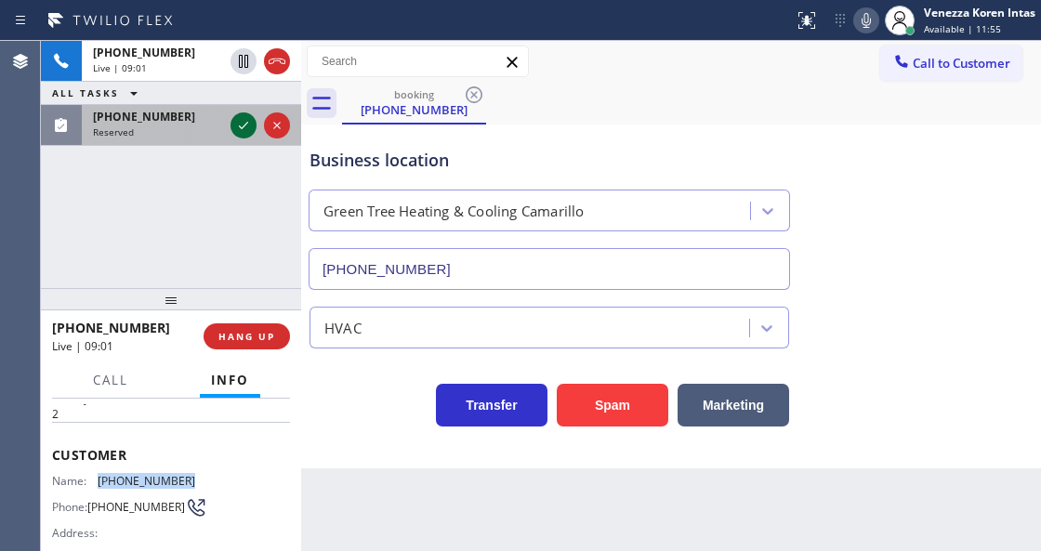
click at [248, 123] on icon at bounding box center [243, 125] width 22 height 22
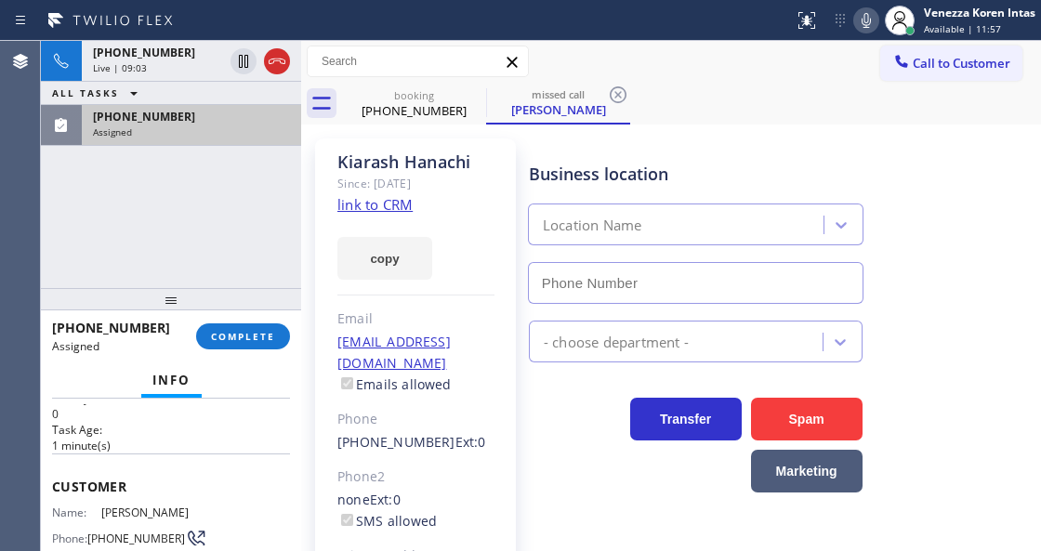
click at [238, 118] on div "[PHONE_NUMBER]" at bounding box center [191, 117] width 197 height 16
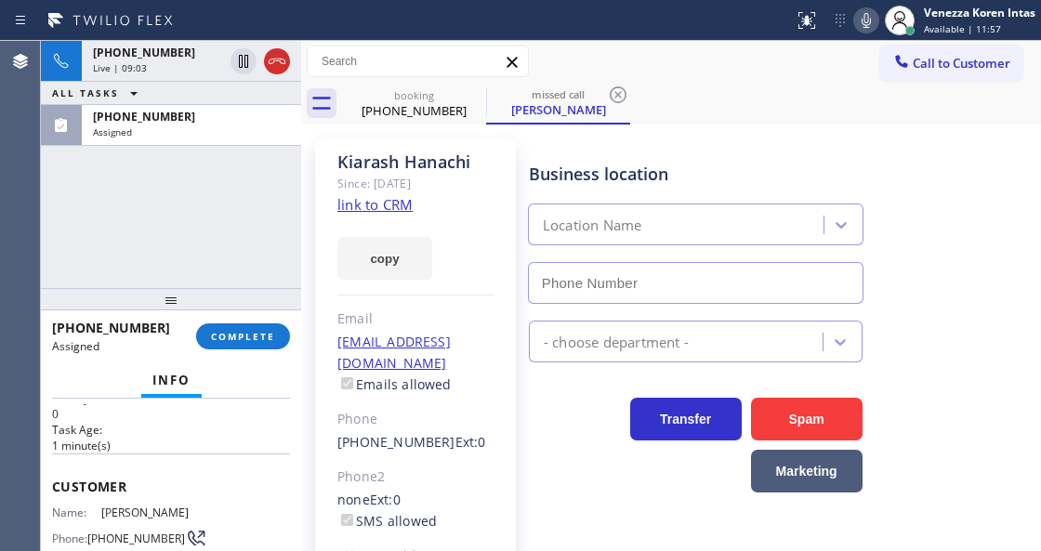
type input "[PHONE_NUMBER]"
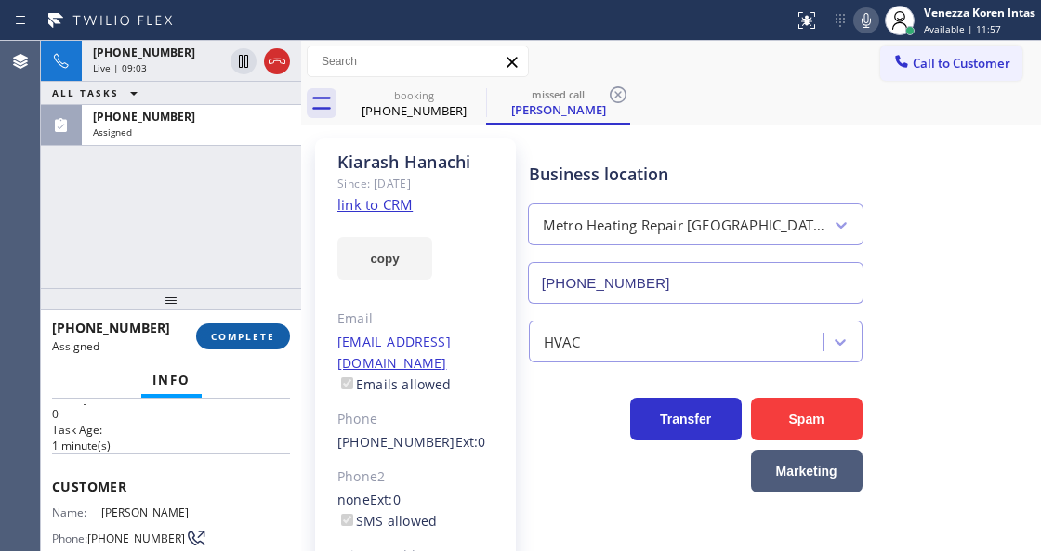
click at [261, 333] on span "COMPLETE" at bounding box center [243, 336] width 64 height 13
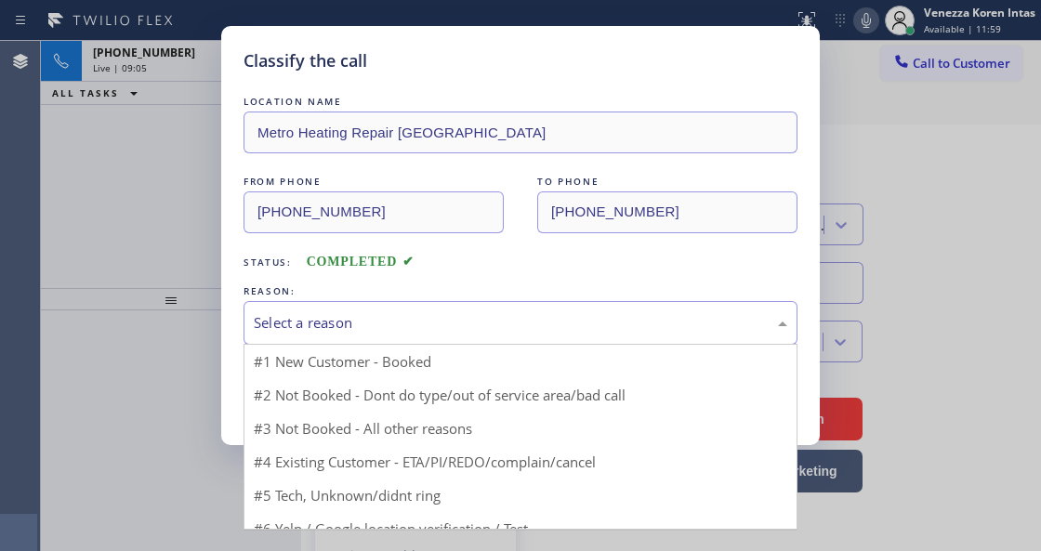
click at [401, 342] on div "Select a reason" at bounding box center [521, 323] width 554 height 44
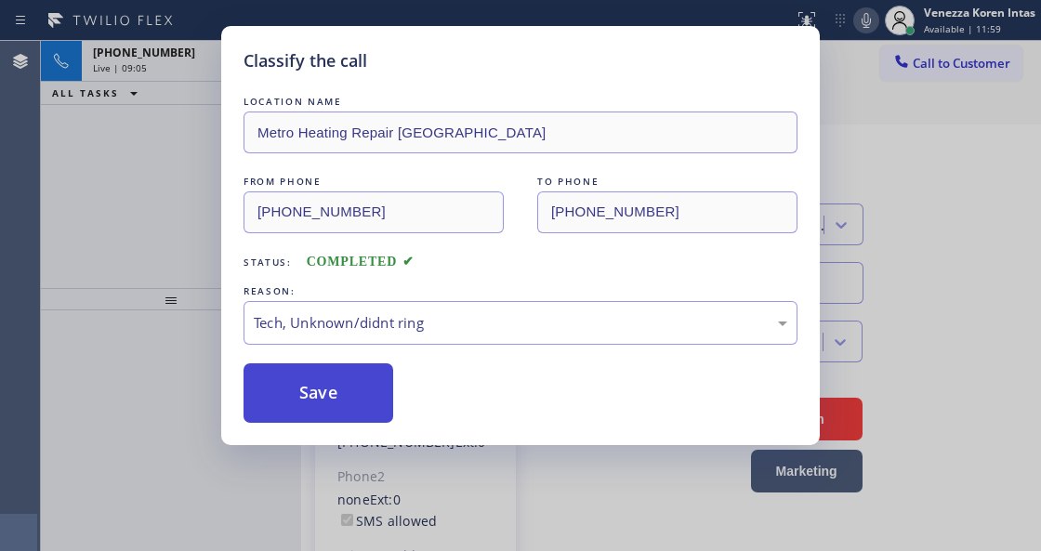
click at [358, 413] on button "Save" at bounding box center [319, 394] width 150 height 60
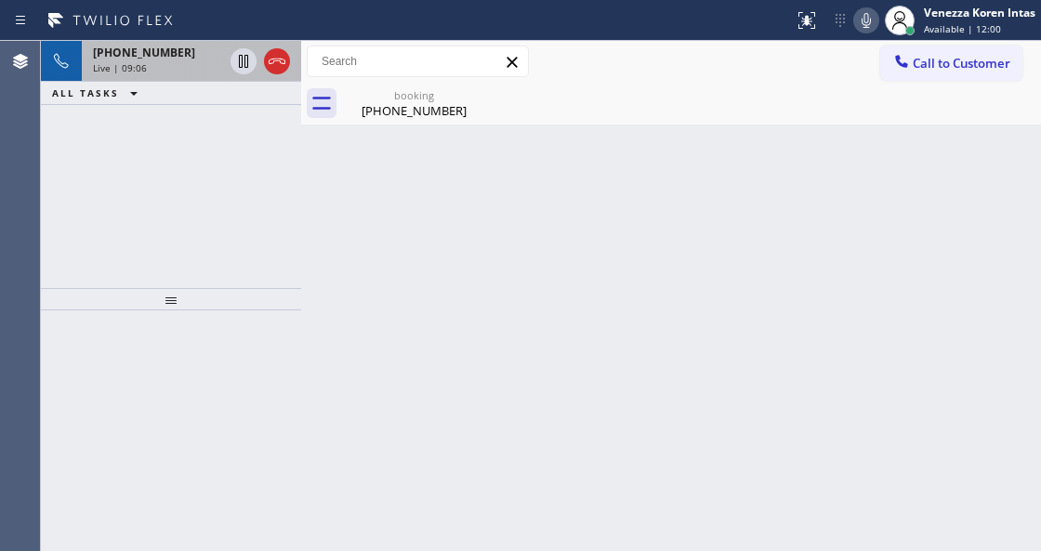
click at [181, 57] on div "[PHONE_NUMBER]" at bounding box center [158, 53] width 130 height 16
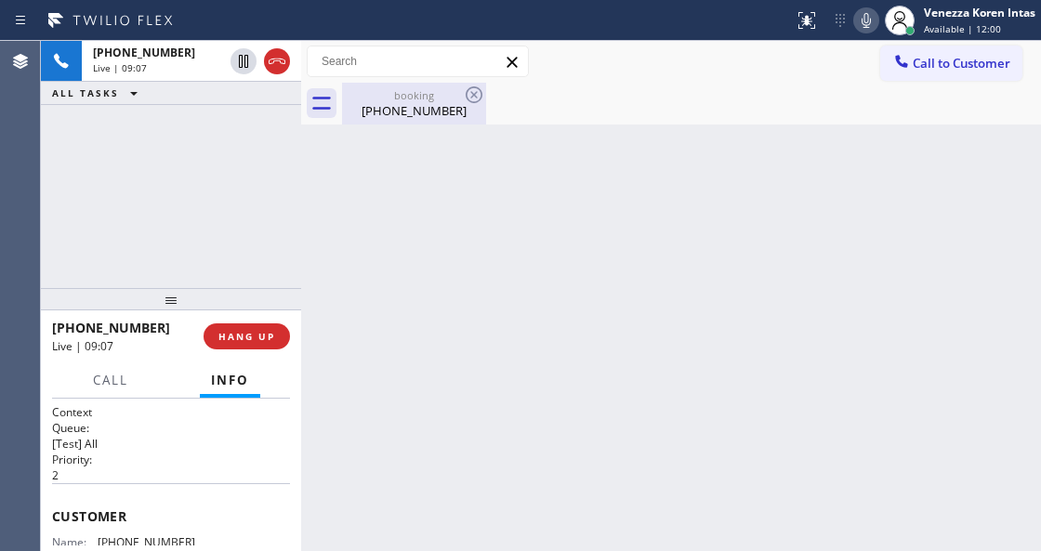
click at [454, 121] on div "booking [PHONE_NUMBER]" at bounding box center [414, 104] width 140 height 42
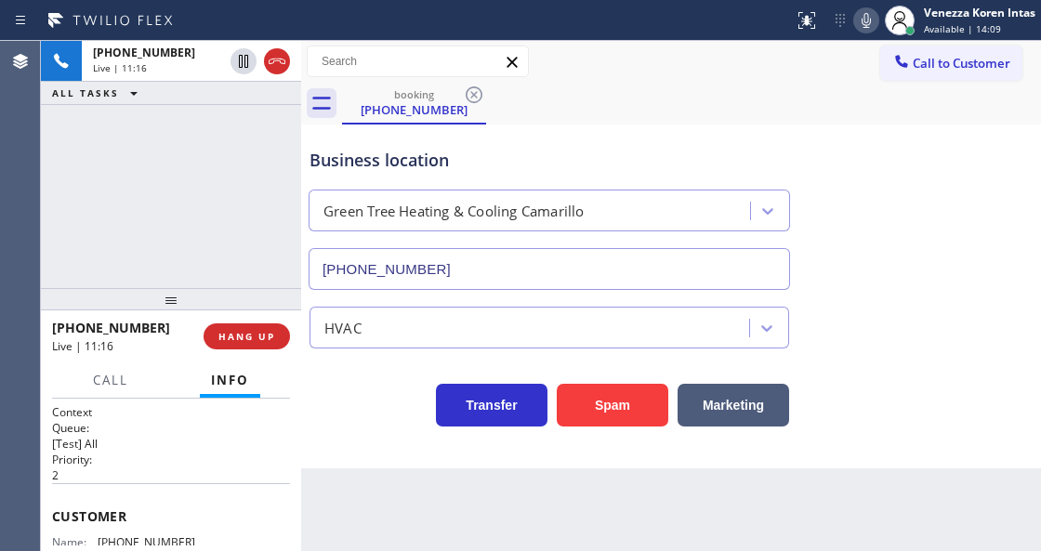
drag, startPoint x: 203, startPoint y: 197, endPoint x: 612, endPoint y: 58, distance: 432.2
click at [203, 197] on div "[PHONE_NUMBER] Live | 11:16 ALL TASKS ALL TASKS ACTIVE TASKS TASKS IN WRAP UP" at bounding box center [171, 164] width 260 height 247
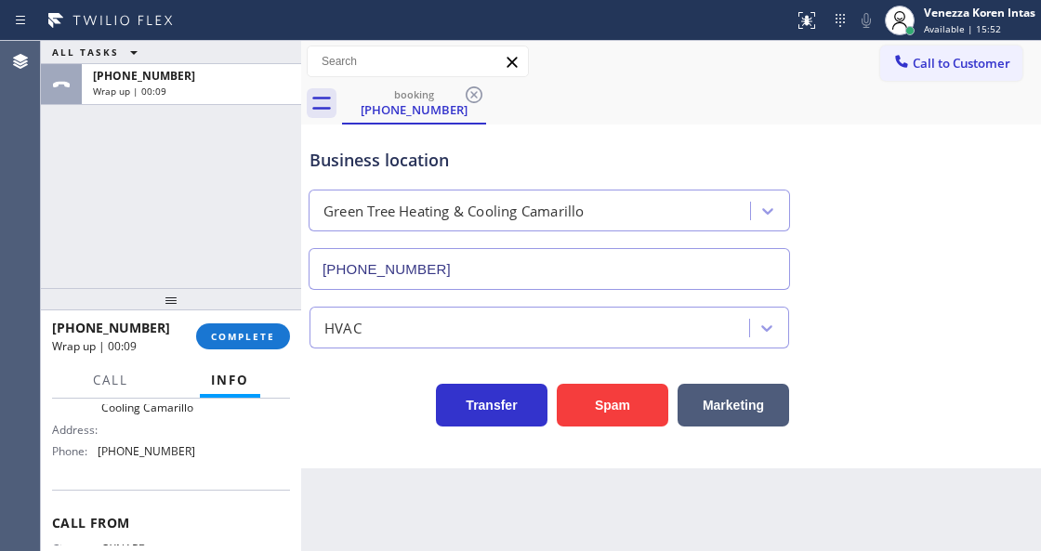
scroll to position [252, 0]
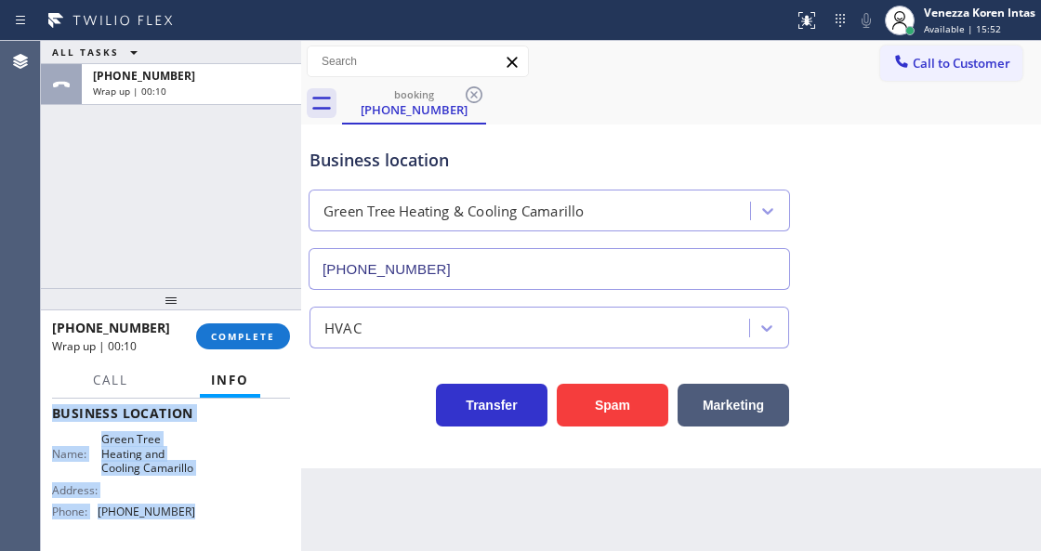
drag, startPoint x: 52, startPoint y: 505, endPoint x: 239, endPoint y: 523, distance: 187.7
click at [239, 523] on div "Context Queue: [Test] All Priority: 2 Customer Name: [PHONE_NUMBER] Phone: [PHO…" at bounding box center [171, 421] width 238 height 538
copy div "Customer Name: [PHONE_NUMBER] Phone: [PHONE_NUMBER] Address: Business location …"
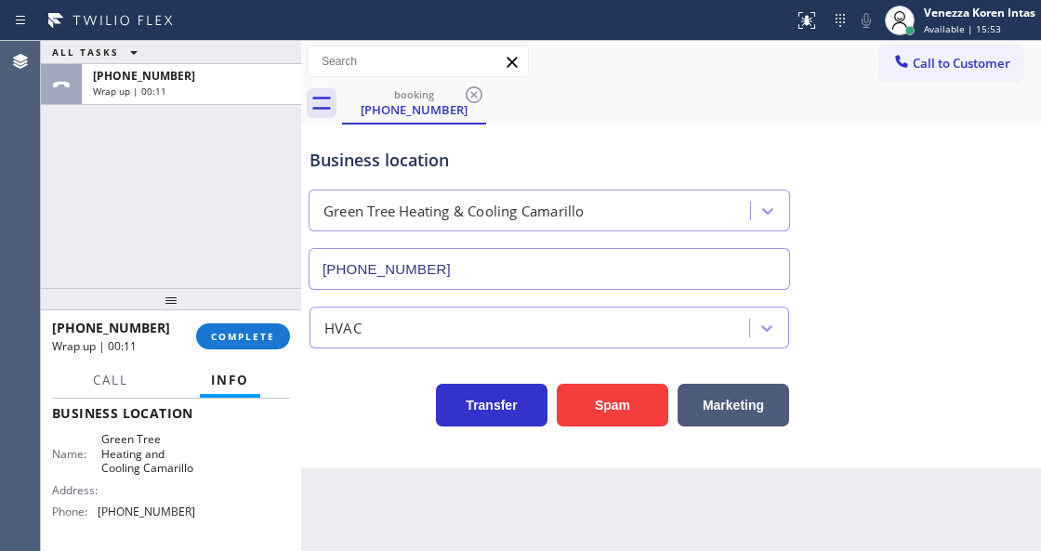
click at [593, 550] on div "Back to Dashboard Change Sender ID Customers Technicians Select a contact Outbo…" at bounding box center [671, 296] width 740 height 510
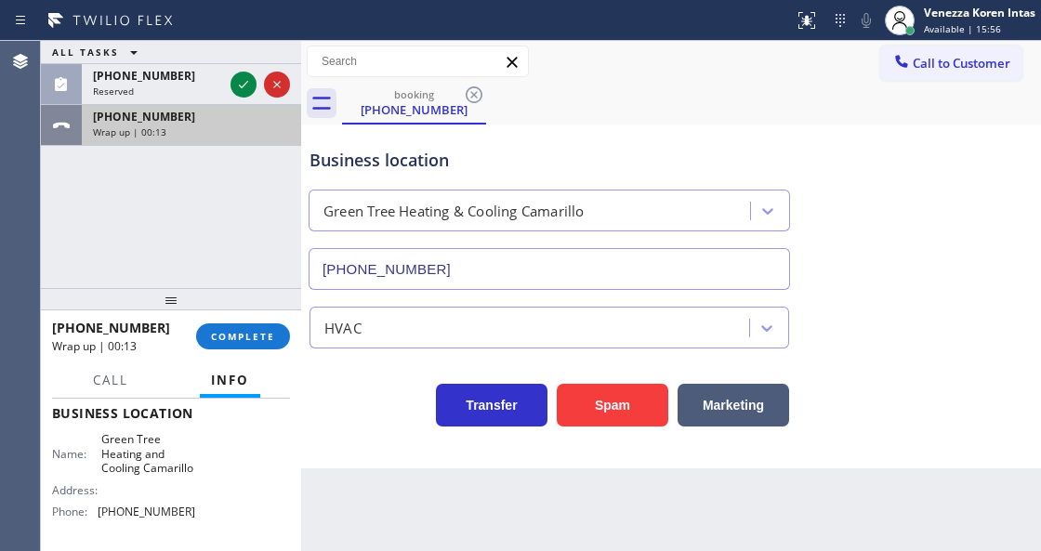
click at [240, 84] on icon at bounding box center [243, 84] width 22 height 22
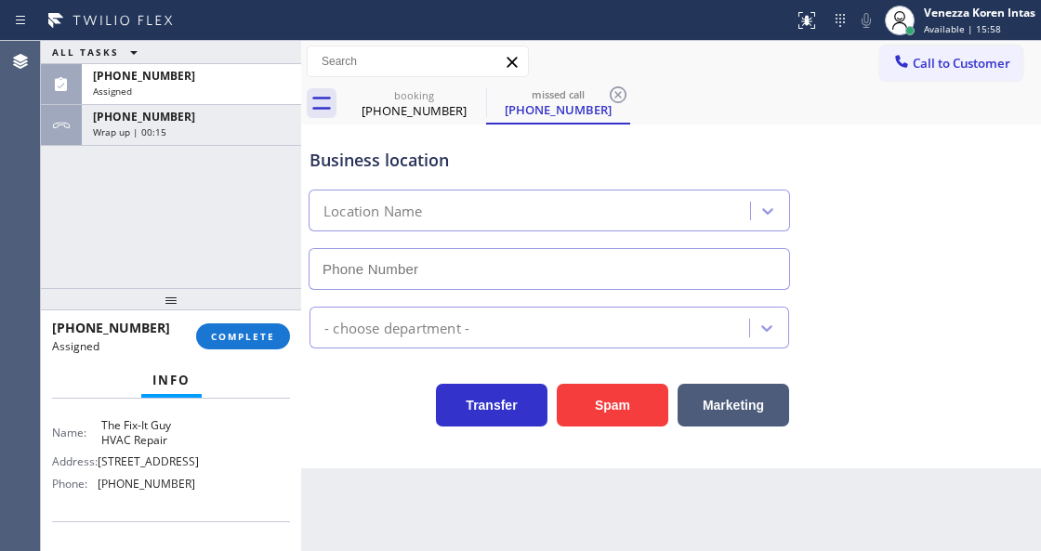
scroll to position [267, 0]
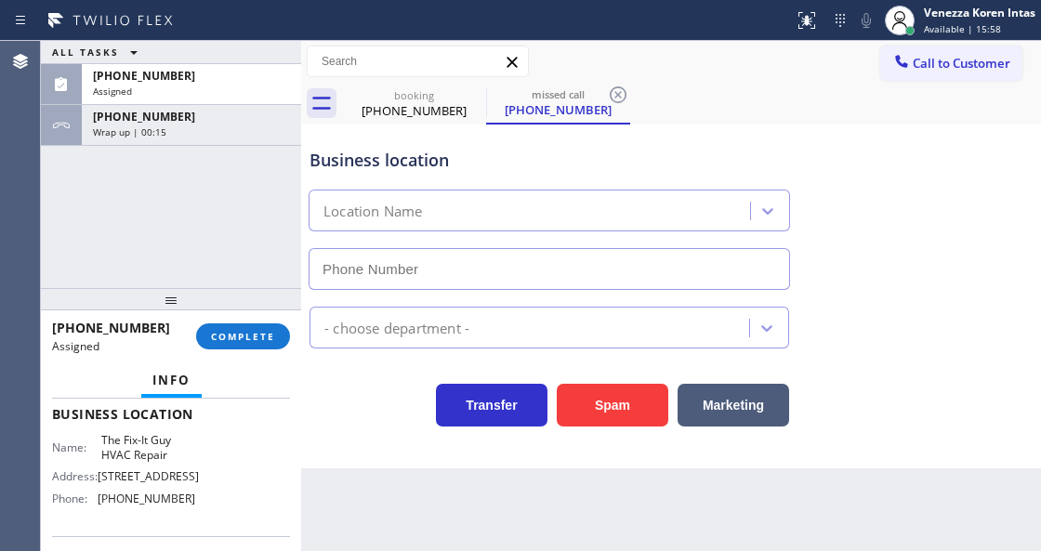
type input "[PHONE_NUMBER]"
click at [242, 338] on span "COMPLETE" at bounding box center [243, 336] width 64 height 13
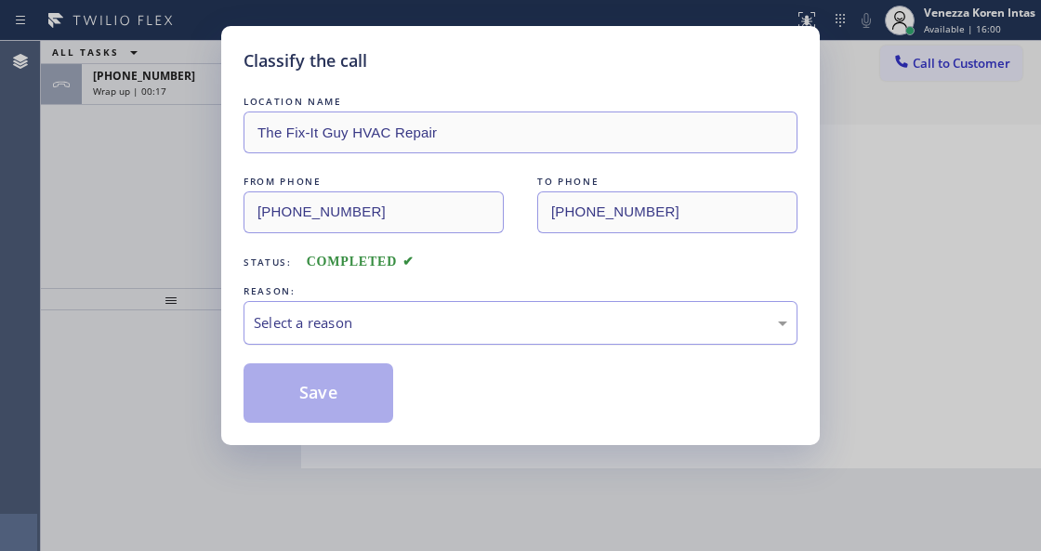
click at [433, 345] on div "Select a reason" at bounding box center [521, 323] width 554 height 44
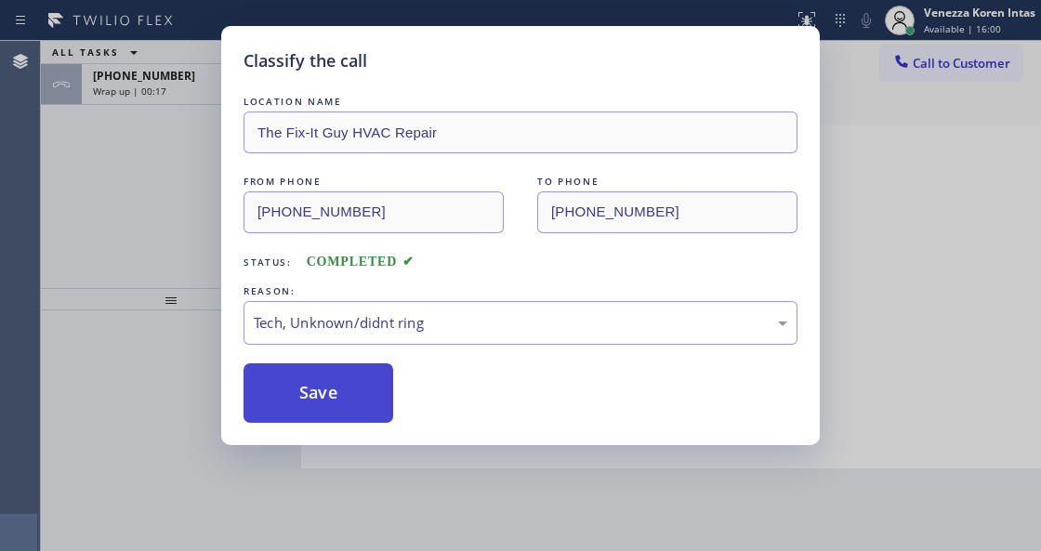
drag, startPoint x: 361, startPoint y: 402, endPoint x: 391, endPoint y: 400, distance: 30.7
click at [361, 402] on button "Save" at bounding box center [319, 394] width 150 height 60
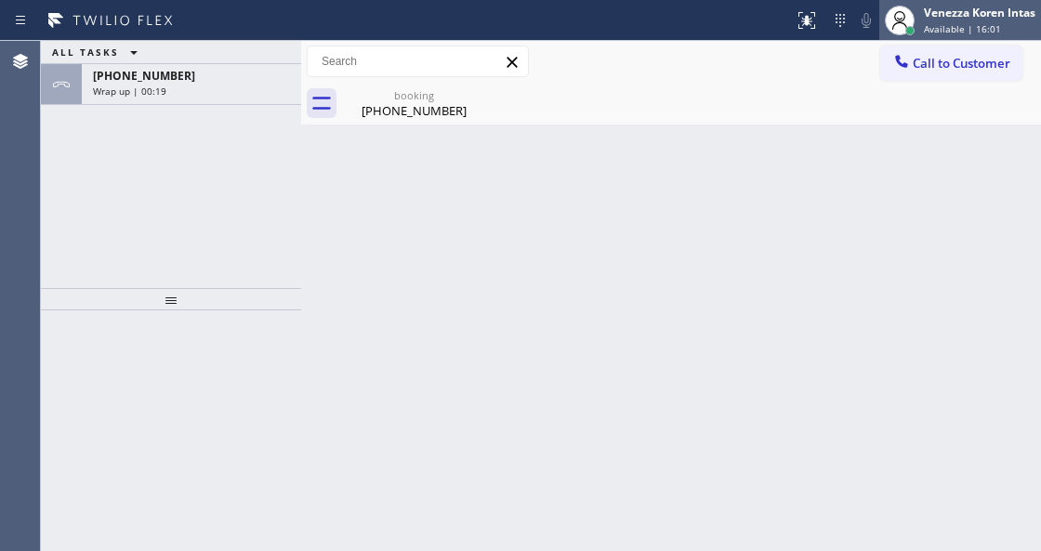
click at [950, 11] on div "Venezza Koren Intas" at bounding box center [980, 13] width 112 height 16
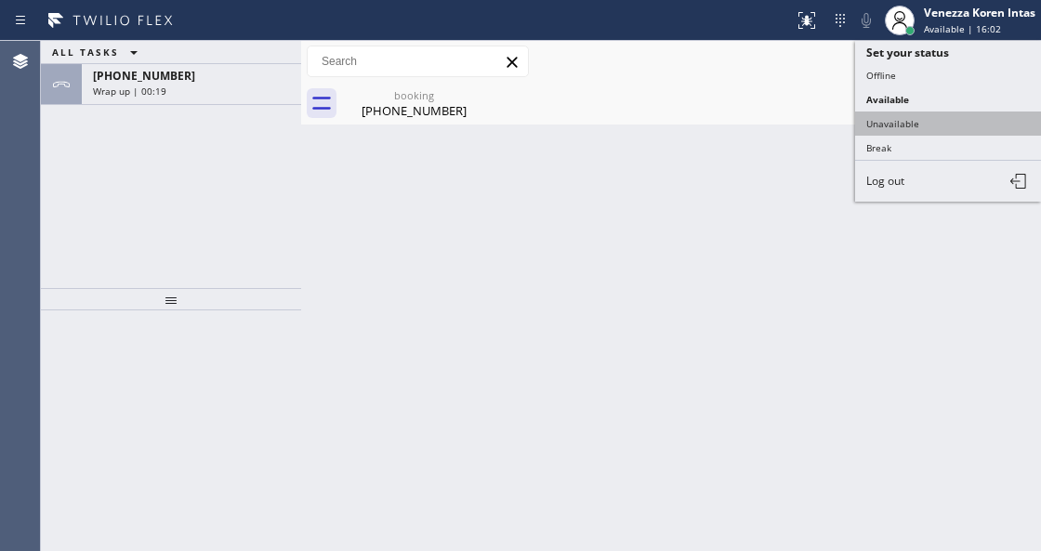
drag, startPoint x: 949, startPoint y: 123, endPoint x: 737, endPoint y: 106, distance: 212.7
click at [948, 123] on button "Unavailable" at bounding box center [948, 124] width 186 height 24
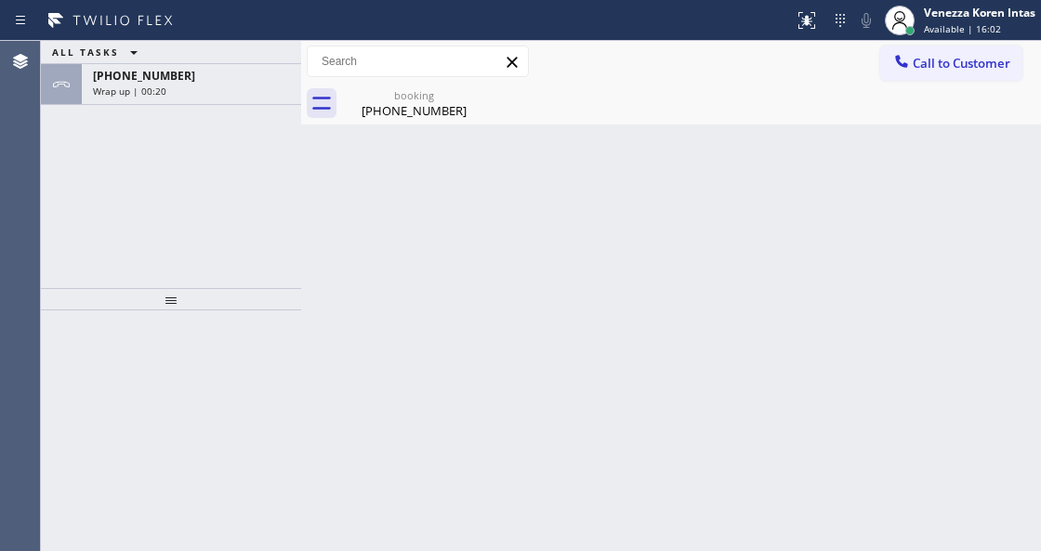
click at [270, 92] on div "Wrap up | 00:20" at bounding box center [191, 91] width 197 height 13
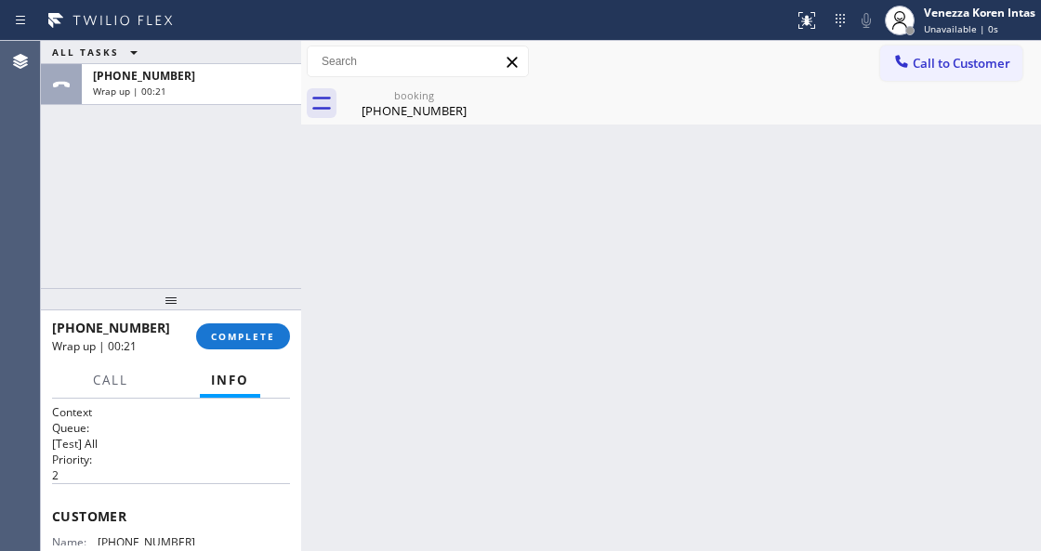
click at [255, 322] on div "[PHONE_NUMBER] Wrap up | 00:21 COMPLETE" at bounding box center [171, 336] width 238 height 48
click at [260, 340] on span "COMPLETE" at bounding box center [243, 336] width 64 height 13
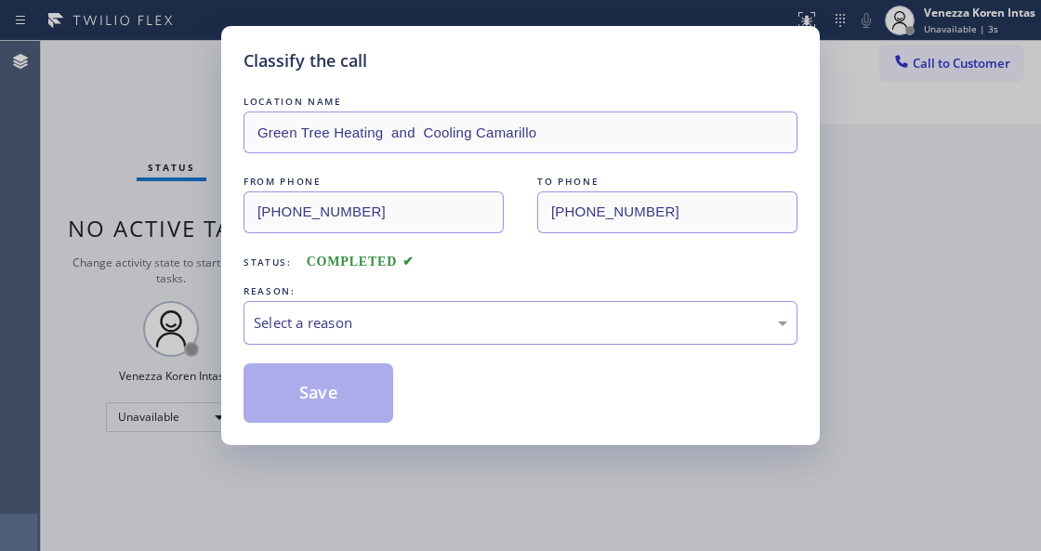
click at [435, 333] on div "Select a reason" at bounding box center [521, 322] width 534 height 21
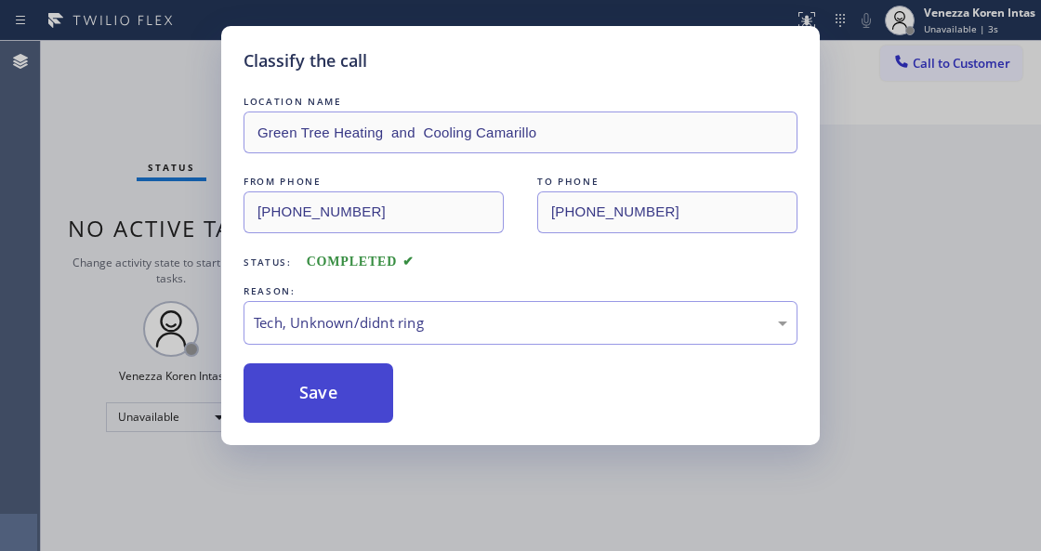
click at [369, 405] on button "Save" at bounding box center [319, 394] width 150 height 60
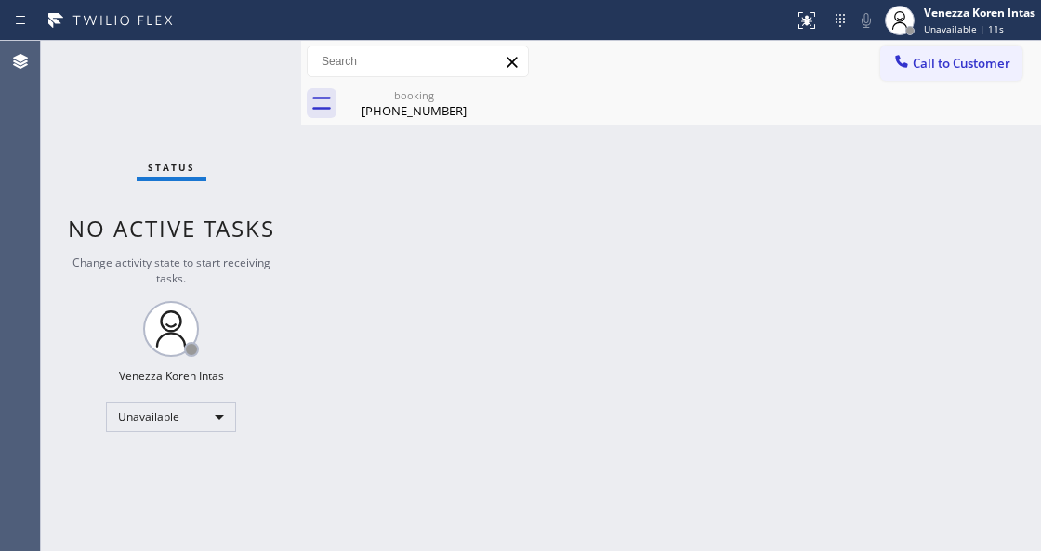
drag, startPoint x: 335, startPoint y: 327, endPoint x: 828, endPoint y: 168, distance: 518.7
click at [349, 327] on div "Back to Dashboard Change Sender ID Customers Technicians Select a contact Outbo…" at bounding box center [671, 296] width 740 height 510
click at [942, 52] on button "Call to Customer" at bounding box center [952, 63] width 142 height 35
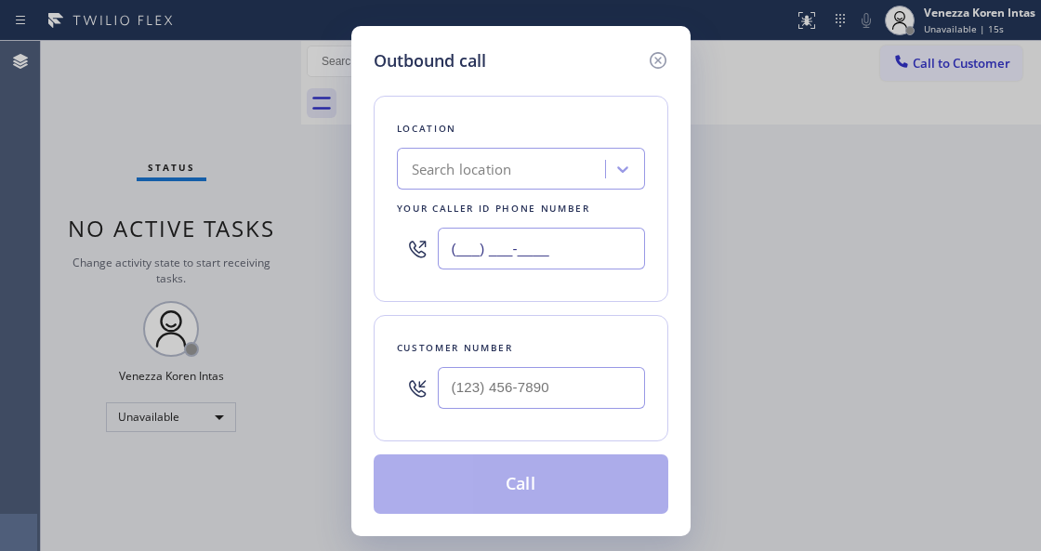
drag, startPoint x: 577, startPoint y: 256, endPoint x: 383, endPoint y: 256, distance: 194.3
click at [386, 257] on div "Location Search location Your caller id phone number (___) ___-____" at bounding box center [521, 199] width 295 height 206
paste input "805) 659-8449"
type input "[PHONE_NUMBER]"
click at [476, 396] on input "(___) ___-____" at bounding box center [541, 388] width 207 height 42
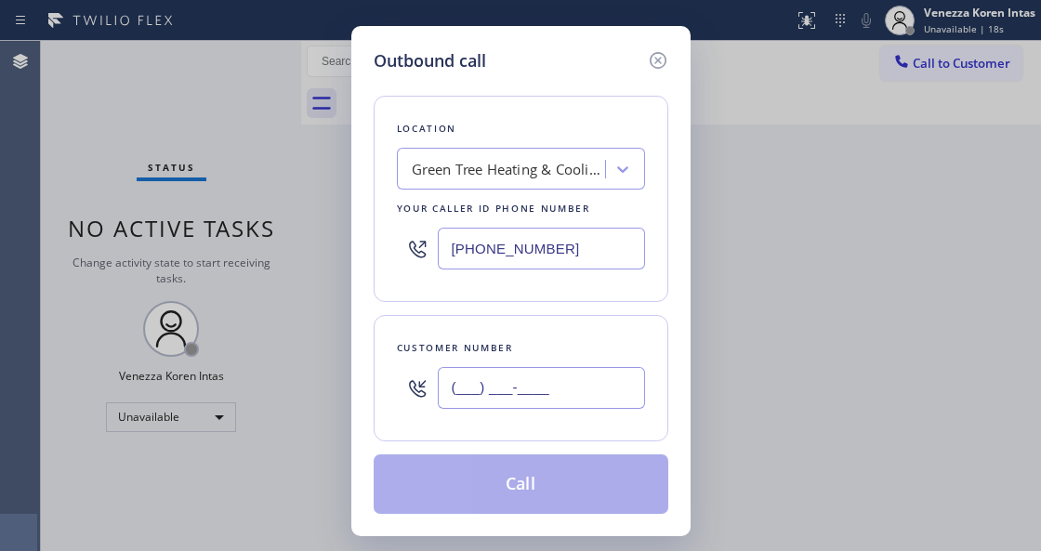
paste input "805) 236-9724"
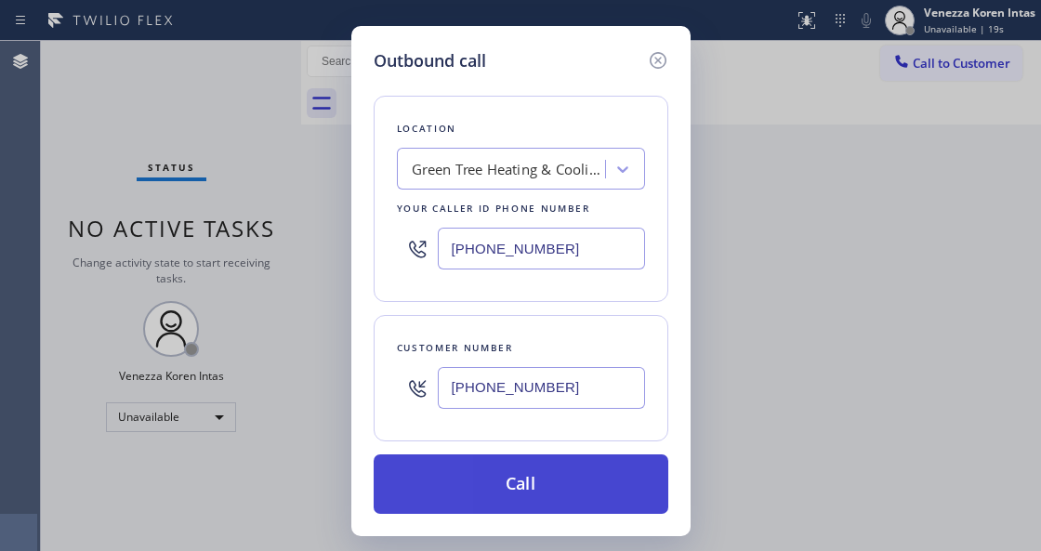
type input "[PHONE_NUMBER]"
click at [490, 468] on button "Call" at bounding box center [521, 485] width 295 height 60
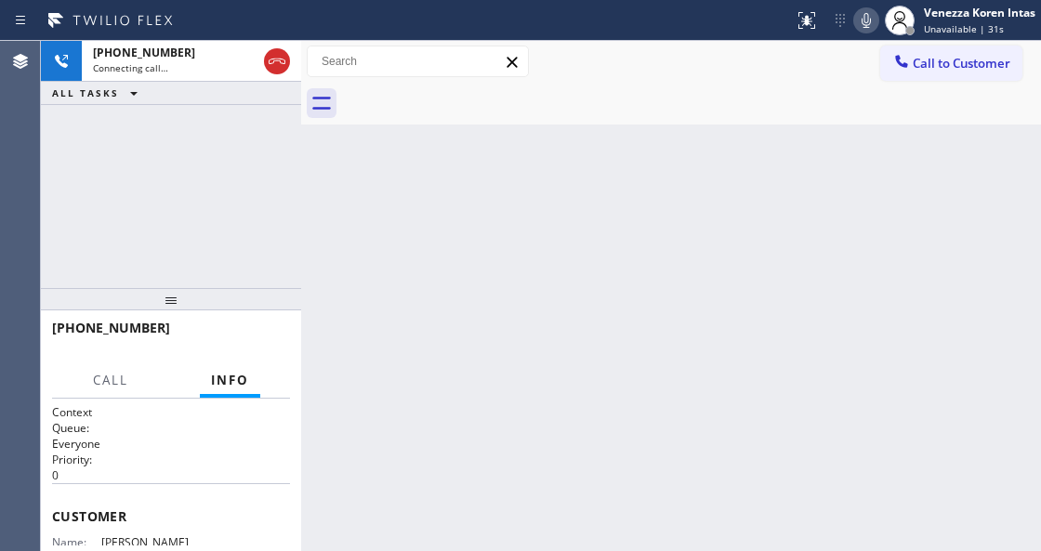
drag, startPoint x: 388, startPoint y: 263, endPoint x: 452, endPoint y: 158, distance: 123.1
click at [388, 260] on div "Back to Dashboard Change Sender ID Customers Technicians Select a contact Outbo…" at bounding box center [671, 296] width 740 height 510
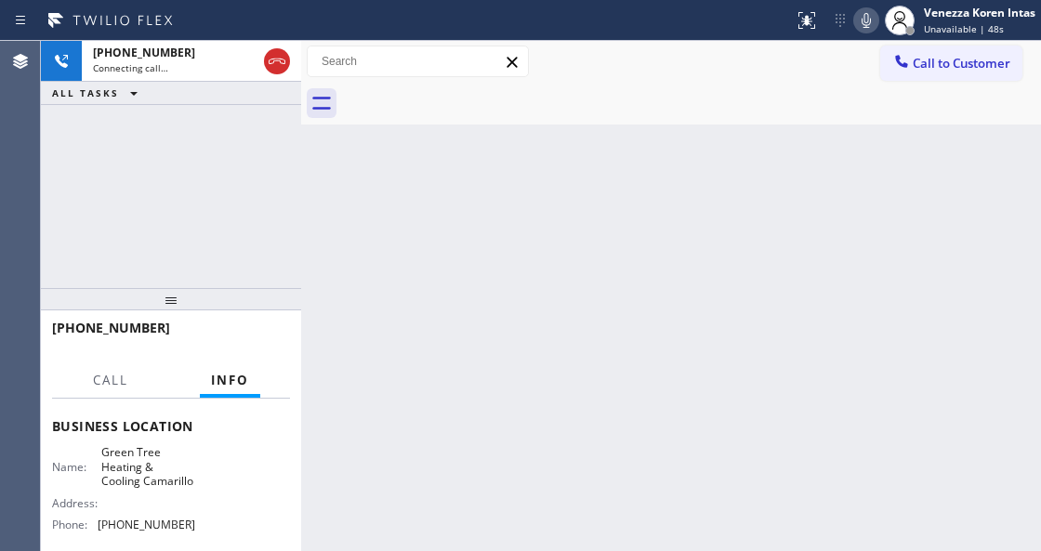
scroll to position [247, 0]
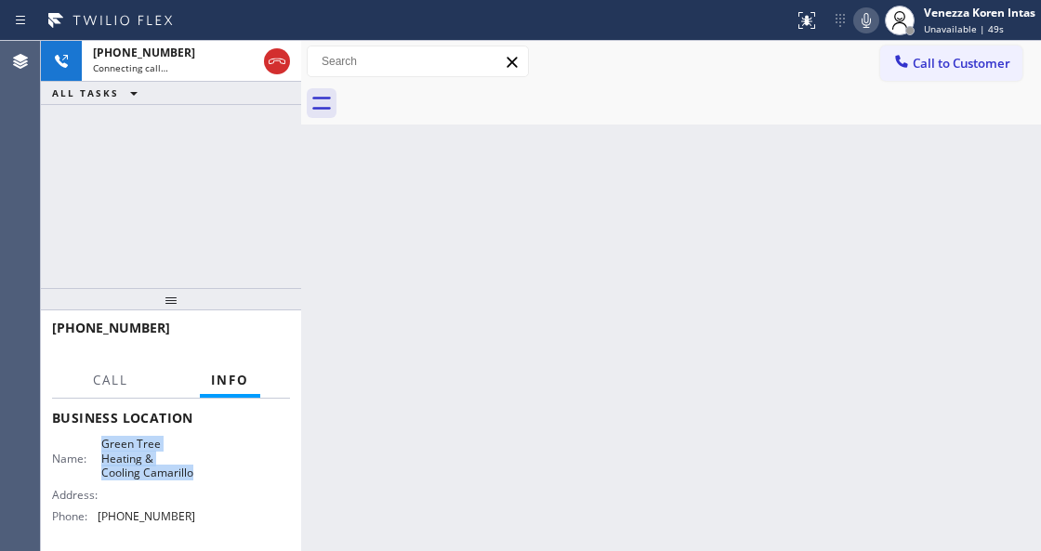
drag, startPoint x: 99, startPoint y: 441, endPoint x: 160, endPoint y: 487, distance: 77.0
click at [160, 480] on div "Name: Green Tree Heating & Cooling Camarillo" at bounding box center [123, 458] width 143 height 43
copy span "Green Tree Heating & Cooling Camarillo"
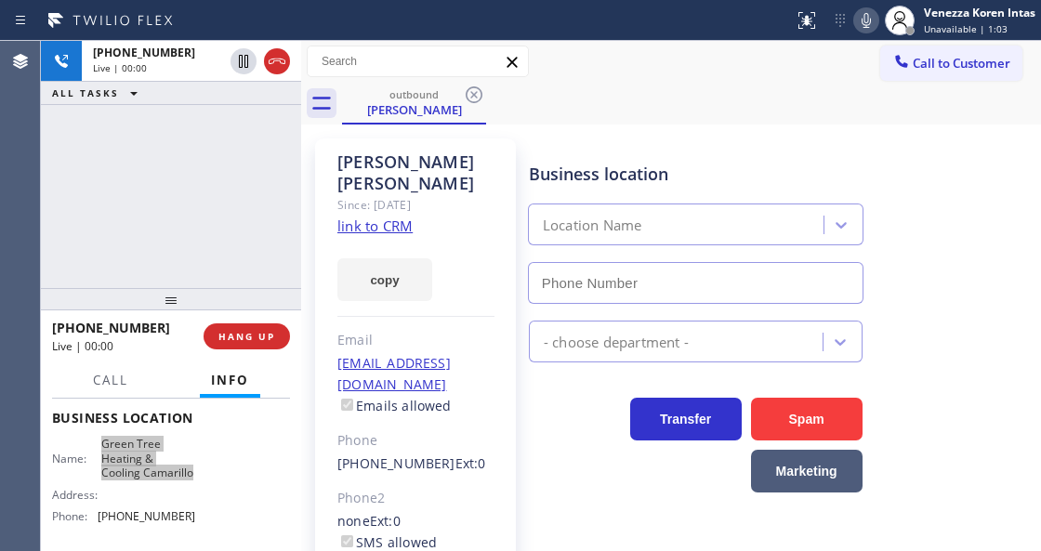
type input "[PHONE_NUMBER]"
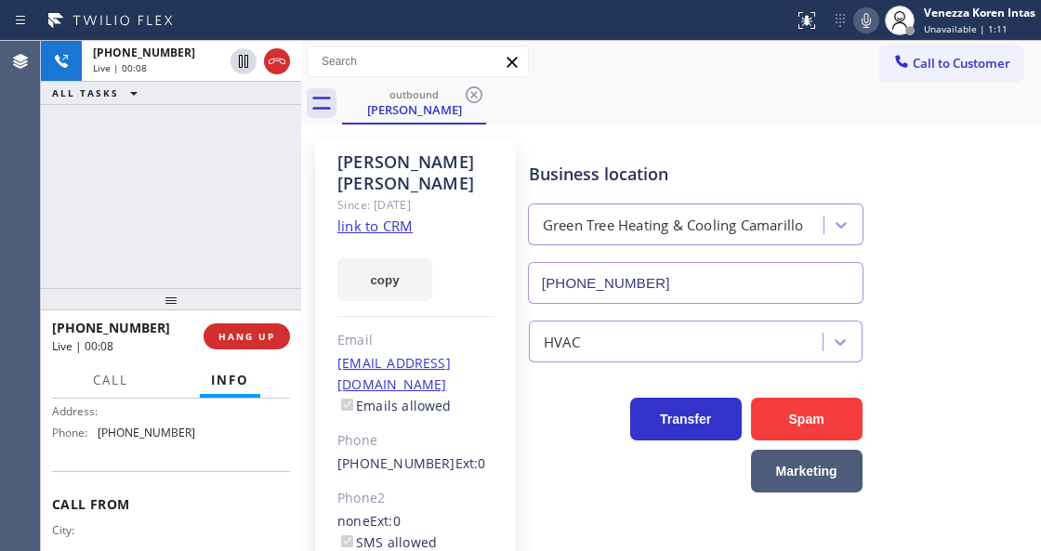
scroll to position [310, 0]
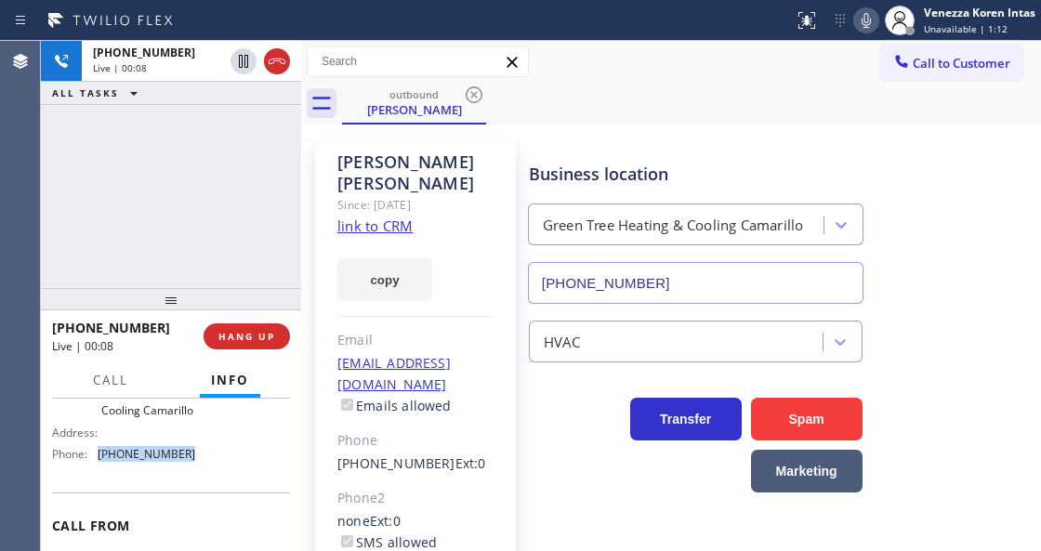
drag, startPoint x: 192, startPoint y: 466, endPoint x: 98, endPoint y: 478, distance: 95.6
click at [98, 469] on div "Name: Green Tree Heating & Cooling Camarillo Address: Phone: [PHONE_NUMBER]" at bounding box center [171, 422] width 238 height 94
copy div "[PHONE_NUMBER]"
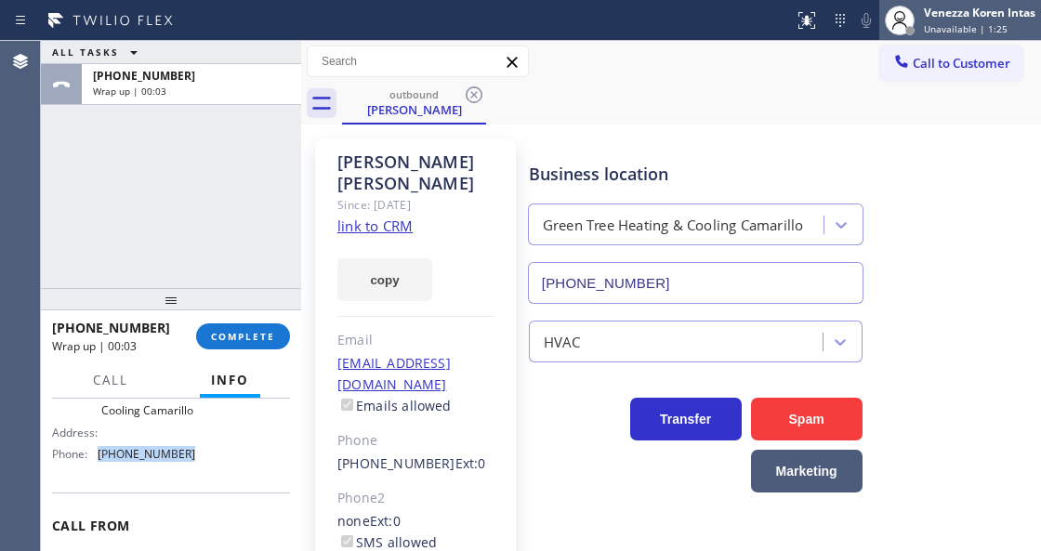
click at [974, 30] on span "Unavailable | 1:25" at bounding box center [966, 28] width 84 height 13
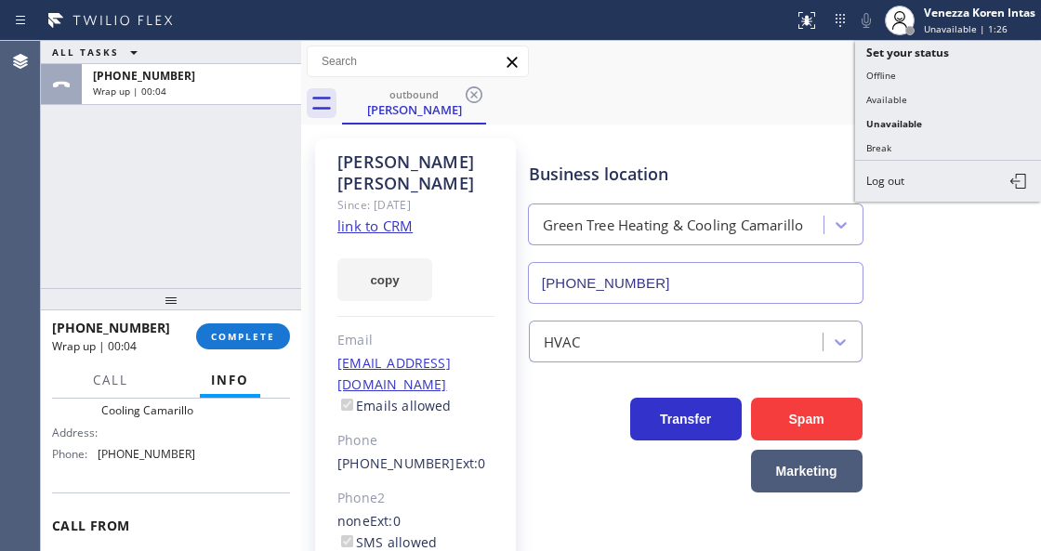
click at [782, 111] on div "outbound [PERSON_NAME]" at bounding box center [691, 104] width 699 height 42
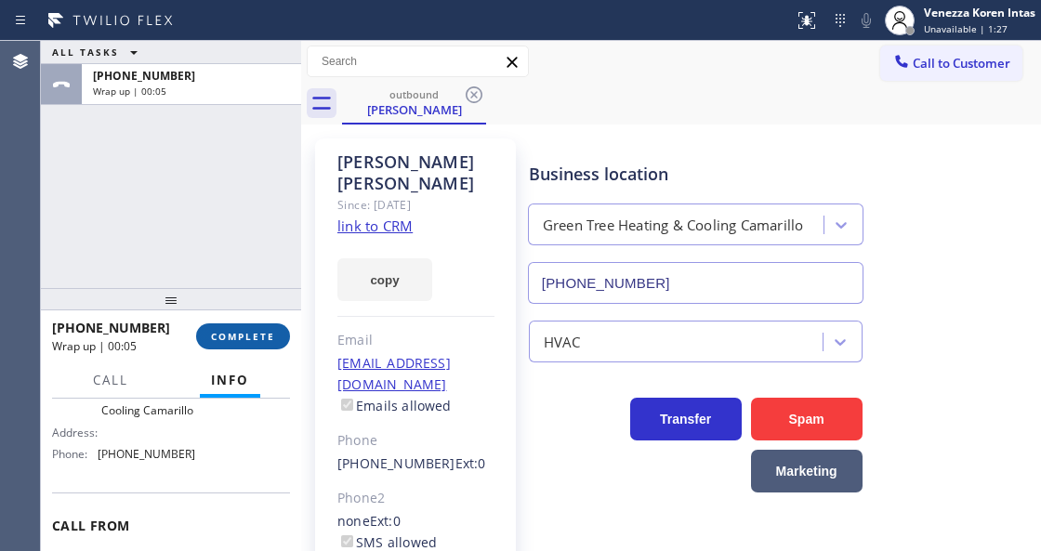
click at [264, 344] on button "COMPLETE" at bounding box center [243, 337] width 94 height 26
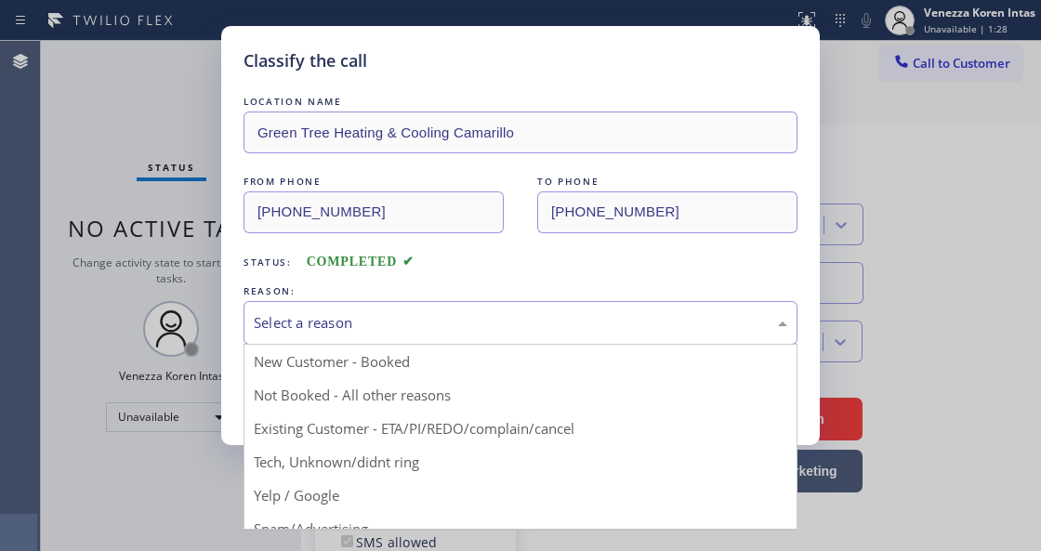
click at [476, 333] on div "Select a reason" at bounding box center [521, 322] width 534 height 21
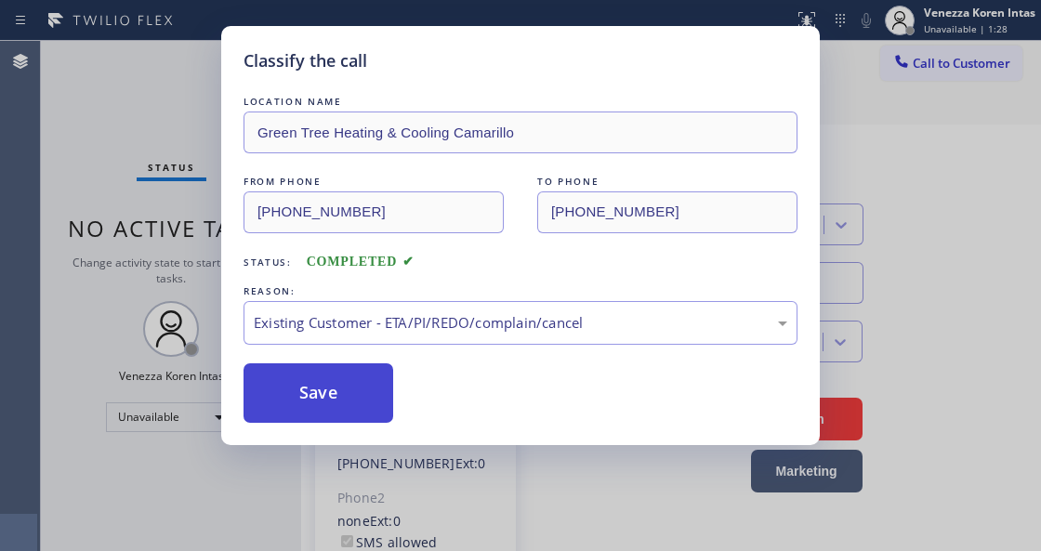
click at [385, 395] on button "Save" at bounding box center [319, 394] width 150 height 60
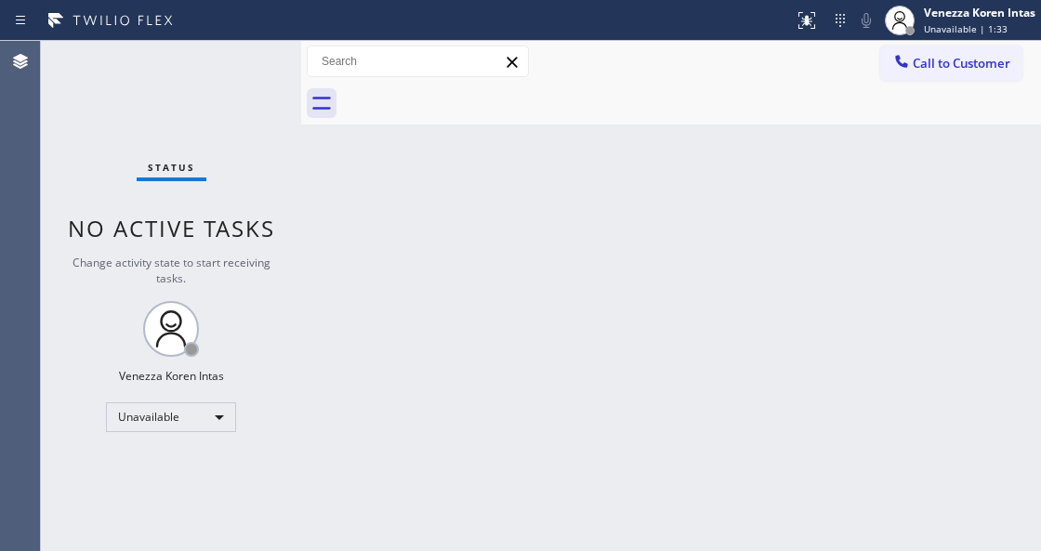
drag, startPoint x: 472, startPoint y: 209, endPoint x: 590, endPoint y: 248, distance: 124.4
click at [472, 209] on div "Back to Dashboard Change Sender ID Customers Technicians Select a contact Outbo…" at bounding box center [671, 296] width 740 height 510
click at [965, 73] on button "Call to Customer" at bounding box center [952, 63] width 142 height 35
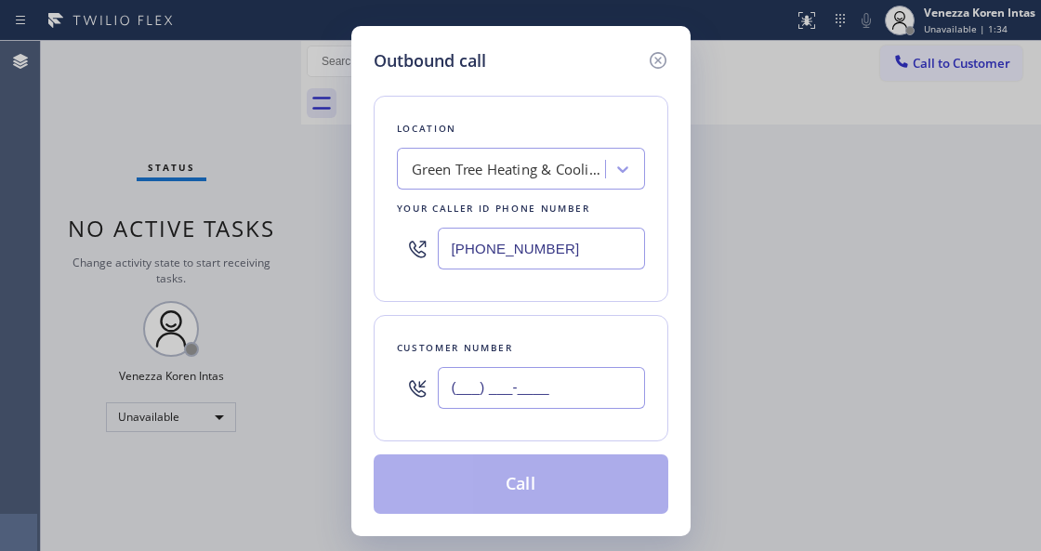
click at [489, 385] on input "(___) ___-____" at bounding box center [541, 388] width 207 height 42
paste input "805) 236-9724"
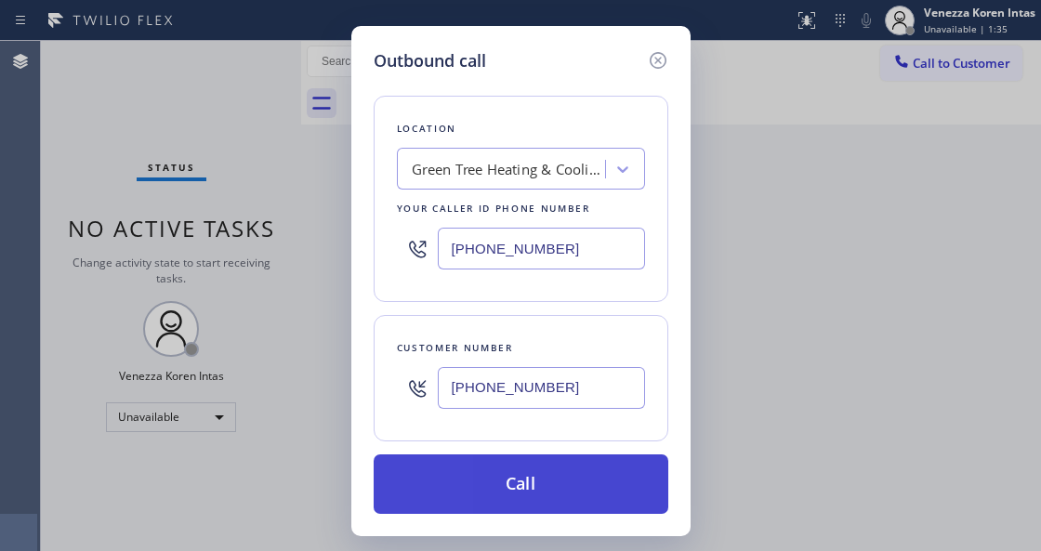
type input "[PHONE_NUMBER]"
click at [480, 491] on button "Call" at bounding box center [521, 485] width 295 height 60
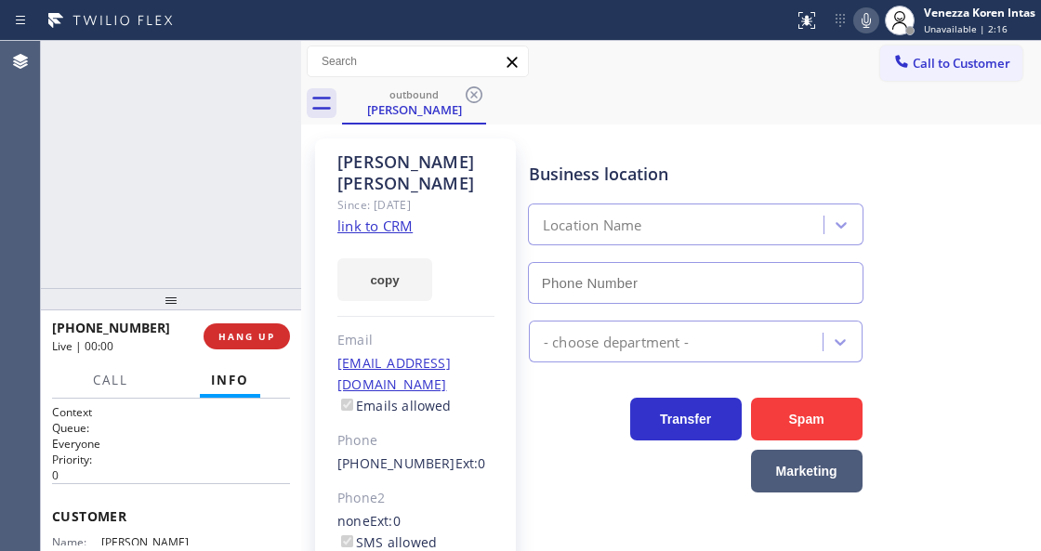
type input "[PHONE_NUMBER]"
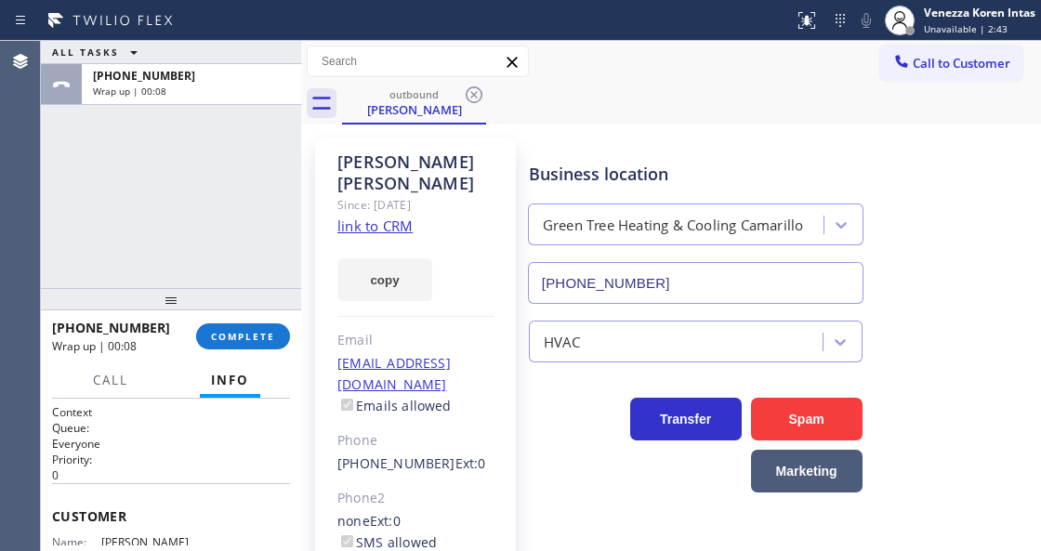
drag, startPoint x: 247, startPoint y: 344, endPoint x: 364, endPoint y: 325, distance: 117.9
click at [247, 344] on button "COMPLETE" at bounding box center [243, 337] width 94 height 26
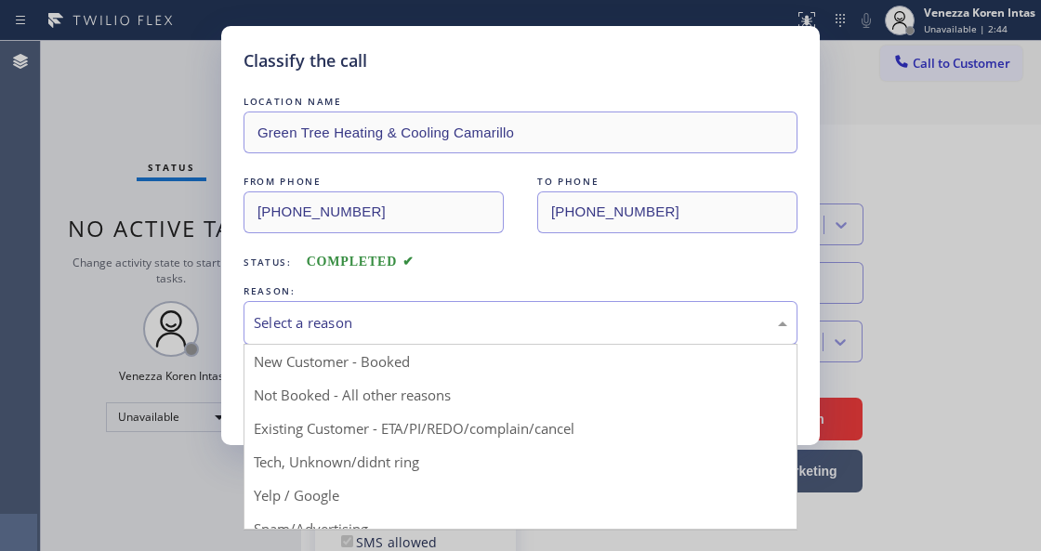
click at [402, 337] on div "Select a reason" at bounding box center [521, 323] width 554 height 44
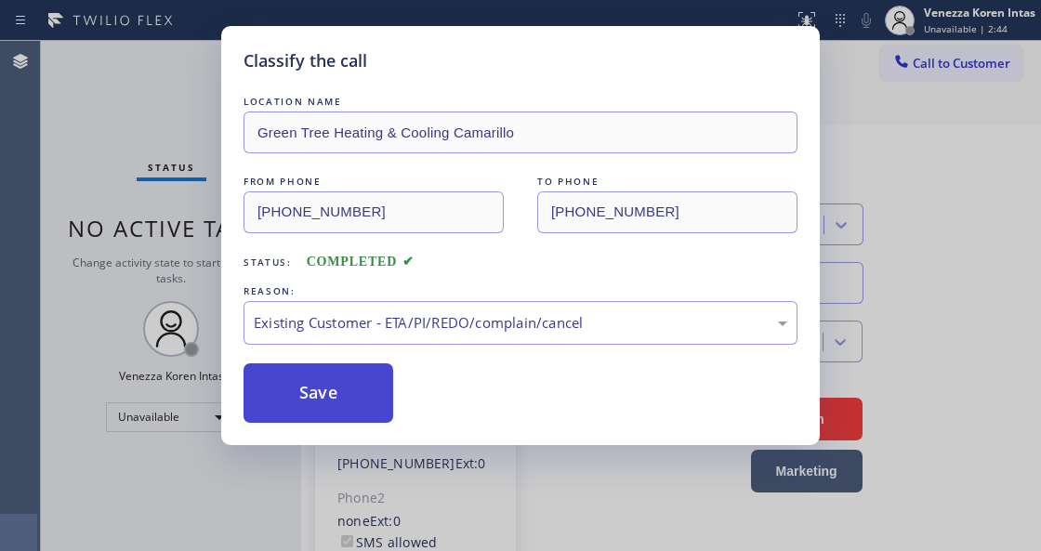
click at [320, 409] on button "Save" at bounding box center [319, 394] width 150 height 60
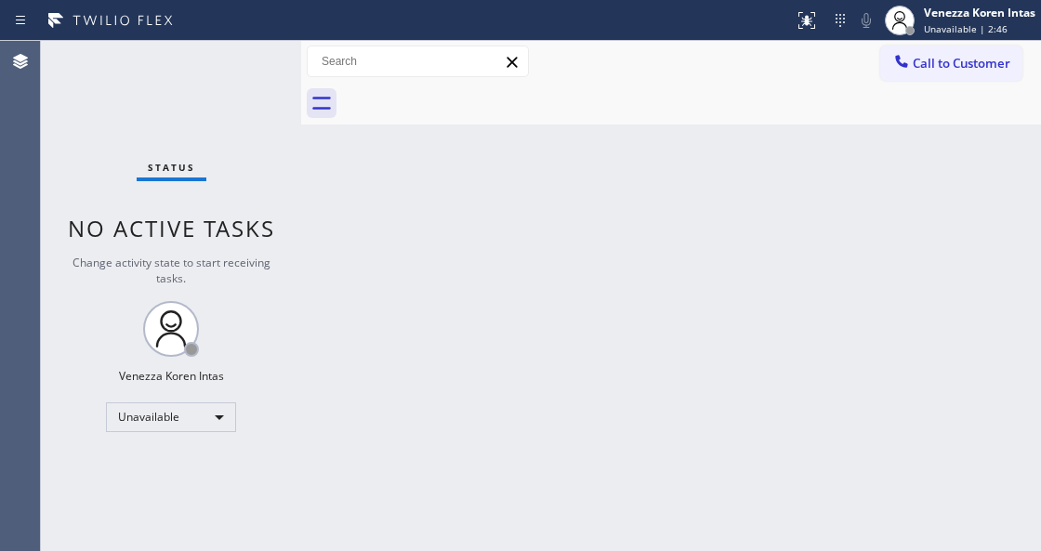
drag, startPoint x: 270, startPoint y: 281, endPoint x: 858, endPoint y: 197, distance: 594.5
click at [284, 291] on div "Status No active tasks Change activity state to start receiving tasks. Venezza …" at bounding box center [171, 296] width 260 height 510
click at [944, 73] on button "Call to Customer" at bounding box center [952, 63] width 142 height 35
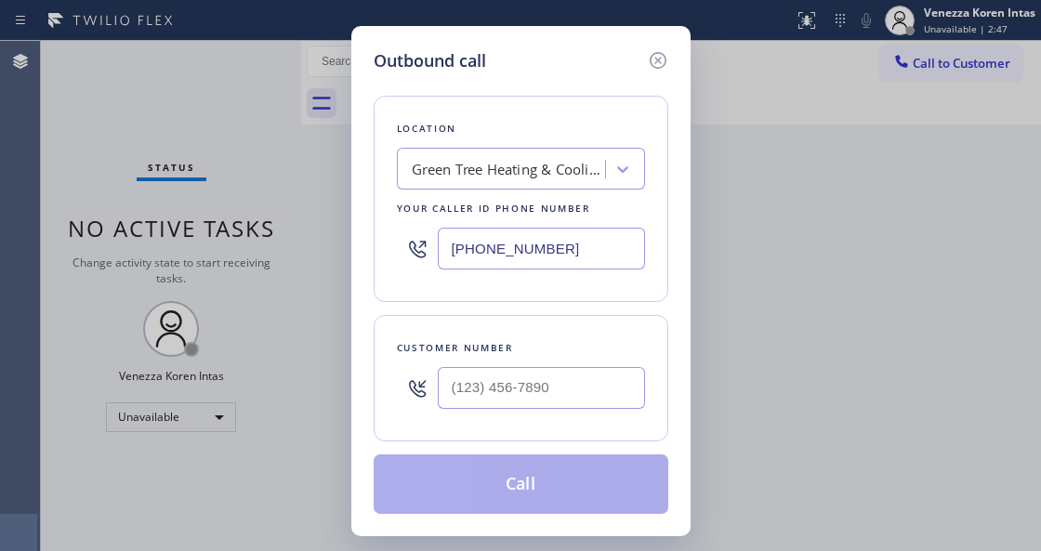
click at [554, 404] on input "text" at bounding box center [541, 388] width 207 height 42
type input "(___) ___-____"
click at [443, 404] on input "(___) ___-____" at bounding box center [541, 388] width 207 height 42
paste input "805) 236-9724"
type input "[PHONE_NUMBER]"
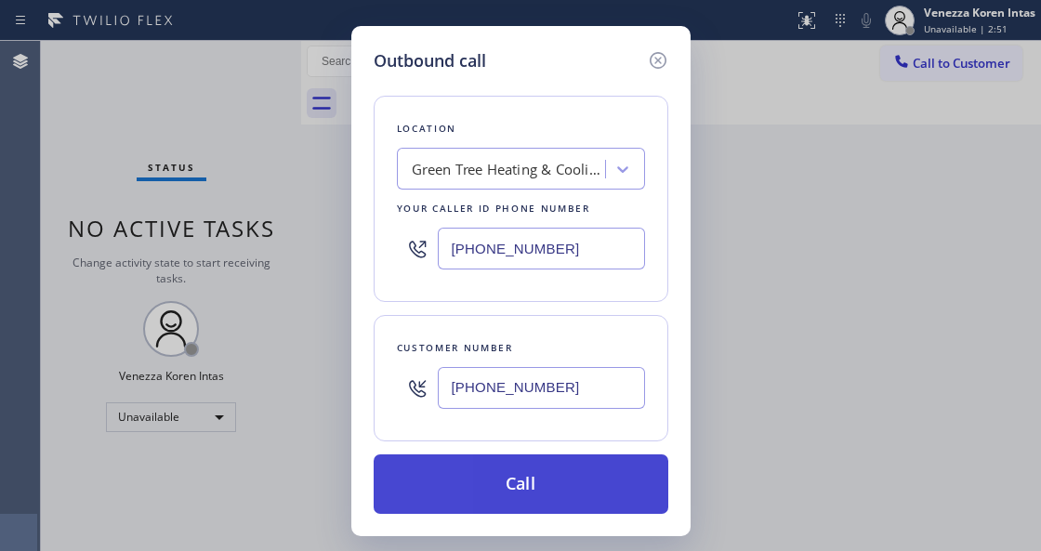
click at [474, 485] on button "Call" at bounding box center [521, 485] width 295 height 60
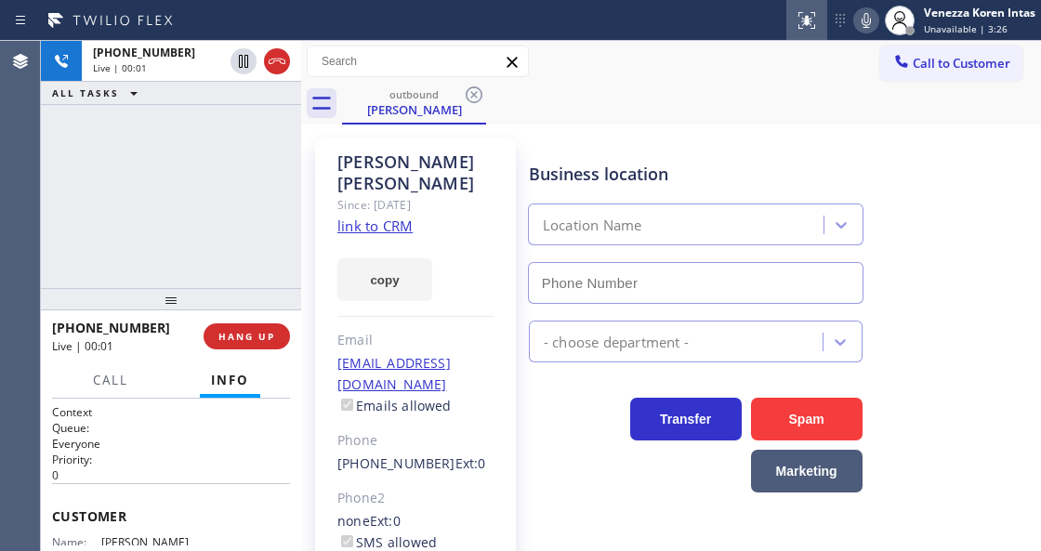
type input "[PHONE_NUMBER]"
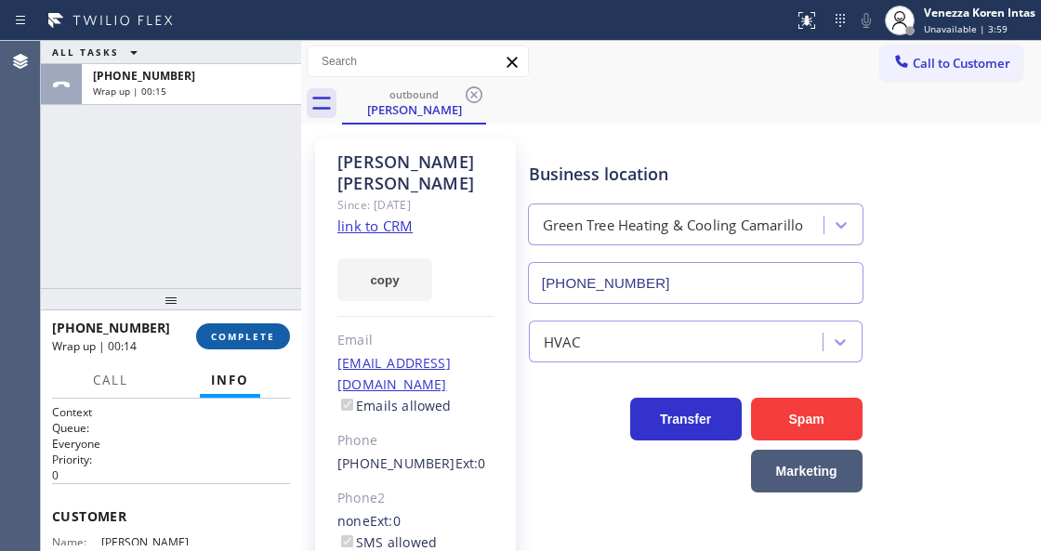
click at [279, 345] on button "COMPLETE" at bounding box center [243, 337] width 94 height 26
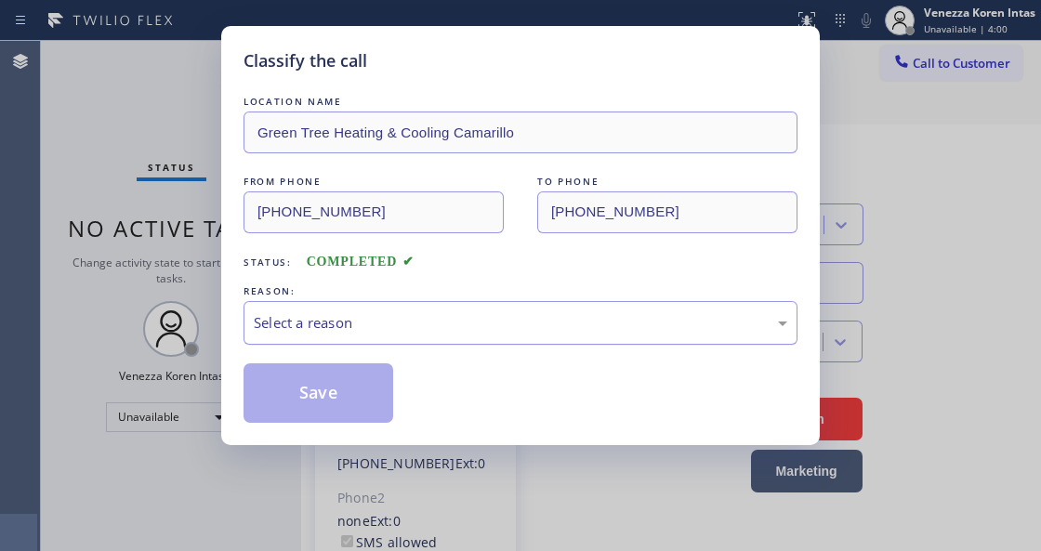
click at [408, 328] on div "Select a reason" at bounding box center [521, 322] width 534 height 21
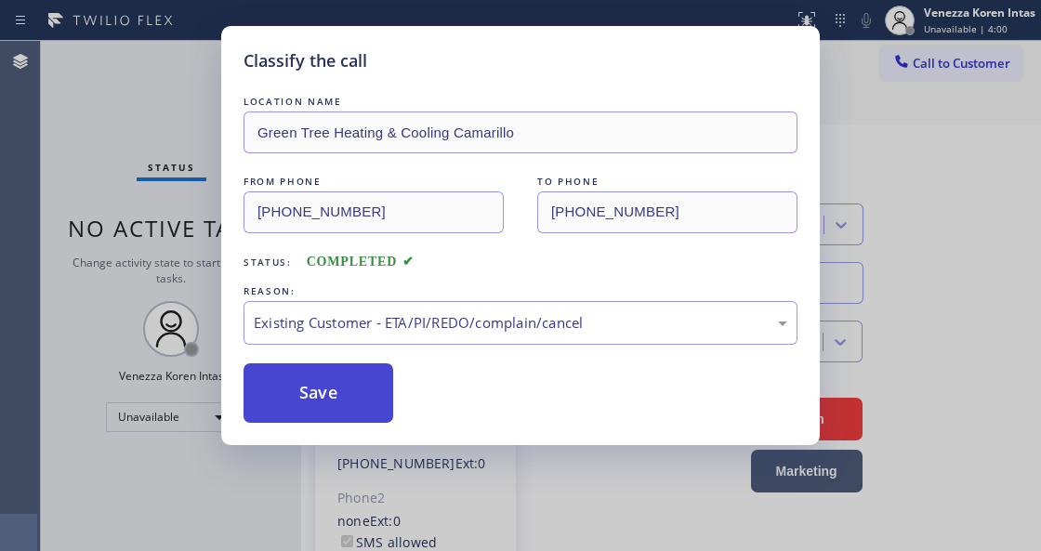
click at [364, 397] on button "Save" at bounding box center [319, 394] width 150 height 60
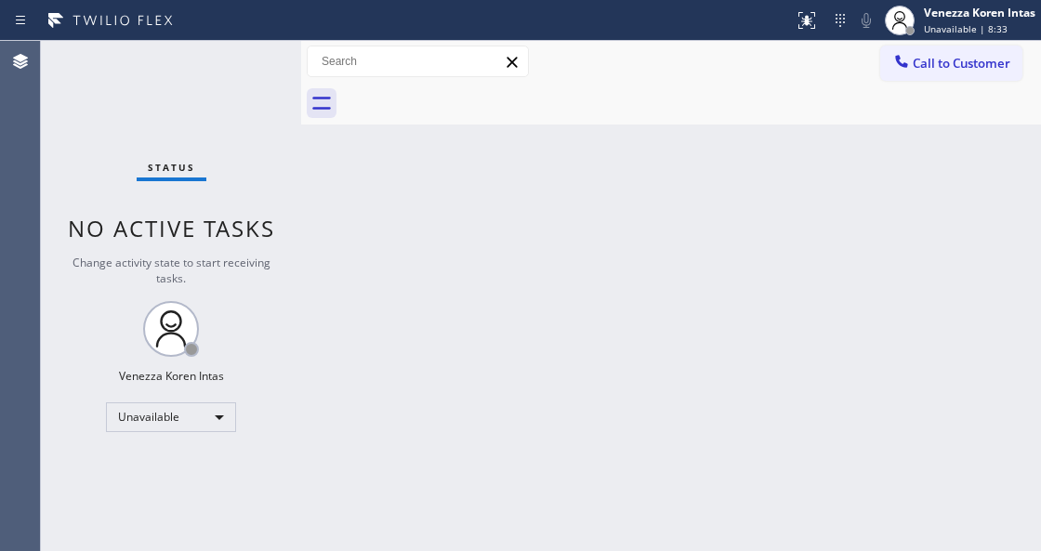
click at [566, 327] on div "Back to Dashboard Change Sender ID Customers Technicians Select a contact Outbo…" at bounding box center [671, 296] width 740 height 510
click at [179, 407] on div "Unavailable" at bounding box center [171, 418] width 130 height 30
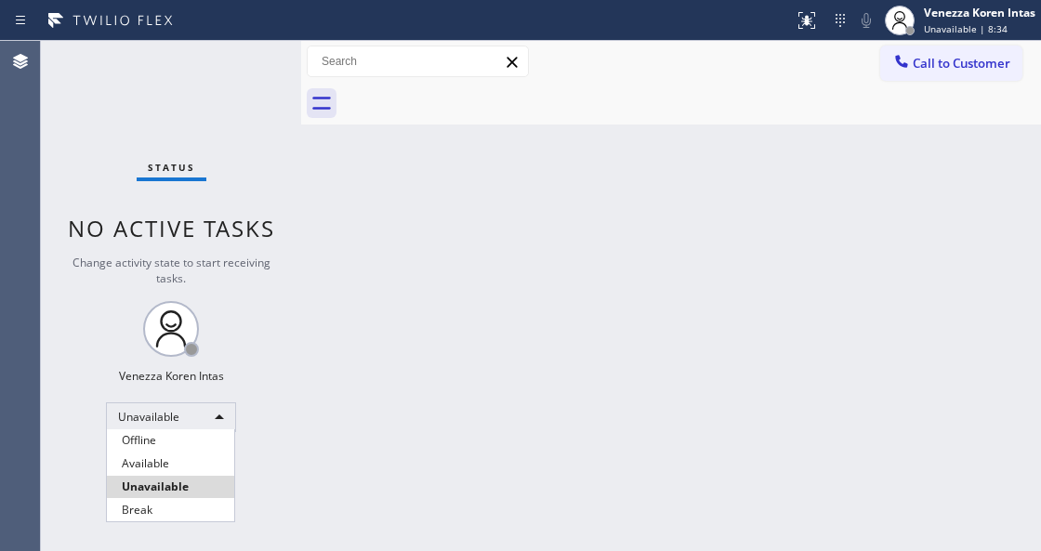
click at [653, 252] on div at bounding box center [520, 275] width 1041 height 551
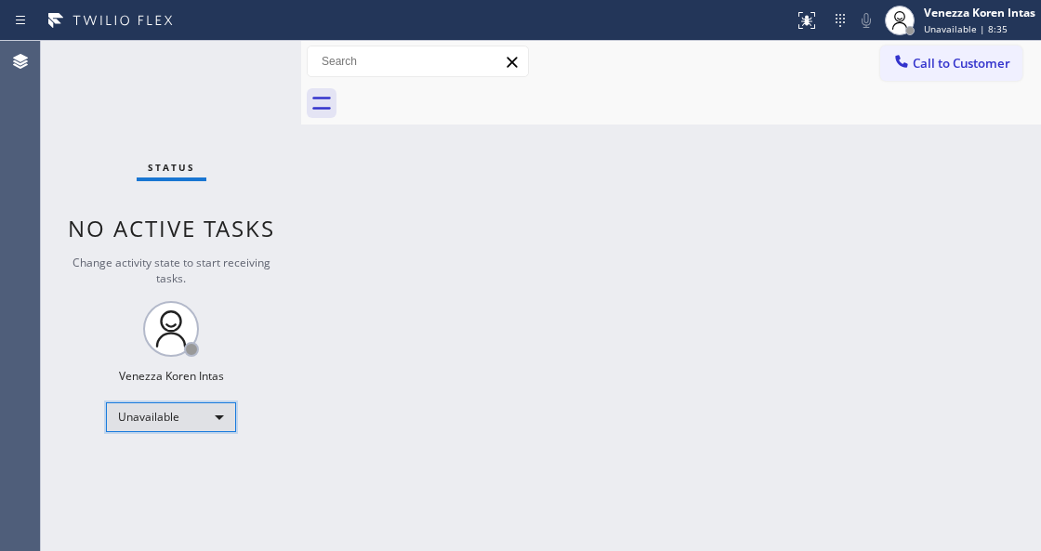
click at [185, 404] on div "Unavailable" at bounding box center [171, 418] width 130 height 30
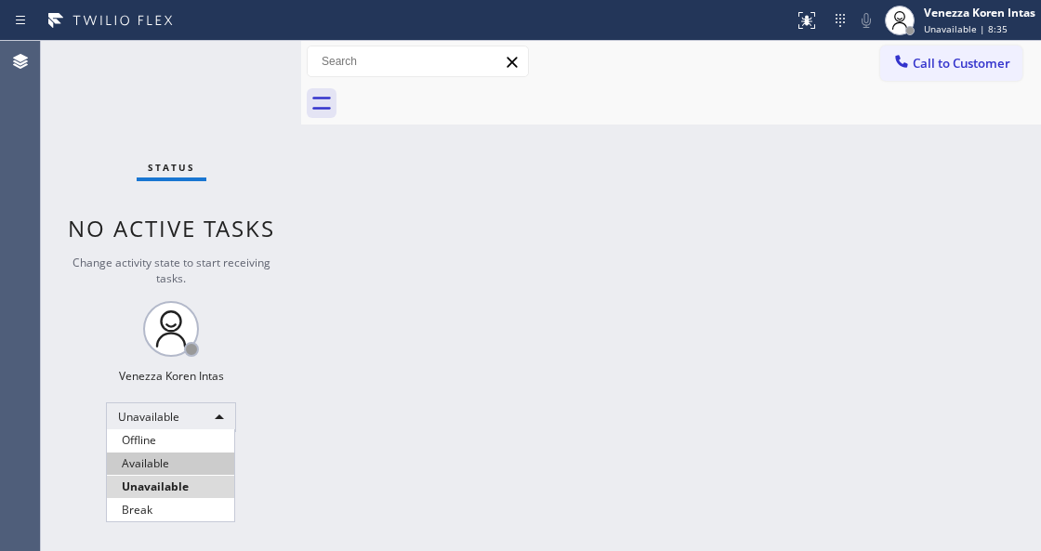
click at [169, 461] on li "Available" at bounding box center [170, 464] width 127 height 22
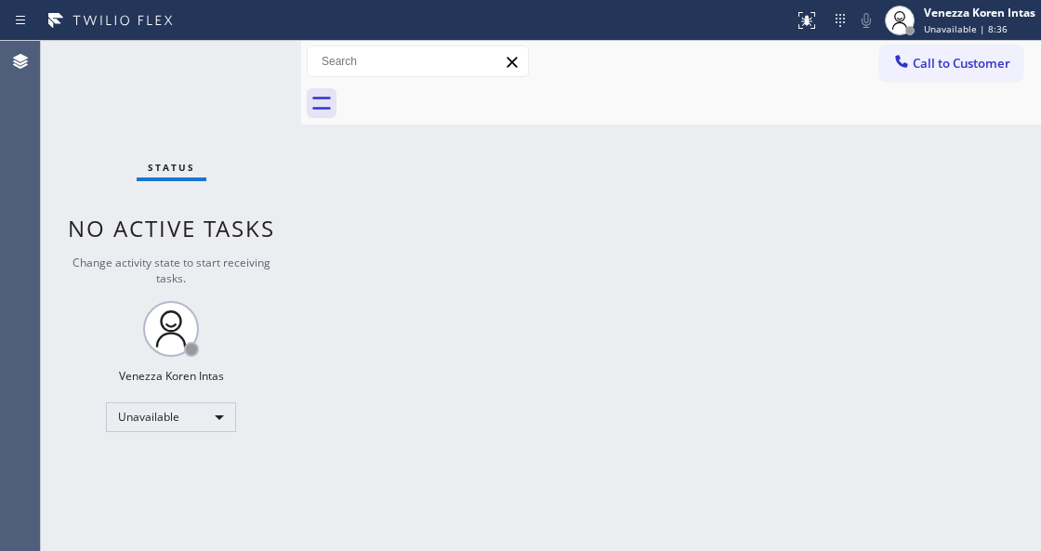
click at [442, 343] on div "Back to Dashboard Change Sender ID Customers Technicians Select a contact Outbo…" at bounding box center [671, 296] width 740 height 510
drag, startPoint x: 202, startPoint y: 179, endPoint x: 214, endPoint y: 203, distance: 27.0
click at [202, 179] on div "Status" at bounding box center [172, 171] width 70 height 20
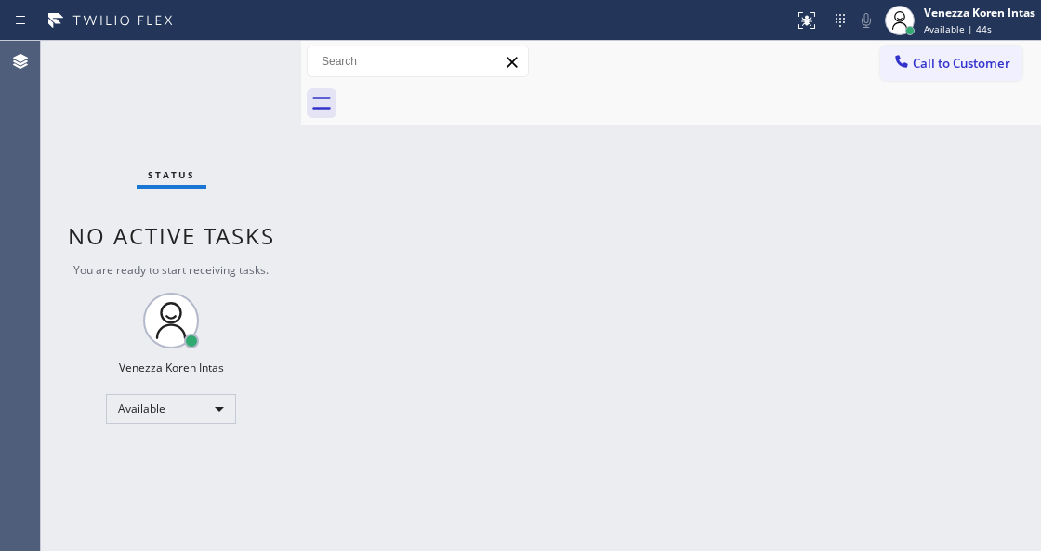
click at [223, 244] on span "No active tasks" at bounding box center [171, 235] width 207 height 31
click at [954, 28] on span "Available | 45s" at bounding box center [958, 28] width 68 height 13
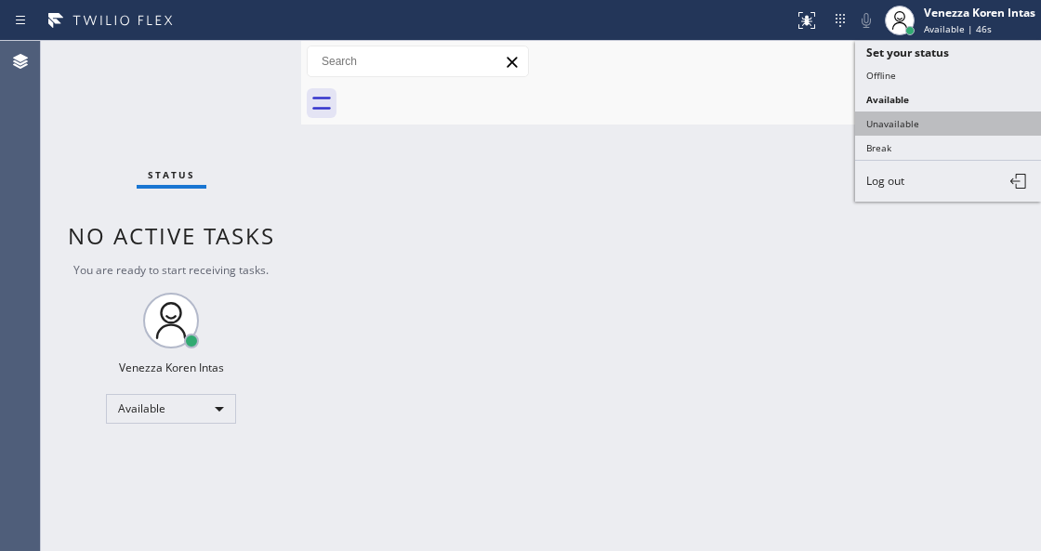
click at [932, 119] on button "Unavailable" at bounding box center [948, 124] width 186 height 24
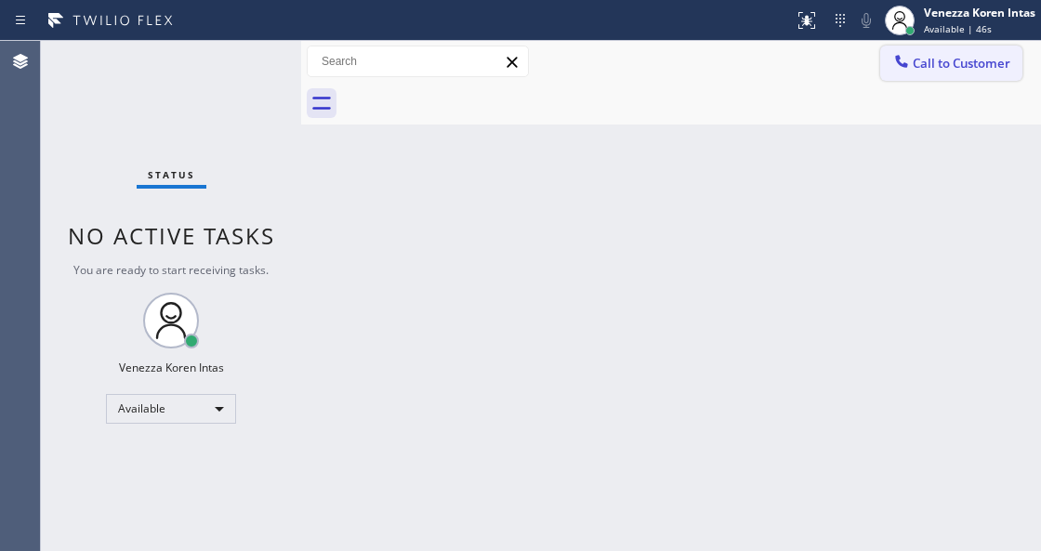
click at [943, 78] on button "Call to Customer" at bounding box center [952, 63] width 142 height 35
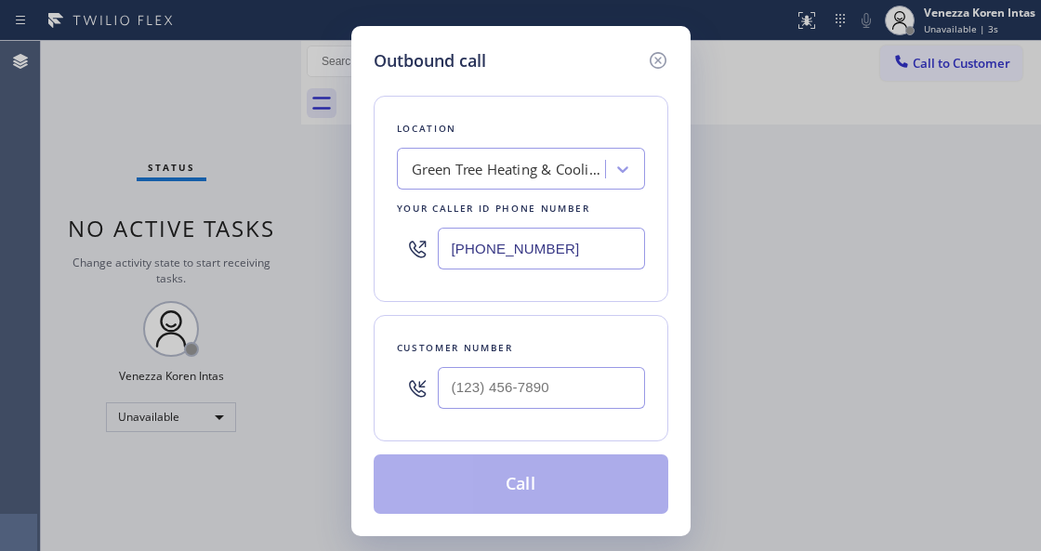
click at [512, 364] on div at bounding box center [541, 388] width 207 height 60
click at [500, 386] on input "(___) ___-____" at bounding box center [541, 388] width 207 height 42
paste input "805) 236-9724"
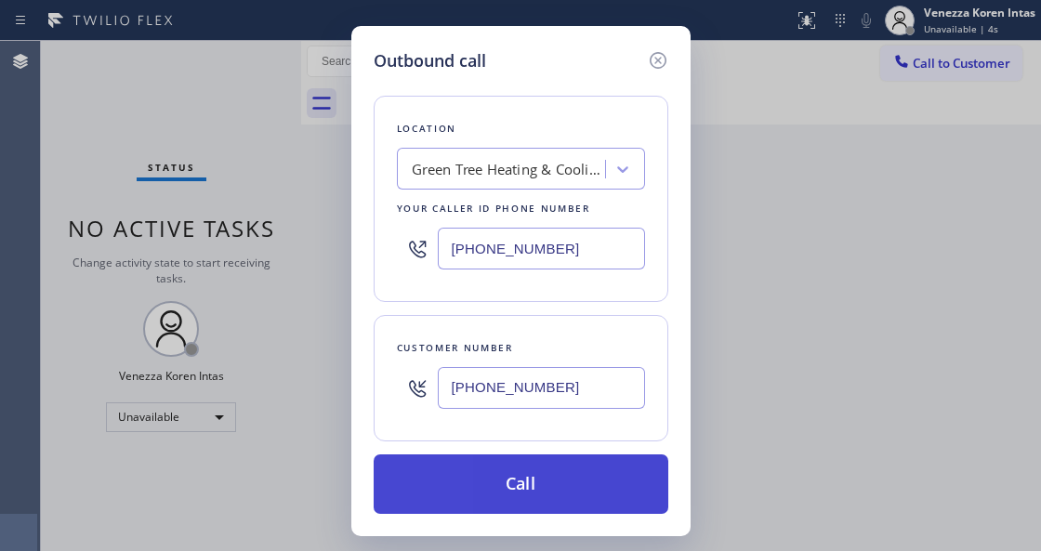
type input "[PHONE_NUMBER]"
click at [500, 480] on button "Call" at bounding box center [521, 485] width 295 height 60
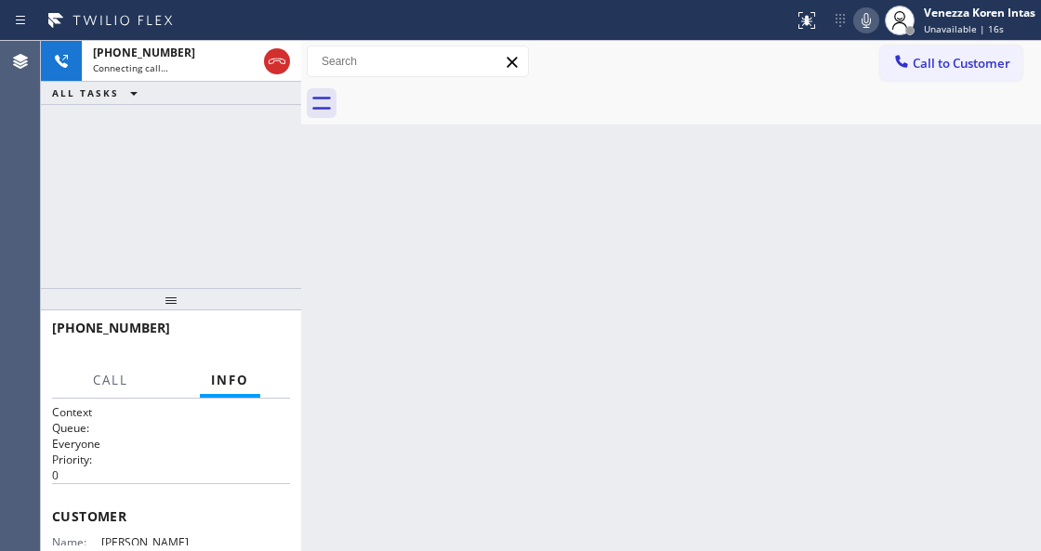
drag, startPoint x: 319, startPoint y: 245, endPoint x: 368, endPoint y: 301, distance: 75.1
click at [319, 245] on div "Back to Dashboard Change Sender ID Customers Technicians Select a contact Outbo…" at bounding box center [671, 296] width 740 height 510
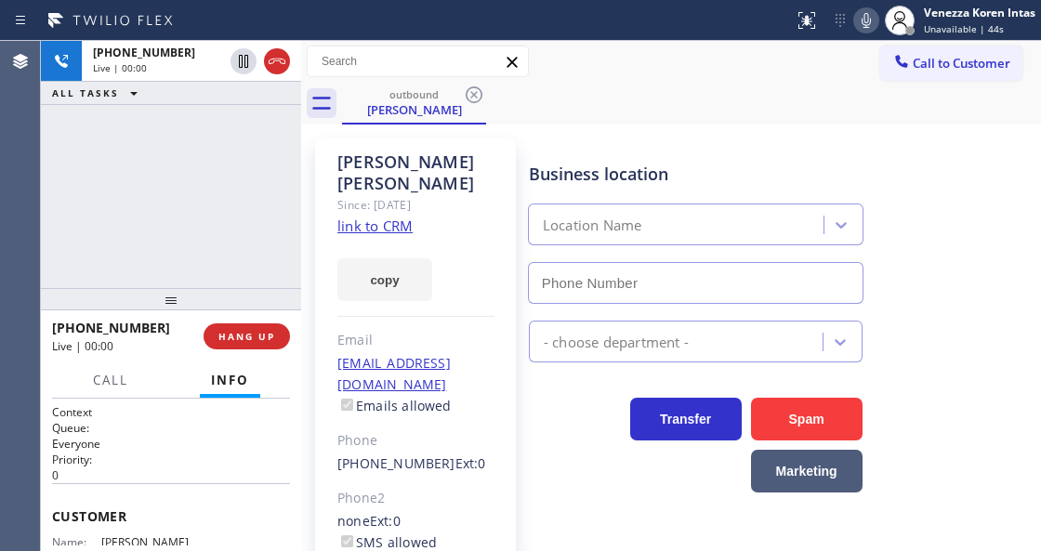
type input "[PHONE_NUMBER]"
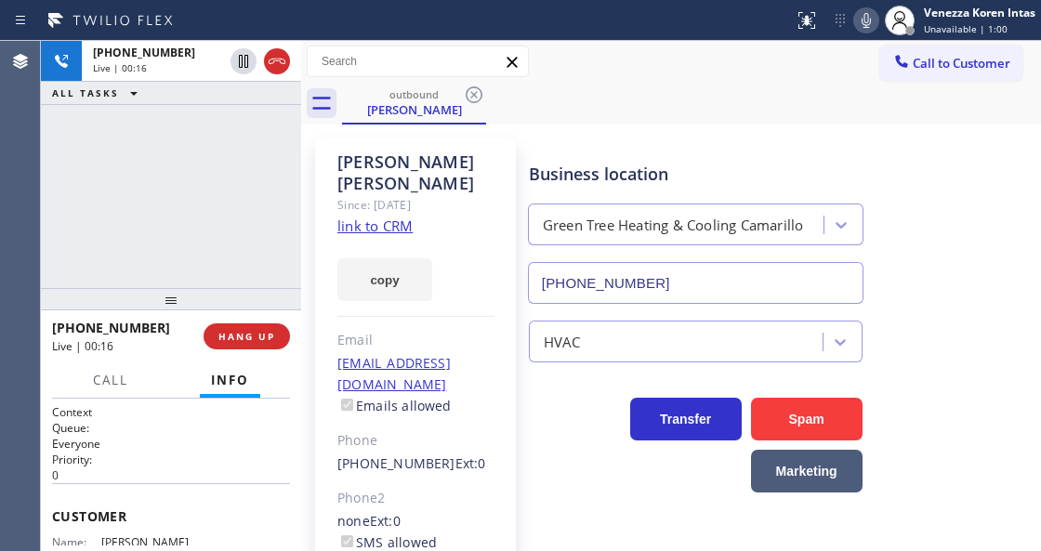
click at [591, 56] on div "Call to Customer Outbound call Location Green Tree Heating & Cooling Camarillo …" at bounding box center [671, 62] width 740 height 33
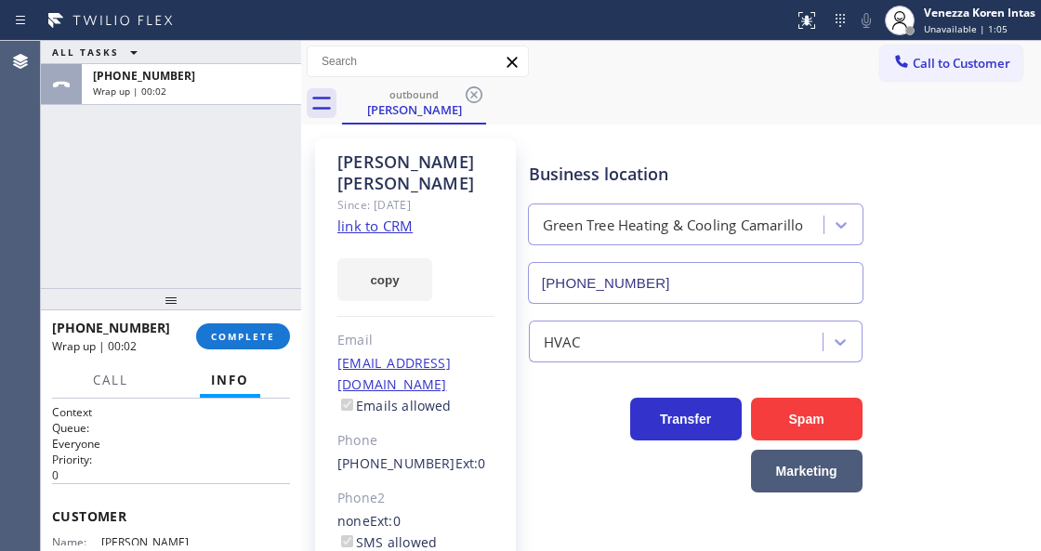
click at [229, 223] on div "ALL TASKS ALL TASKS ACTIVE TASKS TASKS IN WRAP UP [PHONE_NUMBER] Wrap up | 00:02" at bounding box center [171, 164] width 260 height 247
click at [617, 201] on div "Green Tree Heating & Cooling Camarillo" at bounding box center [695, 220] width 343 height 49
click at [660, 139] on div "Business location Green Tree Heating & Cooling Camarillo [PHONE_NUMBER]" at bounding box center [780, 220] width 511 height 168
click at [273, 334] on span "COMPLETE" at bounding box center [243, 336] width 64 height 13
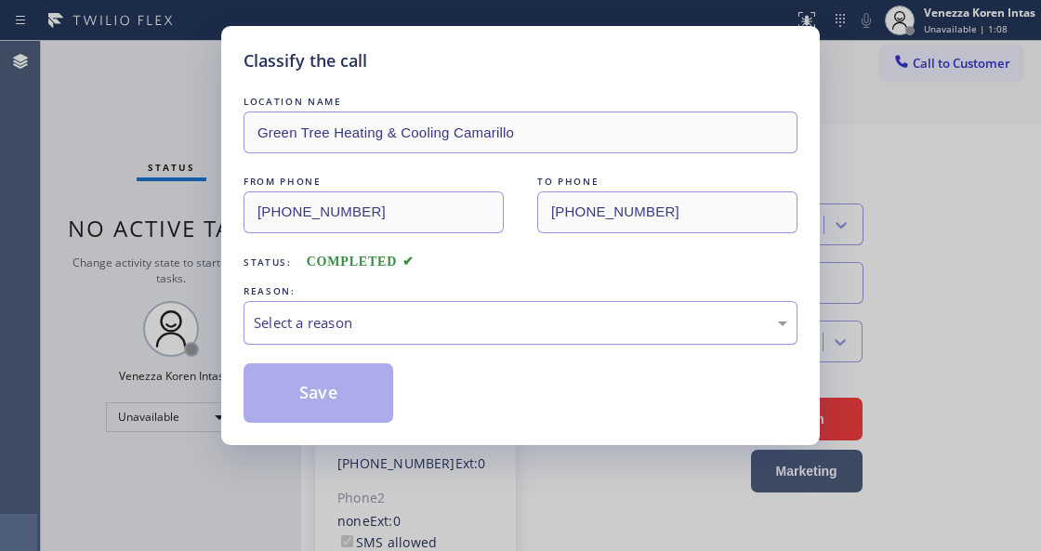
click at [426, 340] on div "Select a reason" at bounding box center [521, 323] width 554 height 44
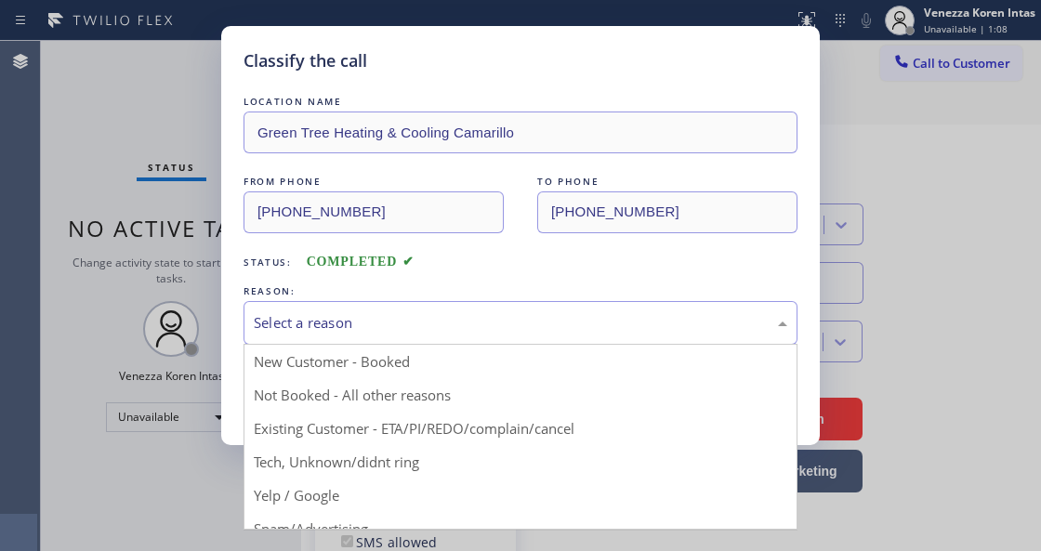
drag, startPoint x: 433, startPoint y: 426, endPoint x: 328, endPoint y: 395, distance: 109.5
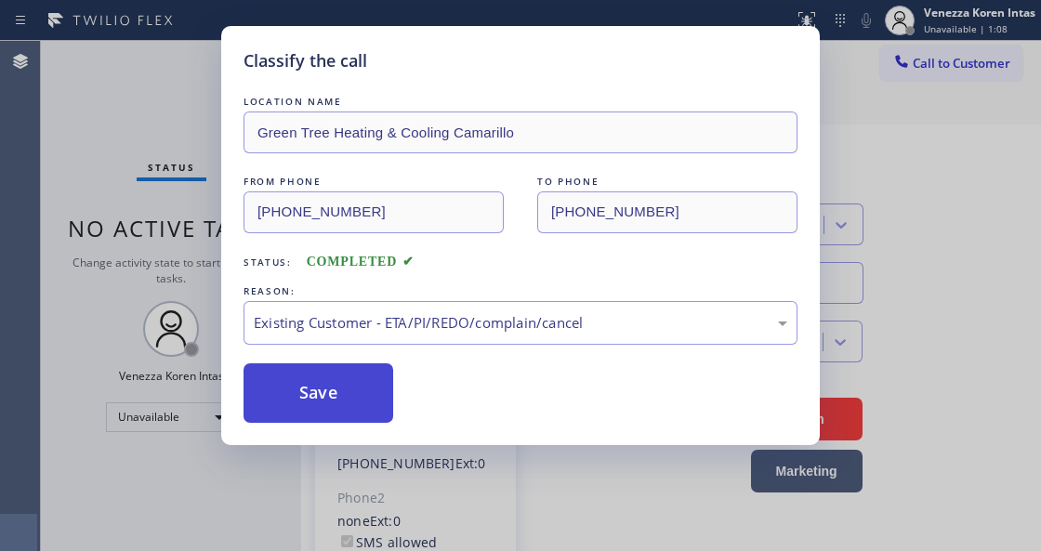
click at [327, 395] on button "Save" at bounding box center [319, 394] width 150 height 60
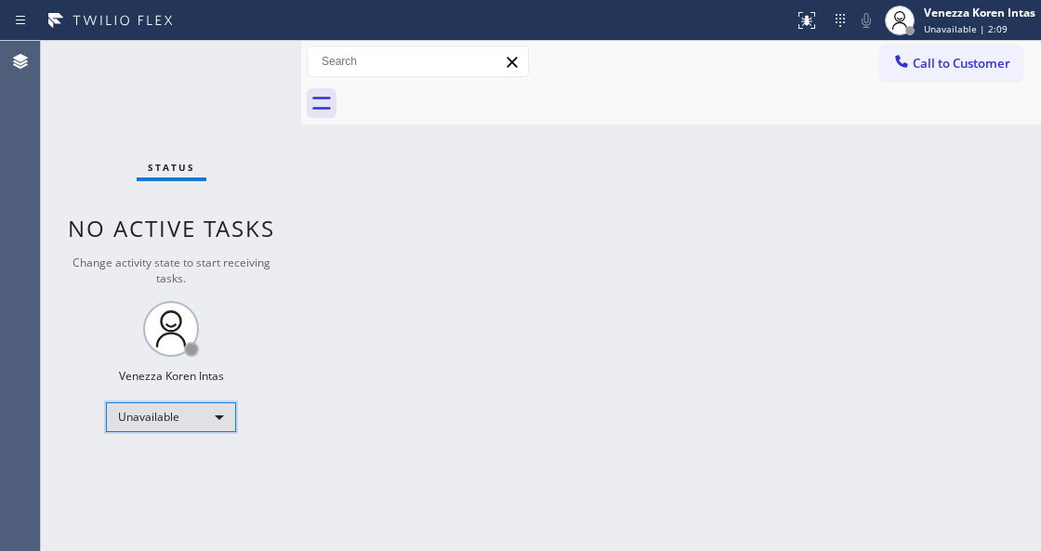
click at [200, 404] on div "Unavailable" at bounding box center [171, 418] width 130 height 30
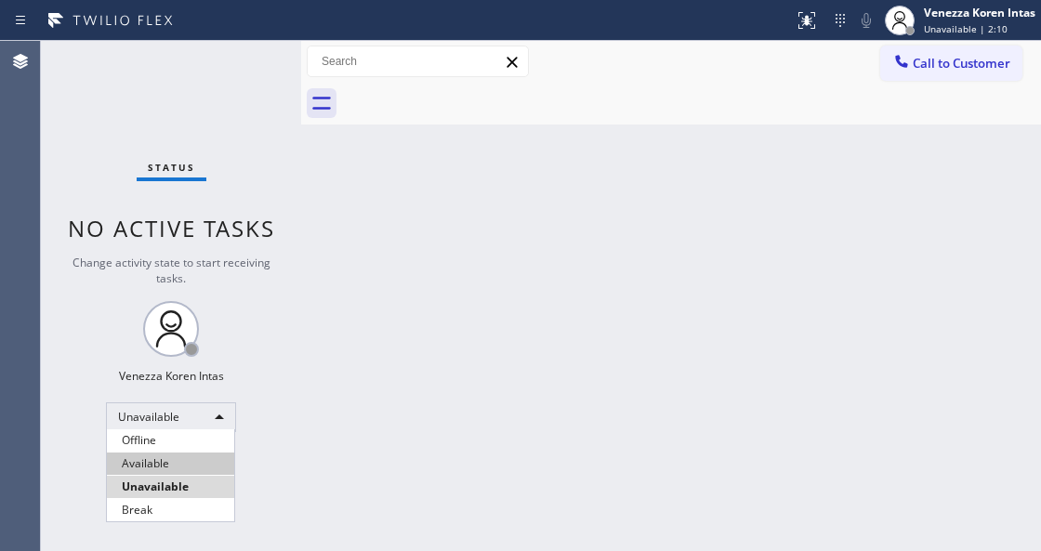
click at [190, 454] on li "Available" at bounding box center [170, 464] width 127 height 22
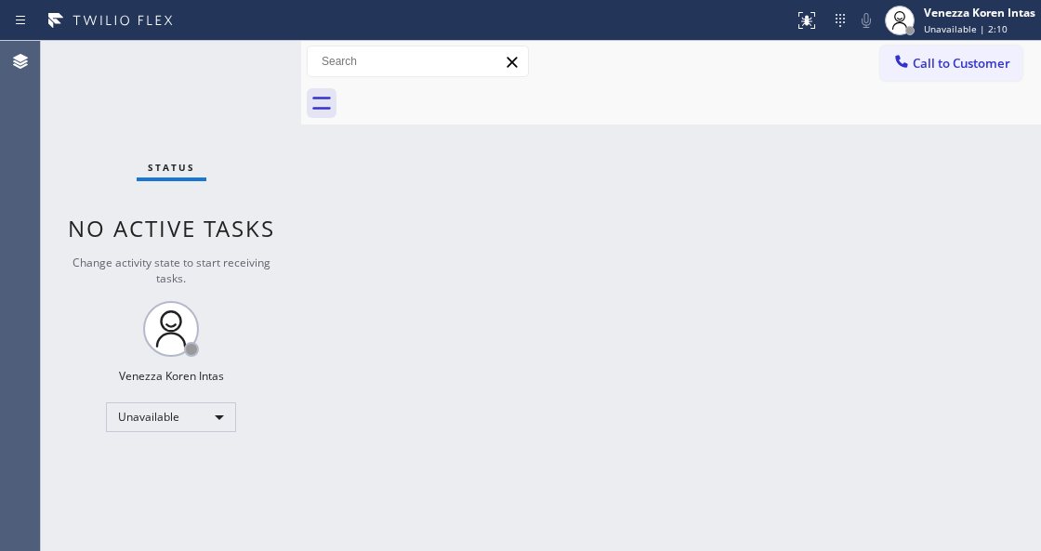
drag, startPoint x: 455, startPoint y: 312, endPoint x: 552, endPoint y: 191, distance: 156.1
click at [457, 311] on div "Back to Dashboard Change Sender ID Customers Technicians Select a contact Outbo…" at bounding box center [671, 296] width 740 height 510
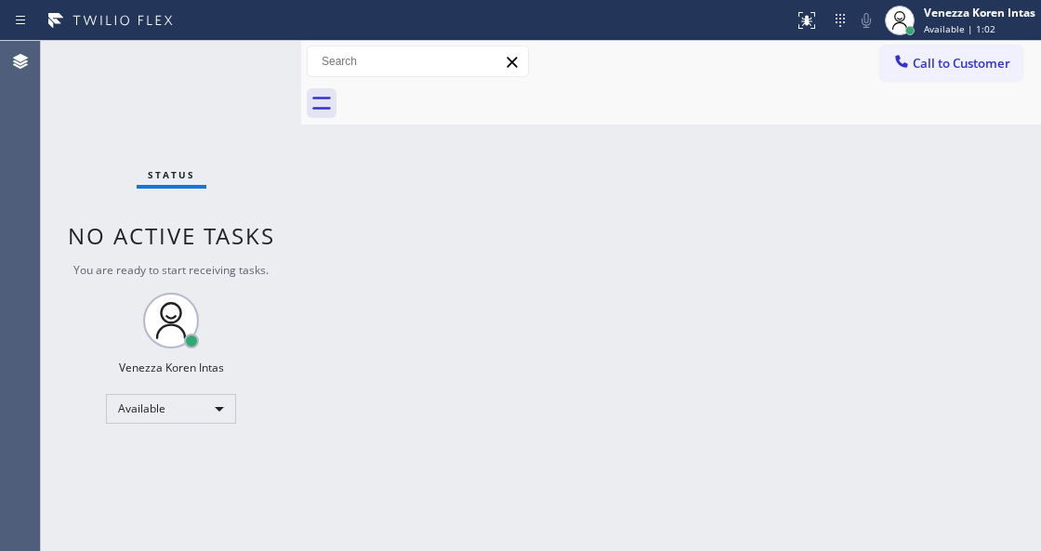
click at [616, 208] on div "Back to Dashboard Change Sender ID Customers Technicians Select a contact Outbo…" at bounding box center [671, 296] width 740 height 510
click at [247, 58] on div "Status No active tasks You are ready to start receiving tasks. Venezza Koren In…" at bounding box center [171, 296] width 260 height 510
click at [489, 319] on div "Back to Dashboard Change Sender ID Customers Technicians Select a contact Outbo…" at bounding box center [671, 296] width 740 height 510
click at [24, 177] on div "Agent Desktop" at bounding box center [20, 296] width 40 height 510
drag, startPoint x: 222, startPoint y: 127, endPoint x: 244, endPoint y: 202, distance: 77.4
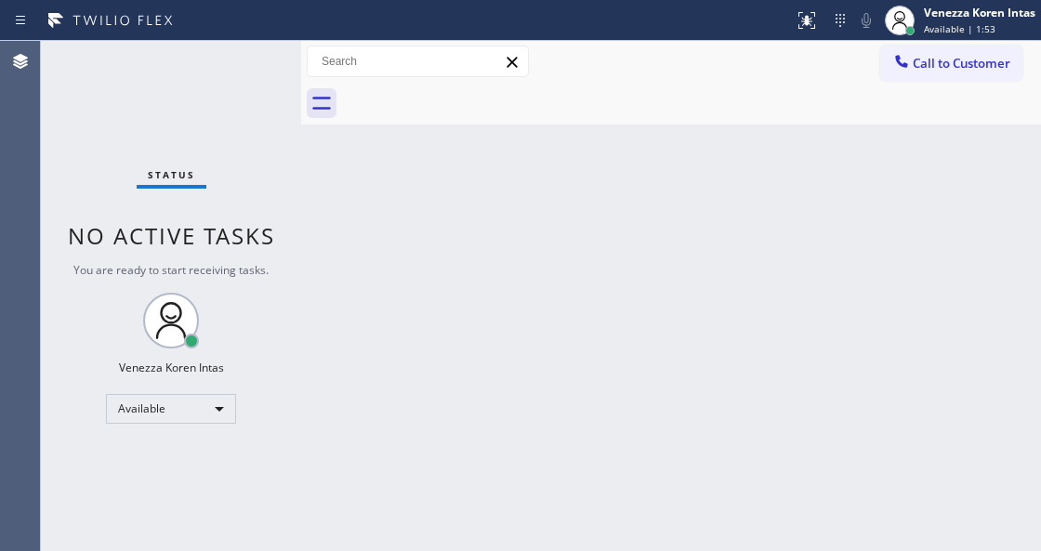
click at [222, 127] on div "Status No active tasks You are ready to start receiving tasks. Venezza Koren In…" at bounding box center [171, 296] width 260 height 510
click at [413, 321] on div "Back to Dashboard Change Sender ID Customers Technicians Select a contact Outbo…" at bounding box center [671, 296] width 740 height 510
drag, startPoint x: 675, startPoint y: 123, endPoint x: 574, endPoint y: 399, distance: 294.2
click at [674, 125] on div "Back to Dashboard Change Sender ID Customers Technicians Select a contact Outbo…" at bounding box center [671, 296] width 740 height 510
click at [61, 198] on div "Status No active tasks You are ready to start receiving tasks. Venezza Koren In…" at bounding box center [171, 296] width 260 height 510
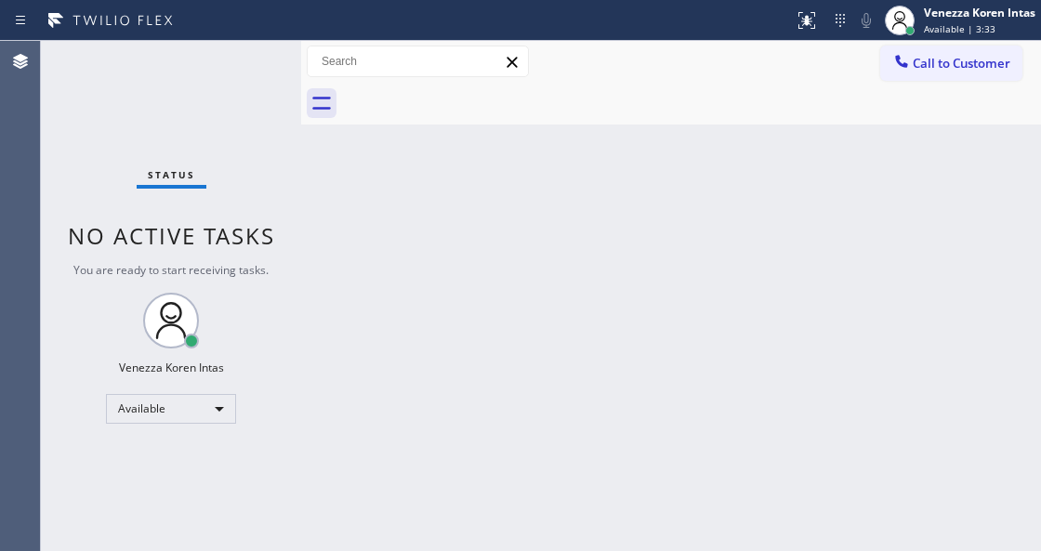
click at [383, 269] on div "Back to Dashboard Change Sender ID Customers Technicians Select a contact Outbo…" at bounding box center [671, 296] width 740 height 510
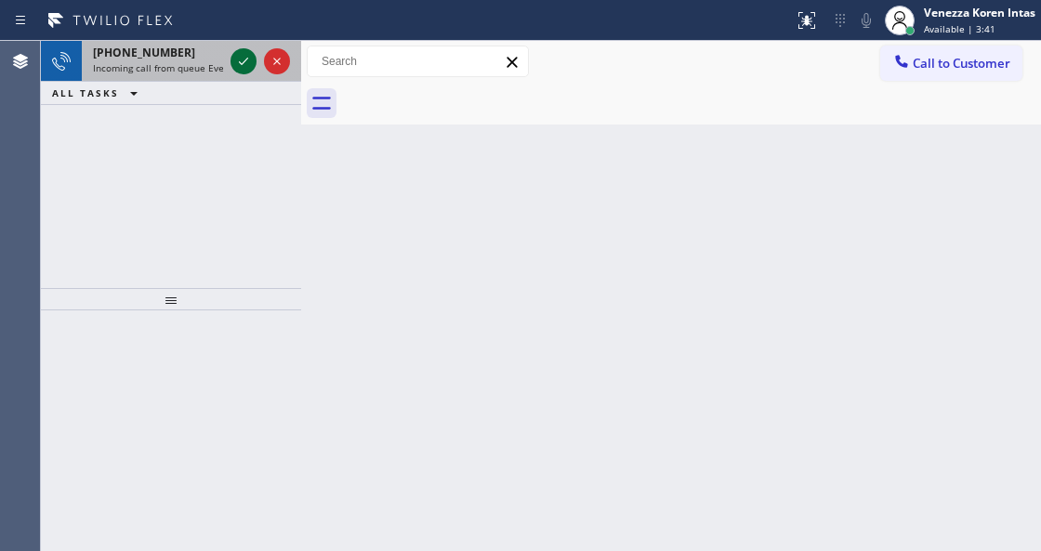
click at [249, 58] on icon at bounding box center [243, 61] width 22 height 22
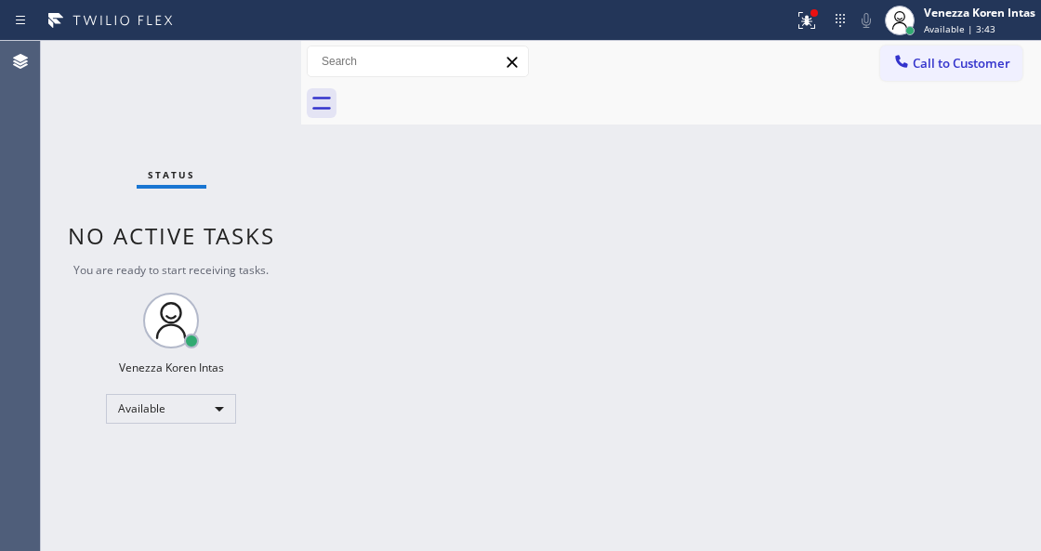
click at [405, 550] on html "Status report Issue detected This issue could affect your workflow. Please cont…" at bounding box center [520, 275] width 1041 height 551
click at [239, 64] on div "Status No active tasks You are ready to start receiving tasks. Venezza Koren In…" at bounding box center [171, 296] width 260 height 510
click at [796, 16] on icon at bounding box center [807, 20] width 22 height 22
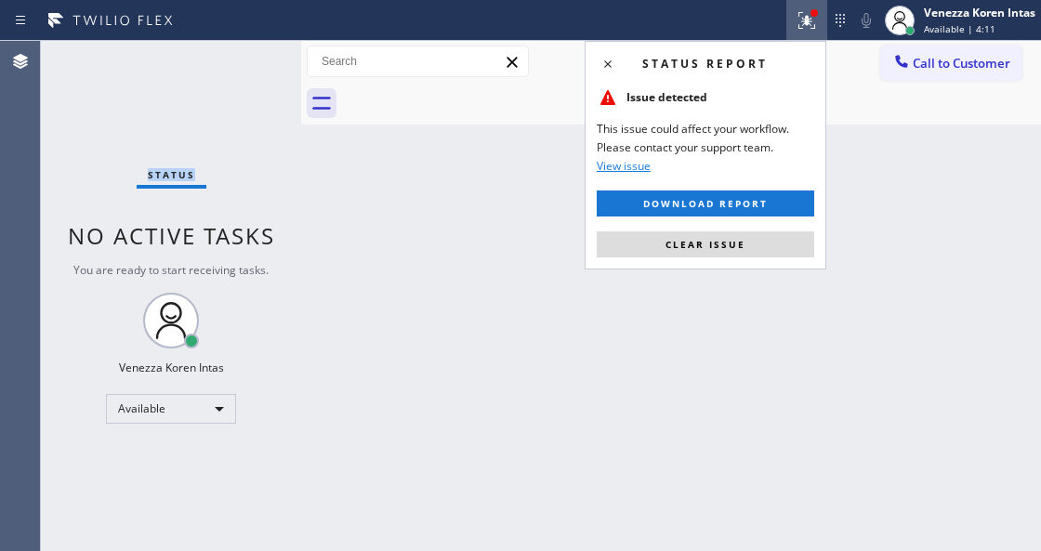
click at [762, 253] on button "Clear issue" at bounding box center [706, 245] width 218 height 26
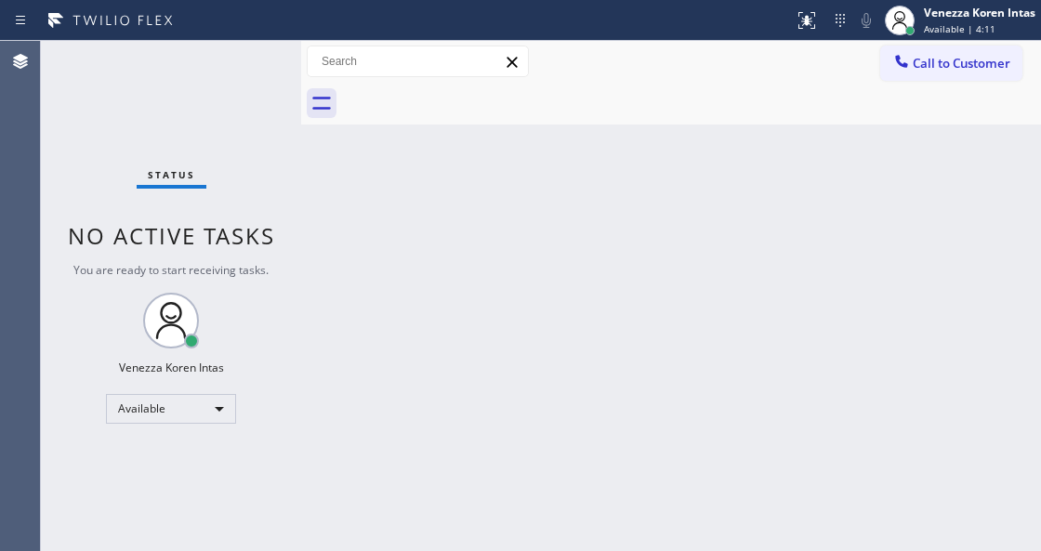
drag, startPoint x: 285, startPoint y: 214, endPoint x: 242, endPoint y: 214, distance: 42.8
click at [283, 214] on div "Status No active tasks You are ready to start receiving tasks. Venezza Koren In…" at bounding box center [171, 296] width 260 height 510
drag, startPoint x: 135, startPoint y: 95, endPoint x: 365, endPoint y: 238, distance: 271.4
click at [135, 95] on div "Status No active tasks You are ready to start receiving tasks. Venezza Koren In…" at bounding box center [171, 296] width 260 height 510
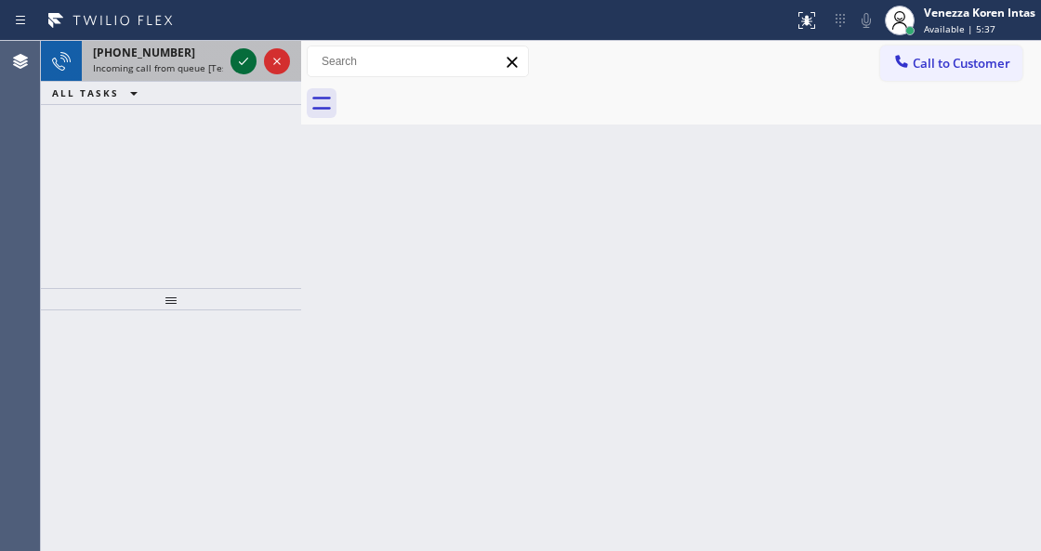
click at [235, 60] on icon at bounding box center [243, 61] width 22 height 22
click at [233, 62] on icon at bounding box center [243, 61] width 22 height 22
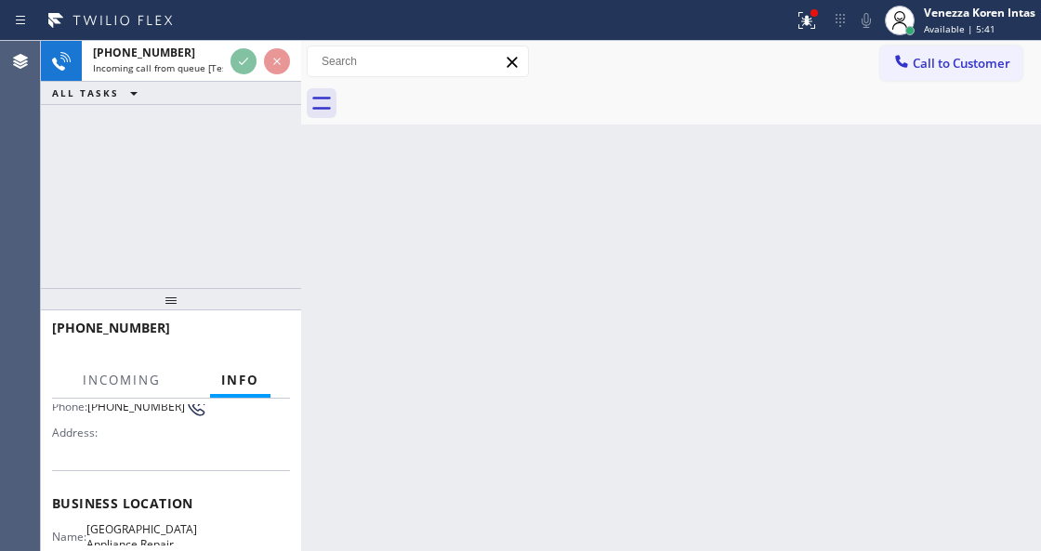
scroll to position [247, 0]
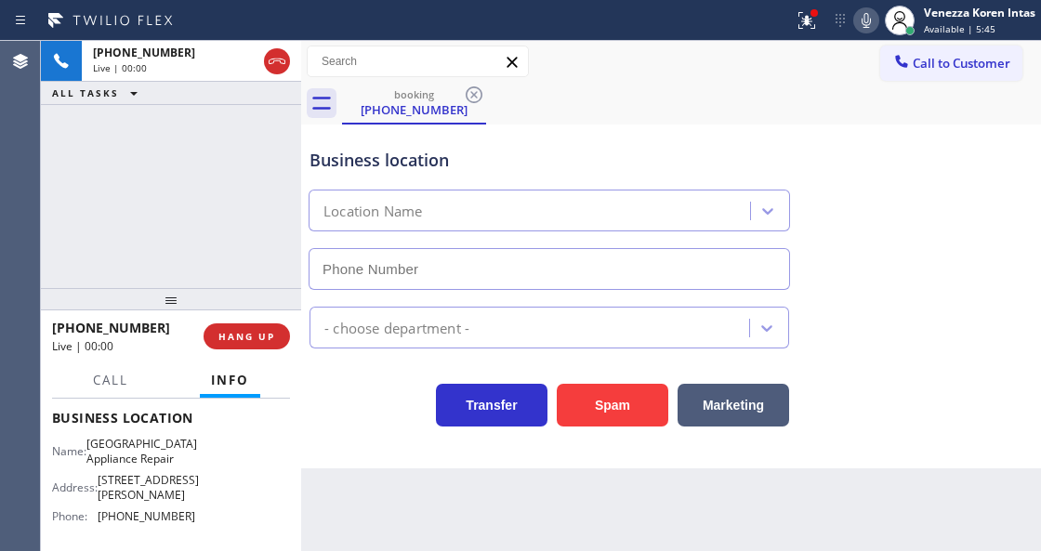
type input "[PHONE_NUMBER]"
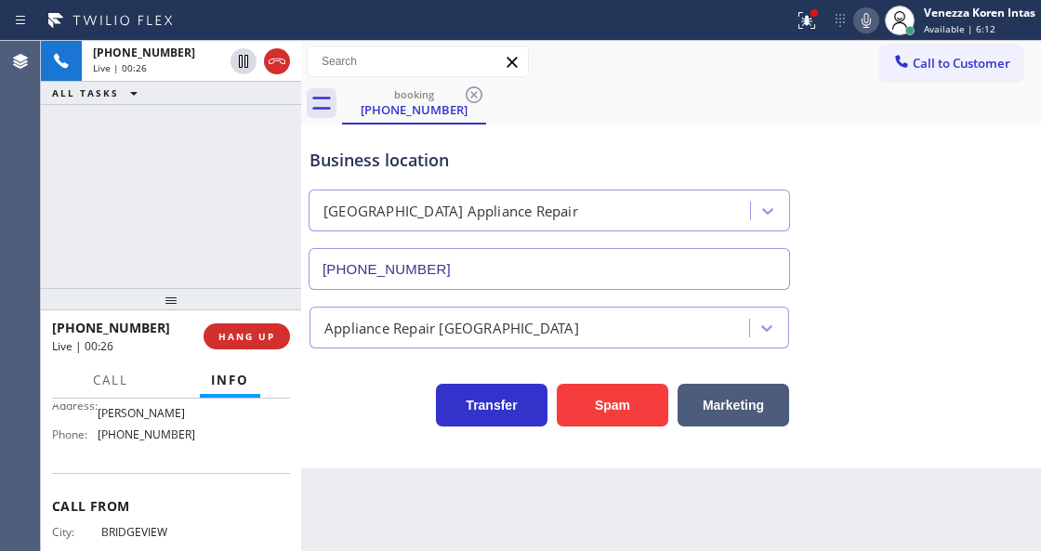
scroll to position [149, 0]
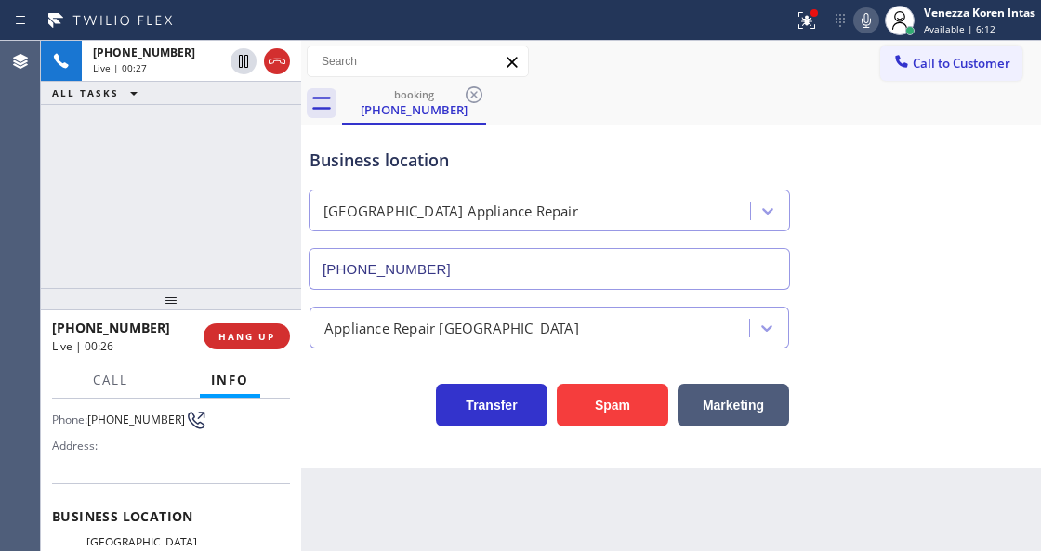
drag, startPoint x: 459, startPoint y: 510, endPoint x: 619, endPoint y: 547, distance: 164.2
click at [461, 510] on div "Back to Dashboard Change Sender ID Customers Technicians Select a contact Outbo…" at bounding box center [671, 296] width 740 height 510
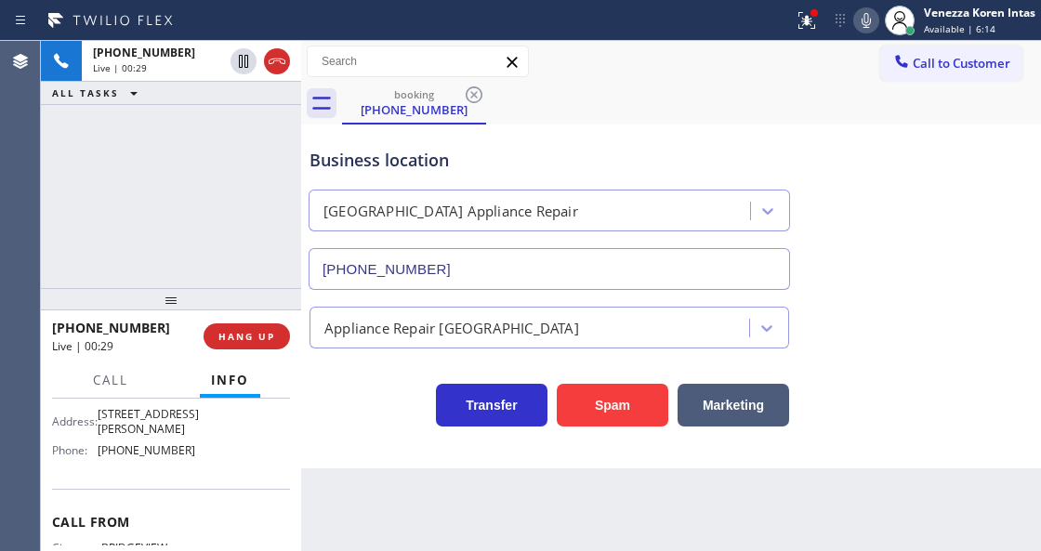
scroll to position [335, 0]
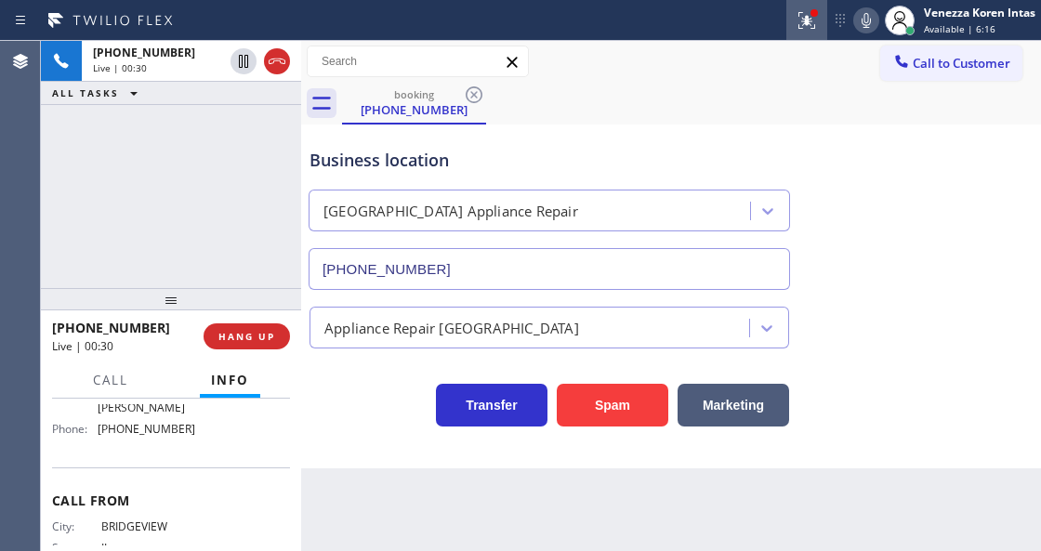
click at [799, 13] on icon at bounding box center [807, 20] width 22 height 22
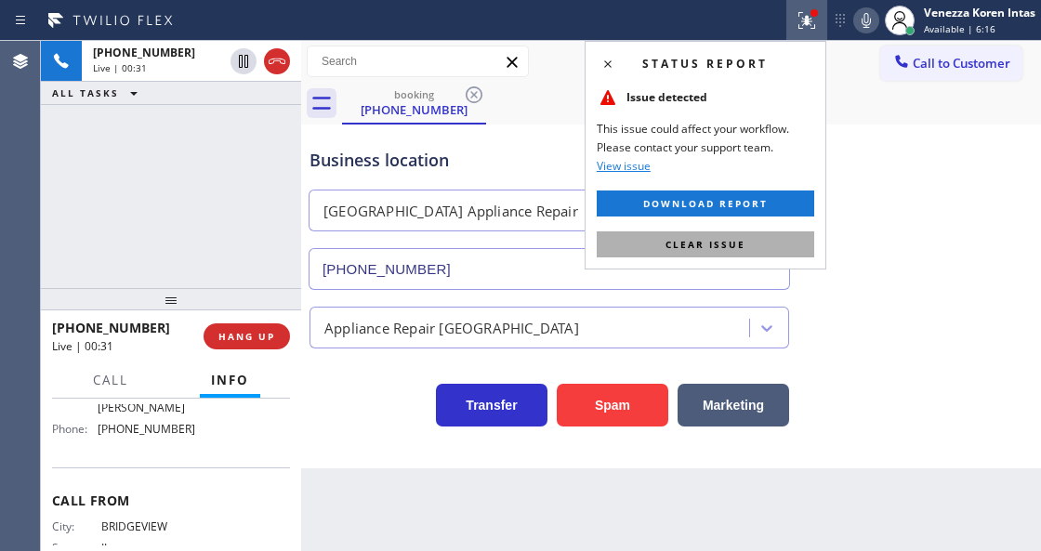
click at [775, 246] on button "Clear issue" at bounding box center [706, 245] width 218 height 26
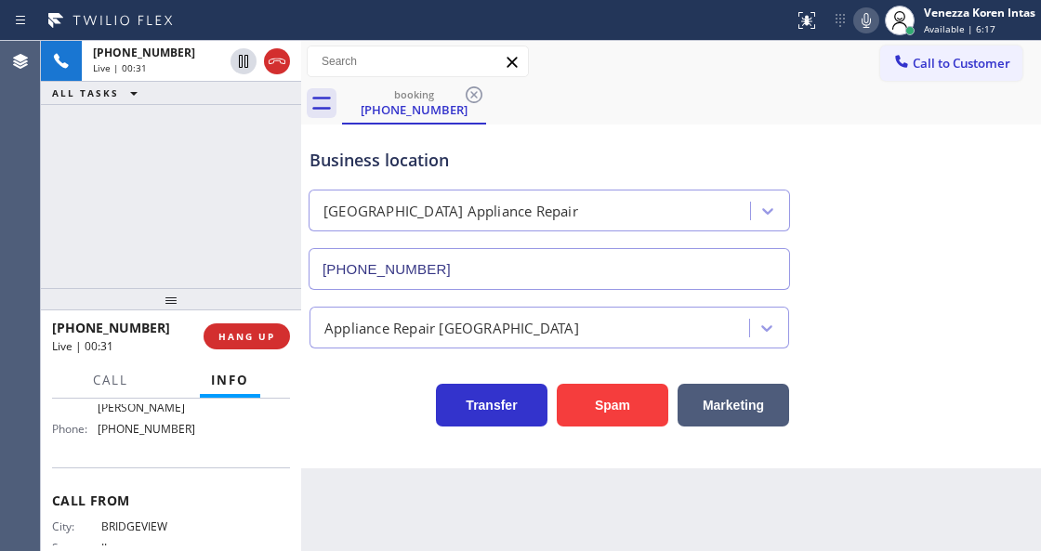
click at [904, 190] on div "Business location [GEOGRAPHIC_DATA] Appliance Repair [PHONE_NUMBER]" at bounding box center [671, 206] width 731 height 168
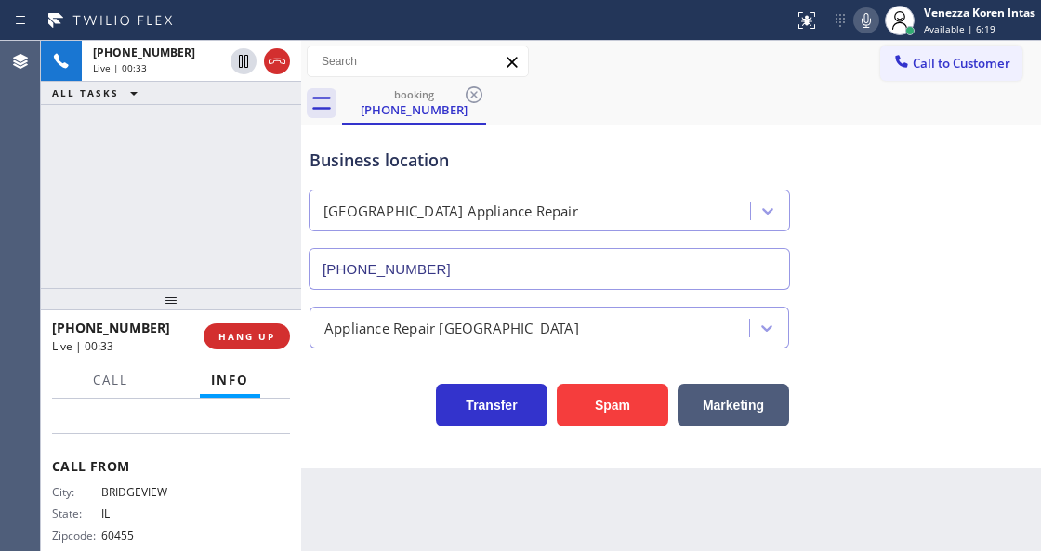
scroll to position [397, 0]
click at [793, 108] on div "booking [PHONE_NUMBER]" at bounding box center [691, 104] width 699 height 42
click at [128, 212] on div "[PHONE_NUMBER] Live | 01:36 ALL TASKS ALL TASKS ACTIVE TASKS TASKS IN WRAP UP" at bounding box center [171, 164] width 260 height 247
click at [759, 151] on div "Business location" at bounding box center [550, 160] width 480 height 25
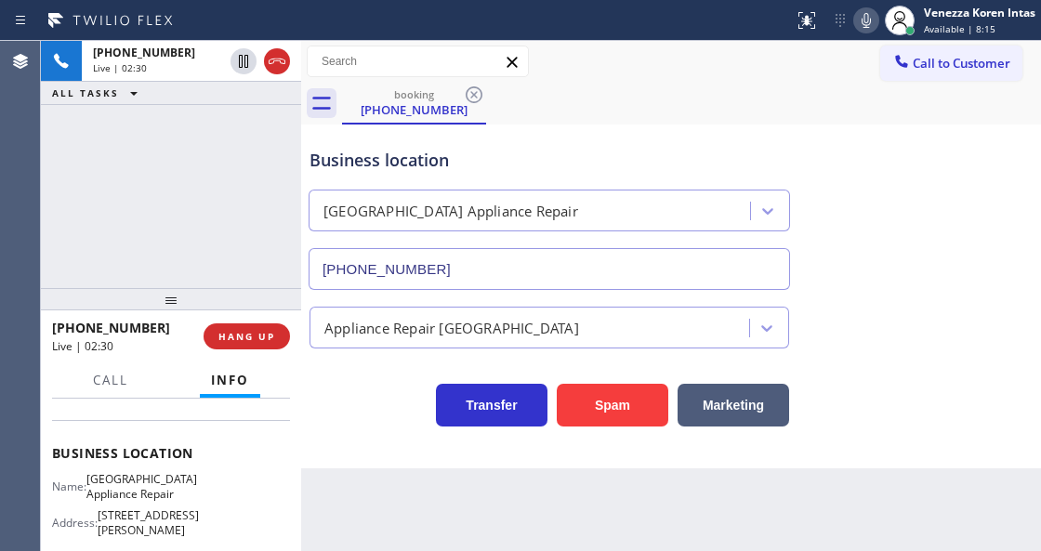
scroll to position [211, 0]
drag, startPoint x: 100, startPoint y: 471, endPoint x: 193, endPoint y: 491, distance: 95.0
click at [193, 491] on div "Business location Name: [GEOGRAPHIC_DATA] Appliance Repair Address: [STREET_ADD…" at bounding box center [171, 505] width 238 height 169
copy span "[GEOGRAPHIC_DATA] Appliance Repair"
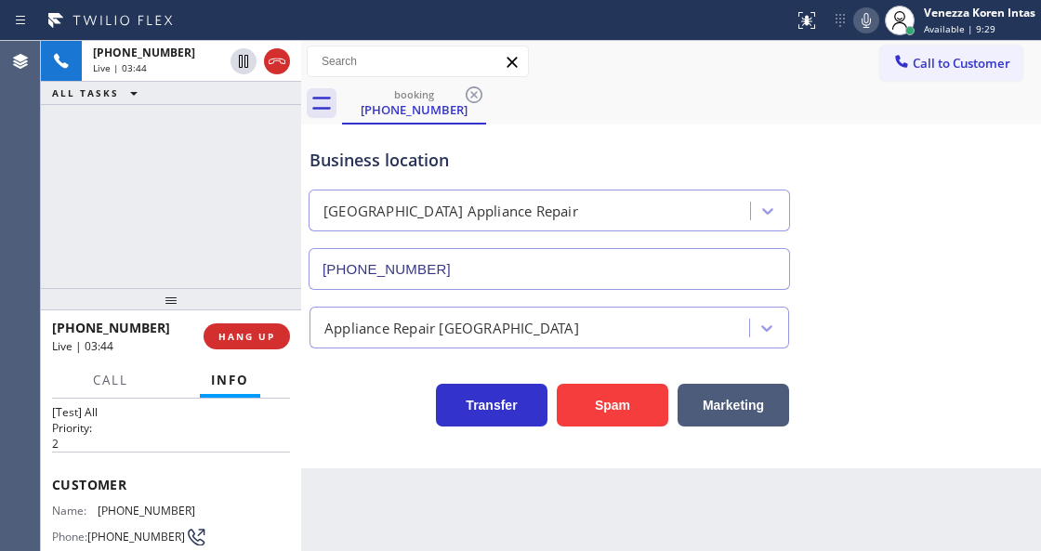
scroll to position [25, 0]
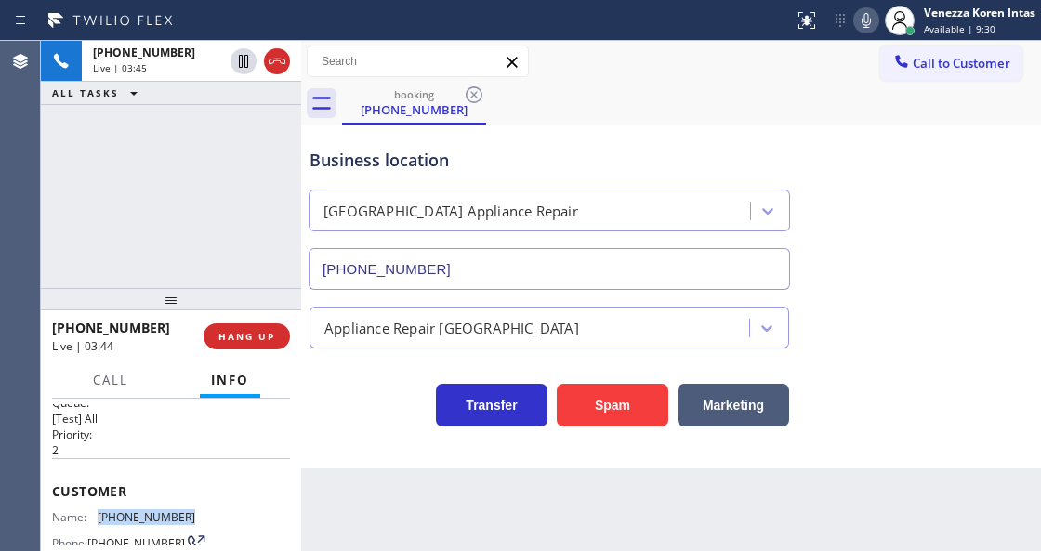
drag, startPoint x: 199, startPoint y: 513, endPoint x: 87, endPoint y: 501, distance: 112.2
click at [87, 501] on div "Customer Name: [PHONE_NUMBER] Phone: [PHONE_NUMBER] Address:" at bounding box center [171, 532] width 238 height 149
copy div "[PHONE_NUMBER]"
click at [610, 141] on div "Business location [GEOGRAPHIC_DATA] Appliance Repair [PHONE_NUMBER]" at bounding box center [549, 209] width 487 height 161
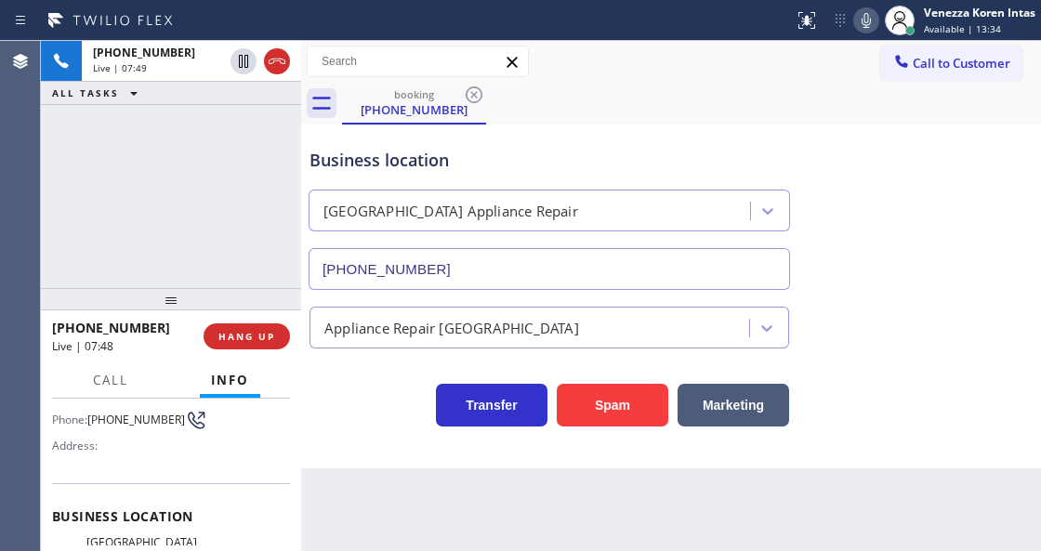
scroll to position [273, 0]
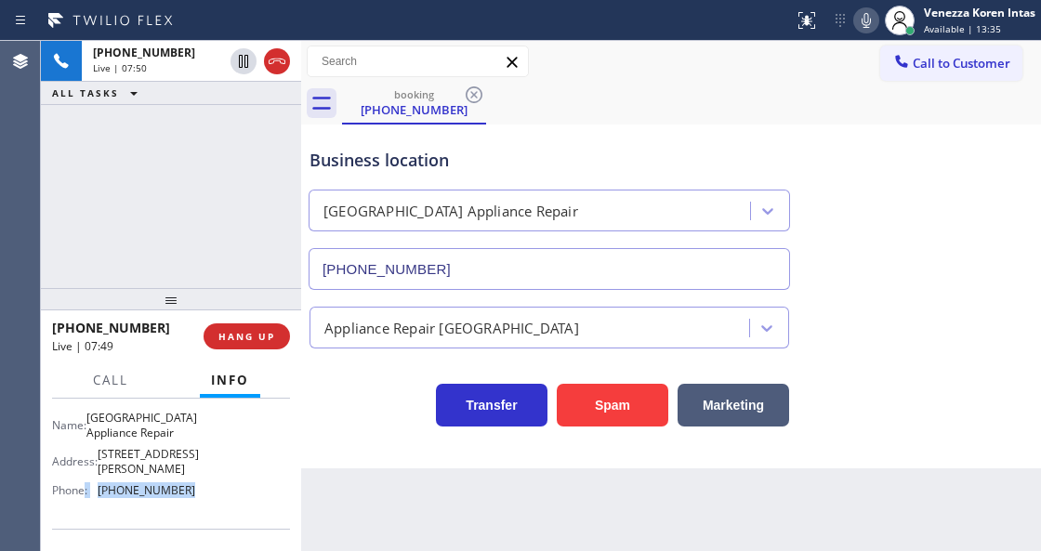
drag, startPoint x: 188, startPoint y: 490, endPoint x: 86, endPoint y: 491, distance: 102.3
click at [86, 491] on div "Name: [GEOGRAPHIC_DATA] Appliance Repair Address: [STREET_ADDRESS][PERSON_NAME]…" at bounding box center [171, 458] width 238 height 94
click at [130, 490] on span "[PHONE_NUMBER]" at bounding box center [147, 491] width 98 height 14
drag, startPoint x: 179, startPoint y: 485, endPoint x: 99, endPoint y: 490, distance: 81.0
click at [99, 490] on div "Phone: [PHONE_NUMBER]" at bounding box center [123, 491] width 143 height 14
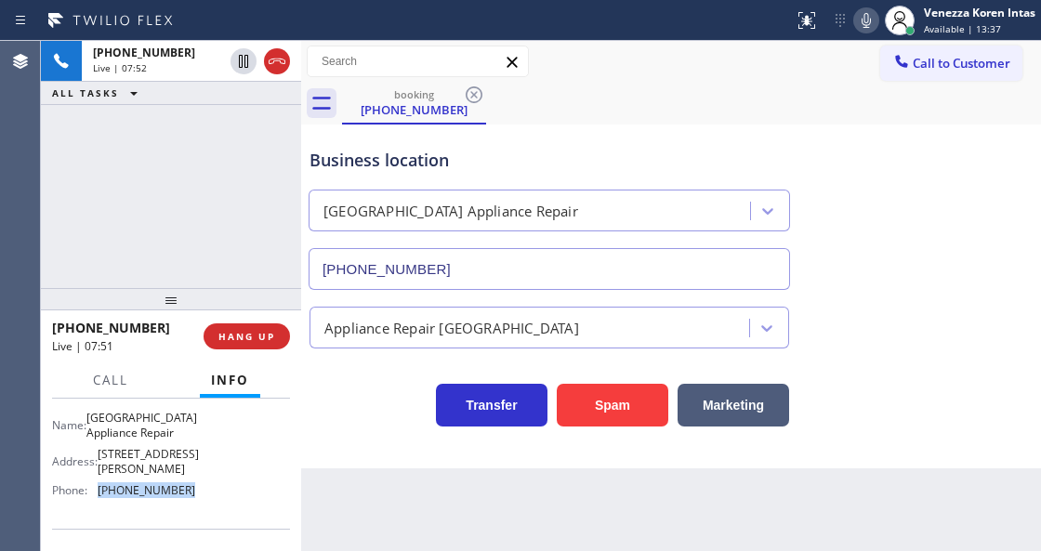
copy div "[PHONE_NUMBER]"
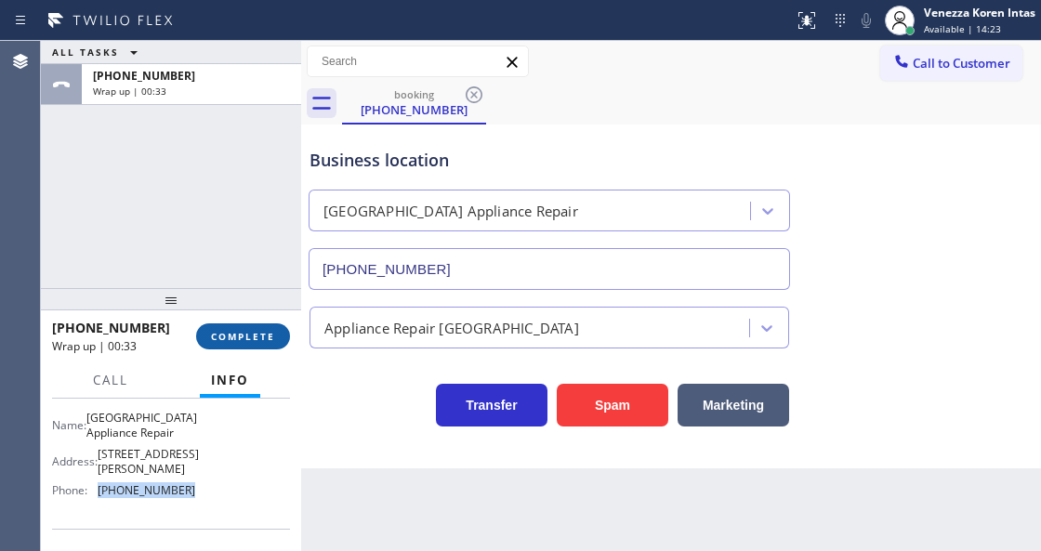
click at [273, 338] on span "COMPLETE" at bounding box center [243, 336] width 64 height 13
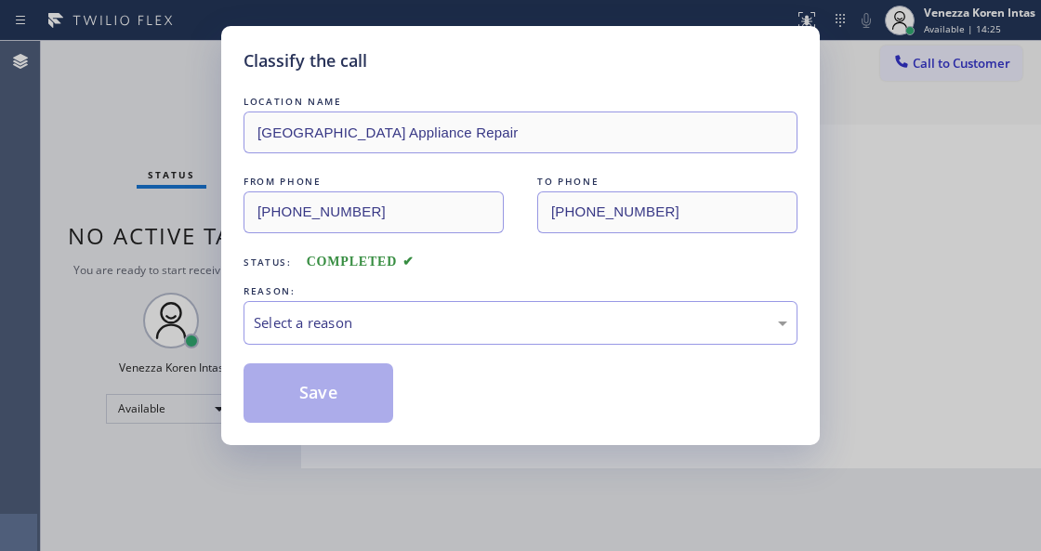
click at [374, 333] on div "Select a reason" at bounding box center [521, 322] width 534 height 21
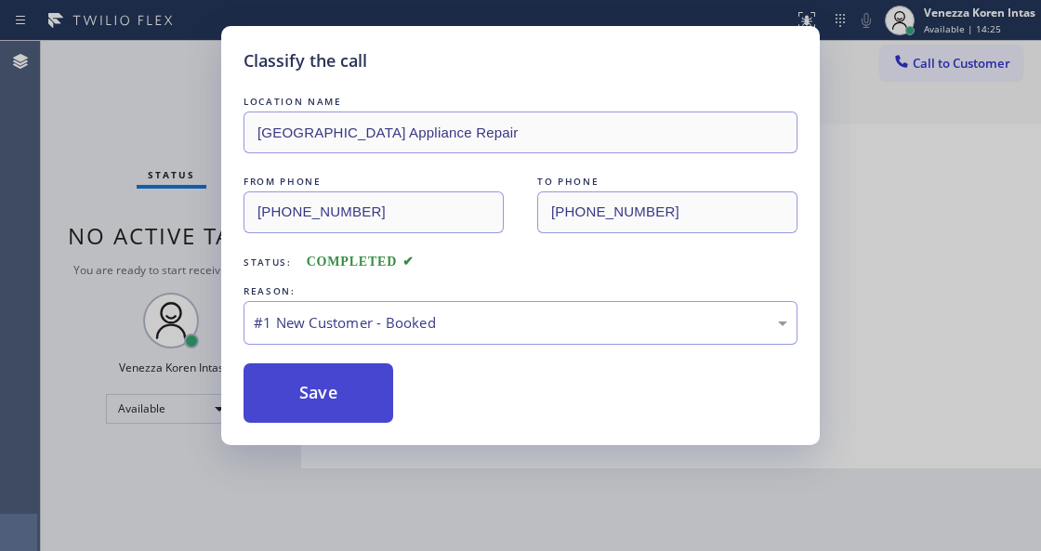
click at [353, 397] on button "Save" at bounding box center [319, 394] width 150 height 60
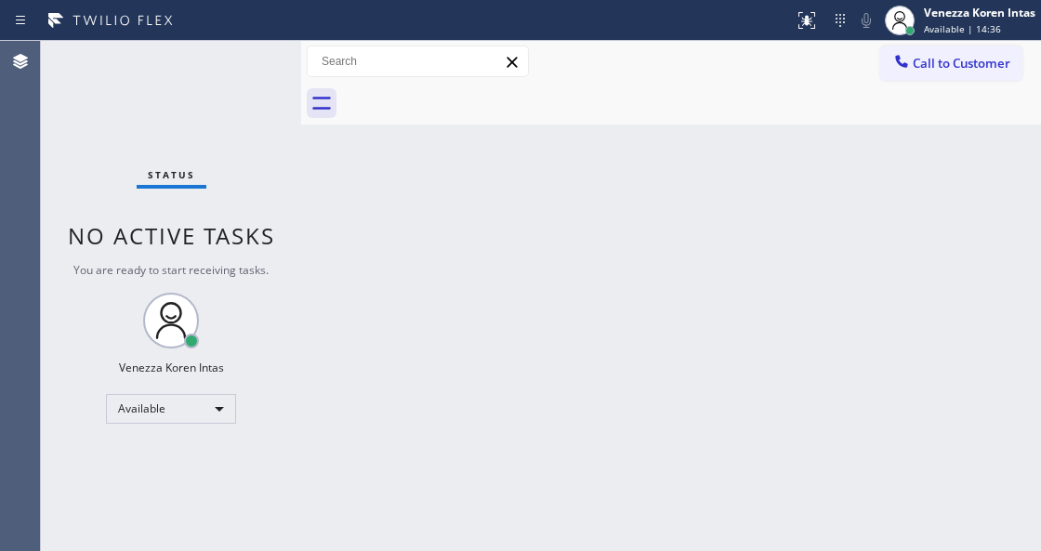
drag, startPoint x: 179, startPoint y: 169, endPoint x: 379, endPoint y: 398, distance: 303.8
click at [179, 169] on span "Status" at bounding box center [171, 174] width 47 height 13
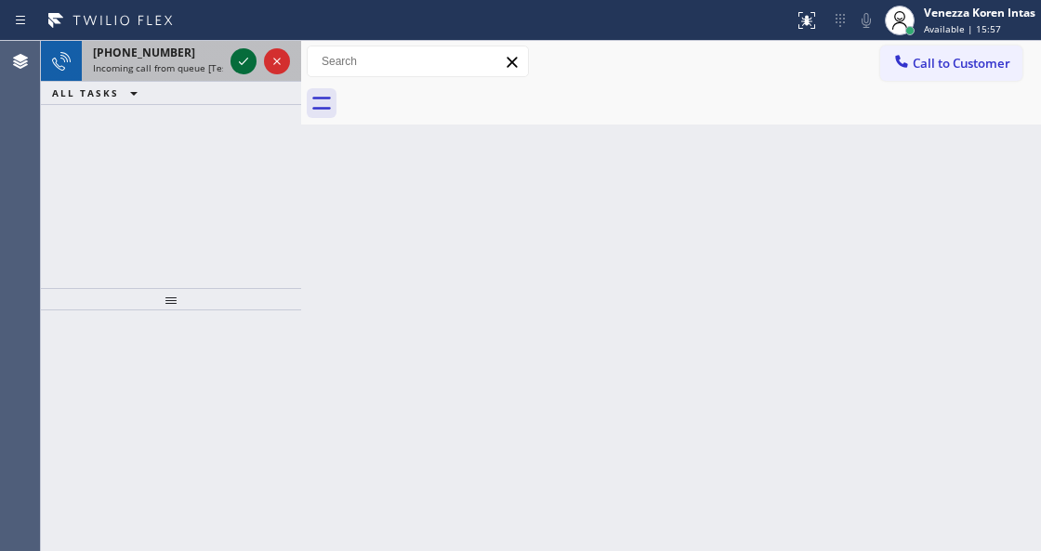
click at [242, 69] on icon at bounding box center [243, 61] width 22 height 22
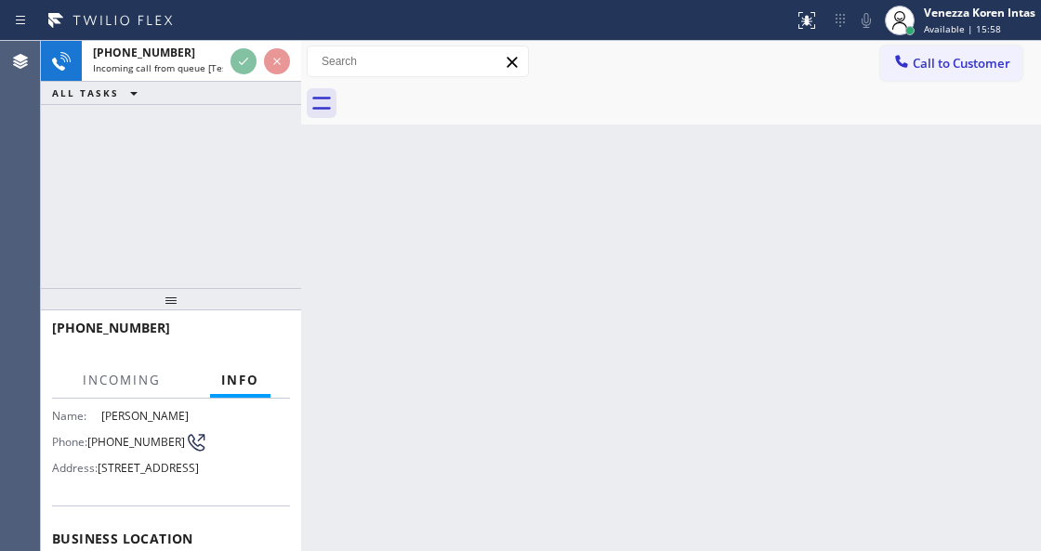
scroll to position [247, 0]
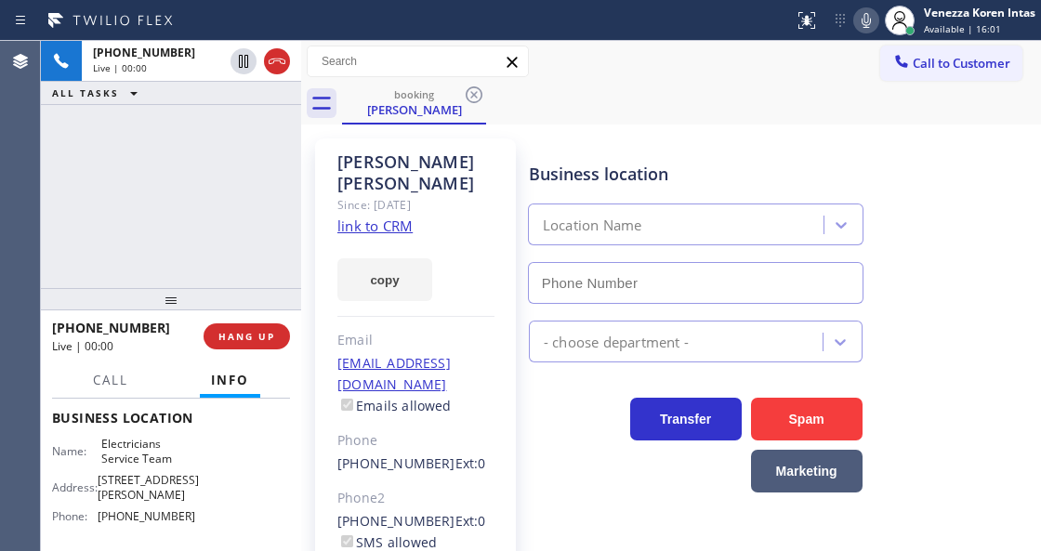
click at [377, 217] on link "link to CRM" at bounding box center [375, 226] width 75 height 19
type input "[PHONE_NUMBER]"
click at [395, 143] on div "[PERSON_NAME] Since: [DATE] link to CRM copy Email [PERSON_NAME][EMAIL_ADDRESS]…" at bounding box center [415, 427] width 201 height 576
click at [862, 19] on icon at bounding box center [866, 20] width 9 height 15
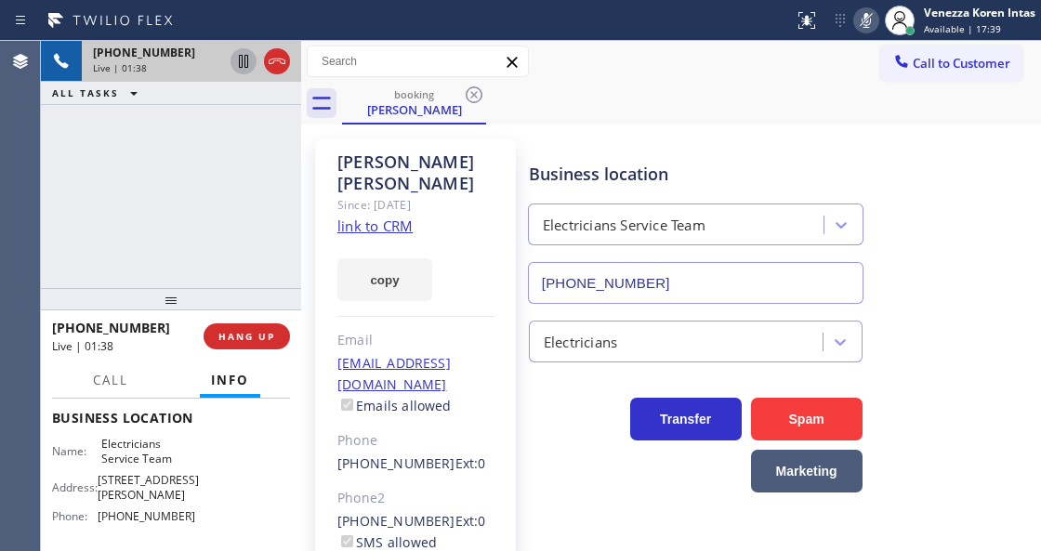
click at [244, 64] on icon at bounding box center [243, 61] width 22 height 22
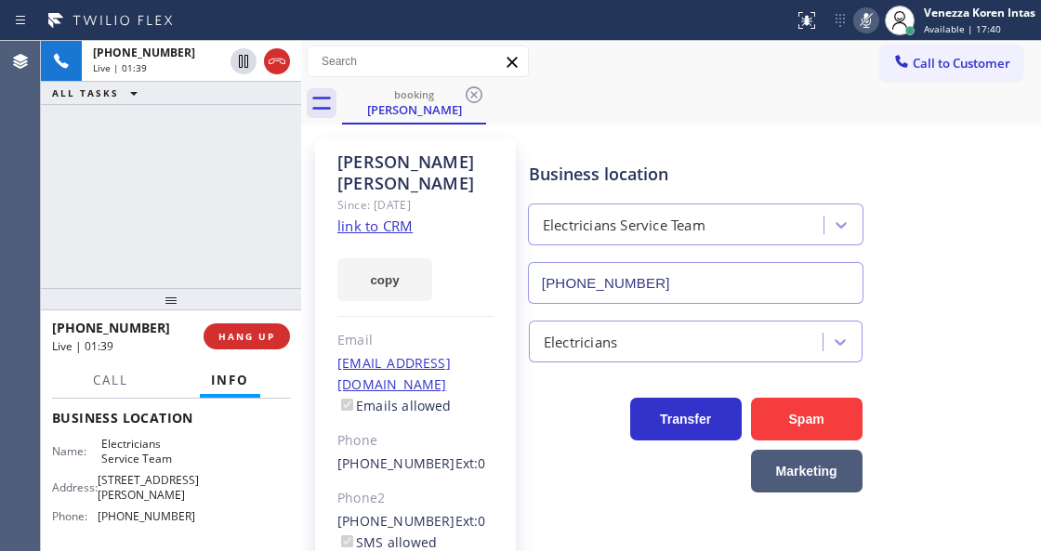
drag, startPoint x: 126, startPoint y: 153, endPoint x: 212, endPoint y: 231, distance: 115.2
click at [126, 153] on div "[PHONE_NUMBER] Live | 01:39 ALL TASKS ALL TASKS ACTIVE TASKS TASKS IN WRAP UP" at bounding box center [171, 164] width 260 height 247
drag, startPoint x: 270, startPoint y: 189, endPoint x: 338, endPoint y: 203, distance: 69.3
click at [270, 186] on div "[PHONE_NUMBER] Live | 02:33 ALL TASKS ALL TASKS ACTIVE TASKS TASKS IN WRAP UP" at bounding box center [171, 164] width 260 height 247
click at [592, 136] on div "Business location Electricians Service Team [PHONE_NUMBER]" at bounding box center [780, 220] width 511 height 168
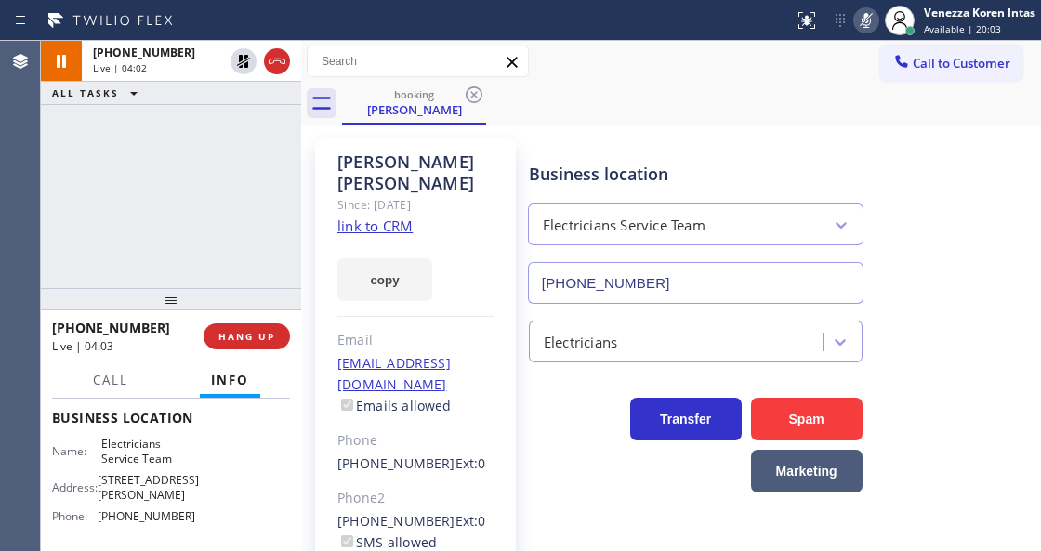
drag, startPoint x: 160, startPoint y: 214, endPoint x: 252, endPoint y: 166, distance: 104.0
click at [160, 214] on div "[PHONE_NUMBER] Live | 04:02 ALL TASKS ALL TASKS ACTIVE TASKS TASKS IN WRAP UP" at bounding box center [171, 164] width 260 height 247
click at [866, 17] on icon at bounding box center [866, 20] width 22 height 22
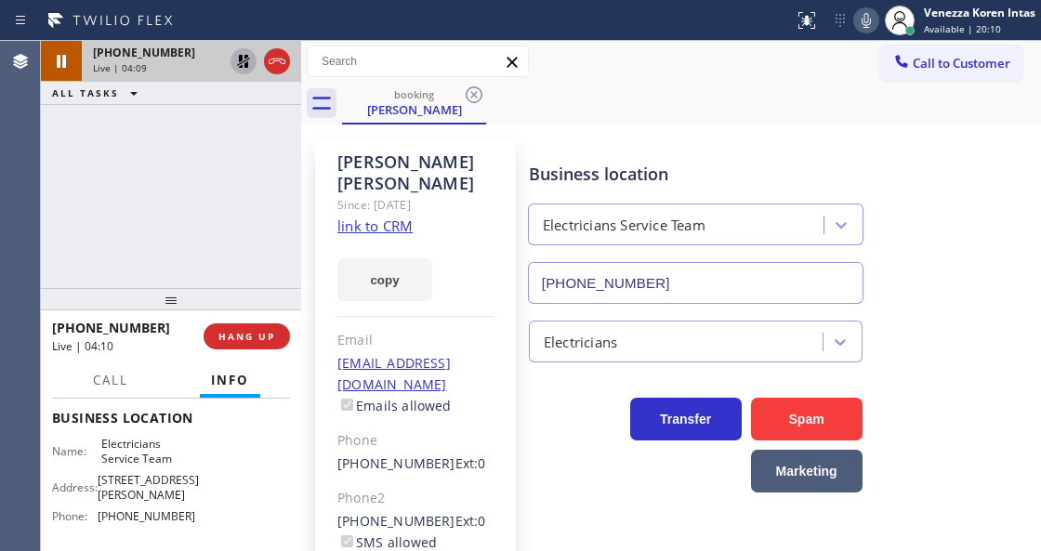
click at [245, 56] on icon at bounding box center [243, 61] width 13 height 13
drag, startPoint x: 156, startPoint y: 210, endPoint x: 172, endPoint y: 201, distance: 18.3
click at [159, 207] on div "[PHONE_NUMBER] Live | 04:29 ALL TASKS ALL TASKS ACTIVE TASKS TASKS IN WRAP UP" at bounding box center [171, 164] width 260 height 247
click at [861, 24] on icon at bounding box center [866, 20] width 22 height 22
click at [246, 63] on icon at bounding box center [243, 61] width 22 height 22
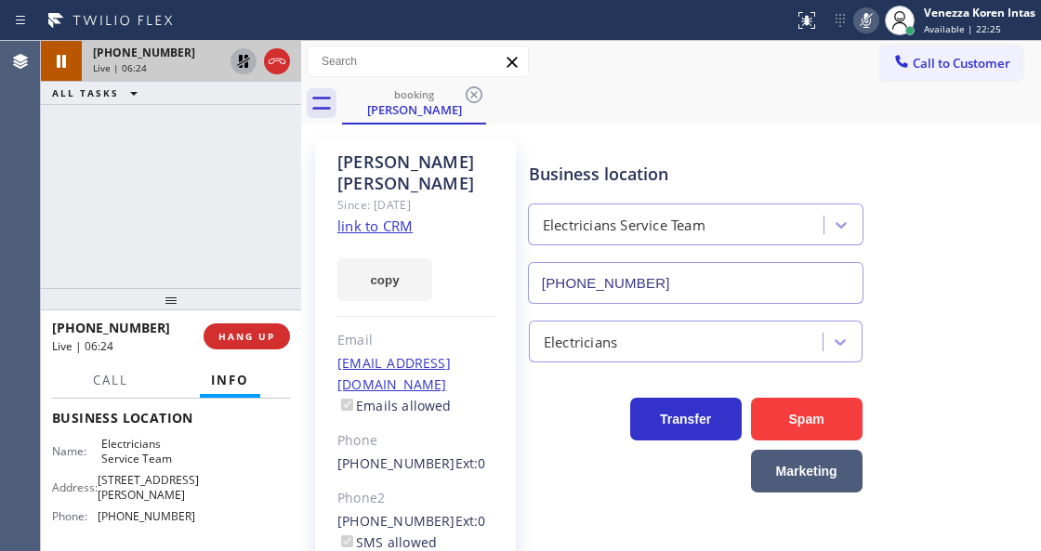
click at [104, 182] on div "[PHONE_NUMBER] Live | 06:24 ALL TASKS ALL TASKS ACTIVE TASKS TASKS IN WRAP UP" at bounding box center [171, 164] width 260 height 247
click at [193, 166] on div "[PHONE_NUMBER] Live | 06:24 ALL TASKS ALL TASKS ACTIVE TASKS TASKS IN WRAP UP" at bounding box center [171, 164] width 260 height 247
click at [244, 171] on div "[PHONE_NUMBER] Live | 06:24 ALL TASKS ALL TASKS ACTIVE TASKS TASKS IN WRAP UP" at bounding box center [171, 164] width 260 height 247
click at [452, 194] on div "Since: [DATE]" at bounding box center [416, 204] width 157 height 21
click at [311, 184] on div "[PERSON_NAME] Since: [DATE] link to CRM copy Email [EMAIL_ADDRESS][DOMAIN_NAME]…" at bounding box center [415, 426] width 219 height 594
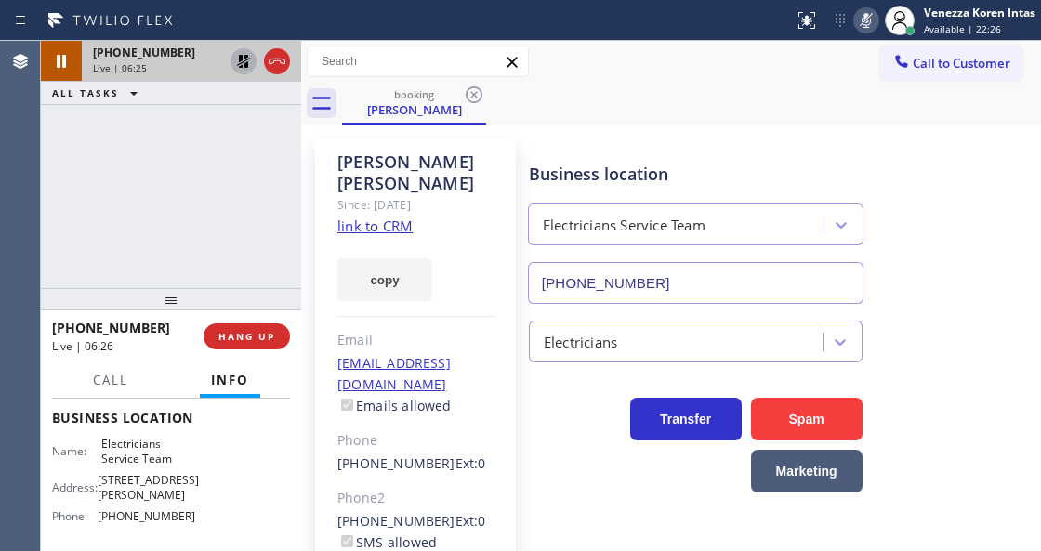
click at [271, 186] on div "[PHONE_NUMBER] Live | 06:25 ALL TASKS ALL TASKS ACTIVE TASKS TASKS IN WRAP UP" at bounding box center [171, 164] width 260 height 247
drag, startPoint x: 256, startPoint y: 199, endPoint x: 476, endPoint y: 12, distance: 288.9
click at [256, 199] on div "[PHONE_NUMBER] Live | 06:45 ALL TASKS ALL TASKS ACTIVE TASKS TASKS IN WRAP UP" at bounding box center [171, 164] width 260 height 247
click at [646, 73] on div "Call to Customer Outbound call Location Green Tree Heating & Cooling Camarillo …" at bounding box center [671, 62] width 740 height 33
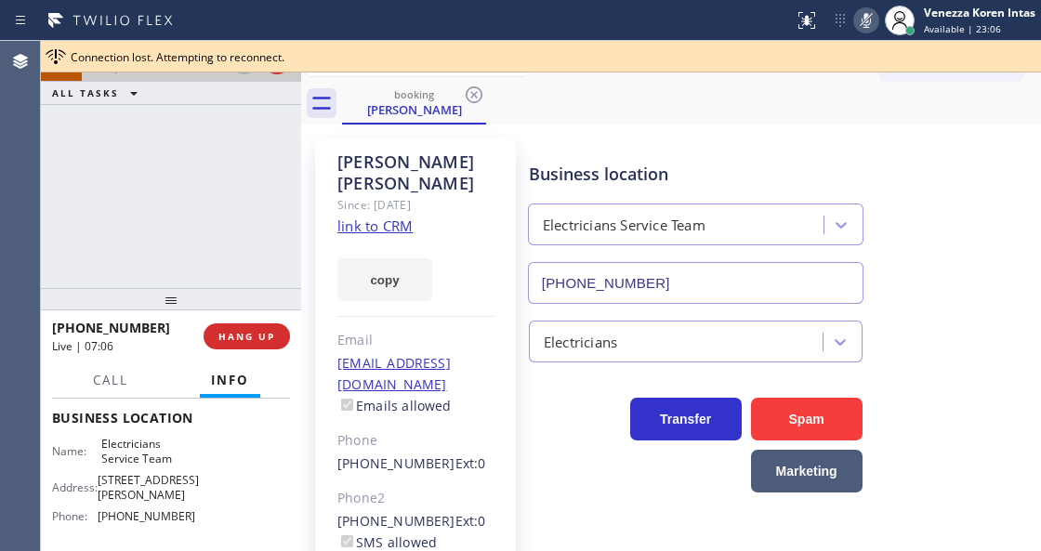
click at [218, 230] on div "[PHONE_NUMBER] Live | 07:05 ALL TASKS ALL TASKS ACTIVE TASKS TASKS IN WRAP UP" at bounding box center [171, 164] width 260 height 247
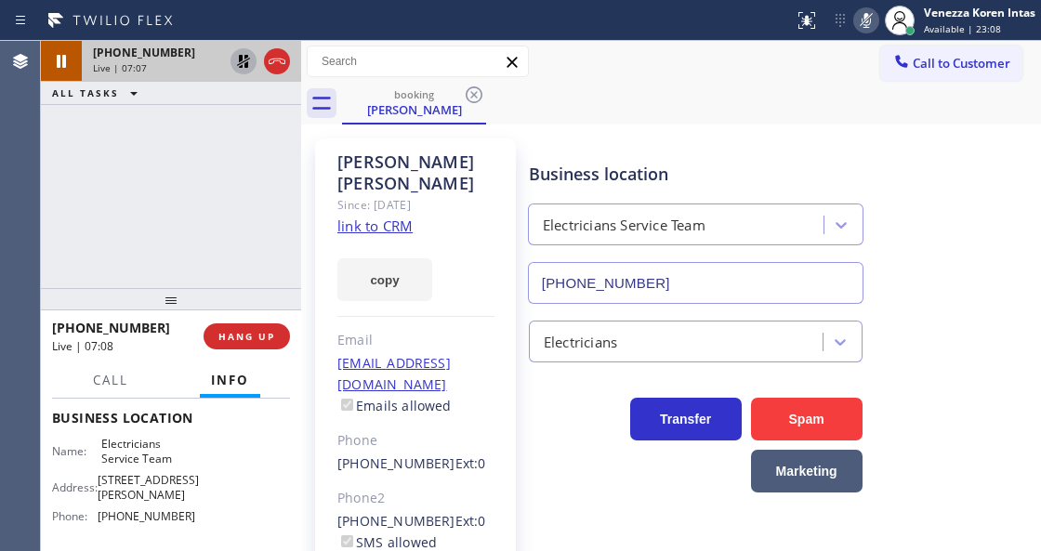
drag, startPoint x: 862, startPoint y: 20, endPoint x: 524, endPoint y: 129, distance: 354.6
click at [861, 21] on icon at bounding box center [866, 20] width 22 height 22
click at [241, 58] on icon at bounding box center [243, 61] width 13 height 13
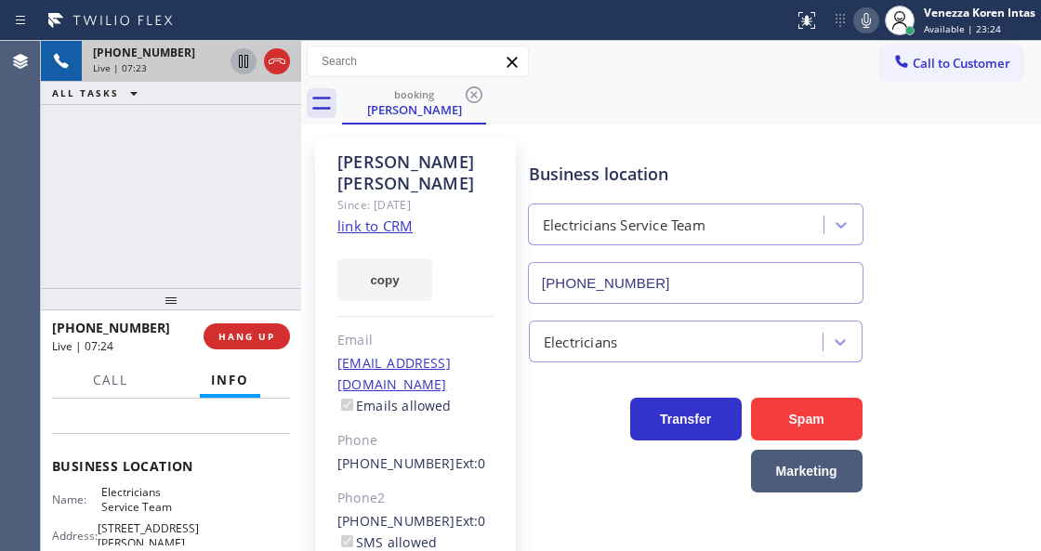
scroll to position [124, 0]
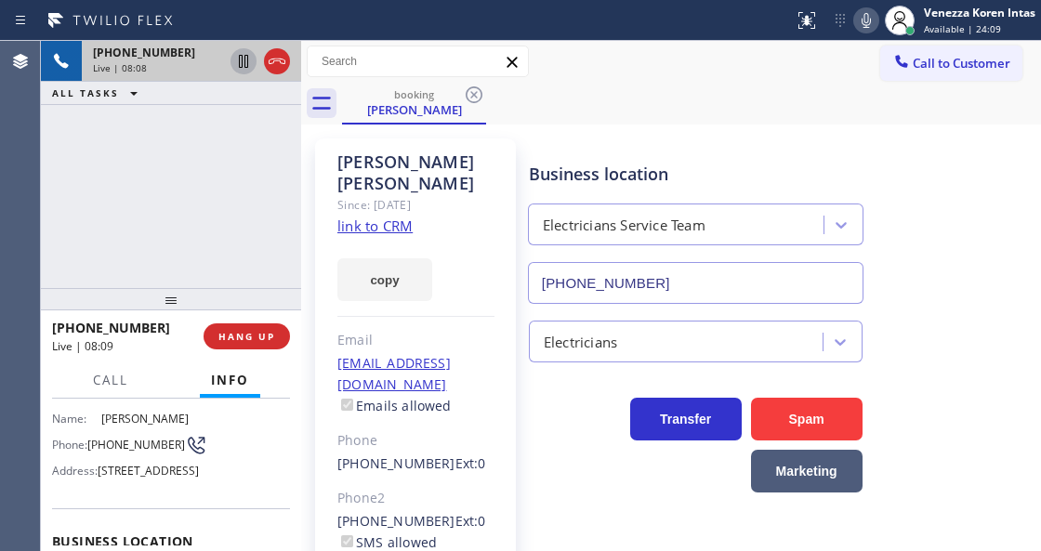
drag, startPoint x: 210, startPoint y: 231, endPoint x: 257, endPoint y: 139, distance: 102.3
click at [210, 231] on div "[PHONE_NUMBER] Live | 08:08 ALL TASKS ALL TASKS ACTIVE TASKS TASKS IN WRAP UP" at bounding box center [171, 164] width 260 height 247
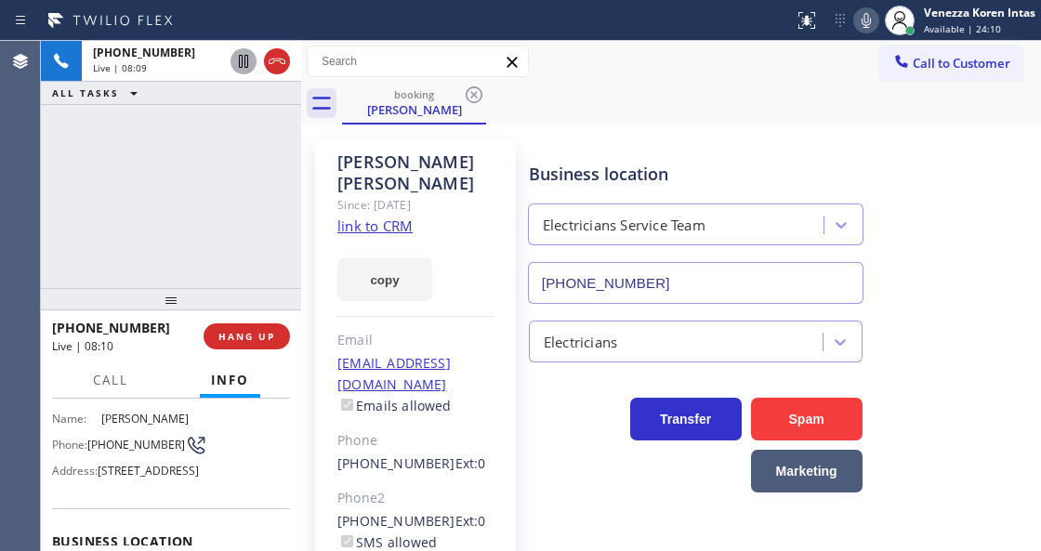
drag, startPoint x: 273, startPoint y: 58, endPoint x: 277, endPoint y: 93, distance: 35.5
click at [223, 58] on div "[PHONE_NUMBER]" at bounding box center [158, 53] width 130 height 16
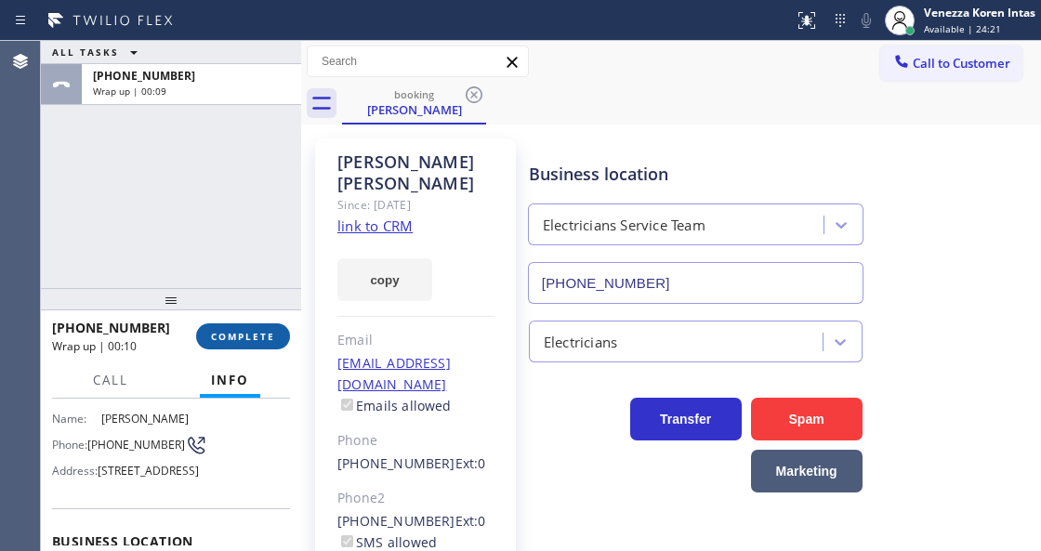
click at [279, 340] on button "COMPLETE" at bounding box center [243, 337] width 94 height 26
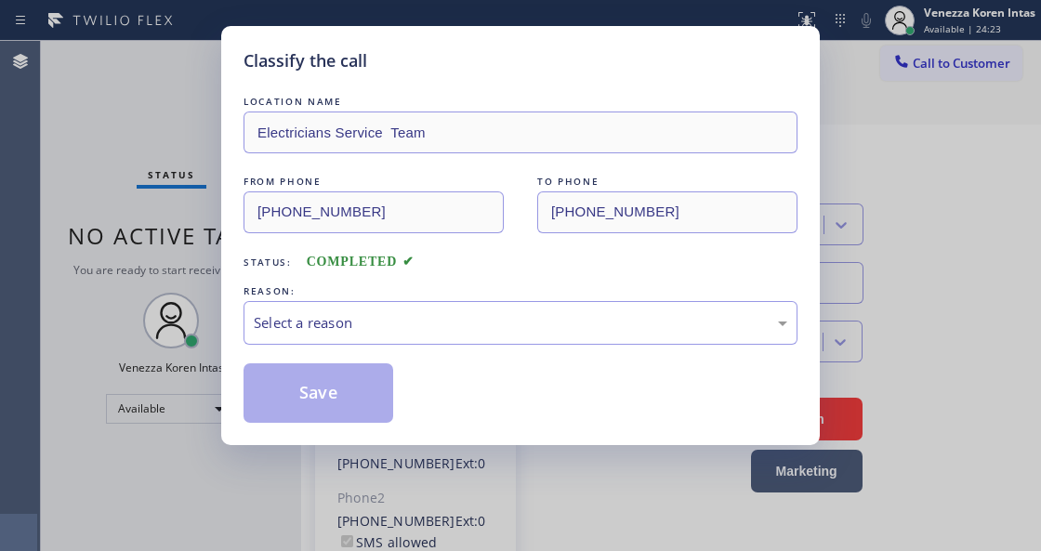
click at [397, 363] on div "LOCATION NAME Electricians Service Team FROM PHONE [PHONE_NUMBER] TO PHONE [PHO…" at bounding box center [521, 257] width 554 height 331
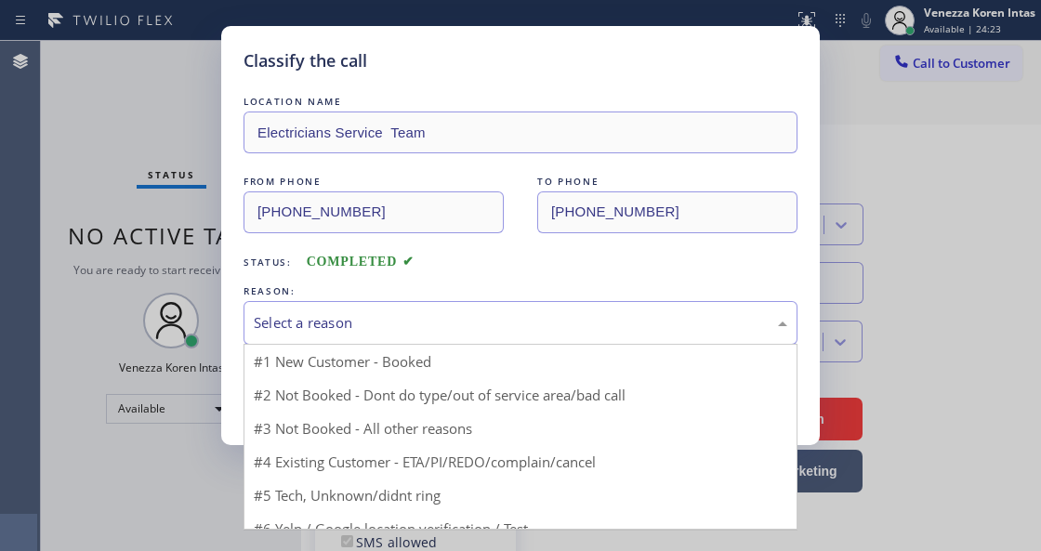
click at [401, 316] on div "Select a reason" at bounding box center [521, 322] width 534 height 21
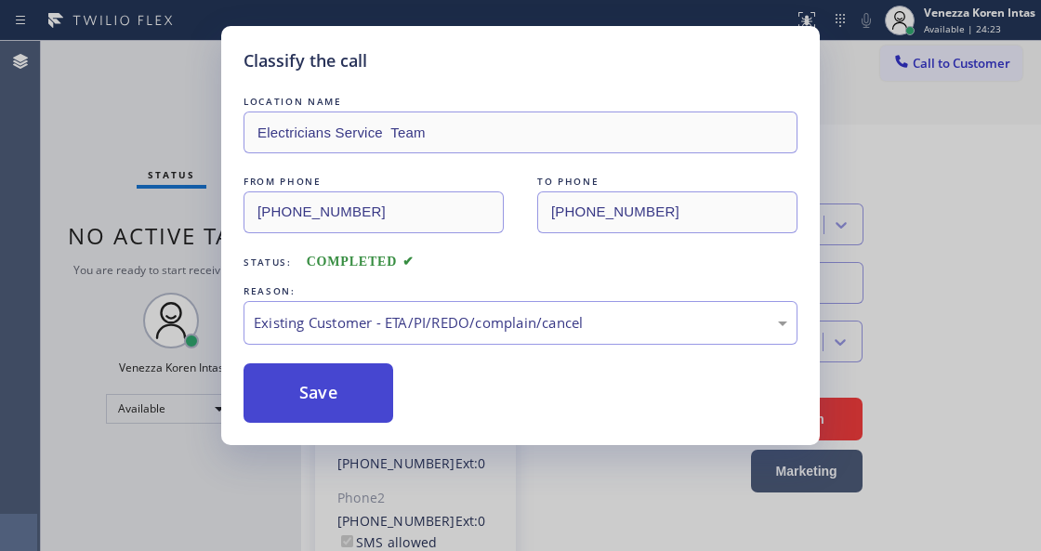
drag, startPoint x: 423, startPoint y: 422, endPoint x: 356, endPoint y: 398, distance: 71.2
click at [346, 392] on button "Save" at bounding box center [319, 394] width 150 height 60
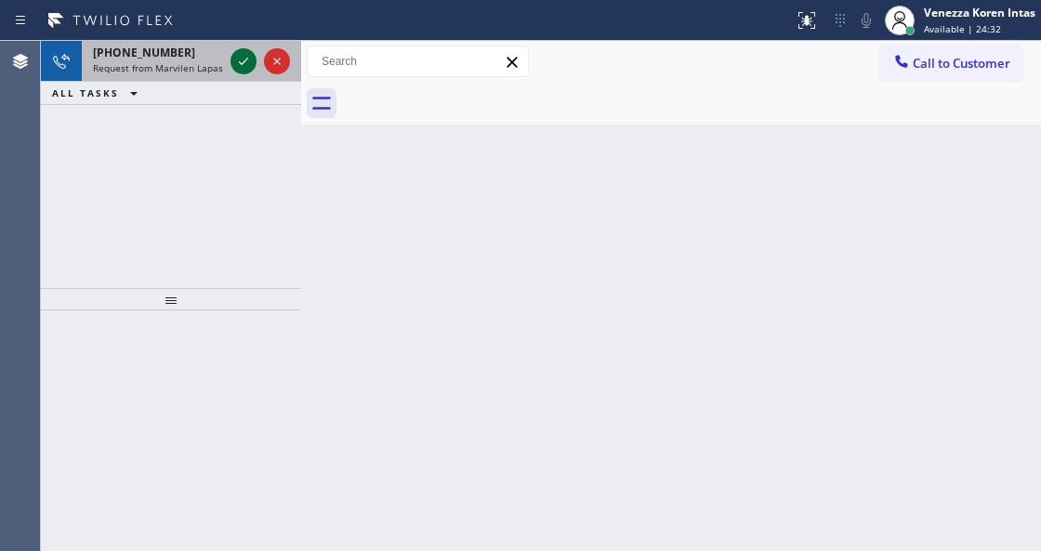
click at [234, 61] on icon at bounding box center [243, 61] width 22 height 22
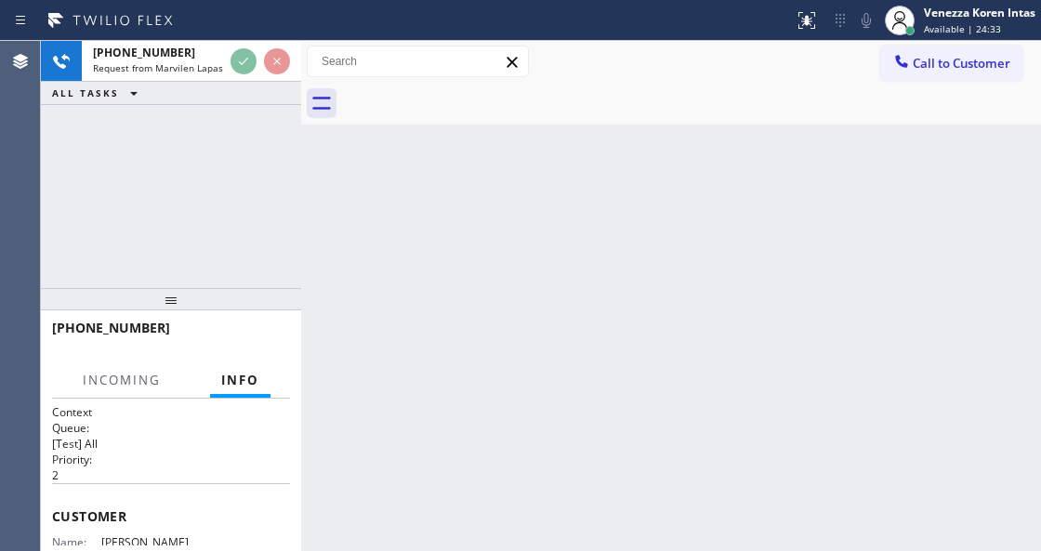
scroll to position [186, 0]
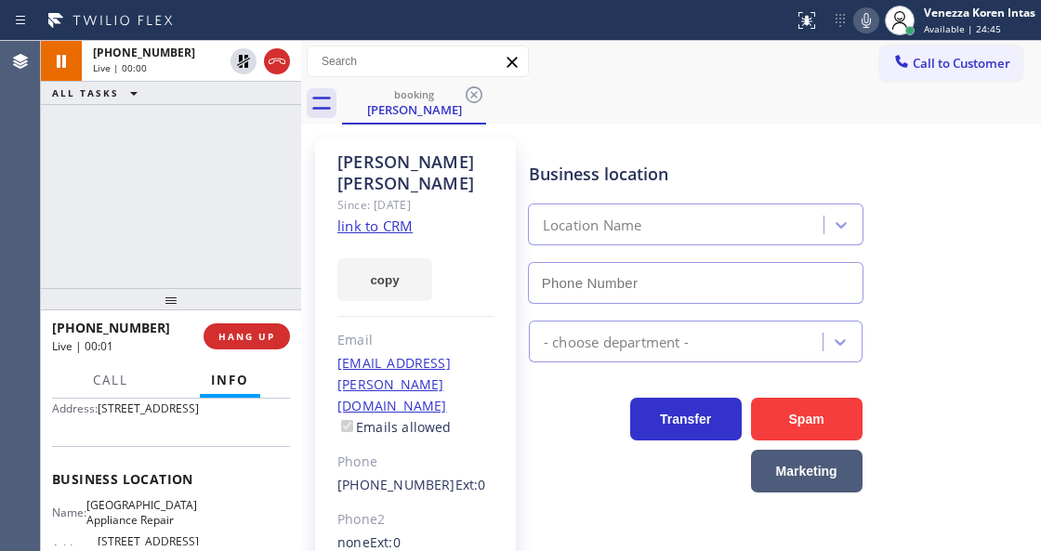
type input "[PHONE_NUMBER]"
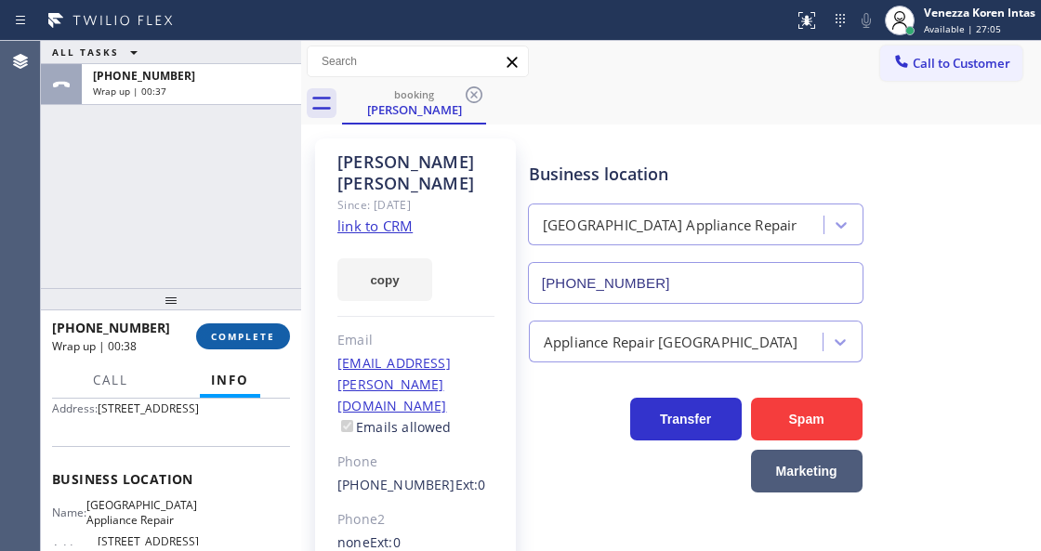
click at [222, 335] on span "COMPLETE" at bounding box center [243, 336] width 64 height 13
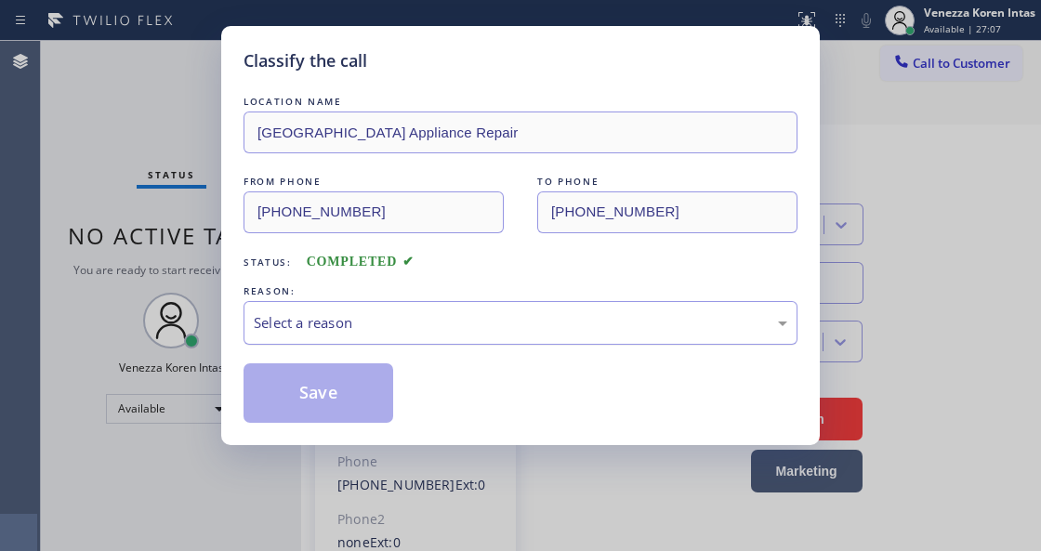
drag, startPoint x: 346, startPoint y: 325, endPoint x: 358, endPoint y: 337, distance: 16.5
click at [346, 325] on div "Select a reason" at bounding box center [521, 322] width 534 height 21
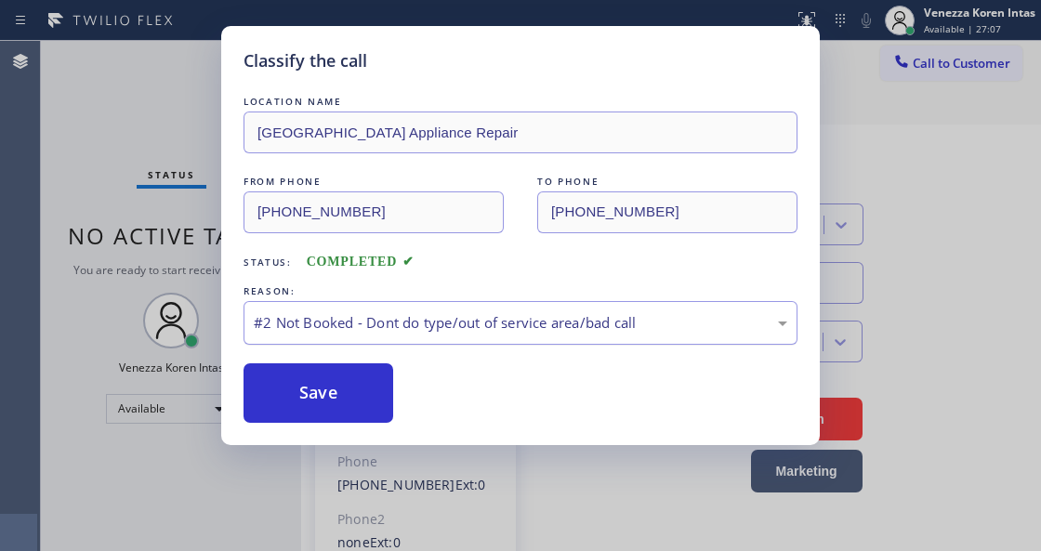
click at [381, 342] on div "#2 Not Booked - Dont do type/out of service area/bad call" at bounding box center [521, 323] width 554 height 44
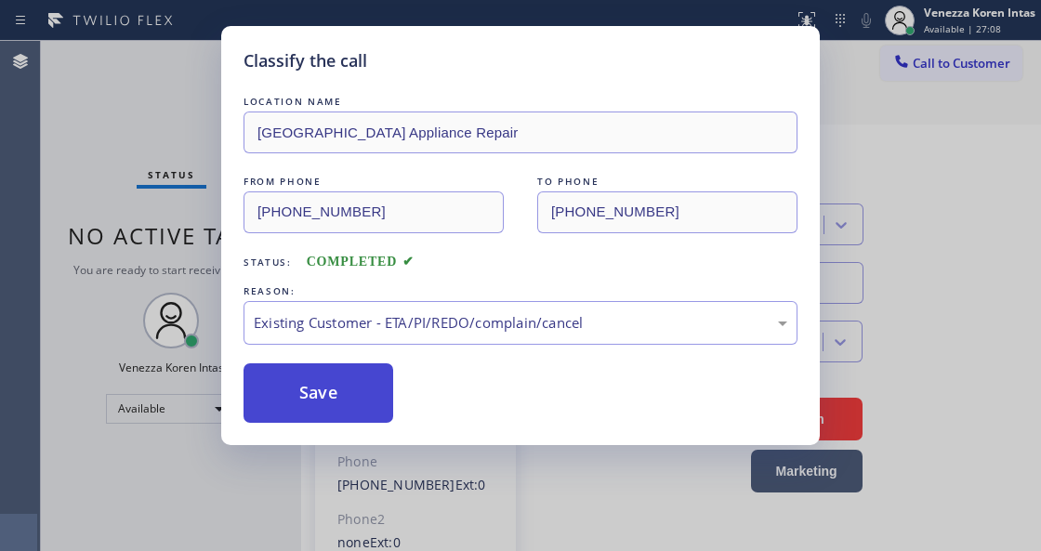
click at [359, 389] on button "Save" at bounding box center [319, 394] width 150 height 60
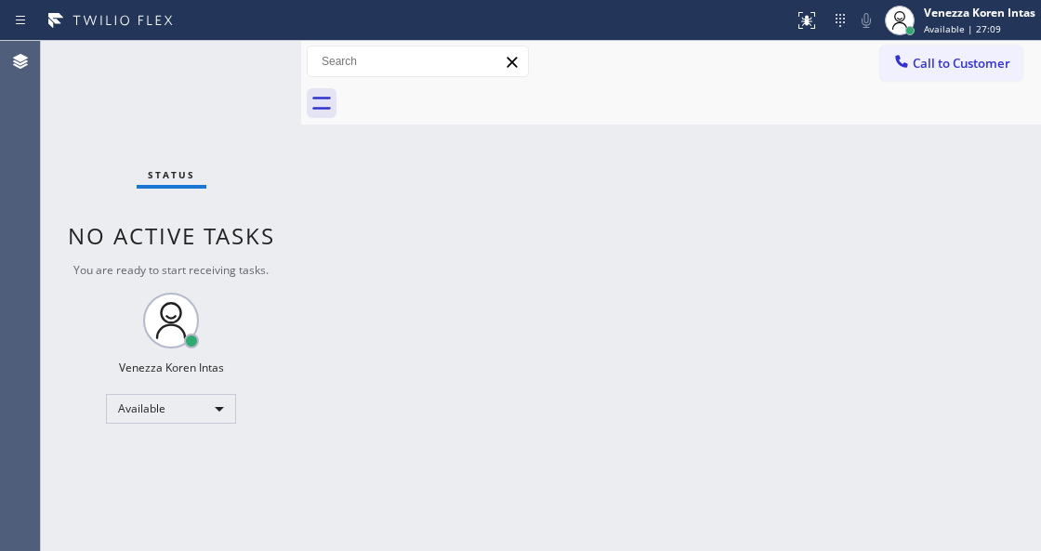
drag, startPoint x: 95, startPoint y: 207, endPoint x: 179, endPoint y: 231, distance: 86.9
click at [95, 207] on div "Status No active tasks You are ready to start receiving tasks. Venezza Koren In…" at bounding box center [171, 296] width 260 height 510
drag, startPoint x: 521, startPoint y: 351, endPoint x: 548, endPoint y: 333, distance: 32.8
click at [526, 351] on div "Back to Dashboard Change Sender ID Customers Technicians Select a contact Outbo…" at bounding box center [671, 296] width 740 height 510
drag, startPoint x: 643, startPoint y: 46, endPoint x: 642, endPoint y: 150, distance: 103.2
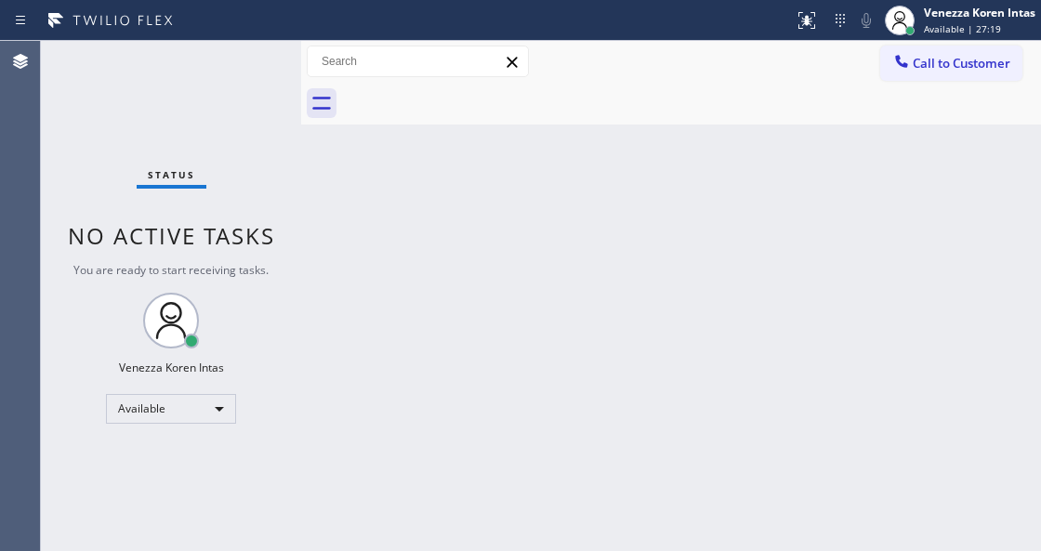
click at [643, 48] on div "Call to Customer Outbound call Location Green Tree Heating & Cooling Camarillo …" at bounding box center [671, 62] width 740 height 33
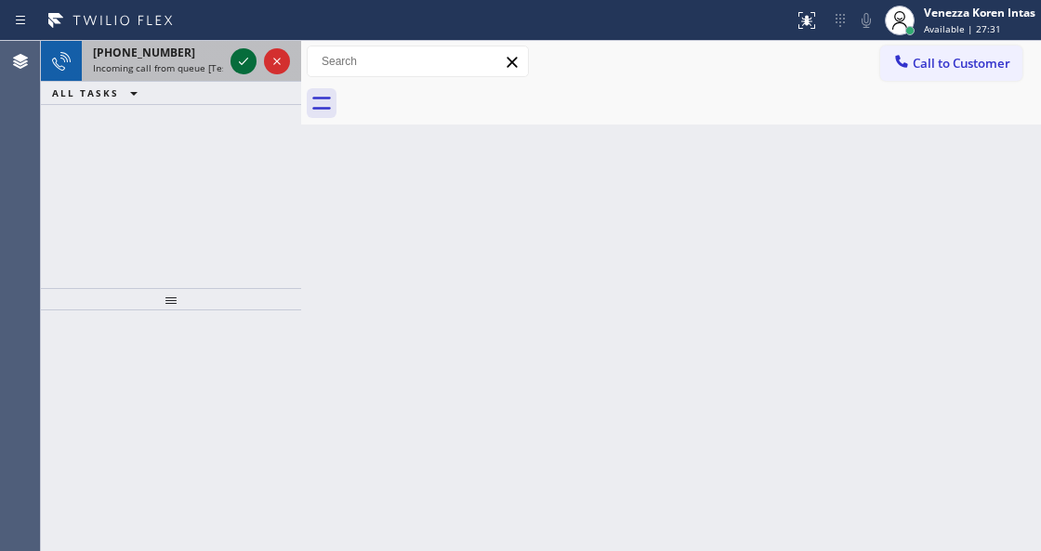
click at [238, 67] on icon at bounding box center [243, 61] width 22 height 22
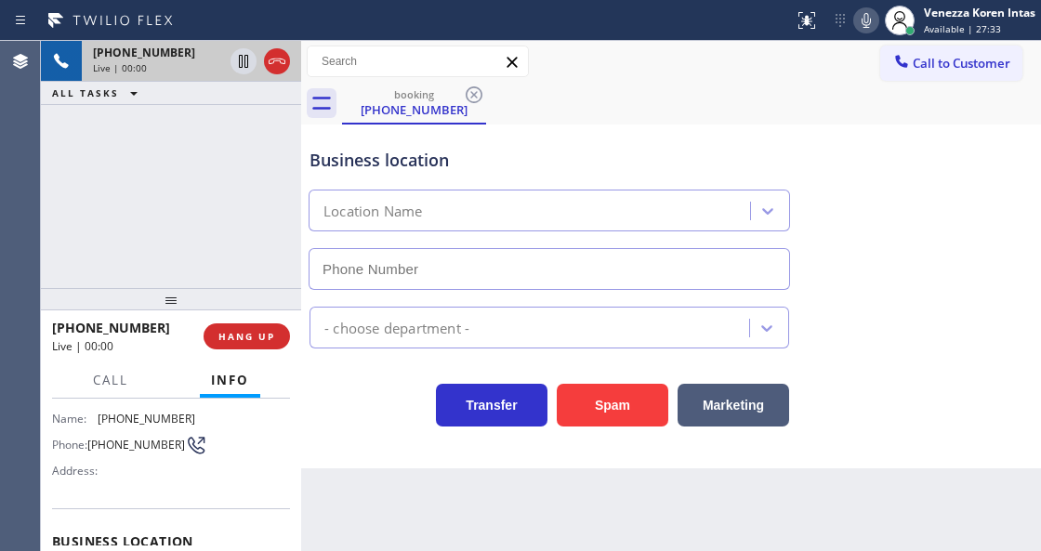
type input "[PHONE_NUMBER]"
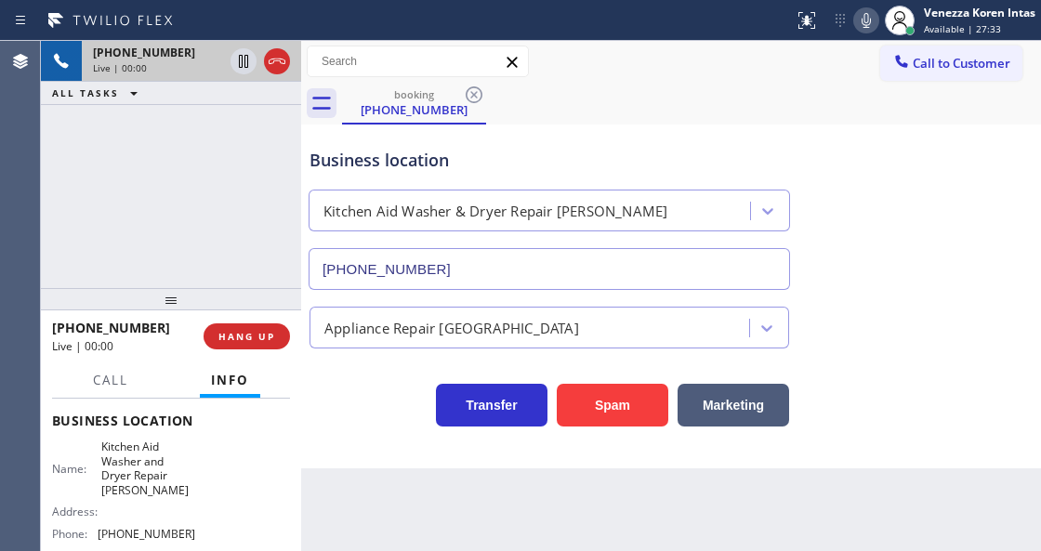
scroll to position [247, 0]
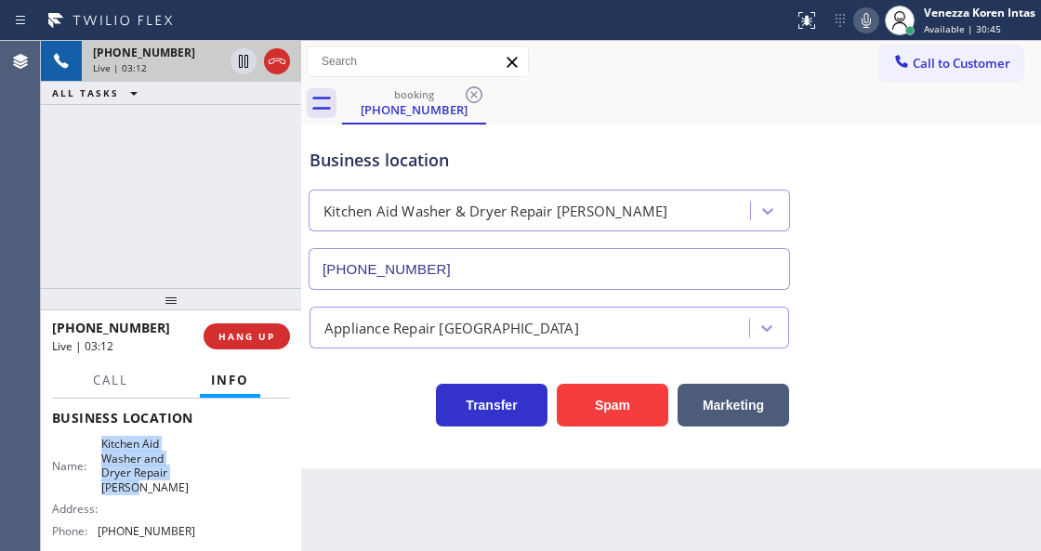
drag, startPoint x: 99, startPoint y: 437, endPoint x: 148, endPoint y: 485, distance: 69.0
click at [148, 485] on div "Name: Kitchen Aid Washer and Dryer Repair [PERSON_NAME]" at bounding box center [123, 466] width 143 height 58
copy span "Kitchen Aid Washer and Dryer Repair [PERSON_NAME]"
drag, startPoint x: 871, startPoint y: 20, endPoint x: 551, endPoint y: 110, distance: 332.1
click at [871, 20] on icon at bounding box center [866, 20] width 22 height 22
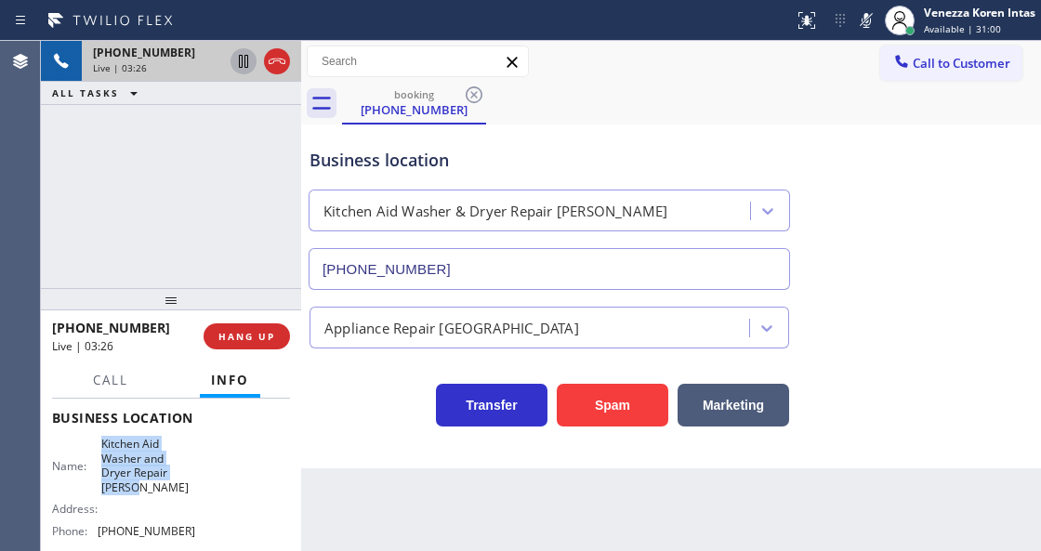
click at [240, 69] on icon at bounding box center [243, 61] width 22 height 22
click at [718, 33] on div at bounding box center [396, 21] width 779 height 30
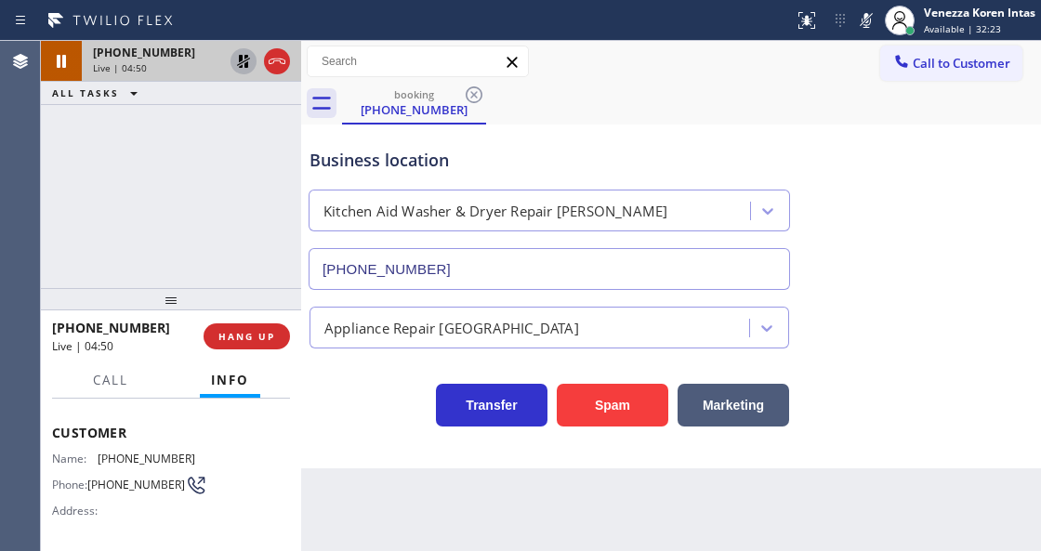
scroll to position [61, 0]
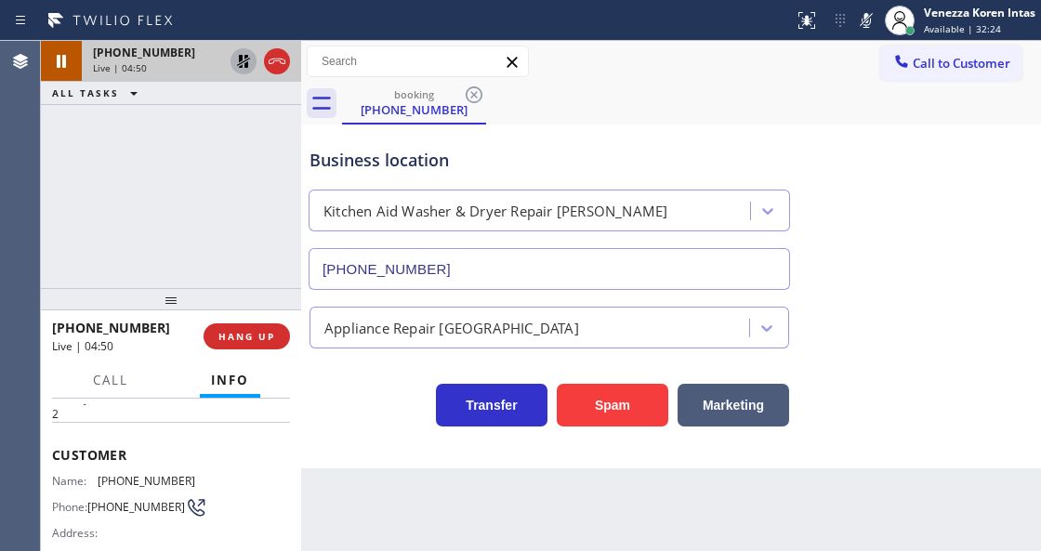
click at [192, 474] on div "Name: [PHONE_NUMBER] Phone: [PHONE_NUMBER] Address:" at bounding box center [171, 510] width 238 height 73
drag, startPoint x: 166, startPoint y: 481, endPoint x: 100, endPoint y: 480, distance: 66.0
click at [100, 480] on span "[PHONE_NUMBER]" at bounding box center [147, 481] width 98 height 14
copy span "[PHONE_NUMBER]"
click at [862, 27] on icon at bounding box center [866, 20] width 22 height 22
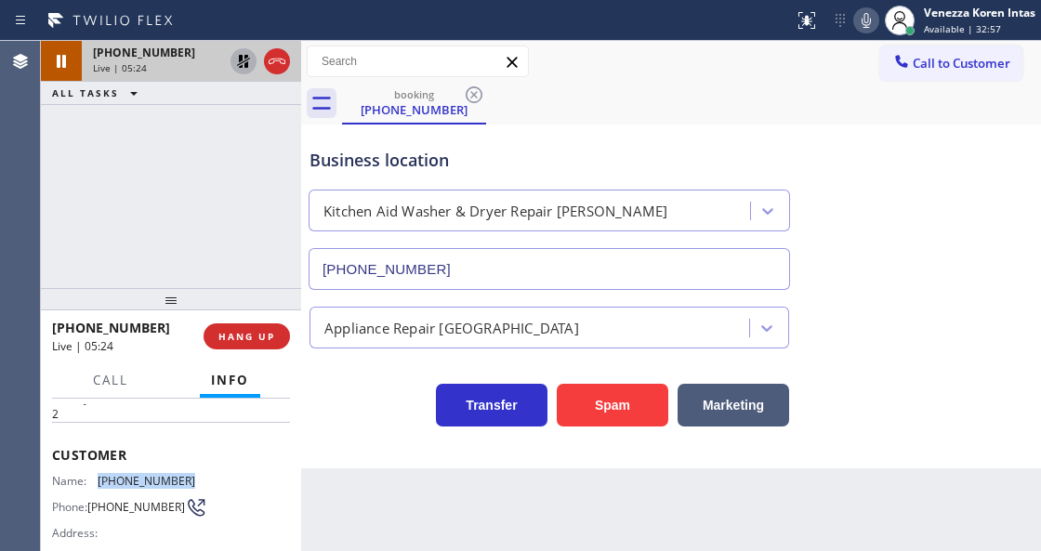
click at [238, 66] on icon at bounding box center [243, 61] width 22 height 22
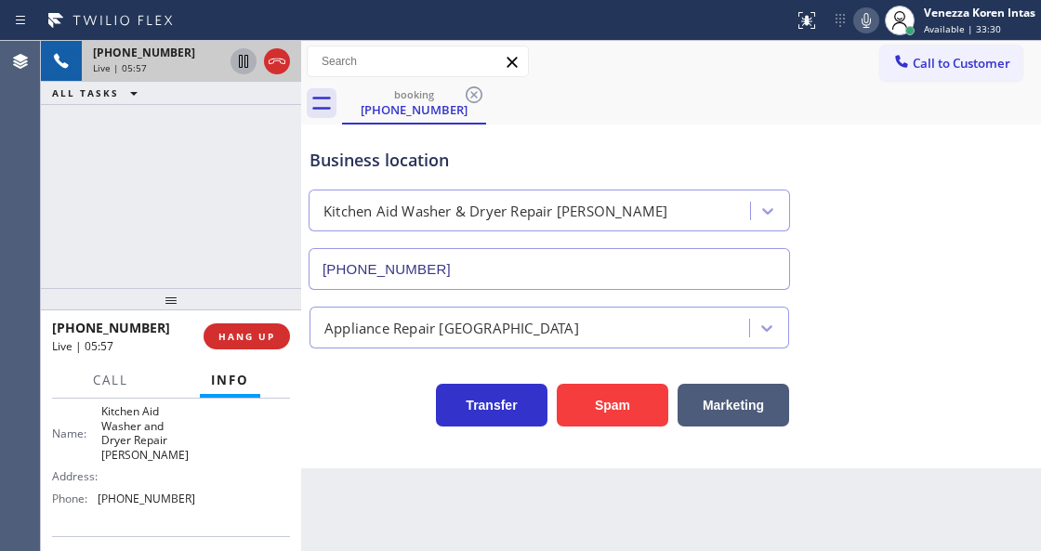
scroll to position [310, 0]
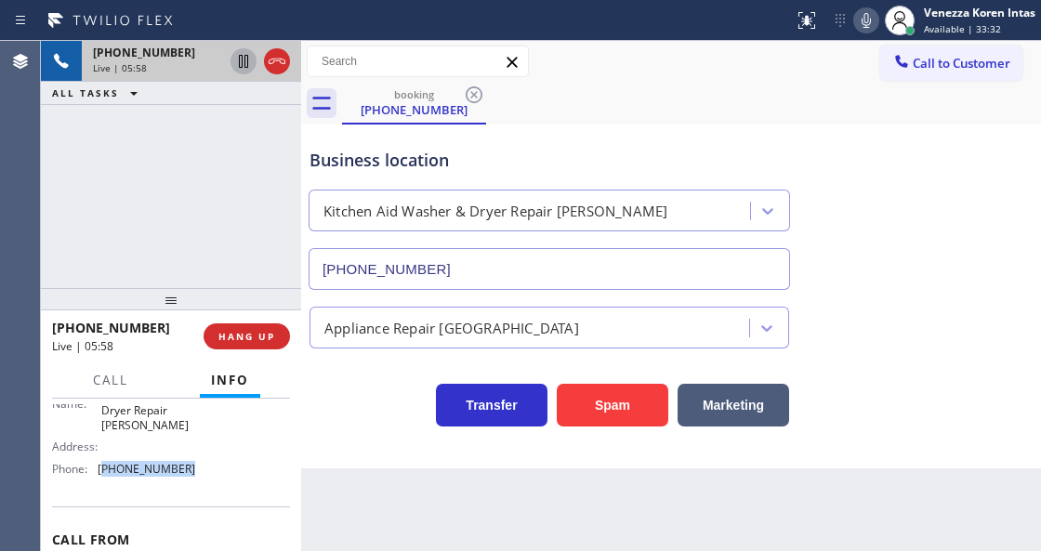
drag, startPoint x: 186, startPoint y: 469, endPoint x: 102, endPoint y: 477, distance: 84.1
click at [102, 477] on div "Name: Kitchen Aid Washer and Dryer Repair [PERSON_NAME] Address: Phone: [PHONE_…" at bounding box center [123, 429] width 143 height 109
copy span "458) 217-8034"
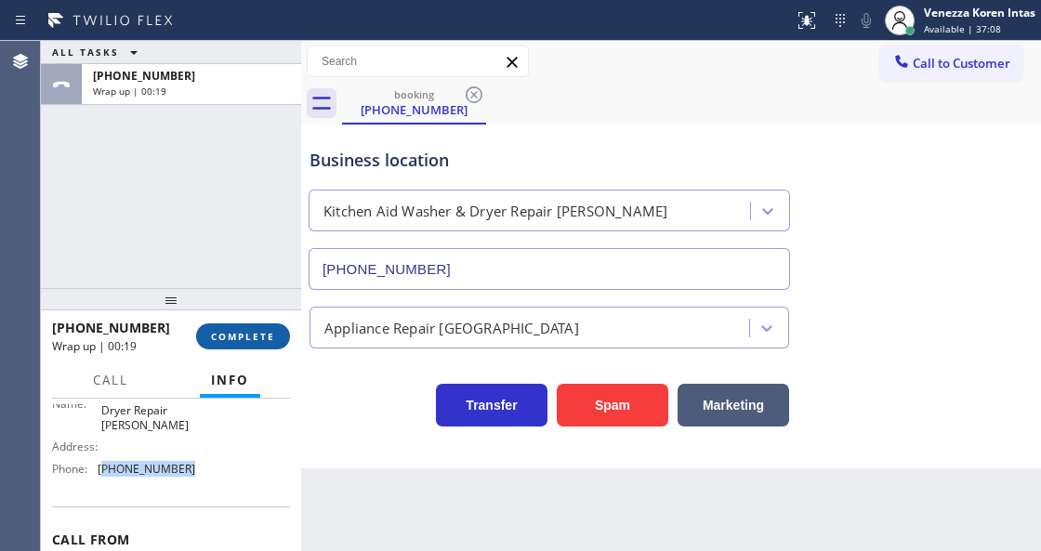
click at [268, 328] on button "COMPLETE" at bounding box center [243, 337] width 94 height 26
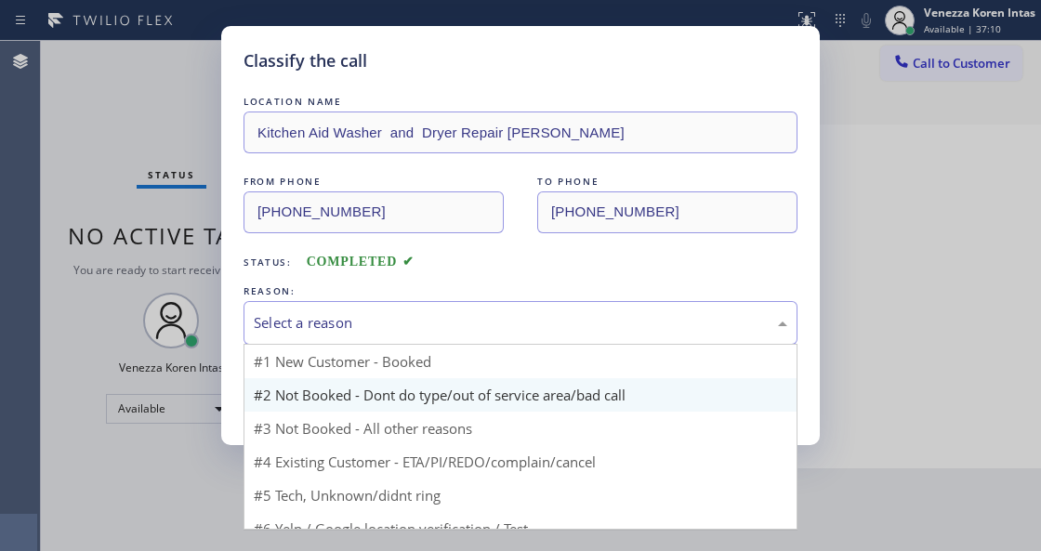
drag, startPoint x: 392, startPoint y: 332, endPoint x: 391, endPoint y: 383, distance: 51.2
click at [392, 332] on div "Select a reason" at bounding box center [521, 322] width 534 height 21
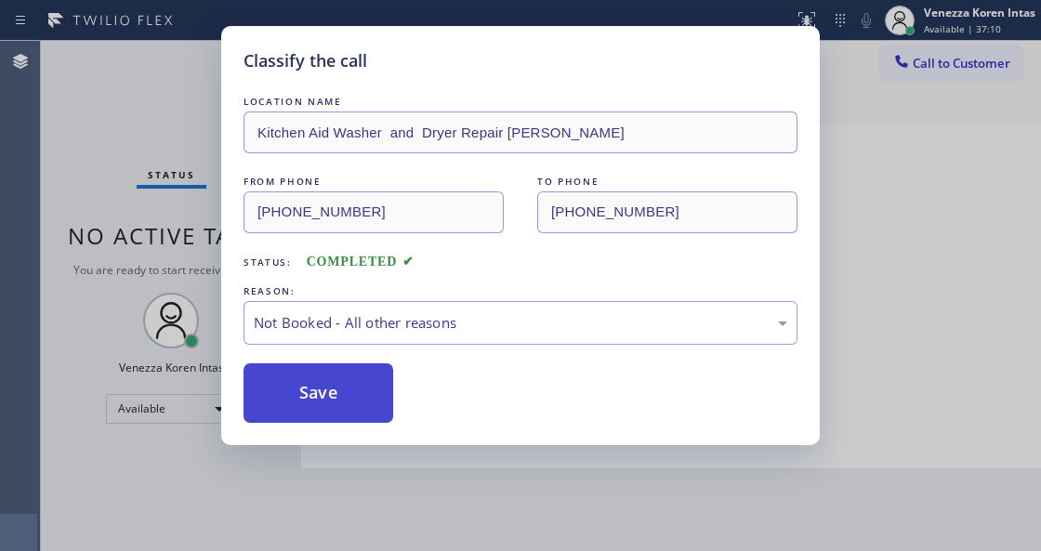
click at [355, 392] on button "Save" at bounding box center [319, 394] width 150 height 60
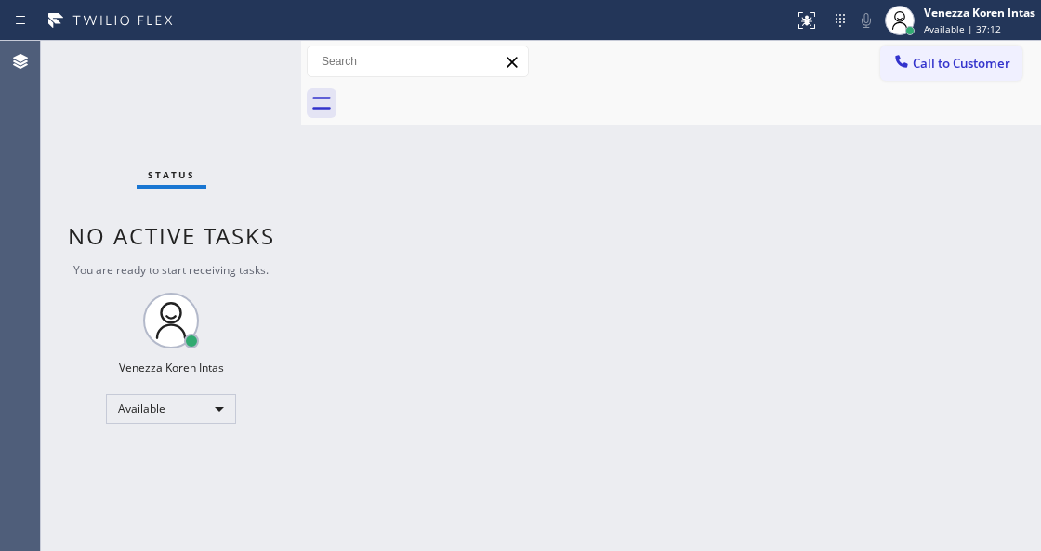
click at [966, 15] on div "Venezza Koren Intas" at bounding box center [980, 13] width 112 height 16
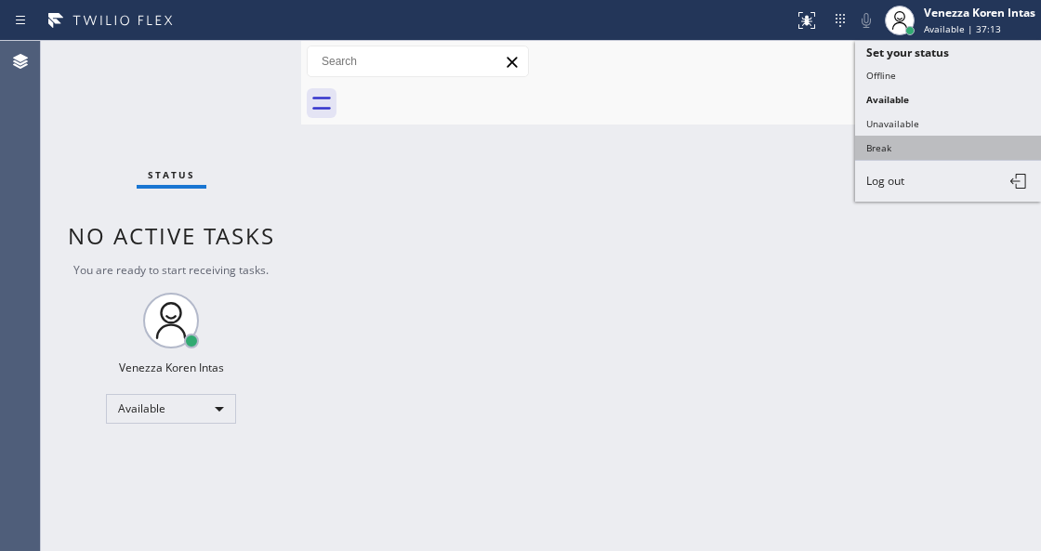
click at [898, 149] on button "Break" at bounding box center [948, 148] width 186 height 24
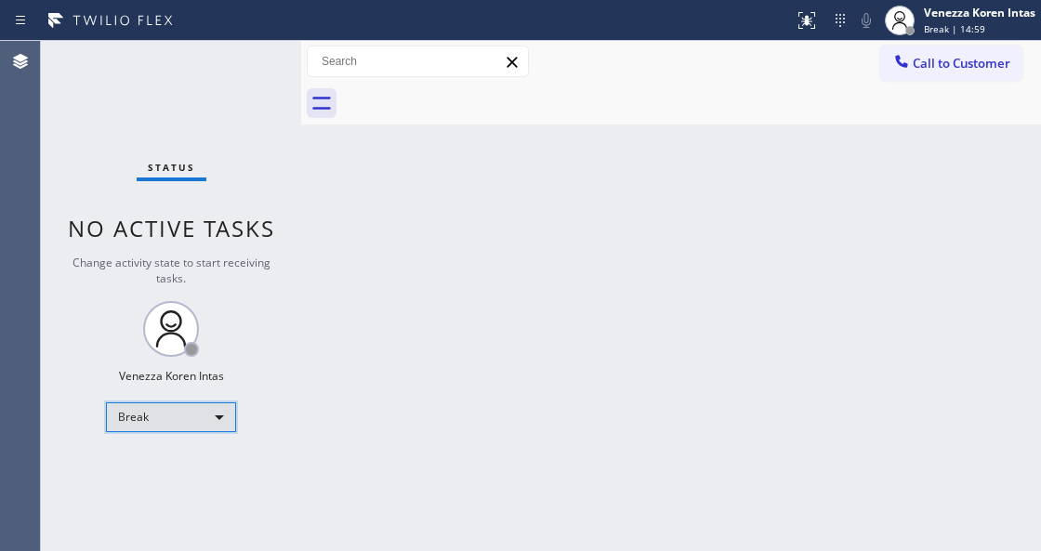
click at [184, 429] on div "Break" at bounding box center [171, 418] width 130 height 30
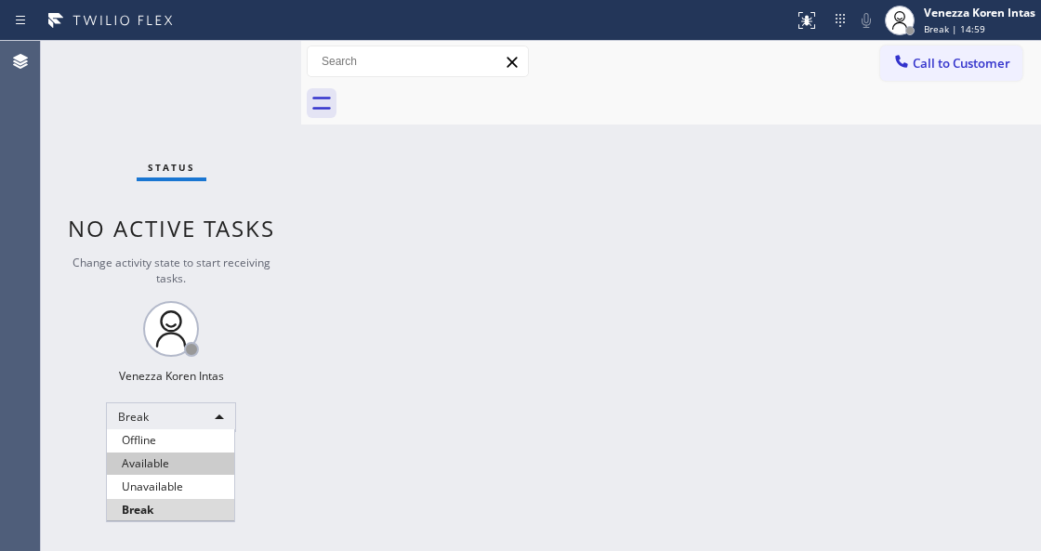
click at [179, 463] on li "Available" at bounding box center [170, 464] width 127 height 22
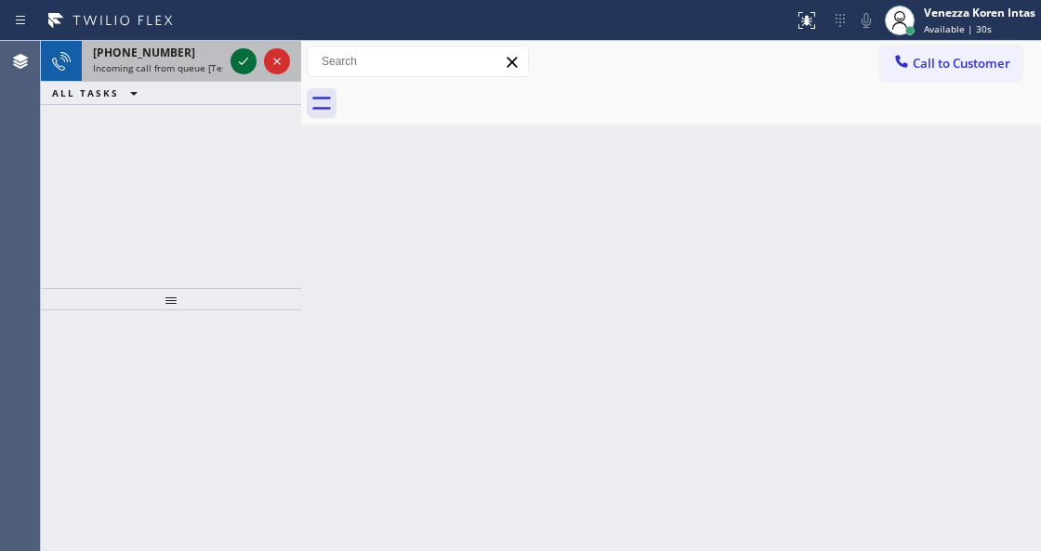
click at [270, 73] on div at bounding box center [260, 61] width 67 height 41
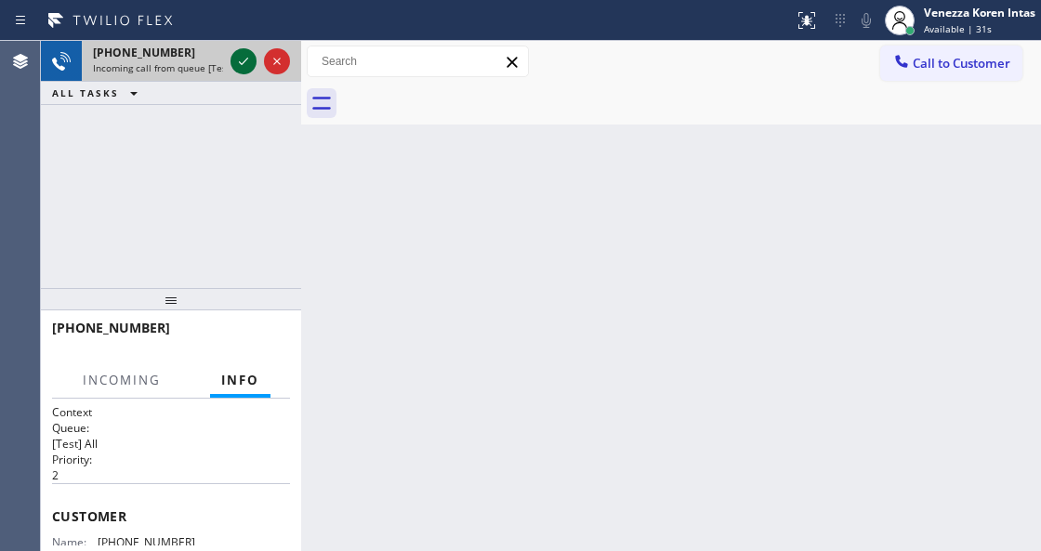
click at [242, 60] on icon at bounding box center [243, 61] width 22 height 22
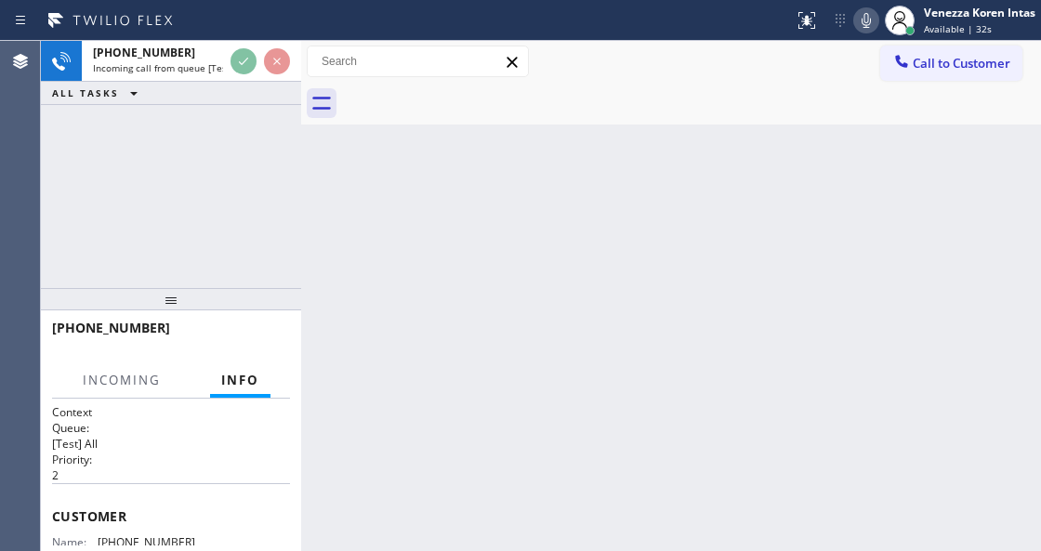
scroll to position [186, 0]
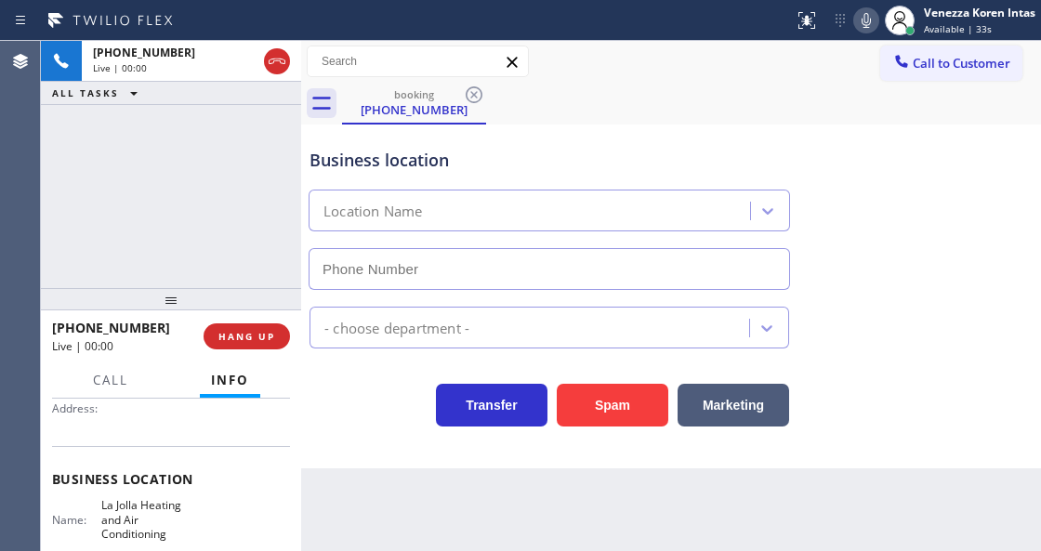
type input "[PHONE_NUMBER]"
click at [179, 218] on div "[PHONE_NUMBER] Live | 00:04 ALL TASKS ALL TASKS ACTIVE TASKS TASKS IN WRAP UP" at bounding box center [171, 164] width 260 height 247
click at [676, 34] on div at bounding box center [396, 21] width 779 height 30
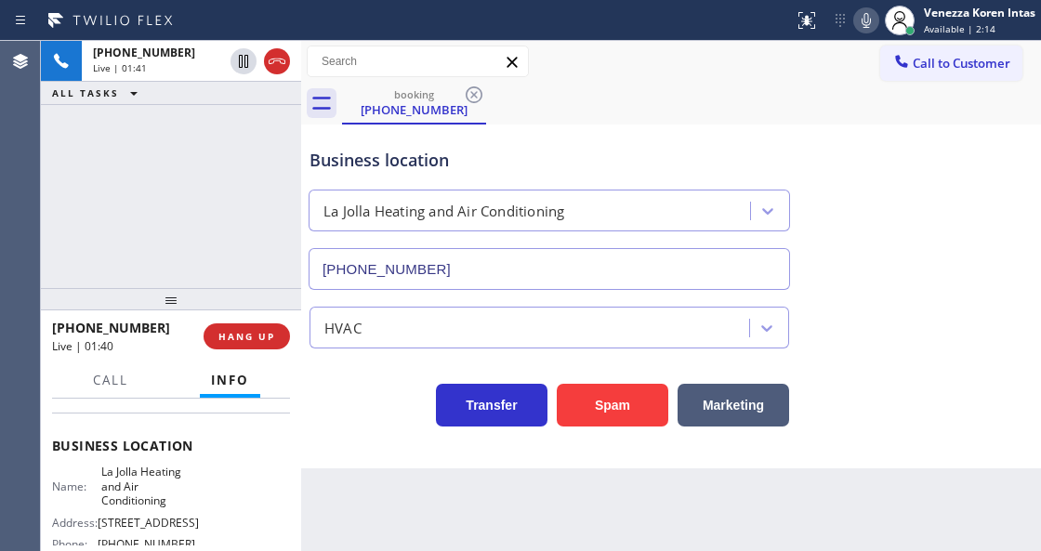
scroll to position [247, 0]
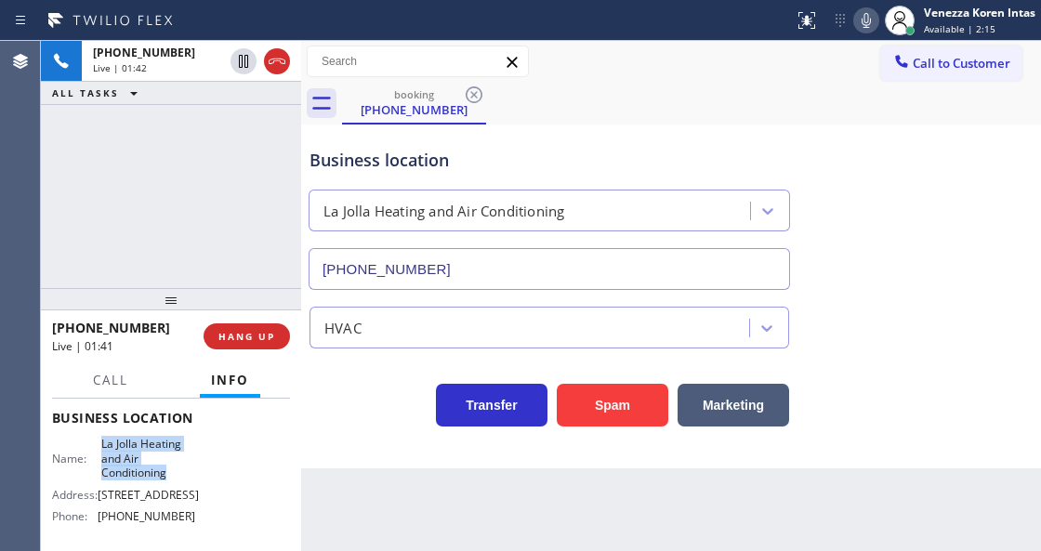
drag, startPoint x: 140, startPoint y: 449, endPoint x: 182, endPoint y: 474, distance: 48.8
click at [182, 474] on div "Business location Name: [GEOGRAPHIC_DATA] Heating and Air Conditioning Address:…" at bounding box center [171, 469] width 238 height 169
click at [682, 76] on div "Call to Customer Outbound call Location Green Tree Heating & Cooling Camarillo …" at bounding box center [671, 62] width 740 height 33
click at [866, 22] on icon at bounding box center [866, 20] width 22 height 22
click at [869, 19] on icon at bounding box center [866, 20] width 9 height 15
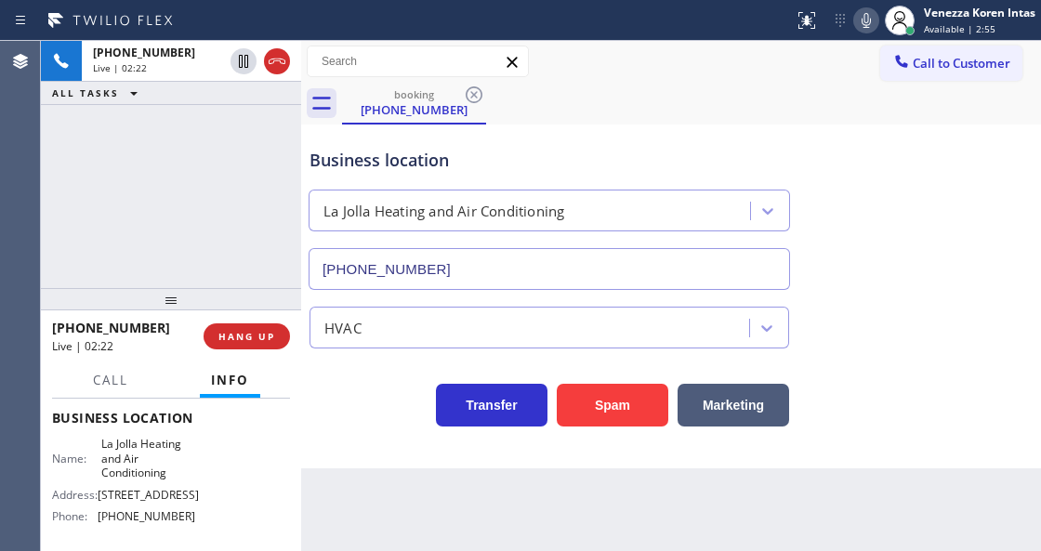
click at [868, 20] on icon at bounding box center [866, 20] width 22 height 22
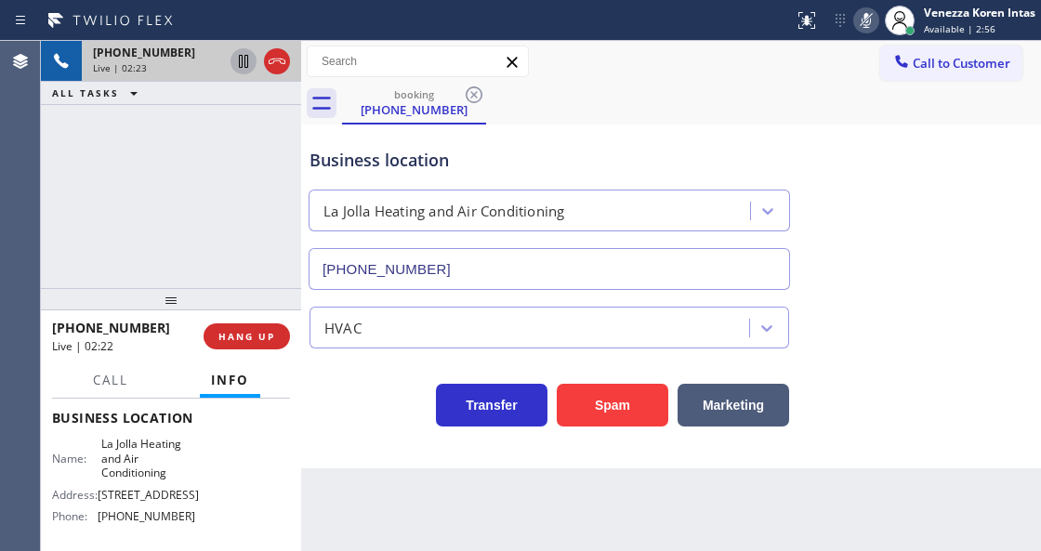
click at [242, 65] on icon at bounding box center [243, 61] width 9 height 13
click at [872, 27] on icon at bounding box center [866, 20] width 22 height 22
click at [242, 63] on icon at bounding box center [243, 61] width 22 height 22
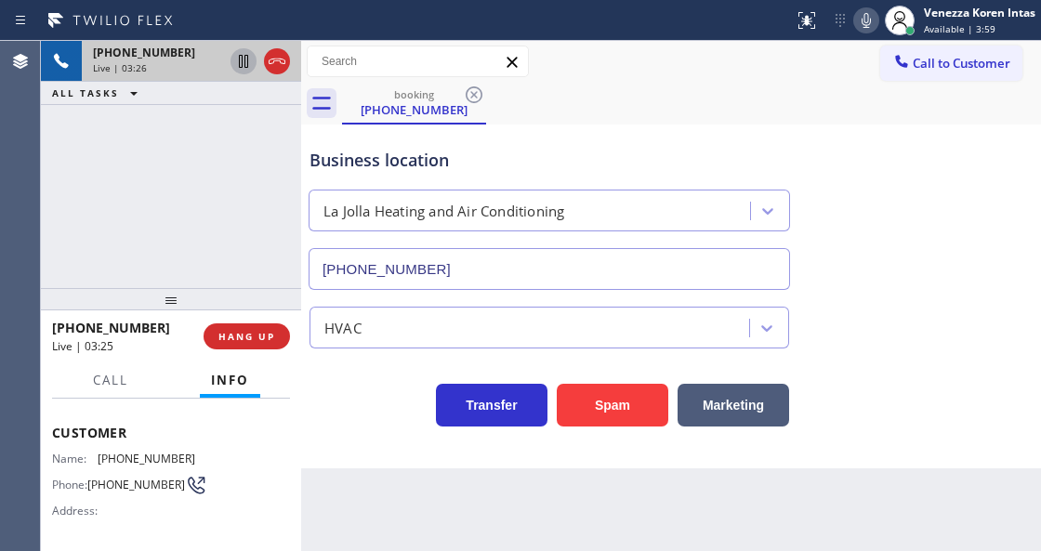
scroll to position [61, 0]
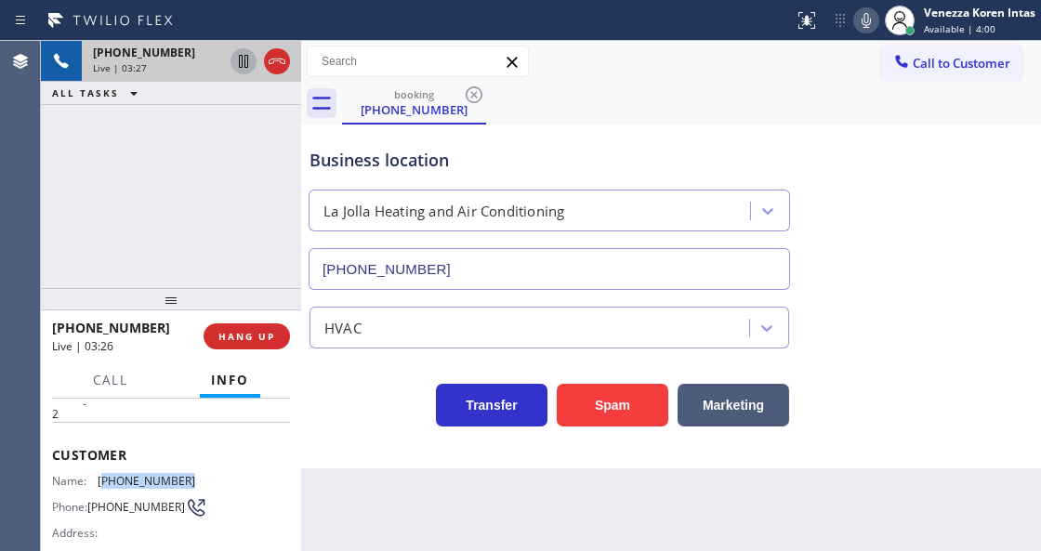
drag, startPoint x: 182, startPoint y: 473, endPoint x: 102, endPoint y: 467, distance: 80.2
click at [102, 467] on div "Customer Name: [PHONE_NUMBER] Phone: [PHONE_NUMBER] Address:" at bounding box center [171, 496] width 238 height 149
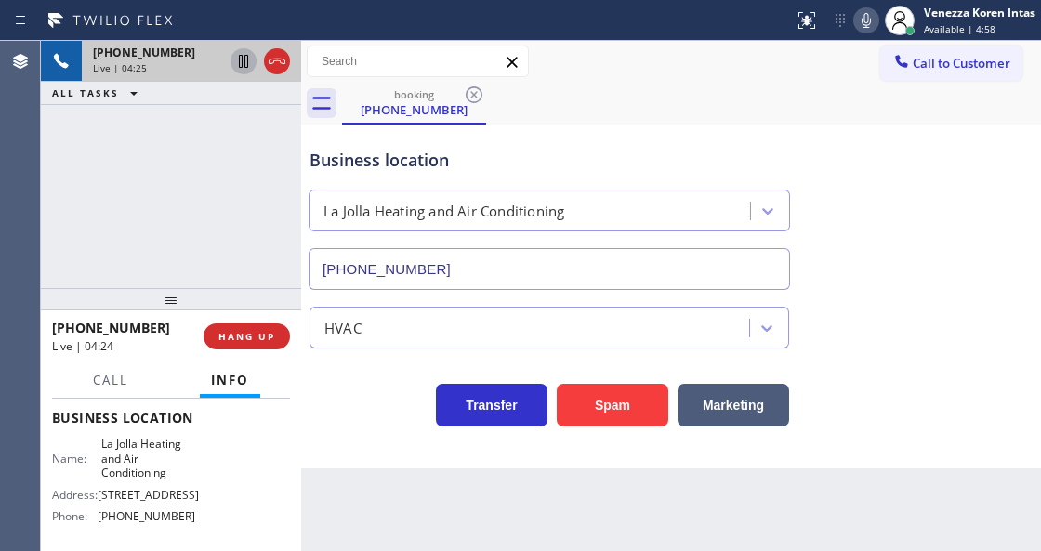
scroll to position [310, 0]
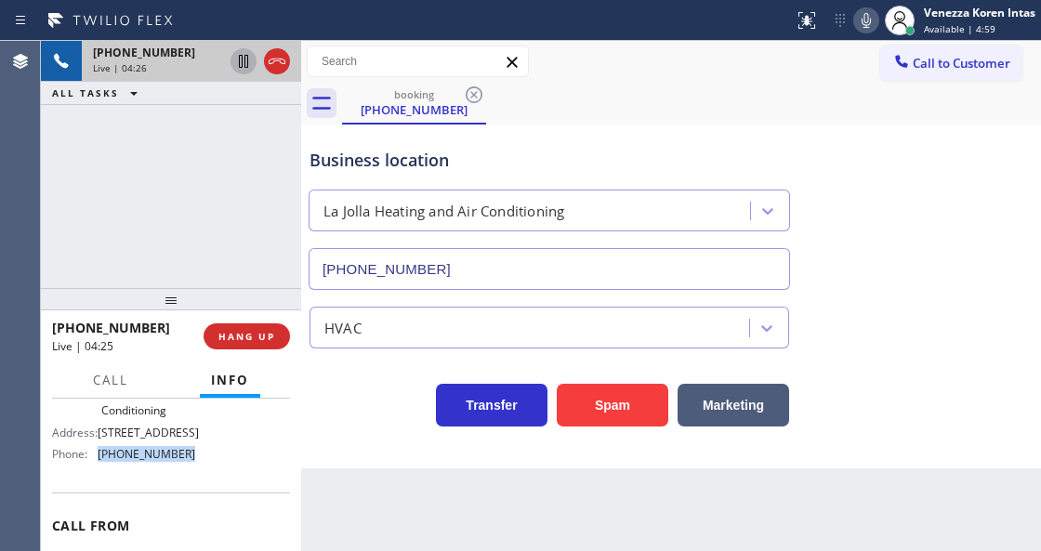
drag, startPoint x: 175, startPoint y: 467, endPoint x: 99, endPoint y: 469, distance: 75.3
click at [99, 461] on span "[PHONE_NUMBER]" at bounding box center [147, 454] width 98 height 14
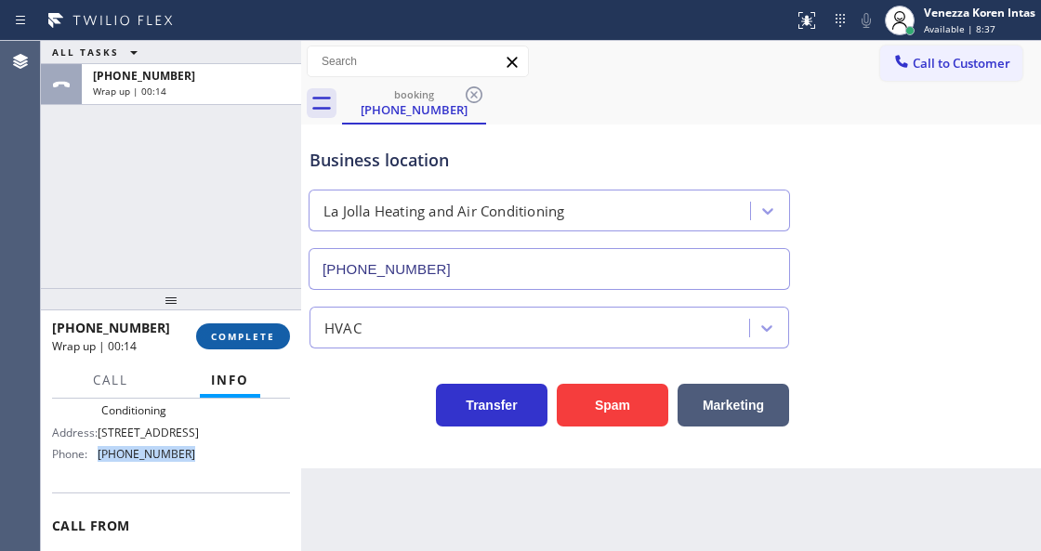
click at [270, 324] on button "COMPLETE" at bounding box center [243, 337] width 94 height 26
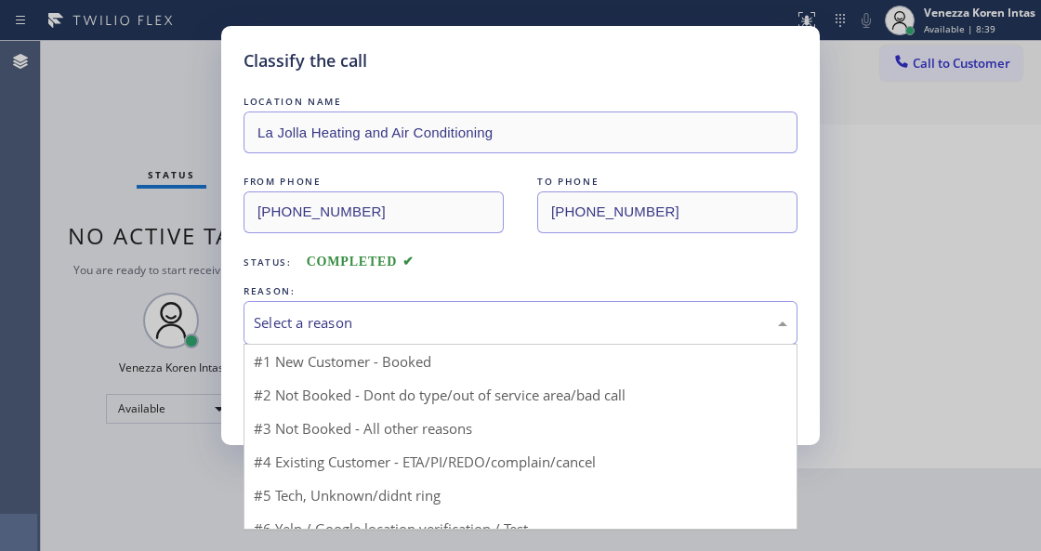
click at [372, 329] on div "Select a reason" at bounding box center [521, 322] width 534 height 21
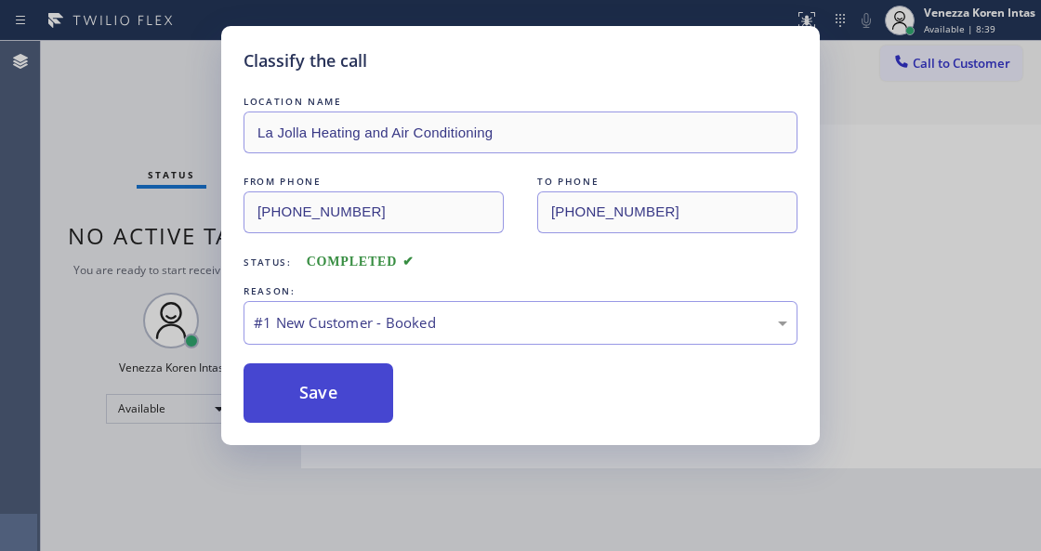
click at [357, 378] on button "Save" at bounding box center [319, 394] width 150 height 60
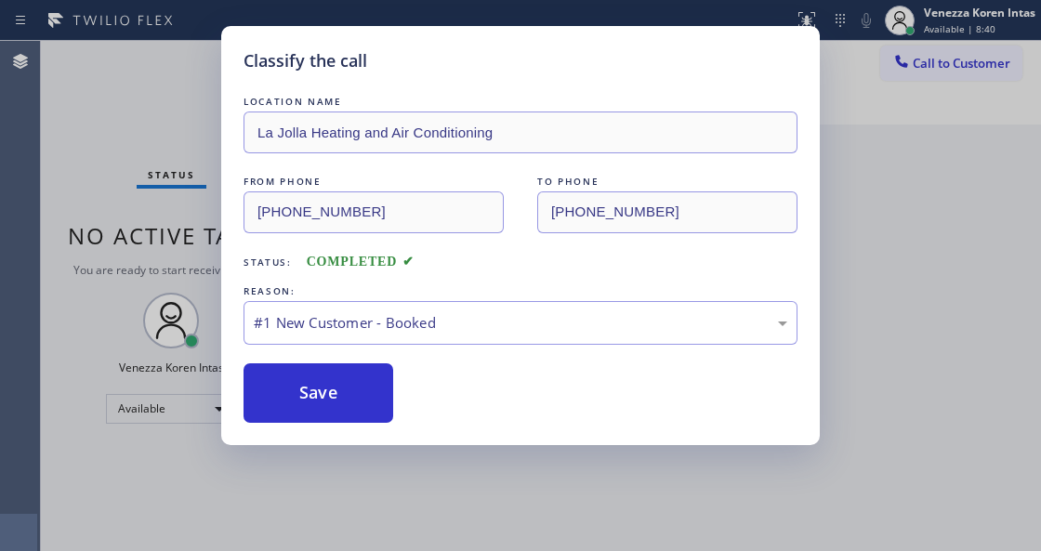
click at [84, 138] on div "Classify the call LOCATION NAME La Jolla Heating and Air Conditioning FROM PHON…" at bounding box center [520, 275] width 1041 height 551
click at [331, 405] on button "Save" at bounding box center [319, 394] width 150 height 60
click at [395, 409] on div "Save" at bounding box center [521, 394] width 554 height 60
click at [385, 398] on button "Save" at bounding box center [319, 394] width 150 height 60
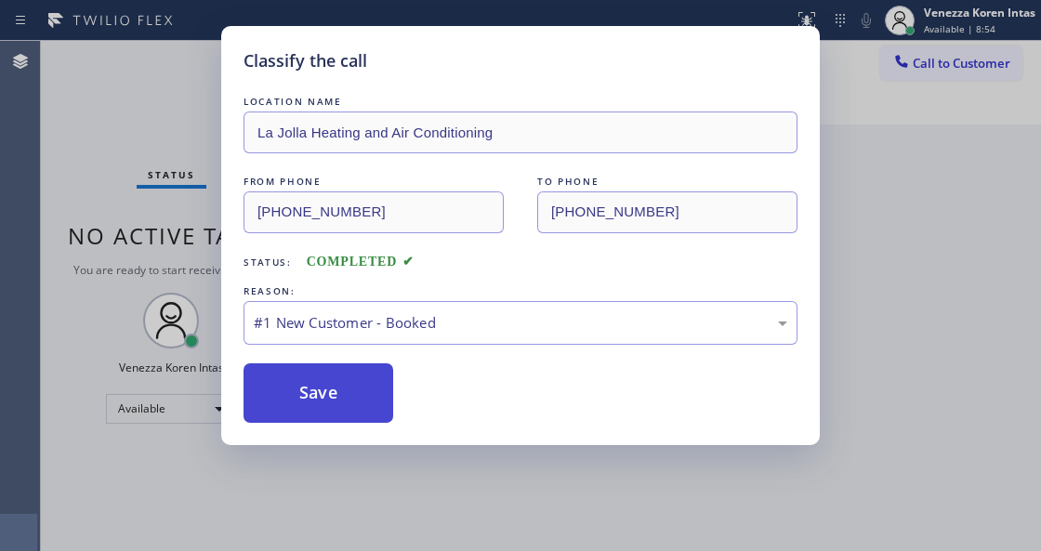
click at [385, 398] on button "Save" at bounding box center [319, 394] width 150 height 60
click at [353, 389] on button "Save" at bounding box center [319, 394] width 150 height 60
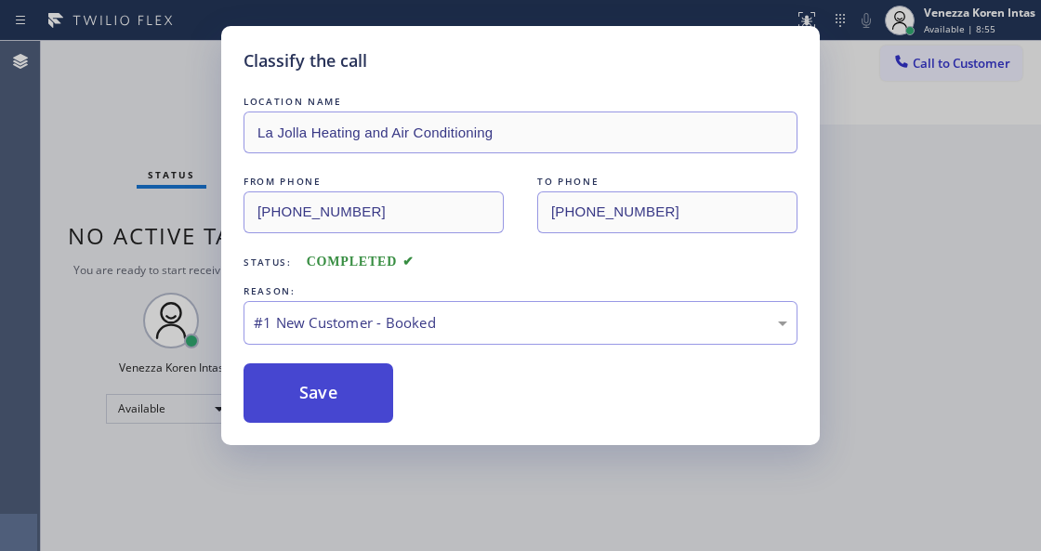
click at [353, 389] on button "Save" at bounding box center [319, 394] width 150 height 60
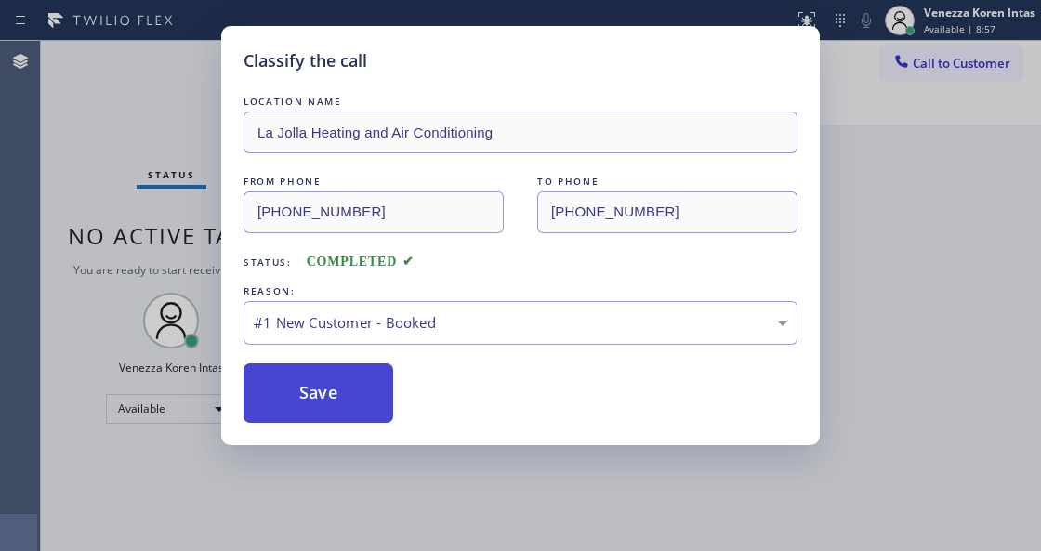
click at [390, 422] on button "Save" at bounding box center [319, 394] width 150 height 60
click at [381, 403] on button "Save" at bounding box center [319, 394] width 150 height 60
click at [392, 413] on div "Classify the call LOCATION NAME Electrical Garage Ojai FROM PHONE [PHONE_NUMBER…" at bounding box center [541, 296] width 1000 height 510
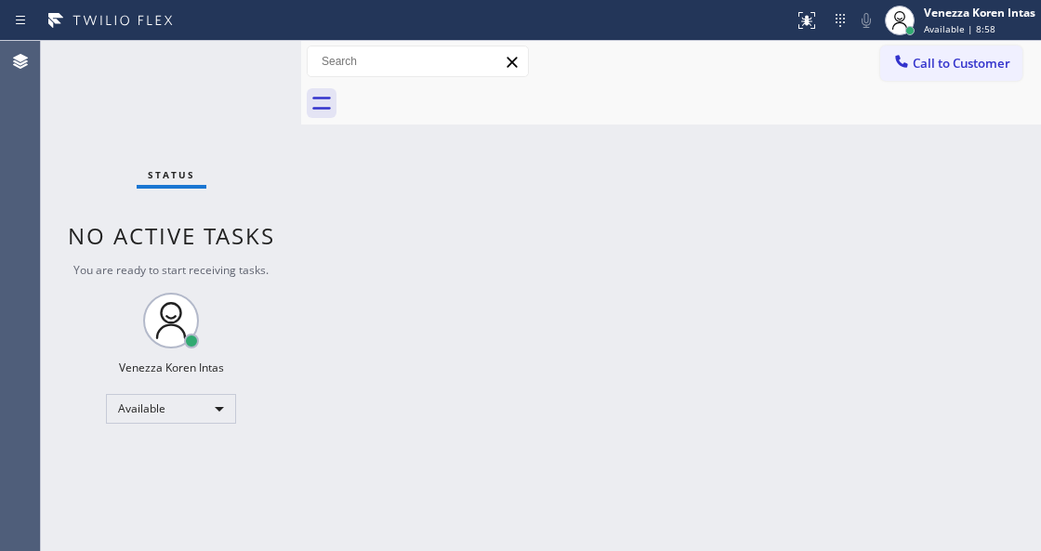
click at [392, 414] on div "Back to Dashboard Change Sender ID Customers Technicians Select a contact Outbo…" at bounding box center [671, 296] width 740 height 510
click at [262, 86] on div "Status No active tasks You are ready to start receiving tasks. Venezza Koren In…" at bounding box center [171, 296] width 260 height 510
click at [245, 65] on div "Status No active tasks You are ready to start receiving tasks. Venezza Koren In…" at bounding box center [171, 296] width 260 height 510
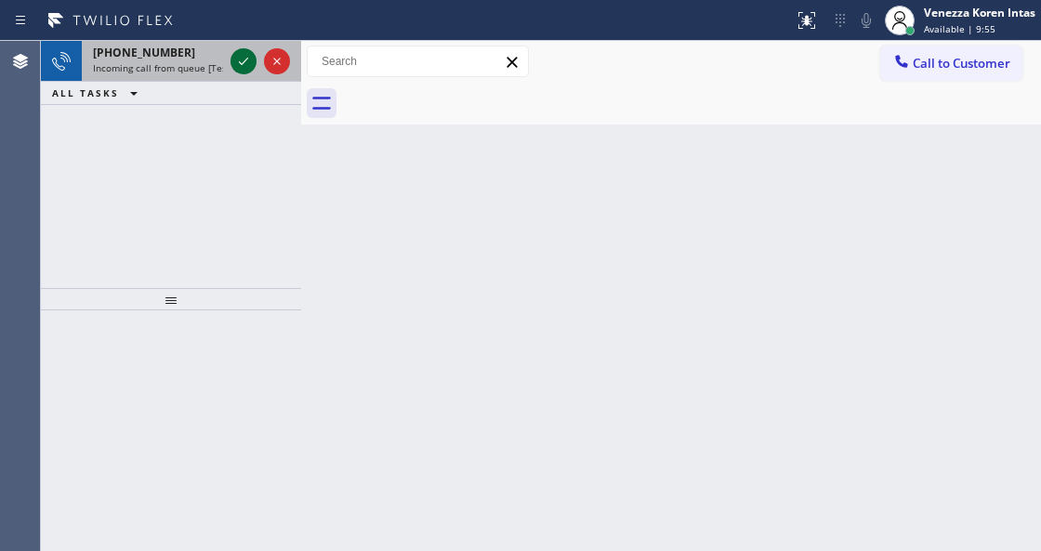
click at [247, 61] on icon at bounding box center [243, 61] width 22 height 22
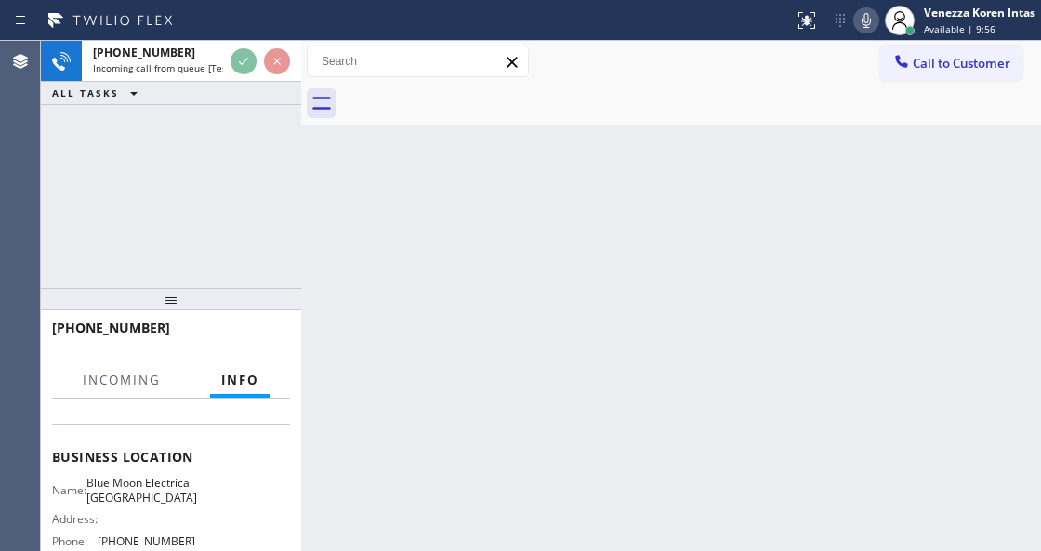
scroll to position [247, 0]
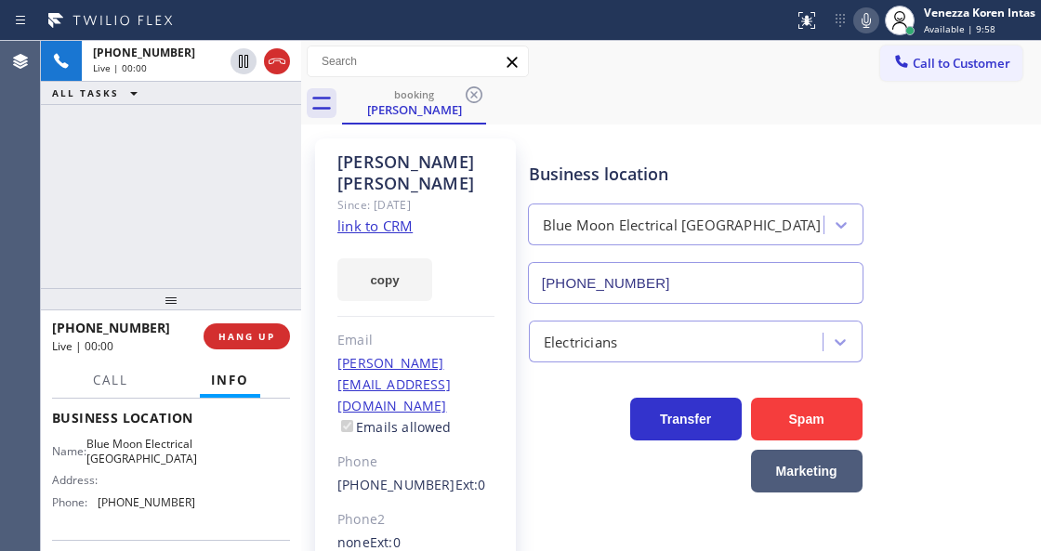
type input "[PHONE_NUMBER]"
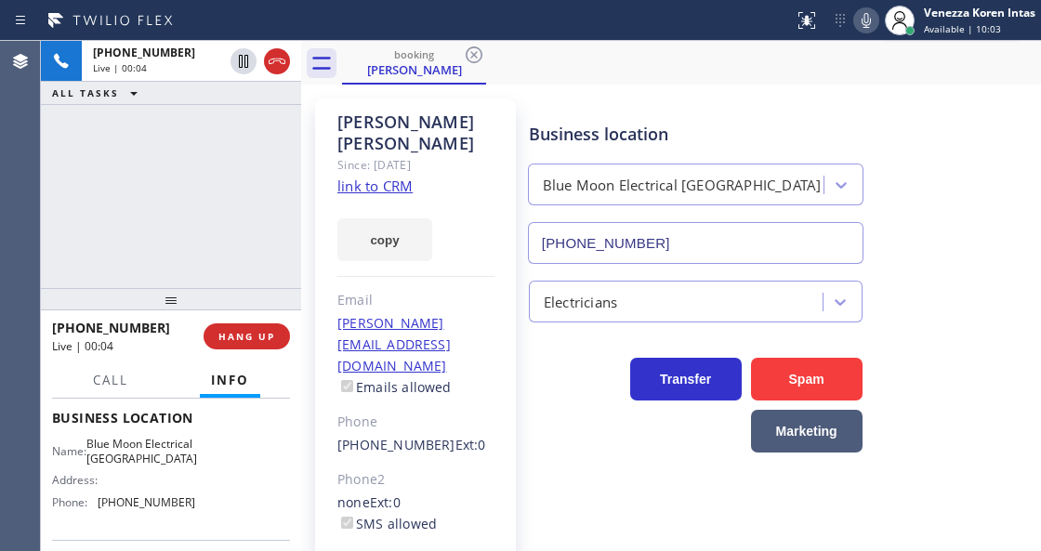
scroll to position [124, 0]
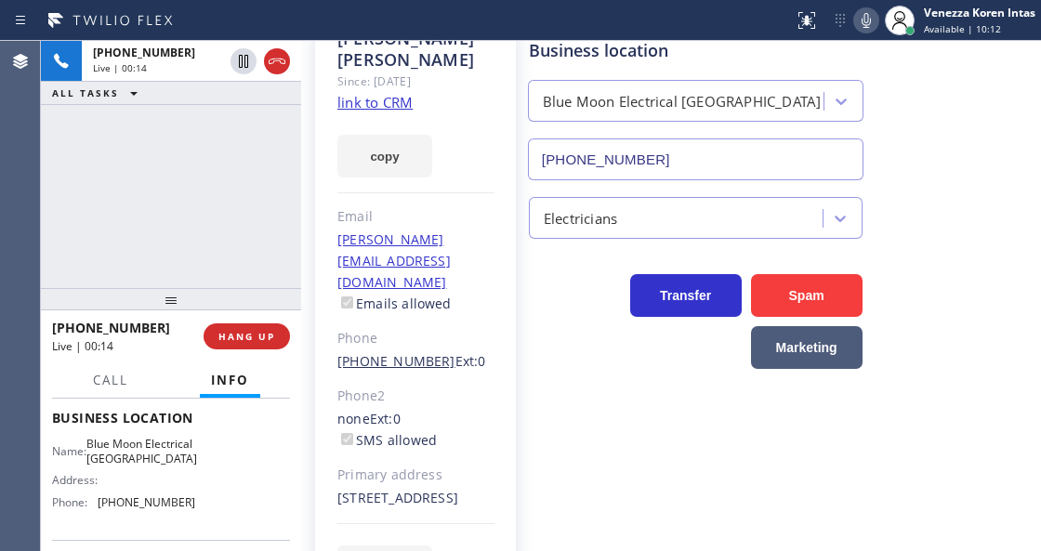
drag, startPoint x: 252, startPoint y: 208, endPoint x: 400, endPoint y: 290, distance: 169.0
click at [252, 208] on div "[PHONE_NUMBER] Live | 00:14 ALL TASKS ALL TASKS ACTIVE TASKS TASKS IN WRAP UP" at bounding box center [171, 164] width 260 height 247
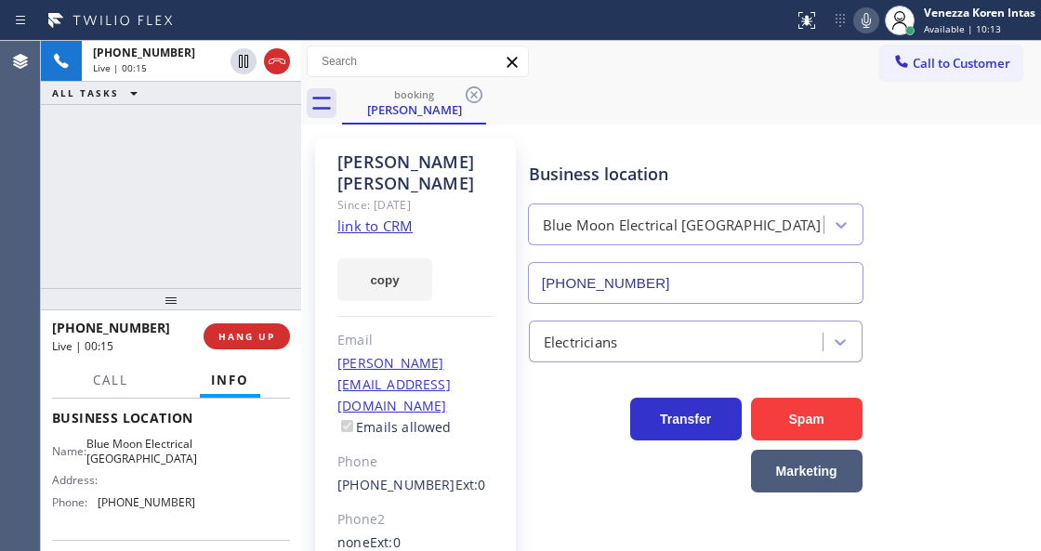
click at [396, 217] on link "link to CRM" at bounding box center [375, 226] width 75 height 19
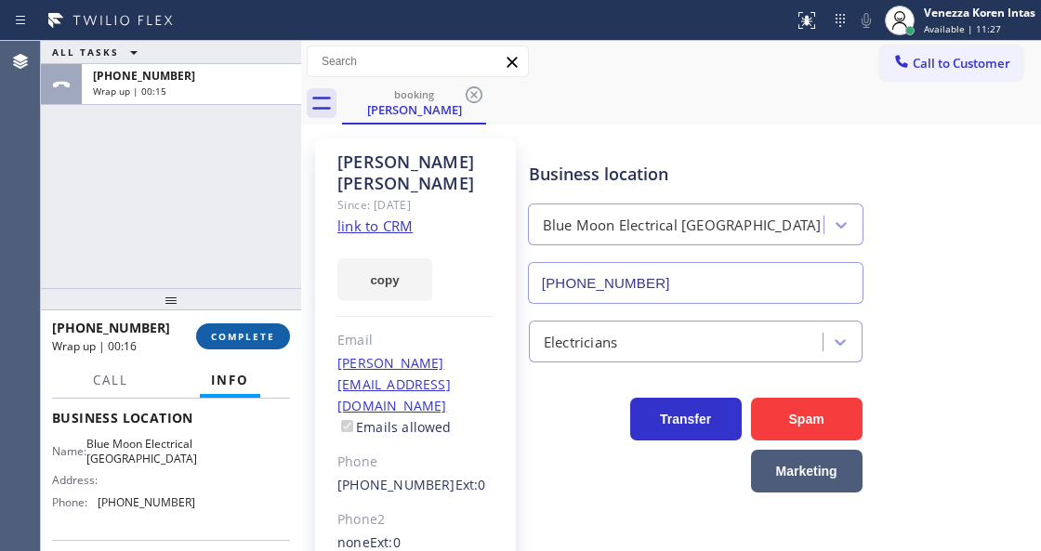
click at [283, 326] on button "COMPLETE" at bounding box center [243, 337] width 94 height 26
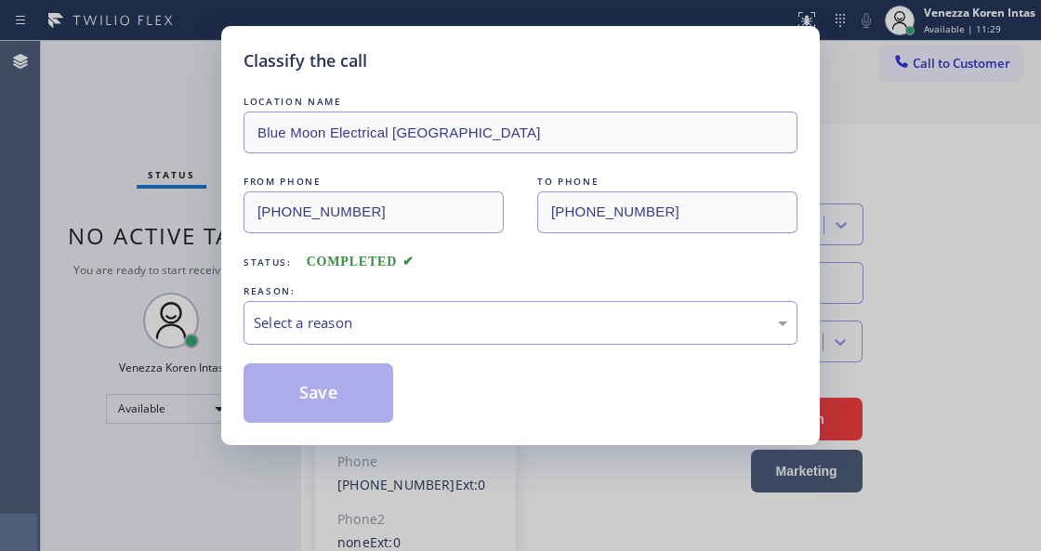
click at [366, 355] on div "LOCATION NAME Blue Moon Electrical [GEOGRAPHIC_DATA] FROM PHONE [PHONE_NUMBER] …" at bounding box center [521, 257] width 554 height 331
click at [393, 341] on div "Select a reason" at bounding box center [521, 323] width 554 height 44
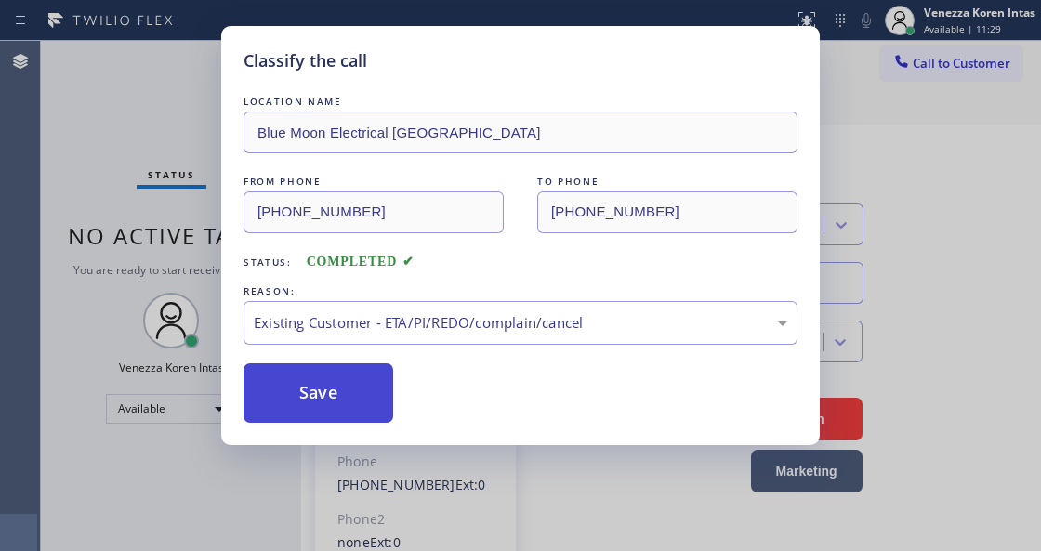
click at [338, 394] on button "Save" at bounding box center [319, 394] width 150 height 60
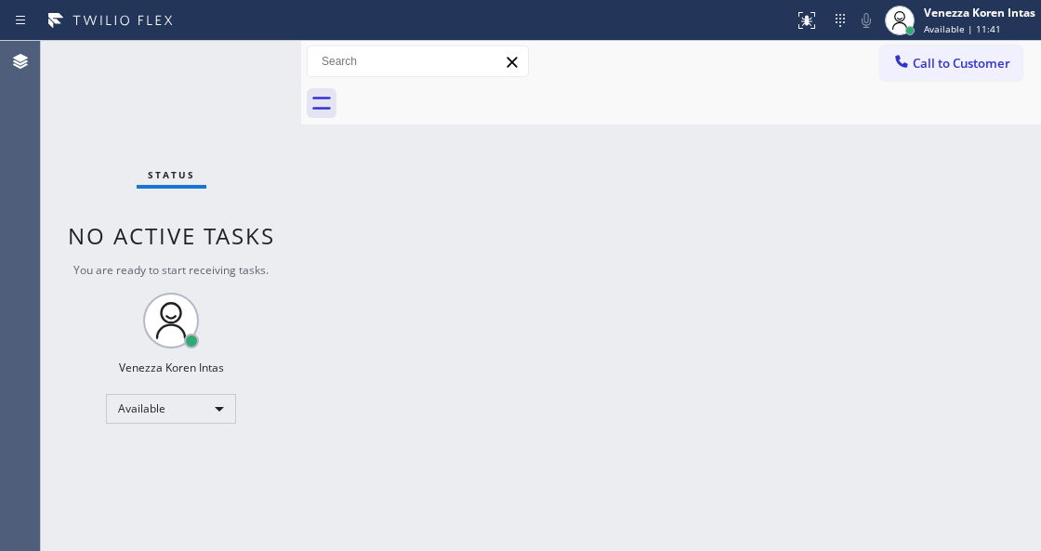
drag, startPoint x: 350, startPoint y: 294, endPoint x: 386, endPoint y: 254, distance: 54.0
click at [350, 294] on div "Back to Dashboard Change Sender ID Customers Technicians Select a contact Outbo…" at bounding box center [671, 296] width 740 height 510
click at [281, 83] on div "Status No active tasks You are ready to start receiving tasks. Venezza Koren In…" at bounding box center [171, 296] width 260 height 510
click at [250, 60] on div "Status No active tasks You are ready to start receiving tasks. Venezza Koren In…" at bounding box center [171, 296] width 260 height 510
click at [247, 60] on div "Status No active tasks You are ready to start receiving tasks. Venezza Koren In…" at bounding box center [171, 296] width 260 height 510
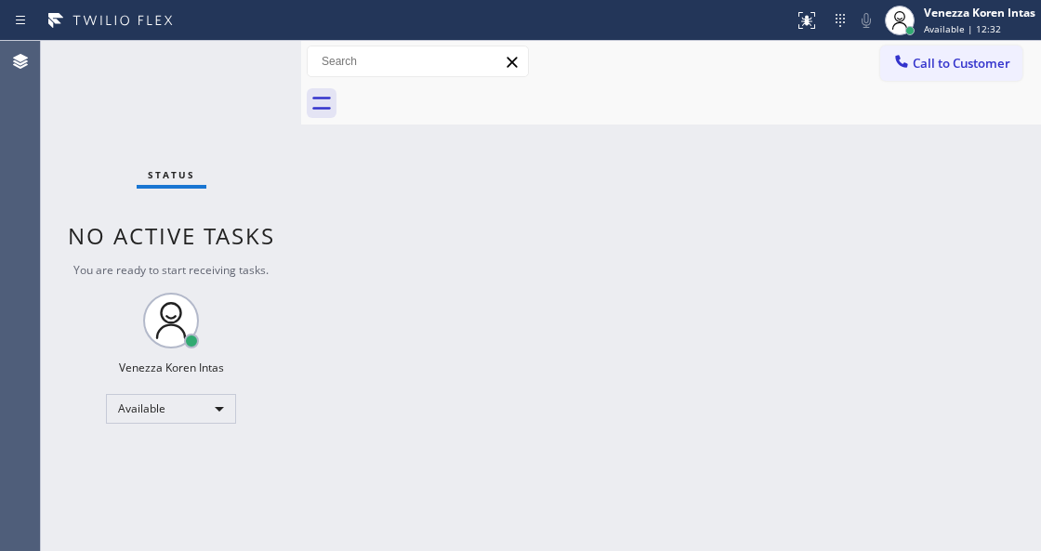
click at [247, 60] on div "Status No active tasks You are ready to start receiving tasks. Venezza Koren In…" at bounding box center [171, 296] width 260 height 510
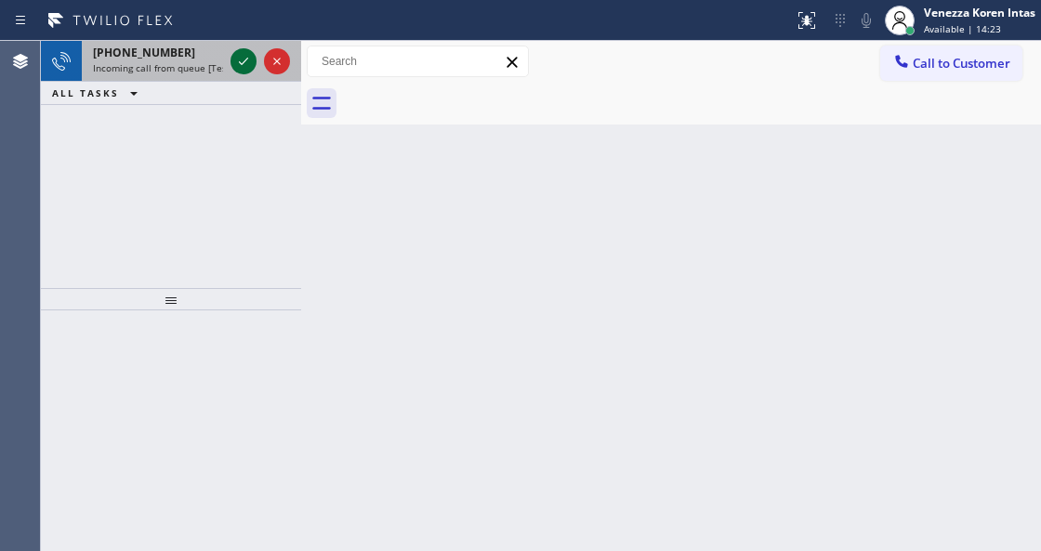
click at [240, 63] on icon at bounding box center [243, 61] width 22 height 22
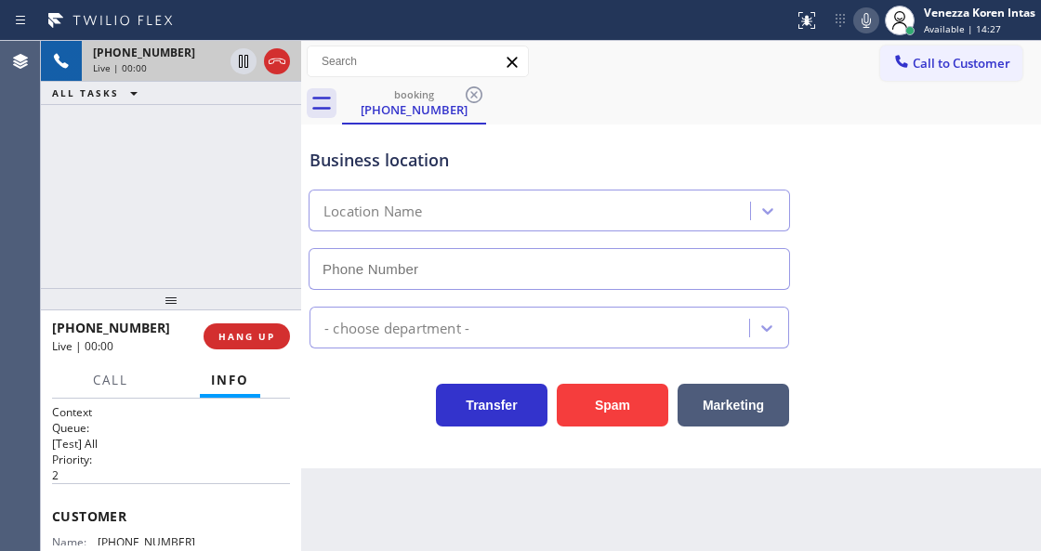
type input "[PHONE_NUMBER]"
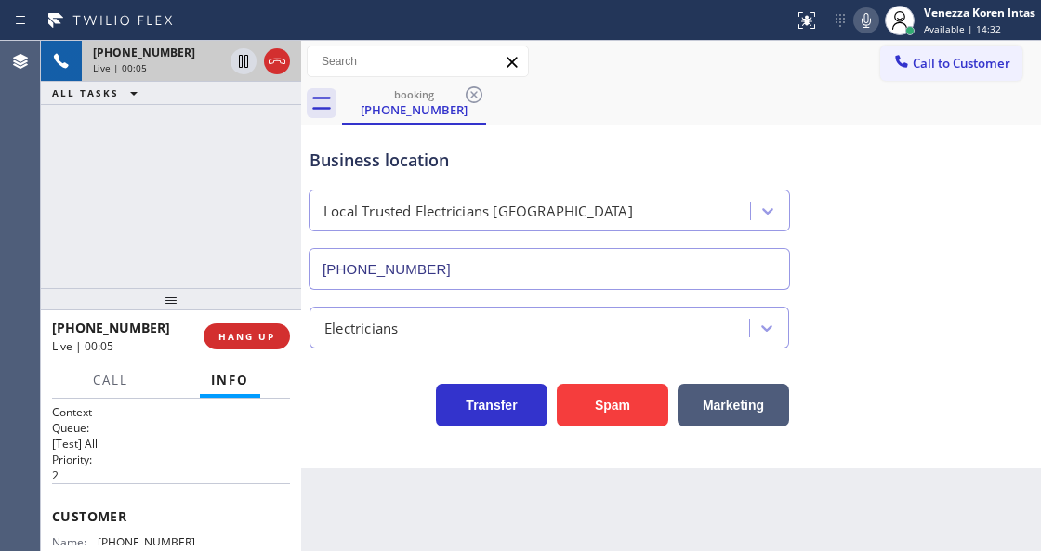
click at [301, 192] on div at bounding box center [301, 296] width 0 height 510
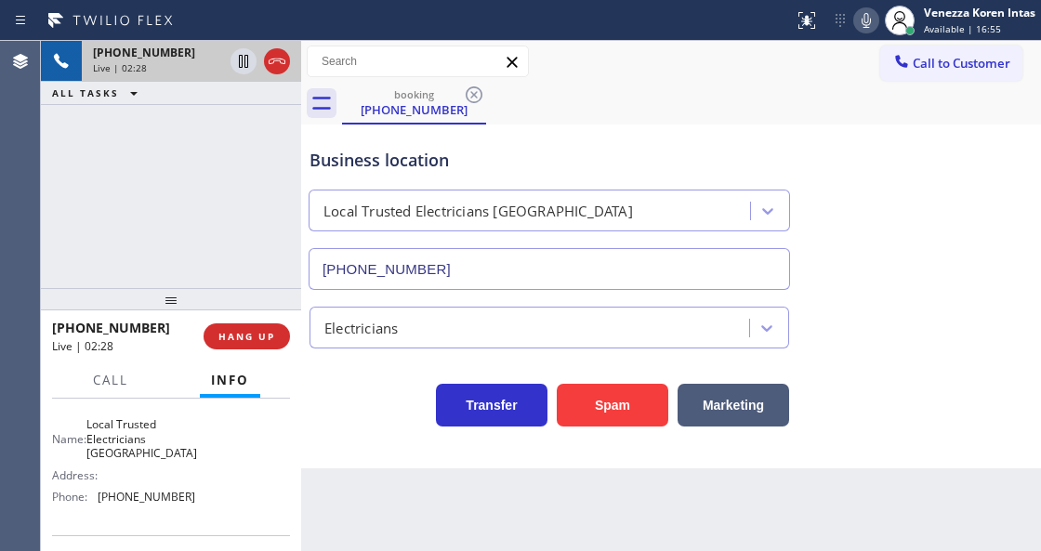
scroll to position [247, 0]
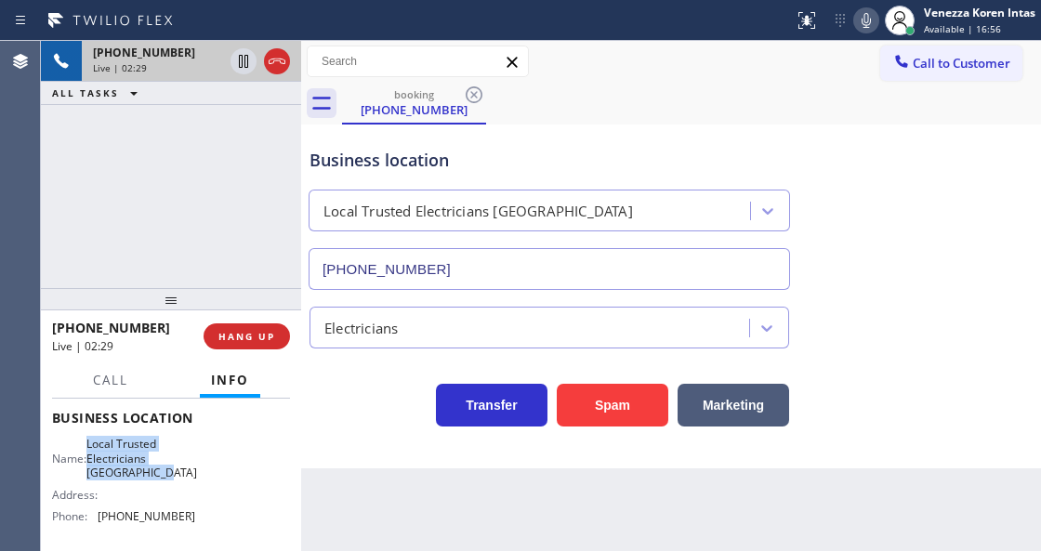
drag, startPoint x: 99, startPoint y: 437, endPoint x: 181, endPoint y: 478, distance: 92.3
click at [181, 478] on div "Name: Local Trusted Electricians [GEOGRAPHIC_DATA]" at bounding box center [123, 458] width 143 height 43
click at [102, 437] on span "Local Trusted Electricians [GEOGRAPHIC_DATA]" at bounding box center [141, 458] width 111 height 43
drag, startPoint x: 99, startPoint y: 444, endPoint x: 183, endPoint y: 472, distance: 89.4
click at [183, 472] on div "Name: Local Trusted Electricians [GEOGRAPHIC_DATA]" at bounding box center [123, 458] width 143 height 43
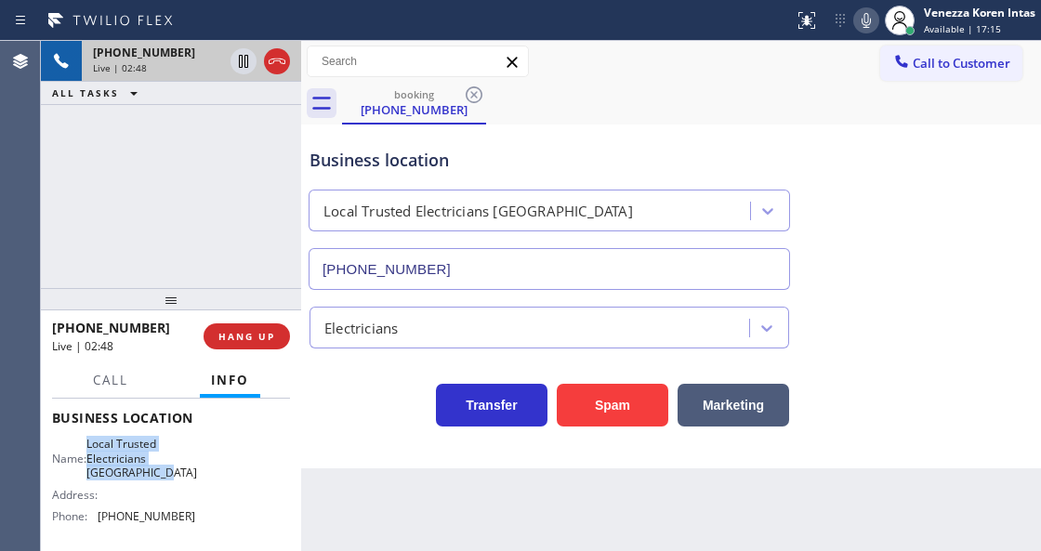
click at [862, 16] on icon at bounding box center [866, 20] width 22 height 22
click at [245, 58] on icon at bounding box center [243, 61] width 9 height 13
click at [876, 26] on icon at bounding box center [866, 20] width 22 height 22
click at [236, 58] on icon at bounding box center [243, 61] width 22 height 22
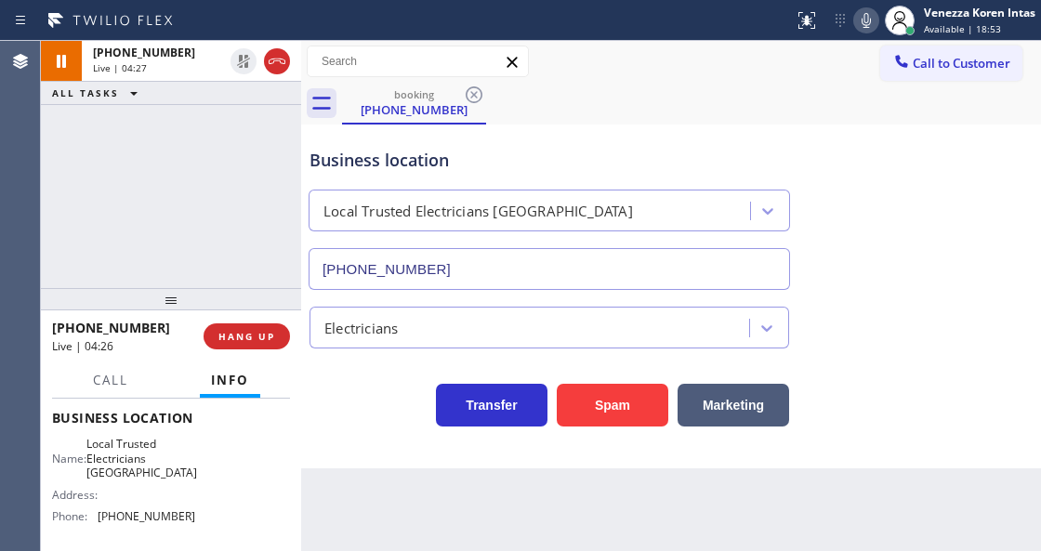
click at [616, 113] on div "booking [PHONE_NUMBER]" at bounding box center [691, 104] width 699 height 42
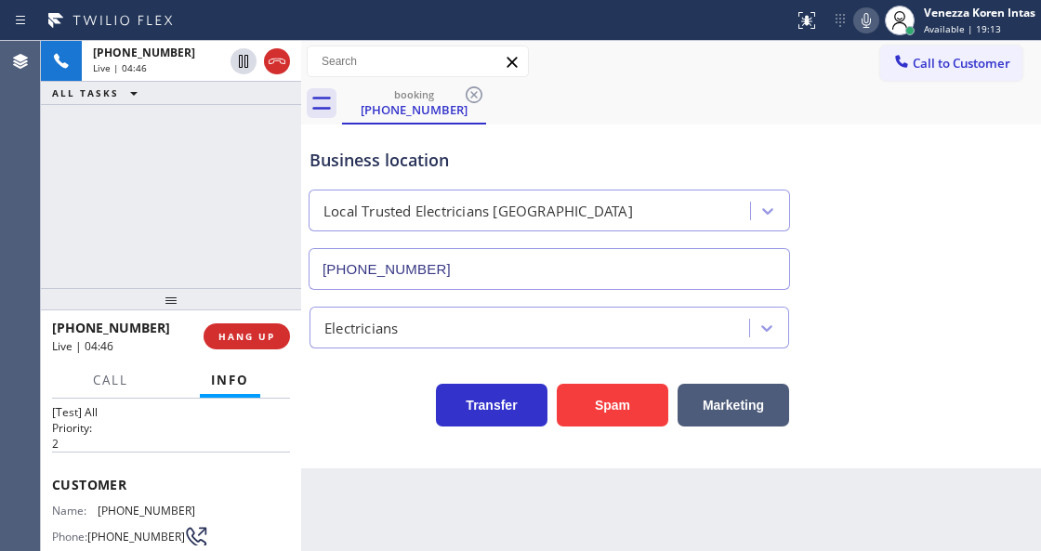
scroll to position [61, 0]
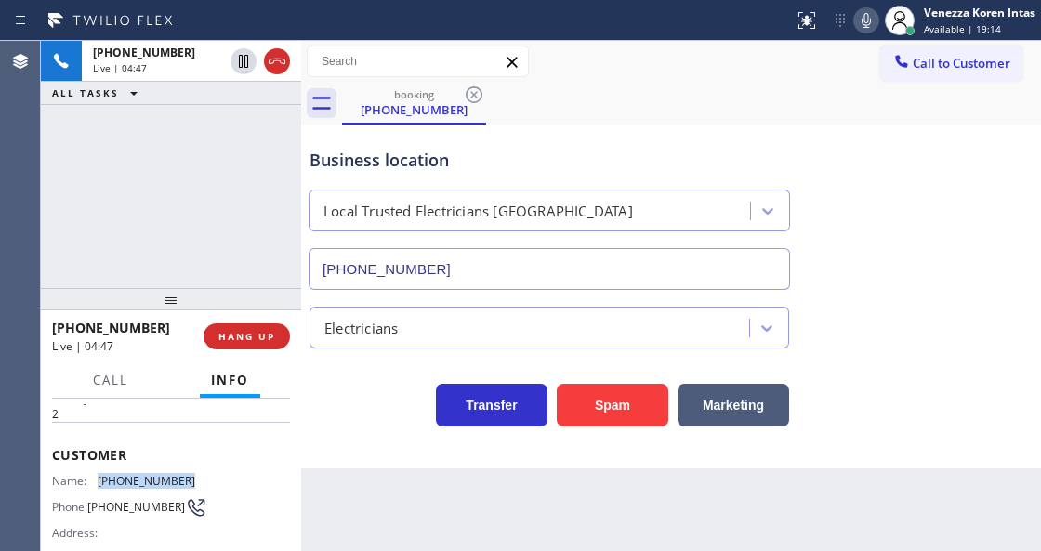
drag, startPoint x: 188, startPoint y: 477, endPoint x: 95, endPoint y: 478, distance: 93.0
click at [95, 478] on div "Name: [PHONE_NUMBER]" at bounding box center [123, 481] width 143 height 14
click at [865, 19] on icon at bounding box center [866, 20] width 22 height 22
click at [865, 20] on icon at bounding box center [866, 20] width 22 height 22
click at [916, 277] on div "Business location Local Trusted Electricians [GEOGRAPHIC_DATA] [PHONE_NUMBER]" at bounding box center [671, 206] width 731 height 168
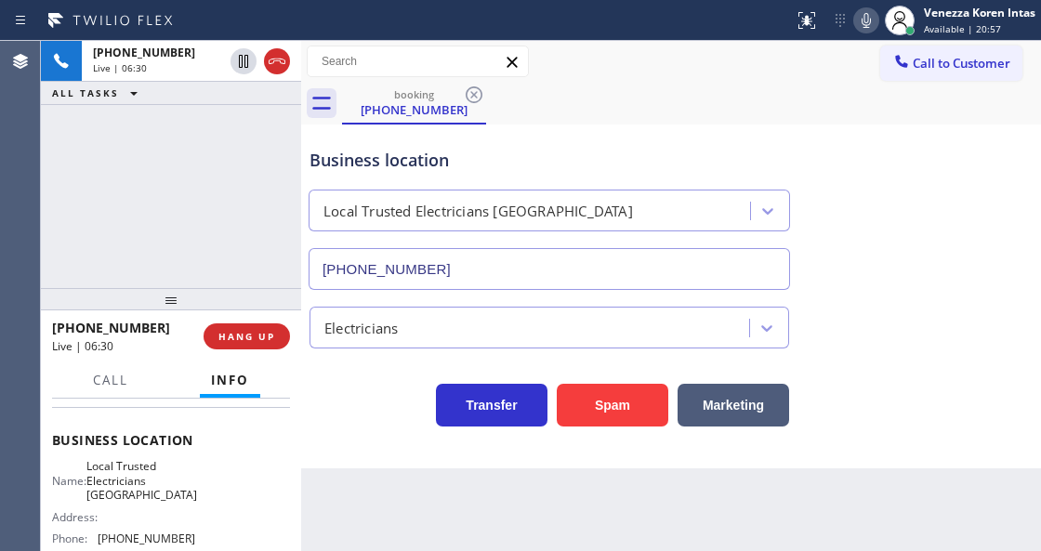
scroll to position [247, 0]
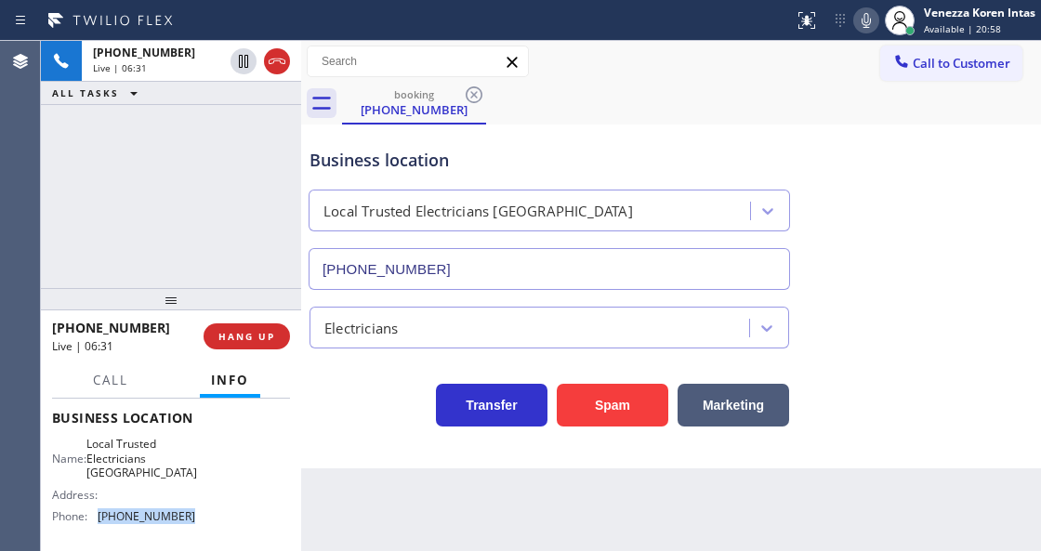
drag, startPoint x: 190, startPoint y: 510, endPoint x: 95, endPoint y: 521, distance: 95.4
click at [95, 521] on div "Name: Local Trusted Electricians Orange County Address: Phone: [PHONE_NUMBER]" at bounding box center [171, 484] width 238 height 94
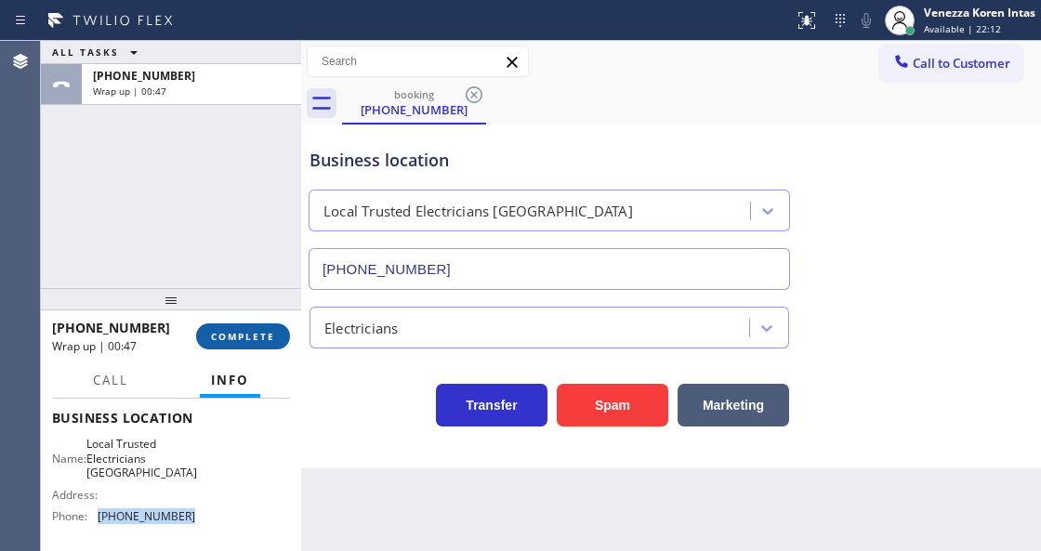
click at [232, 329] on button "COMPLETE" at bounding box center [243, 337] width 94 height 26
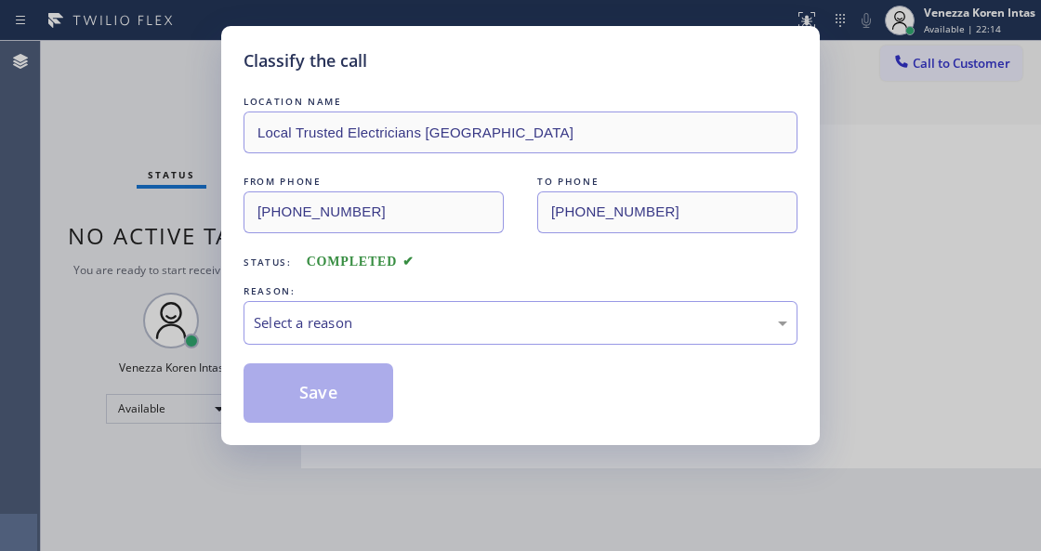
click at [333, 340] on div "Select a reason" at bounding box center [521, 323] width 554 height 44
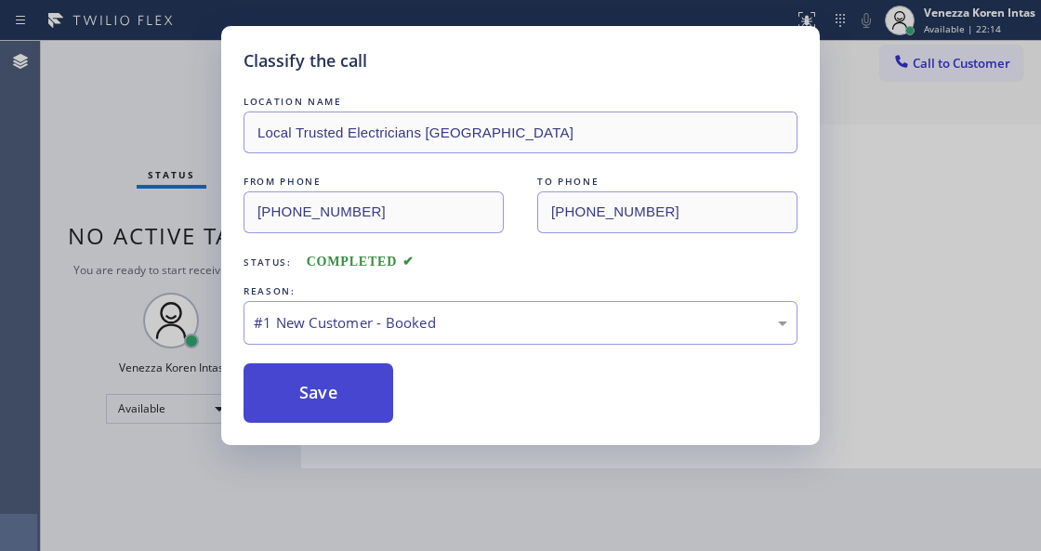
click at [339, 394] on button "Save" at bounding box center [319, 394] width 150 height 60
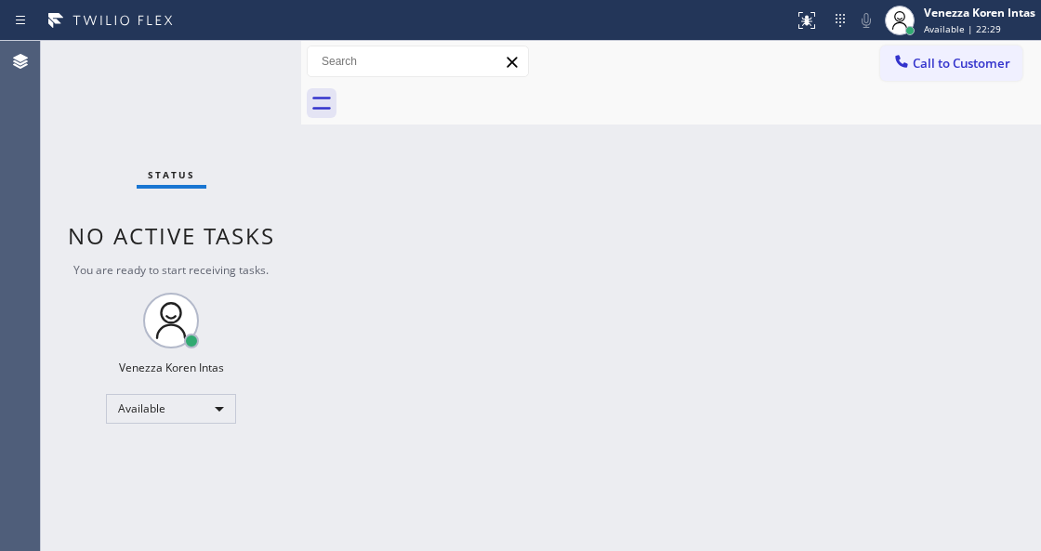
click at [237, 60] on div "Status No active tasks You are ready to start receiving tasks. Venezza Koren In…" at bounding box center [171, 296] width 260 height 510
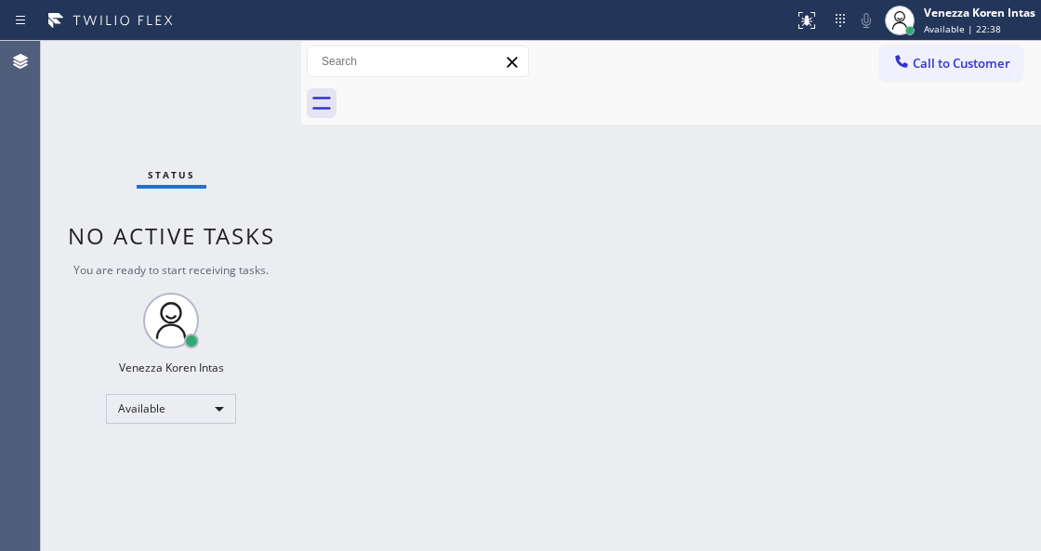
click at [547, 173] on div "Back to Dashboard Change Sender ID Customers Technicians Select a contact Outbo…" at bounding box center [671, 296] width 740 height 510
drag, startPoint x: 535, startPoint y: 141, endPoint x: 432, endPoint y: 214, distance: 125.4
click at [519, 161] on div "Back to Dashboard Change Sender ID Customers Technicians Select a contact Outbo…" at bounding box center [671, 296] width 740 height 510
click at [219, 95] on div "Status No active tasks You are ready to start receiving tasks. Venezza Koren In…" at bounding box center [171, 296] width 260 height 510
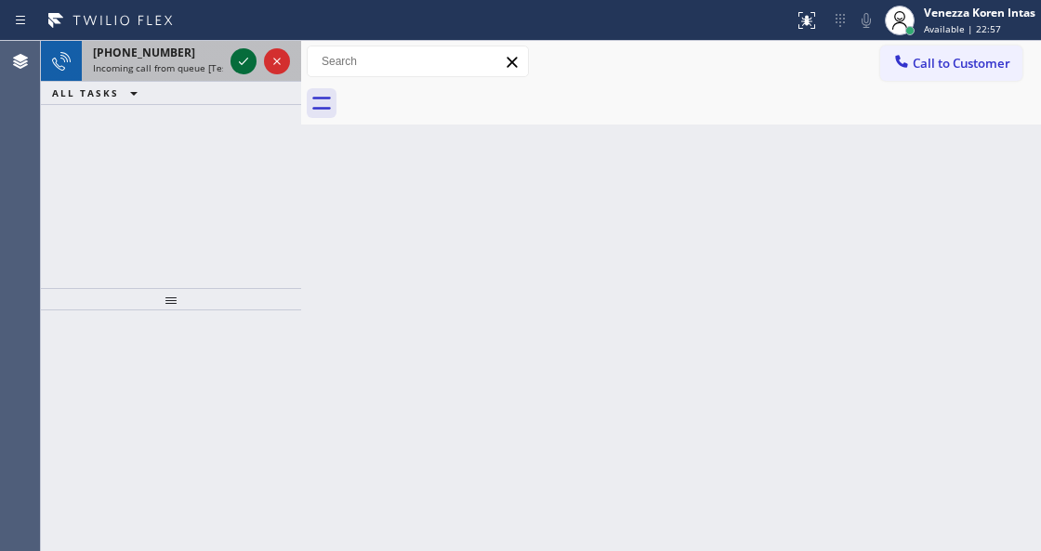
click at [248, 54] on icon at bounding box center [243, 61] width 22 height 22
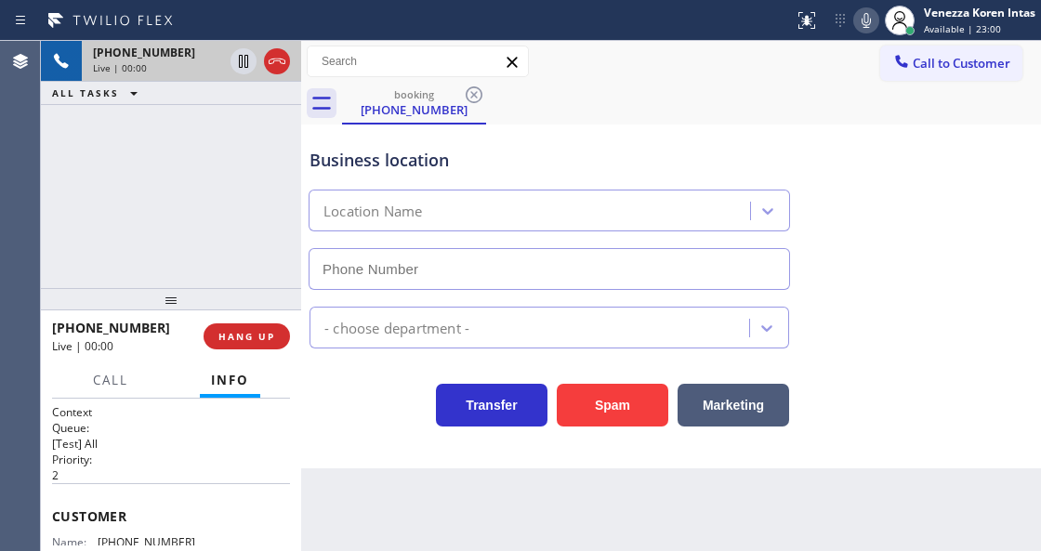
type input "[PHONE_NUMBER]"
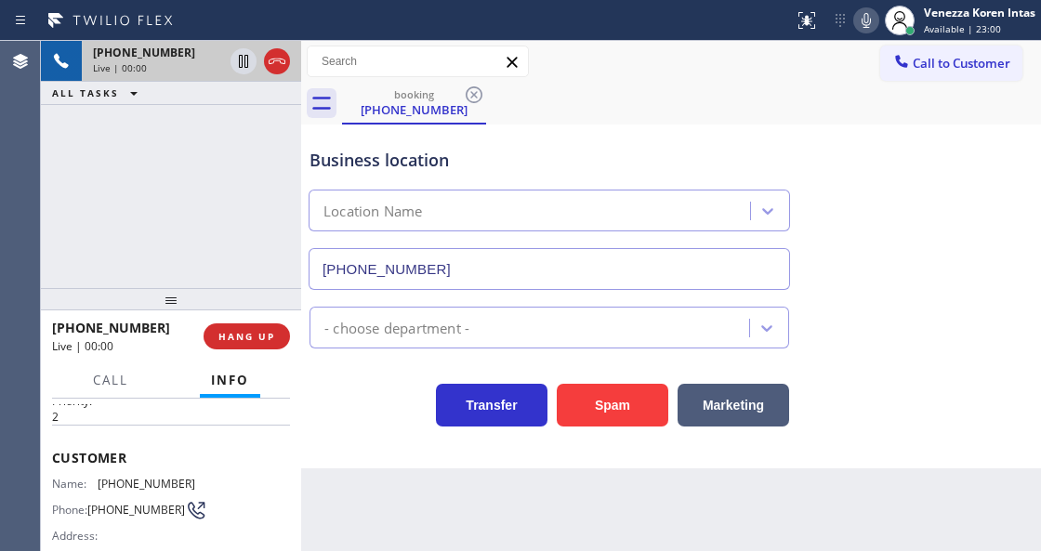
scroll to position [124, 0]
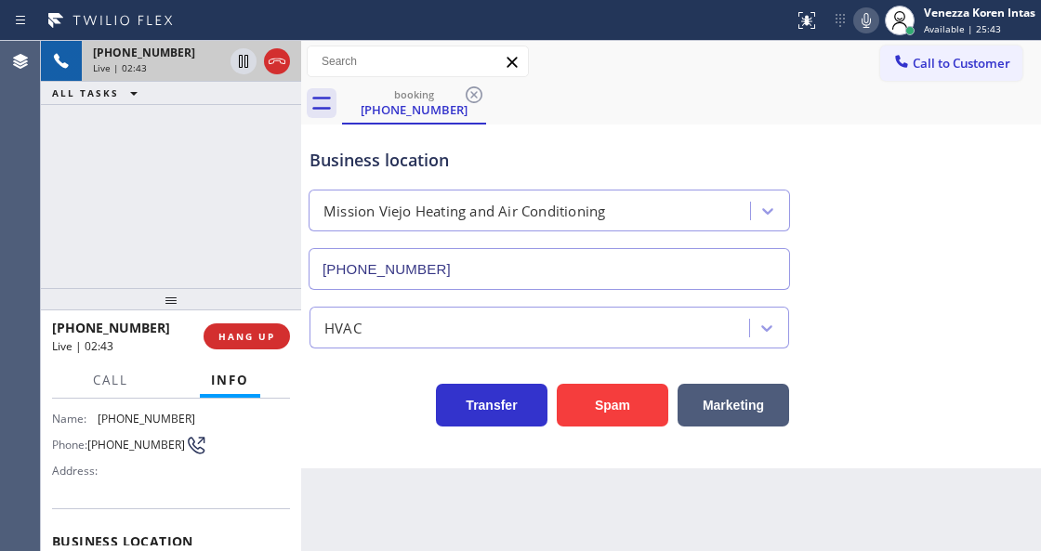
click at [660, 74] on div "Call to Customer Outbound call Location Green Tree Heating & Cooling Camarillo …" at bounding box center [671, 62] width 740 height 33
drag, startPoint x: 877, startPoint y: 20, endPoint x: 861, endPoint y: 41, distance: 25.9
click at [877, 20] on div at bounding box center [867, 20] width 26 height 22
click at [242, 58] on icon at bounding box center [243, 61] width 9 height 13
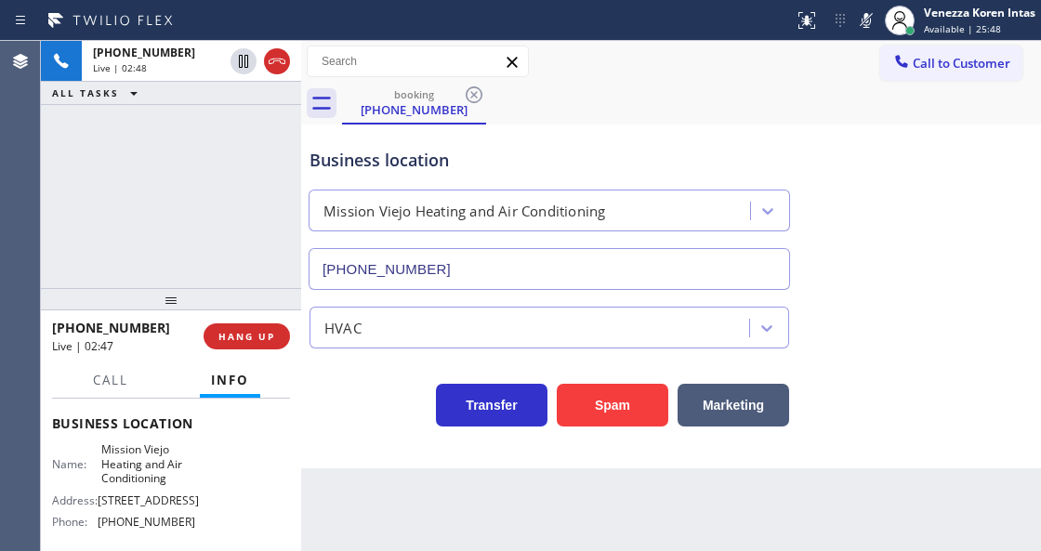
scroll to position [247, 0]
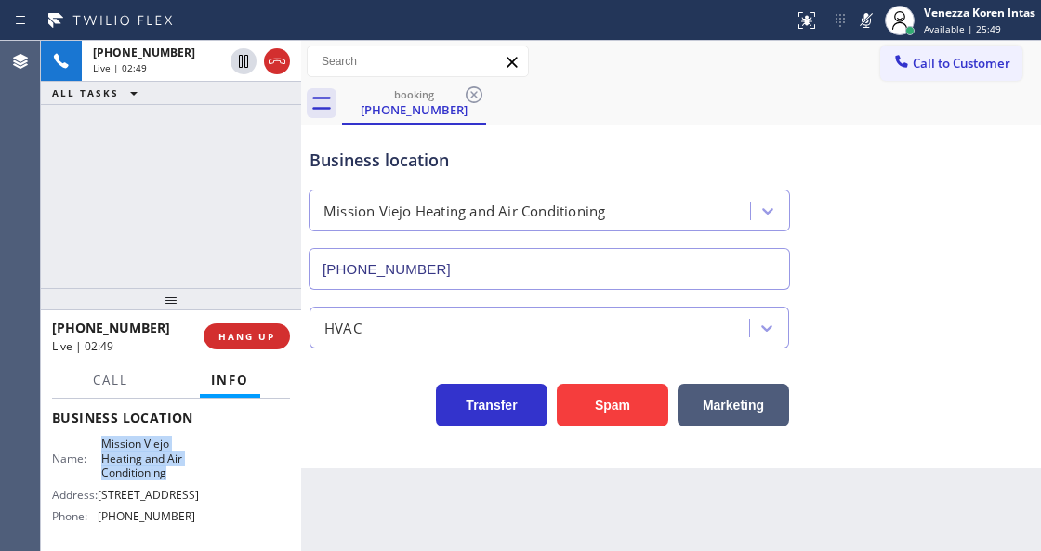
drag, startPoint x: 93, startPoint y: 435, endPoint x: 184, endPoint y: 478, distance: 100.7
click at [184, 478] on div "Business location Name: [GEOGRAPHIC_DATA] Heating and Air Conditioning Address:…" at bounding box center [171, 469] width 238 height 169
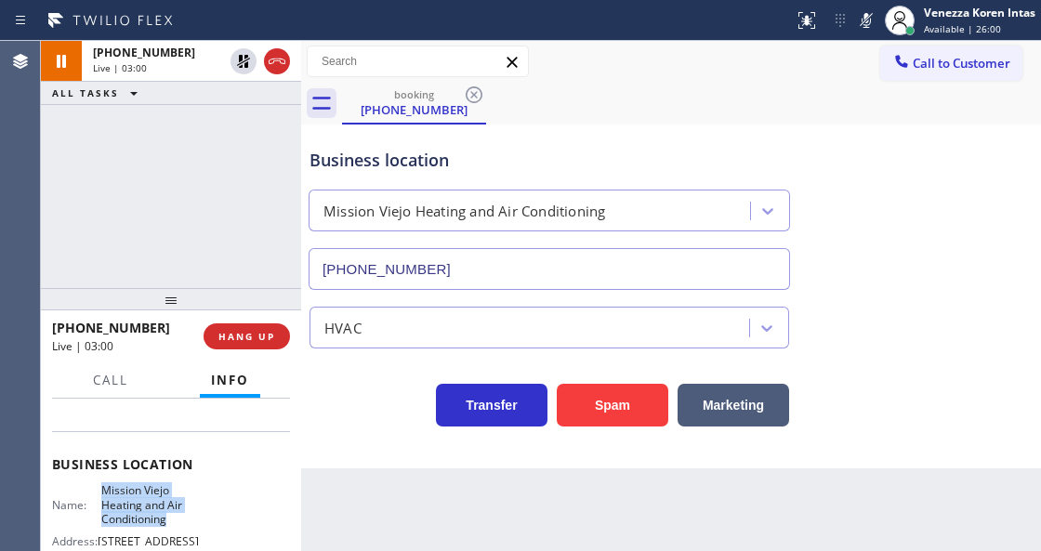
scroll to position [61, 0]
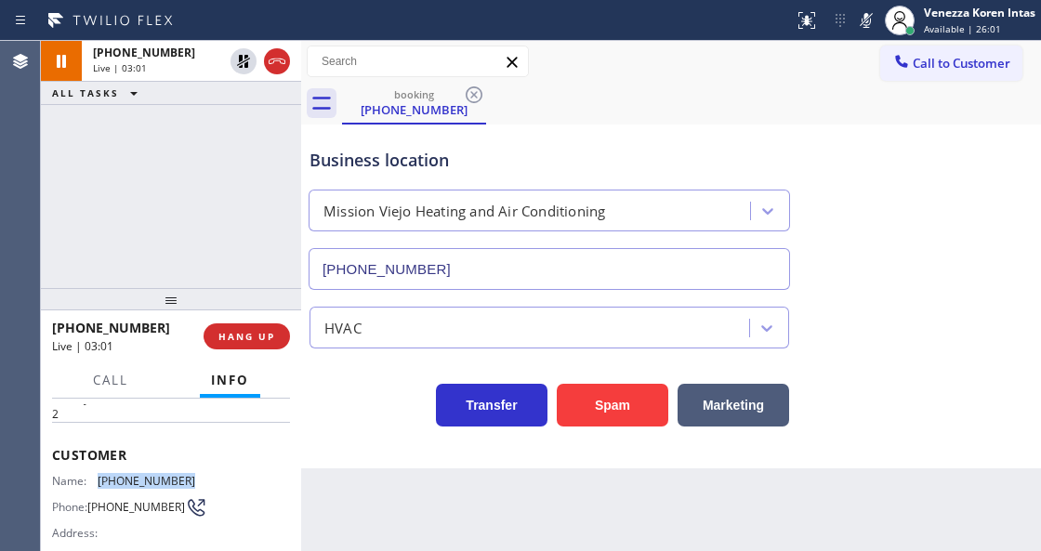
drag, startPoint x: 188, startPoint y: 470, endPoint x: 141, endPoint y: 476, distance: 46.8
click at [97, 477] on div "Name: [PHONE_NUMBER]" at bounding box center [123, 481] width 143 height 14
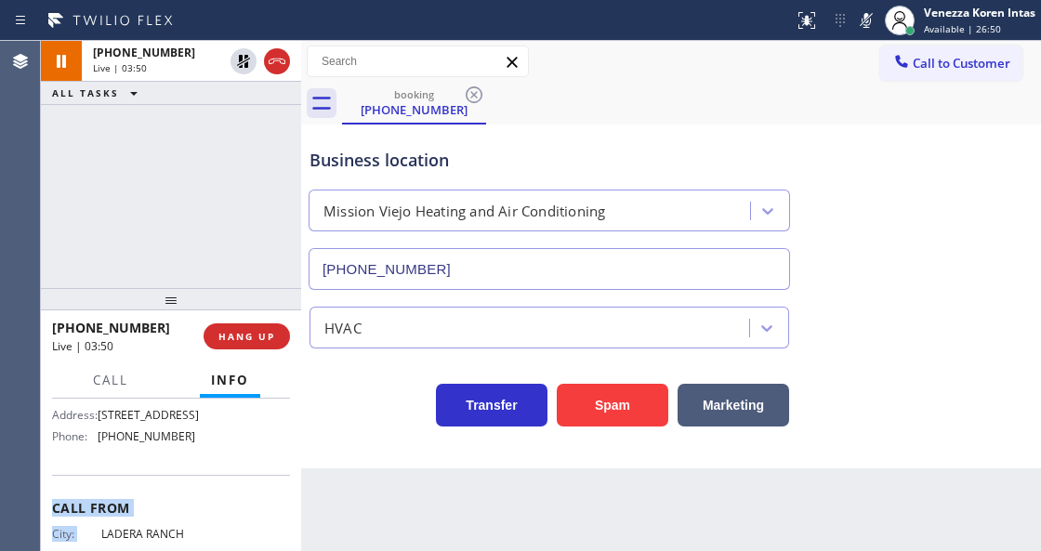
scroll to position [380, 0]
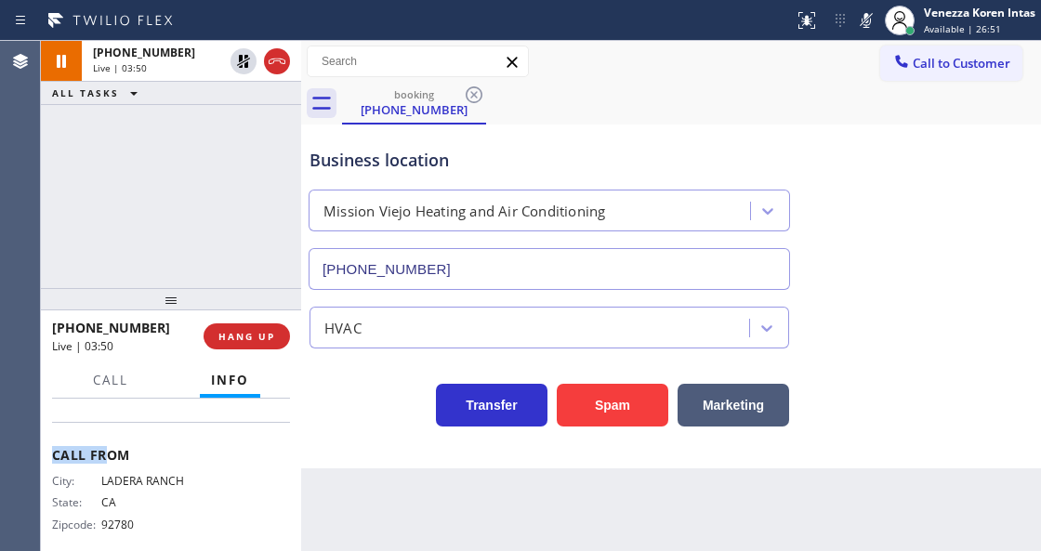
drag, startPoint x: 187, startPoint y: 533, endPoint x: 106, endPoint y: 458, distance: 109.9
click at [106, 458] on div "Context Queue: [Test] All Priority: 2 Customer Name: [PHONE_NUMBER] Phone: [PHO…" at bounding box center [171, 293] width 238 height 538
click at [128, 464] on span "Call From" at bounding box center [171, 455] width 238 height 18
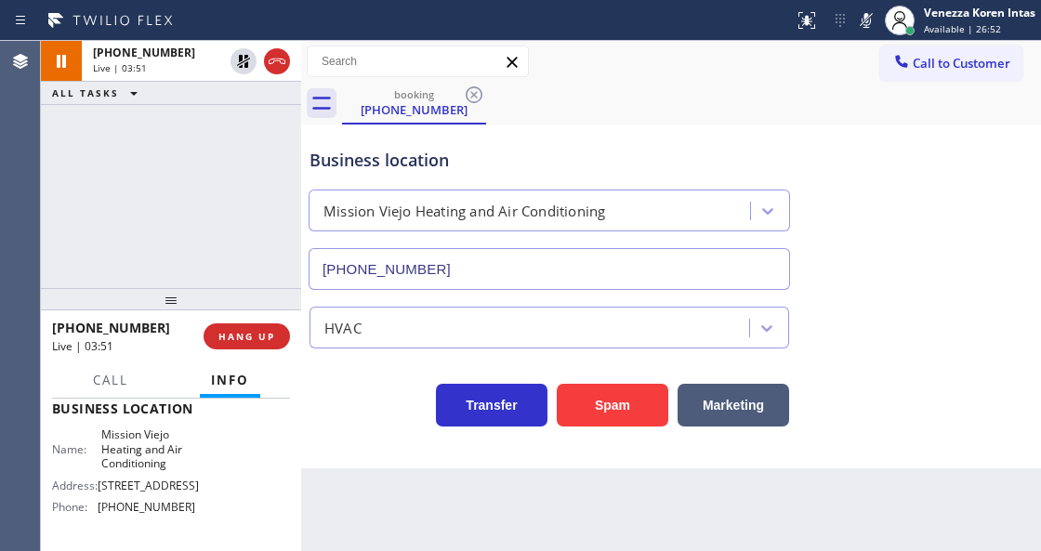
scroll to position [257, 0]
drag, startPoint x: 188, startPoint y: 521, endPoint x: 100, endPoint y: 523, distance: 87.4
click at [100, 514] on span "[PHONE_NUMBER]" at bounding box center [147, 507] width 98 height 14
drag, startPoint x: 868, startPoint y: 22, endPoint x: 851, endPoint y: 58, distance: 39.1
click at [866, 22] on icon at bounding box center [866, 20] width 22 height 22
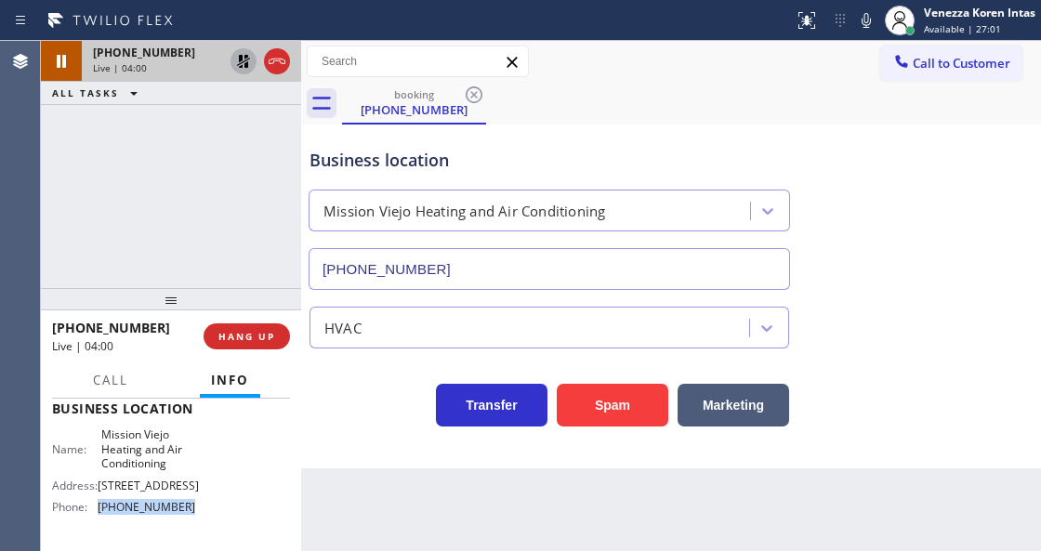
click at [251, 71] on icon at bounding box center [243, 61] width 22 height 22
click at [870, 24] on icon at bounding box center [866, 20] width 22 height 22
click at [240, 60] on icon at bounding box center [243, 61] width 9 height 13
click at [736, 101] on div "booking [PHONE_NUMBER]" at bounding box center [691, 104] width 699 height 42
click at [870, 19] on icon at bounding box center [866, 20] width 22 height 22
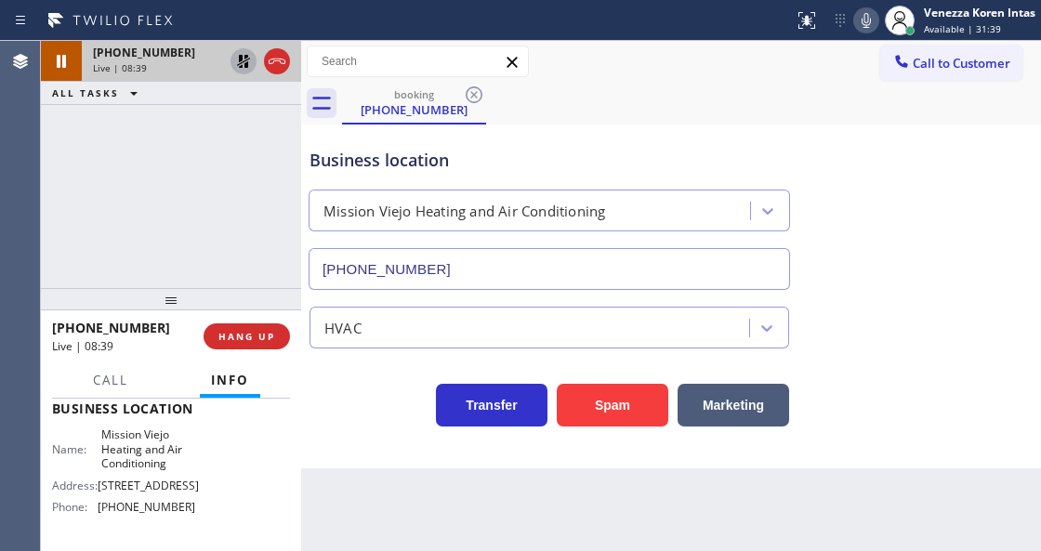
click at [241, 60] on icon at bounding box center [243, 61] width 13 height 13
click at [288, 242] on div "[PHONE_NUMBER] Live | 08:44 ALL TASKS ALL TASKS ACTIVE TASKS TASKS IN WRAP UP" at bounding box center [171, 164] width 260 height 247
click at [394, 352] on div "Transfer Spam Marketing" at bounding box center [671, 388] width 731 height 78
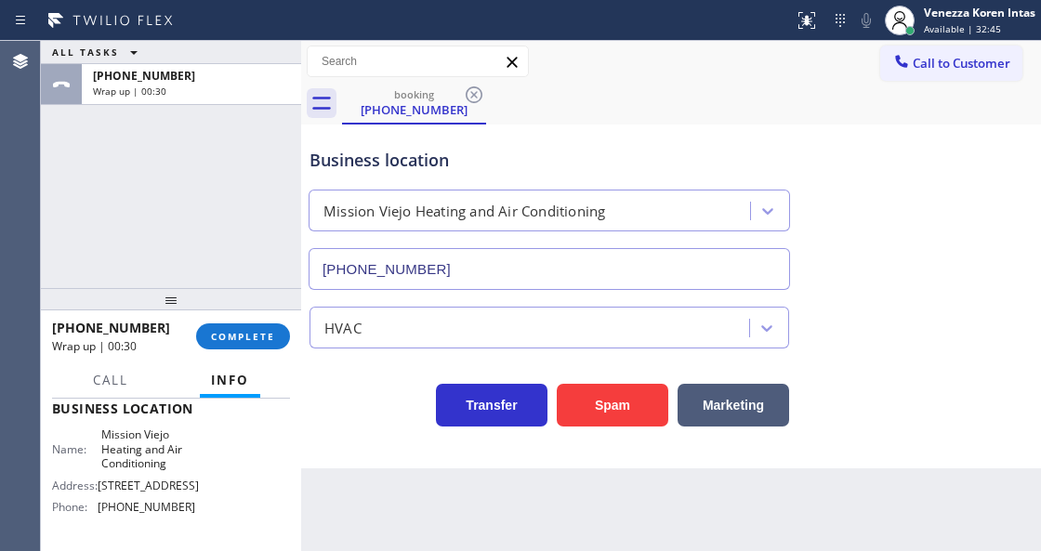
click at [568, 224] on div "Mission Viejo Heating and Air Conditioning" at bounding box center [532, 211] width 436 height 33
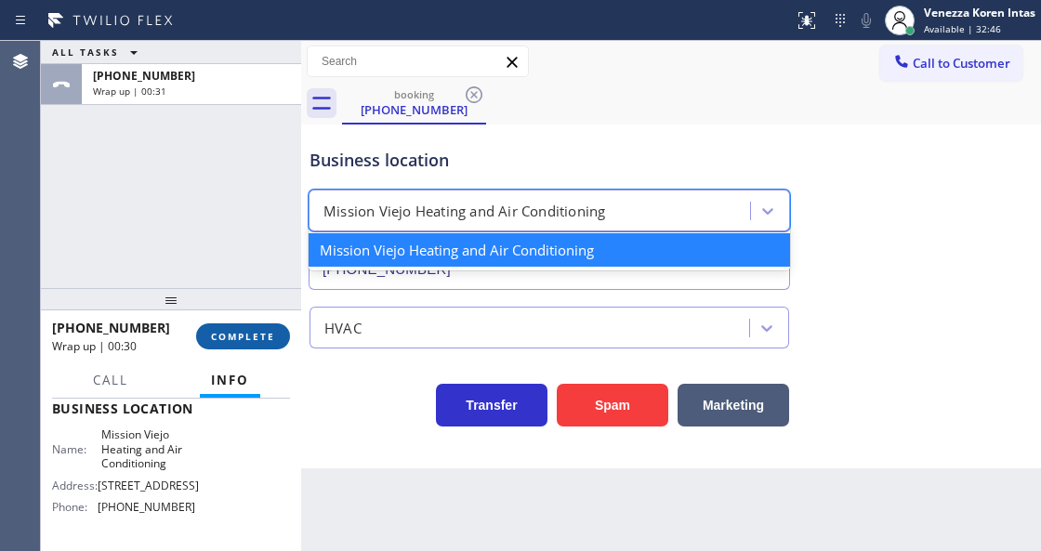
click at [226, 338] on span "COMPLETE" at bounding box center [243, 336] width 64 height 13
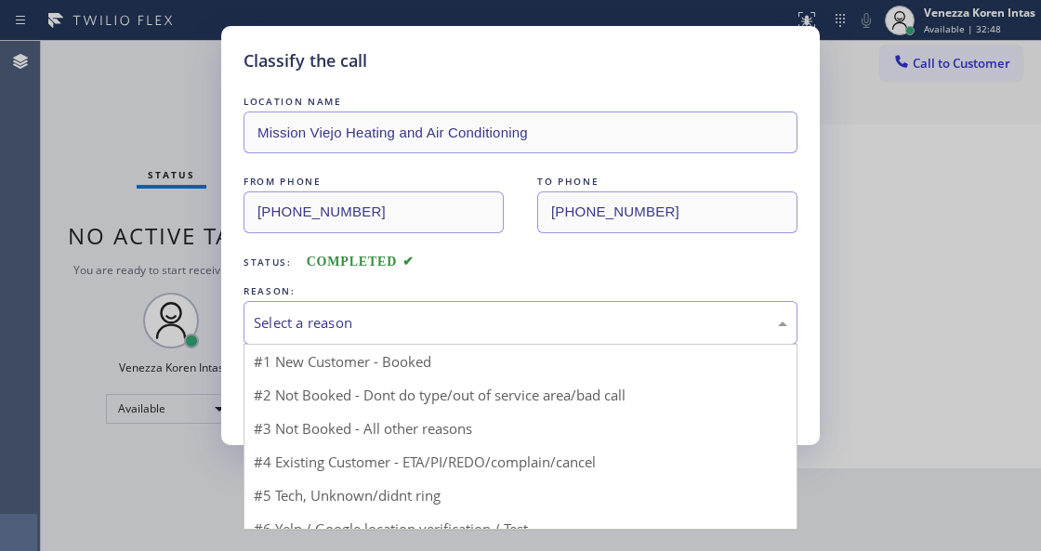
click at [372, 338] on div "Select a reason" at bounding box center [521, 323] width 554 height 44
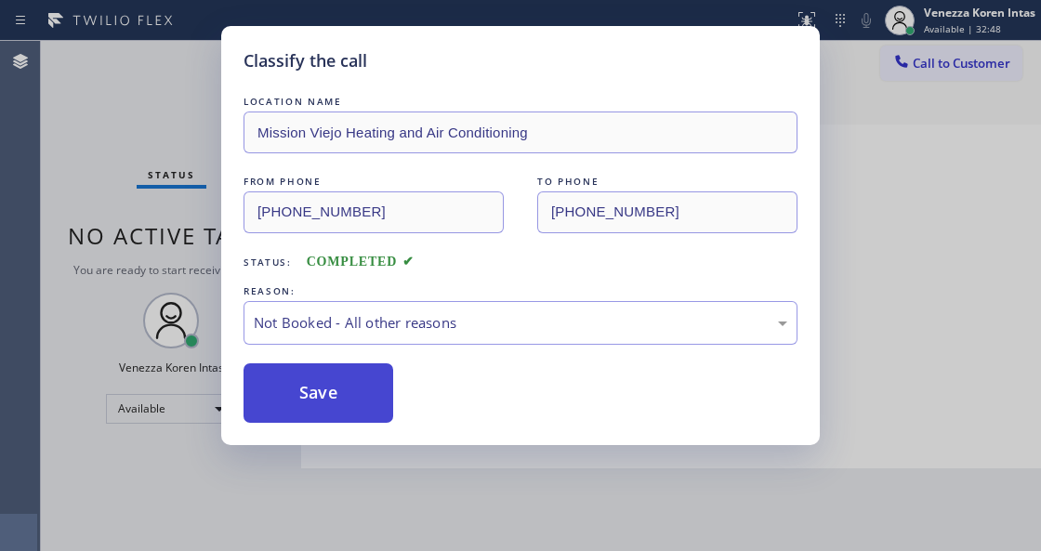
click at [348, 389] on button "Save" at bounding box center [319, 394] width 150 height 60
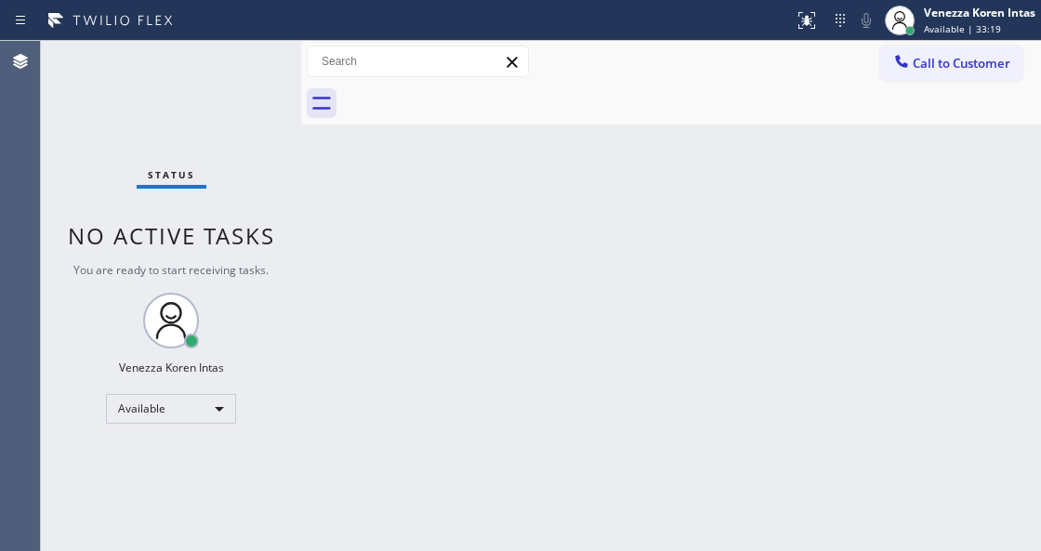
click at [320, 200] on div "Back to Dashboard Change Sender ID Customers Technicians Select a contact Outbo…" at bounding box center [671, 296] width 740 height 510
click at [255, 121] on div "Status No active tasks You are ready to start receiving tasks. Venezza Koren In…" at bounding box center [171, 296] width 260 height 510
click at [262, 74] on div "Status No active tasks You are ready to start receiving tasks. Venezza Koren In…" at bounding box center [171, 296] width 260 height 510
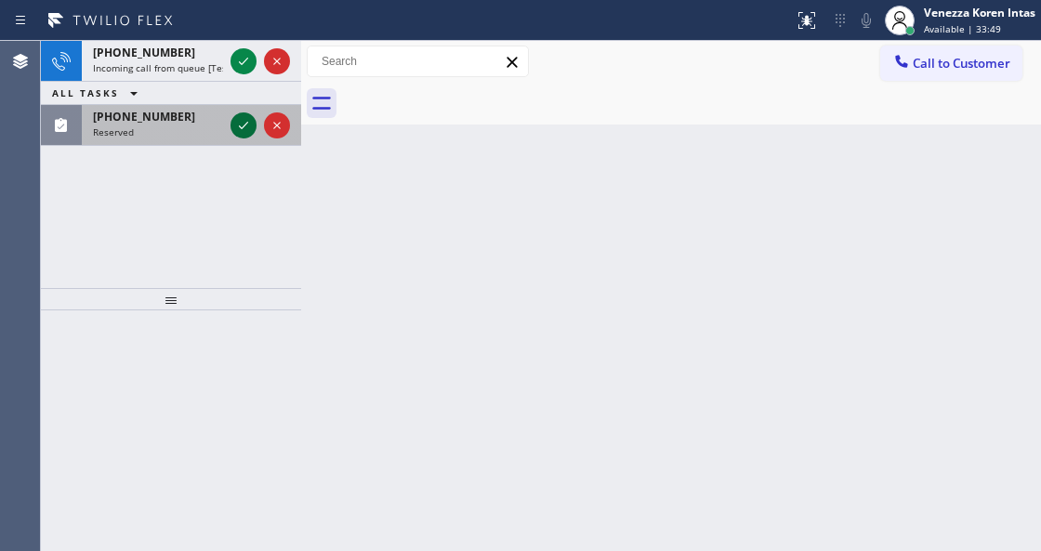
click at [248, 125] on icon at bounding box center [243, 125] width 22 height 22
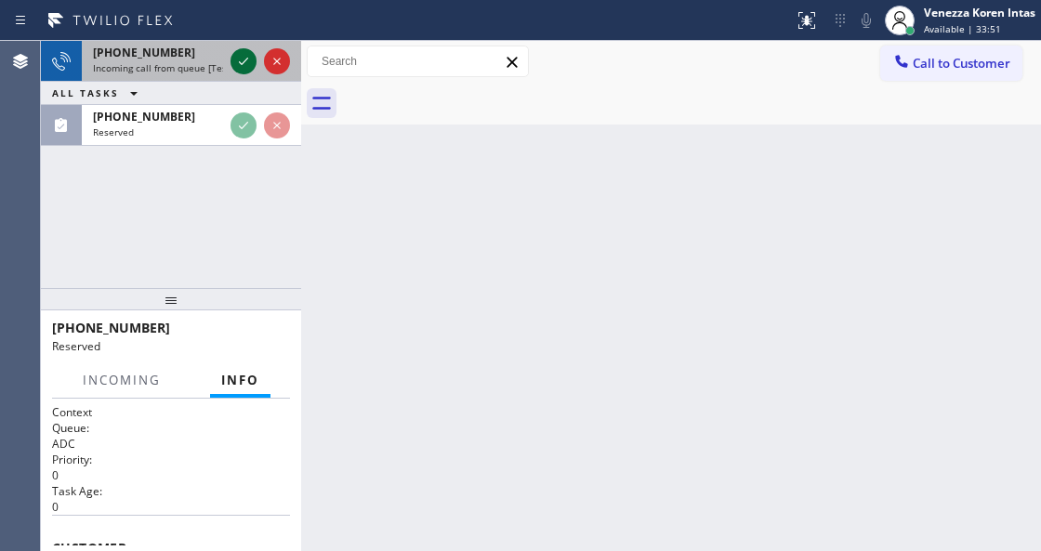
click at [251, 65] on icon at bounding box center [243, 61] width 22 height 22
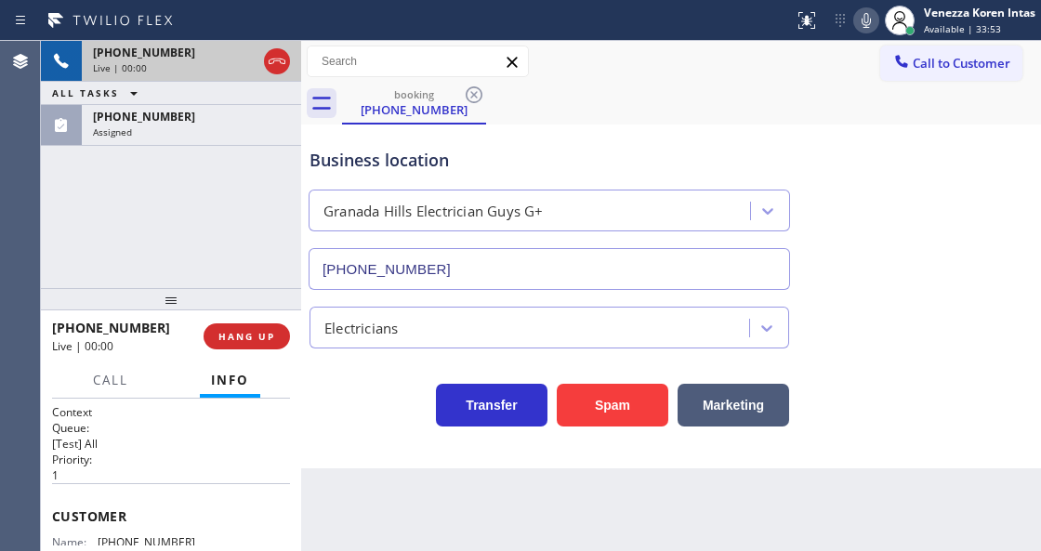
type input "[PHONE_NUMBER]"
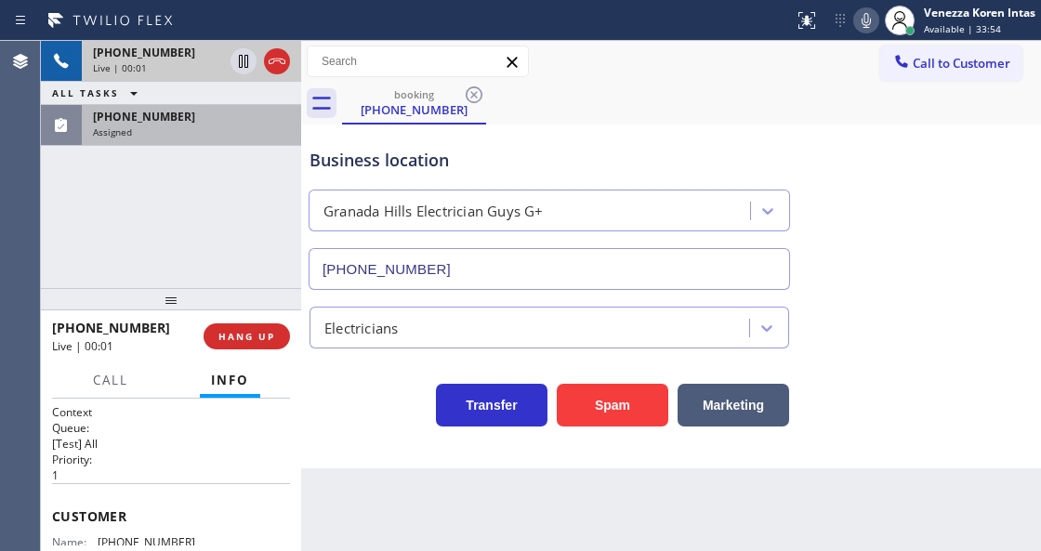
click at [191, 128] on div "Assigned" at bounding box center [191, 132] width 197 height 13
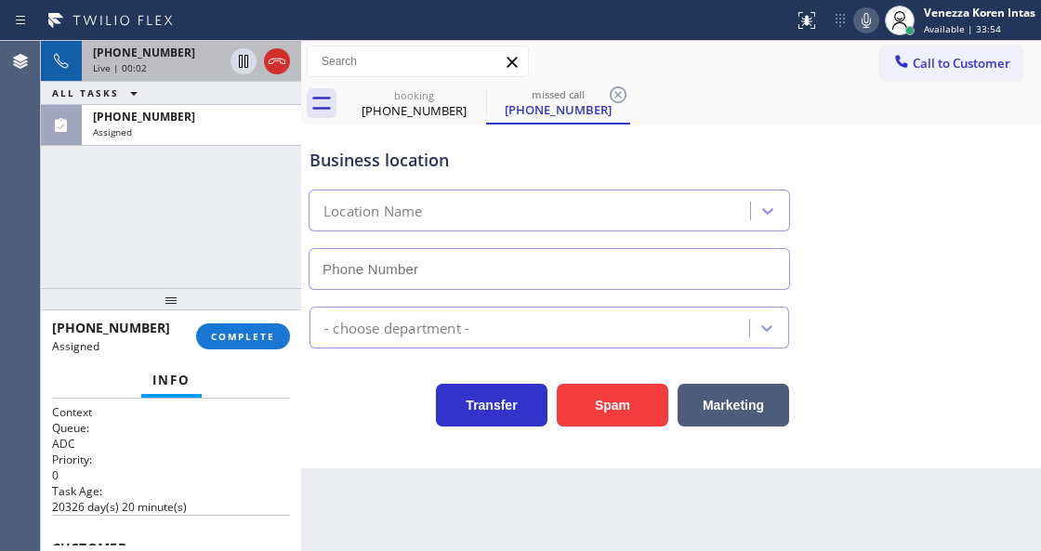
type input "[PHONE_NUMBER]"
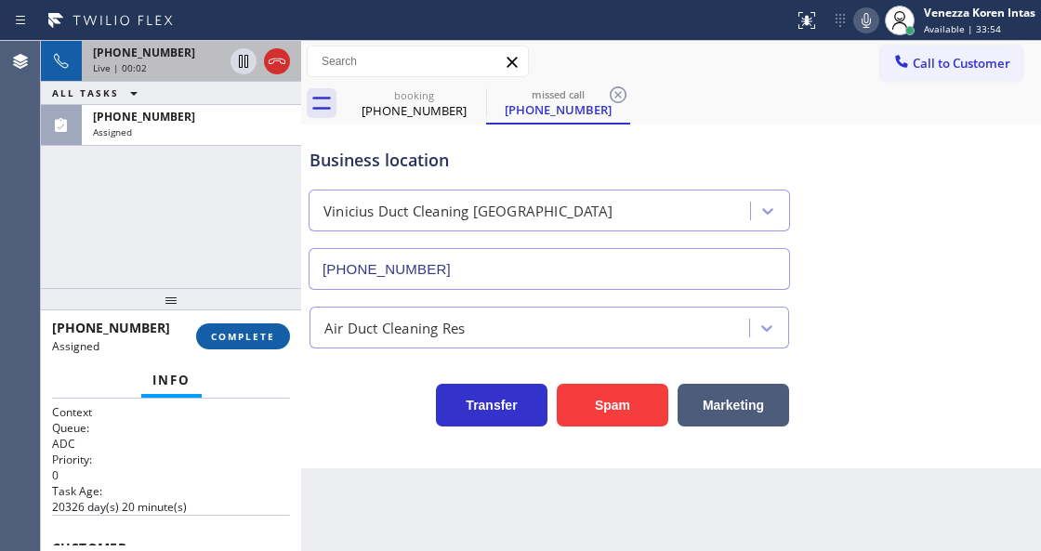
click at [243, 338] on span "COMPLETE" at bounding box center [243, 336] width 64 height 13
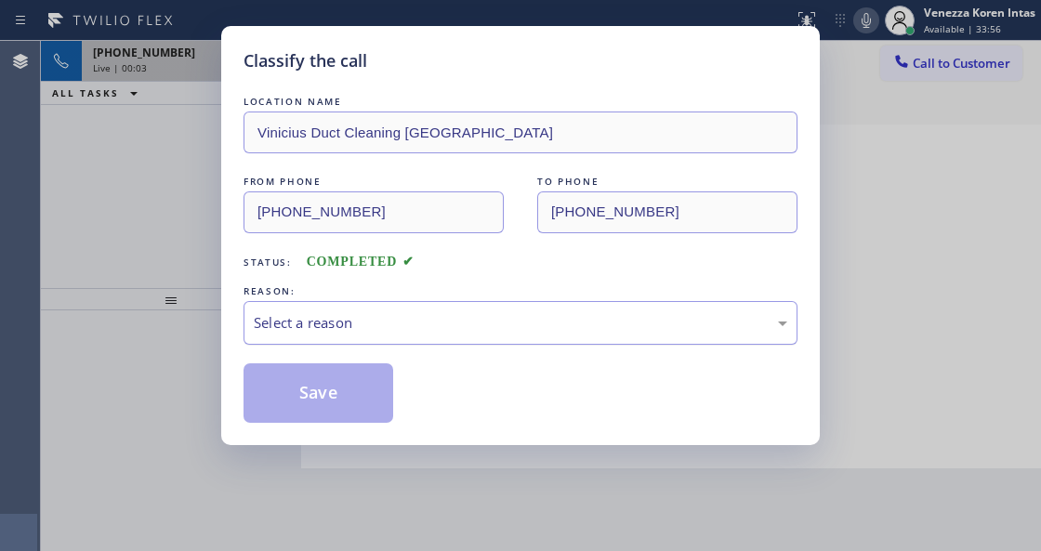
click at [376, 335] on div "Select a reason" at bounding box center [521, 323] width 554 height 44
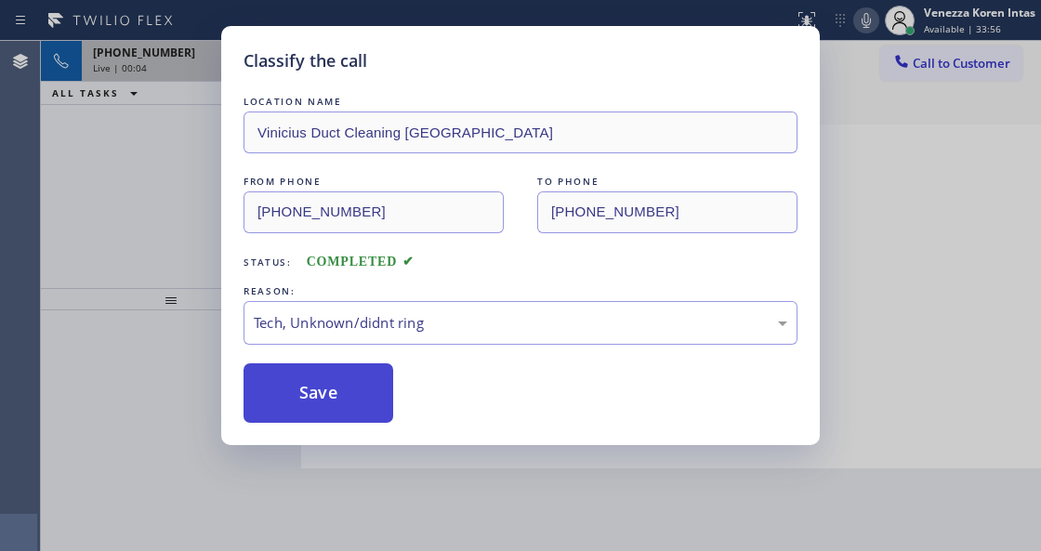
click at [328, 408] on button "Save" at bounding box center [319, 394] width 150 height 60
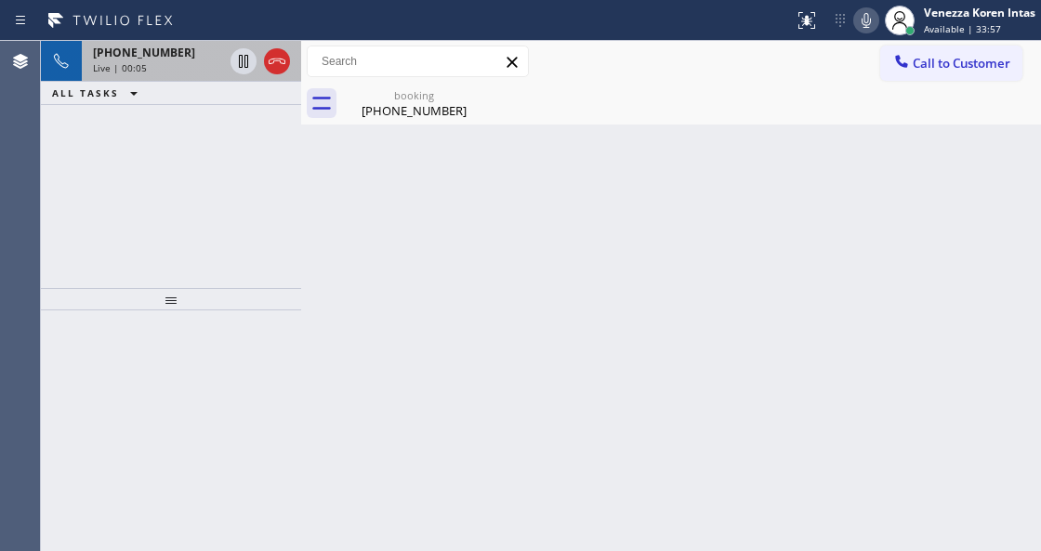
click at [186, 54] on div "[PHONE_NUMBER]" at bounding box center [158, 53] width 130 height 16
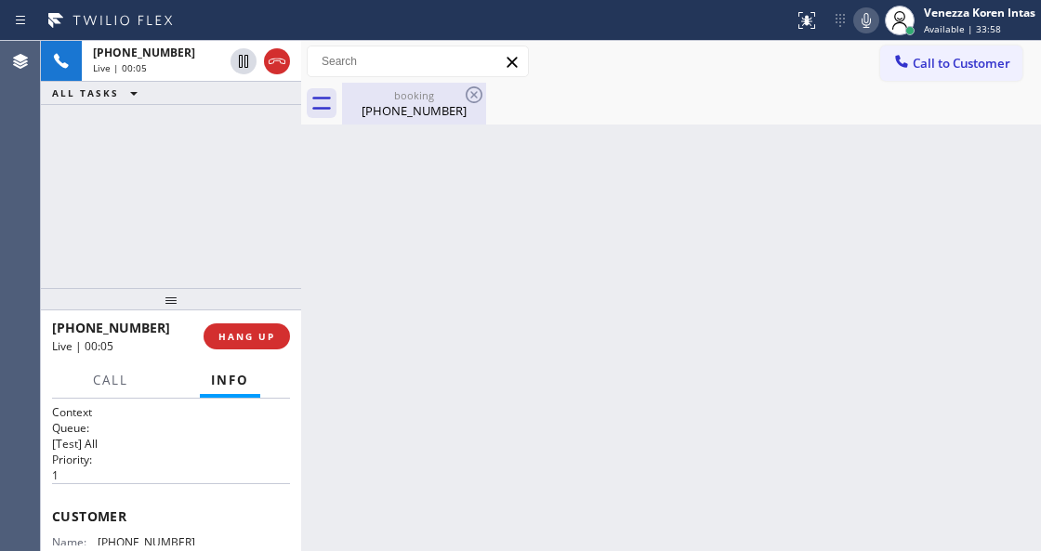
click at [376, 112] on div "[PHONE_NUMBER]" at bounding box center [414, 110] width 140 height 17
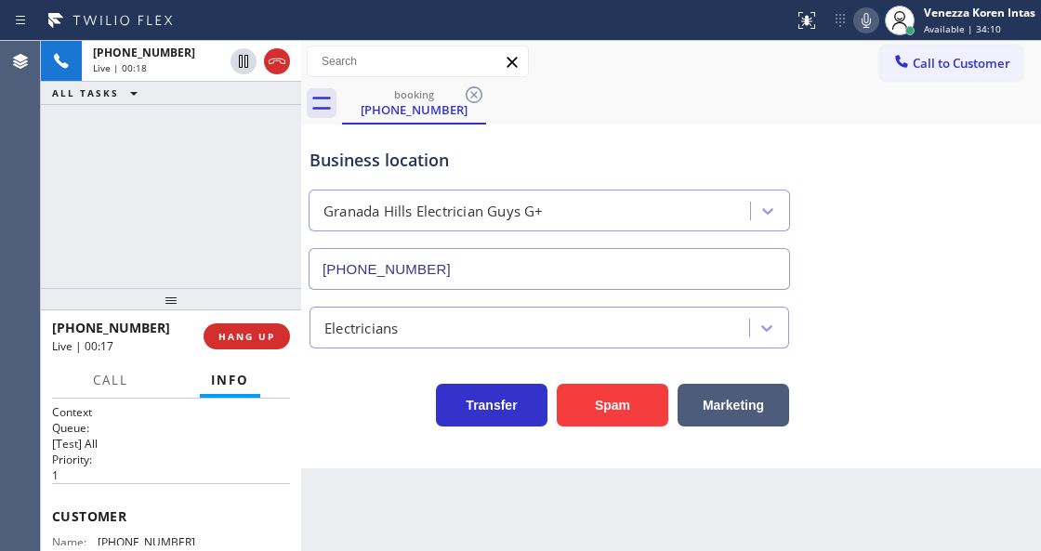
drag, startPoint x: 695, startPoint y: 41, endPoint x: 680, endPoint y: 138, distance: 97.8
click at [695, 41] on div "Call to Customer Outbound call Location Green Tree Heating & Cooling Camarillo …" at bounding box center [671, 62] width 740 height 42
drag, startPoint x: 193, startPoint y: 529, endPoint x: 141, endPoint y: 533, distance: 52.2
click at [97, 528] on div "Customer Name: [PHONE_NUMBER] Phone: [PHONE_NUMBER] Address:" at bounding box center [171, 558] width 238 height 149
click at [679, 22] on div at bounding box center [396, 21] width 779 height 30
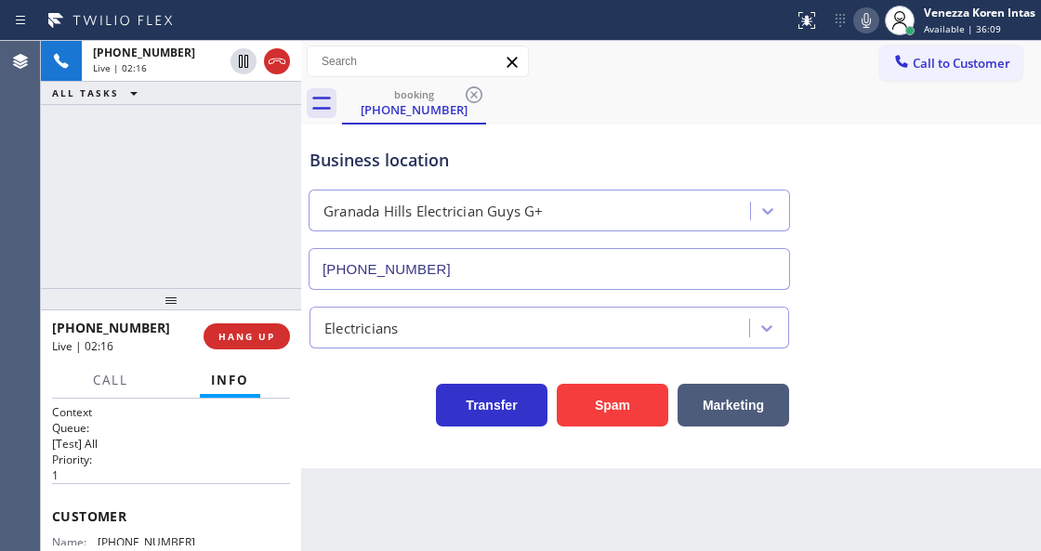
click at [624, 218] on div "Granada Hills Electrician Guys G+" at bounding box center [532, 211] width 436 height 33
click at [371, 431] on div "Business location [GEOGRAPHIC_DATA] Electrician Guys G+ [PHONE_NUMBER] Electric…" at bounding box center [671, 297] width 740 height 344
click at [256, 220] on div "[PHONE_NUMBER] Live | 02:43 ALL TASKS ALL TASKS ACTIVE TASKS TASKS IN WRAP UP" at bounding box center [171, 164] width 260 height 247
click at [450, 174] on div "Business location [GEOGRAPHIC_DATA] Electrician Guys G+ [PHONE_NUMBER]" at bounding box center [549, 209] width 487 height 161
click at [195, 164] on div "[PHONE_NUMBER] Live | 02:45 ALL TASKS ALL TASKS ACTIVE TASKS TASKS IN WRAP UP" at bounding box center [171, 164] width 260 height 247
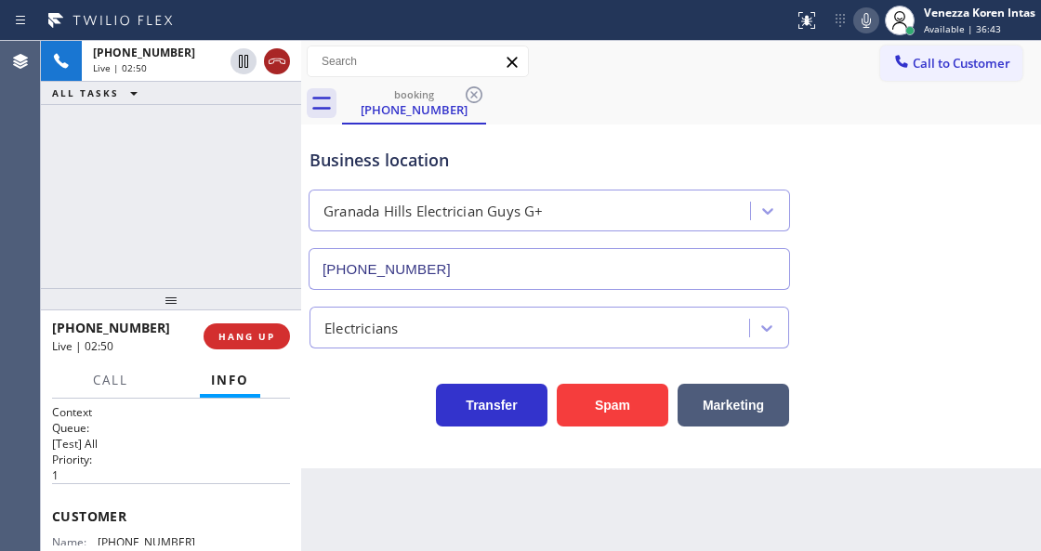
click at [283, 59] on icon at bounding box center [277, 61] width 22 height 22
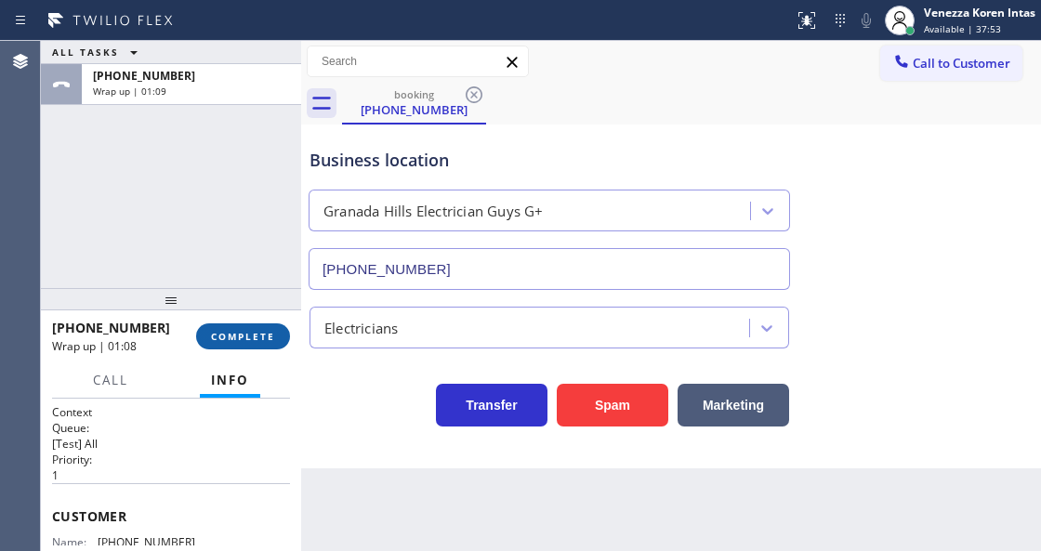
click at [264, 334] on span "COMPLETE" at bounding box center [243, 336] width 64 height 13
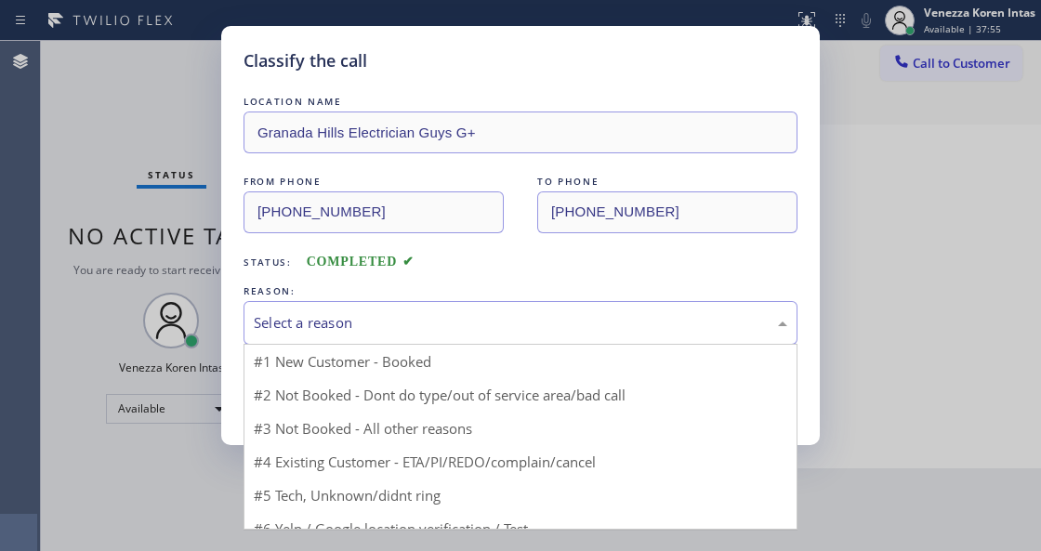
click at [389, 334] on div "Select a reason" at bounding box center [521, 322] width 534 height 21
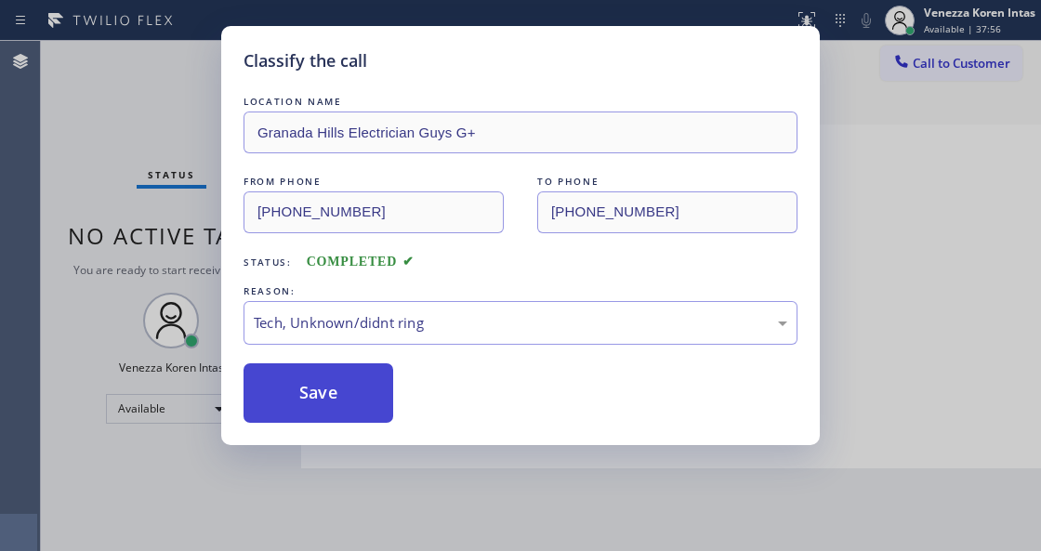
click at [363, 415] on button "Save" at bounding box center [319, 394] width 150 height 60
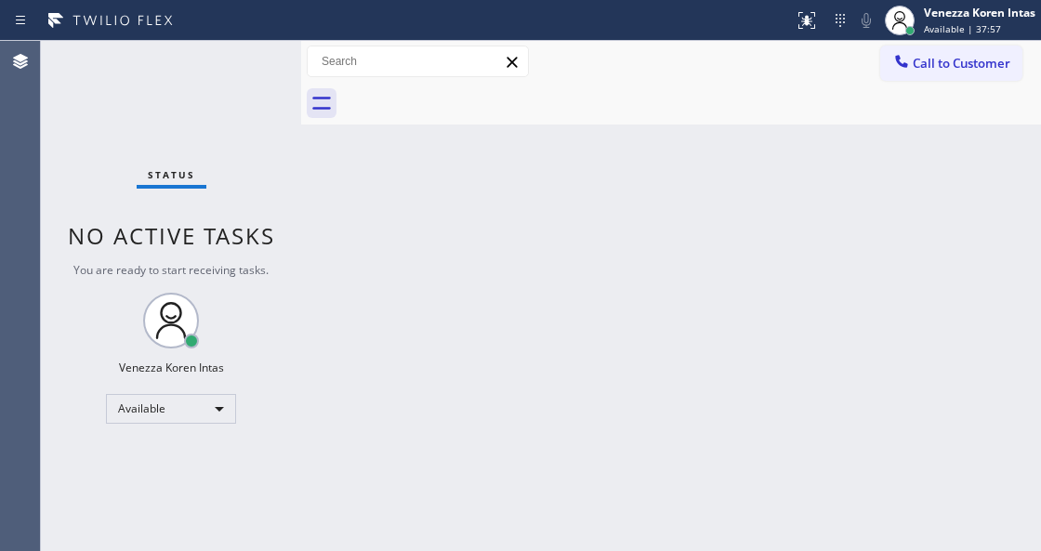
click at [258, 64] on div "Status No active tasks You are ready to start receiving tasks. Venezza Koren In…" at bounding box center [171, 296] width 260 height 510
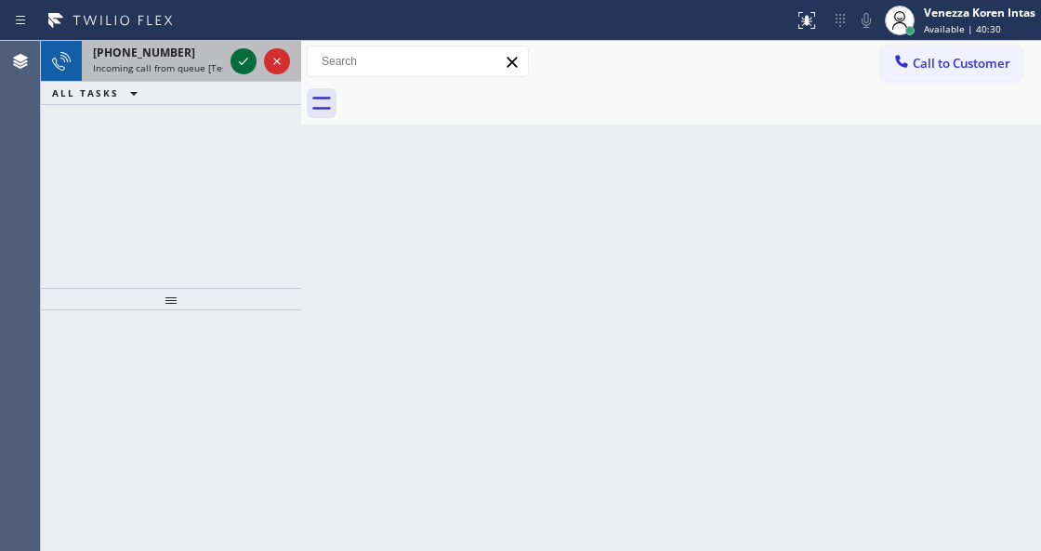
drag, startPoint x: 232, startPoint y: 60, endPoint x: 251, endPoint y: 66, distance: 19.4
click at [232, 60] on icon at bounding box center [243, 61] width 22 height 22
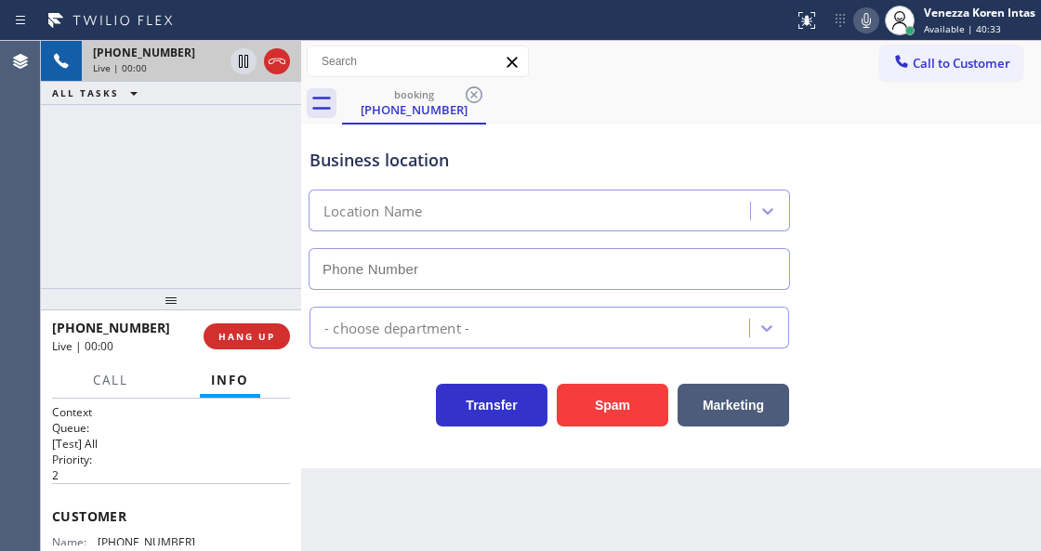
type input "[PHONE_NUMBER]"
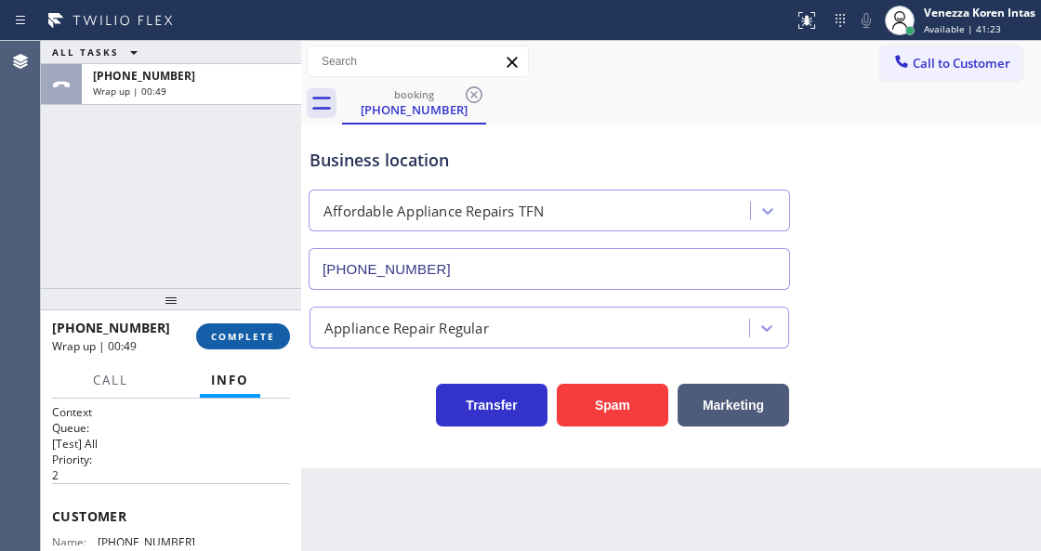
click at [247, 338] on span "COMPLETE" at bounding box center [243, 336] width 64 height 13
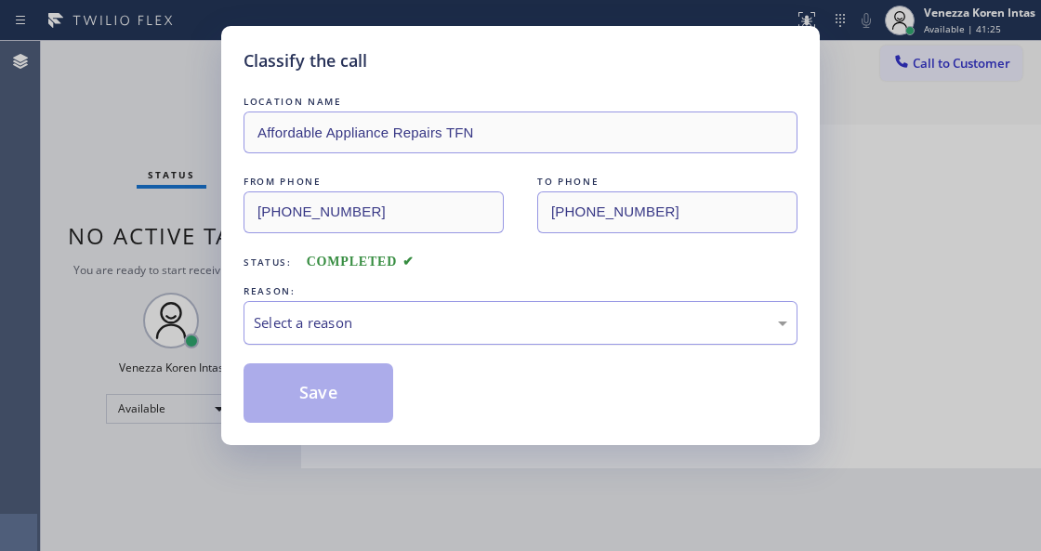
click at [431, 338] on div "Select a reason" at bounding box center [521, 323] width 554 height 44
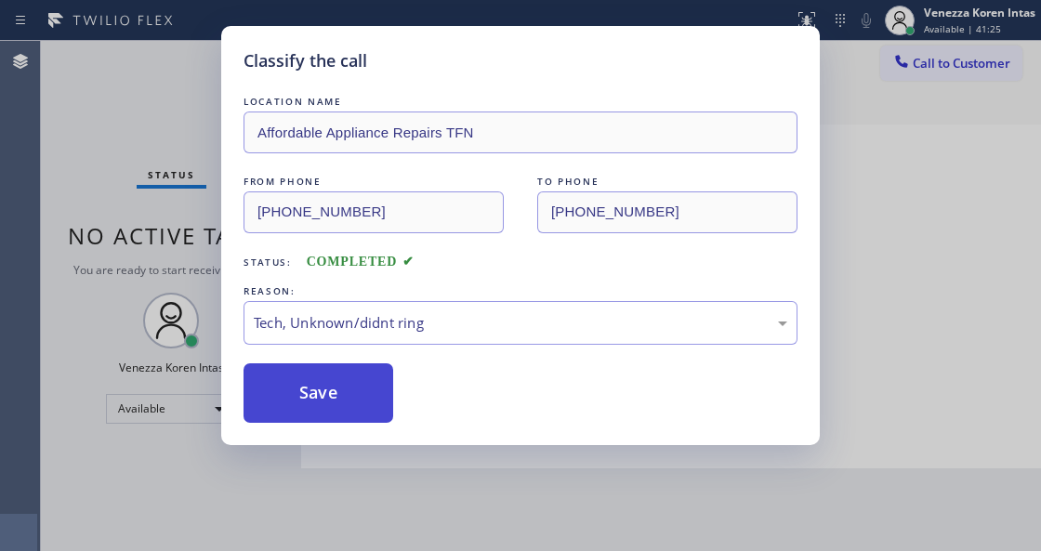
click at [378, 422] on button "Save" at bounding box center [319, 394] width 150 height 60
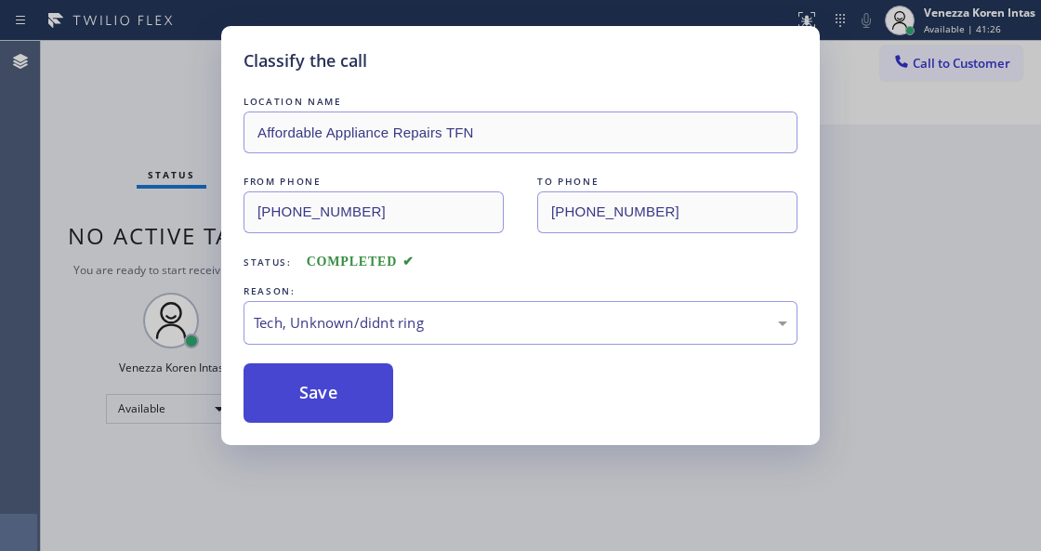
click at [351, 379] on button "Save" at bounding box center [319, 394] width 150 height 60
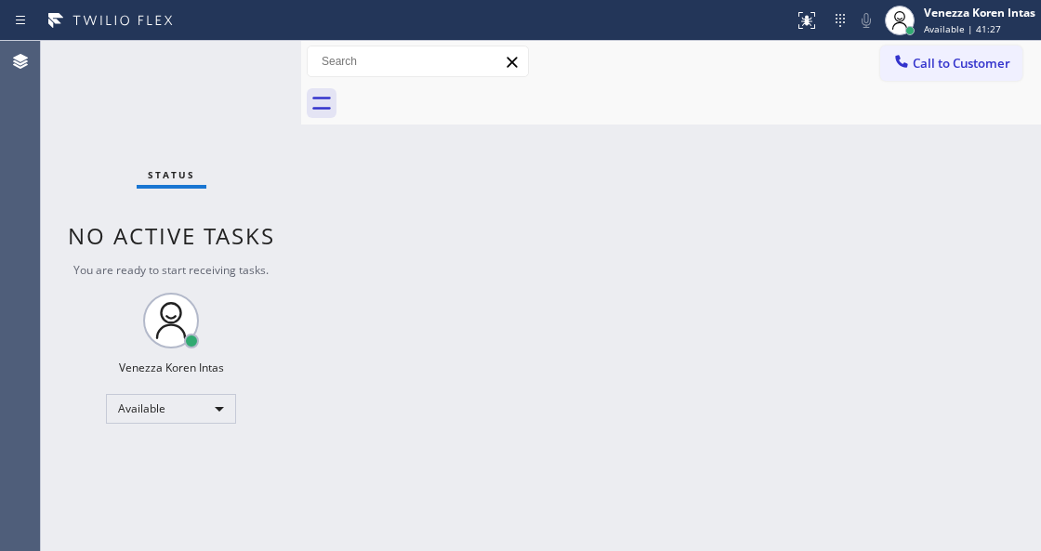
click at [273, 72] on div "Status No active tasks You are ready to start receiving tasks. Venezza Koren In…" at bounding box center [171, 296] width 260 height 510
click at [257, 78] on div "Status No active tasks You are ready to start receiving tasks. Venezza Koren In…" at bounding box center [171, 296] width 260 height 510
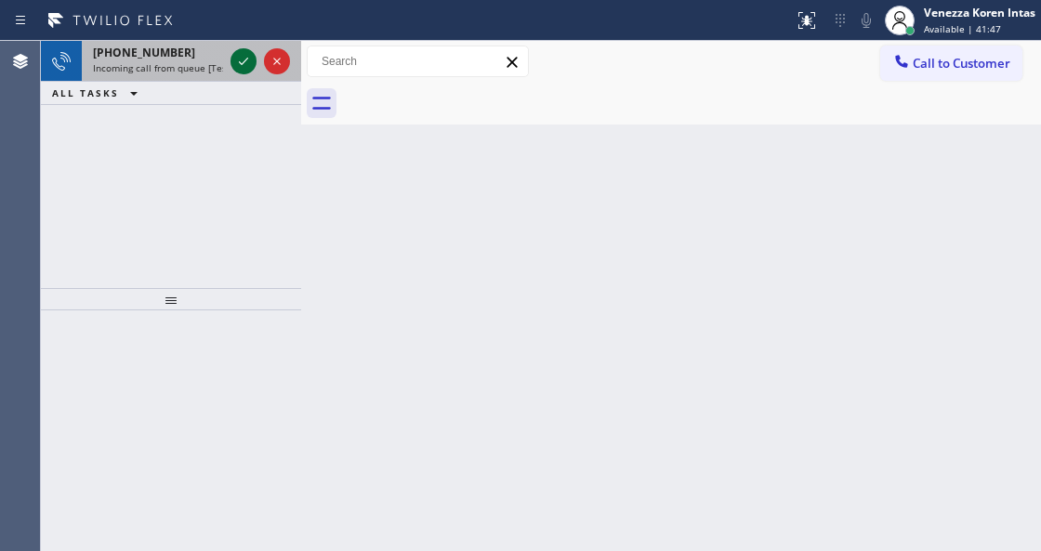
click at [243, 66] on icon at bounding box center [243, 61] width 22 height 22
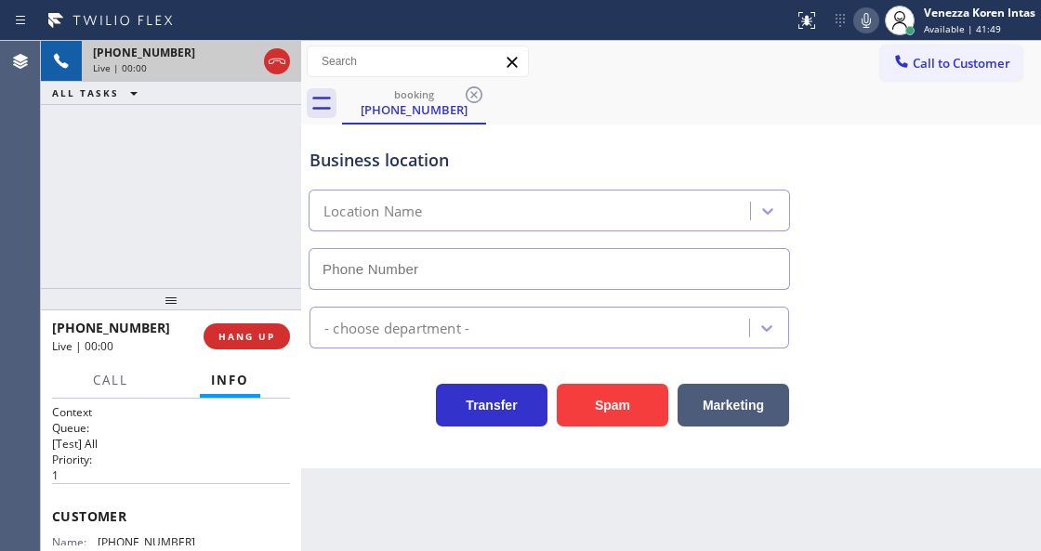
type input "[PHONE_NUMBER]"
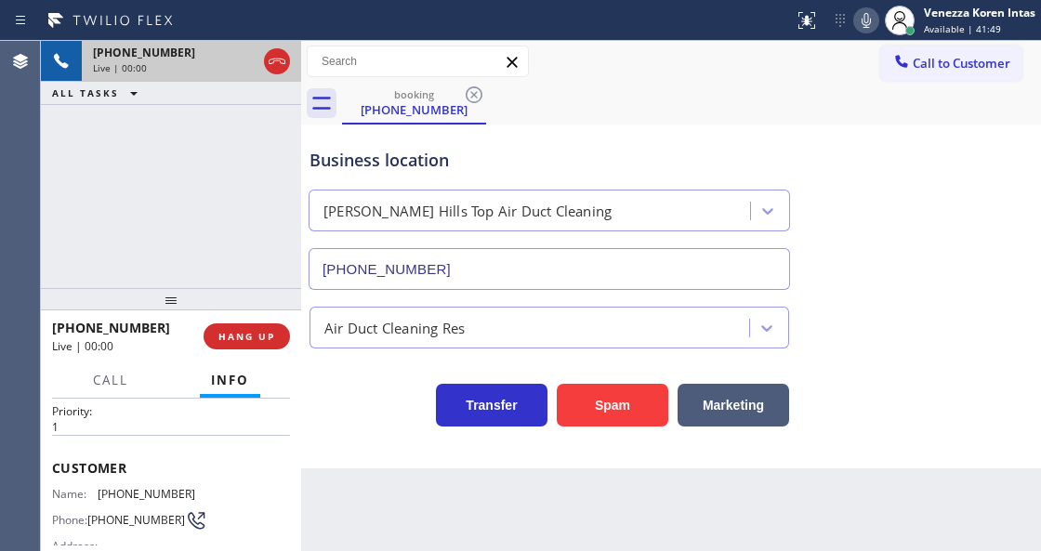
scroll to position [124, 0]
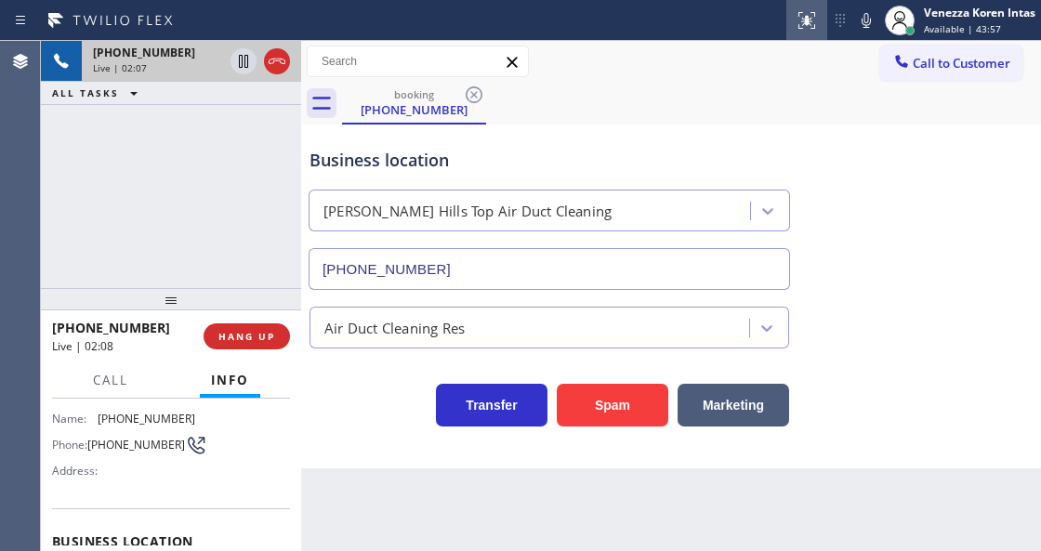
drag, startPoint x: 854, startPoint y: 15, endPoint x: 807, endPoint y: 33, distance: 50.9
click at [855, 15] on icon at bounding box center [866, 20] width 22 height 22
click at [240, 60] on icon at bounding box center [243, 61] width 9 height 13
drag, startPoint x: 868, startPoint y: 22, endPoint x: 811, endPoint y: 95, distance: 92.1
click at [868, 22] on icon at bounding box center [866, 20] width 22 height 22
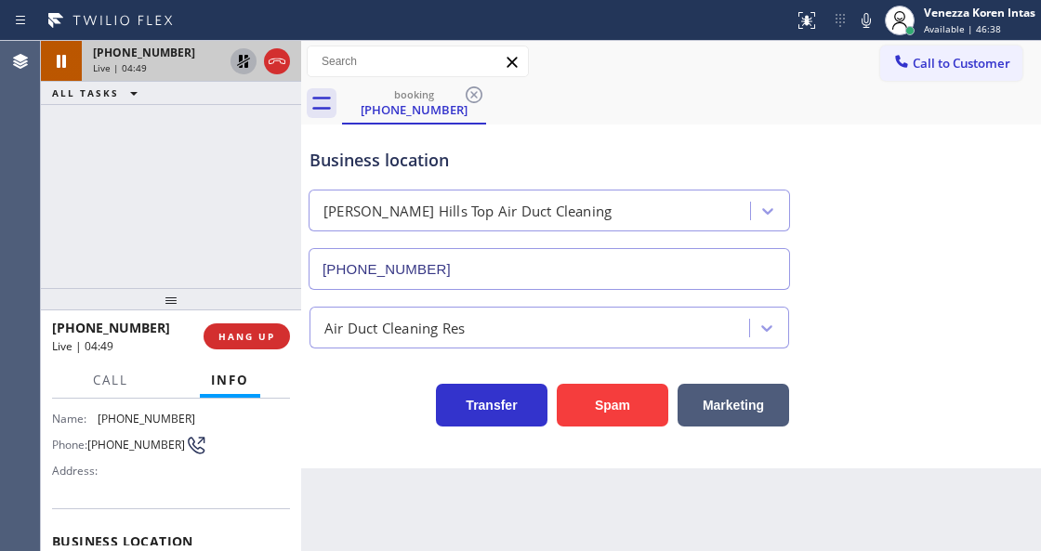
click at [244, 61] on icon at bounding box center [243, 61] width 13 height 13
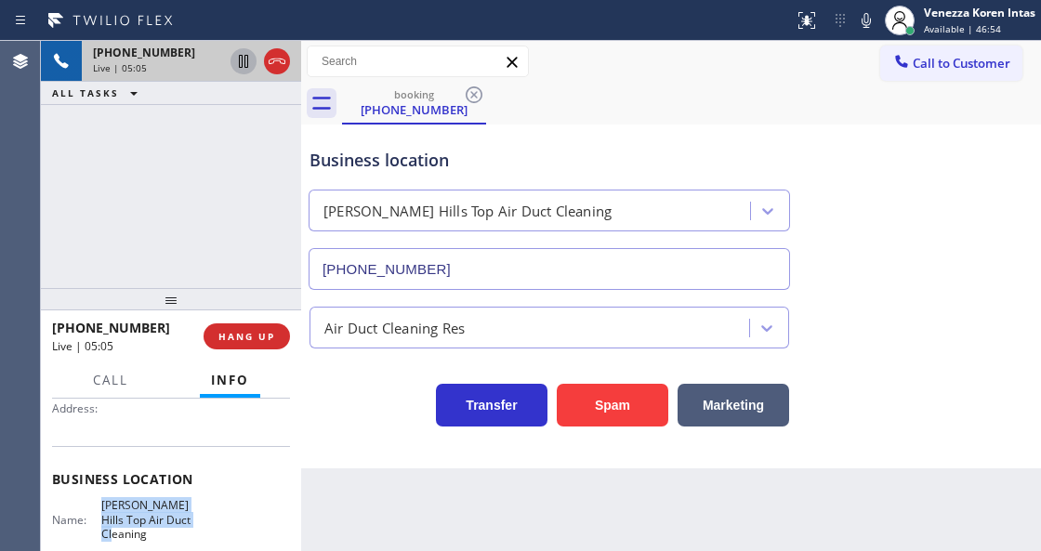
drag, startPoint x: 98, startPoint y: 500, endPoint x: 199, endPoint y: 523, distance: 104.0
click at [199, 523] on div "Name: [PERSON_NAME][GEOGRAPHIC_DATA] Top Air Duct Cleaning Address: [STREET_ADD…" at bounding box center [171, 545] width 238 height 94
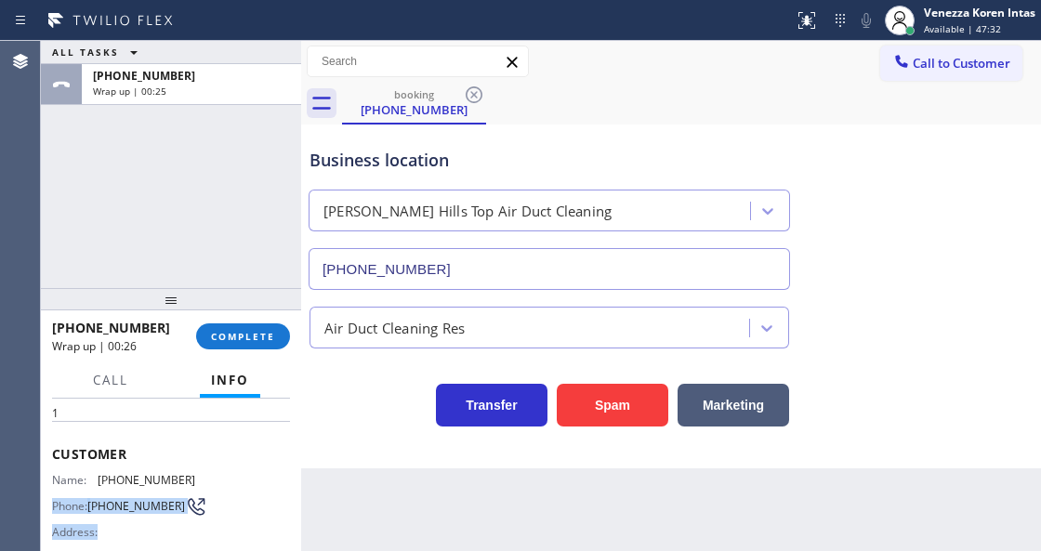
scroll to position [76, 0]
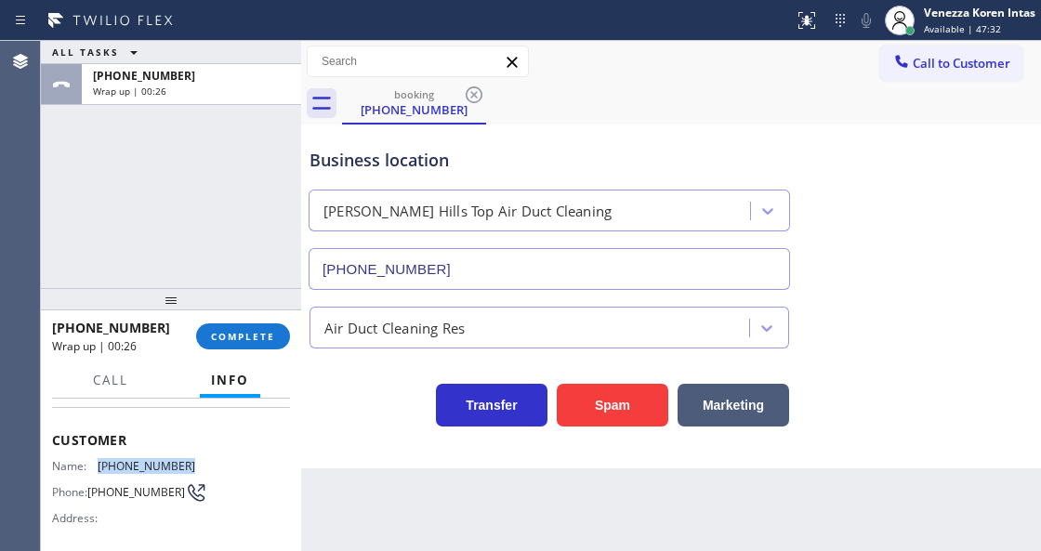
drag, startPoint x: 191, startPoint y: 537, endPoint x: 94, endPoint y: 463, distance: 122.0
click at [94, 463] on div "Name: [PHONE_NUMBER] Phone: [PHONE_NUMBER] Address:" at bounding box center [171, 495] width 238 height 73
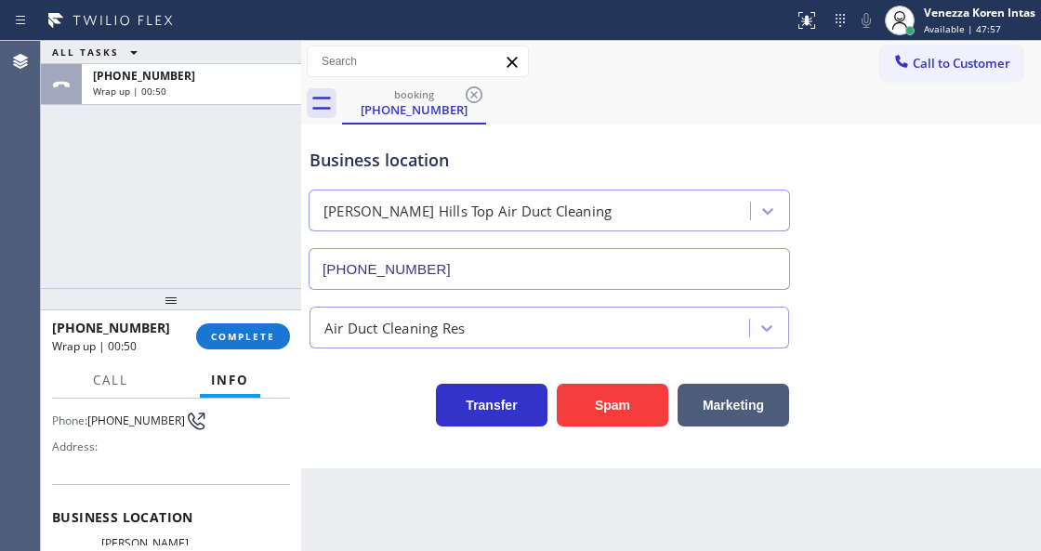
scroll to position [201, 0]
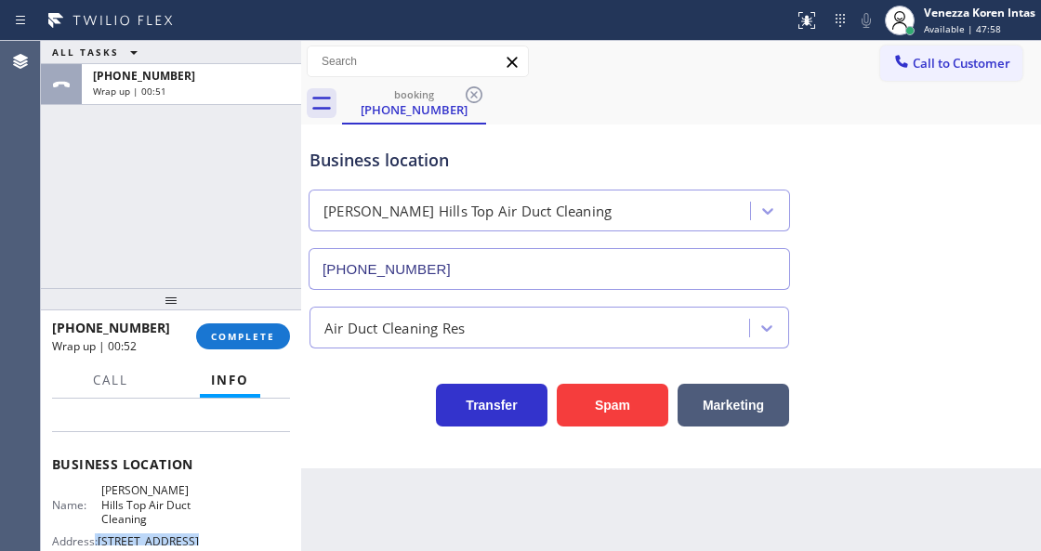
drag, startPoint x: 149, startPoint y: 530, endPoint x: 94, endPoint y: 531, distance: 54.9
click at [94, 531] on div "Name: [PERSON_NAME][GEOGRAPHIC_DATA] Top Air Duct Cleaning Address: [STREET_ADD…" at bounding box center [171, 531] width 238 height 94
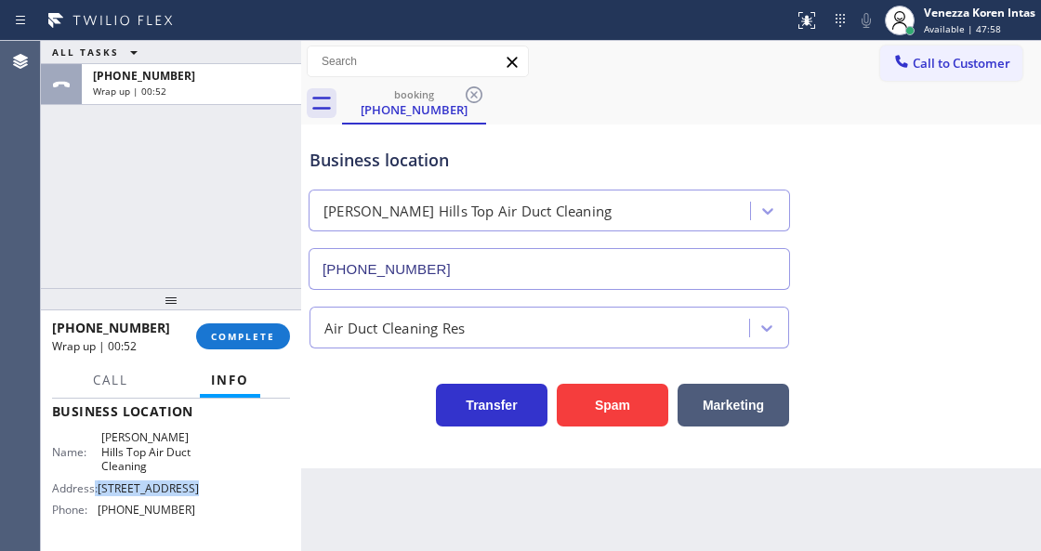
scroll to position [325, 0]
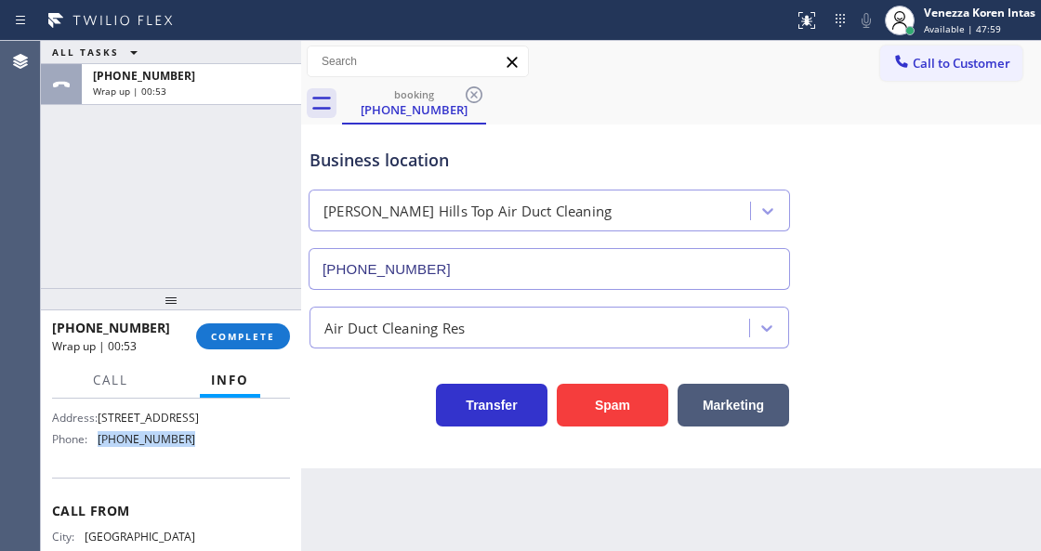
drag, startPoint x: 178, startPoint y: 428, endPoint x: 99, endPoint y: 424, distance: 79.1
click at [99, 432] on div "Phone: [PHONE_NUMBER]" at bounding box center [123, 439] width 143 height 14
click at [241, 346] on button "COMPLETE" at bounding box center [243, 337] width 94 height 26
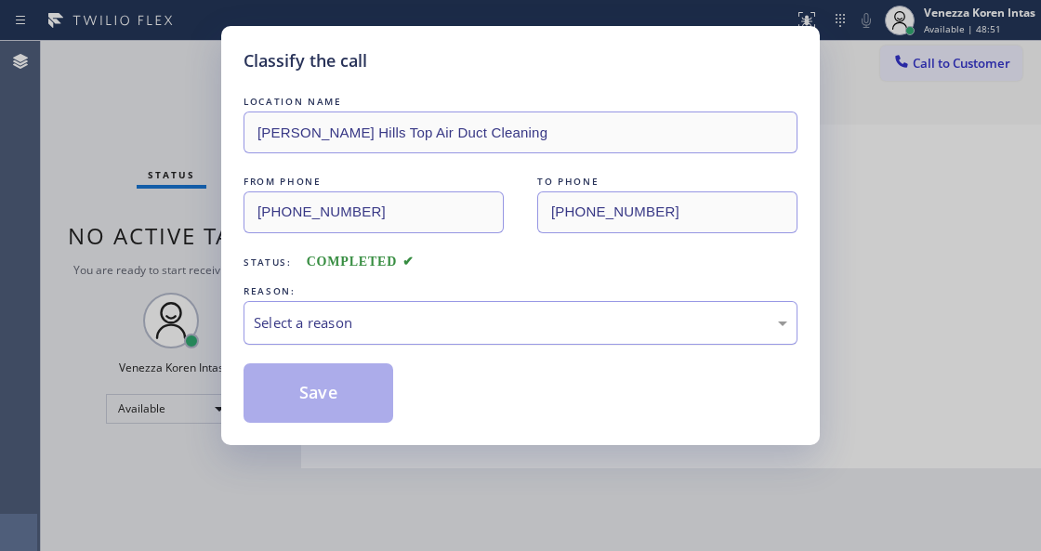
click at [373, 341] on div "Select a reason" at bounding box center [521, 323] width 554 height 44
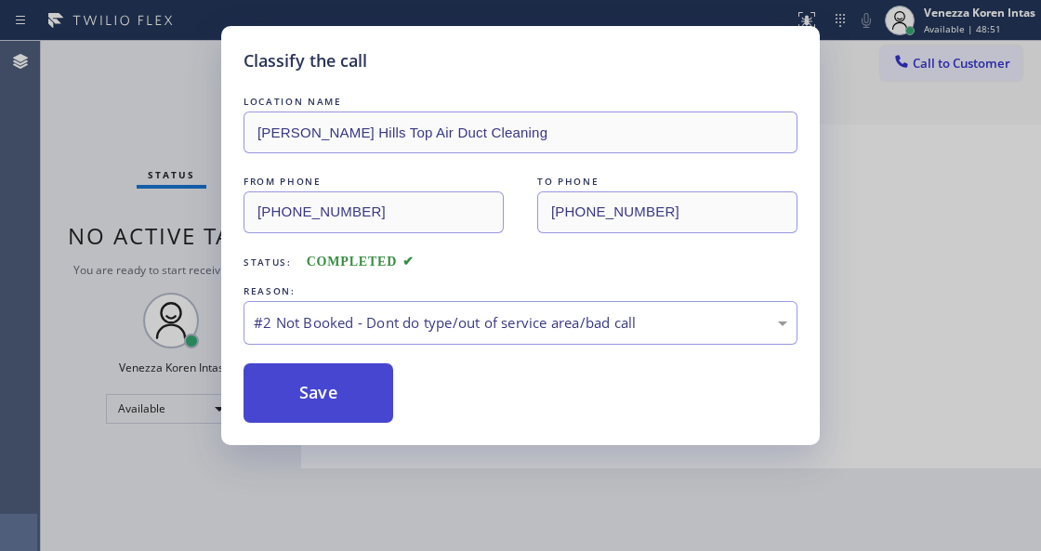
click at [344, 403] on button "Save" at bounding box center [319, 394] width 150 height 60
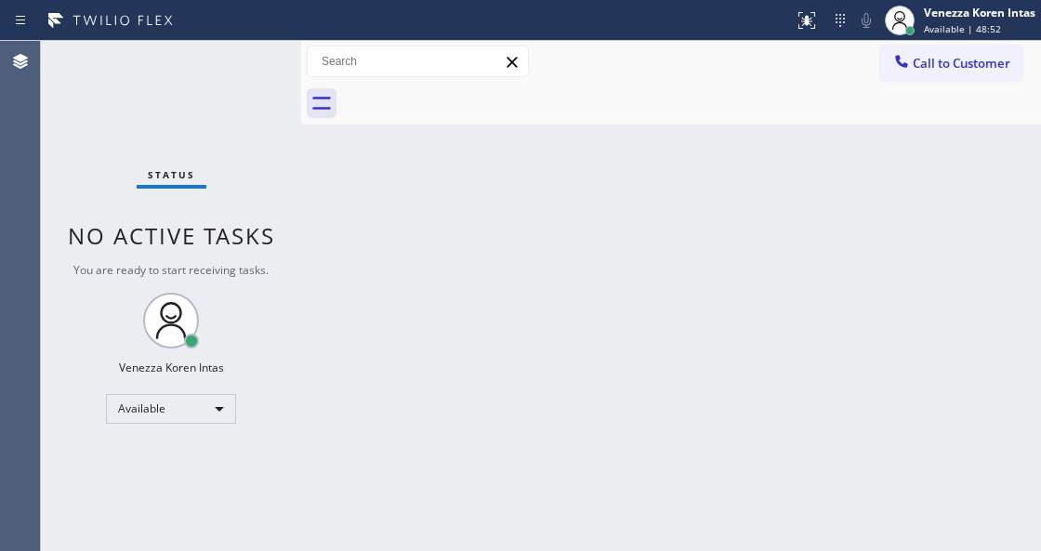
drag, startPoint x: 228, startPoint y: 171, endPoint x: 402, endPoint y: 241, distance: 187.3
click at [228, 171] on div "Status No active tasks You are ready to start receiving tasks. Venezza Koren In…" at bounding box center [171, 296] width 260 height 510
click at [444, 262] on div "Back to Dashboard Change Sender ID Customers Technicians Select a contact Outbo…" at bounding box center [671, 296] width 740 height 510
click at [259, 60] on div "Status No active tasks You are ready to start receiving tasks. Venezza Koren In…" at bounding box center [171, 296] width 260 height 510
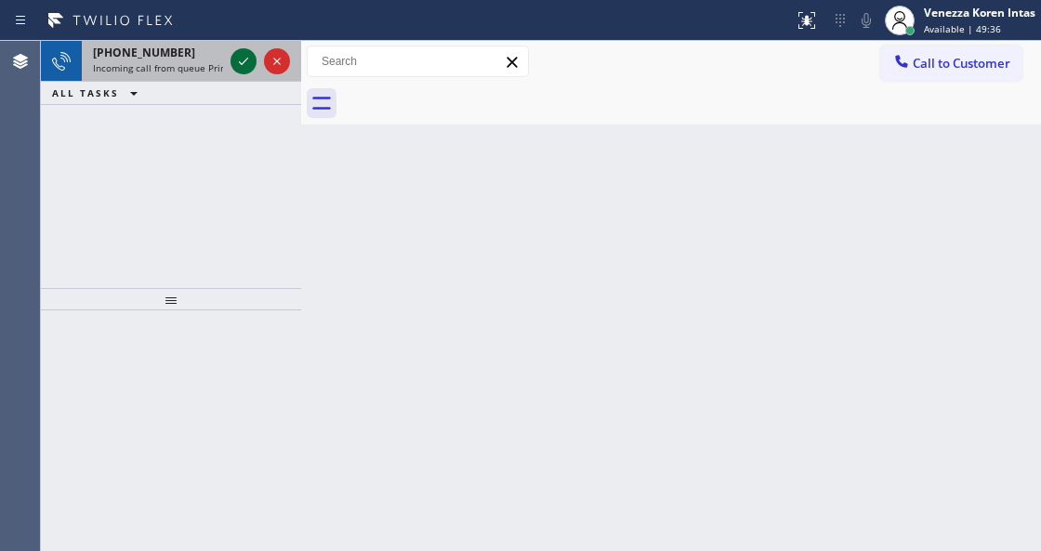
click at [238, 57] on icon at bounding box center [243, 61] width 22 height 22
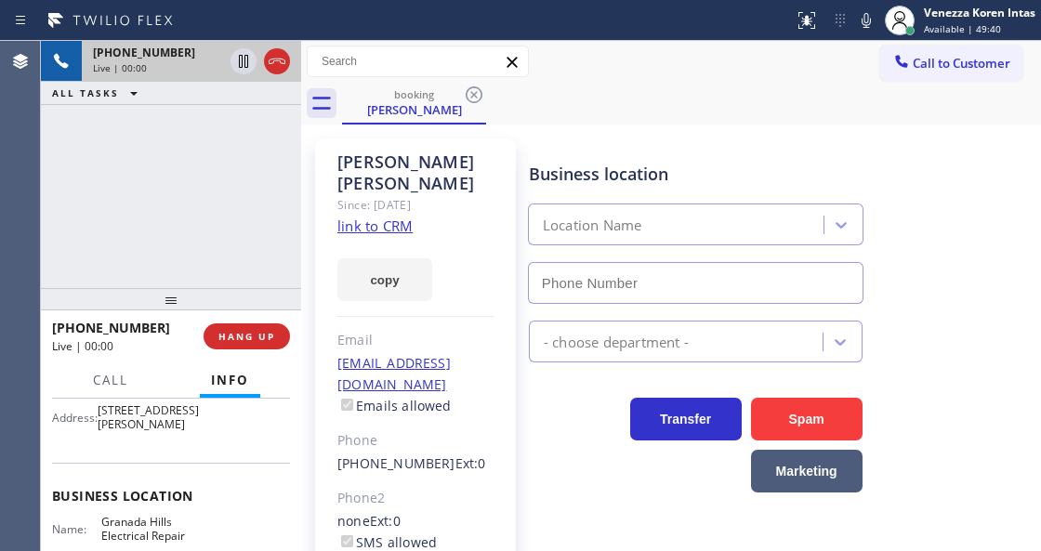
type input "[PHONE_NUMBER]"
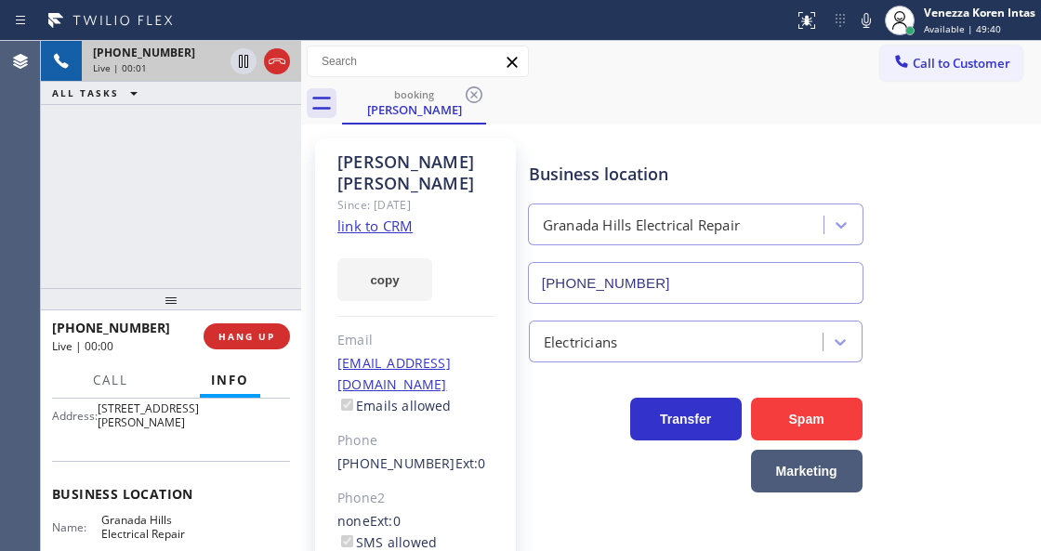
scroll to position [247, 0]
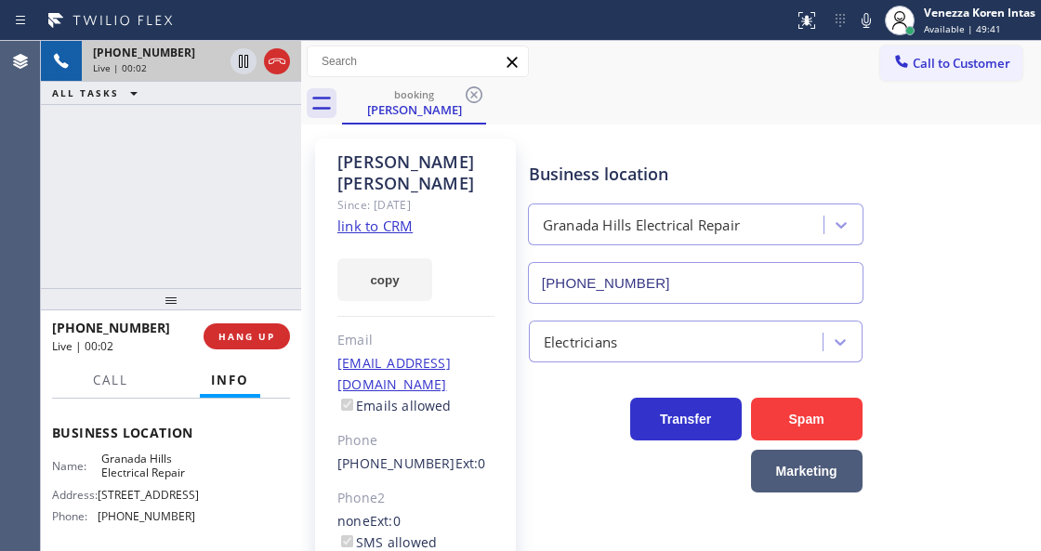
click at [392, 217] on link "link to CRM" at bounding box center [375, 226] width 75 height 19
click at [859, 26] on icon at bounding box center [866, 20] width 22 height 22
click at [241, 61] on icon at bounding box center [243, 61] width 22 height 22
click at [222, 143] on div "[PHONE_NUMBER] Live | 03:31 ALL TASKS ALL TASKS ACTIVE TASKS TASKS IN WRAP UP" at bounding box center [171, 164] width 260 height 247
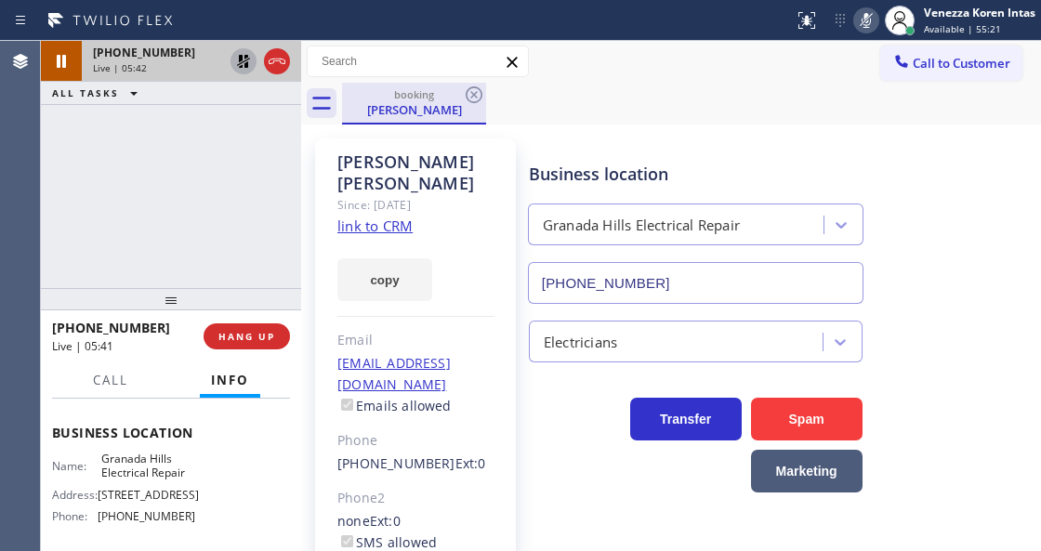
click at [456, 104] on div "[PERSON_NAME]" at bounding box center [414, 109] width 140 height 17
click at [542, 126] on div "[PERSON_NAME] Since: [DATE] link to CRM copy Email [EMAIL_ADDRESS][DOMAIN_NAME]…" at bounding box center [671, 437] width 740 height 624
click at [616, 199] on div "Granada Hills Electrical Repair" at bounding box center [695, 220] width 343 height 49
click at [507, 448] on div "[PERSON_NAME] Since: [DATE] link to CRM copy Email [EMAIL_ADDRESS][DOMAIN_NAME]…" at bounding box center [415, 437] width 201 height 596
drag, startPoint x: 871, startPoint y: 25, endPoint x: 839, endPoint y: 67, distance: 53.0
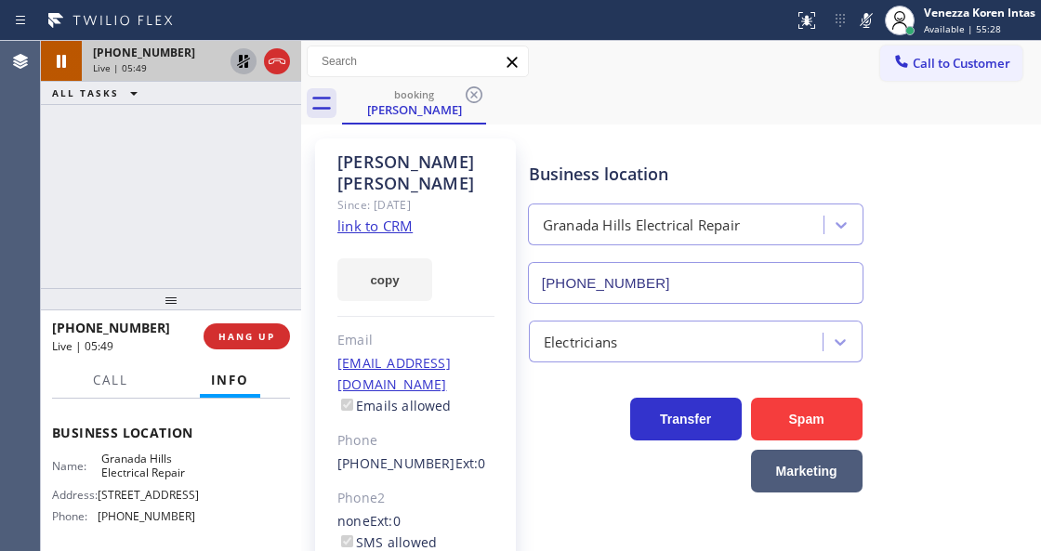
click at [871, 25] on icon at bounding box center [866, 20] width 22 height 22
click at [240, 66] on icon at bounding box center [243, 61] width 13 height 13
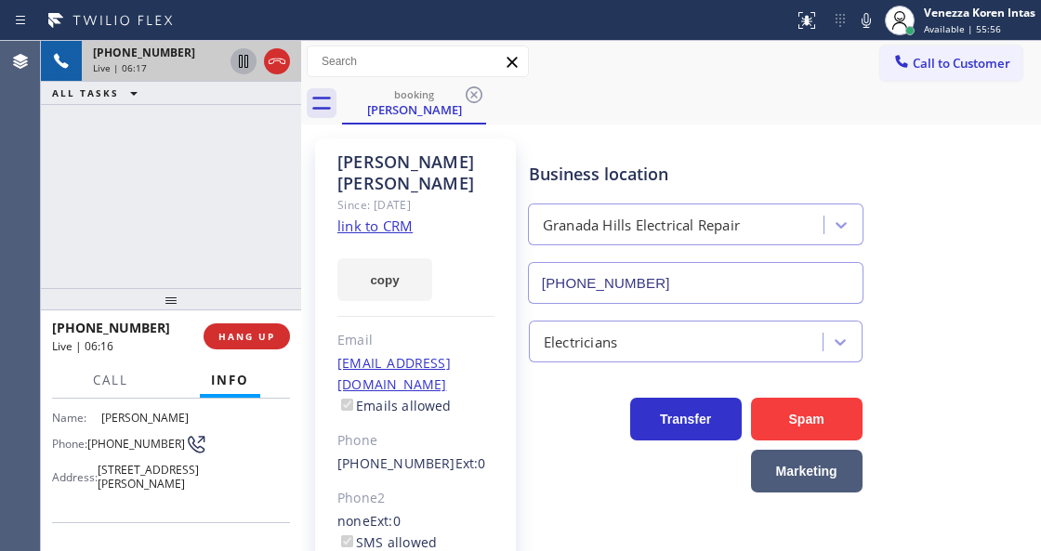
scroll to position [124, 0]
drag, startPoint x: 122, startPoint y: 448, endPoint x: 90, endPoint y: 430, distance: 36.7
click at [90, 434] on div "Phone: [PHONE_NUMBER]" at bounding box center [123, 445] width 143 height 22
click at [245, 338] on span "HANG UP" at bounding box center [247, 336] width 57 height 13
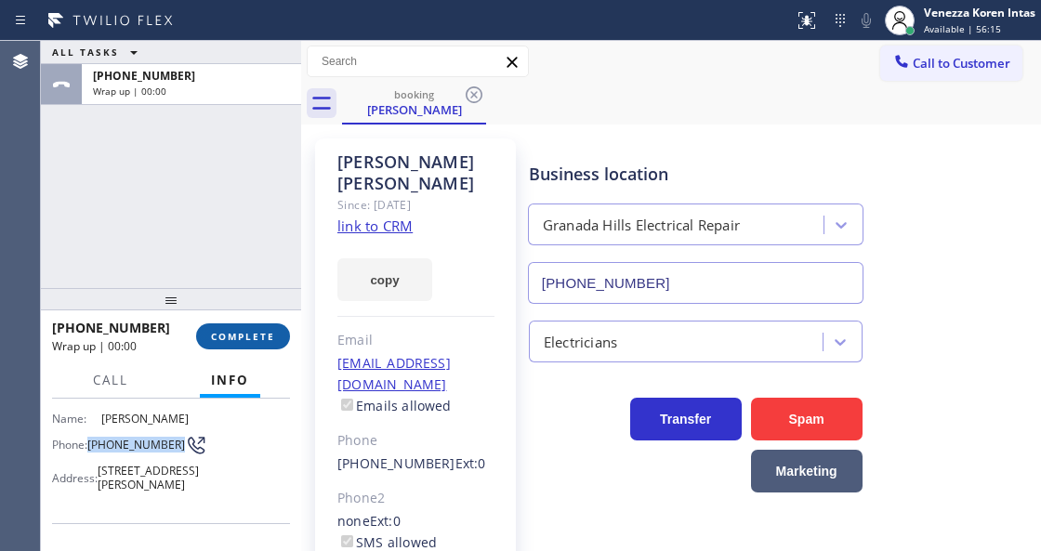
click at [245, 338] on span "COMPLETE" at bounding box center [243, 336] width 64 height 13
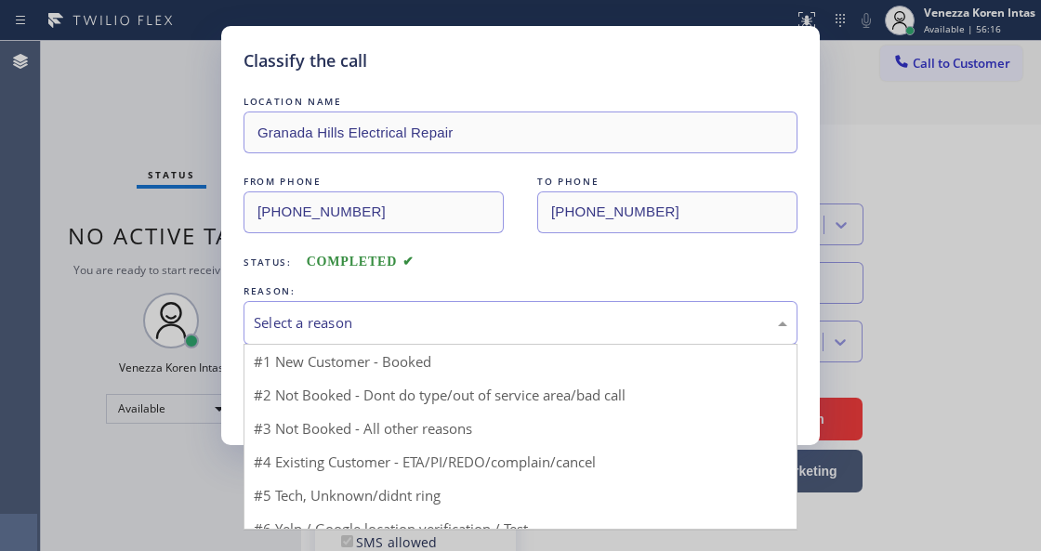
click at [413, 329] on div "Select a reason" at bounding box center [521, 322] width 534 height 21
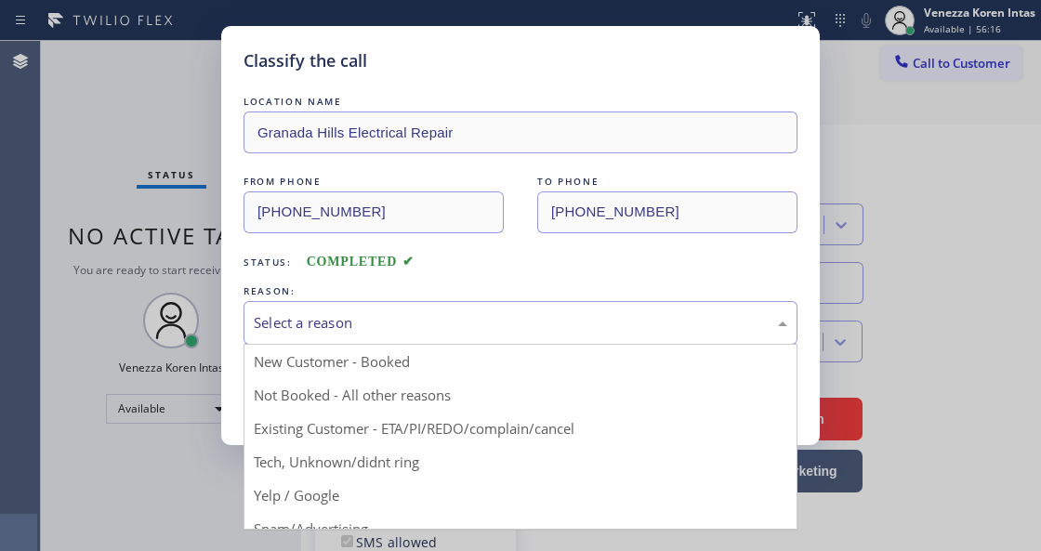
drag, startPoint x: 467, startPoint y: 431, endPoint x: 447, endPoint y: 434, distance: 19.7
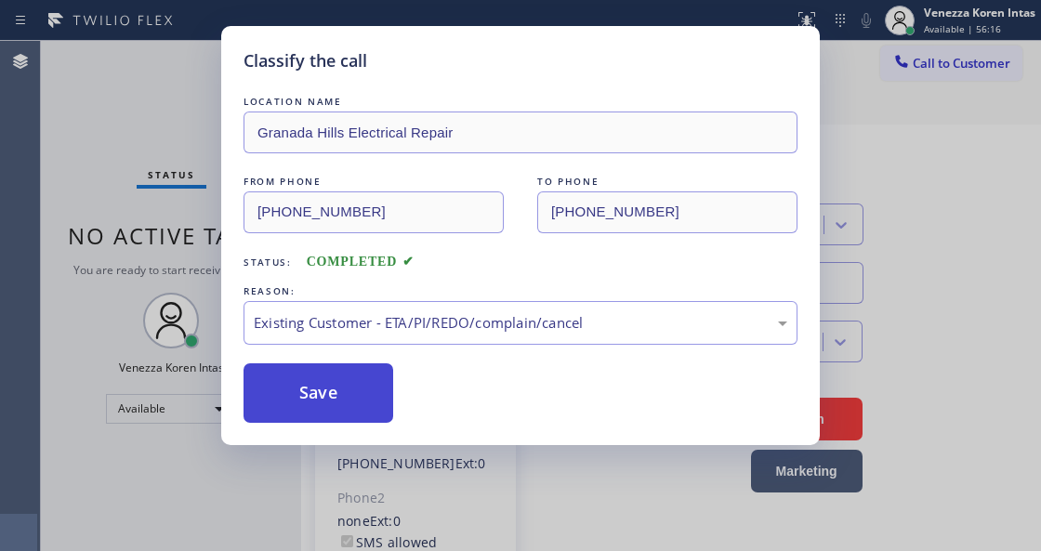
click at [272, 403] on button "Save" at bounding box center [319, 394] width 150 height 60
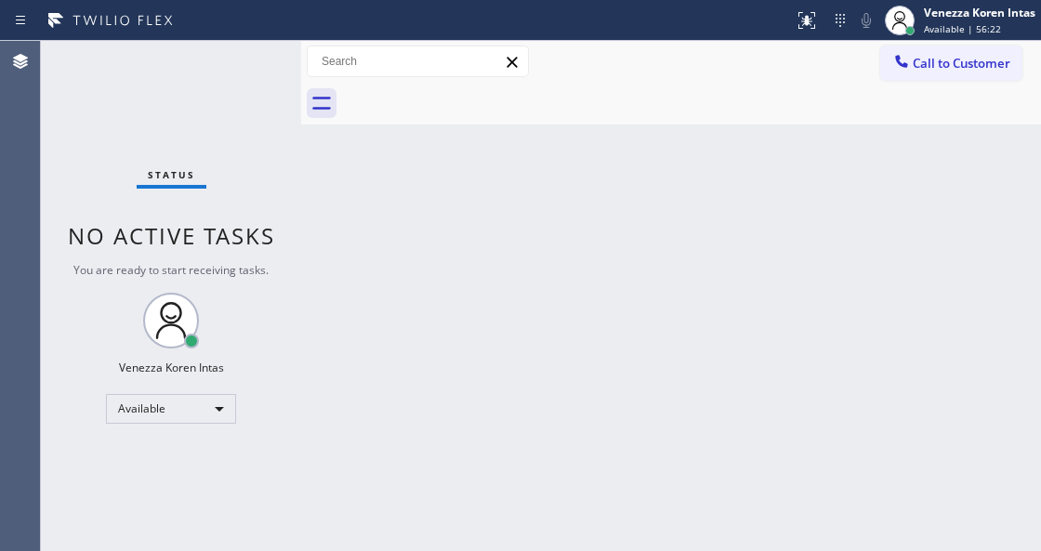
click at [301, 314] on div at bounding box center [301, 296] width 0 height 510
click at [281, 203] on div "Status No active tasks You are ready to start receiving tasks. Venezza Koren In…" at bounding box center [171, 296] width 260 height 510
click at [266, 130] on div "Status No active tasks You are ready to start receiving tasks. Venezza Koren In…" at bounding box center [171, 296] width 260 height 510
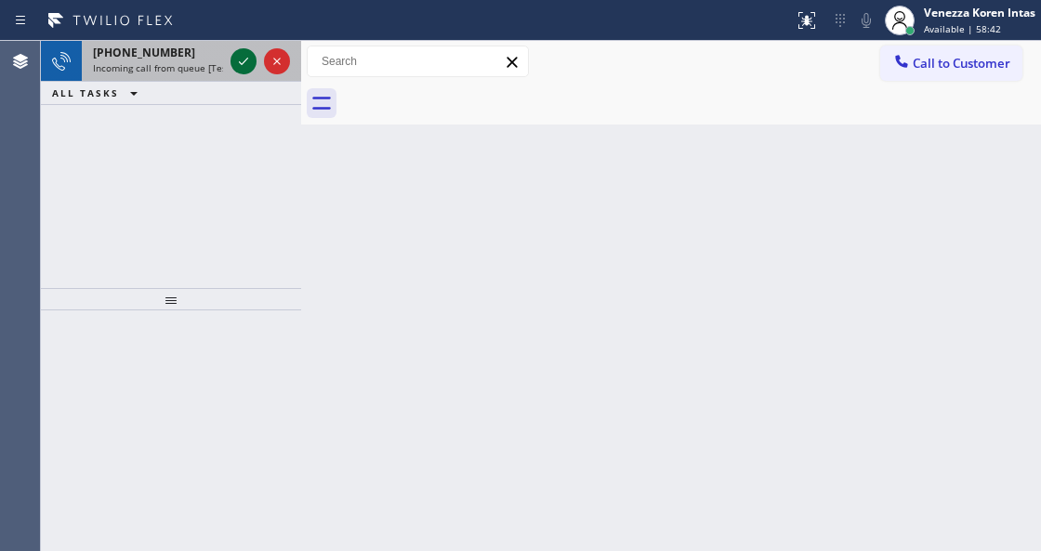
click at [238, 56] on icon at bounding box center [243, 61] width 22 height 22
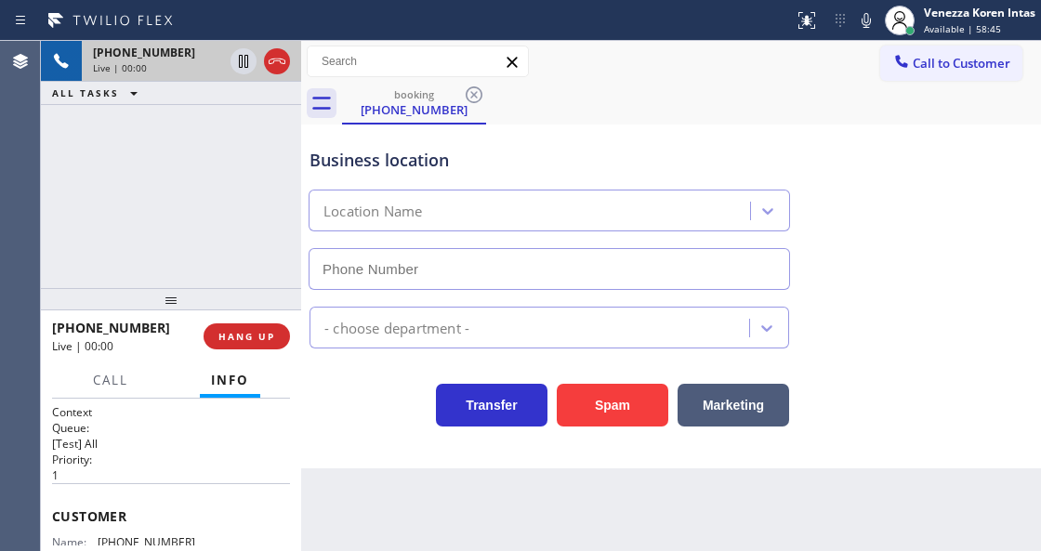
type input "[PHONE_NUMBER]"
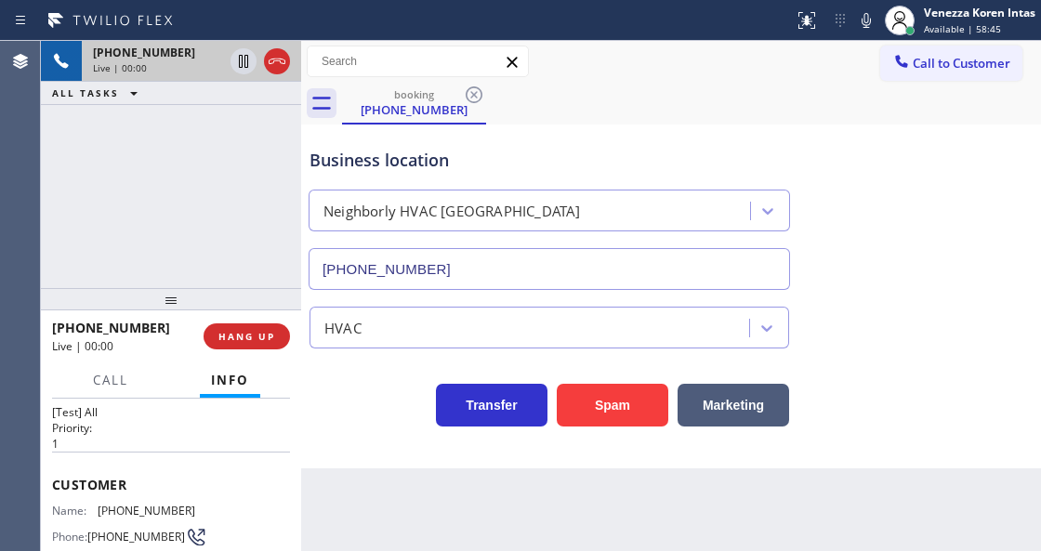
scroll to position [186, 0]
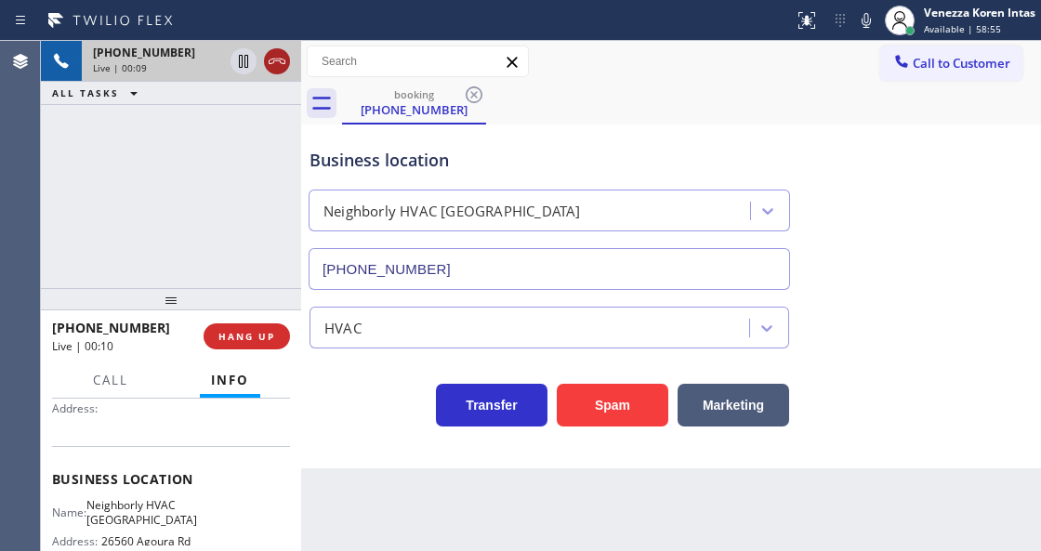
click at [274, 68] on icon at bounding box center [277, 61] width 22 height 22
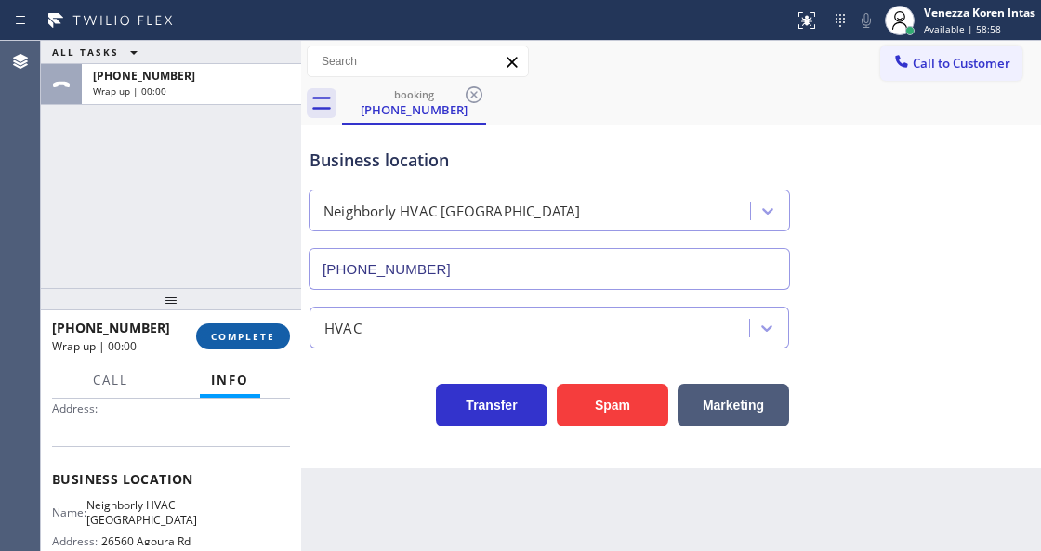
click at [240, 338] on span "COMPLETE" at bounding box center [243, 336] width 64 height 13
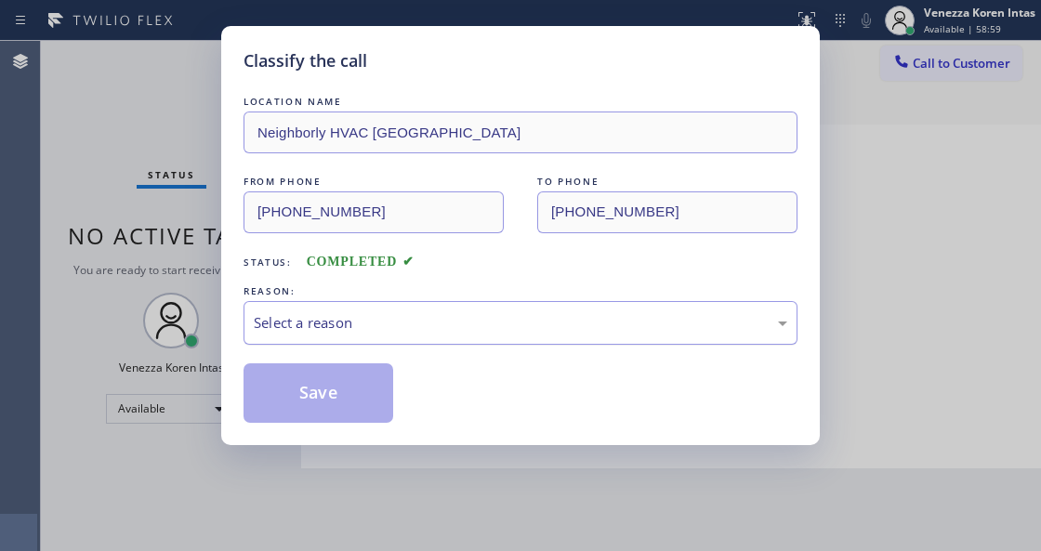
click at [433, 333] on div "Select a reason" at bounding box center [521, 322] width 534 height 21
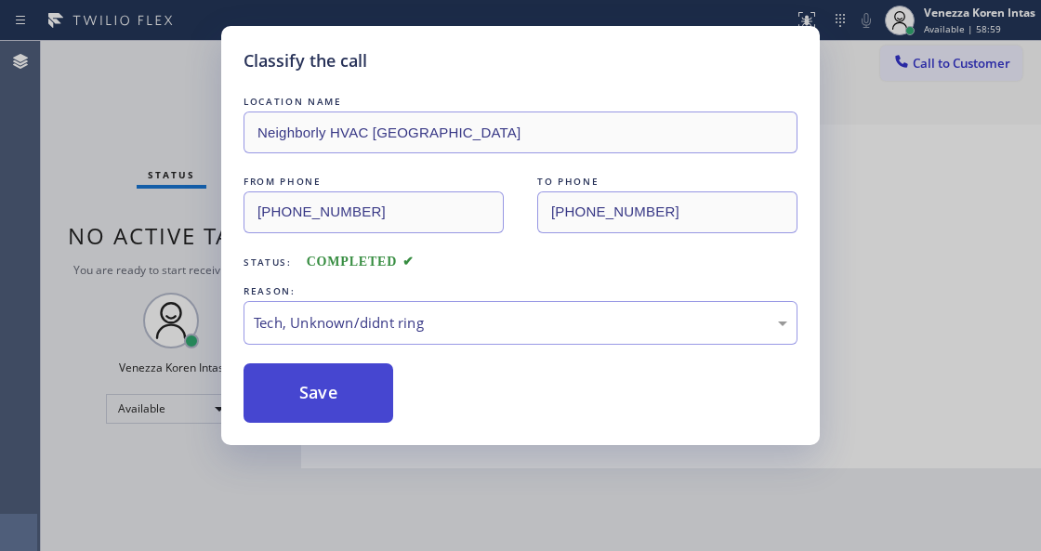
click at [325, 404] on button "Save" at bounding box center [319, 394] width 150 height 60
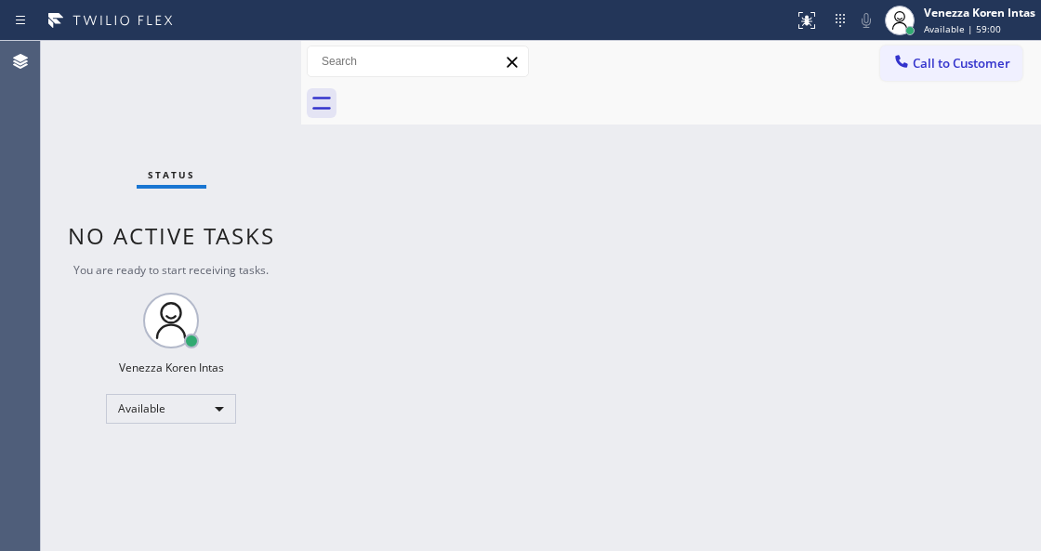
click at [232, 80] on div "Status No active tasks You are ready to start receiving tasks. Venezza Koren In…" at bounding box center [171, 296] width 260 height 510
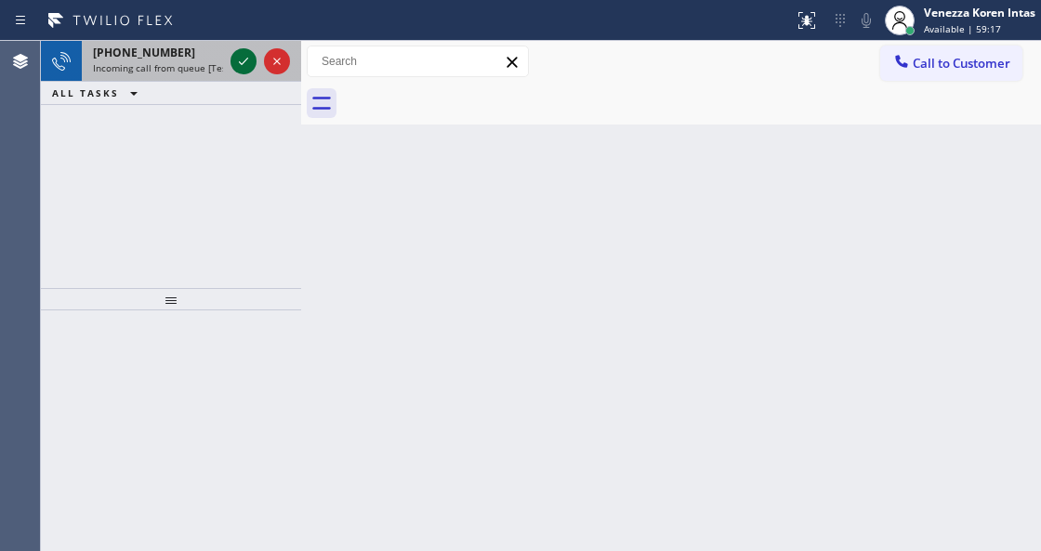
click at [240, 63] on icon at bounding box center [243, 61] width 9 height 7
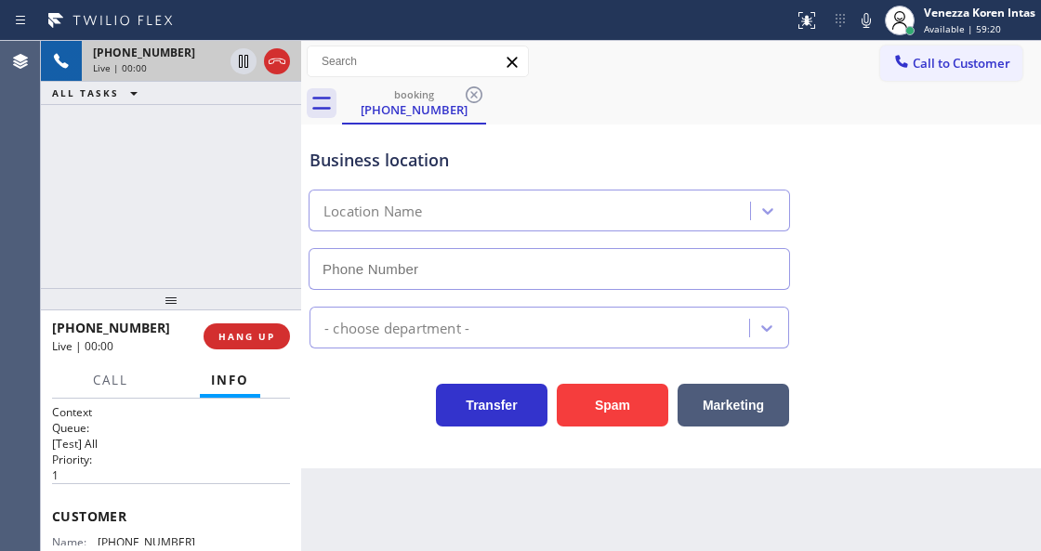
type input "[PHONE_NUMBER]"
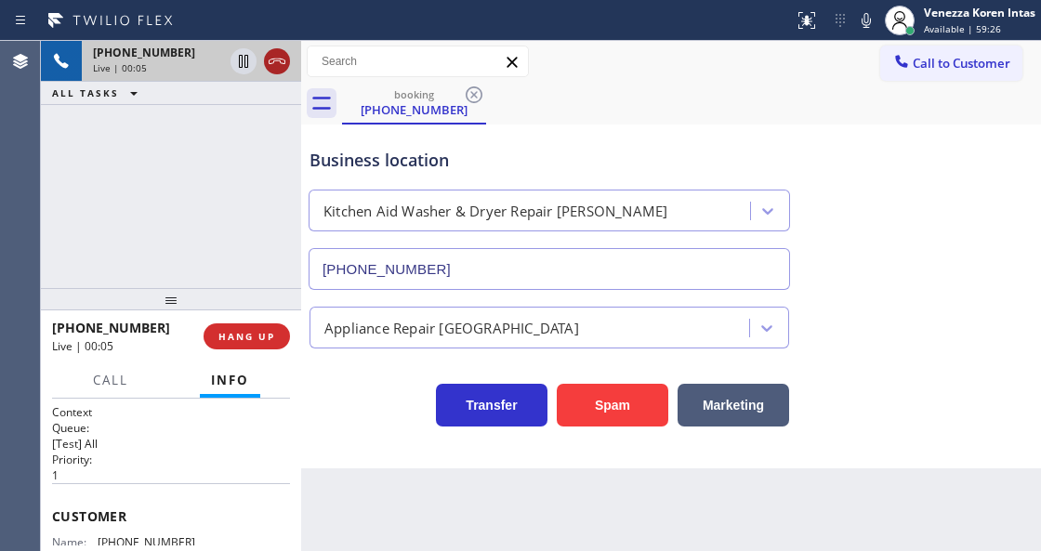
click at [283, 65] on icon at bounding box center [277, 61] width 22 height 22
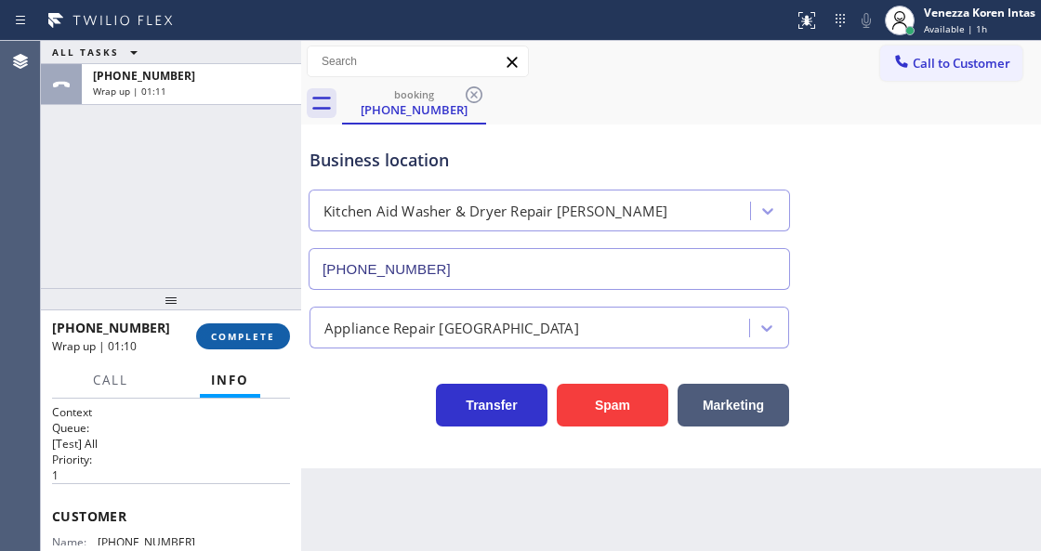
click at [239, 338] on span "COMPLETE" at bounding box center [243, 336] width 64 height 13
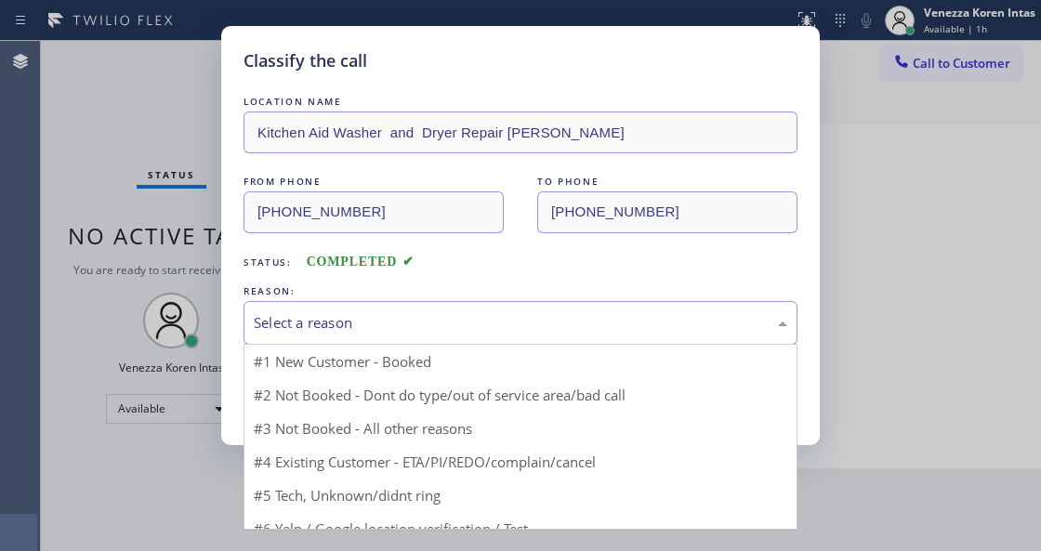
click at [417, 340] on div "Select a reason" at bounding box center [521, 323] width 554 height 44
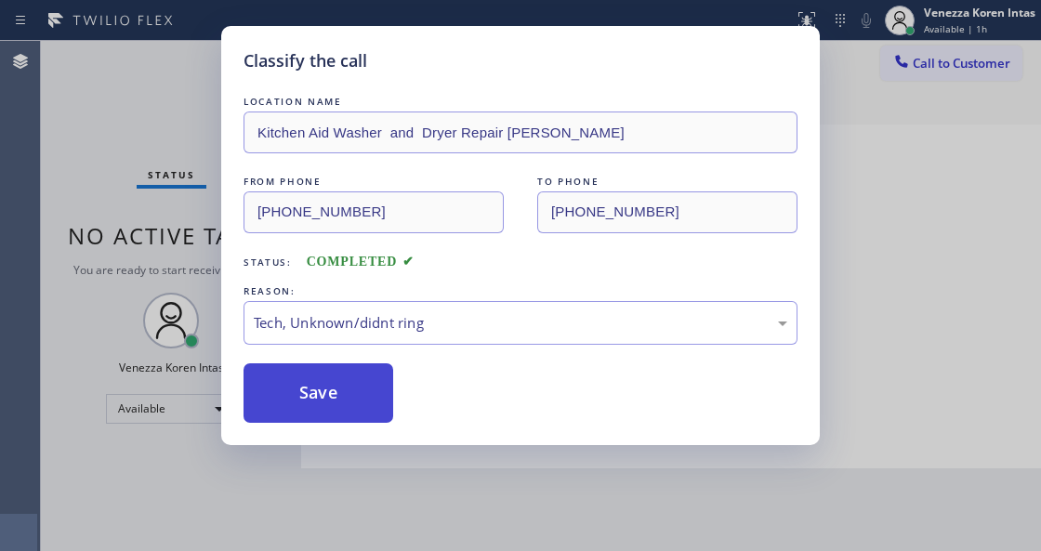
click at [346, 400] on button "Save" at bounding box center [319, 394] width 150 height 60
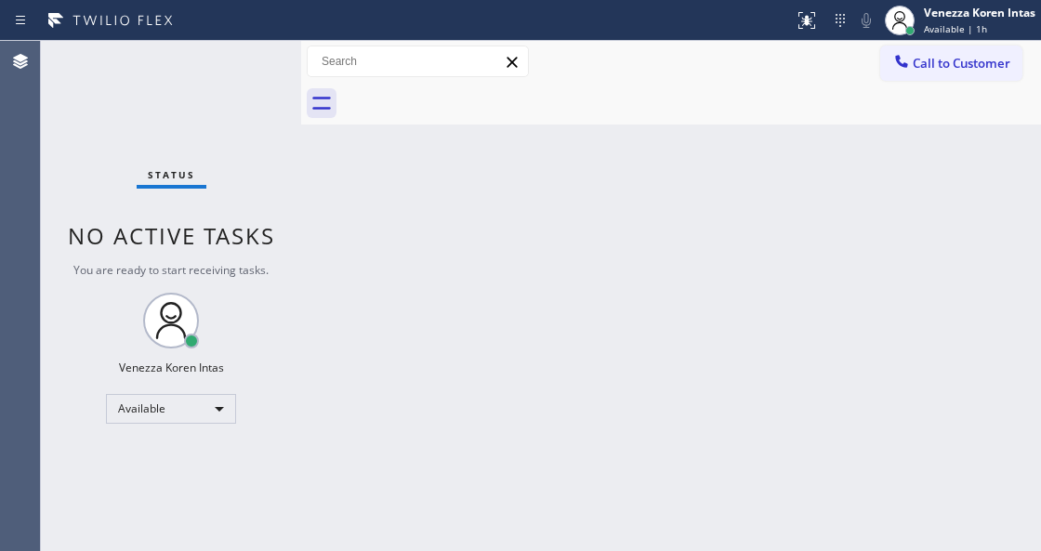
click at [232, 69] on div "Status No active tasks You are ready to start receiving tasks. Venezza Koren In…" at bounding box center [171, 296] width 260 height 510
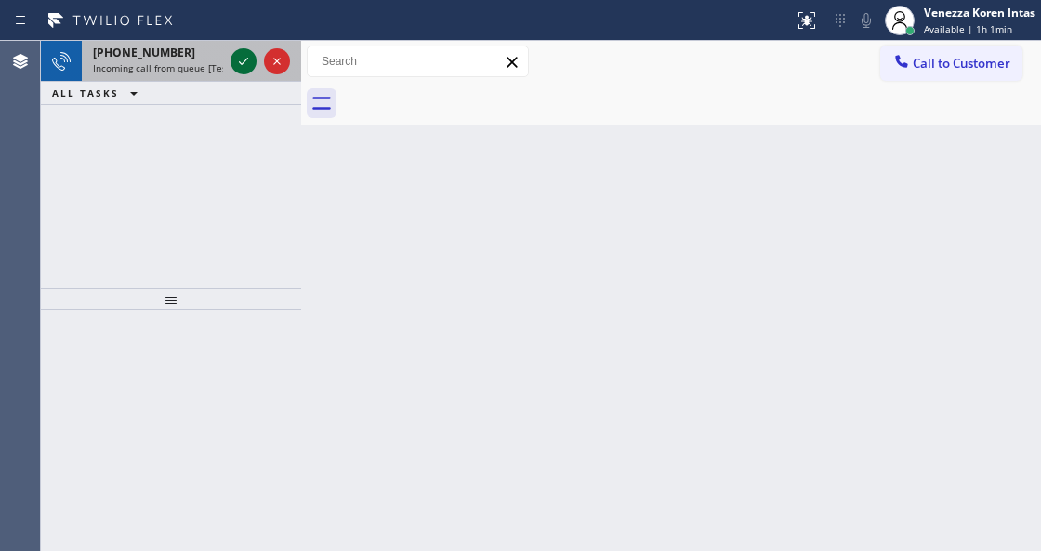
click at [240, 55] on icon at bounding box center [243, 61] width 22 height 22
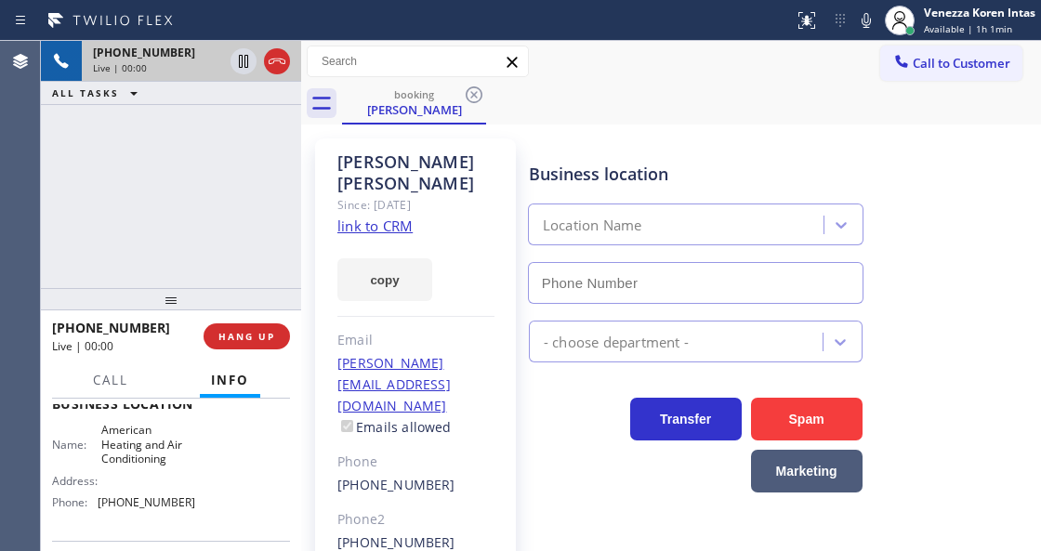
scroll to position [247, 0]
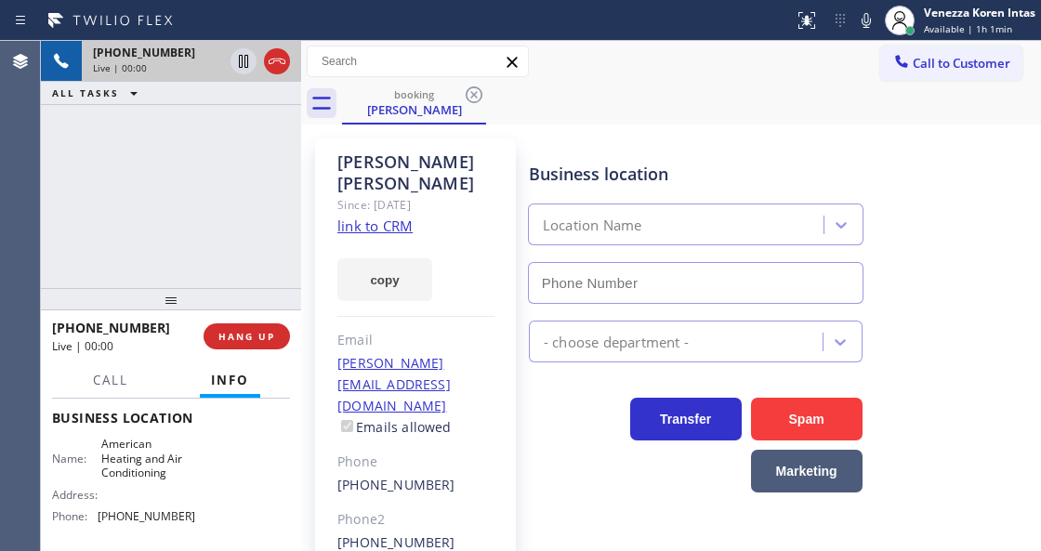
type input "[PHONE_NUMBER]"
click at [524, 227] on div "American Heating and Air Conditioning" at bounding box center [695, 225] width 343 height 42
click at [411, 217] on link "link to CRM" at bounding box center [375, 226] width 75 height 19
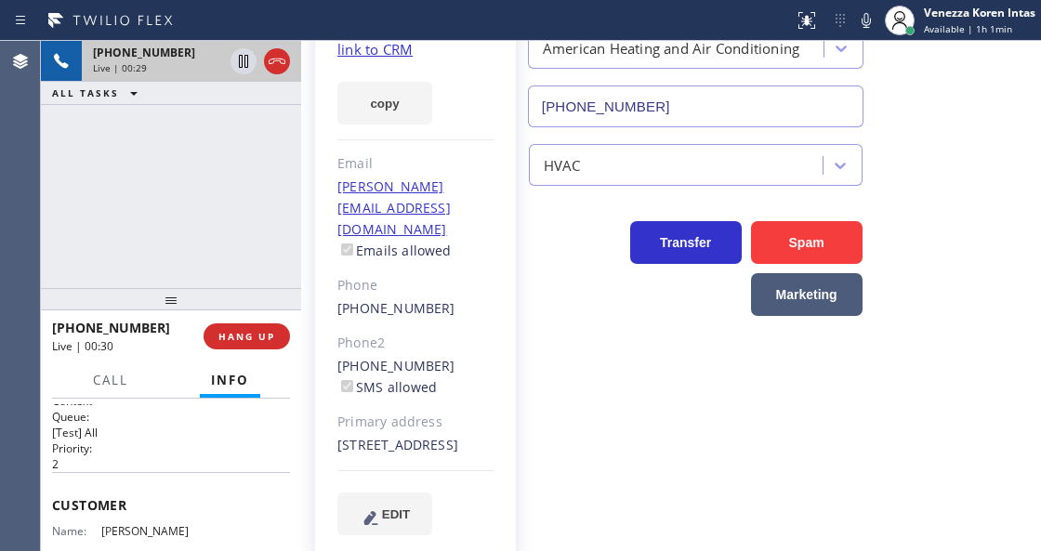
scroll to position [0, 0]
click at [525, 323] on div "Business location American Heating and Air Conditioning [PHONE_NUMBER] HVAC Tra…" at bounding box center [780, 248] width 511 height 563
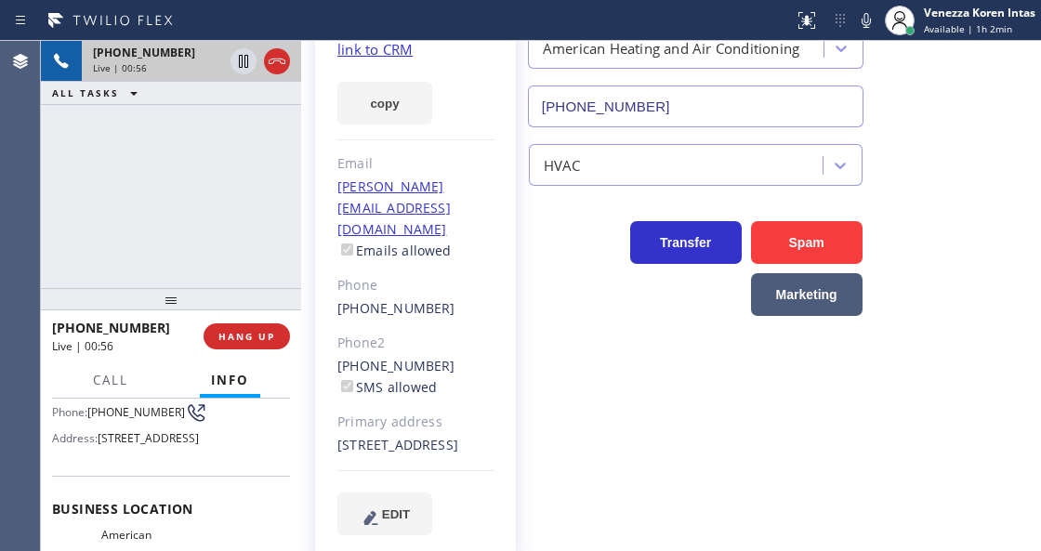
scroll to position [130, 0]
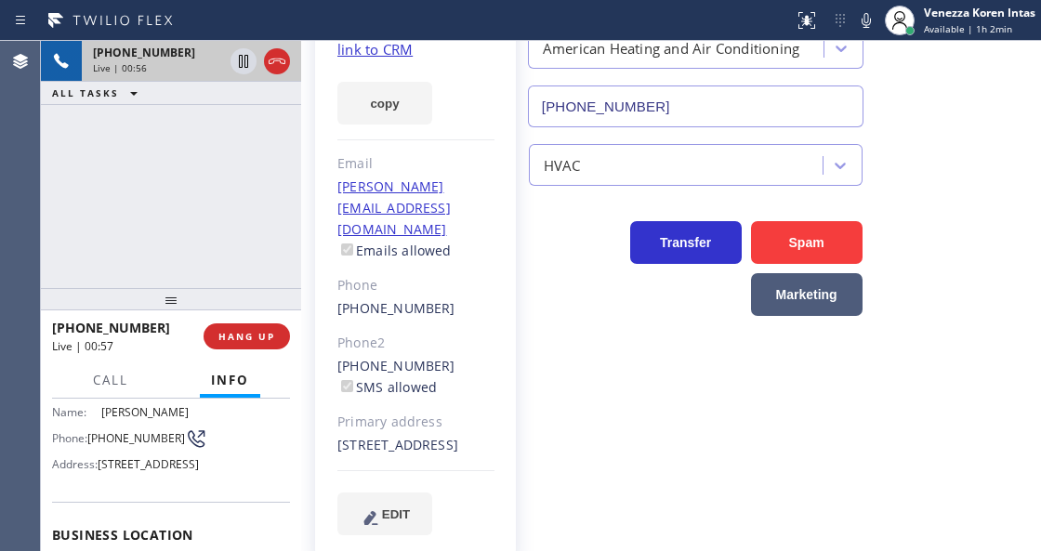
click at [464, 206] on div "[PERSON_NAME] Since: [DATE] link to CRM copy Email [PERSON_NAME][EMAIL_ADDRESS]…" at bounding box center [415, 260] width 201 height 596
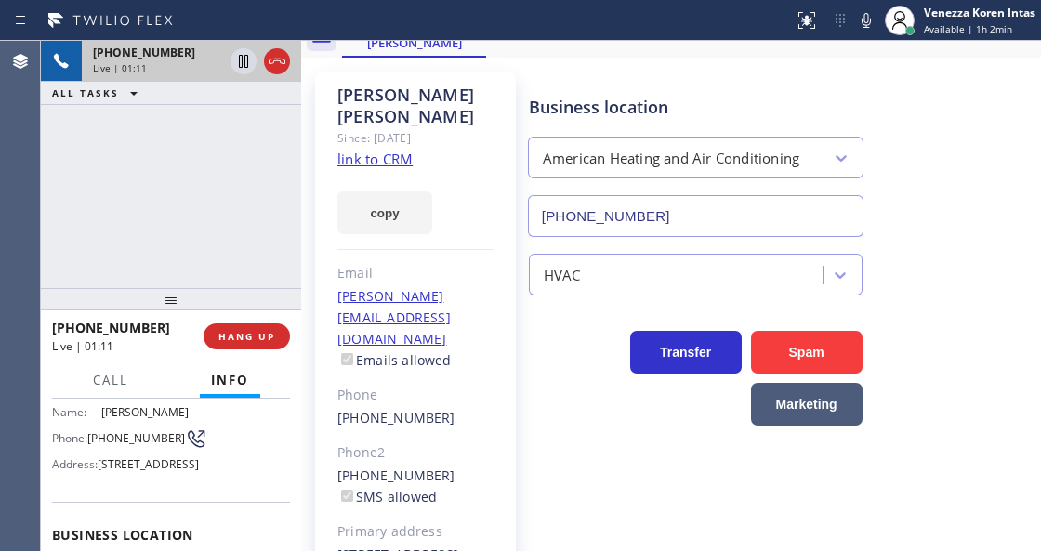
scroll to position [0, 0]
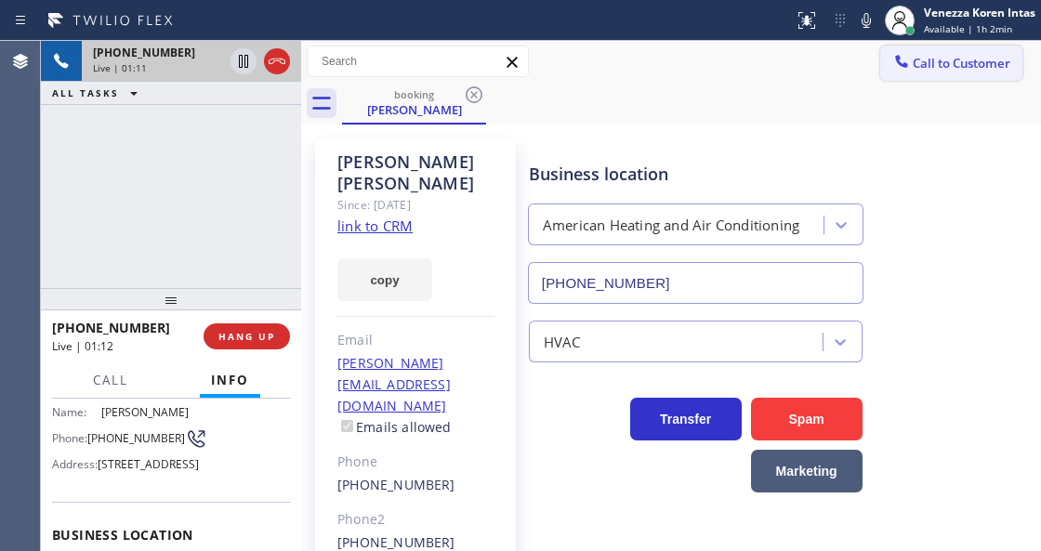
click at [962, 67] on span "Call to Customer" at bounding box center [962, 63] width 98 height 17
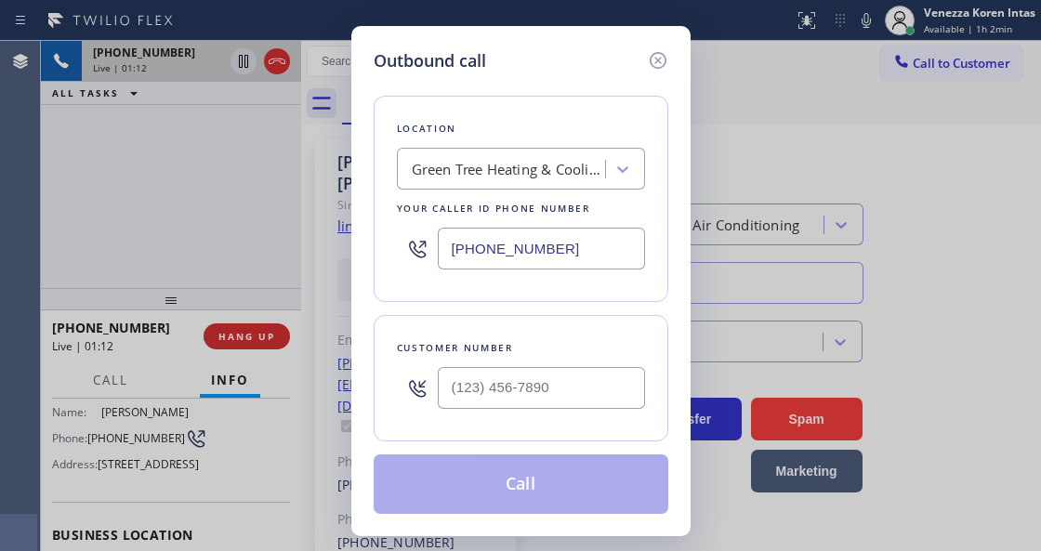
click at [376, 231] on div "Location Green Tree Heating & Cooling Camarillo Your caller id phone number [PH…" at bounding box center [521, 199] width 295 height 206
paste input "77) 910-2593"
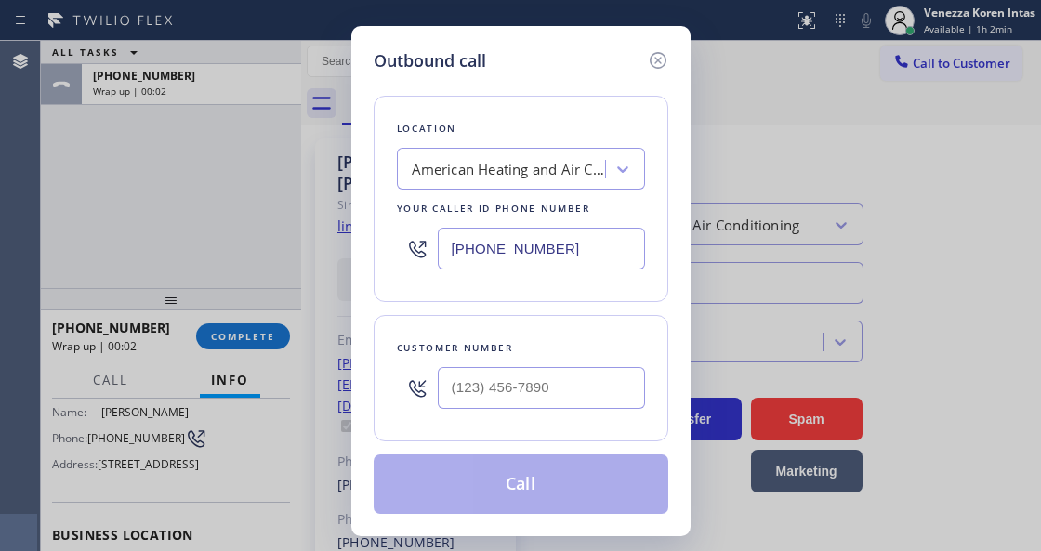
drag, startPoint x: 583, startPoint y: 257, endPoint x: 445, endPoint y: 307, distance: 146.5
click at [352, 251] on div "Outbound call Location American Heating and Air Conditioning Your caller id pho…" at bounding box center [520, 281] width 339 height 510
paste input "88) 798-265"
click at [662, 60] on icon at bounding box center [658, 60] width 22 height 22
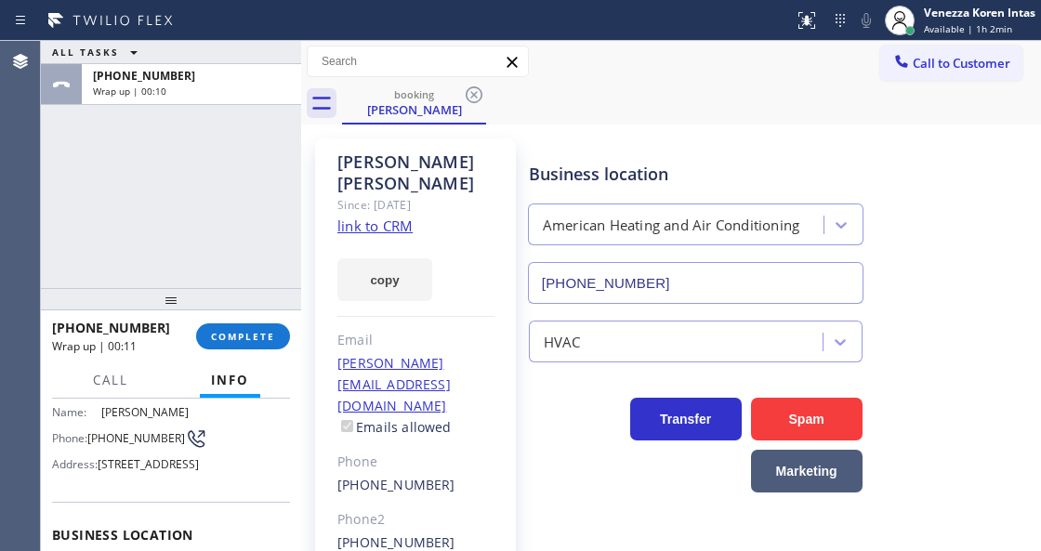
click at [940, 69] on span "Call to Customer" at bounding box center [962, 63] width 98 height 17
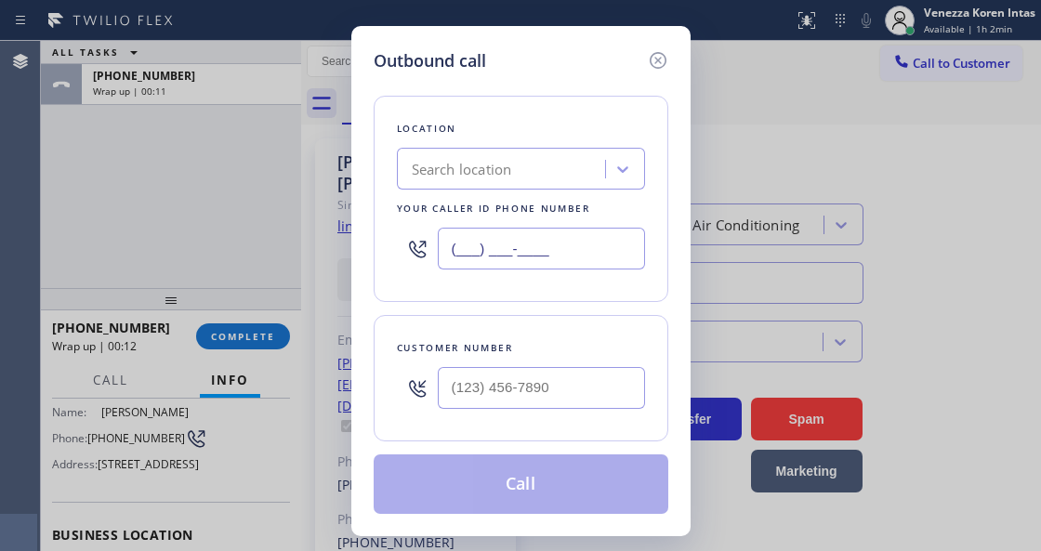
click at [569, 256] on input "(___) ___-____" at bounding box center [541, 249] width 207 height 42
paste input "877) 910-2593"
click at [649, 56] on icon at bounding box center [658, 60] width 22 height 22
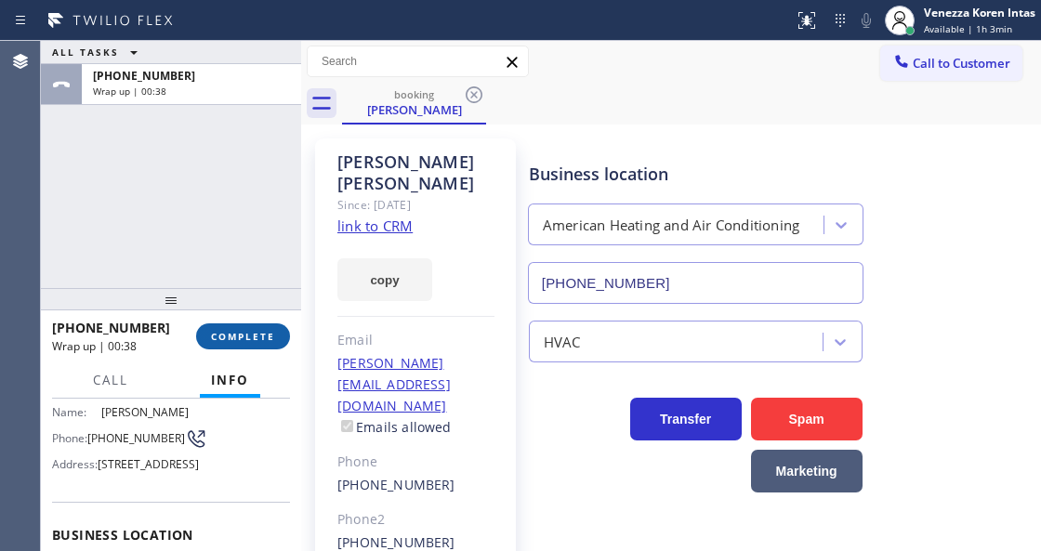
click at [219, 337] on span "COMPLETE" at bounding box center [243, 336] width 64 height 13
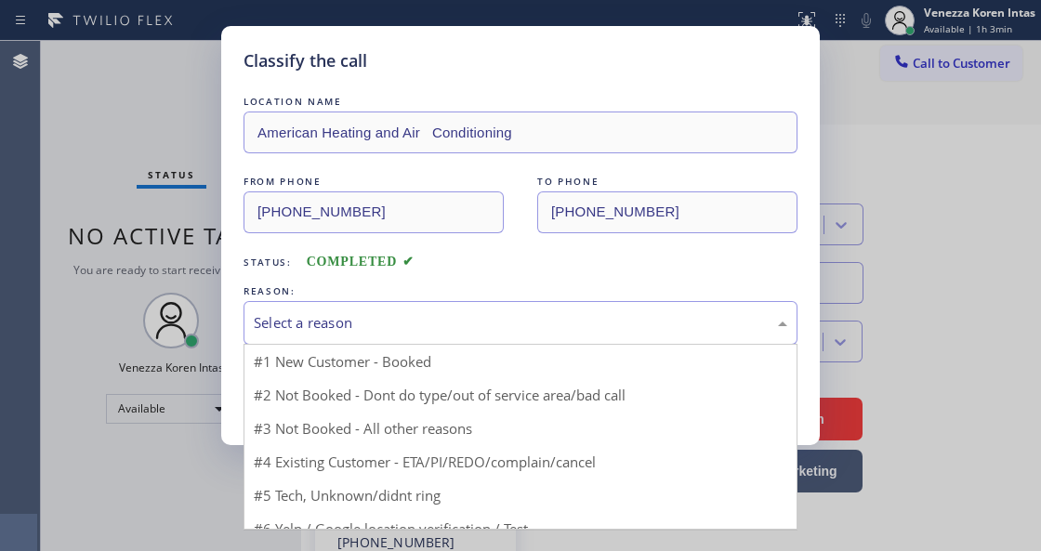
click at [400, 324] on div "Select a reason" at bounding box center [521, 322] width 534 height 21
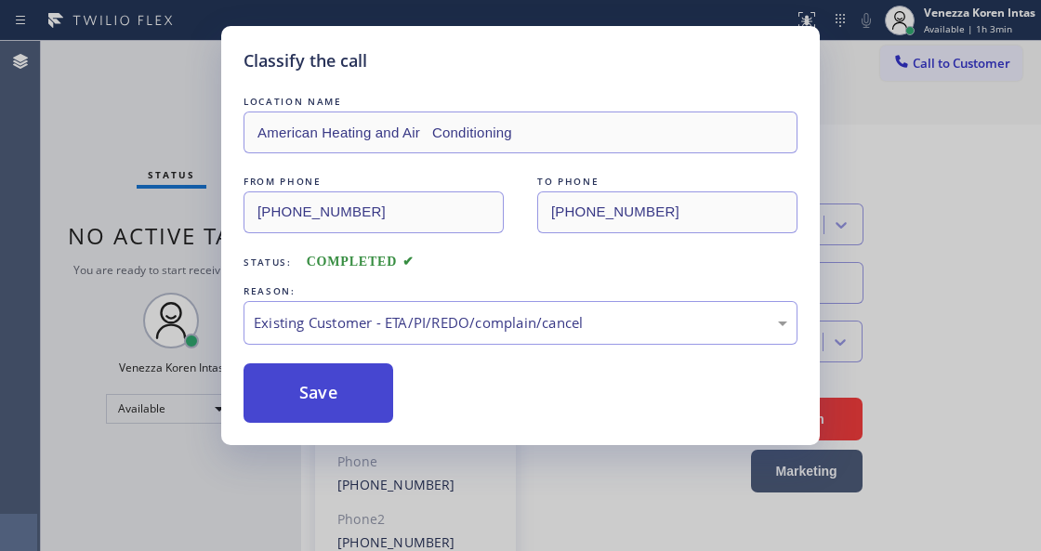
click at [350, 390] on button "Save" at bounding box center [319, 394] width 150 height 60
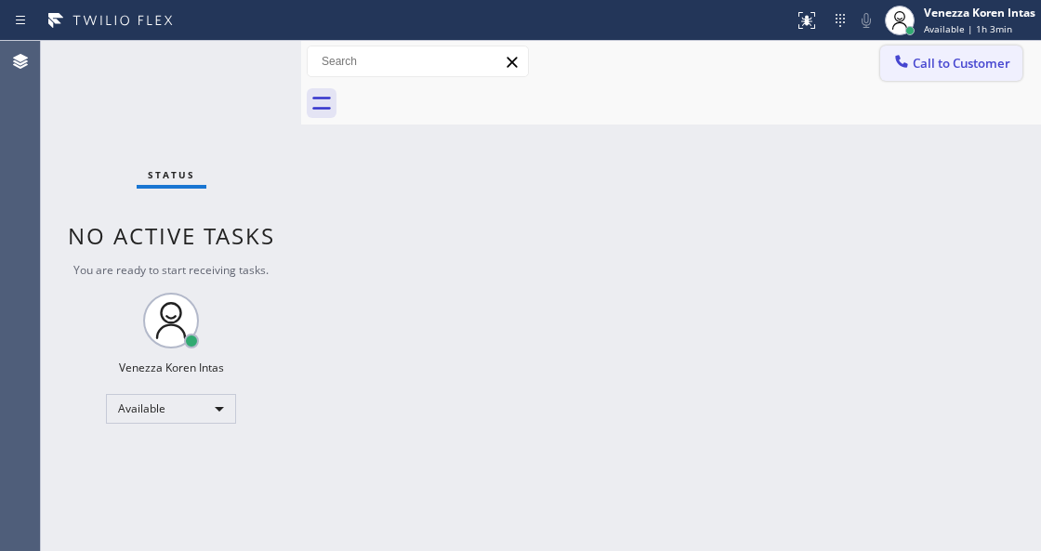
click at [974, 67] on span "Call to Customer" at bounding box center [962, 63] width 98 height 17
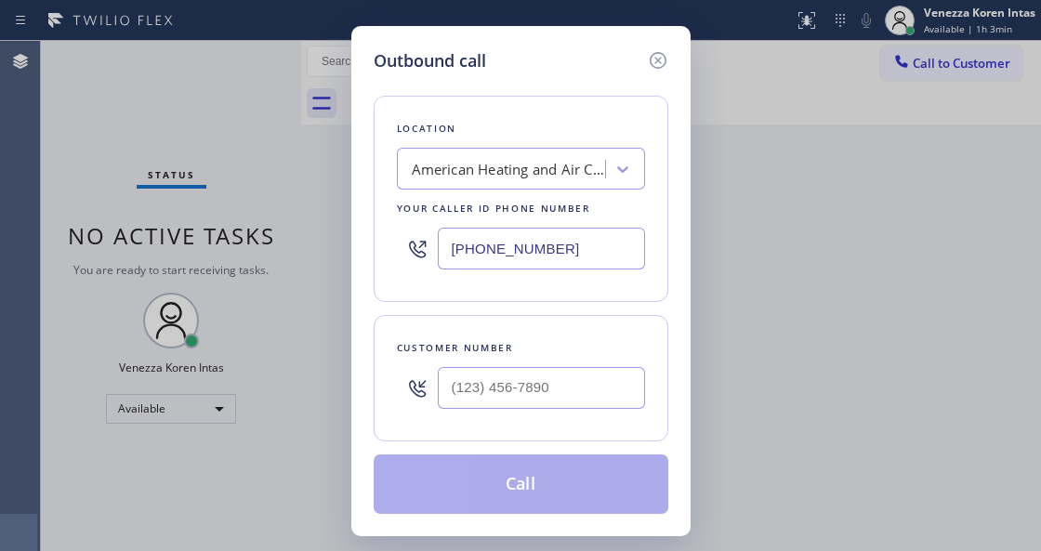
drag, startPoint x: 575, startPoint y: 243, endPoint x: 245, endPoint y: 191, distance: 333.2
click at [453, 245] on input "[PHONE_NUMBER]" at bounding box center [541, 249] width 207 height 42
paste input "text"
type input "[PHONE_NUMBER]"
click at [654, 67] on icon at bounding box center [658, 60] width 22 height 22
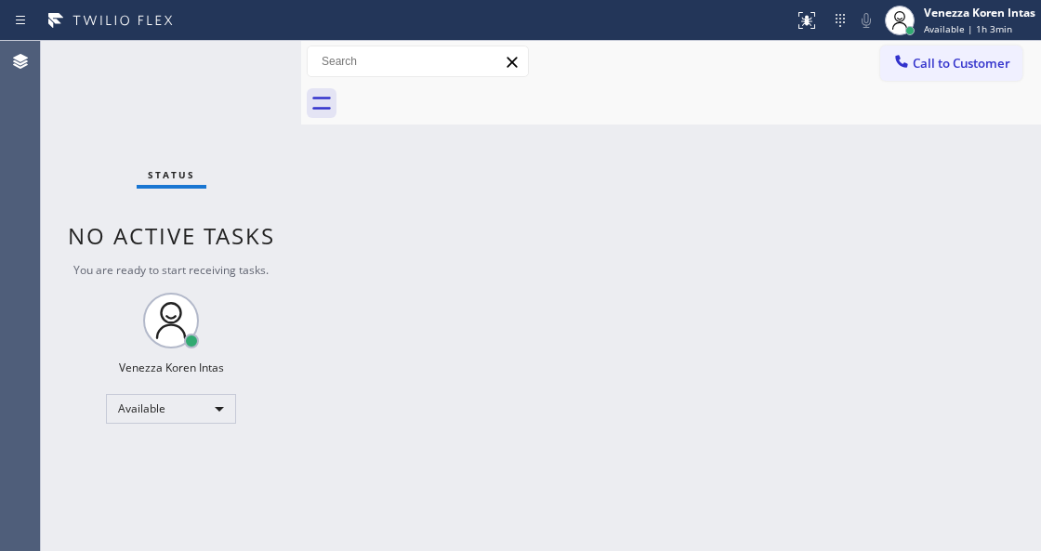
click at [456, 296] on div "Back to Dashboard Change Sender ID Customers Technicians Select a contact Outbo…" at bounding box center [671, 296] width 740 height 510
click at [262, 73] on div "Status No active tasks You are ready to start receiving tasks. Venezza Koren In…" at bounding box center [171, 296] width 260 height 510
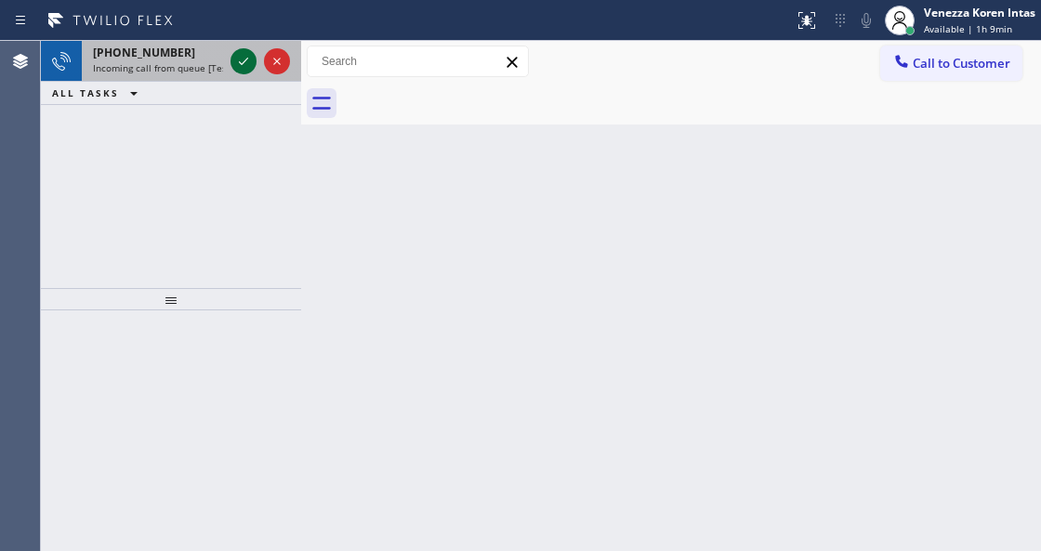
click at [238, 55] on div at bounding box center [260, 61] width 67 height 41
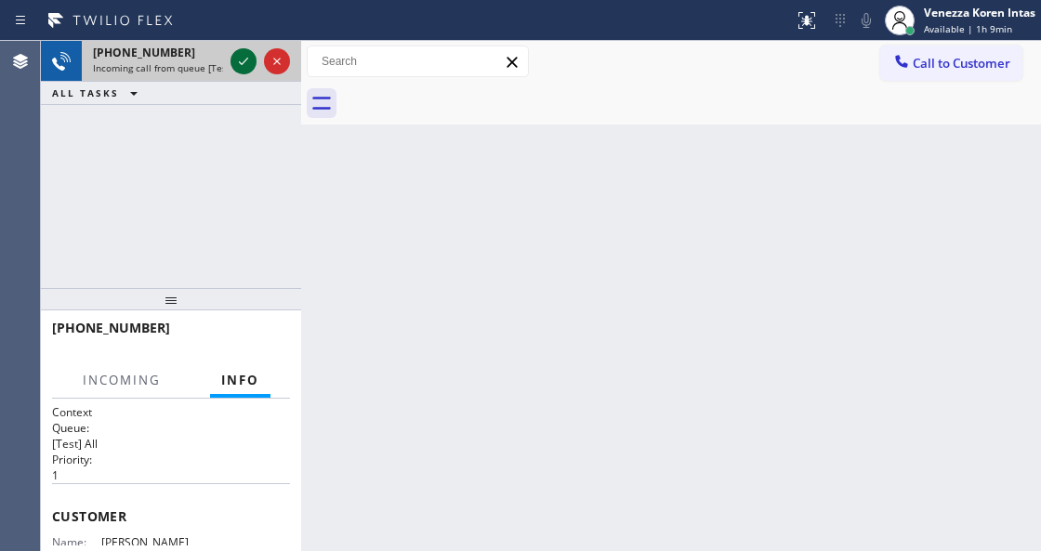
click at [238, 56] on icon at bounding box center [243, 61] width 22 height 22
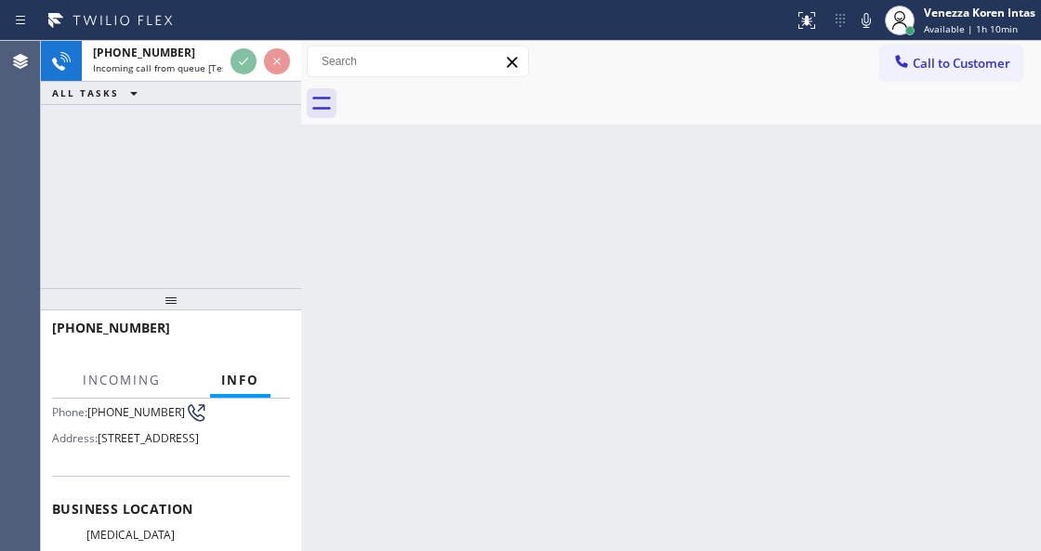
scroll to position [247, 0]
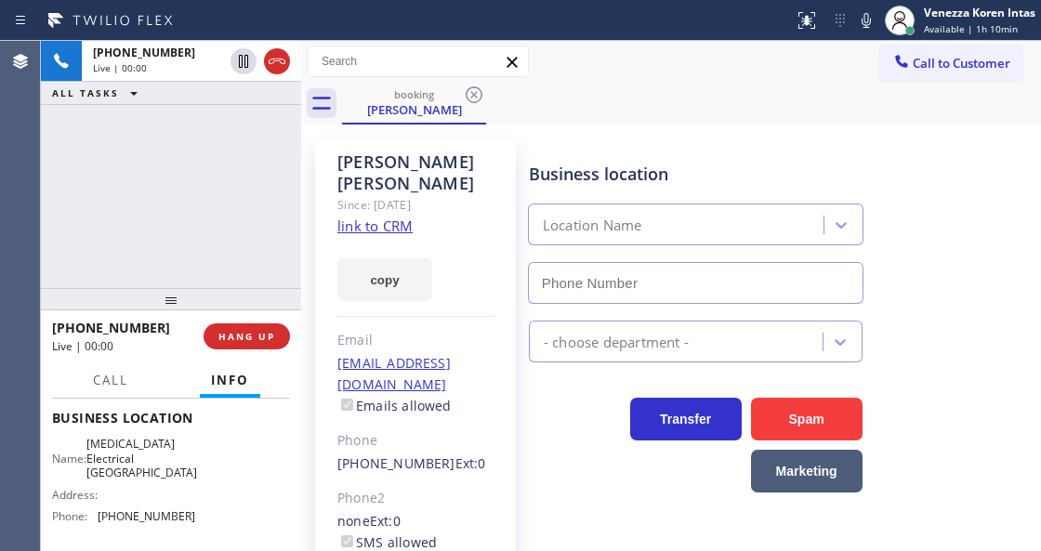
type input "[PHONE_NUMBER]"
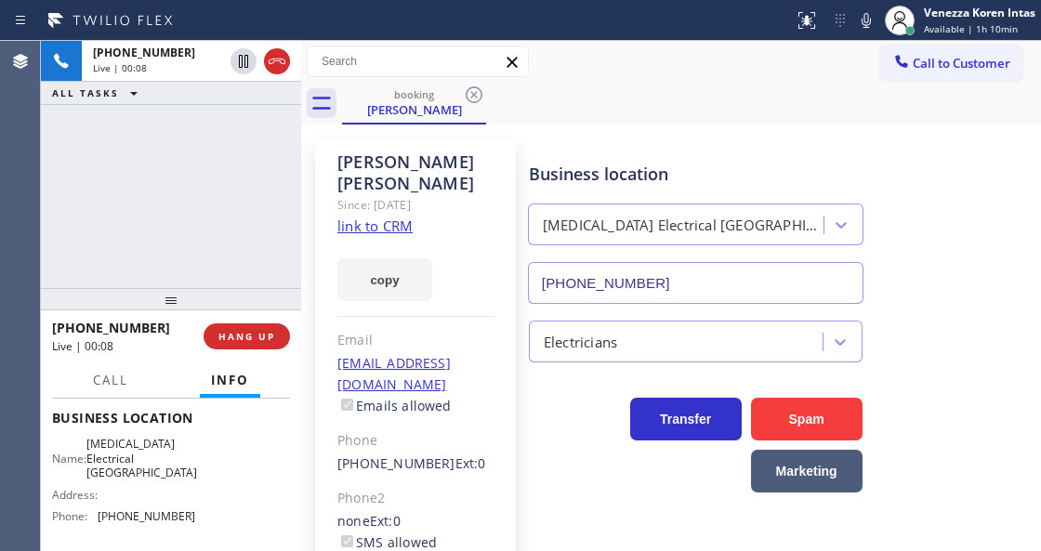
click at [390, 217] on link "link to CRM" at bounding box center [375, 226] width 75 height 19
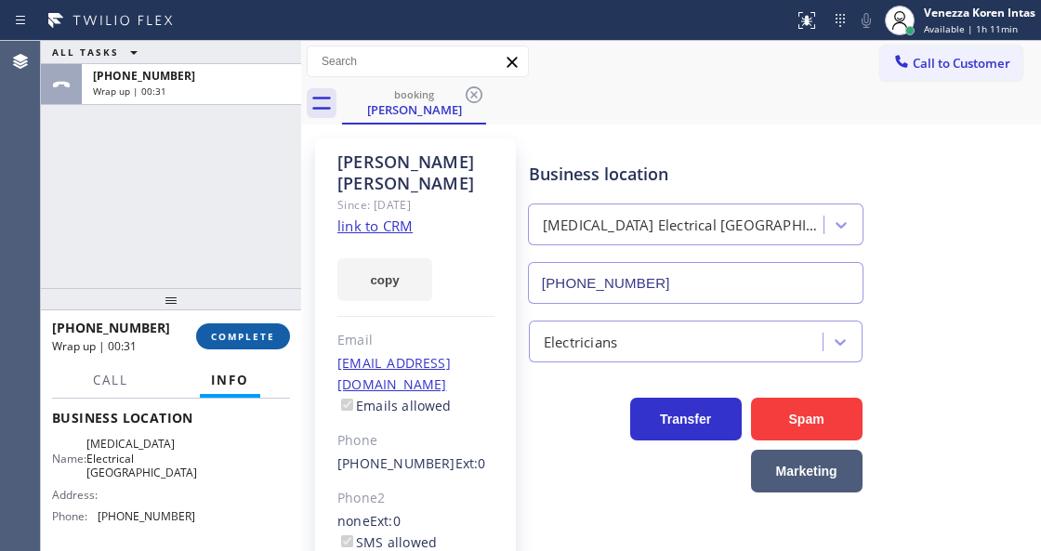
click at [278, 325] on button "COMPLETE" at bounding box center [243, 337] width 94 height 26
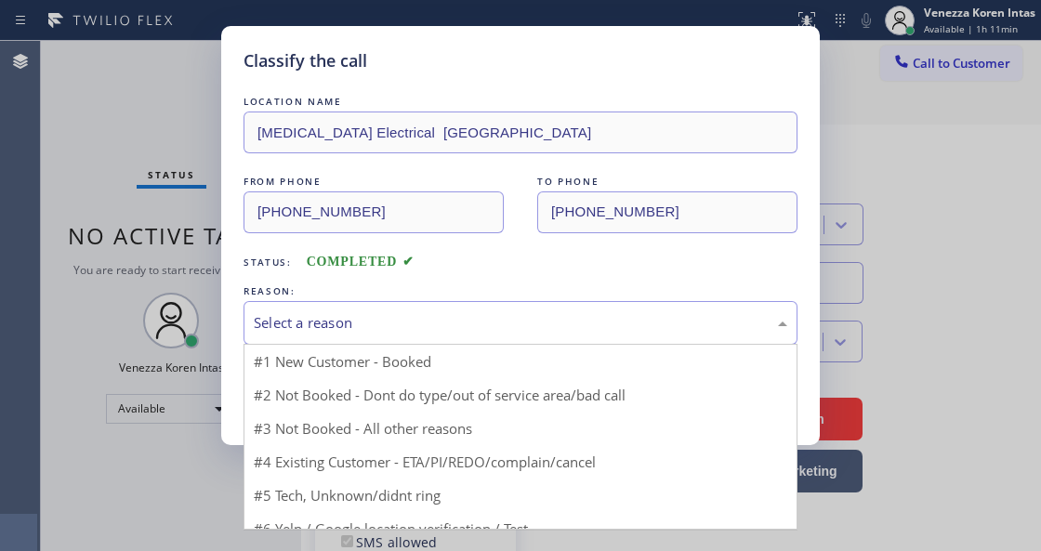
click at [375, 329] on div "Select a reason" at bounding box center [521, 322] width 534 height 21
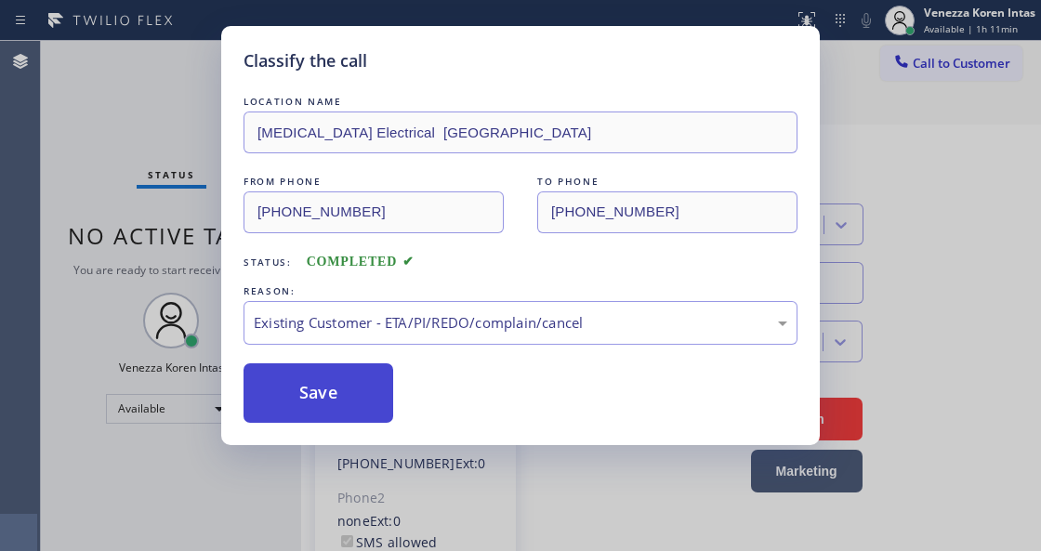
click at [373, 396] on button "Save" at bounding box center [319, 394] width 150 height 60
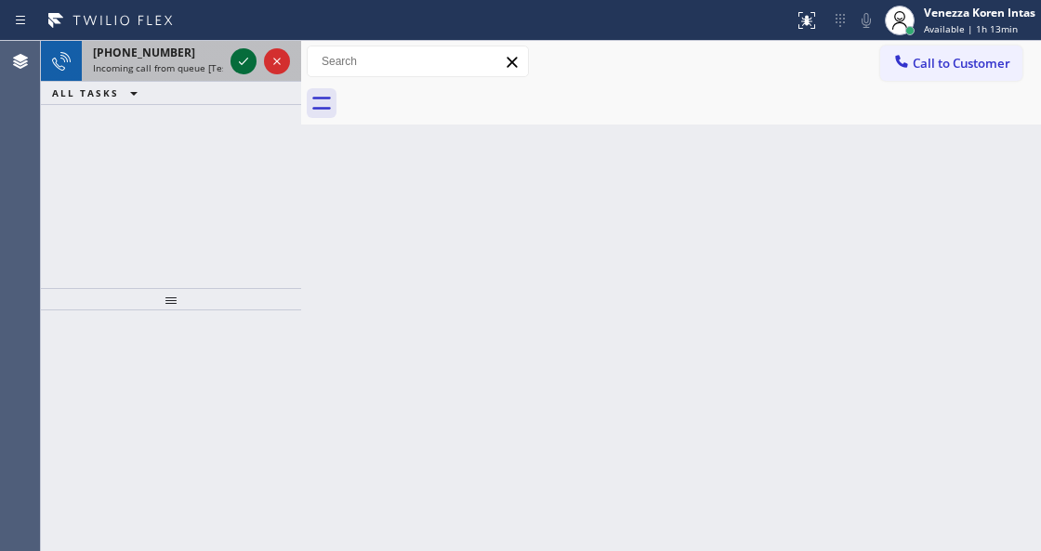
click at [242, 50] on icon at bounding box center [243, 61] width 22 height 22
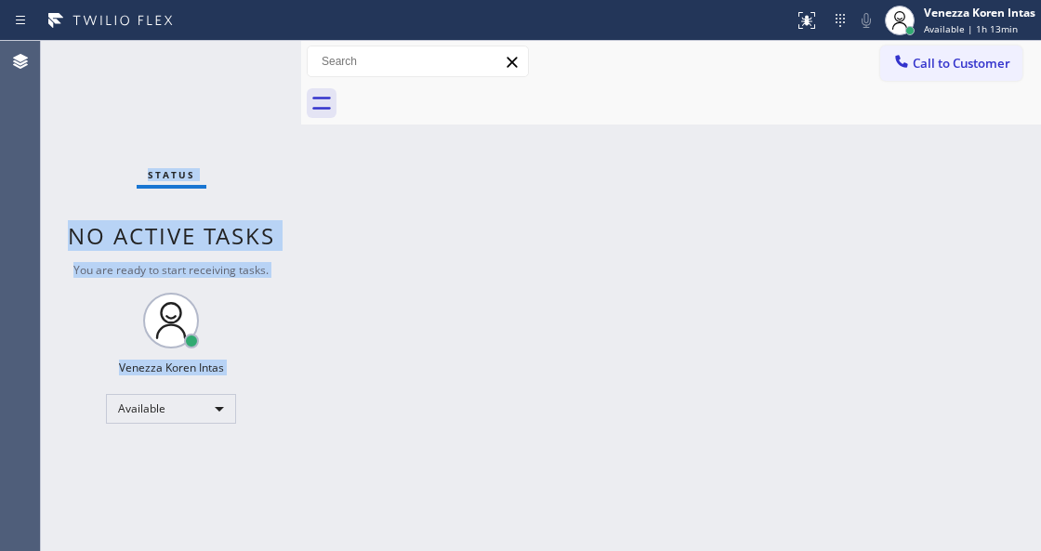
click at [240, 53] on div "Status No active tasks You are ready to start receiving tasks. Venezza Koren In…" at bounding box center [171, 296] width 260 height 510
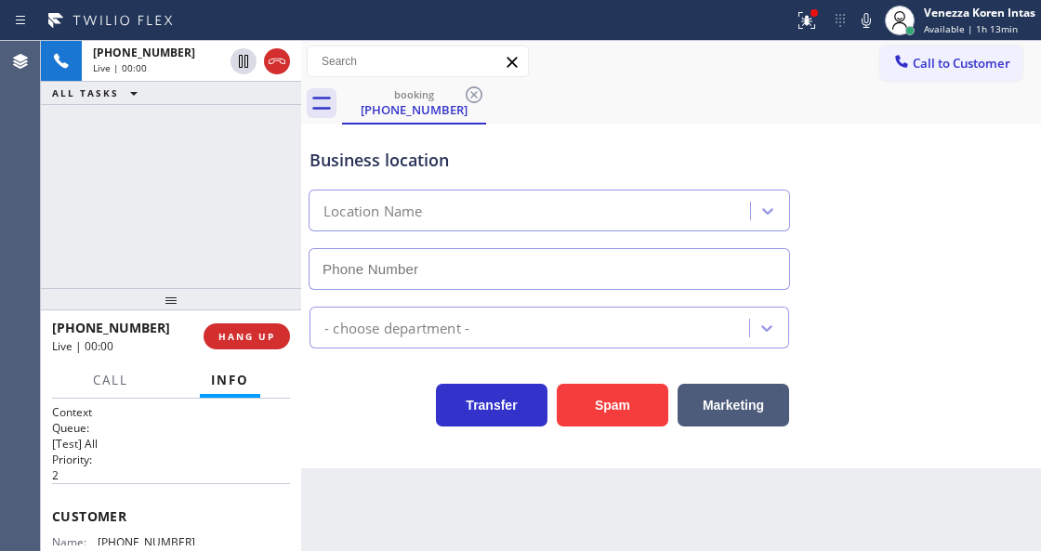
type input "[PHONE_NUMBER]"
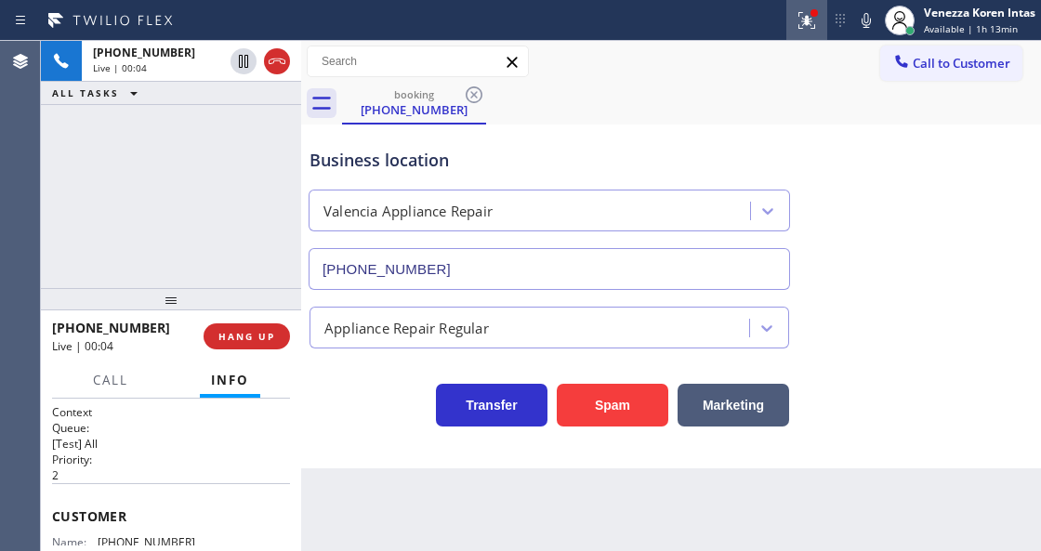
click at [796, 21] on icon at bounding box center [807, 20] width 22 height 22
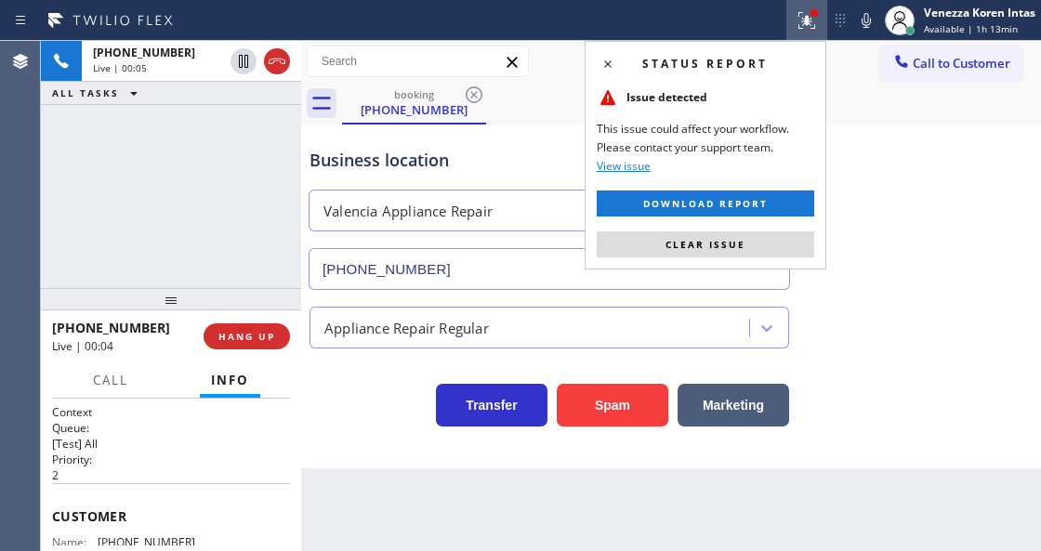
click at [738, 257] on div "Status report Issue detected This issue could affect your workflow. Please cont…" at bounding box center [706, 155] width 242 height 229
click at [839, 238] on div "Business location [GEOGRAPHIC_DATA] Appliance Repair [PHONE_NUMBER]" at bounding box center [671, 206] width 731 height 168
click at [774, 240] on button "Clear issue" at bounding box center [706, 245] width 218 height 26
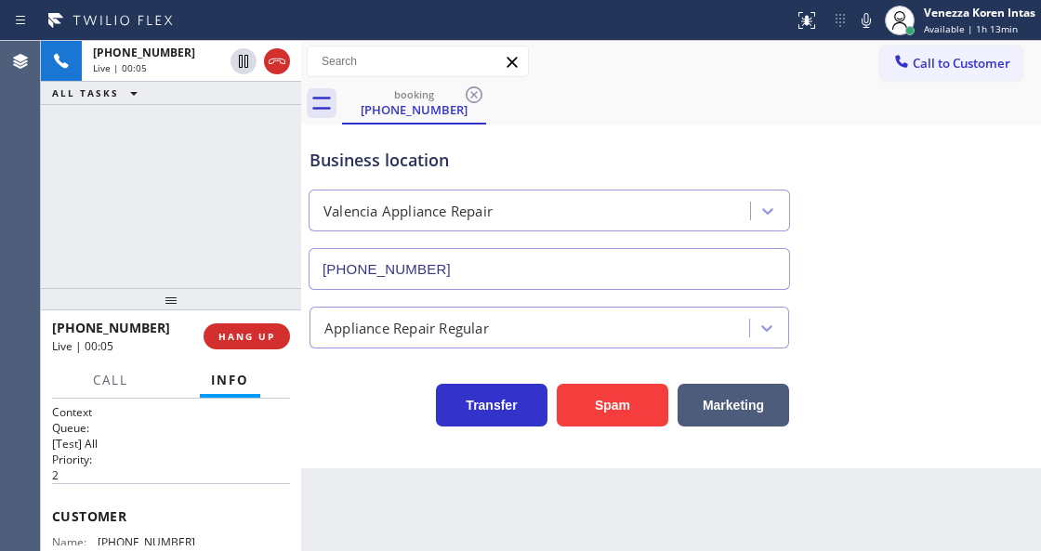
click at [987, 258] on div "Business location [GEOGRAPHIC_DATA] Appliance Repair [PHONE_NUMBER]" at bounding box center [671, 206] width 731 height 168
drag, startPoint x: 862, startPoint y: 24, endPoint x: 519, endPoint y: 167, distance: 371.8
click at [862, 28] on icon at bounding box center [866, 20] width 22 height 22
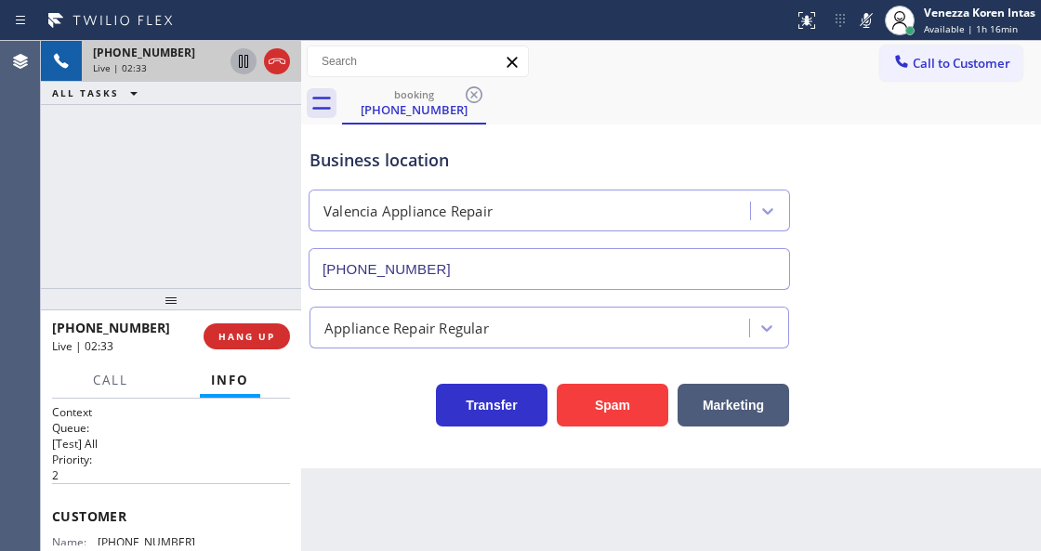
click at [245, 61] on icon at bounding box center [243, 61] width 9 height 13
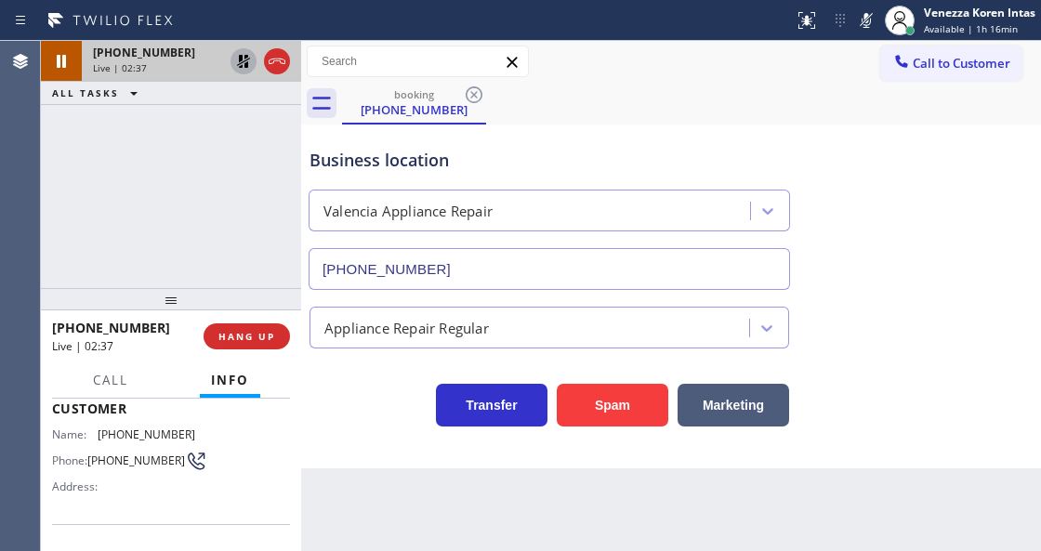
scroll to position [186, 0]
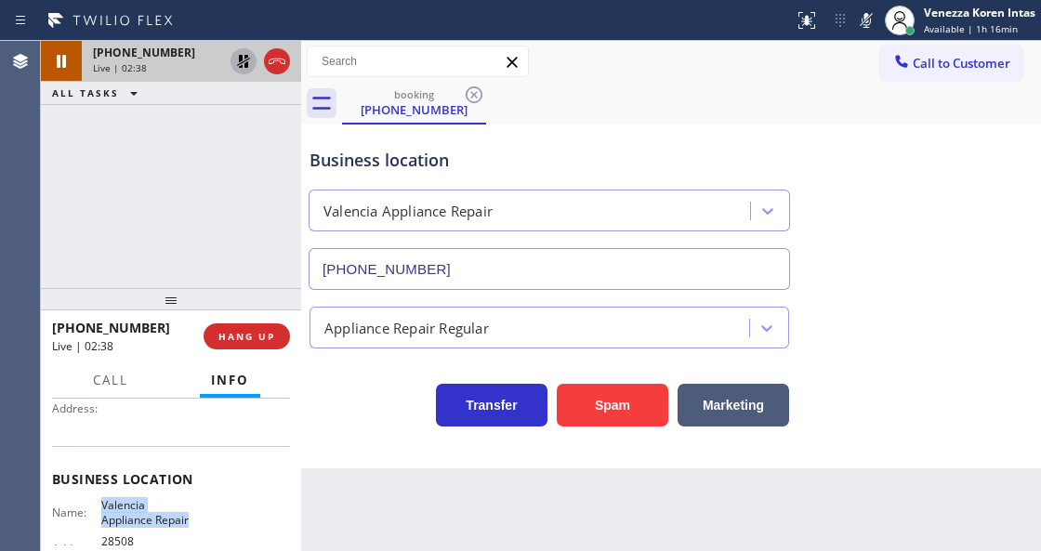
drag, startPoint x: 97, startPoint y: 500, endPoint x: 199, endPoint y: 519, distance: 104.0
click at [199, 519] on div "Name: Valencia Appliance Repair Address: [STREET_ADDRESS] Phone: [PHONE_NUMBER]" at bounding box center [171, 545] width 238 height 94
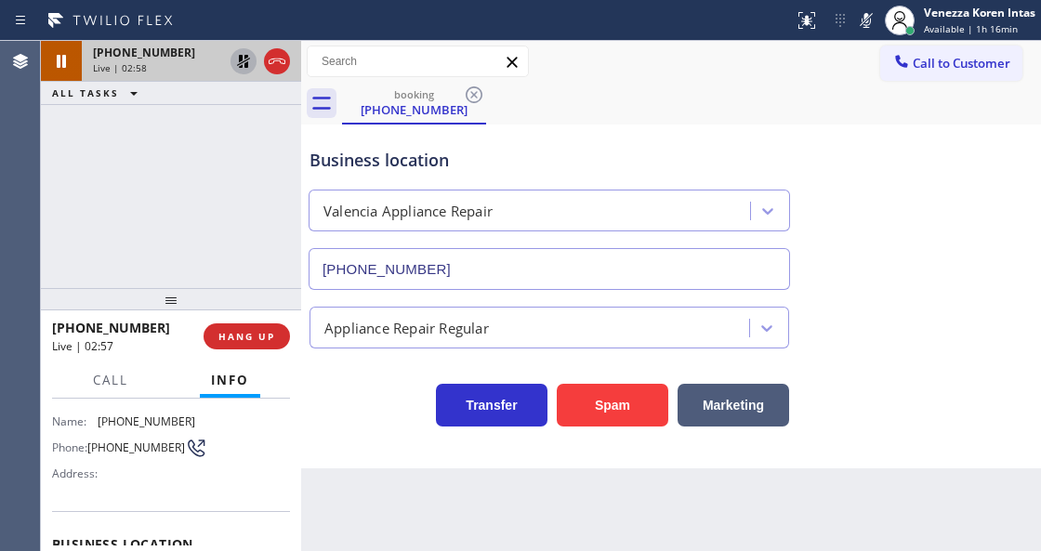
scroll to position [0, 0]
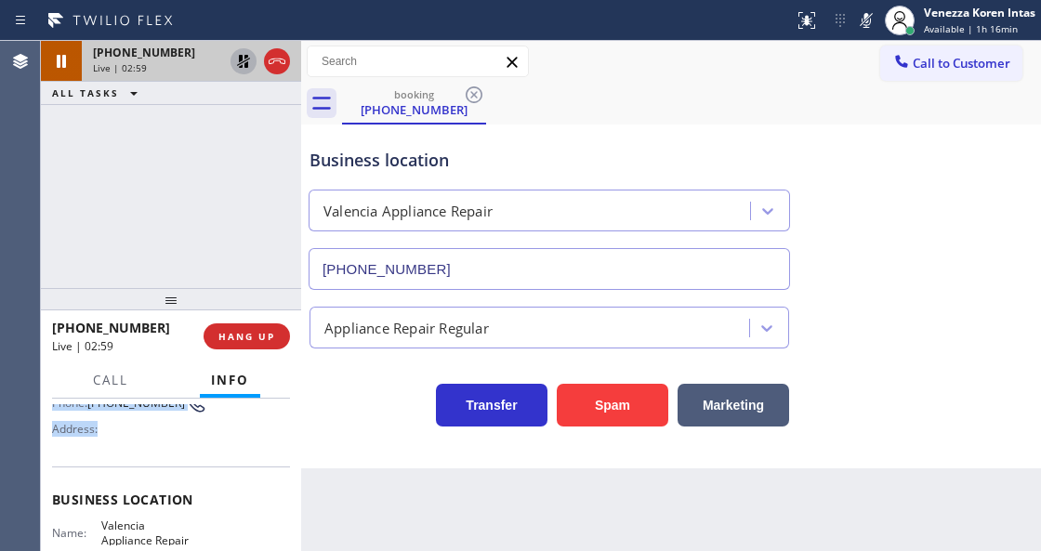
drag, startPoint x: 188, startPoint y: 534, endPoint x: 115, endPoint y: 457, distance: 105.2
click at [115, 457] on div "Customer Name: [PHONE_NUMBER] Phone: [PHONE_NUMBER] Address:" at bounding box center [171, 392] width 238 height 149
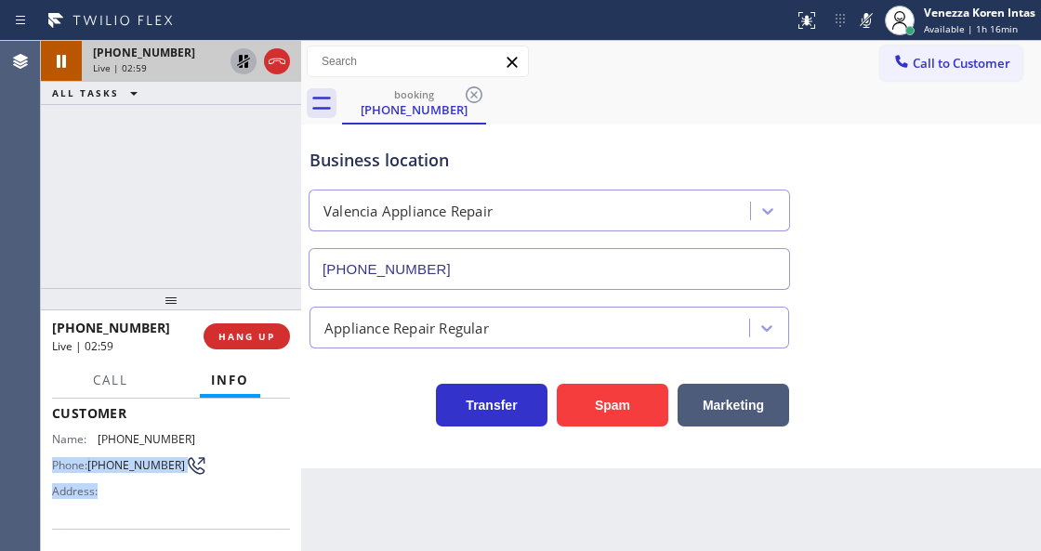
click at [128, 464] on span "[PHONE_NUMBER]" at bounding box center [136, 465] width 98 height 14
drag, startPoint x: 195, startPoint y: 438, endPoint x: 99, endPoint y: 436, distance: 96.7
click at [99, 436] on div "Name: [PHONE_NUMBER] Phone: [PHONE_NUMBER] Address:" at bounding box center [171, 468] width 238 height 73
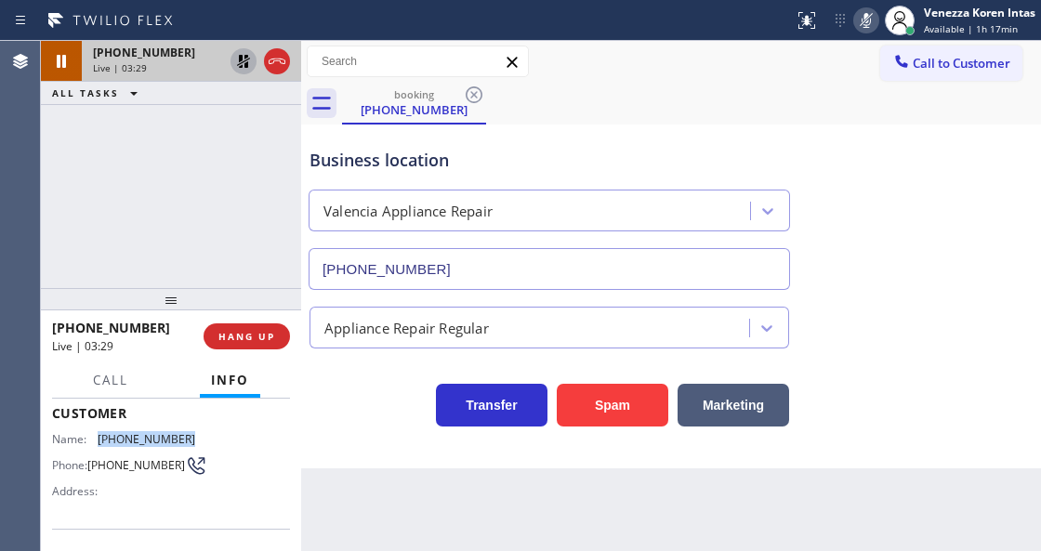
click at [877, 9] on div at bounding box center [867, 20] width 26 height 22
click at [238, 68] on icon at bounding box center [243, 61] width 22 height 22
click at [939, 17] on div "Venezza Koren Intas" at bounding box center [980, 13] width 112 height 16
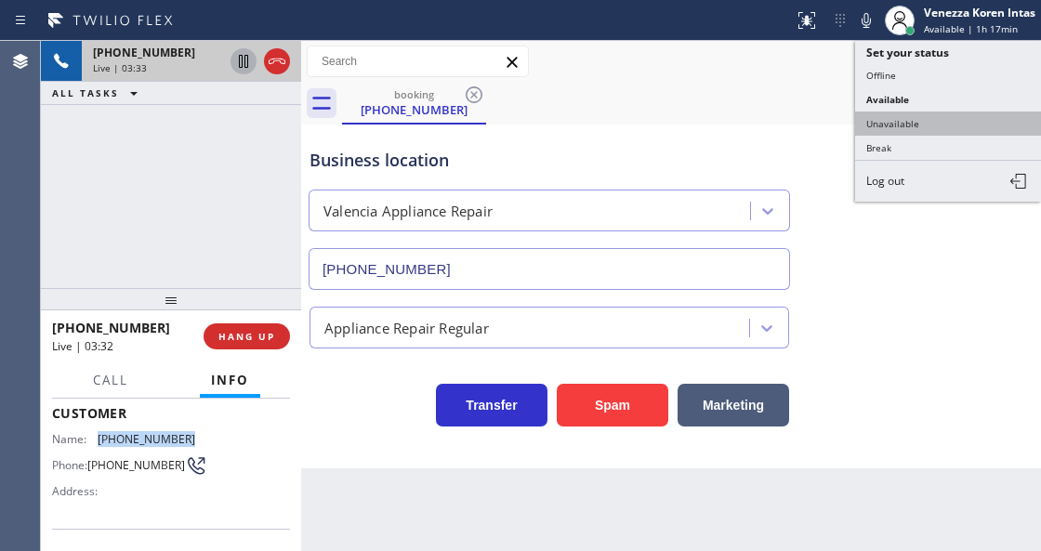
click at [908, 124] on button "Unavailable" at bounding box center [948, 124] width 186 height 24
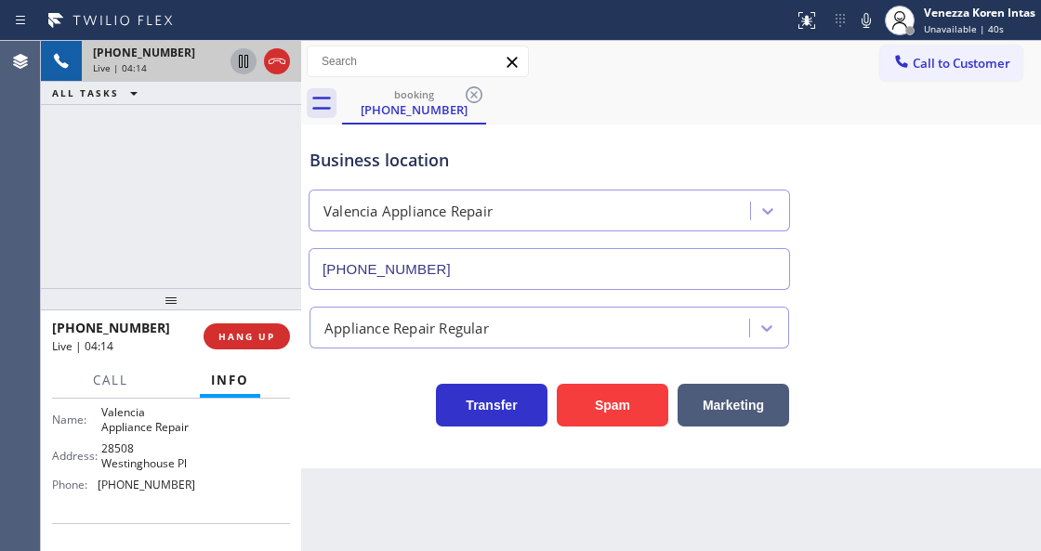
scroll to position [289, 0]
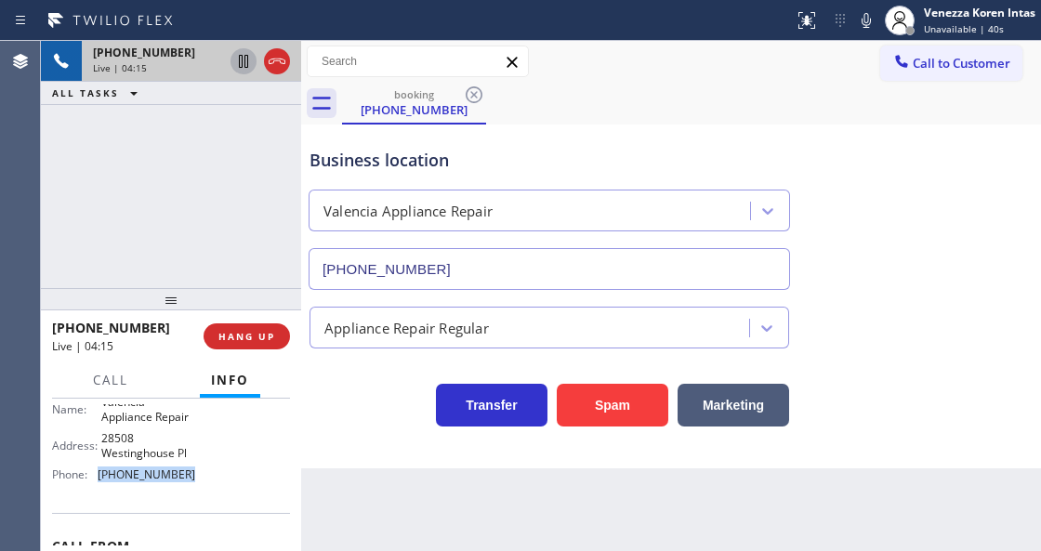
drag, startPoint x: 193, startPoint y: 478, endPoint x: 93, endPoint y: 482, distance: 100.5
click at [93, 482] on div "Name: Valencia Appliance Repair Address: [STREET_ADDRESS] Phone: [PHONE_NUMBER]" at bounding box center [171, 442] width 238 height 94
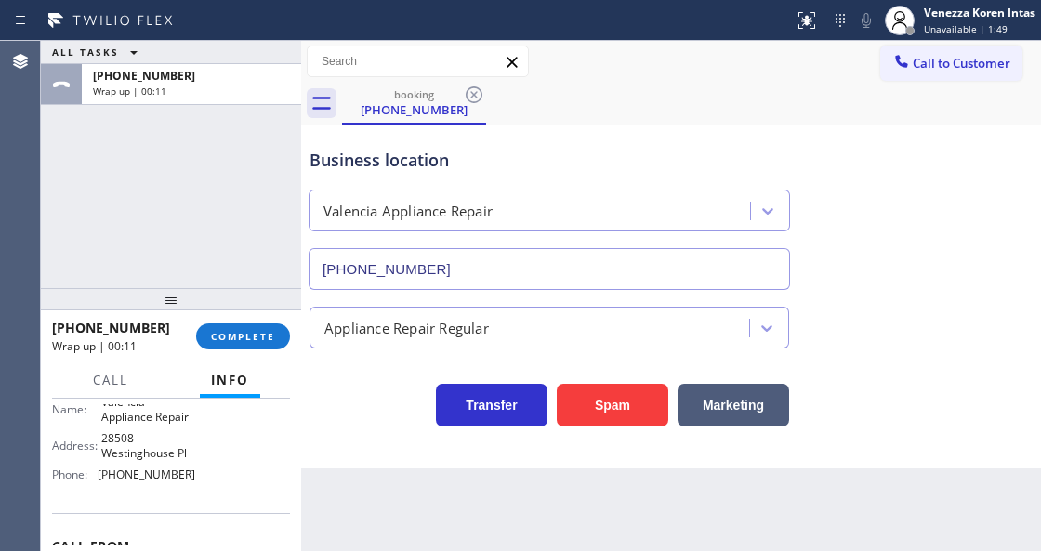
drag, startPoint x: 193, startPoint y: 331, endPoint x: 263, endPoint y: 351, distance: 72.4
click at [195, 331] on div "[PHONE_NUMBER] Wrap up | 00:11" at bounding box center [124, 336] width 144 height 48
click at [252, 335] on span "COMPLETE" at bounding box center [243, 336] width 64 height 13
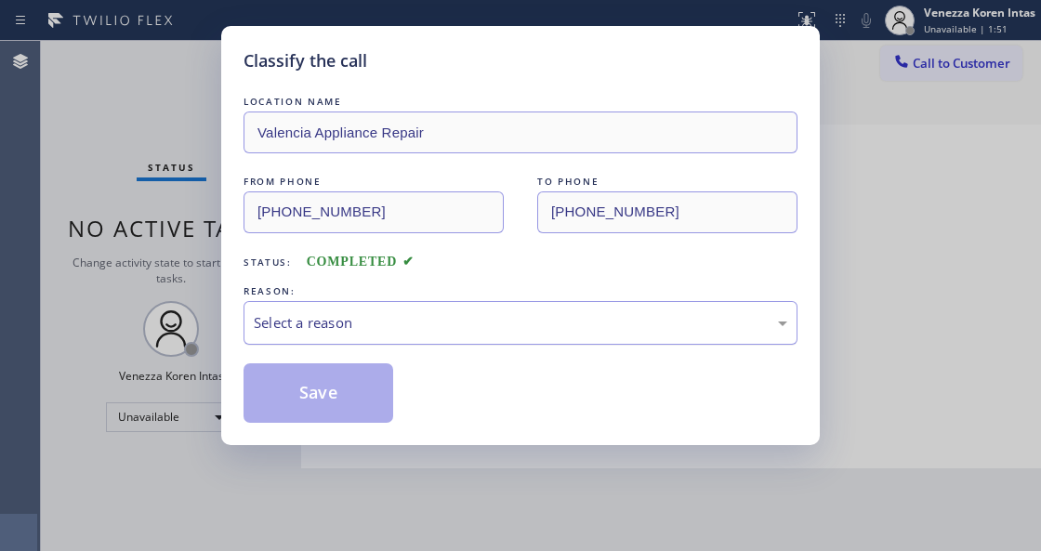
click at [434, 342] on div "Select a reason" at bounding box center [521, 323] width 554 height 44
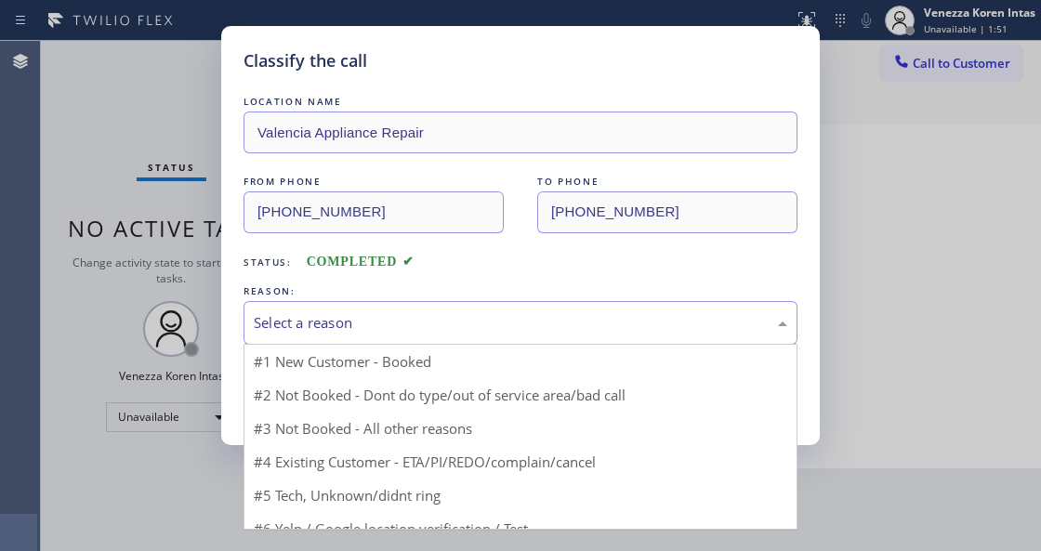
drag, startPoint x: 411, startPoint y: 388, endPoint x: 346, endPoint y: 388, distance: 65.1
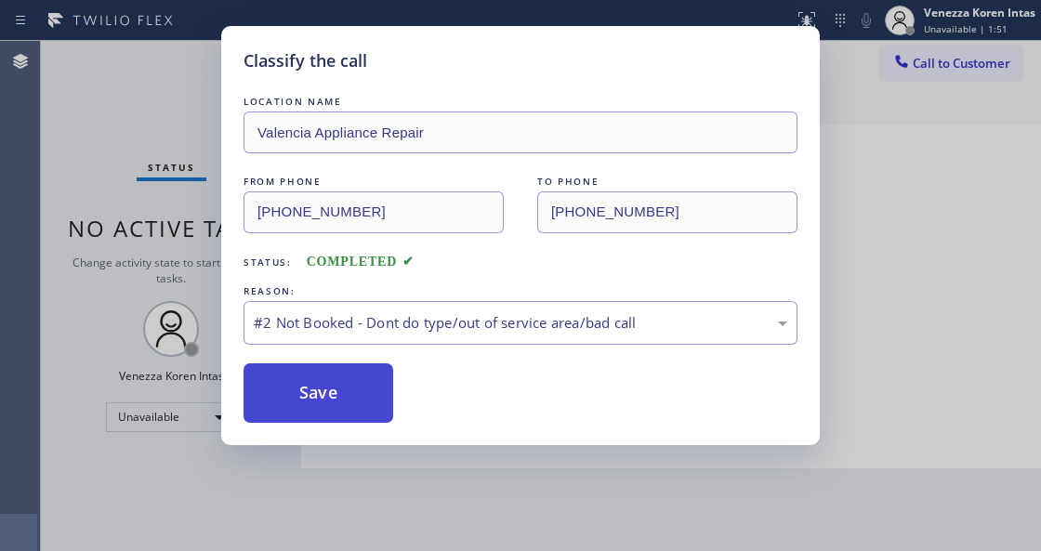
click at [346, 388] on button "Save" at bounding box center [319, 394] width 150 height 60
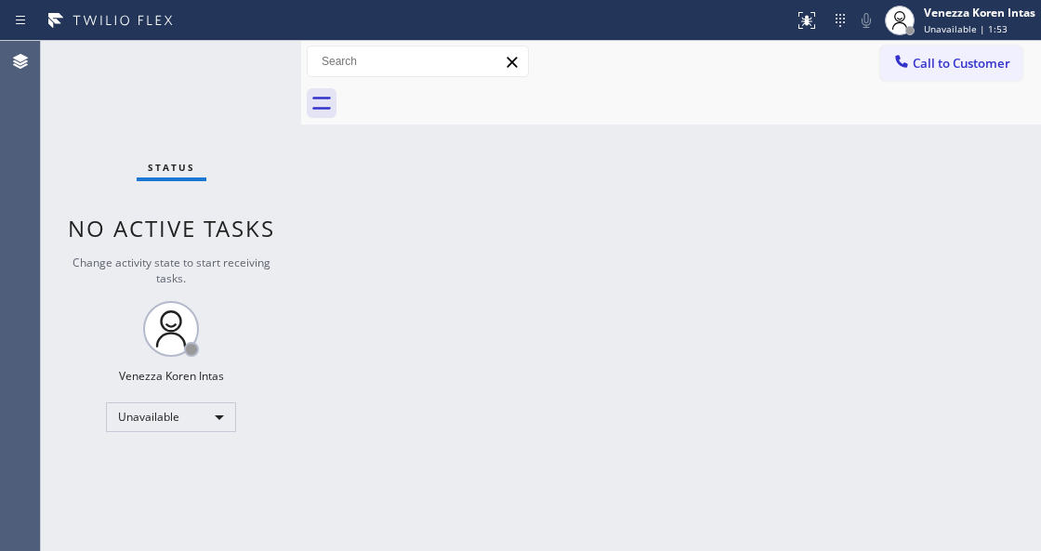
click at [949, 18] on div "Venezza Koren Intas" at bounding box center [980, 13] width 112 height 16
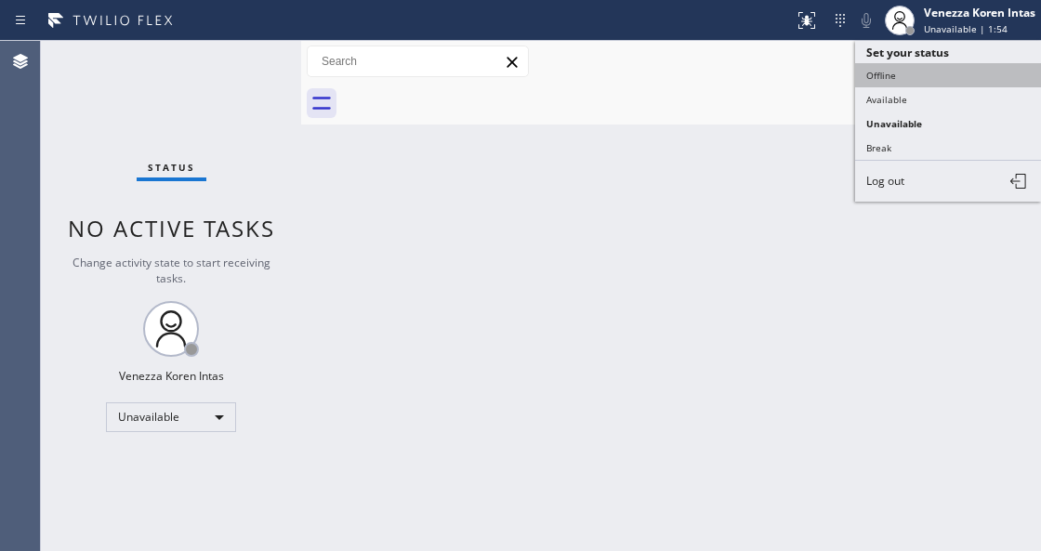
click at [907, 76] on button "Offline" at bounding box center [948, 75] width 186 height 24
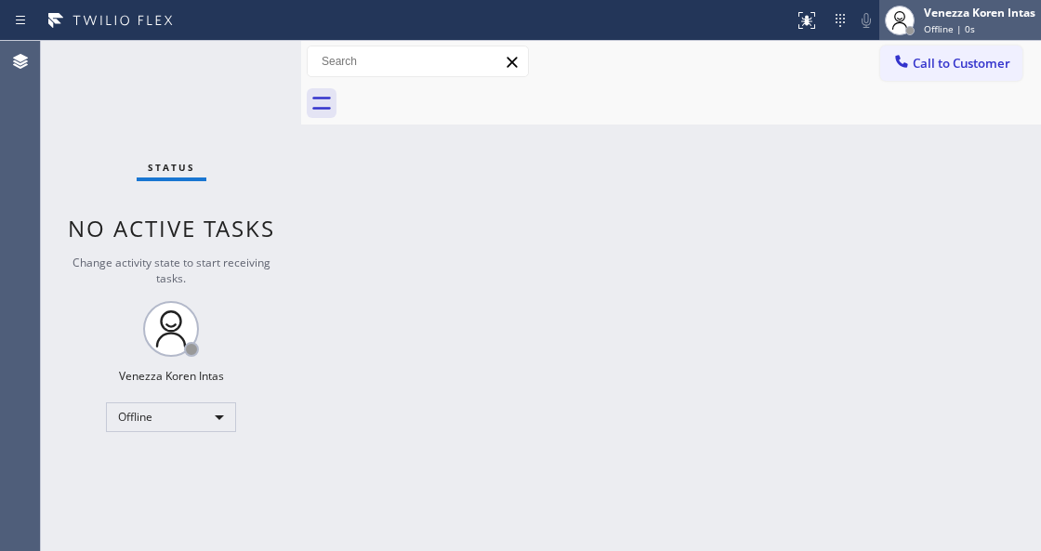
click at [956, 32] on span "Offline | 0s" at bounding box center [949, 28] width 51 height 13
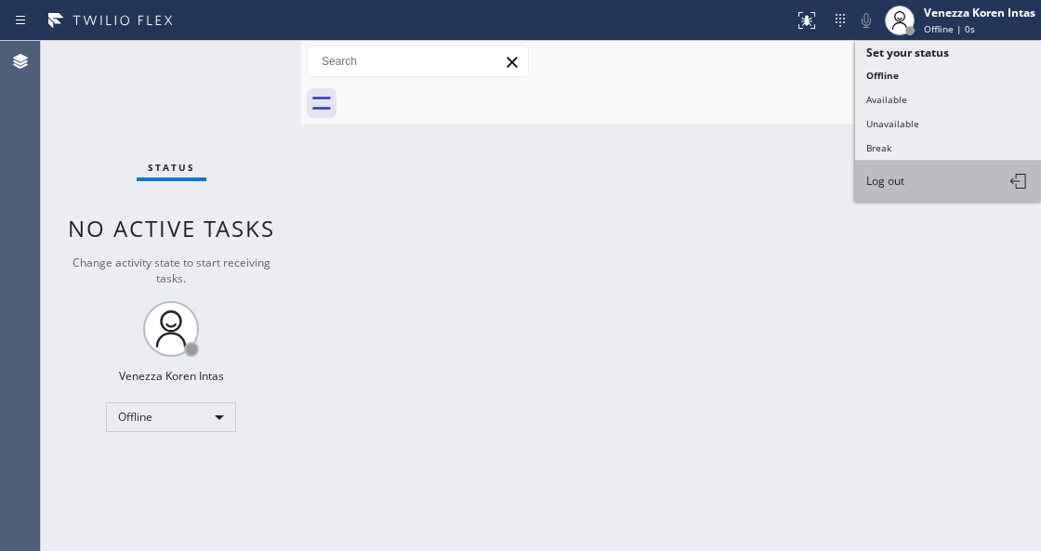
click at [930, 175] on button "Log out" at bounding box center [948, 181] width 186 height 41
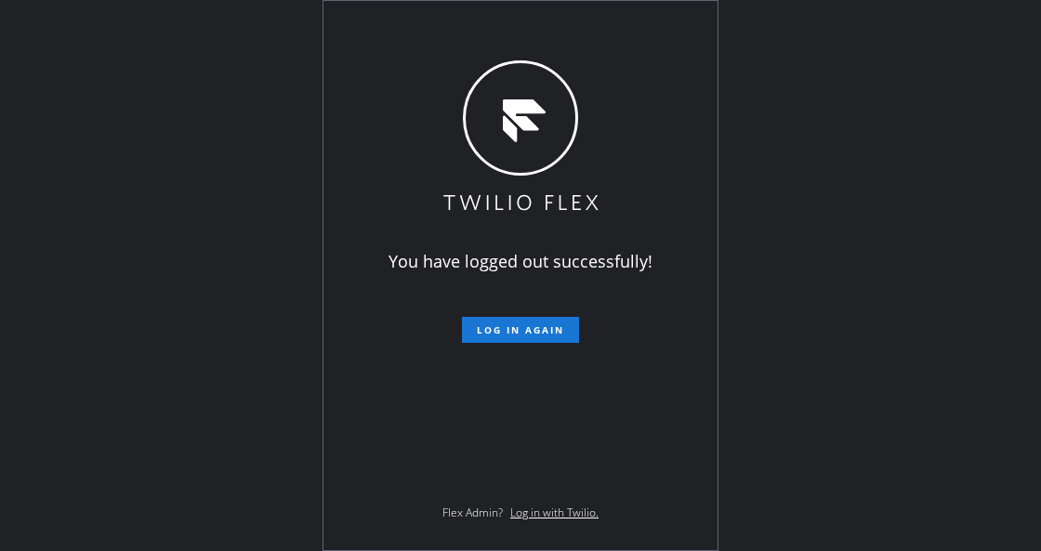
click at [255, 231] on div "You have logged out successfully! Log in again Flex Admin? Log in with Twilio." at bounding box center [520, 275] width 1041 height 551
click at [930, 33] on div "You have logged out successfully! Log in again Flex Admin? Log in with Twilio." at bounding box center [520, 275] width 1041 height 551
